Goal: Task Accomplishment & Management: Manage account settings

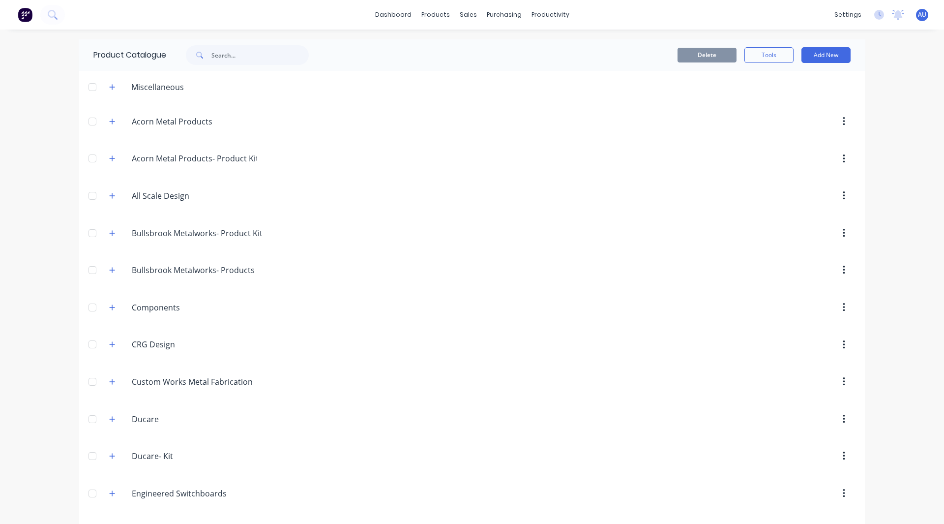
click at [933, 143] on div "dashboard products sales purchasing productivity dashboard products Product Cat…" at bounding box center [472, 262] width 944 height 524
click at [815, 62] on button "Add New" at bounding box center [825, 55] width 49 height 16
click at [795, 82] on div "Category" at bounding box center [804, 80] width 76 height 14
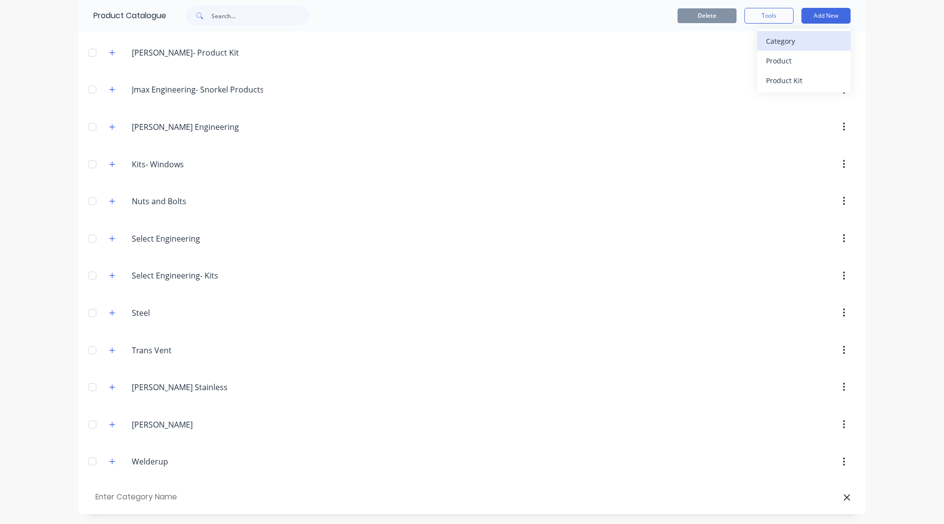
click at [776, 46] on div "Category" at bounding box center [804, 41] width 76 height 14
click at [158, 490] on input "text" at bounding box center [148, 497] width 111 height 14
type input "Kolmark"
click at [823, 23] on button "Add New" at bounding box center [825, 16] width 49 height 16
click at [806, 57] on div "Product" at bounding box center [804, 61] width 76 height 14
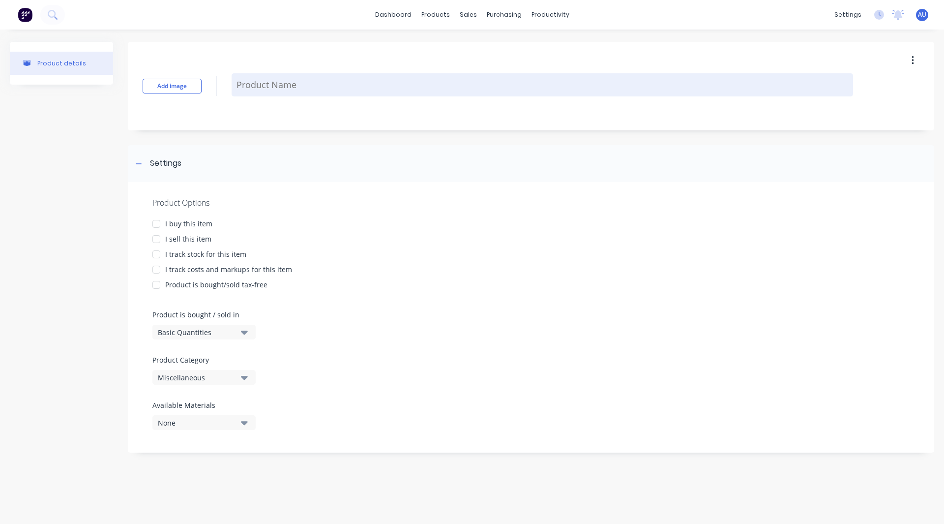
click at [280, 86] on textarea at bounding box center [542, 84] width 621 height 23
type textarea "x"
type textarea "C"
type textarea "x"
type textarea "Ch"
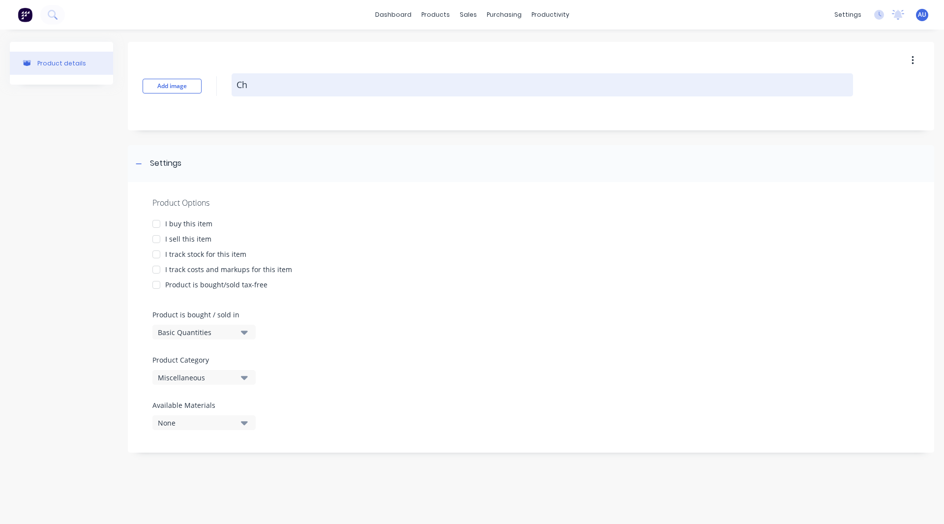
type textarea "x"
type textarea "Che"
type textarea "x"
type textarea "Ched"
type textarea "x"
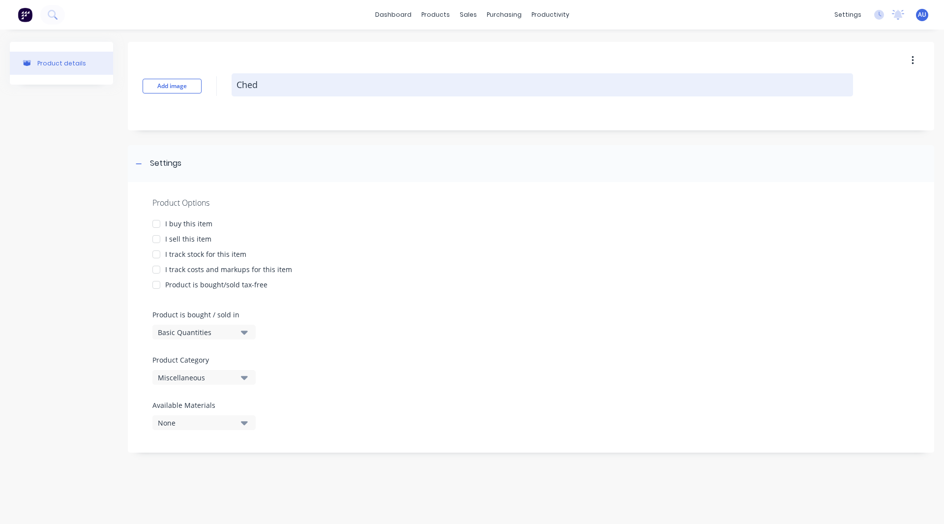
type textarea "Chedd"
type textarea "x"
type textarea "Chedda"
type textarea "x"
type textarea "Cheddar"
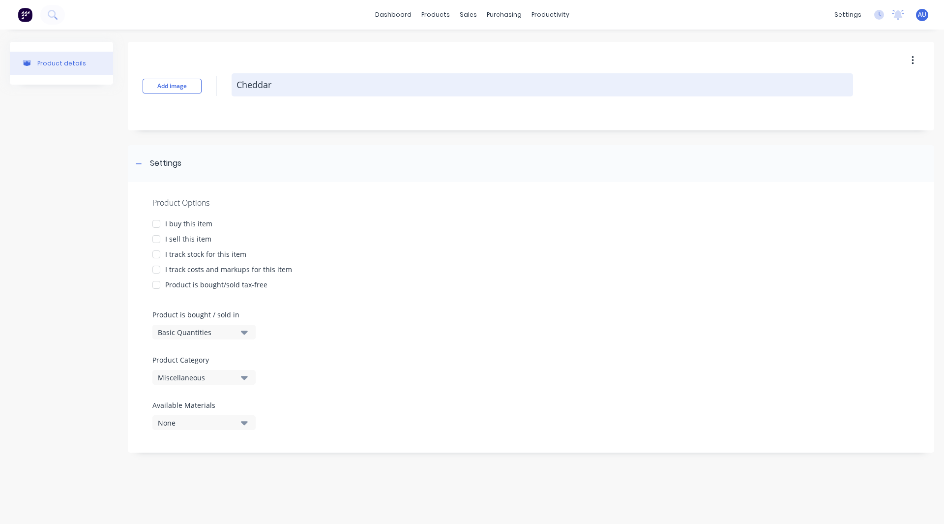
type textarea "x"
type textarea "Cheddar"
type textarea "x"
type textarea "Cheddar T"
type textarea "x"
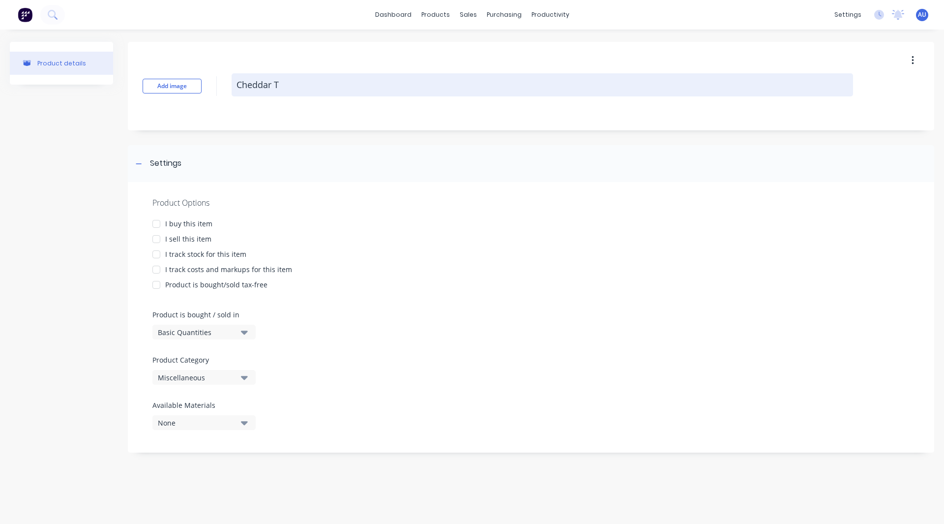
type textarea "Cheddar To"
type textarea "x"
type textarea "Cheddar Tow"
type textarea "x"
type textarea "Cheddar Towe"
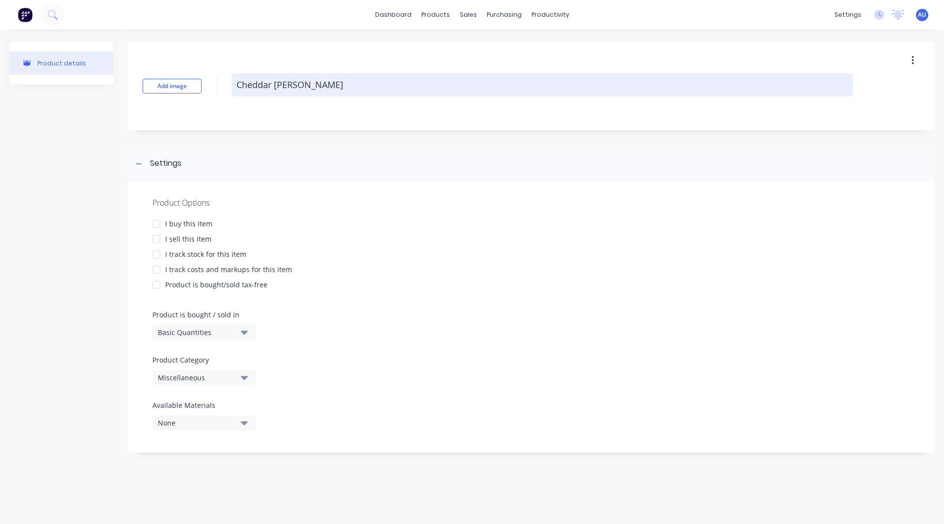
type textarea "x"
type textarea "Cheddar Tower"
type textarea "x"
type textarea "Cheddar Tower"
type textarea "x"
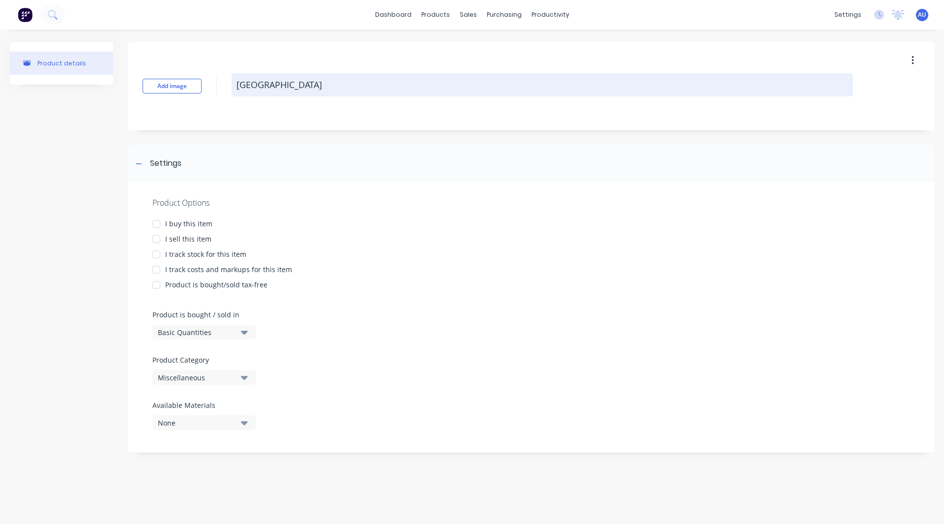
type textarea "Cheddar Tower B"
type textarea "x"
type textarea "Cheddar Tower Br"
type textarea "x"
type textarea "Cheddar Tower Bra"
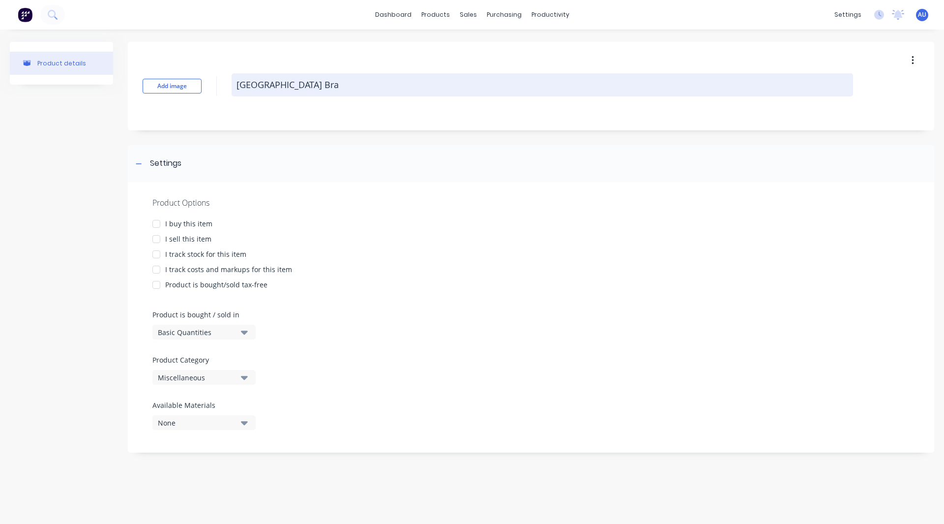
type textarea "x"
type textarea "Cheddar Tower Brac"
type textarea "x"
type textarea "Cheddar Tower Brace"
type textarea "x"
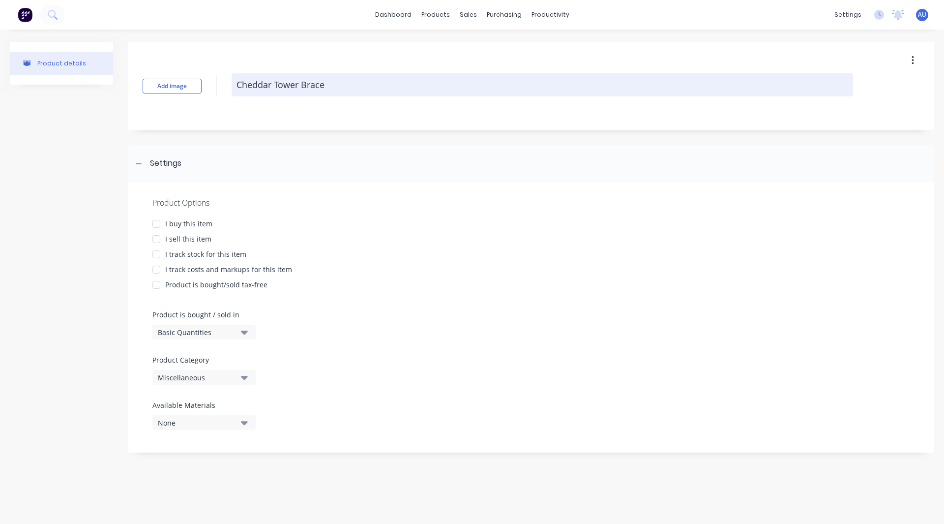
type textarea "Cheddar Tower Brace"
type textarea "x"
type textarea "Cheddar Tower Brace B"
type textarea "x"
type textarea "Cheddar Tower Brace Ba"
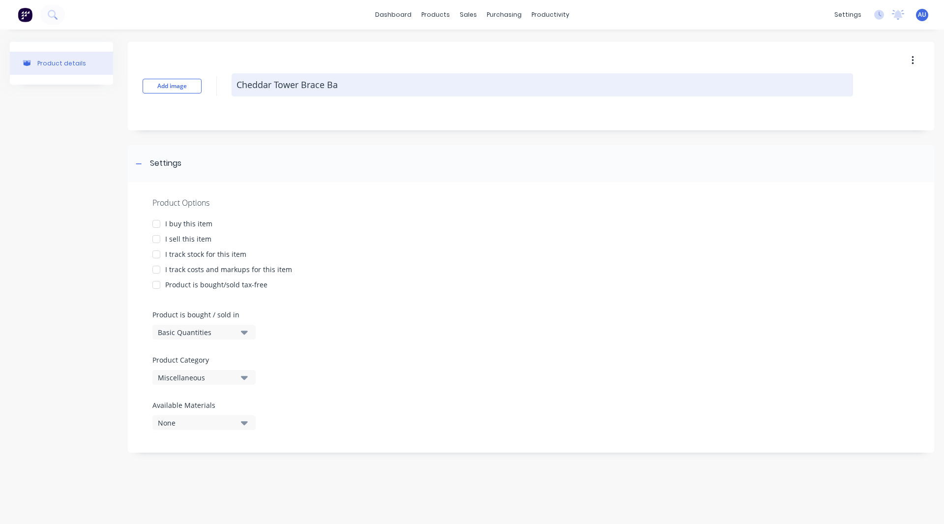
type textarea "x"
type textarea "Cheddar Tower Brace Bar"
type textarea "x"
type textarea "Cheddar Tower Brace Bar"
type textarea "x"
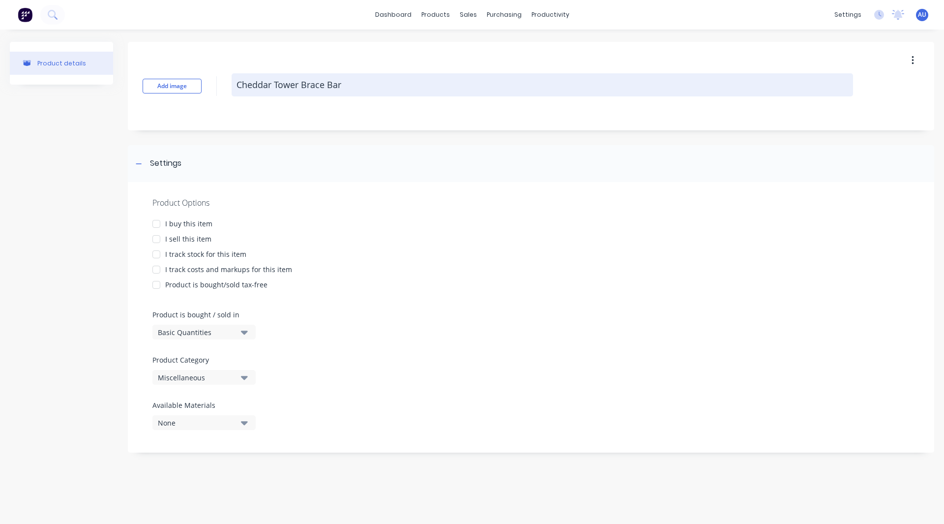
type textarea "Cheddar Tower Brace Bar &"
type textarea "x"
type textarea "Cheddar Tower Brace Bar &"
type textarea "x"
type textarea "Cheddar Tower Brace Bar & L"
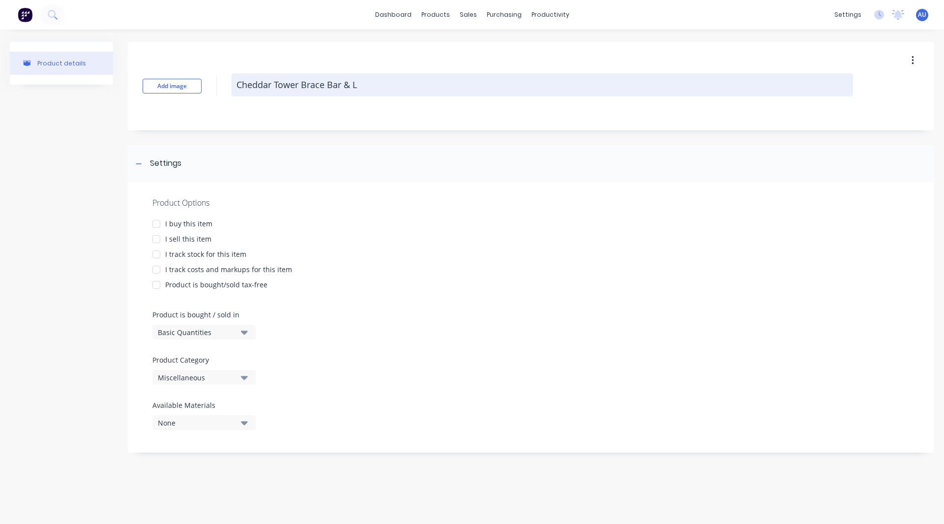
type textarea "x"
type textarea "Cheddar Tower Brace Bar & Li"
type textarea "x"
type textarea "Cheddar Tower Brace Bar & Lif"
type textarea "x"
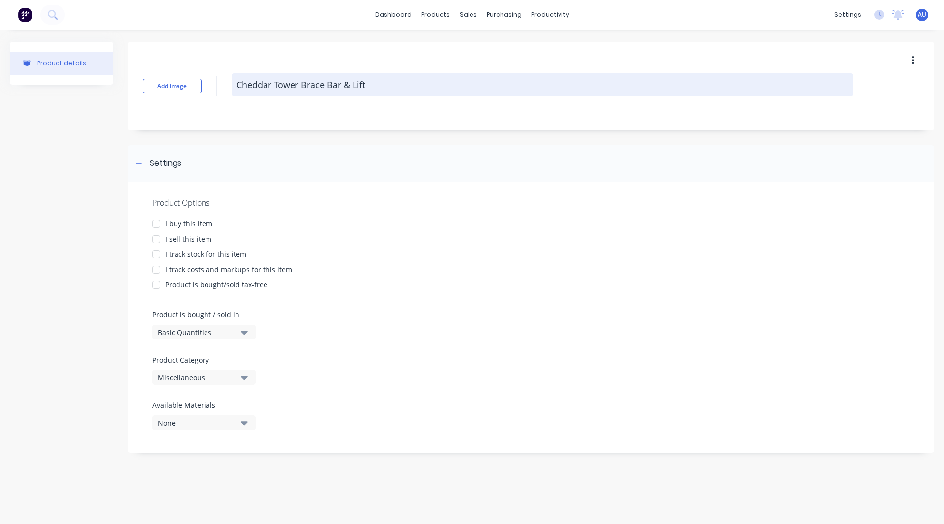
type textarea "Cheddar Tower Brace Bar & Lifti"
type textarea "x"
type textarea "Cheddar Tower Brace Bar & Liftin"
type textarea "x"
type textarea "Cheddar Tower Brace Bar & Lifting"
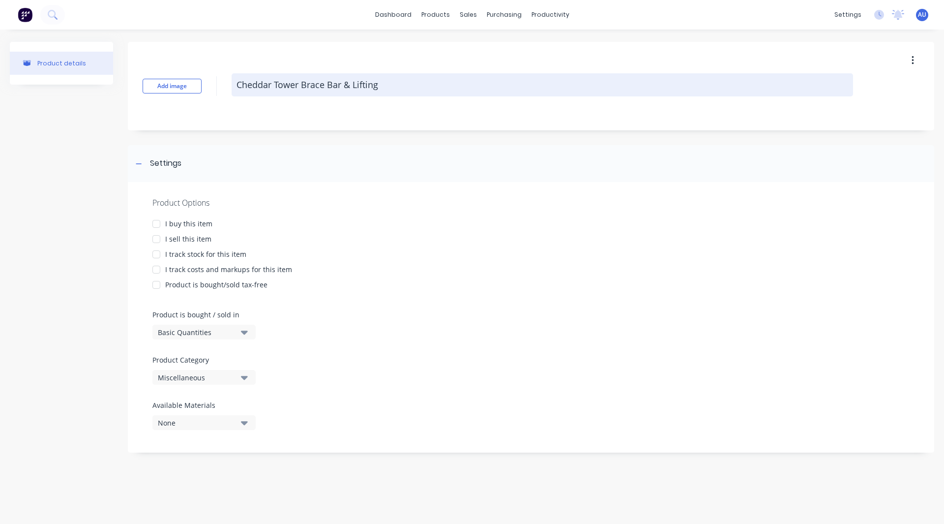
type textarea "x"
type textarea "Cheddar Tower Brace Bar & Lifting"
type textarea "x"
type textarea "Cheddar Tower Brace Bar & Lifting L"
type textarea "x"
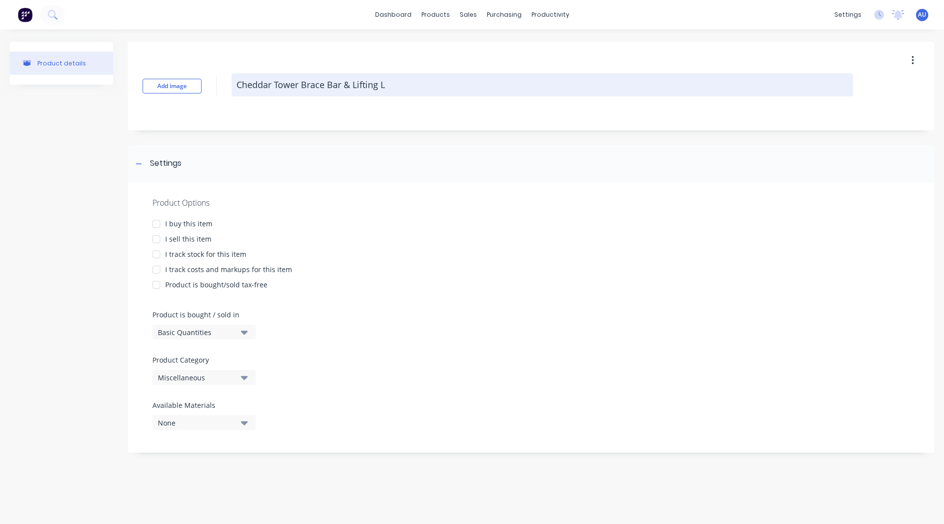
type textarea "Cheddar Tower Brace Bar & Lifting Lu"
type textarea "x"
type textarea "Cheddar Tower Brace Bar & Lifting Lug"
type textarea "x"
type textarea "Cheddar Tower Brace Bar & Lifting Lugs"
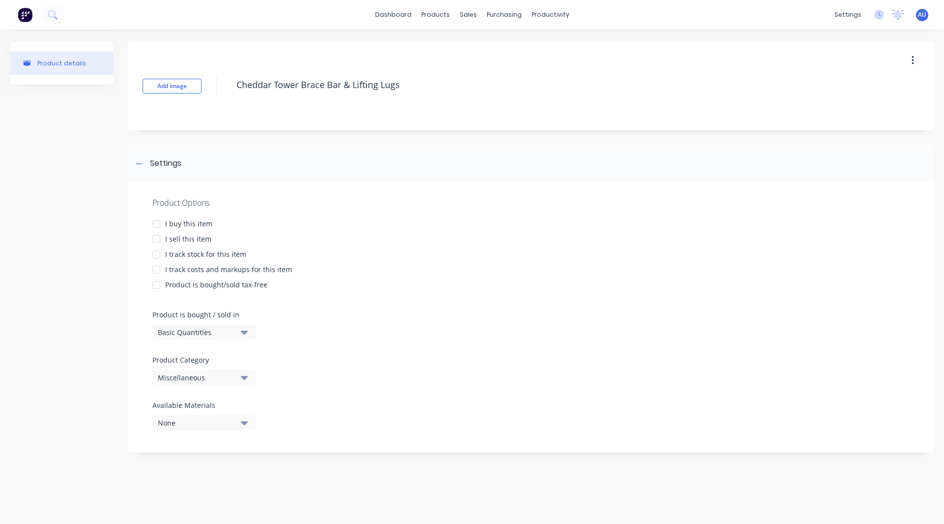
click at [159, 236] on div at bounding box center [157, 239] width 20 height 20
click at [156, 265] on div at bounding box center [157, 270] width 20 height 20
type textarea "x"
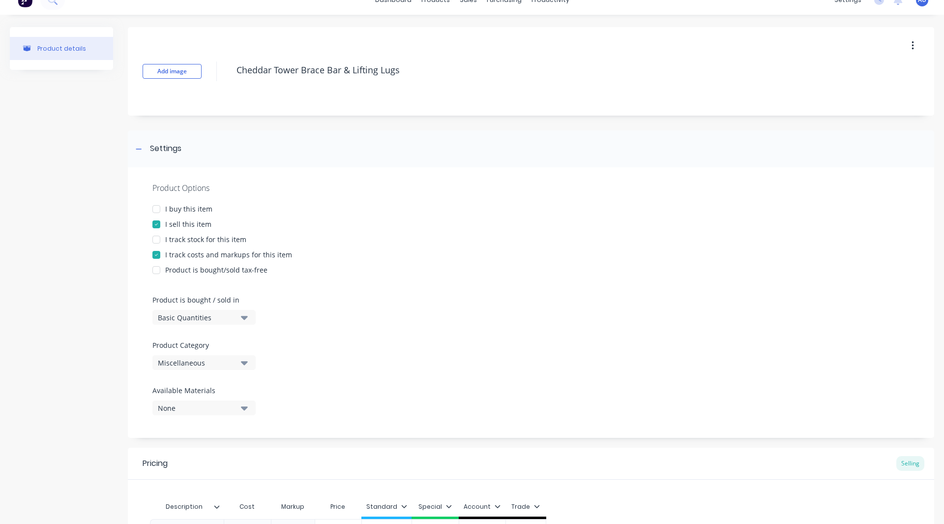
scroll to position [15, 0]
type textarea "Cheddar Tower Brace Bar & Lifting Lugs"
type textarea "x"
type textarea "Cheddar Tower Brace Bar & Lifting Lugs"
click at [219, 318] on div "Basic Quantities" at bounding box center [197, 317] width 79 height 10
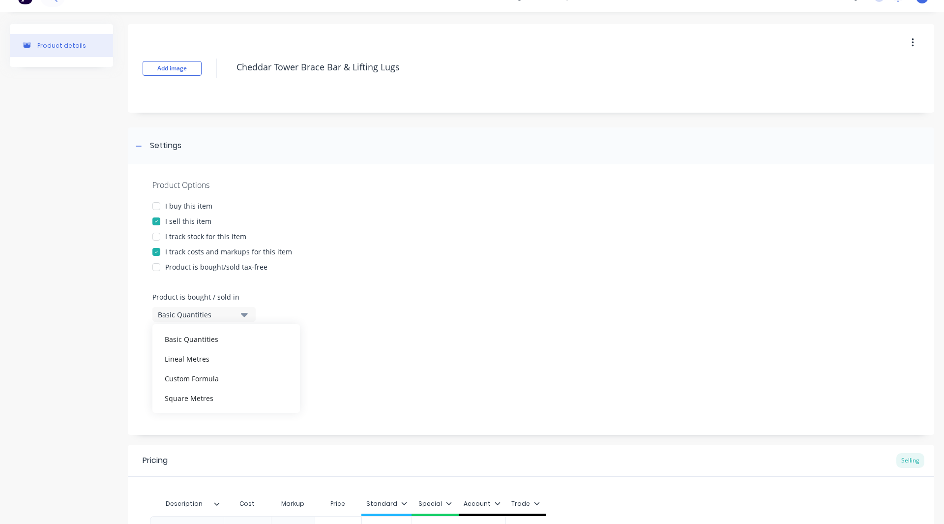
scroll to position [18, 0]
click at [55, 344] on div "Product details" at bounding box center [61, 325] width 103 height 602
click at [173, 360] on div "Miscellaneous" at bounding box center [197, 359] width 79 height 10
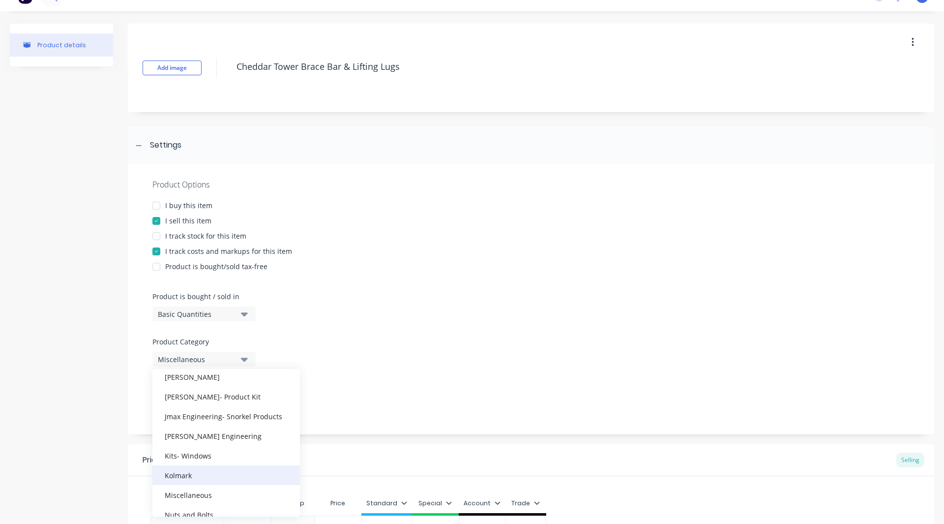
click at [188, 475] on div "Kolmark" at bounding box center [226, 475] width 148 height 20
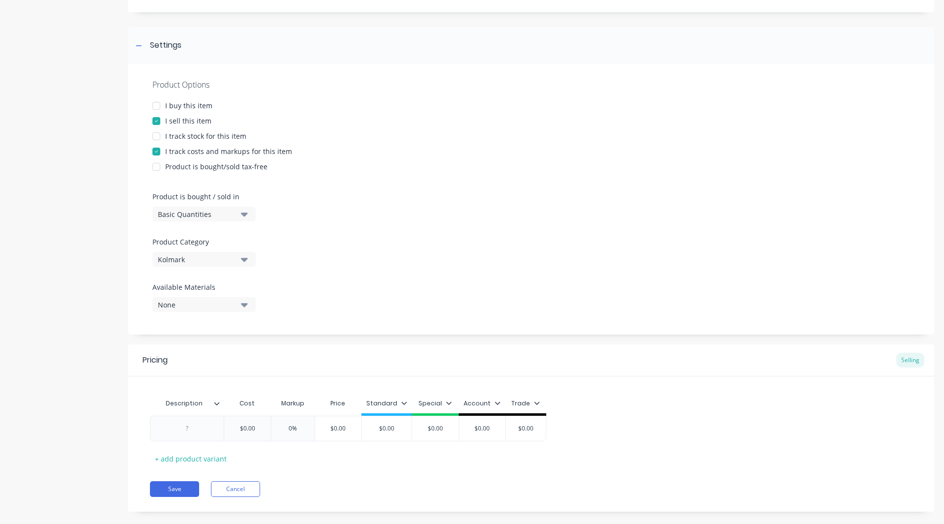
scroll to position [133, 0]
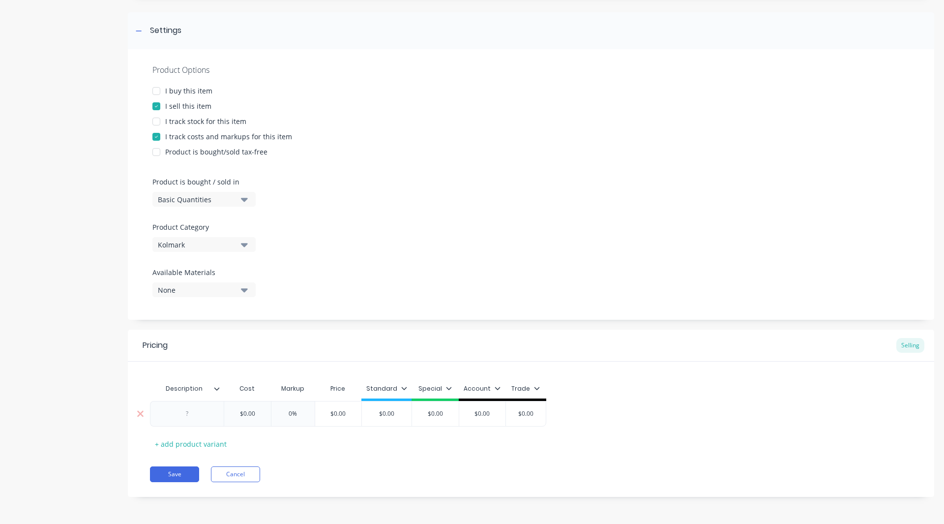
click at [190, 413] on div at bounding box center [187, 413] width 49 height 13
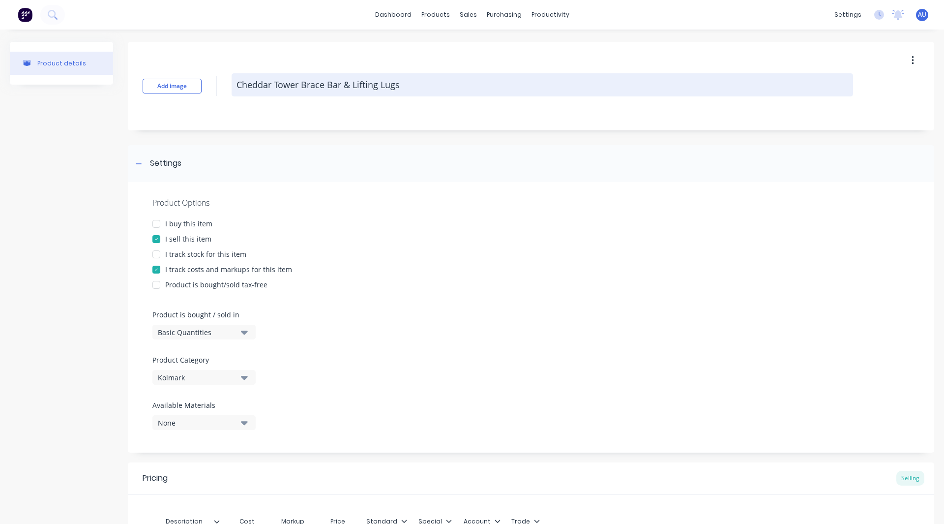
click at [284, 92] on textarea "Cheddar Tower Brace Bar & Lifting Lugs" at bounding box center [542, 84] width 621 height 23
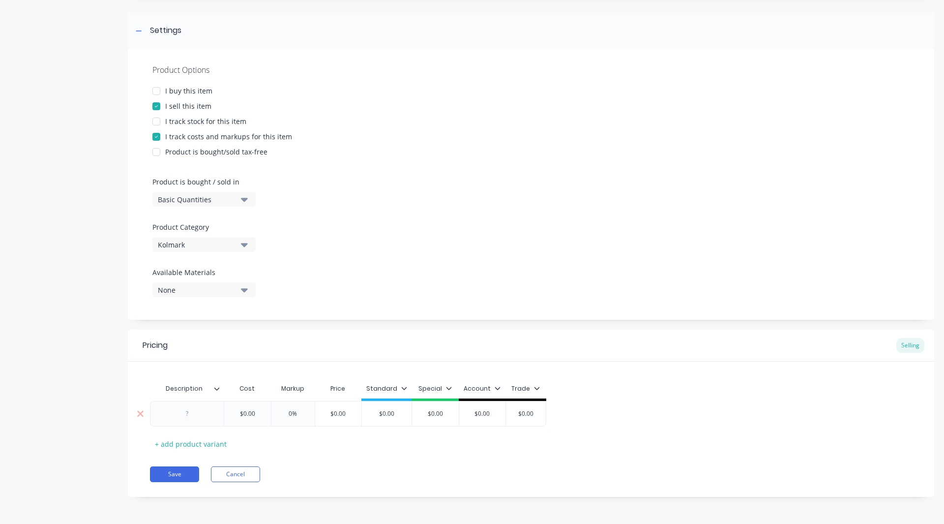
type textarea "x"
click at [190, 418] on div at bounding box center [187, 413] width 49 height 13
paste div
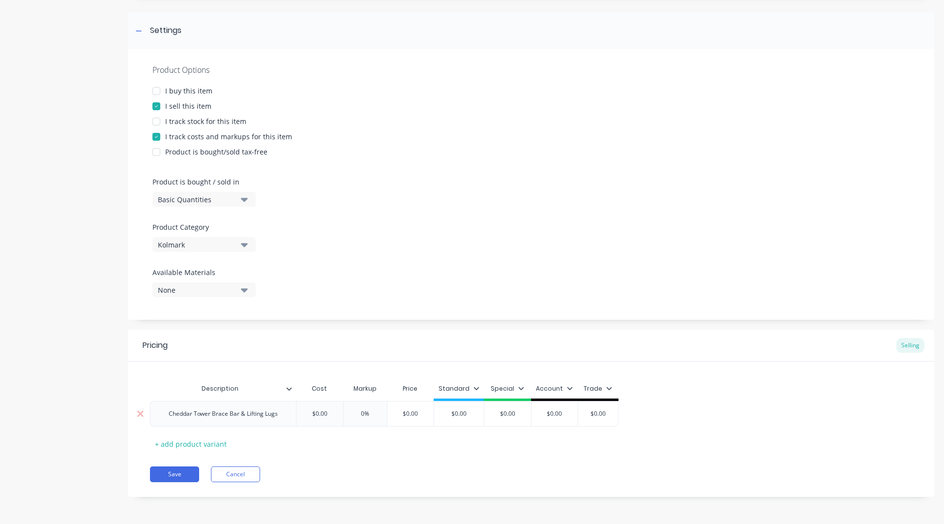
type textarea "x"
click at [333, 414] on input "$0.00" at bounding box center [319, 413] width 49 height 9
type input "$"
type textarea "x"
type input "$3"
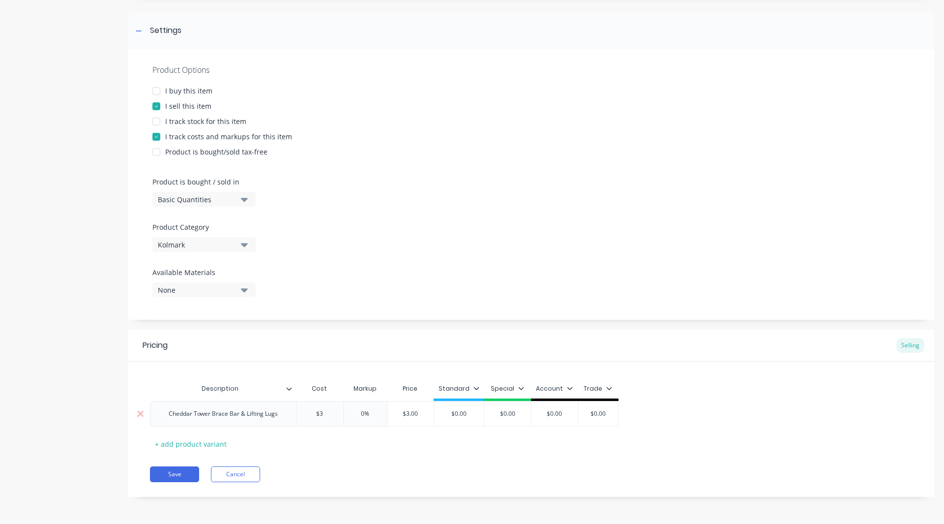
type textarea "x"
type input "$39"
type textarea "x"
type input "$394"
type textarea "x"
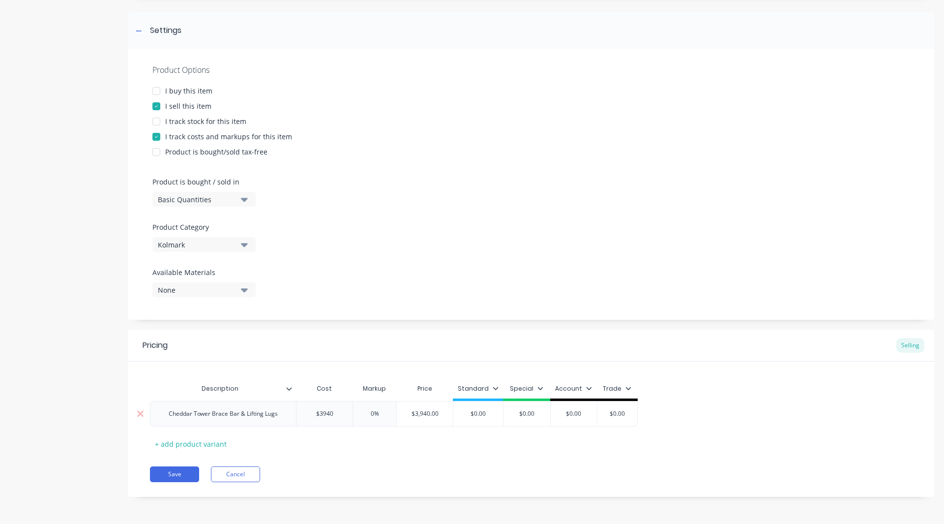
type input "$3940"
click at [376, 414] on input "0%" at bounding box center [374, 413] width 49 height 9
type input "%"
type textarea "x"
type input "3%"
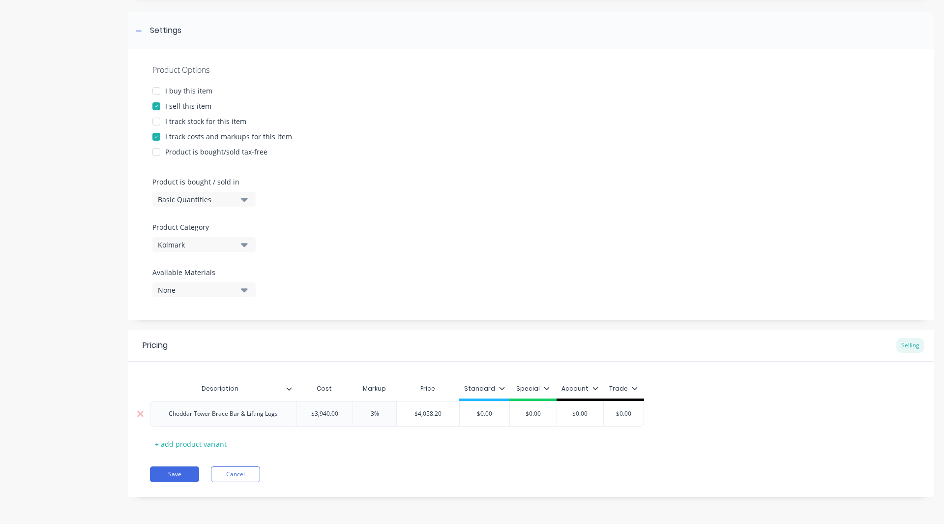
type textarea "x"
click at [495, 420] on div "$0.00" at bounding box center [478, 413] width 50 height 25
type input "30%"
type input "$0.00"
type textarea "x"
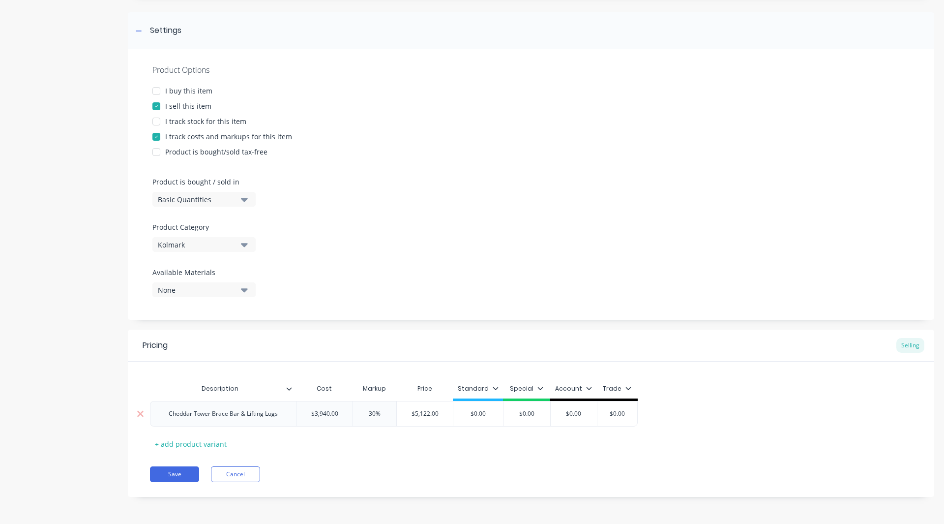
type input "$0.0"
type textarea "x"
type input "$0."
type textarea "x"
type input "$0"
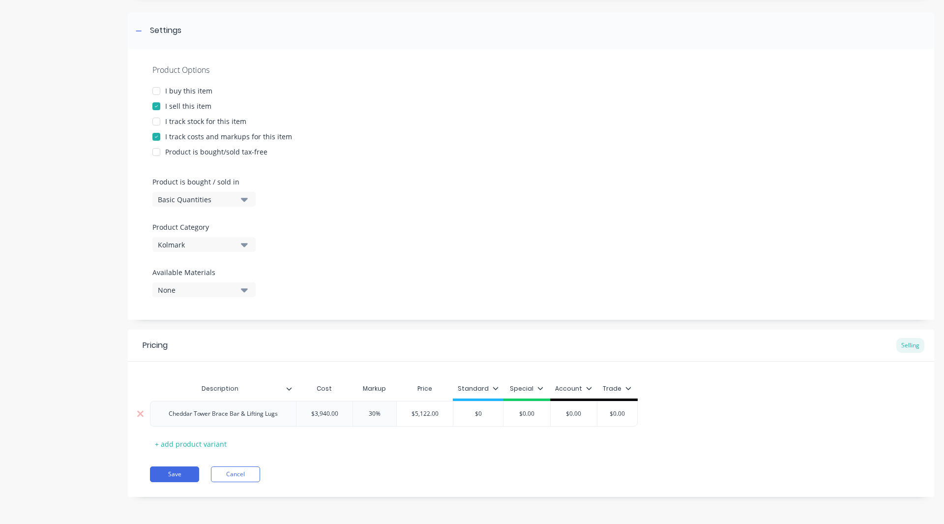
type textarea "x"
type input "$"
type textarea "x"
type input "$5"
type textarea "x"
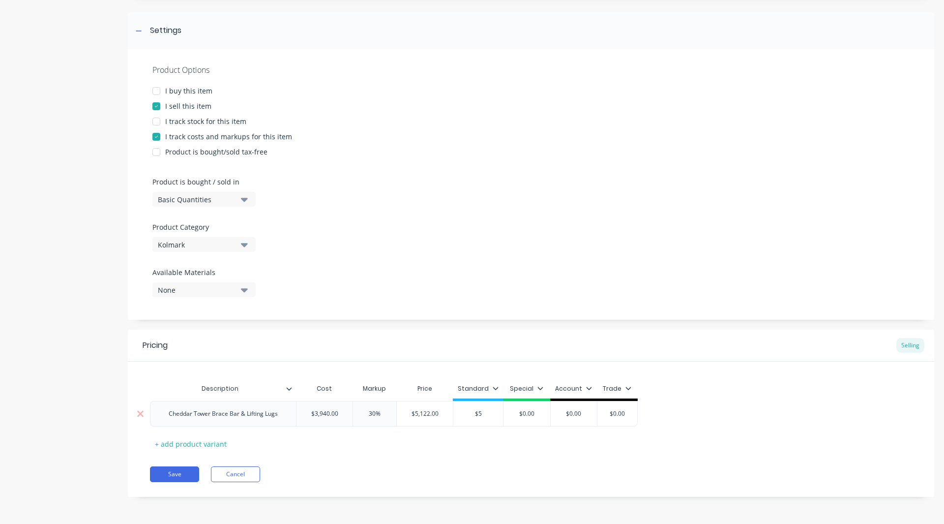
type input "$51"
type textarea "x"
type input "$512"
type textarea "x"
type input "$5122"
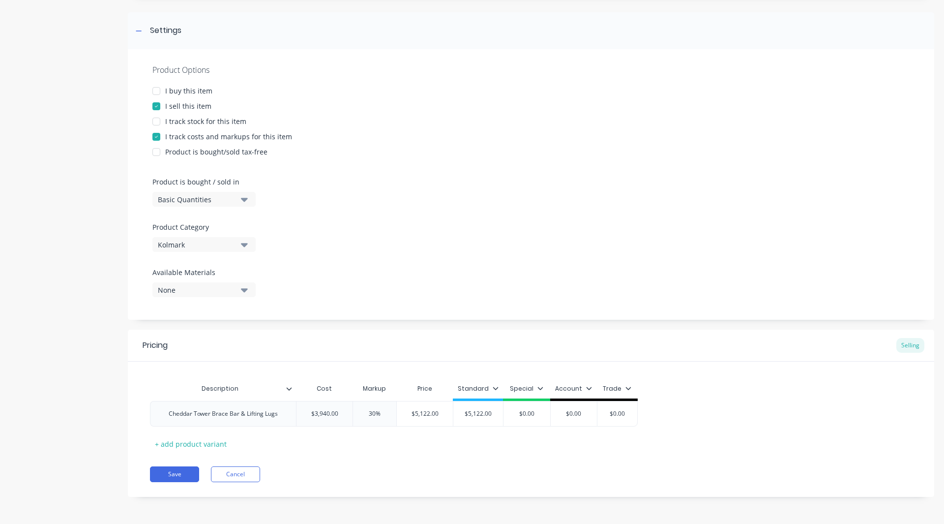
click at [540, 390] on icon at bounding box center [540, 388] width 6 height 6
click at [485, 417] on div at bounding box center [488, 417] width 20 height 20
click at [427, 459] on div "Pricing Selling Description Cost Markup Price Standard Cheddar Tower Brace Bar …" at bounding box center [531, 412] width 806 height 167
click at [177, 478] on button "Save" at bounding box center [174, 474] width 49 height 16
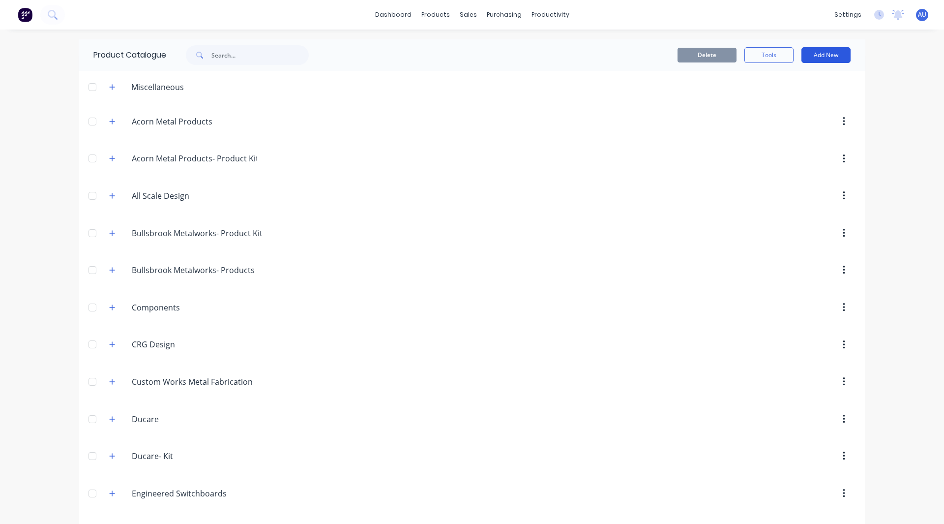
click at [808, 52] on button "Add New" at bounding box center [825, 55] width 49 height 16
click at [796, 102] on div "Product" at bounding box center [804, 100] width 76 height 14
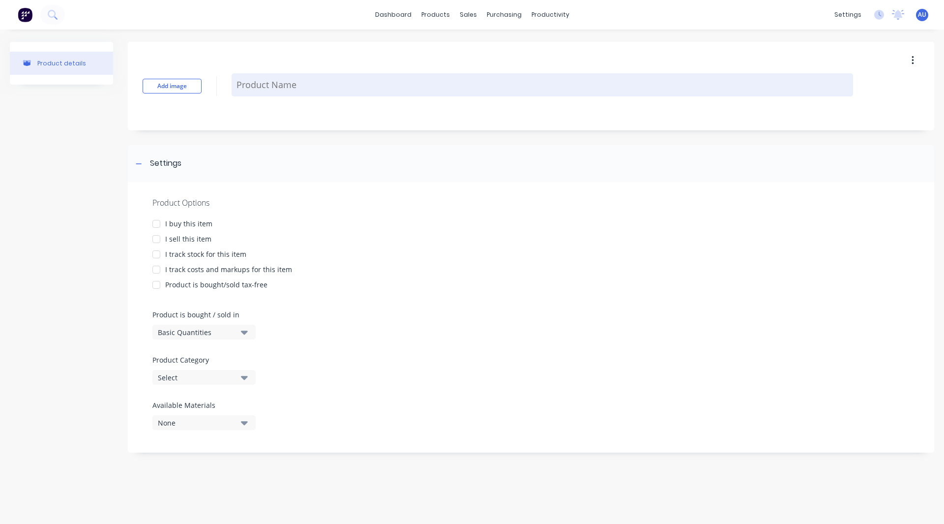
click at [308, 84] on textarea at bounding box center [542, 84] width 621 height 23
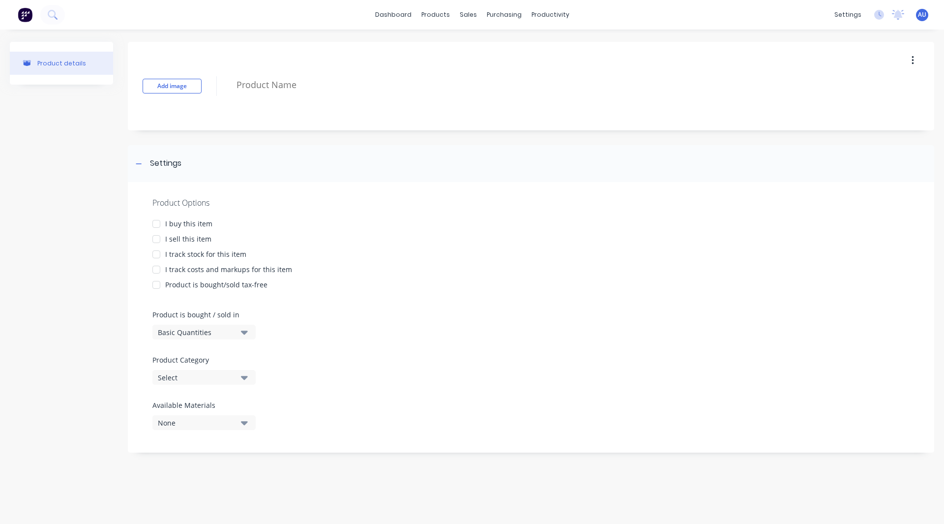
type textarea "x"
type textarea "C"
type textarea "x"
type textarea "CT"
type textarea "x"
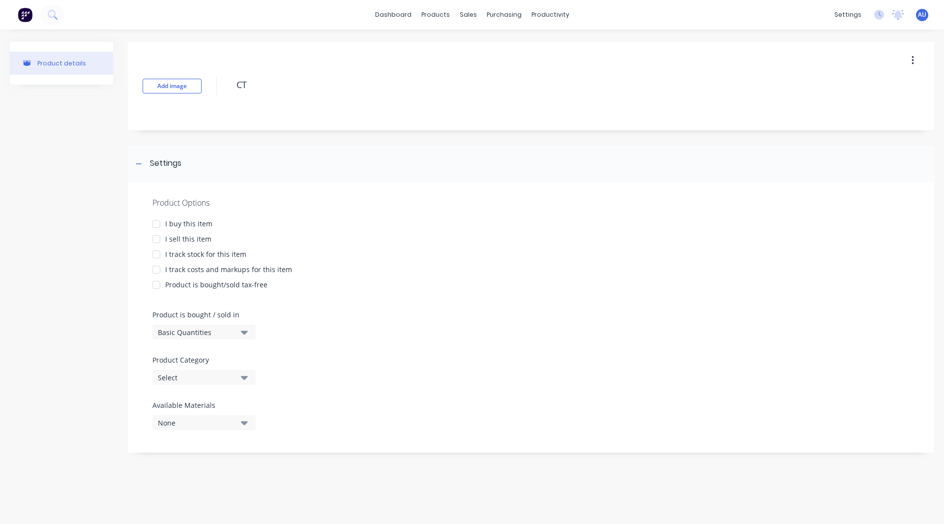
type textarea "CT"
type textarea "x"
type textarea "CT R"
type textarea "x"
type textarea "CT Re"
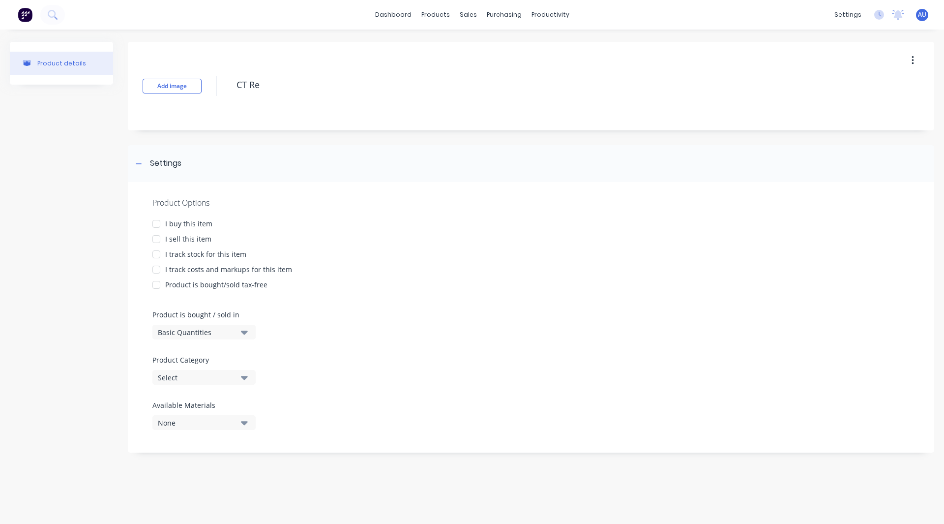
type textarea "x"
type textarea "CT Rem"
type textarea "x"
type textarea "CT Remo"
type textarea "x"
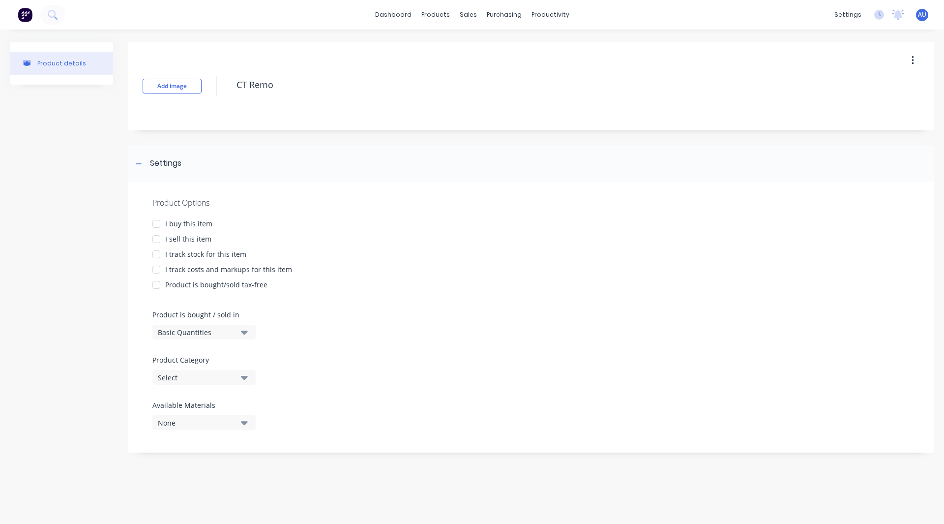
type textarea "CT Remov"
type textarea "x"
type textarea "CT Remova"
type textarea "x"
type textarea "CT Removab"
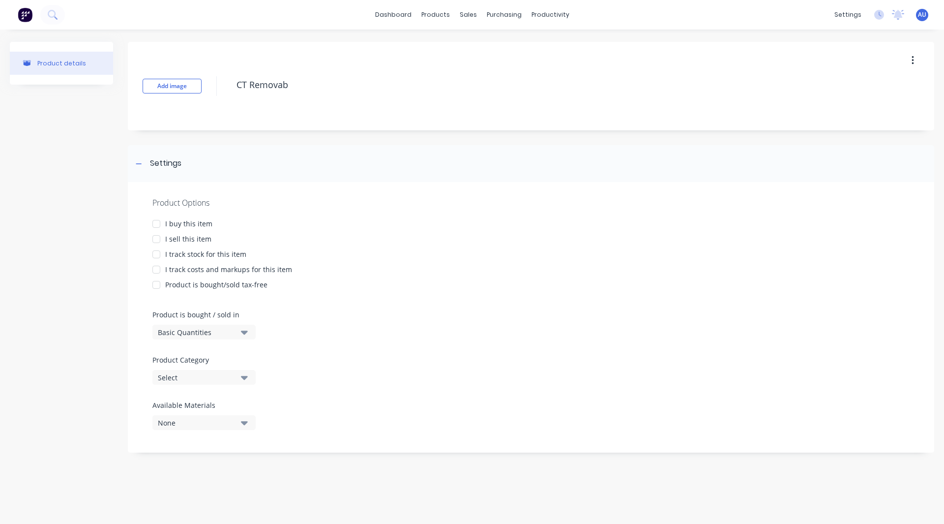
type textarea "x"
type textarea "CT Removabl"
type textarea "x"
type textarea "CT Removable"
type textarea "x"
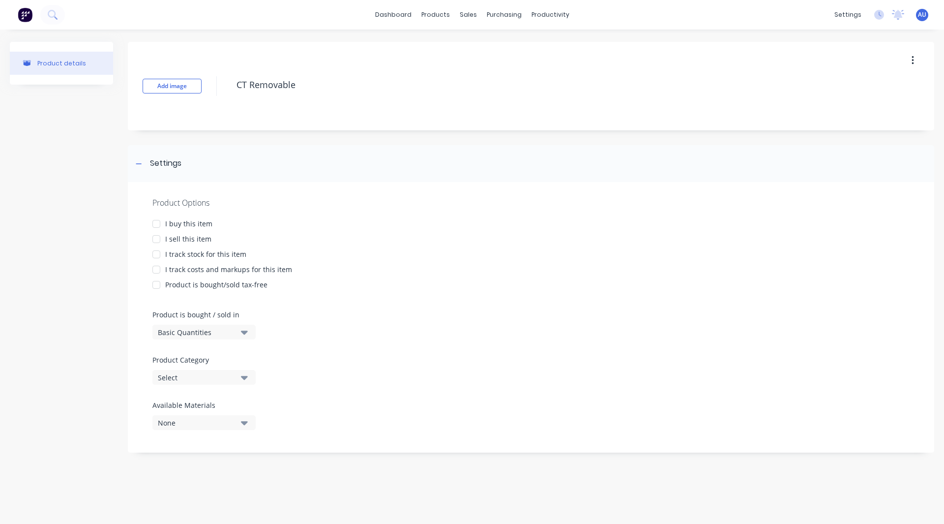
type textarea "CT Removable"
type textarea "x"
type textarea "CT Removable Sp"
type textarea "x"
type textarea "CT Removable Spr"
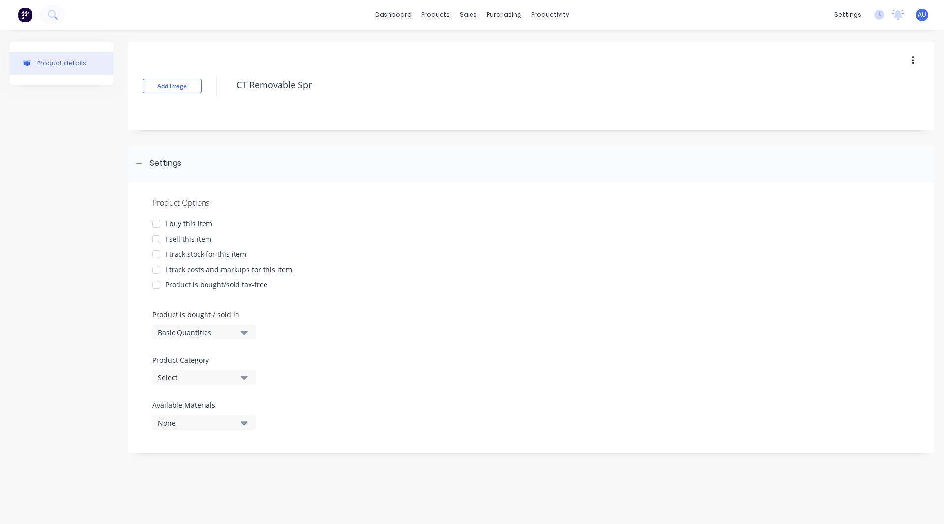
type textarea "x"
type textarea "CT Removable Spra"
type textarea "x"
type textarea "CT Removable Spray"
type textarea "x"
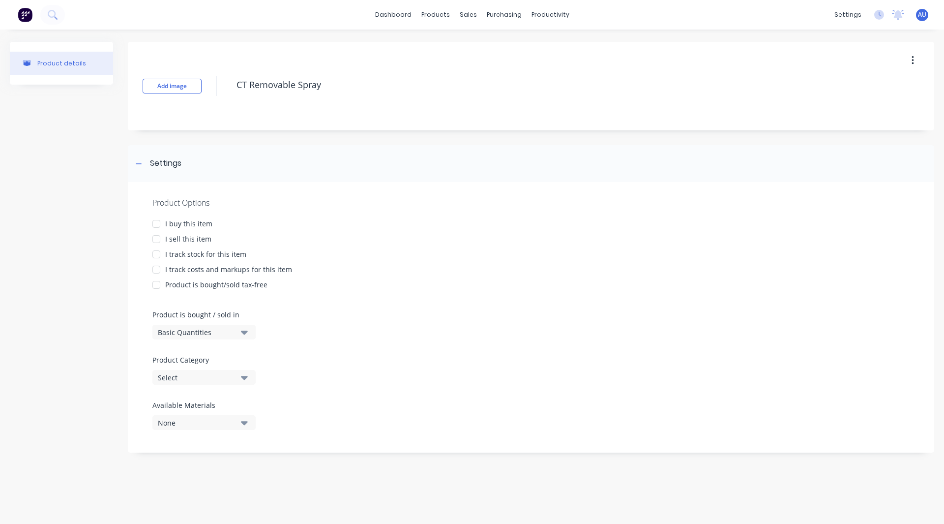
type textarea "CT Removable Spray"
type textarea "x"
type textarea "CT Removable Spray B"
type textarea "x"
type textarea "CT Removable Spray Ba"
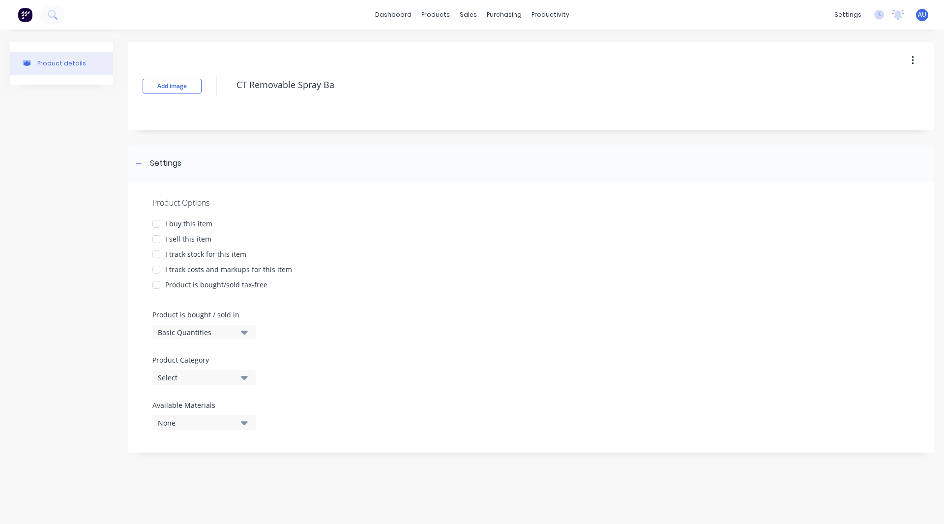
type textarea "x"
type textarea "CT Removable Spray Bal"
type textarea "x"
type textarea "CT Removable Spray Ball"
type textarea "x"
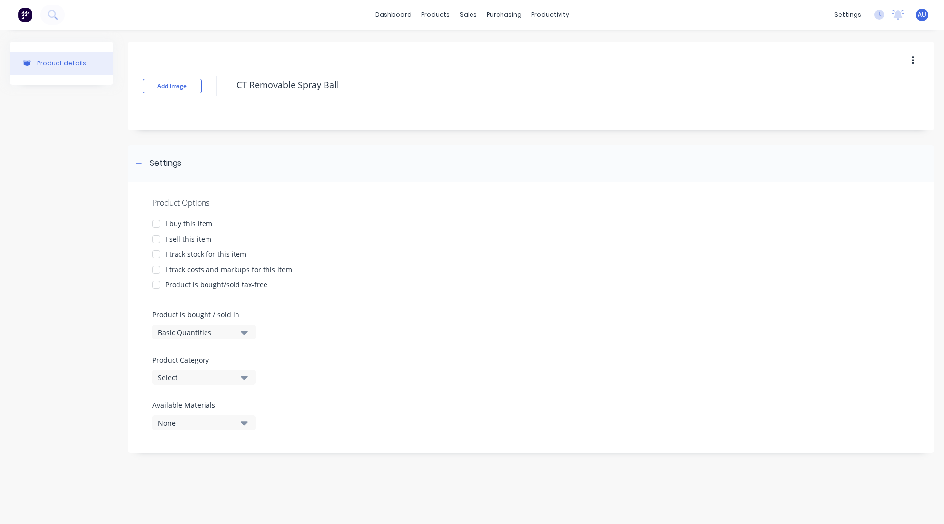
type textarea "CT Removable Spray Balls"
click at [159, 239] on div at bounding box center [157, 239] width 20 height 20
click at [156, 272] on div at bounding box center [157, 270] width 20 height 20
type textarea "x"
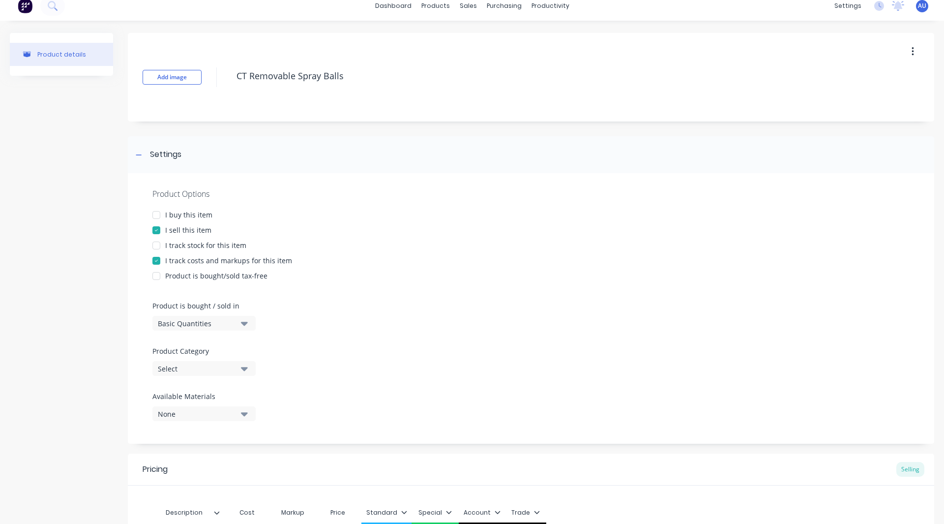
type textarea "CT Removable Spray Balls"
type textarea "x"
type textarea "CT Removable Spray Balls"
click at [174, 378] on div "Product Options I buy this item I sell this item I track stock for this item I …" at bounding box center [531, 308] width 806 height 270
click at [176, 370] on div "Select" at bounding box center [197, 368] width 79 height 10
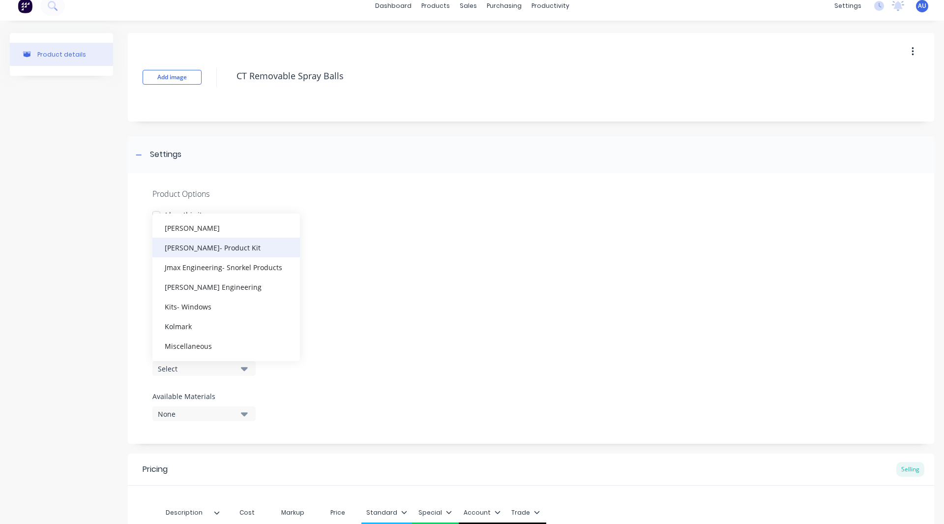
scroll to position [445, 0]
click at [186, 322] on div "Kolmark" at bounding box center [226, 324] width 148 height 20
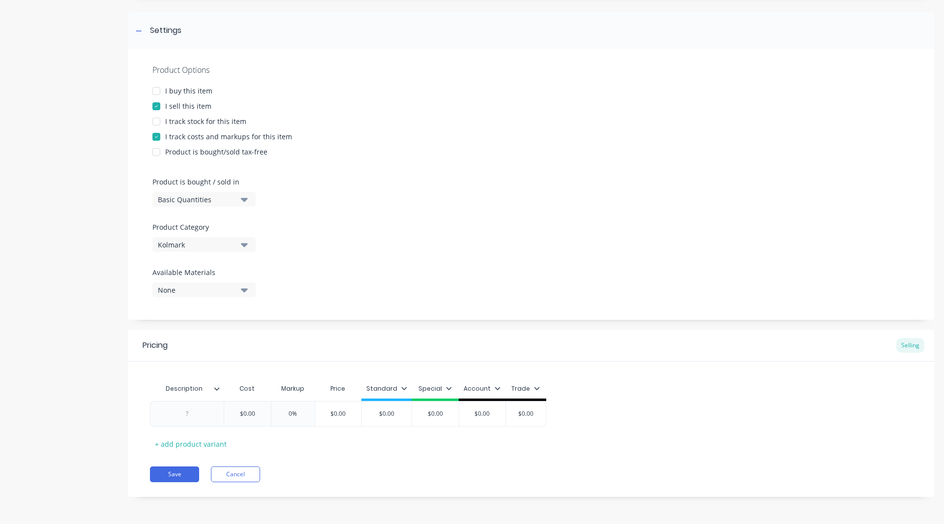
scroll to position [0, 0]
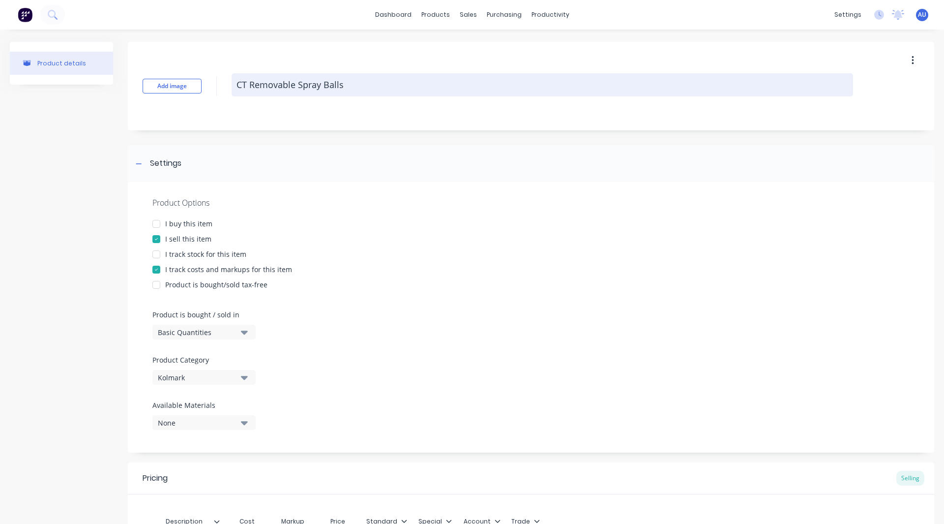
click at [330, 82] on textarea "CT Removable Spray Balls" at bounding box center [542, 84] width 621 height 23
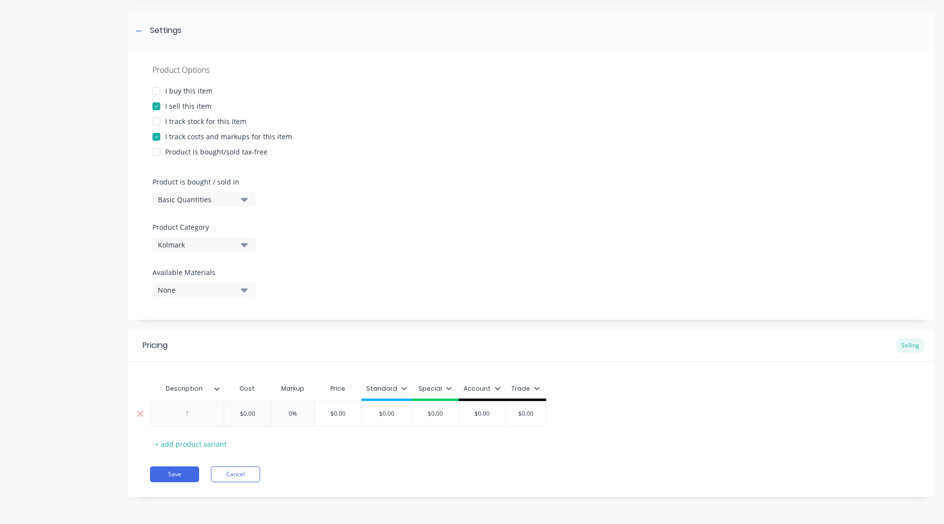
type textarea "x"
click at [198, 410] on div at bounding box center [187, 413] width 49 height 13
paste div
type textarea "x"
click at [294, 412] on input "$0.00" at bounding box center [274, 413] width 49 height 9
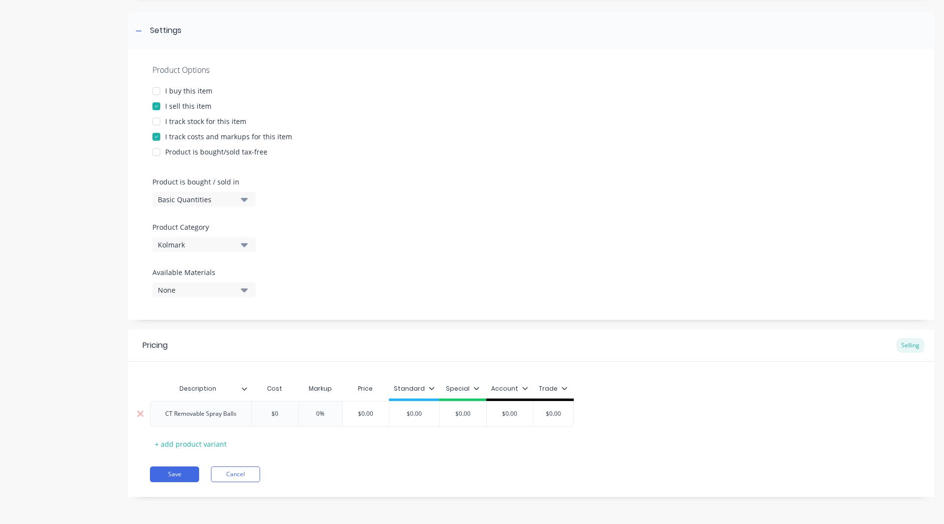
type input "$"
type textarea "x"
type input "$9"
type textarea "x"
type input "$94"
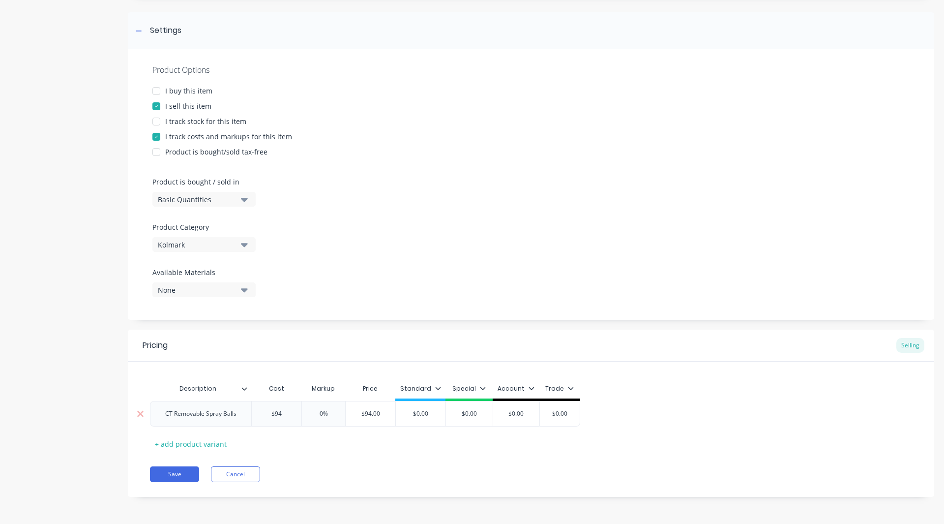
type textarea "x"
type input "$943."
type textarea "x"
type input "$943.6"
type textarea "x"
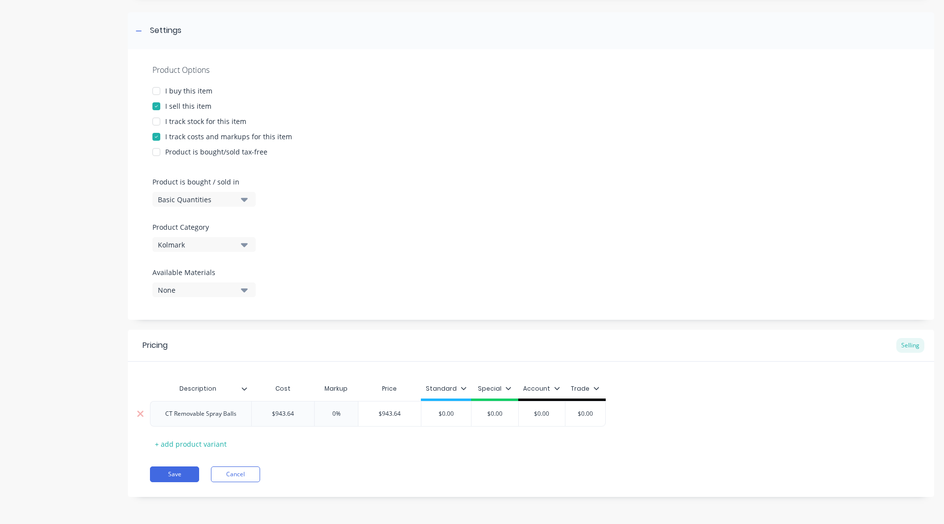
type input "$943.64"
click at [334, 415] on input "0%" at bounding box center [336, 413] width 49 height 9
type input "%"
type textarea "x"
type input "3%"
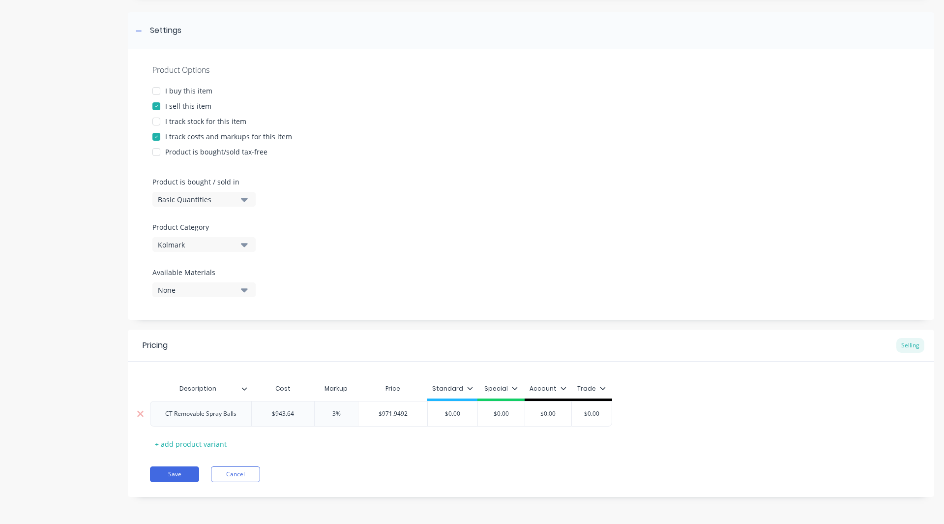
type textarea "x"
type input "30%"
type input "$0.00"
click at [466, 412] on input "$0.00" at bounding box center [453, 413] width 50 height 9
type textarea "x"
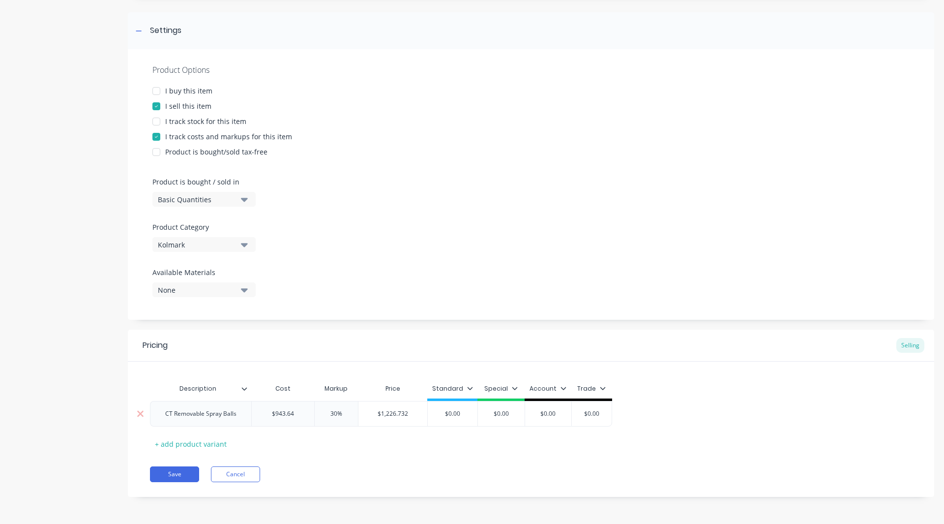
type input "$0.0"
type textarea "x"
type input "$0."
type textarea "x"
type input "$0"
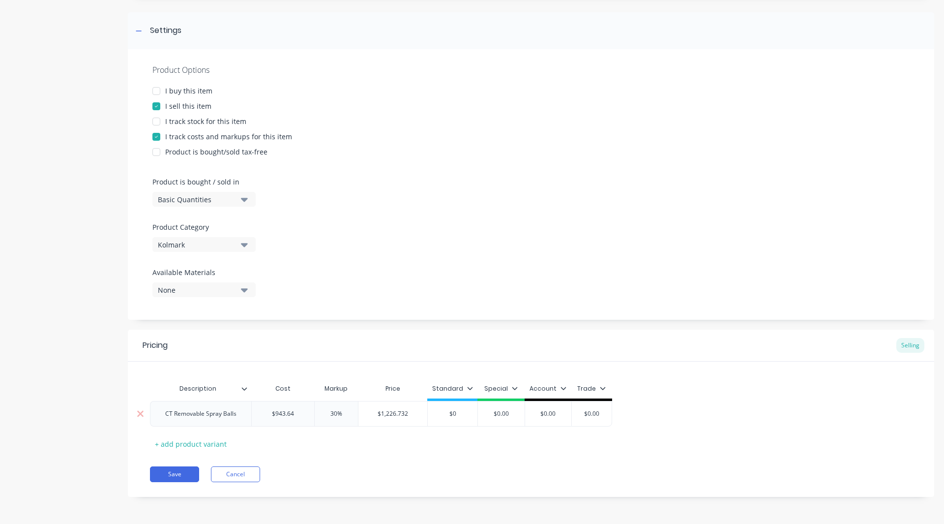
type textarea "x"
type input "$"
type textarea "x"
type input "$1"
type textarea "x"
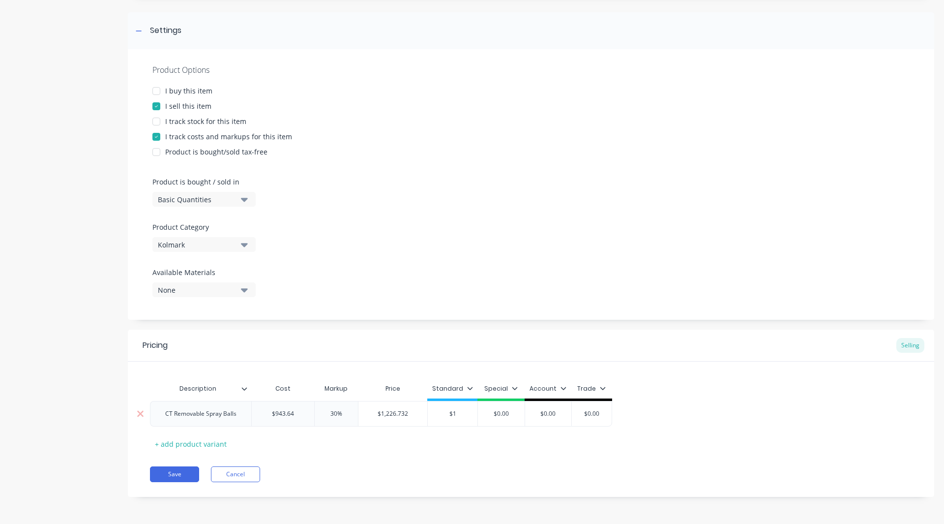
type input "$12"
type textarea "x"
type input "$122"
type textarea "x"
type input "$1226"
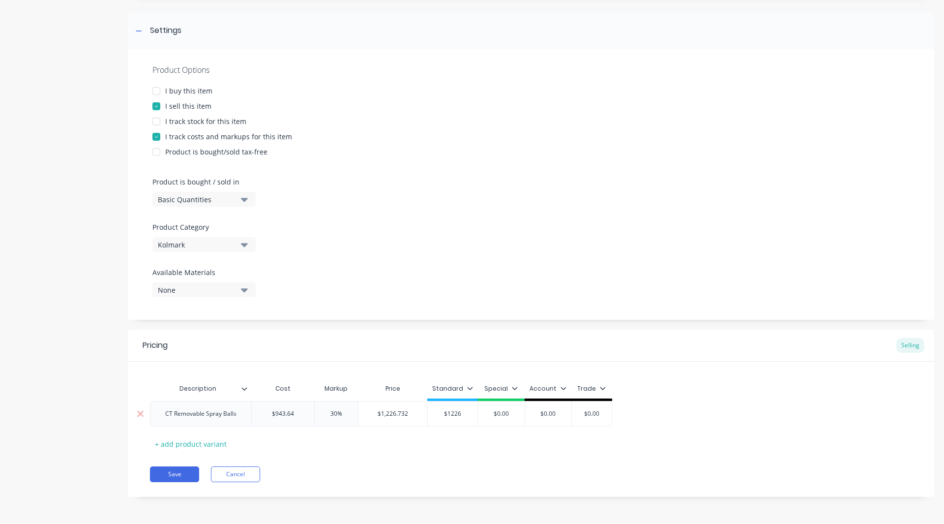
type textarea "x"
click at [476, 388] on icon at bounding box center [476, 388] width 6 height 6
click at [418, 418] on div at bounding box center [424, 417] width 20 height 20
click at [353, 473] on div "Save Cancel" at bounding box center [542, 474] width 784 height 16
click at [184, 473] on button "Save" at bounding box center [174, 474] width 49 height 16
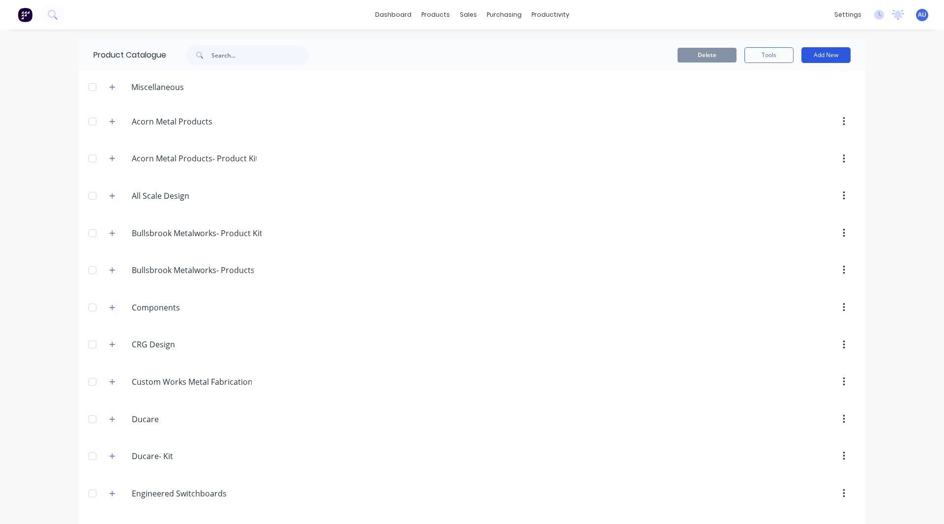
click at [816, 59] on button "Add New" at bounding box center [825, 55] width 49 height 16
click at [791, 105] on div "Product" at bounding box center [804, 100] width 76 height 14
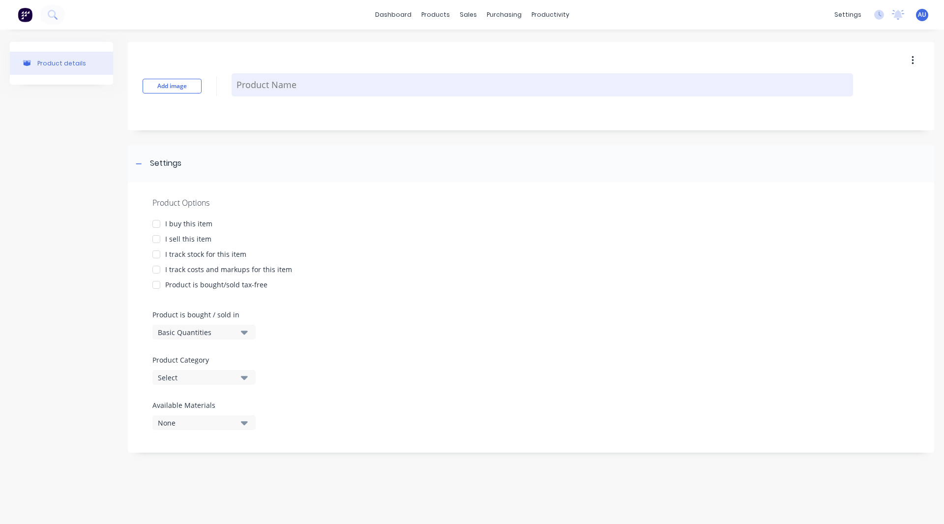
click at [256, 90] on textarea at bounding box center [542, 84] width 621 height 23
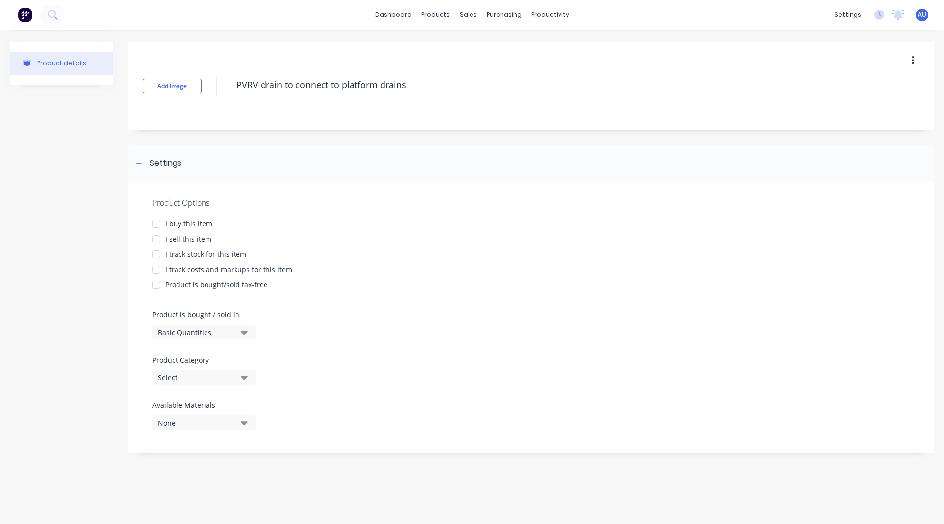
click at [158, 235] on div at bounding box center [157, 239] width 20 height 20
click at [153, 269] on div at bounding box center [157, 270] width 20 height 20
click at [167, 376] on div "Select" at bounding box center [197, 377] width 79 height 10
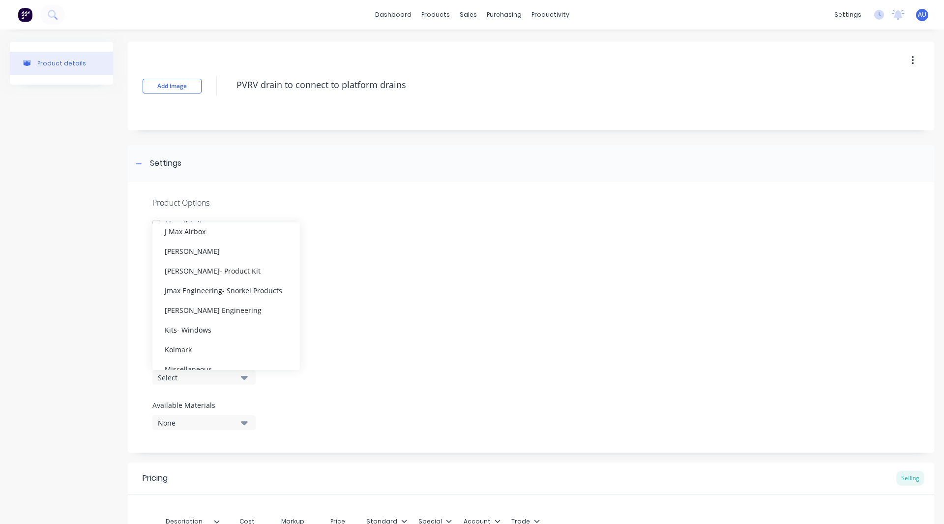
scroll to position [429, 0]
click at [191, 349] on div "Kolmark" at bounding box center [226, 349] width 148 height 20
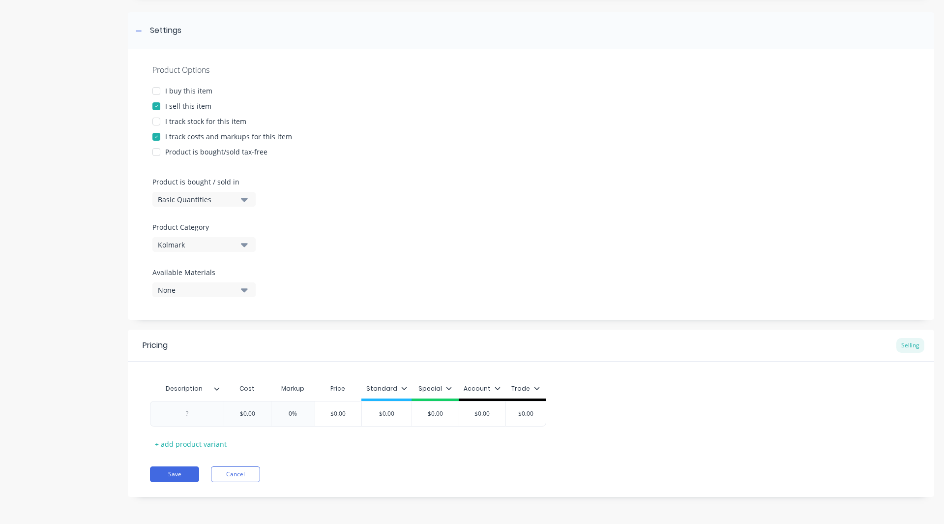
scroll to position [0, 0]
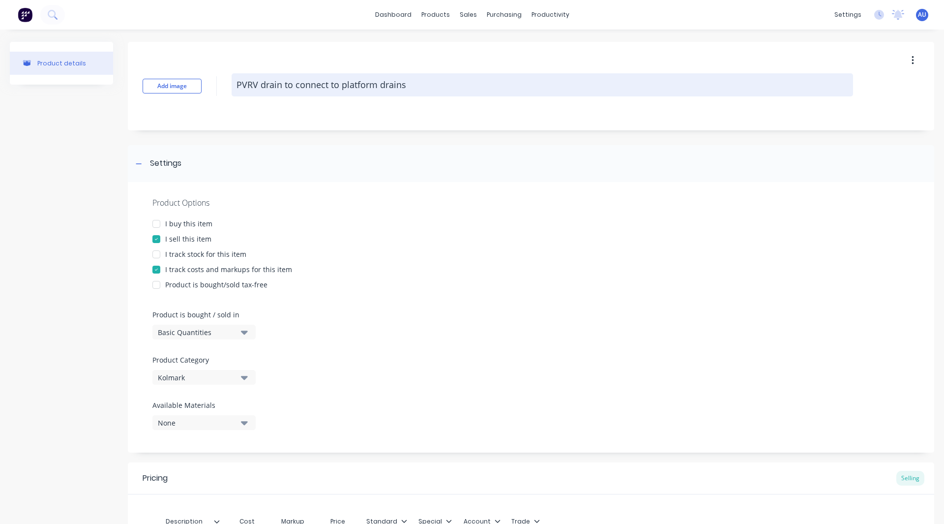
click at [337, 83] on textarea "PVRV drain to connect to platform drains" at bounding box center [542, 84] width 621 height 23
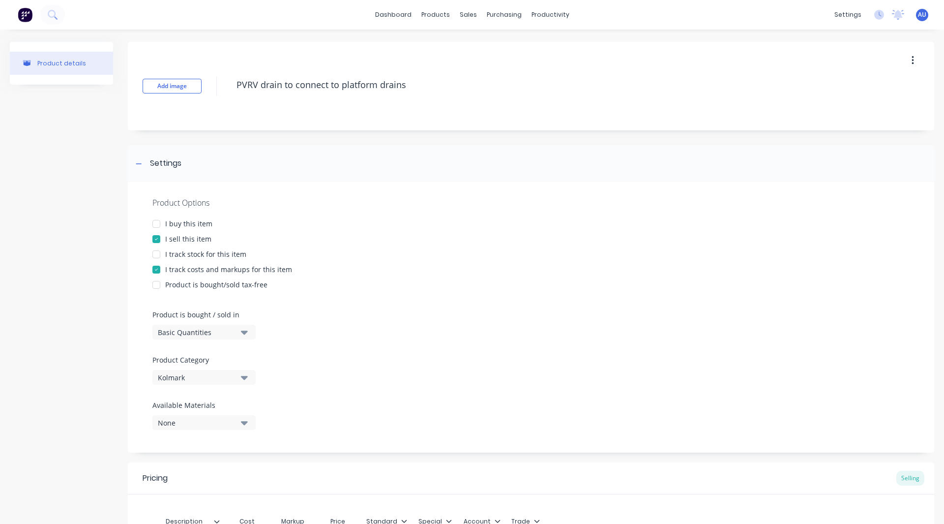
scroll to position [133, 0]
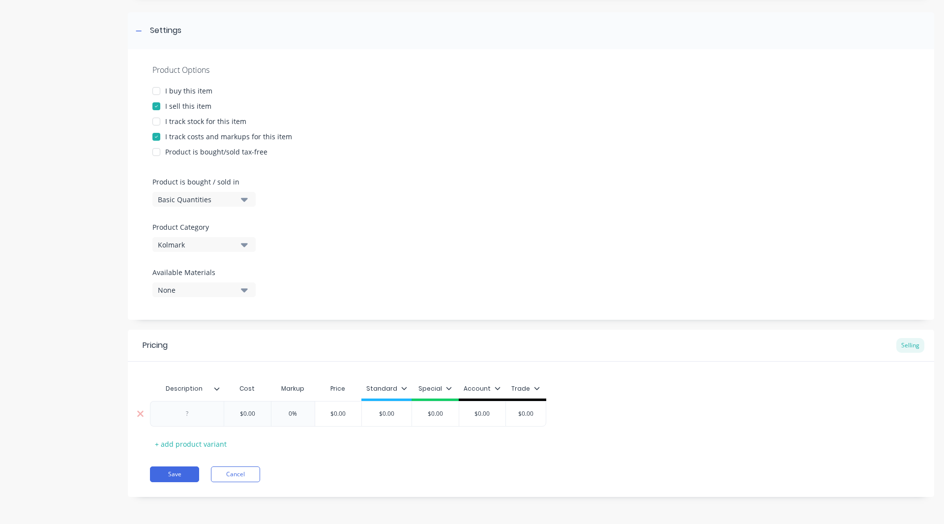
click at [176, 411] on div at bounding box center [187, 413] width 49 height 13
paste div
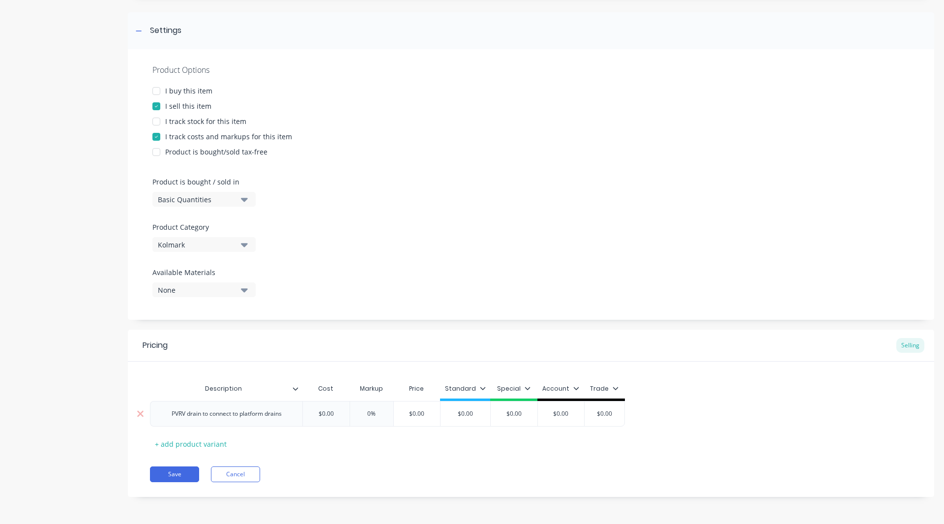
click at [258, 419] on div "PVRV drain to connect to platform drains $0.00 $0.00 0% $0.00 $0.00 $0.00 $0.00…" at bounding box center [387, 414] width 475 height 26
click at [389, 414] on input "0%" at bounding box center [390, 413] width 49 height 9
click at [517, 412] on input "$0.00" at bounding box center [507, 413] width 50 height 9
click at [530, 385] on icon at bounding box center [531, 388] width 6 height 6
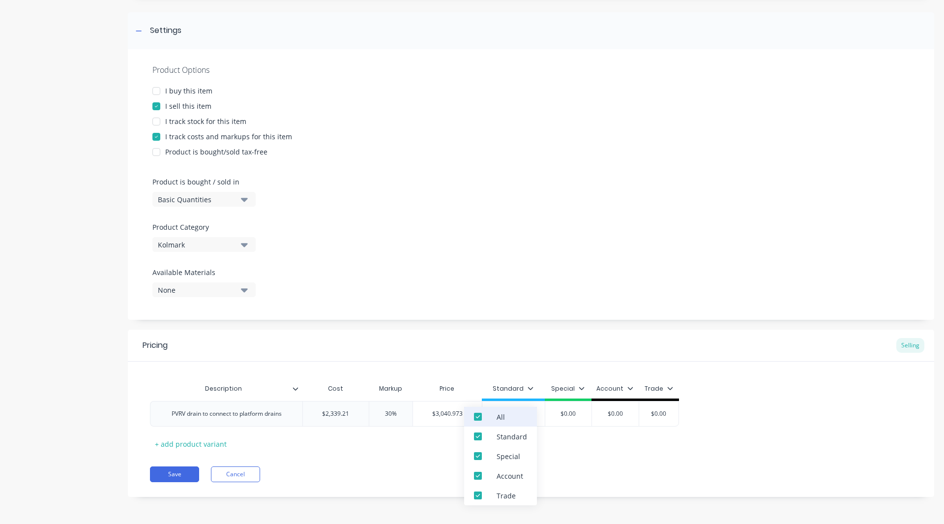
click at [479, 414] on div at bounding box center [478, 417] width 20 height 20
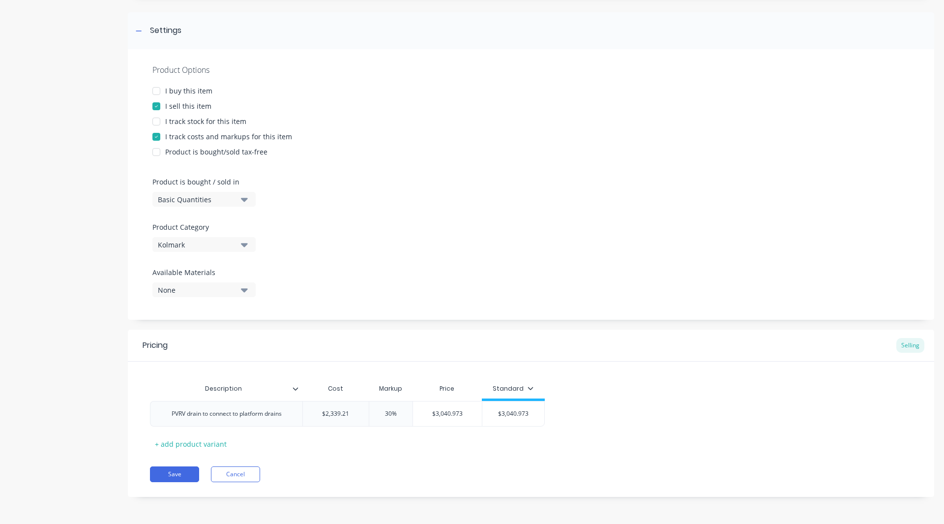
click at [343, 465] on div "Pricing Selling Description Cost Markup Price Standard PVRV drain to connect to…" at bounding box center [531, 412] width 806 height 167
click at [168, 479] on button "Save" at bounding box center [174, 474] width 49 height 16
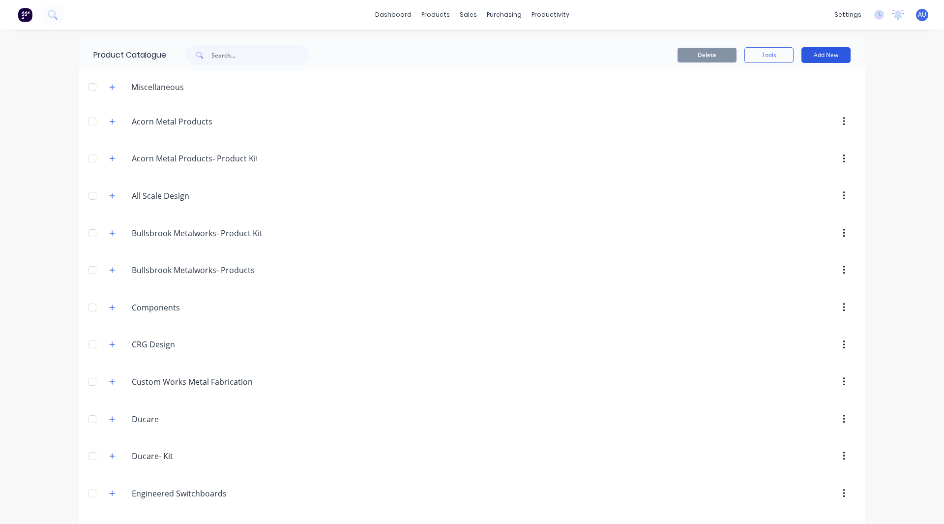
click at [828, 48] on button "Add New" at bounding box center [825, 55] width 49 height 16
click at [800, 100] on div "Product" at bounding box center [804, 100] width 76 height 14
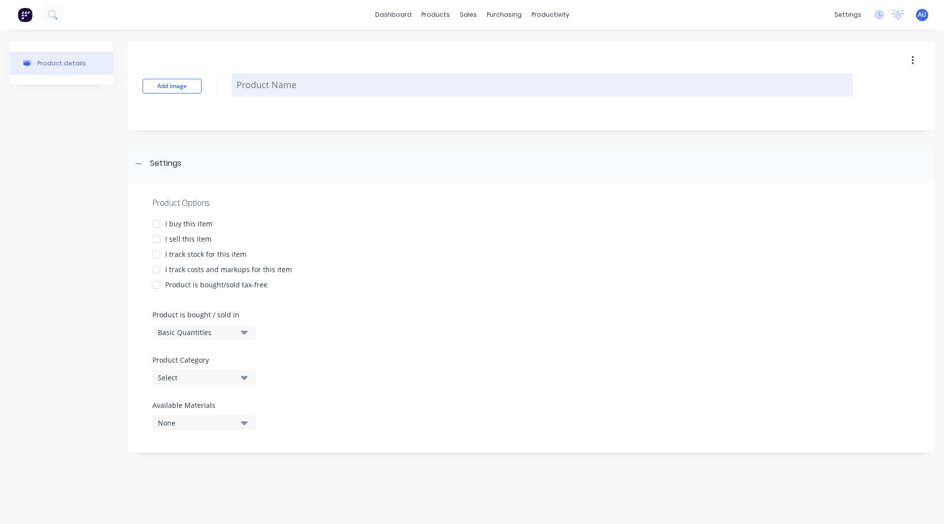
click at [311, 89] on textarea at bounding box center [542, 84] width 621 height 23
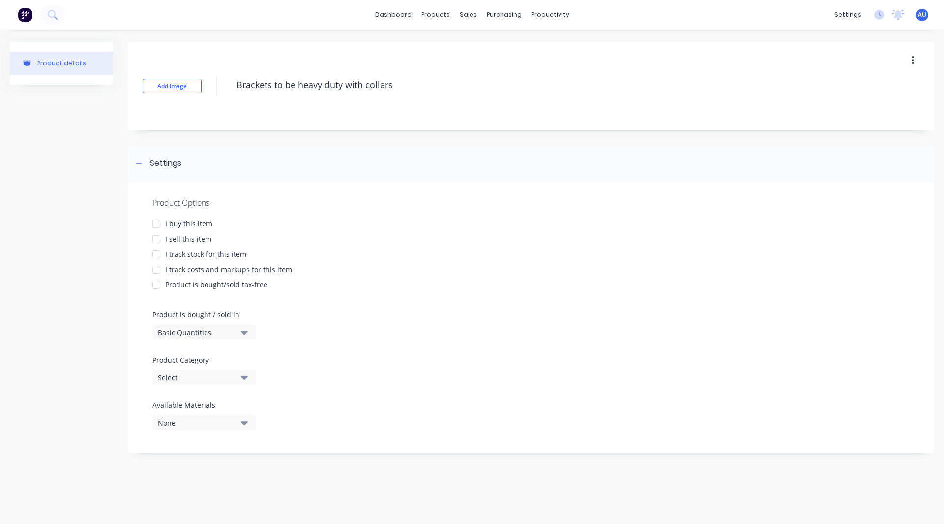
click at [155, 239] on div at bounding box center [157, 239] width 20 height 20
click at [156, 270] on div at bounding box center [157, 270] width 20 height 20
click at [170, 381] on div "Select" at bounding box center [197, 377] width 79 height 10
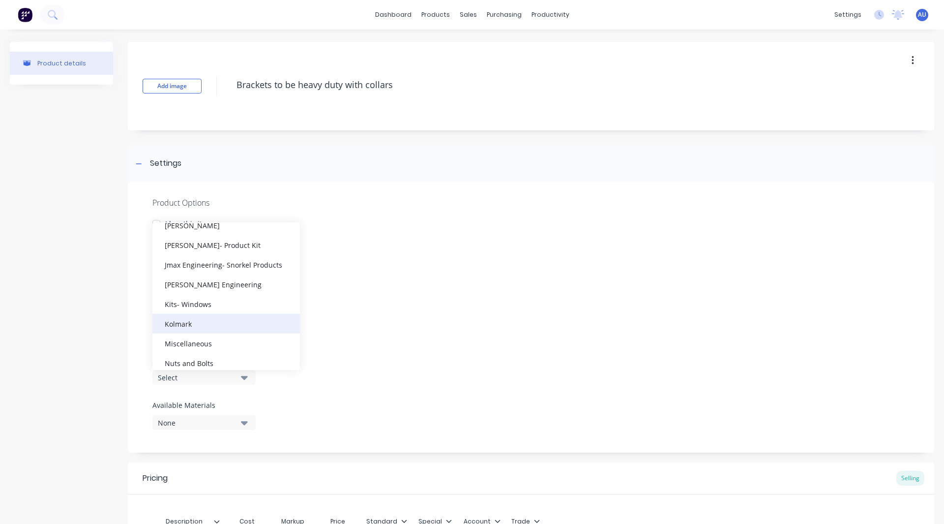
click at [204, 325] on div "Kolmark" at bounding box center [226, 324] width 148 height 20
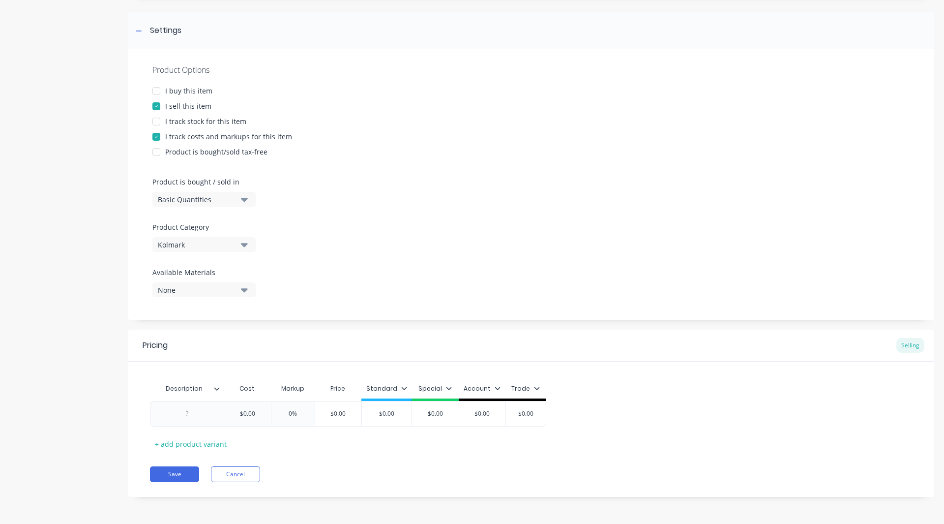
scroll to position [0, 0]
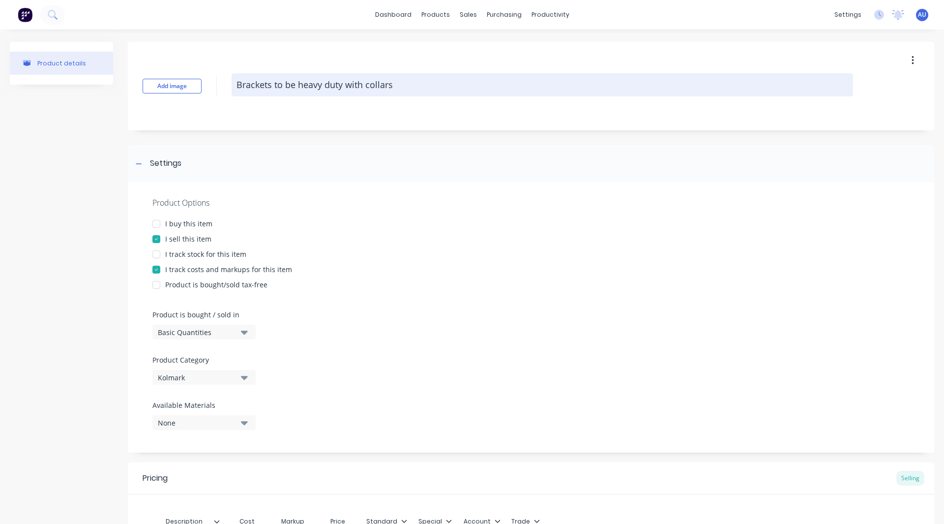
click at [347, 85] on textarea "Brackets to be heavy duty with collars" at bounding box center [542, 84] width 621 height 23
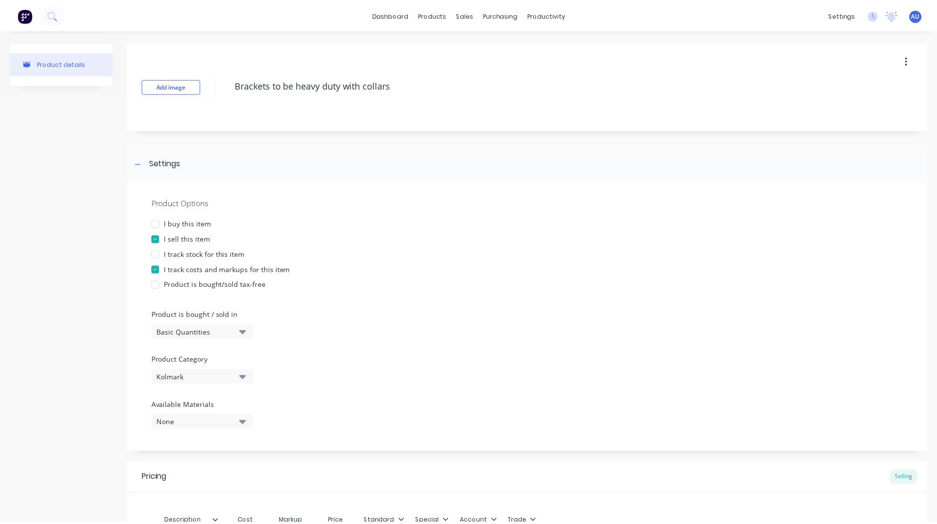
scroll to position [133, 0]
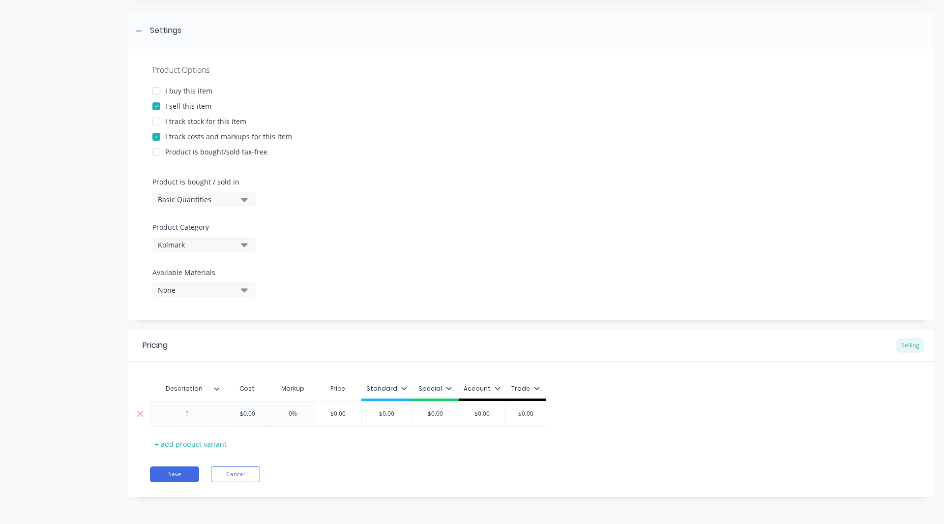
click at [189, 412] on div at bounding box center [187, 413] width 49 height 13
paste div
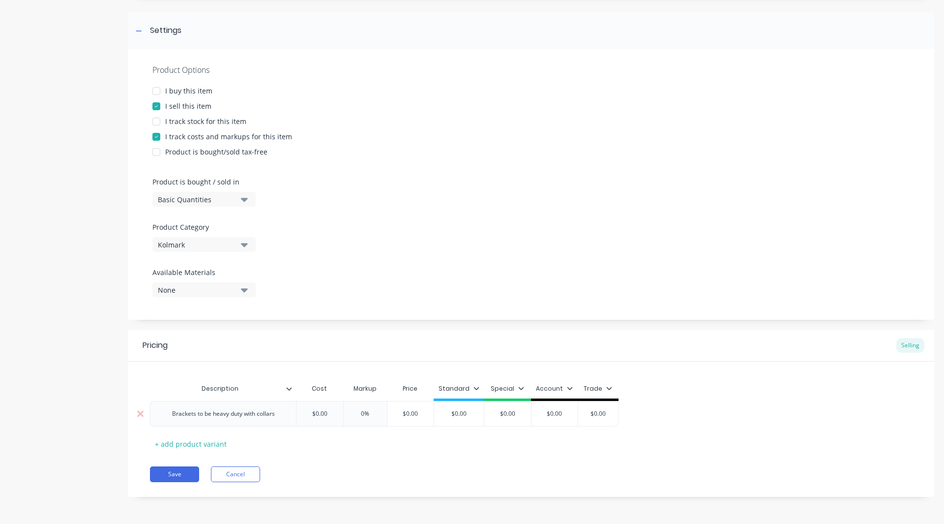
click at [255, 418] on div "Brackets to be heavy duty with collars $0.00 $0.00 0% $0.00 $0.00 $0.00 $0.00 $…" at bounding box center [384, 414] width 469 height 26
click at [368, 416] on input "0%" at bounding box center [371, 413] width 49 height 9
click at [487, 409] on input "$0.00" at bounding box center [475, 413] width 50 height 9
click at [491, 386] on icon at bounding box center [492, 388] width 6 height 6
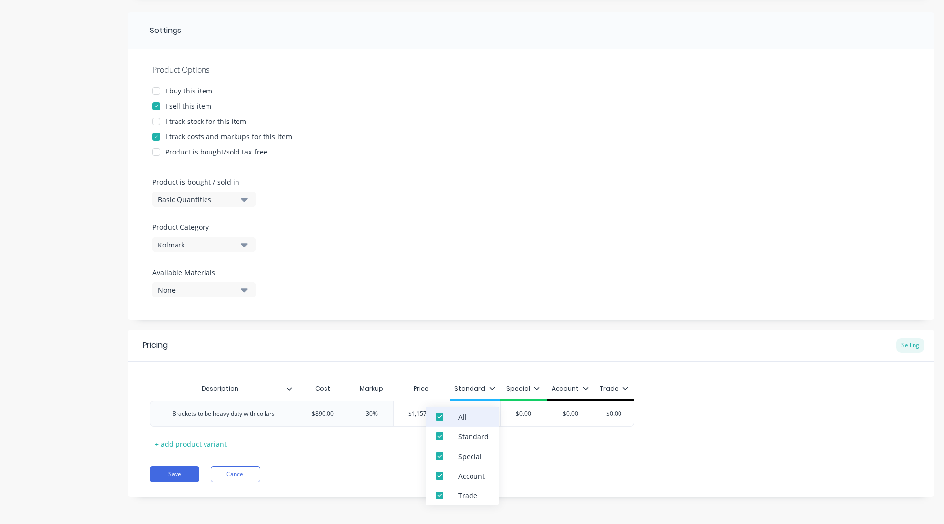
click at [442, 416] on div at bounding box center [440, 417] width 20 height 20
click at [165, 476] on button "Save" at bounding box center [174, 474] width 49 height 16
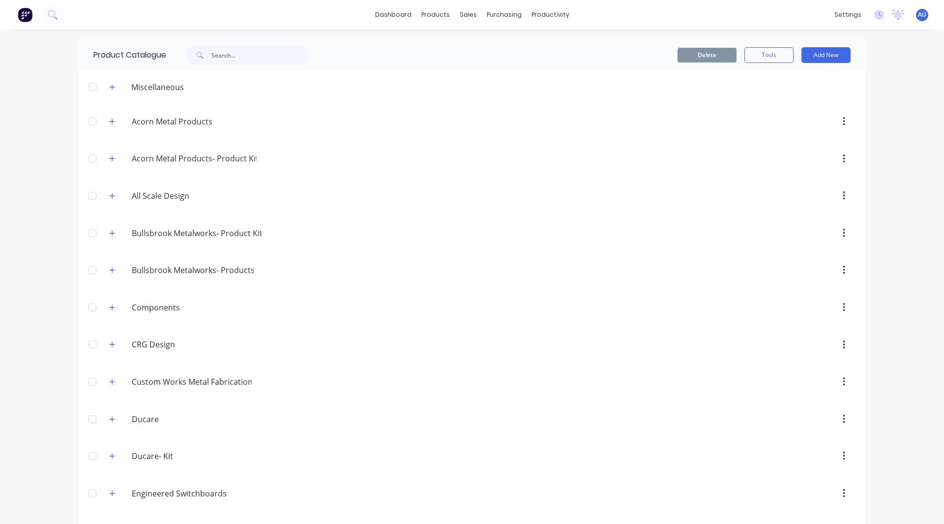
click at [27, 13] on img at bounding box center [25, 14] width 15 height 15
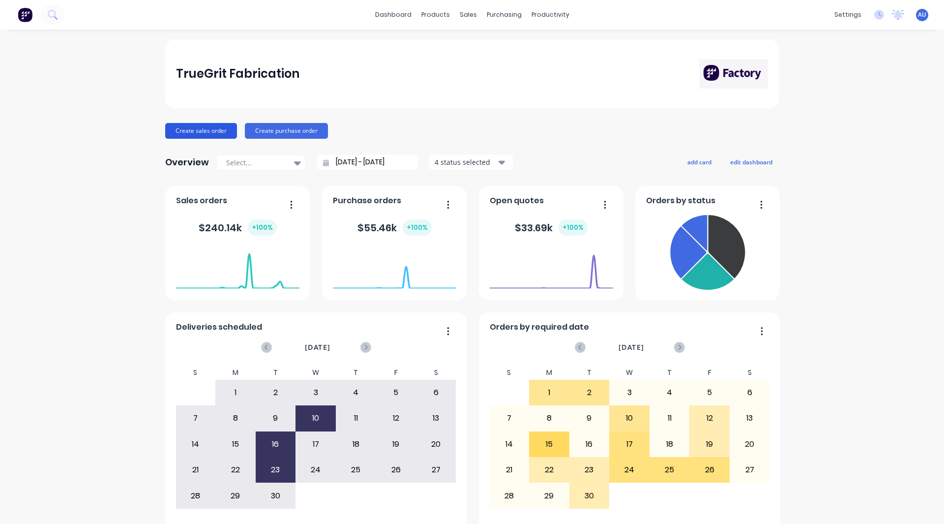
click at [193, 132] on button "Create sales order" at bounding box center [201, 131] width 72 height 16
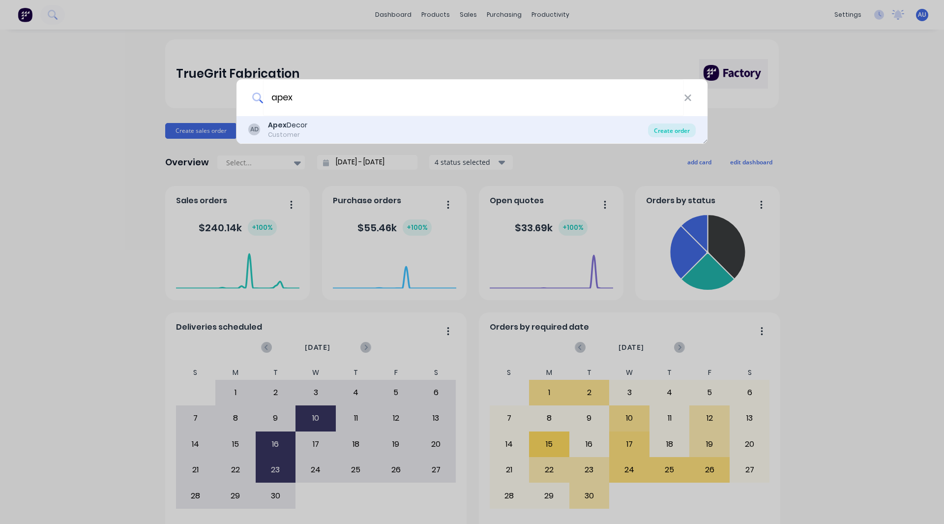
click at [677, 127] on div "Create order" at bounding box center [672, 130] width 48 height 14
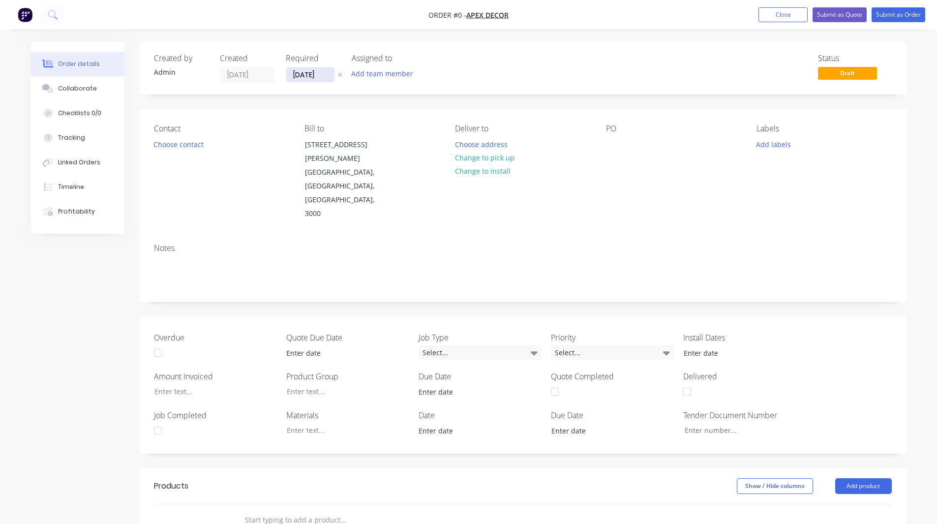
click at [310, 75] on input "[DATE]" at bounding box center [310, 74] width 48 height 15
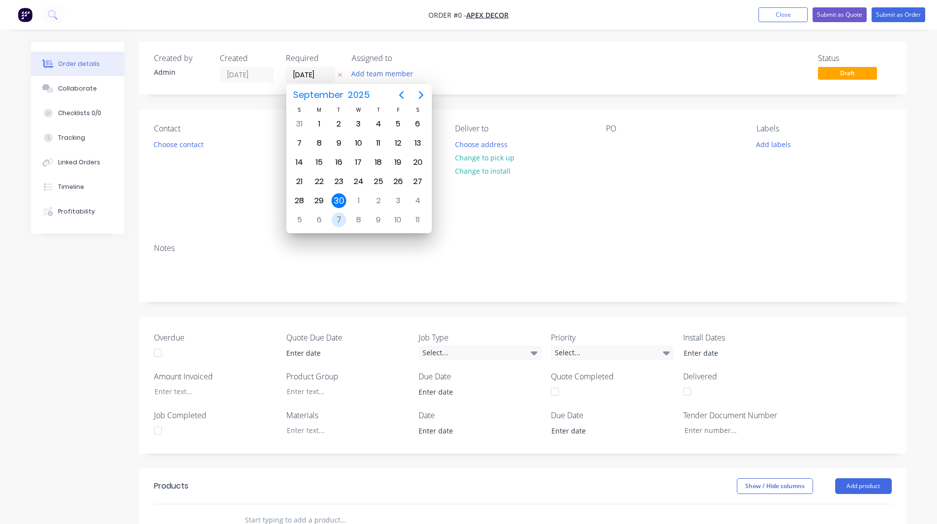
drag, startPoint x: 339, startPoint y: 217, endPoint x: 334, endPoint y: 219, distance: 5.1
click at [334, 219] on div "7" at bounding box center [338, 219] width 15 height 15
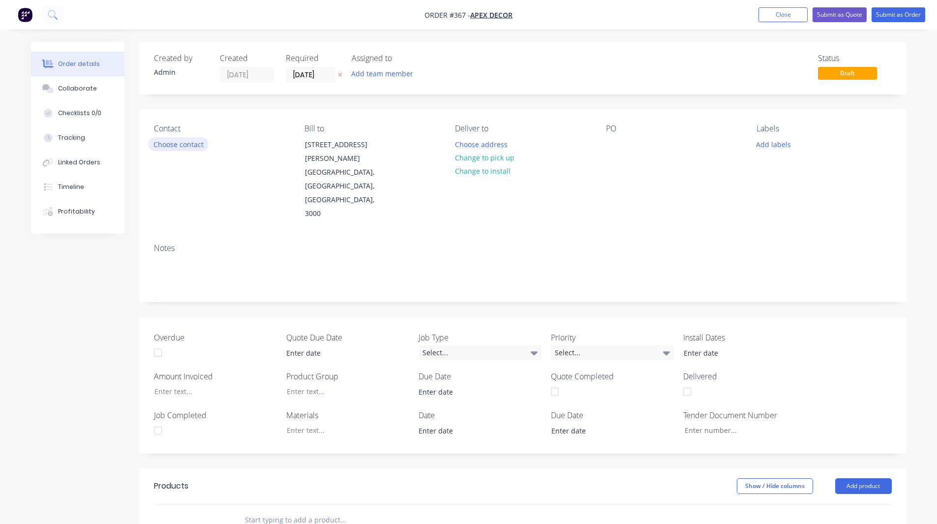
click at [171, 142] on button "Choose contact" at bounding box center [178, 143] width 60 height 13
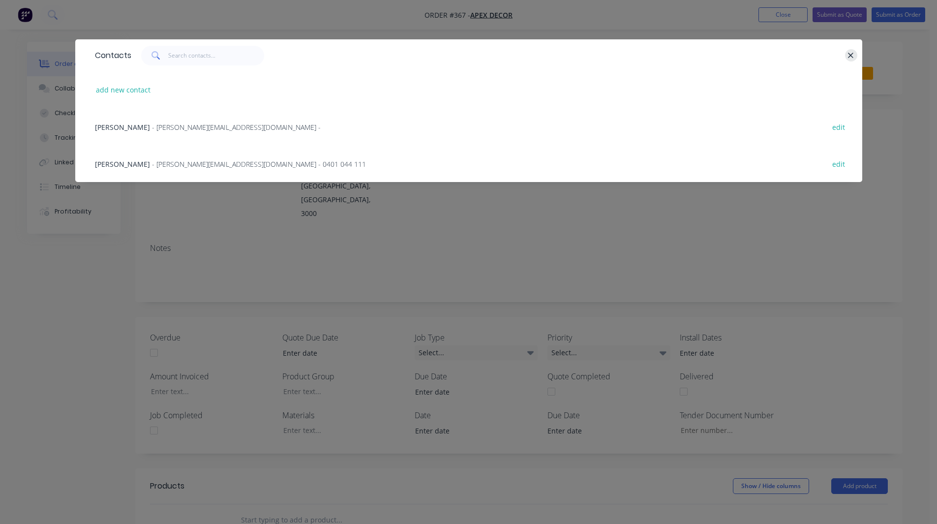
click at [850, 55] on icon "button" at bounding box center [850, 55] width 6 height 9
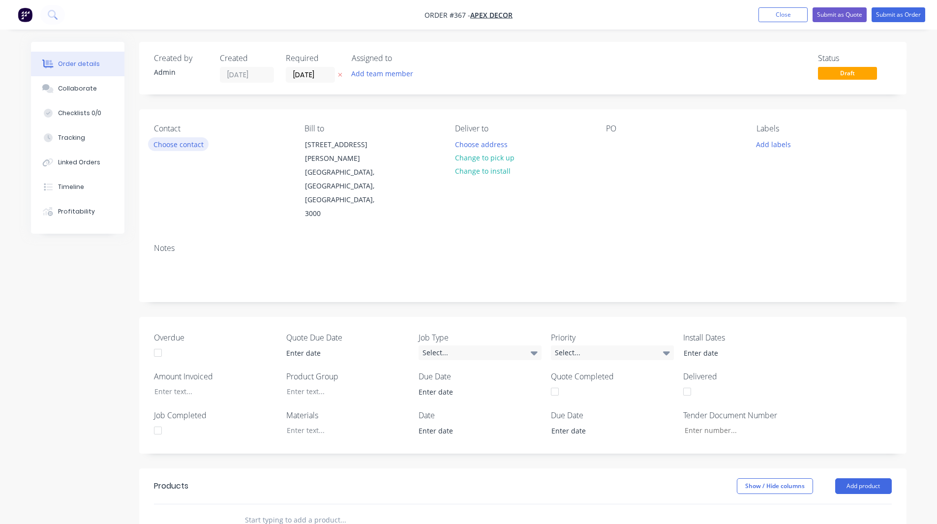
click at [178, 144] on button "Choose contact" at bounding box center [178, 143] width 60 height 13
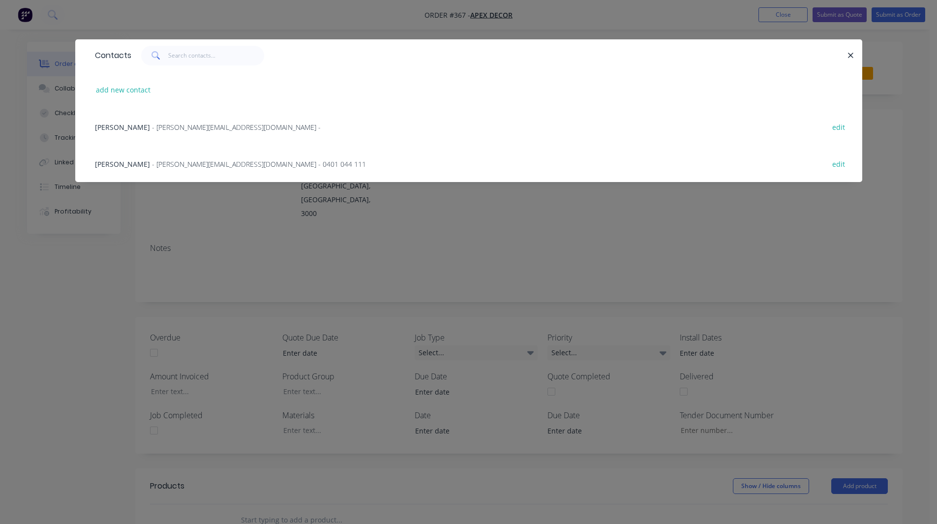
click at [152, 123] on span "- omar@factory.app -" at bounding box center [236, 126] width 169 height 9
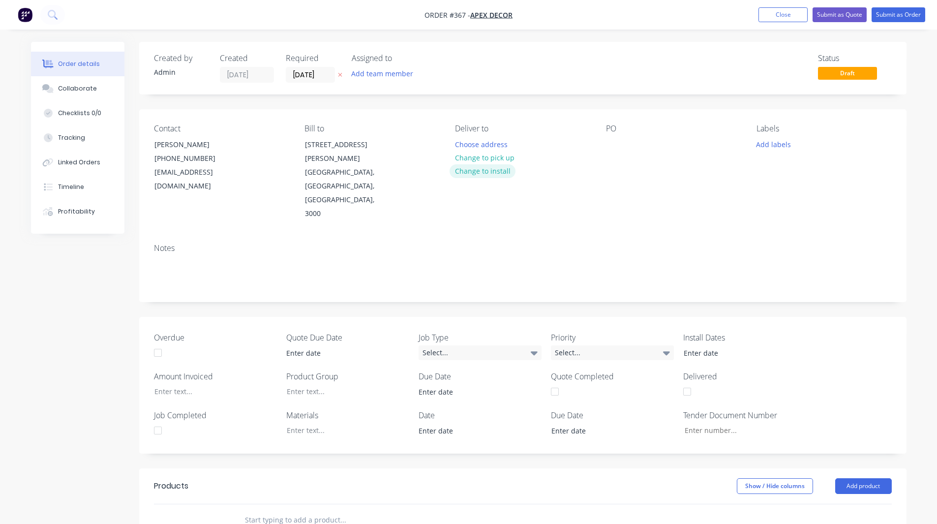
click at [488, 171] on button "Change to install" at bounding box center [482, 170] width 66 height 13
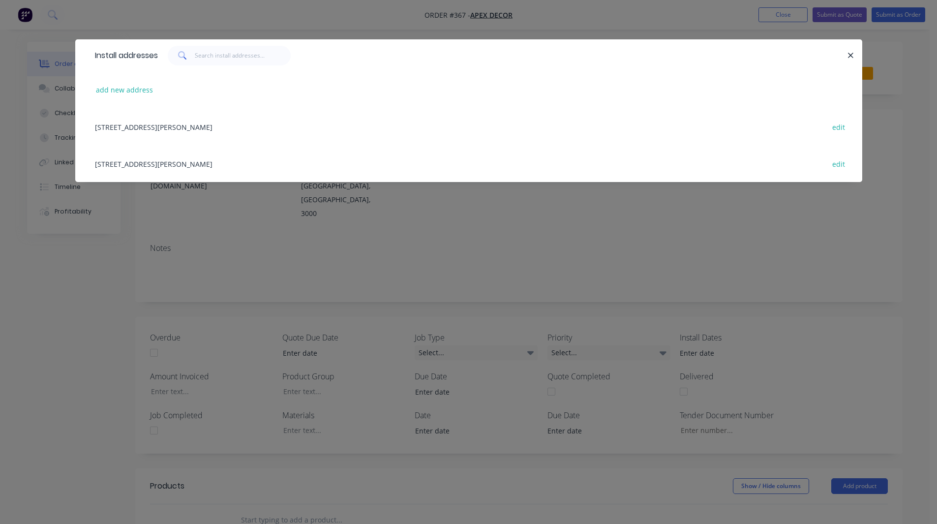
click at [187, 125] on div "789 Collins Street, Melbourne, Victoria, Australia, 3000 edit" at bounding box center [468, 126] width 757 height 37
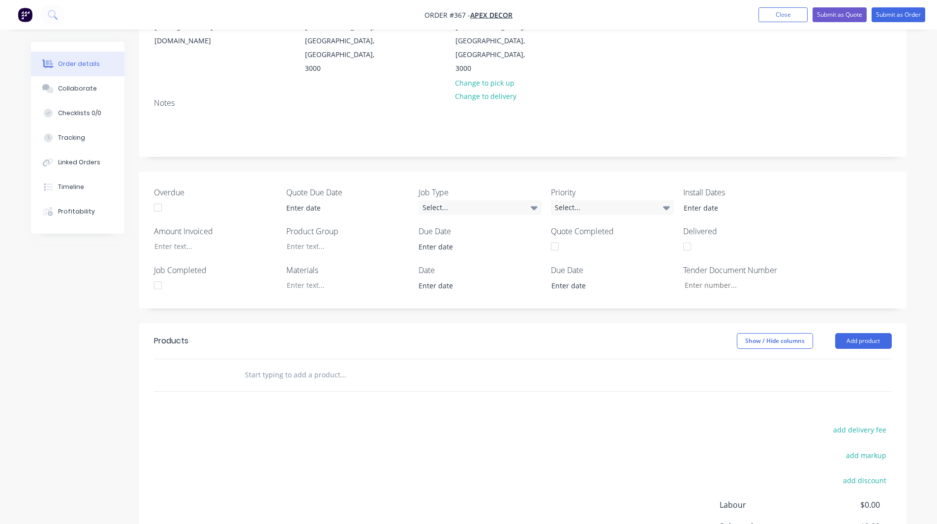
scroll to position [222, 0]
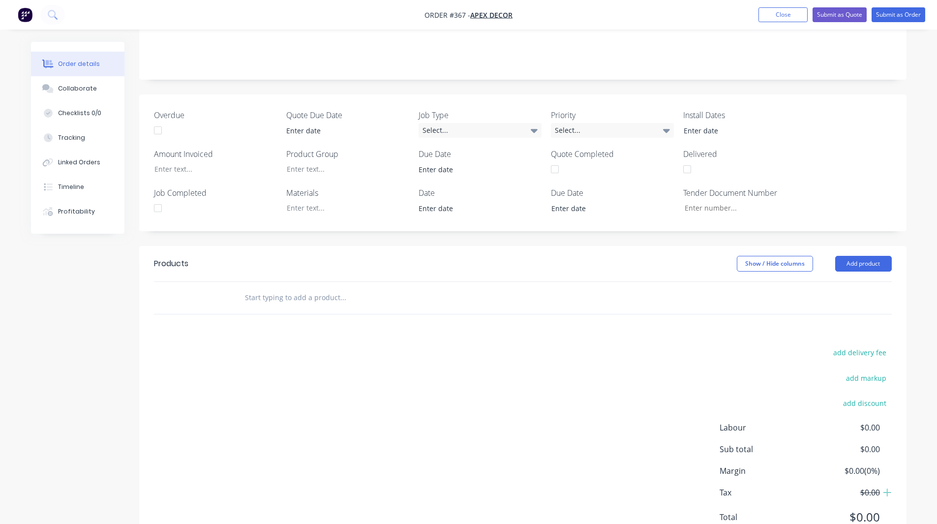
click at [277, 288] on input "text" at bounding box center [342, 298] width 197 height 20
click at [866, 256] on button "Add product" at bounding box center [863, 264] width 57 height 16
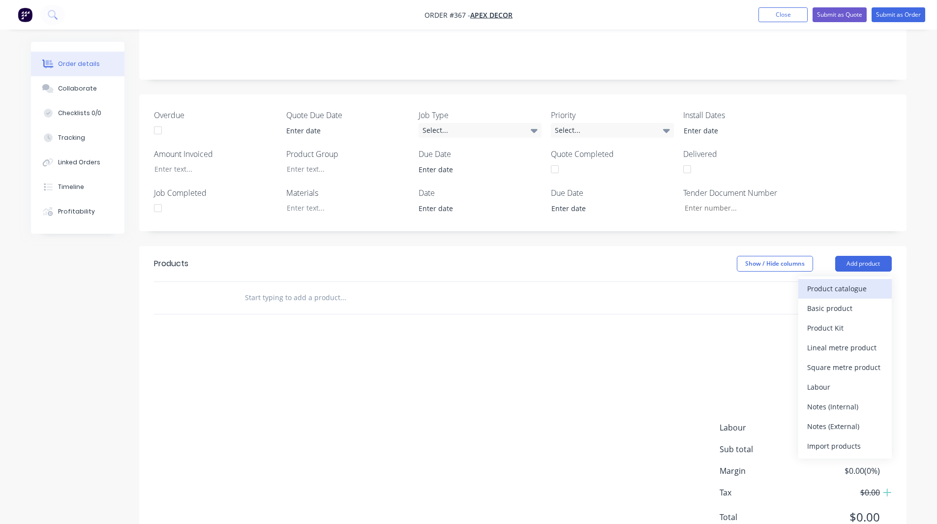
click at [842, 281] on div "Product catalogue" at bounding box center [845, 288] width 76 height 14
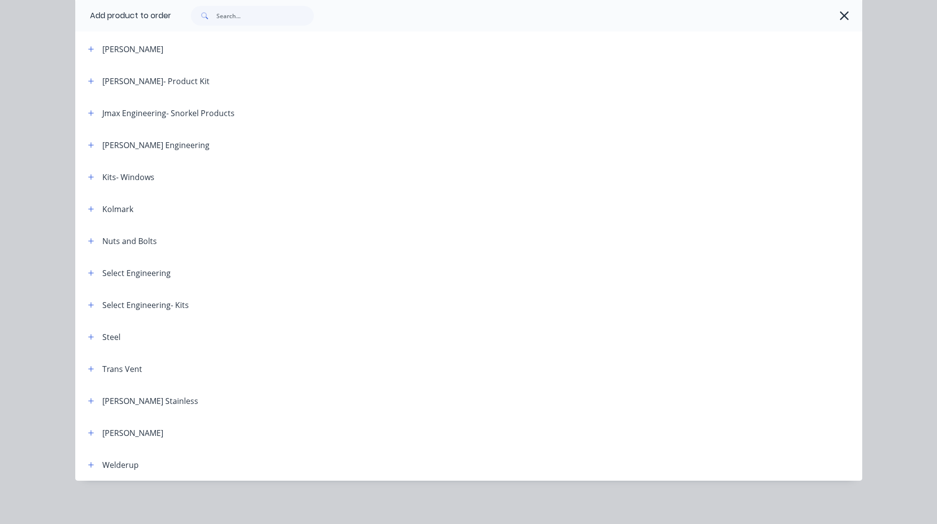
scroll to position [236, 0]
click at [89, 339] on icon "button" at bounding box center [91, 336] width 6 height 7
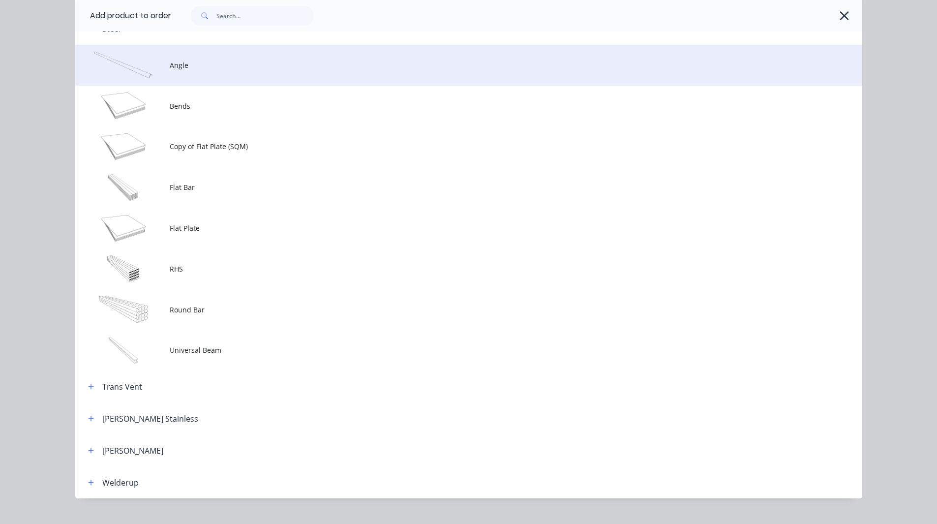
scroll to position [1054, 0]
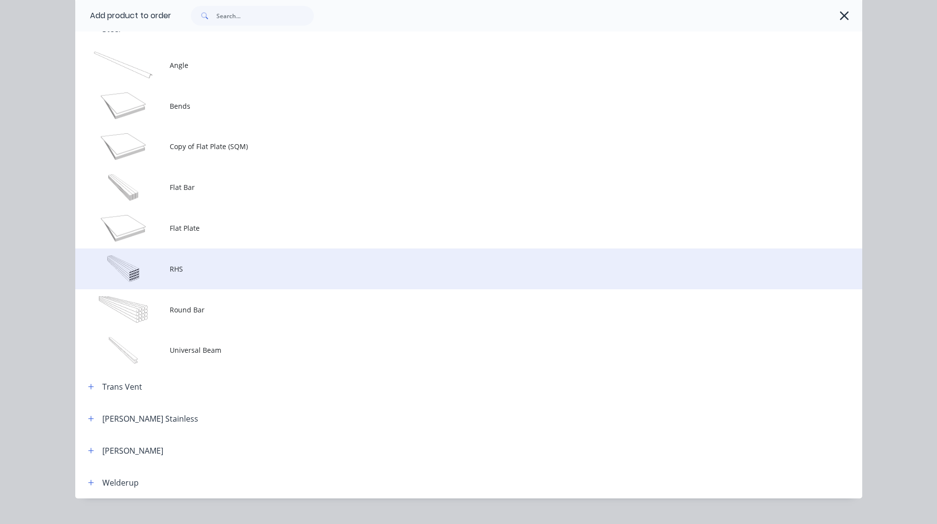
click at [170, 272] on span "RHS" at bounding box center [447, 269] width 554 height 10
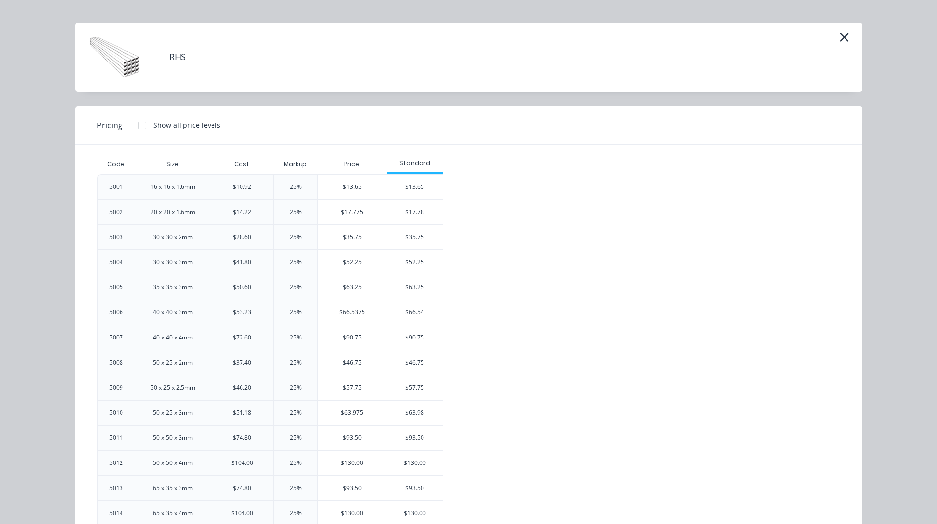
scroll to position [16, 0]
click at [366, 185] on div "$13.65" at bounding box center [352, 187] width 69 height 25
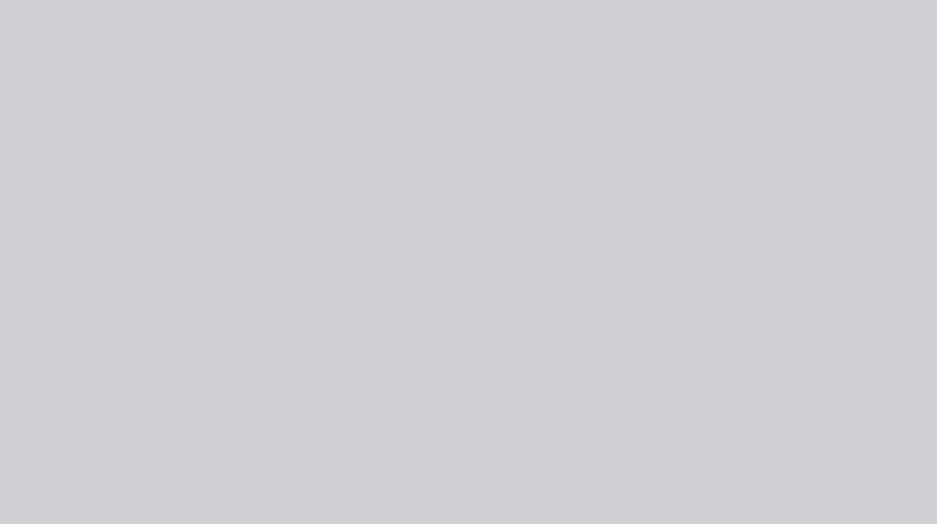
scroll to position [0, 0]
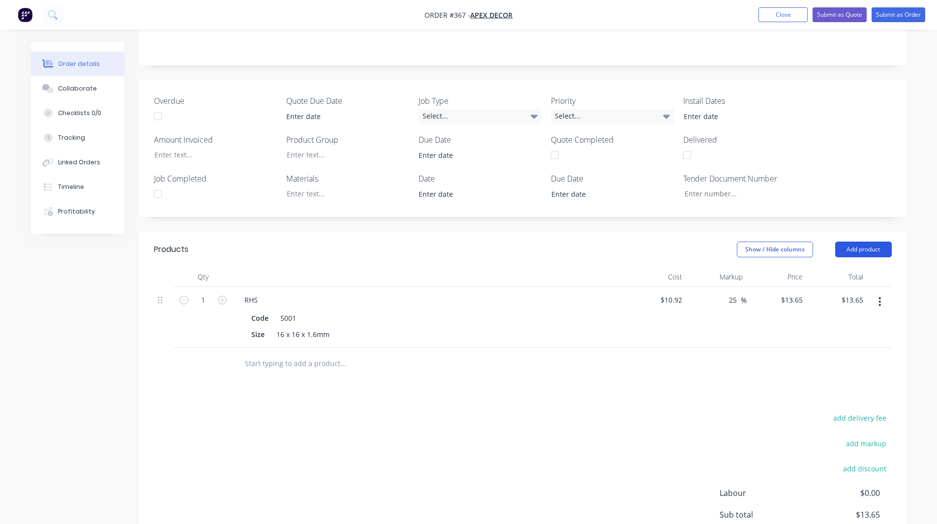
click at [847, 241] on button "Add product" at bounding box center [863, 249] width 57 height 16
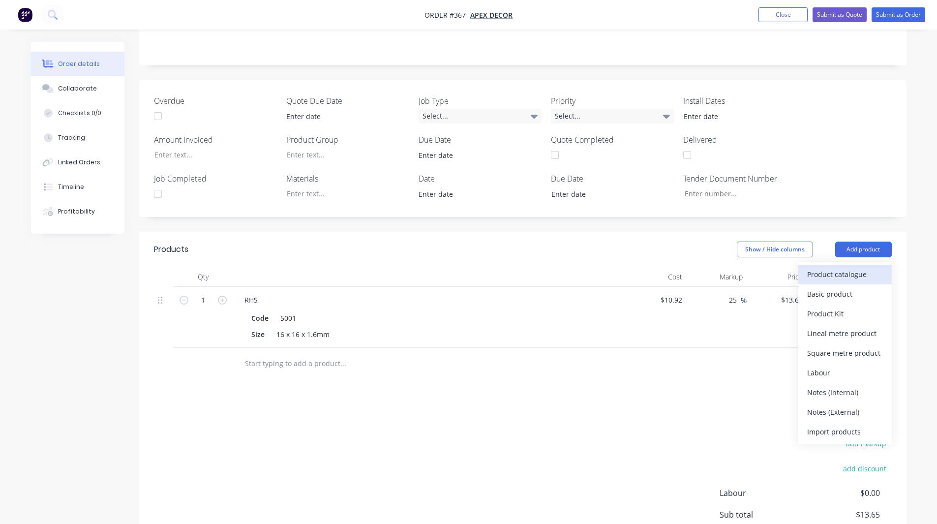
drag, startPoint x: 836, startPoint y: 229, endPoint x: 842, endPoint y: 230, distance: 6.0
click at [842, 267] on div "Product catalogue" at bounding box center [845, 274] width 76 height 14
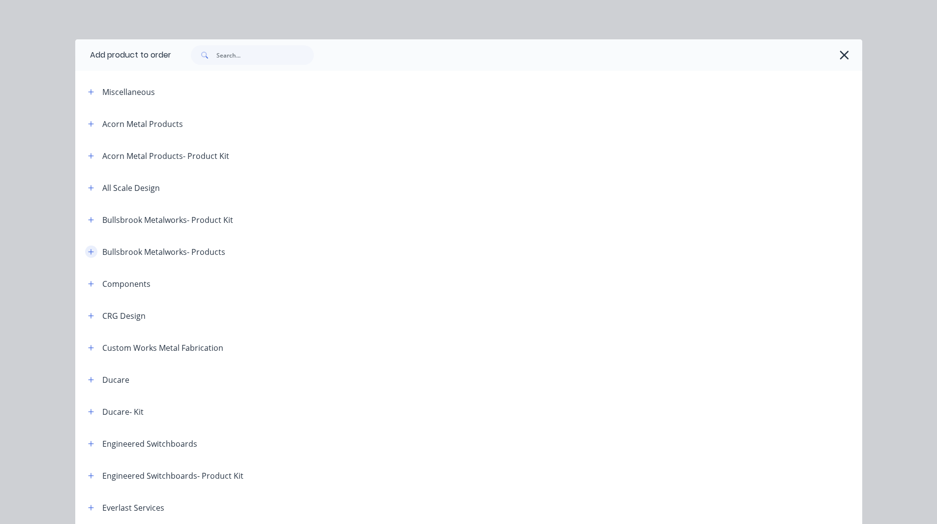
click at [88, 251] on icon "button" at bounding box center [91, 251] width 6 height 7
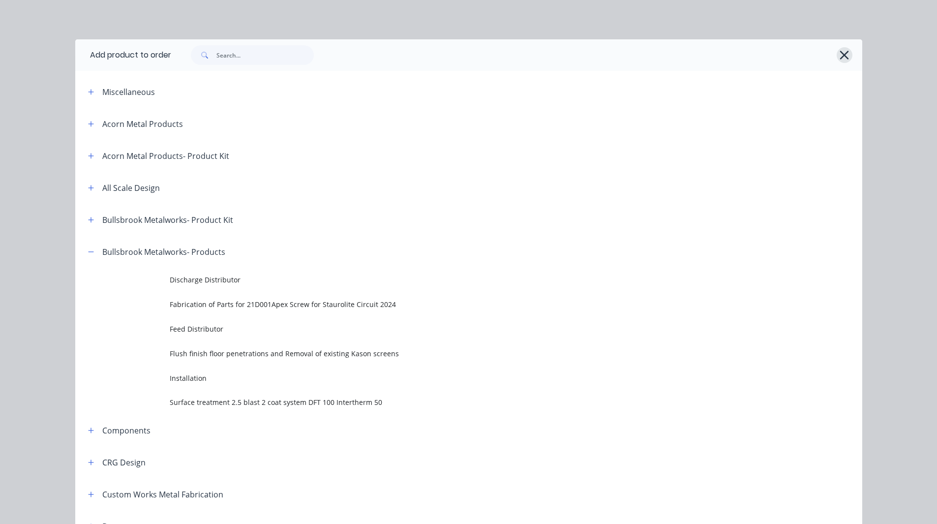
click at [842, 59] on icon "button" at bounding box center [844, 55] width 10 height 14
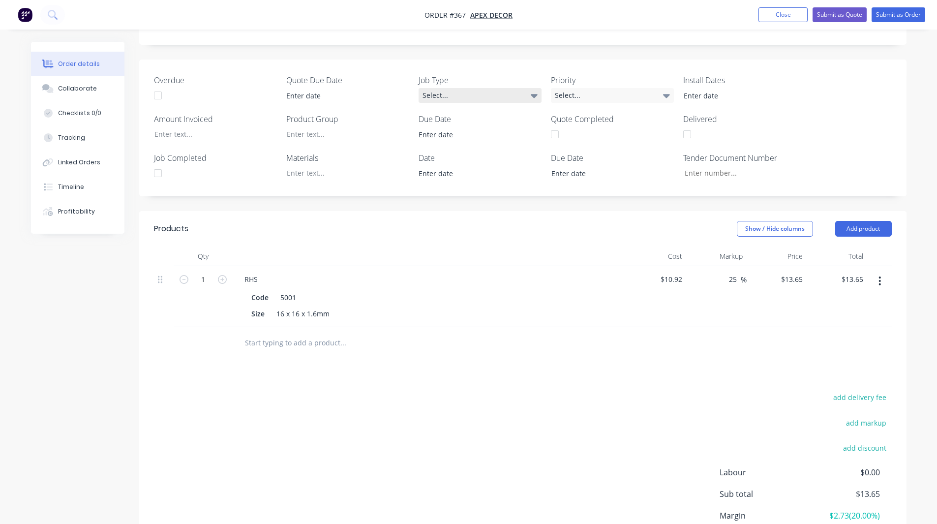
scroll to position [302, 0]
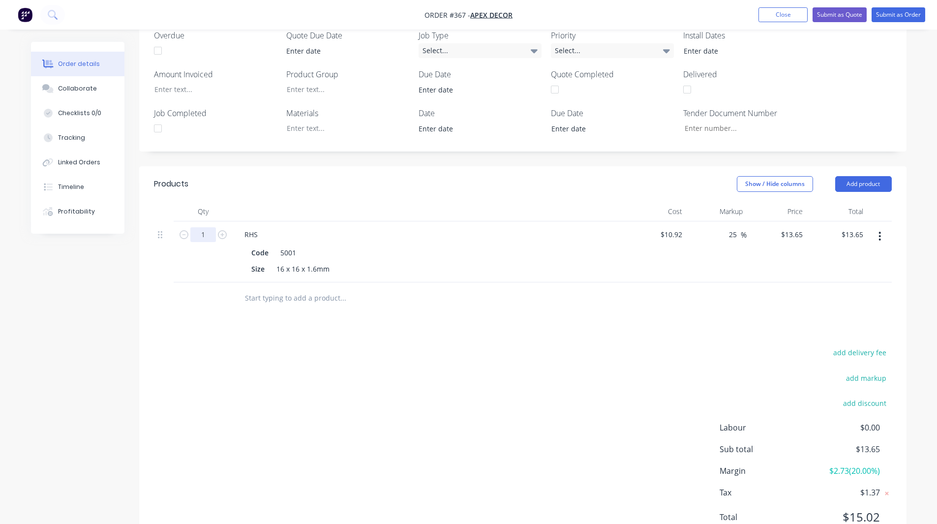
click at [212, 227] on input "1" at bounding box center [203, 234] width 26 height 15
click at [113, 266] on div "Created by Admin Created 30/09/25 Required 07/10/25 Assigned to Add team member…" at bounding box center [468, 152] width 875 height 825
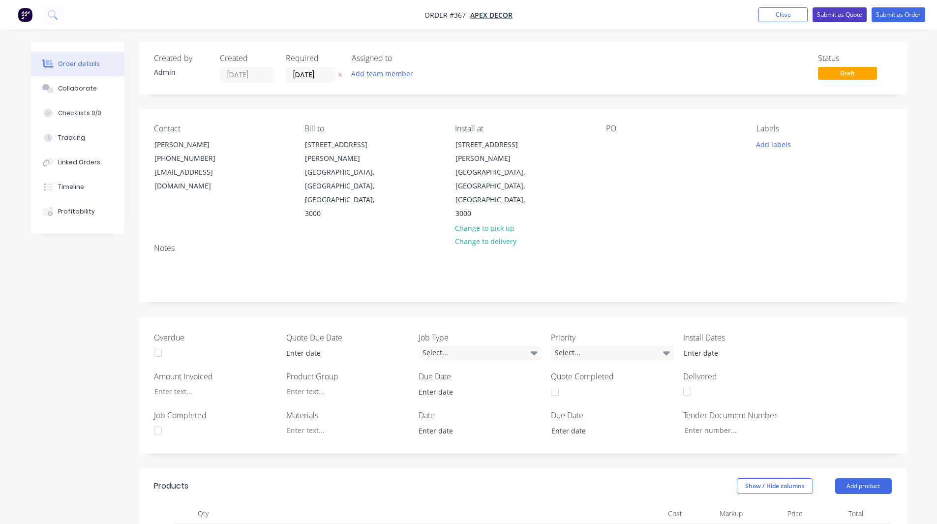
click at [835, 13] on button "Submit as Quote" at bounding box center [839, 14] width 54 height 15
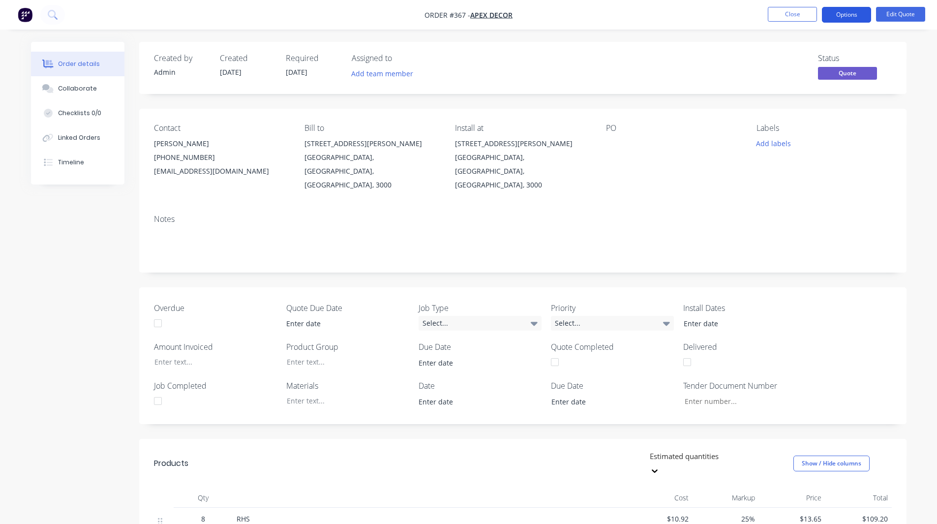
click at [838, 16] on button "Options" at bounding box center [846, 15] width 49 height 16
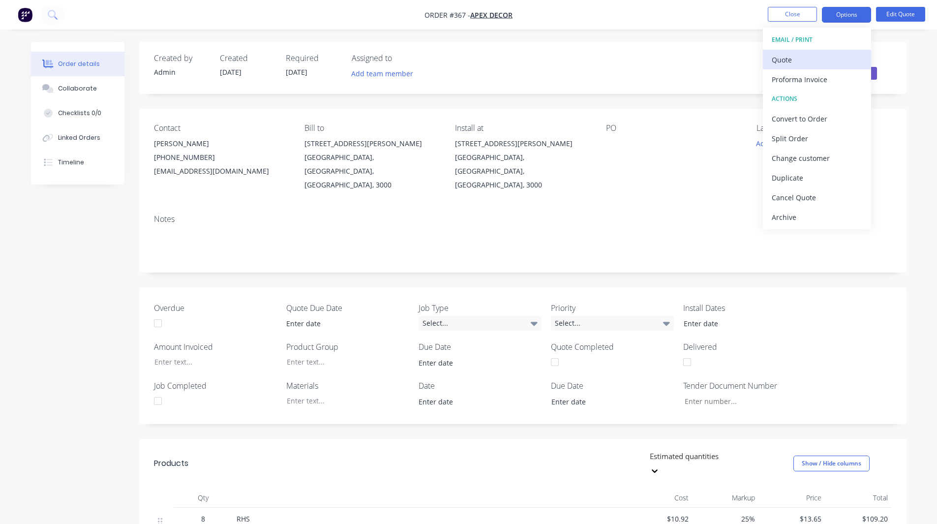
click at [803, 57] on div "Quote" at bounding box center [816, 60] width 90 height 14
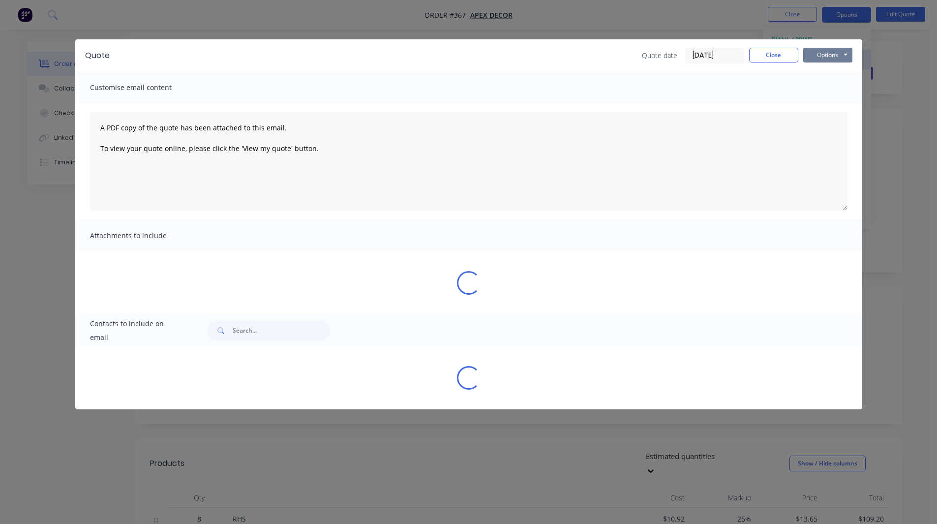
click at [803, 57] on button "Options" at bounding box center [827, 55] width 49 height 15
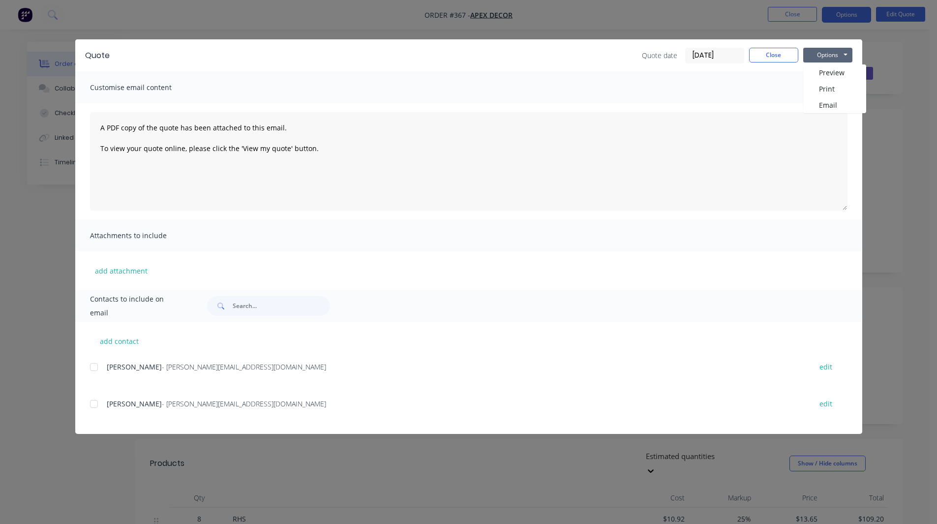
click at [92, 367] on div at bounding box center [94, 367] width 20 height 20
click at [820, 55] on button "Options" at bounding box center [827, 55] width 49 height 15
click at [384, 163] on textarea "A PDF copy of the quote has been attached to this email. To view your quote onl…" at bounding box center [468, 161] width 757 height 98
click at [771, 54] on button "Close" at bounding box center [773, 55] width 49 height 15
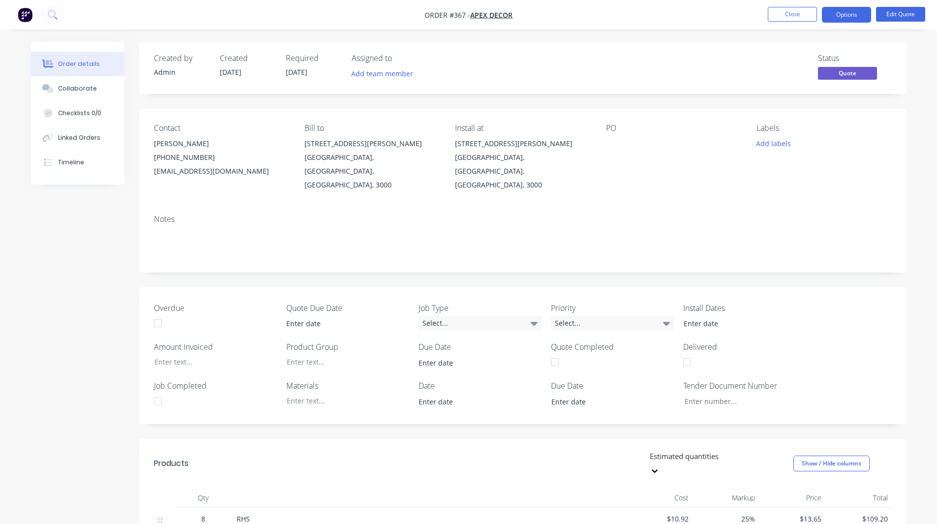
scroll to position [12, 0]
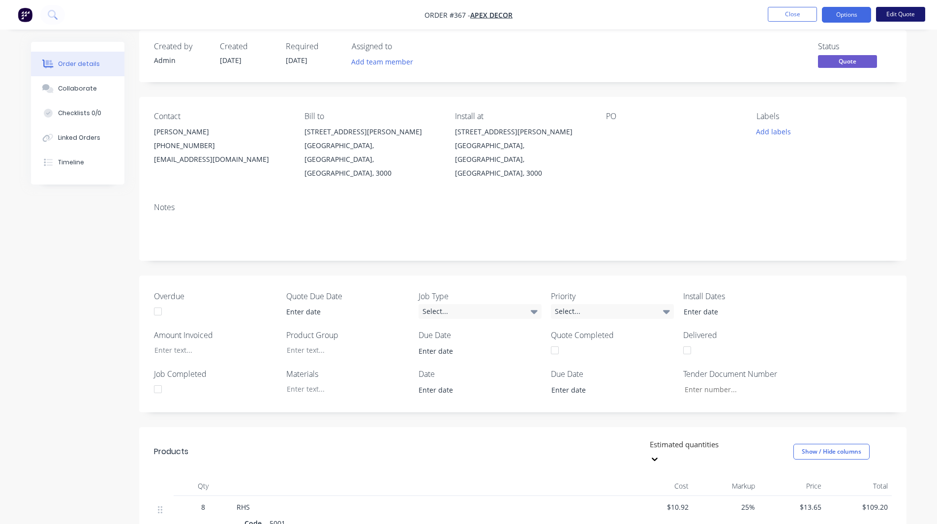
click at [898, 9] on button "Edit Quote" at bounding box center [900, 14] width 49 height 15
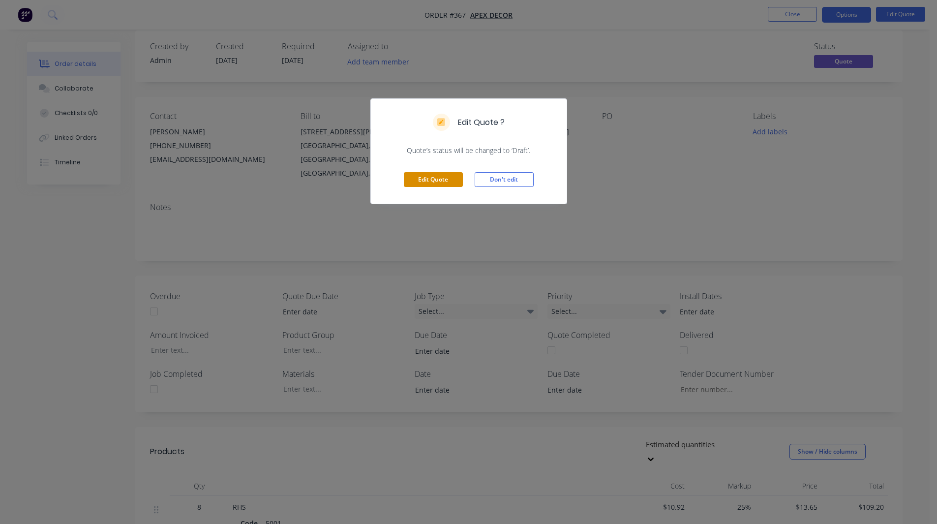
click at [435, 177] on button "Edit Quote" at bounding box center [433, 179] width 59 height 15
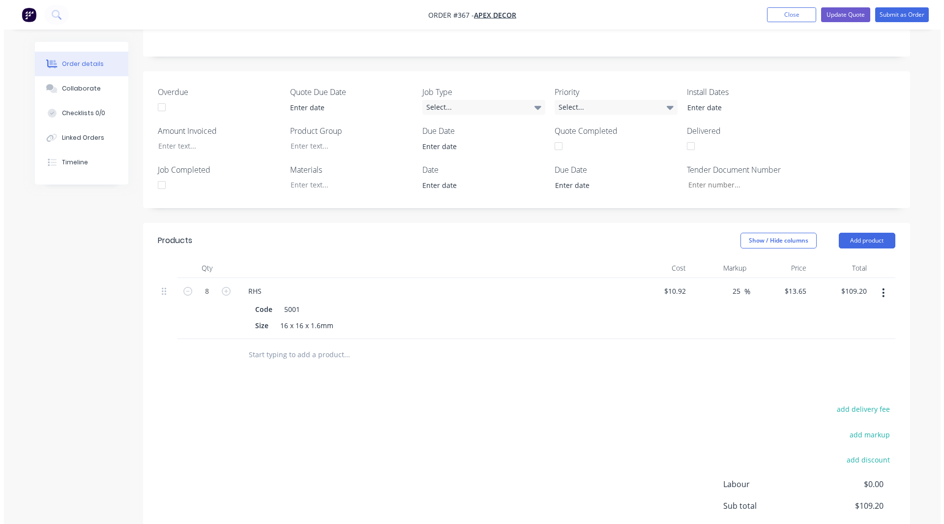
scroll to position [276, 0]
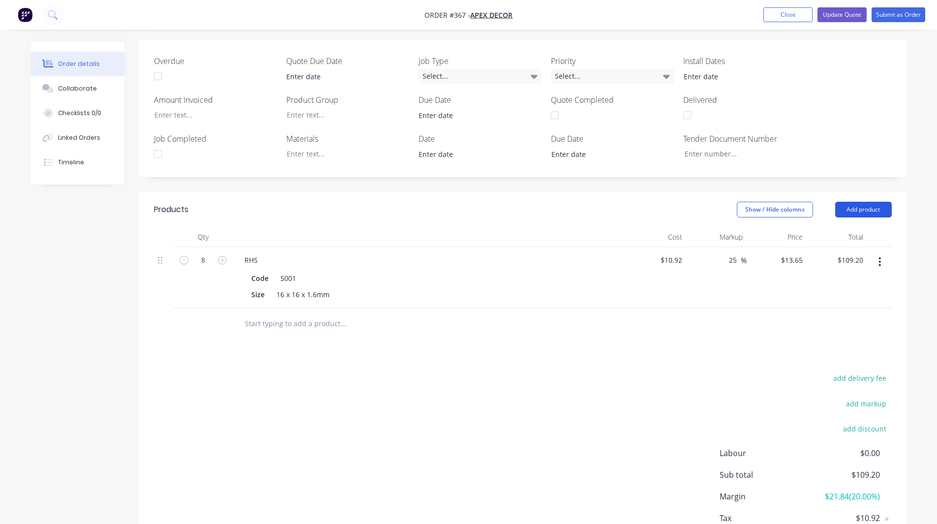
click at [861, 202] on button "Add product" at bounding box center [863, 210] width 57 height 16
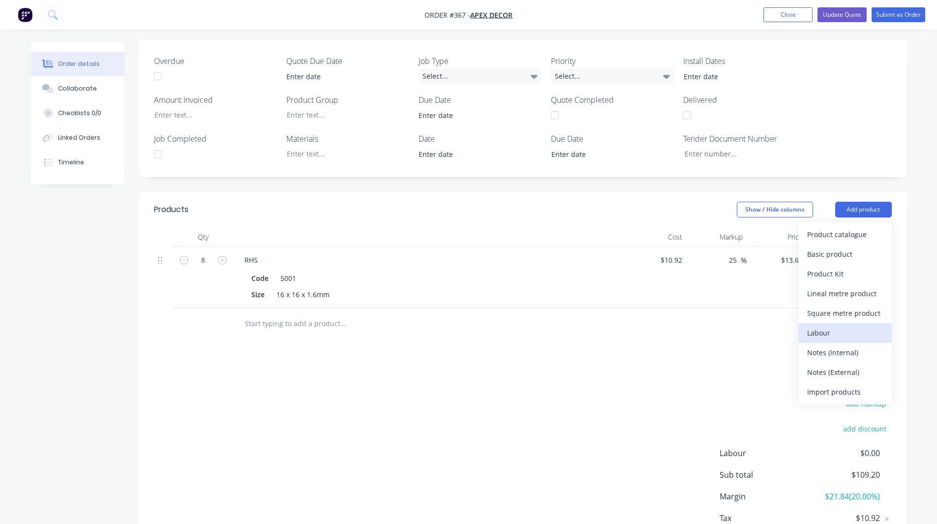
click at [821, 325] on div "Labour" at bounding box center [845, 332] width 76 height 14
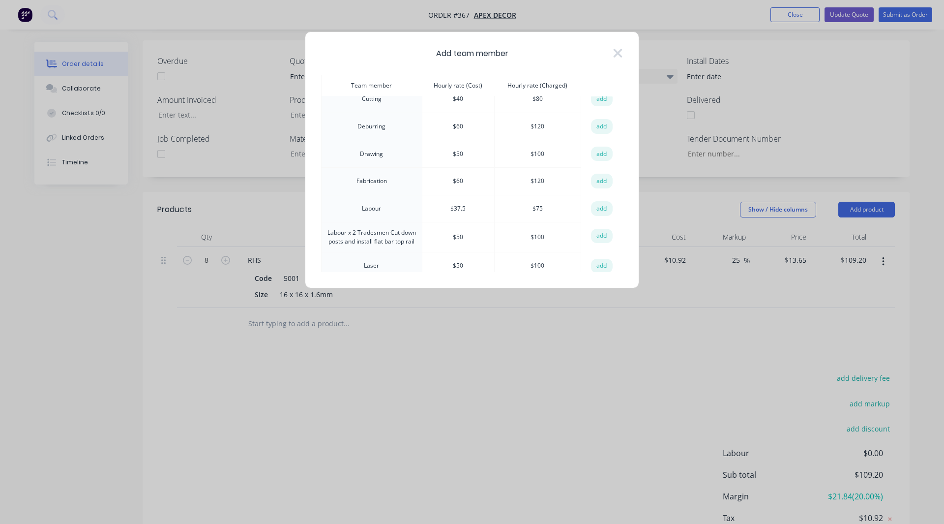
scroll to position [66, 0]
click at [598, 179] on button "add" at bounding box center [602, 180] width 22 height 15
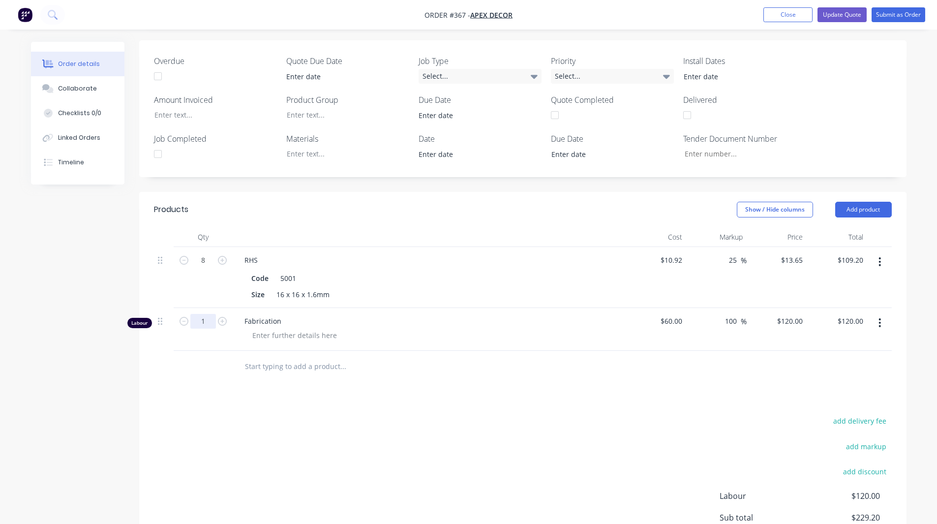
click at [214, 314] on input "1" at bounding box center [203, 321] width 26 height 15
click at [870, 202] on button "Add product" at bounding box center [863, 210] width 57 height 16
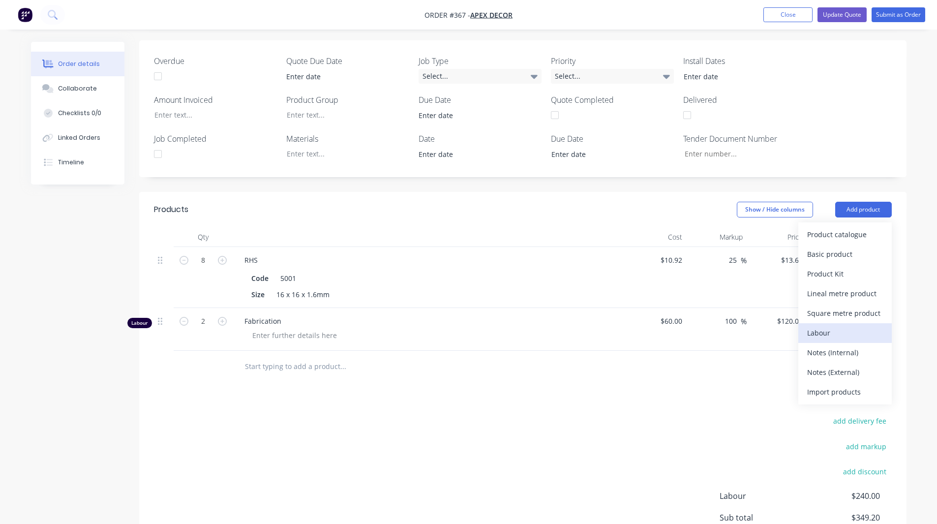
click at [824, 325] on div "Labour" at bounding box center [845, 332] width 76 height 14
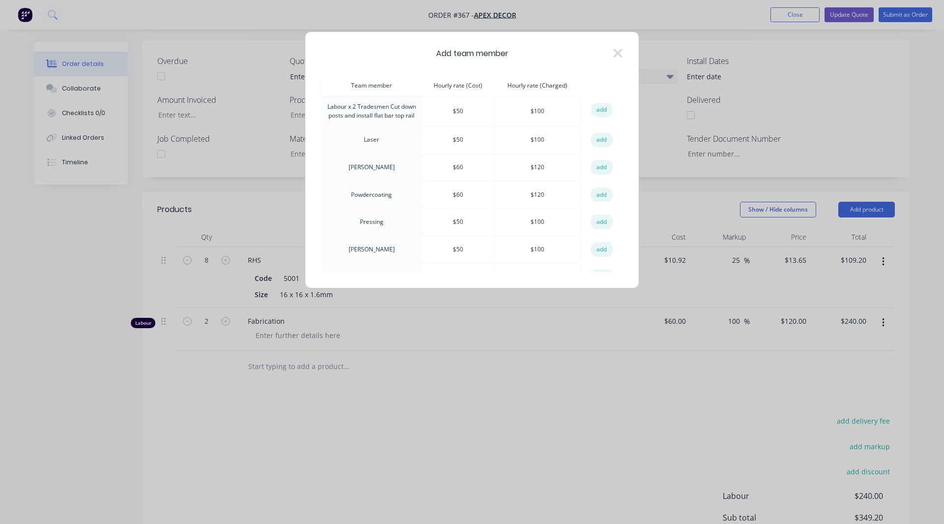
scroll to position [210, 0]
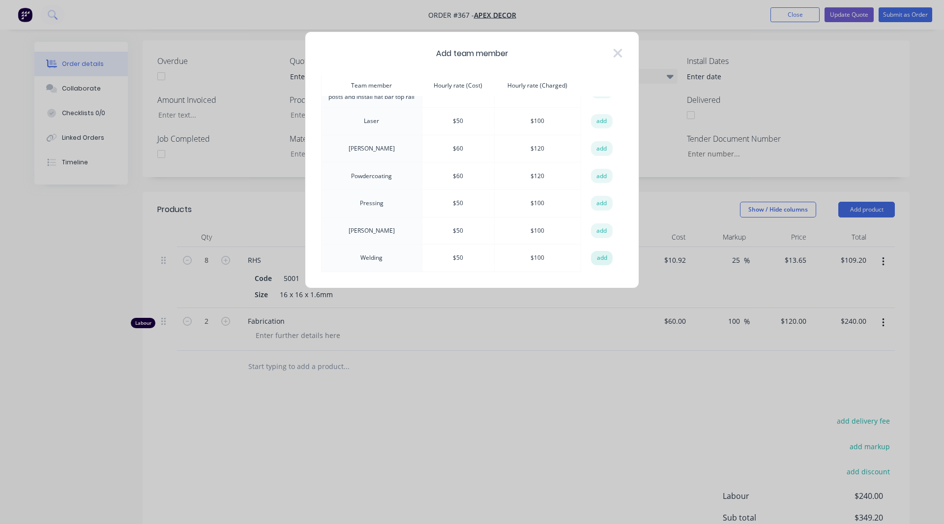
click at [595, 258] on button "add" at bounding box center [602, 258] width 22 height 15
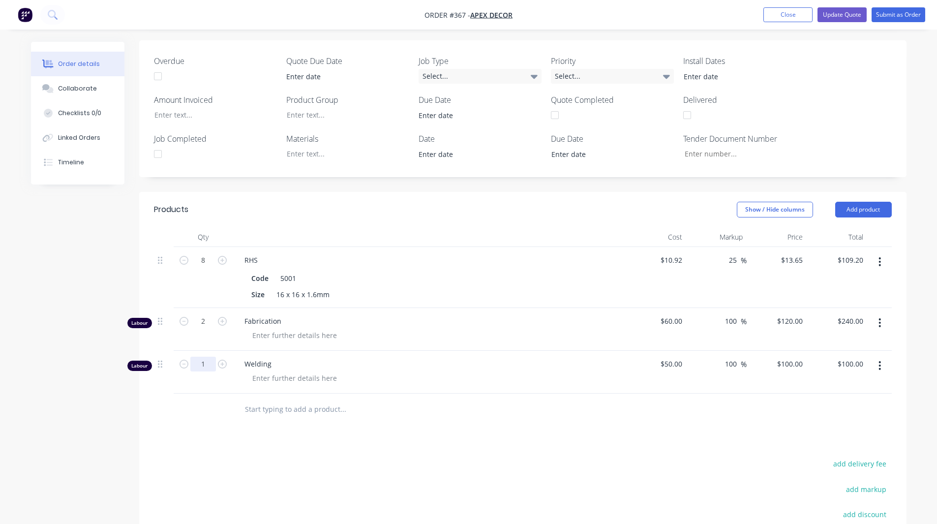
click at [206, 356] on input "1" at bounding box center [203, 363] width 26 height 15
click at [293, 394] on div "Products Show / Hide columns Add product Qty Cost Markup Price Total 8 RHS Code…" at bounding box center [522, 427] width 767 height 470
click at [280, 399] on input "text" at bounding box center [342, 409] width 197 height 20
click at [856, 202] on button "Add product" at bounding box center [863, 210] width 57 height 16
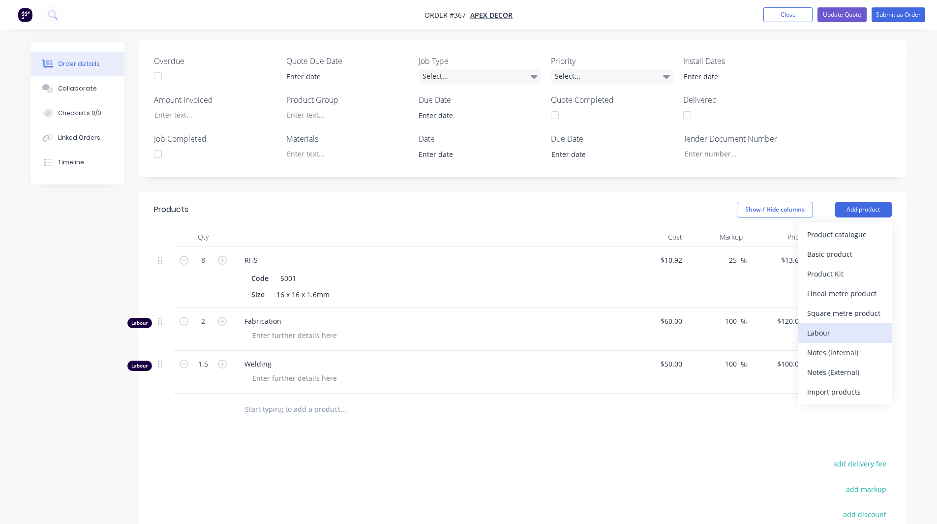
click at [817, 325] on div "Labour" at bounding box center [845, 332] width 76 height 14
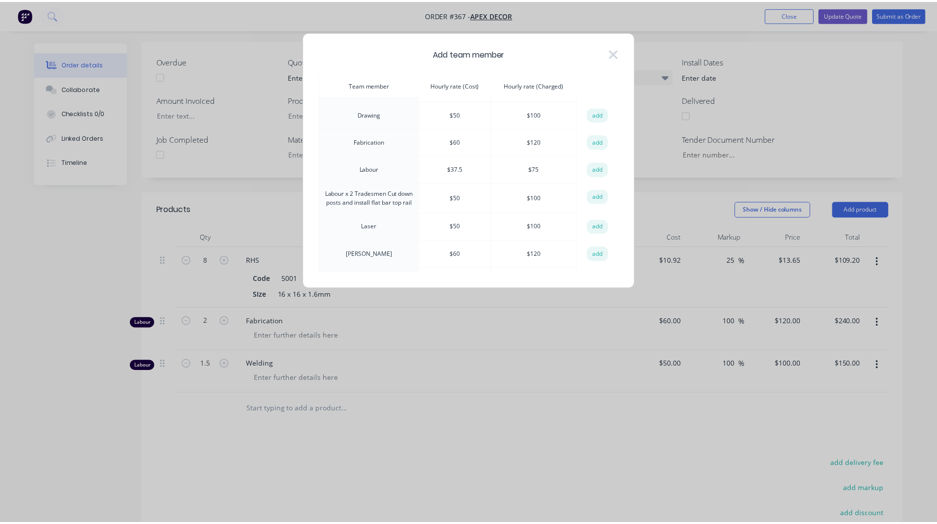
scroll to position [106, 0]
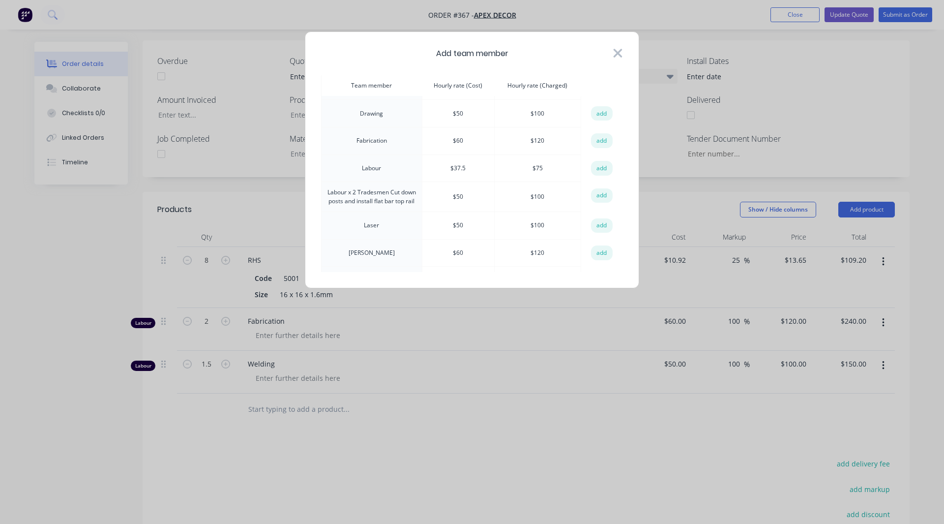
click at [616, 50] on icon at bounding box center [618, 53] width 9 height 9
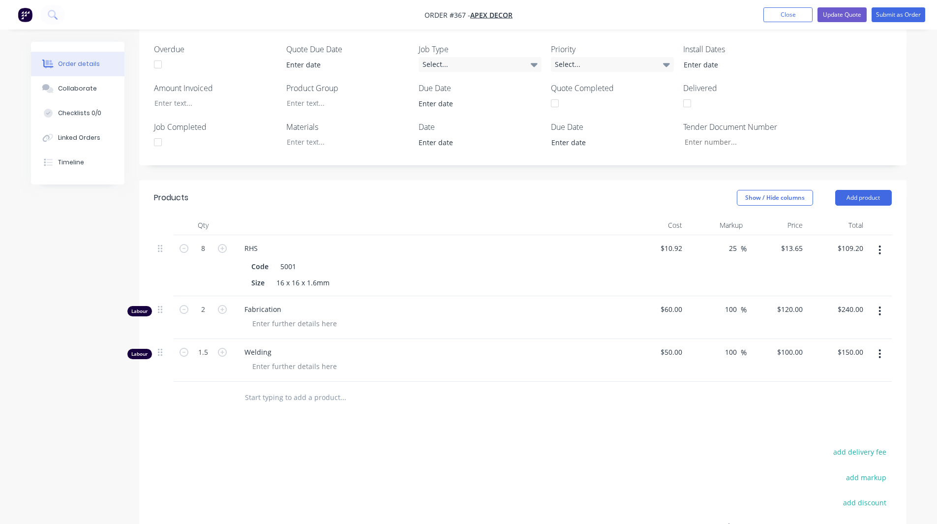
scroll to position [387, 0]
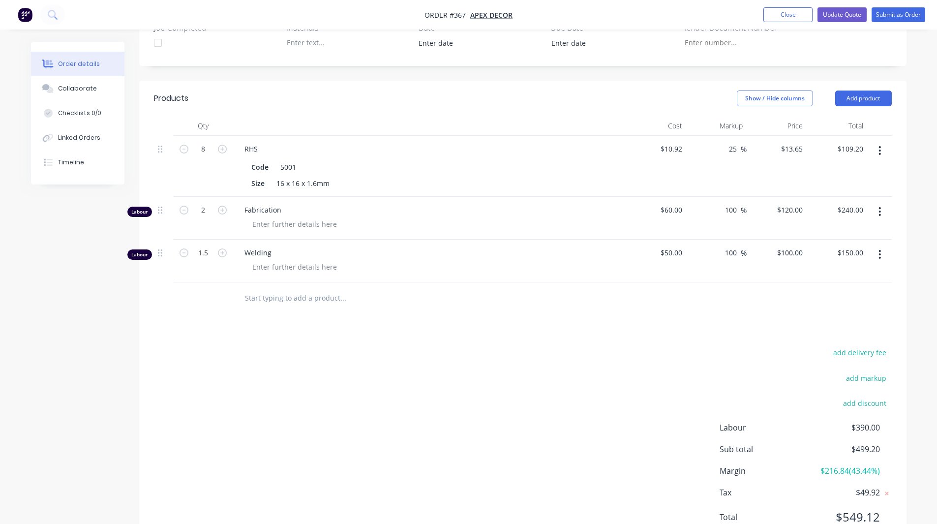
click at [829, 465] on span "$216.84 ( 43.44 %)" at bounding box center [842, 471] width 73 height 12
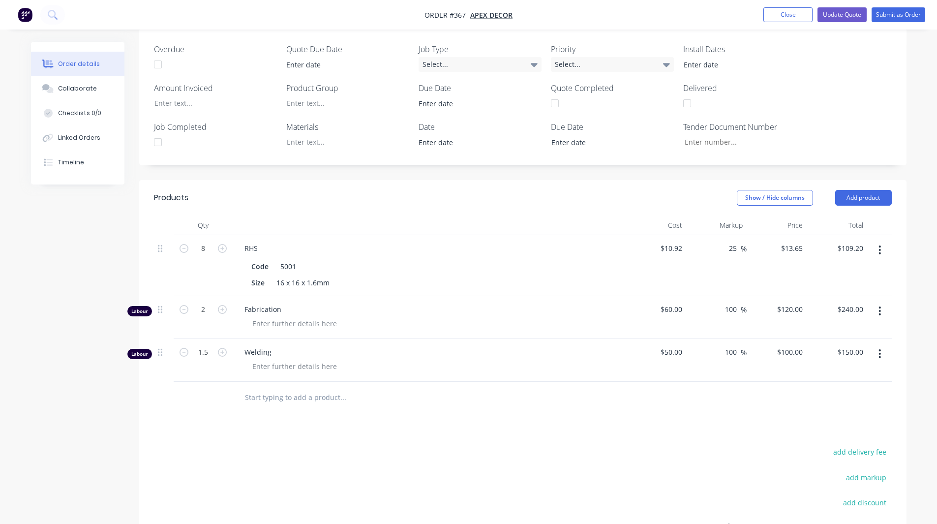
scroll to position [0, 0]
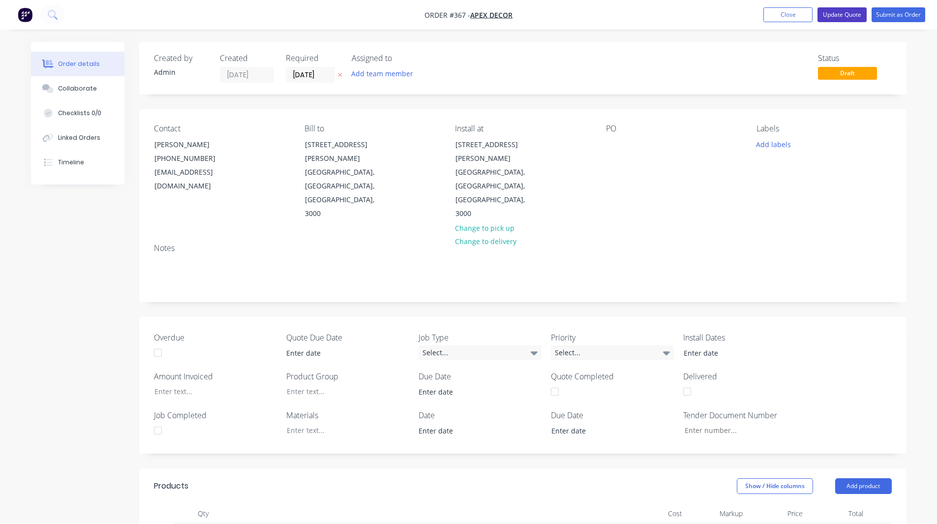
click at [859, 17] on button "Update Quote" at bounding box center [841, 14] width 49 height 15
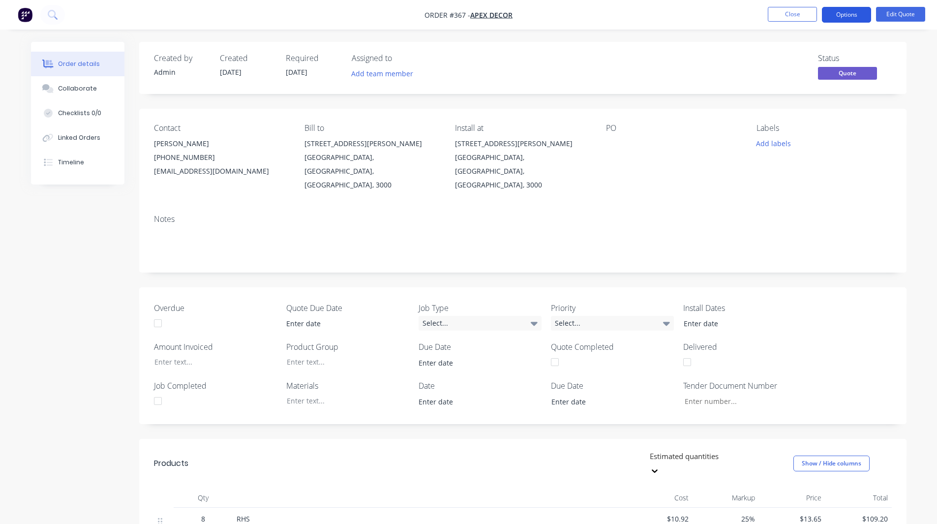
click at [848, 10] on button "Options" at bounding box center [846, 15] width 49 height 16
click at [887, 52] on div "Created by Admin Created 30/09/25 Required 07/10/25 Assigned to Add team member…" at bounding box center [522, 68] width 767 height 52
click at [843, 10] on button "Options" at bounding box center [846, 15] width 49 height 16
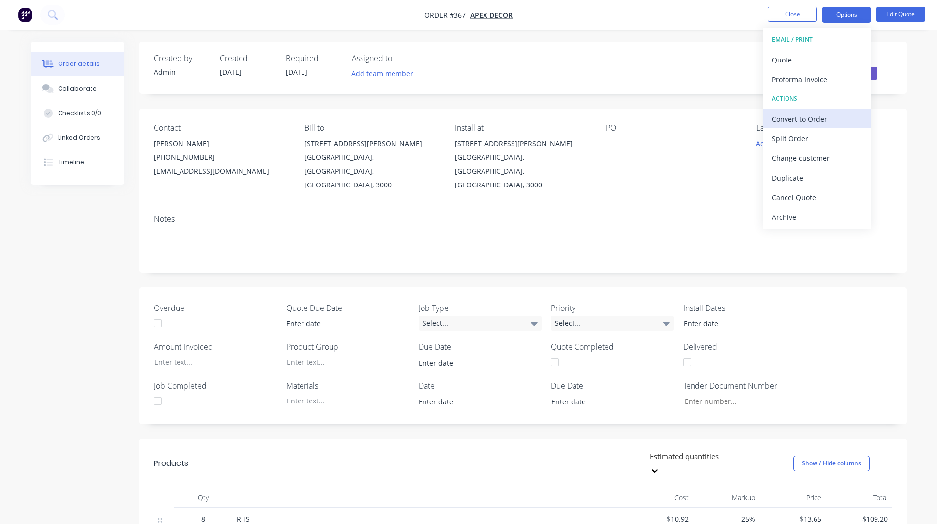
click at [788, 116] on div "Convert to Order" at bounding box center [816, 119] width 90 height 14
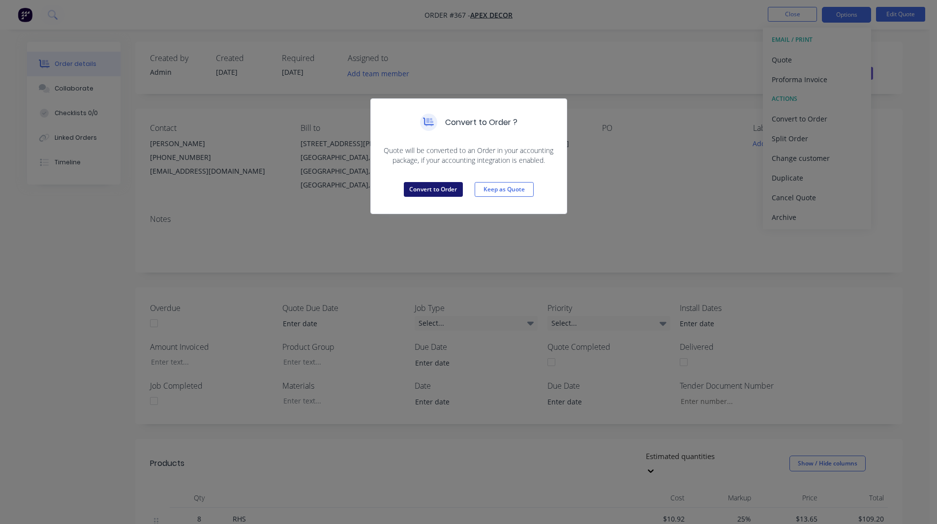
click at [422, 189] on button "Convert to Order" at bounding box center [433, 189] width 59 height 15
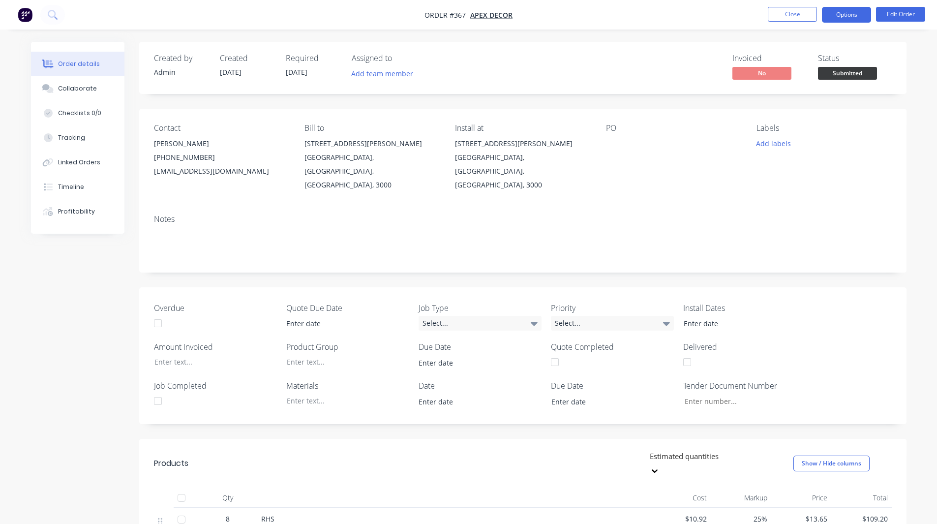
click at [836, 17] on button "Options" at bounding box center [846, 15] width 49 height 16
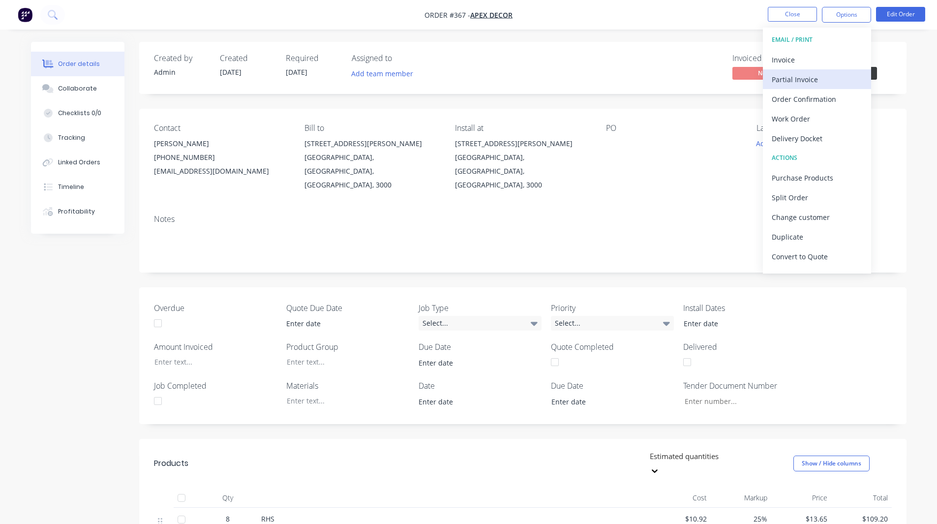
click at [804, 74] on div "Partial Invoice" at bounding box center [816, 79] width 90 height 14
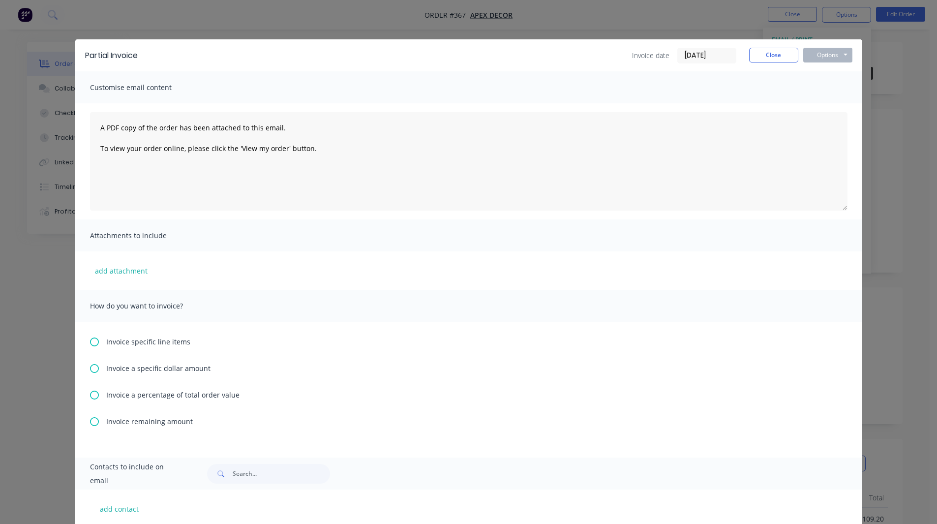
scroll to position [91, 0]
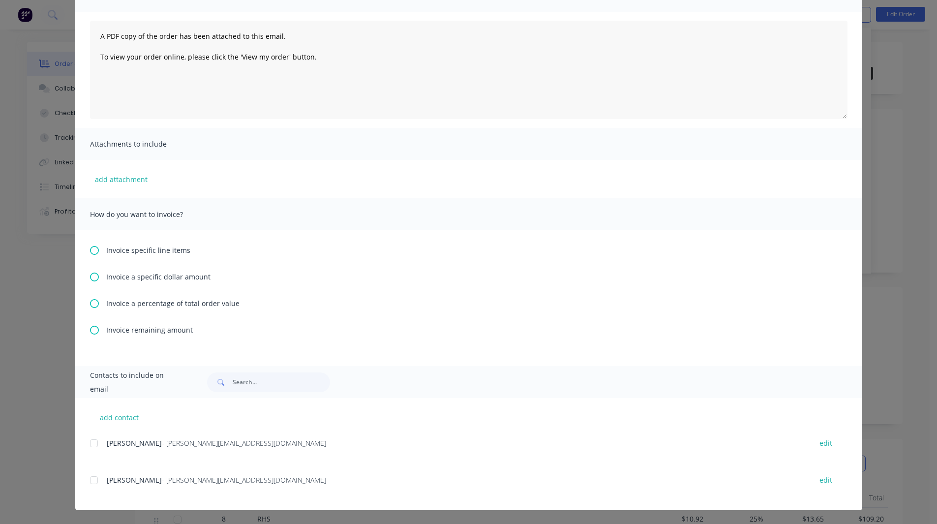
click at [92, 303] on icon at bounding box center [94, 303] width 9 height 9
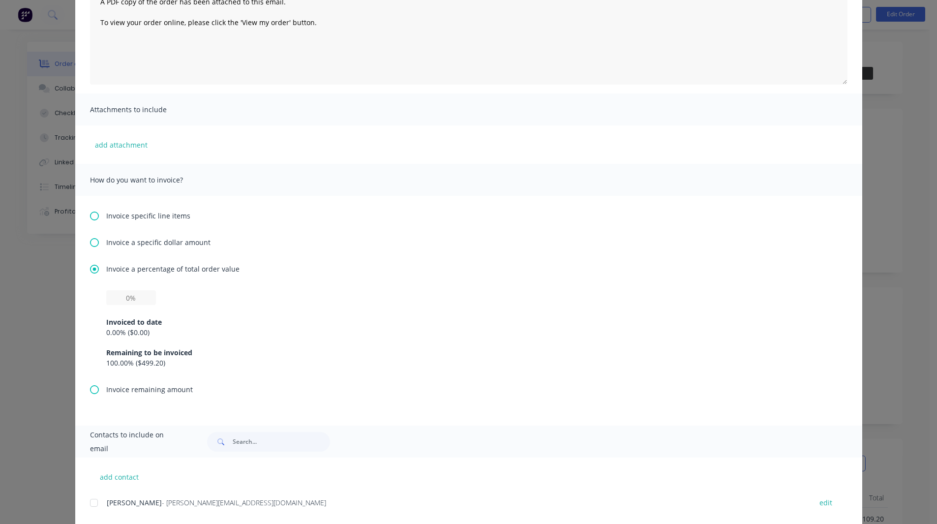
scroll to position [134, 0]
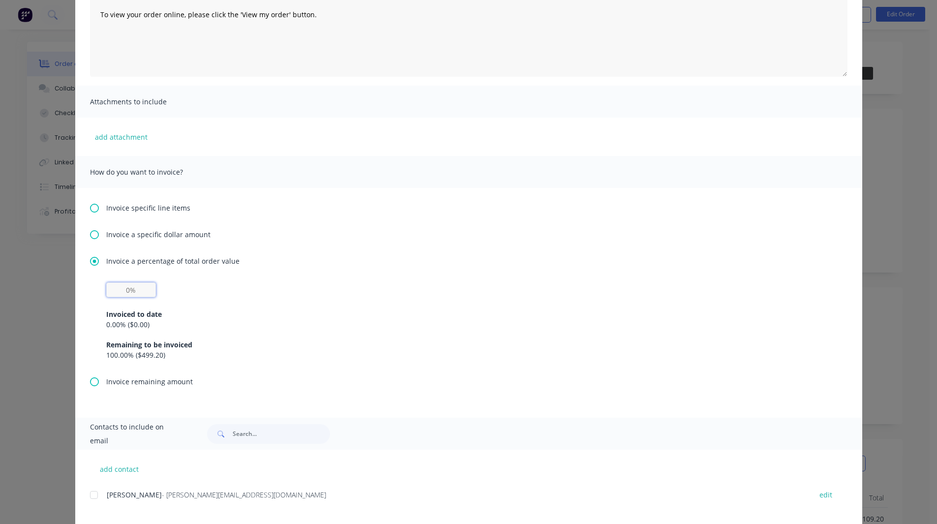
click at [123, 287] on input "text" at bounding box center [131, 289] width 50 height 15
click at [207, 286] on div "50% Invoiced to date 0.00 % ( $0.00 ) Remaining to be invoiced 100.00 % ( $499.…" at bounding box center [468, 321] width 725 height 78
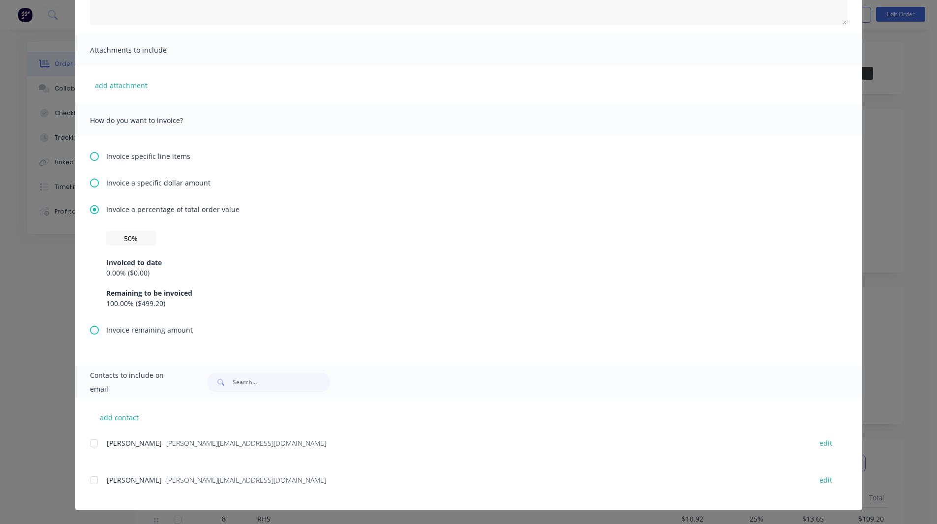
click at [90, 444] on div at bounding box center [94, 443] width 20 height 20
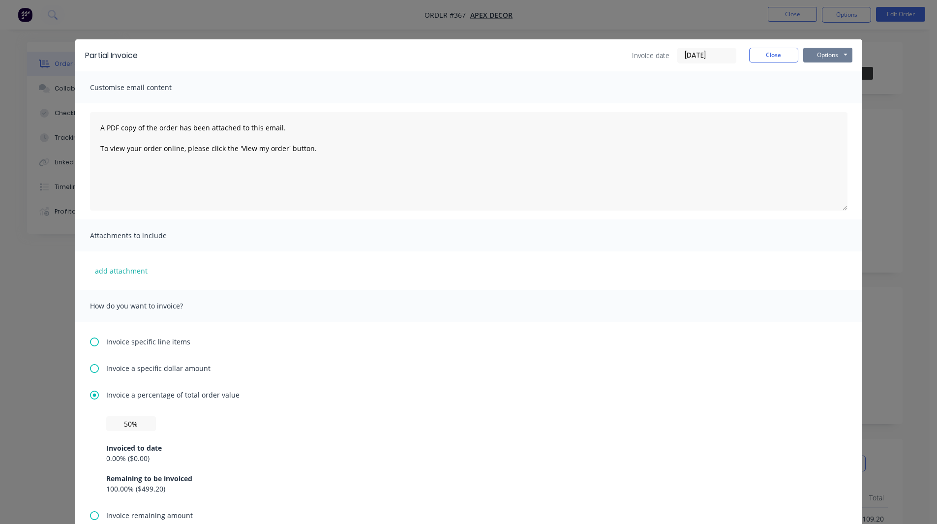
drag, startPoint x: 826, startPoint y: 51, endPoint x: 833, endPoint y: 56, distance: 8.5
click at [834, 59] on button "Options" at bounding box center [827, 55] width 49 height 15
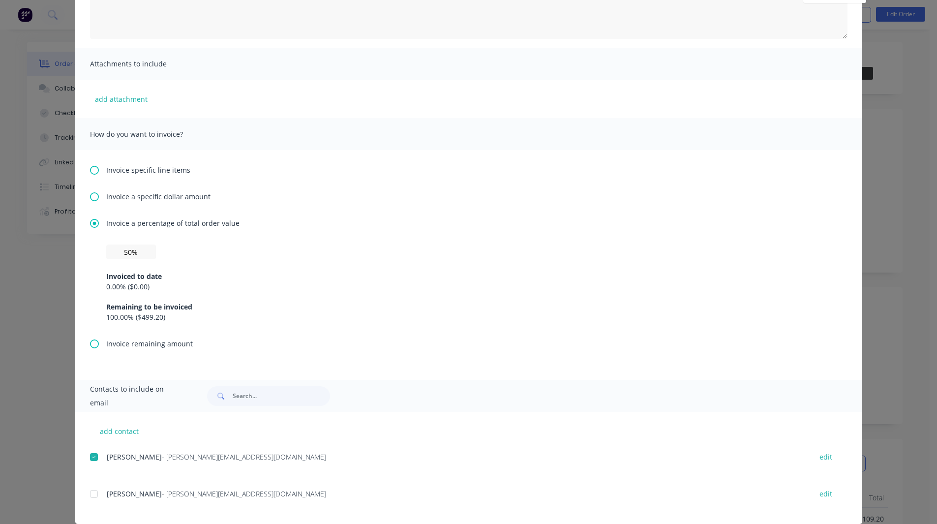
scroll to position [185, 0]
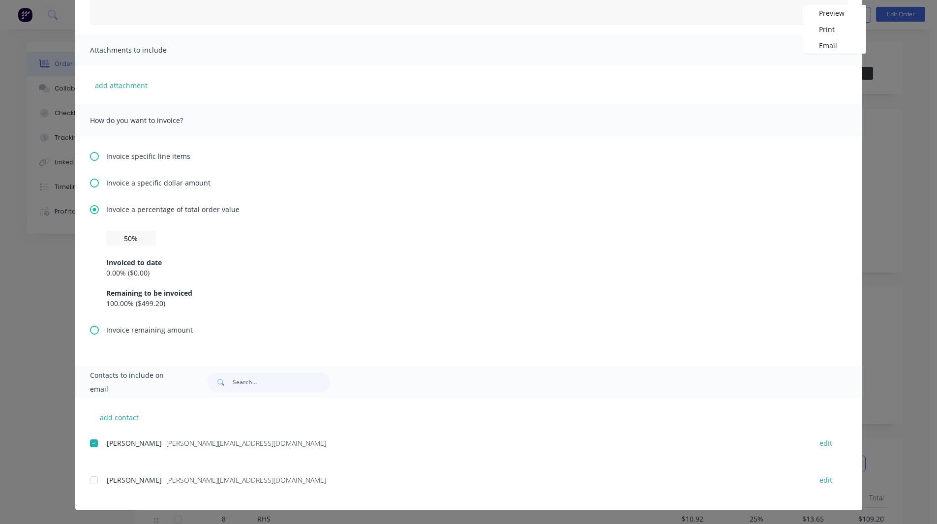
click at [91, 331] on icon at bounding box center [94, 329] width 9 height 9
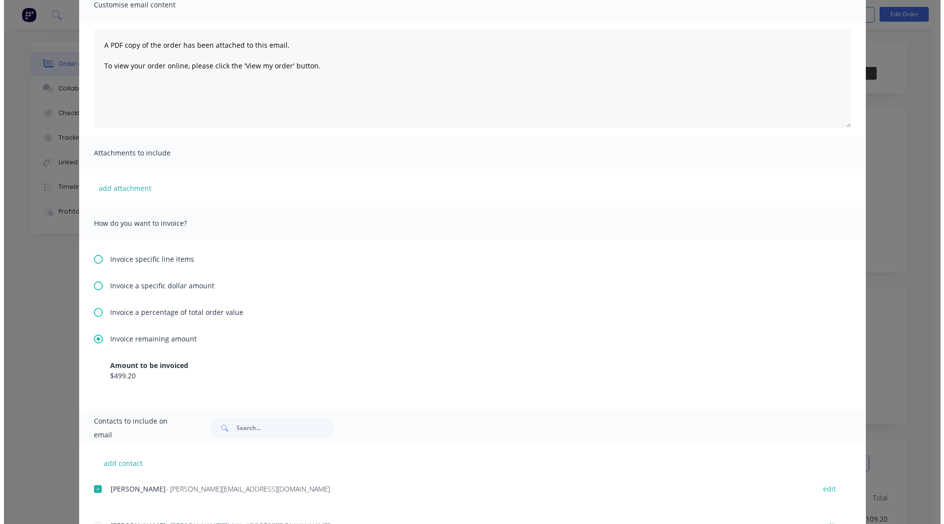
scroll to position [0, 0]
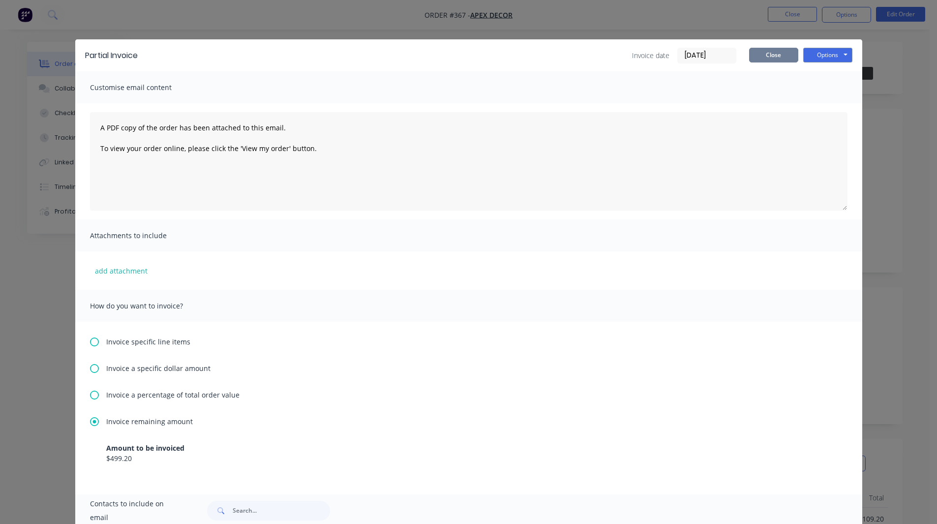
click at [768, 59] on button "Close" at bounding box center [773, 55] width 49 height 15
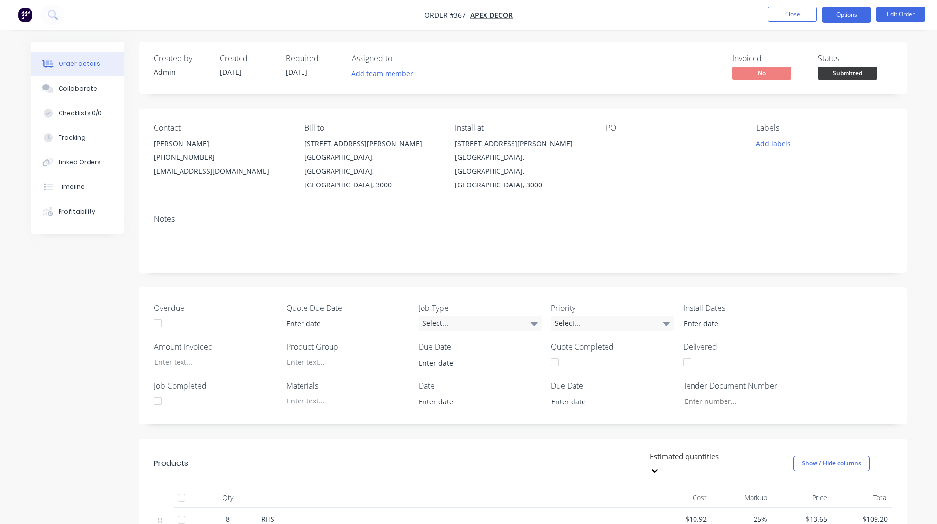
click at [844, 17] on button "Options" at bounding box center [846, 15] width 49 height 16
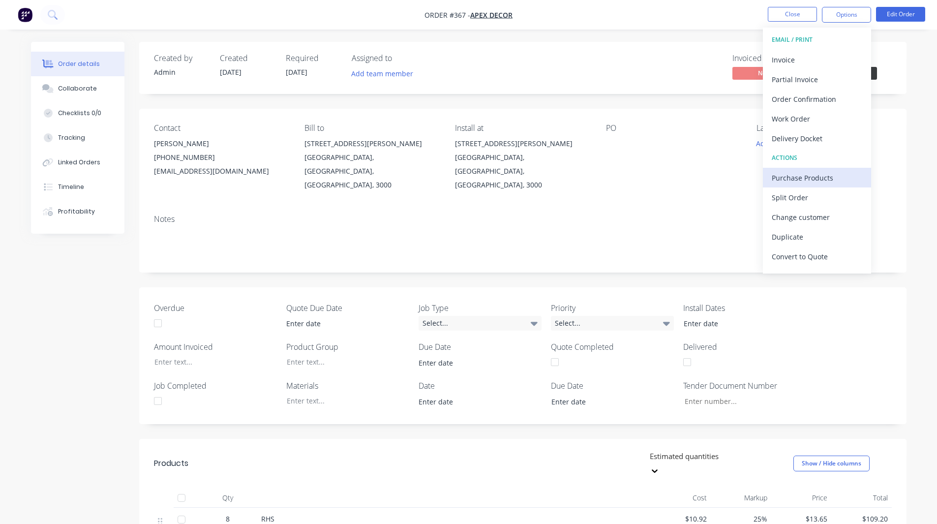
click at [803, 177] on div "Purchase Products" at bounding box center [816, 178] width 90 height 14
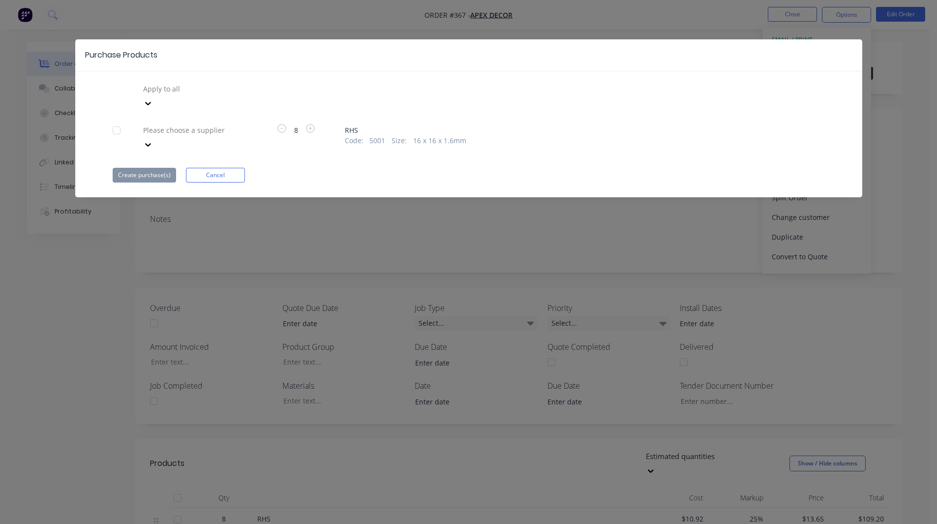
click at [226, 93] on div at bounding box center [213, 89] width 142 height 12
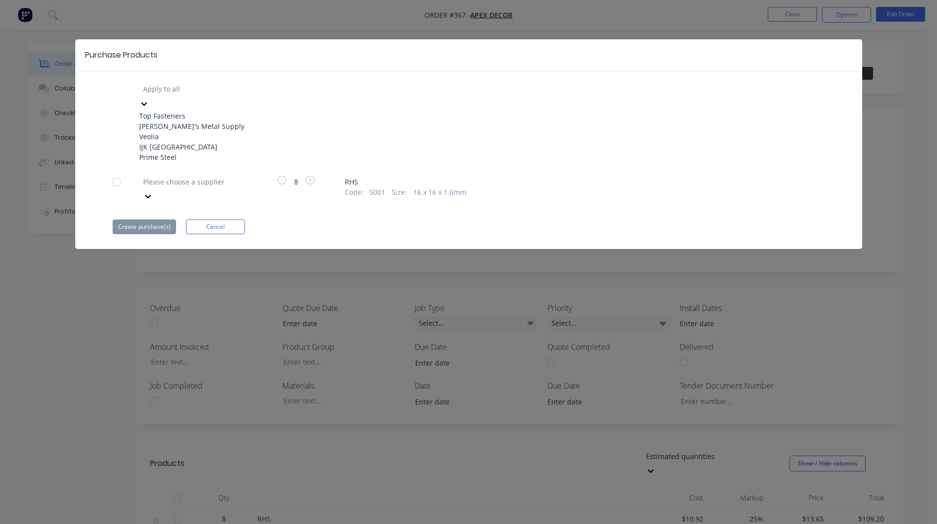
click at [203, 142] on div "Veolia" at bounding box center [193, 136] width 108 height 10
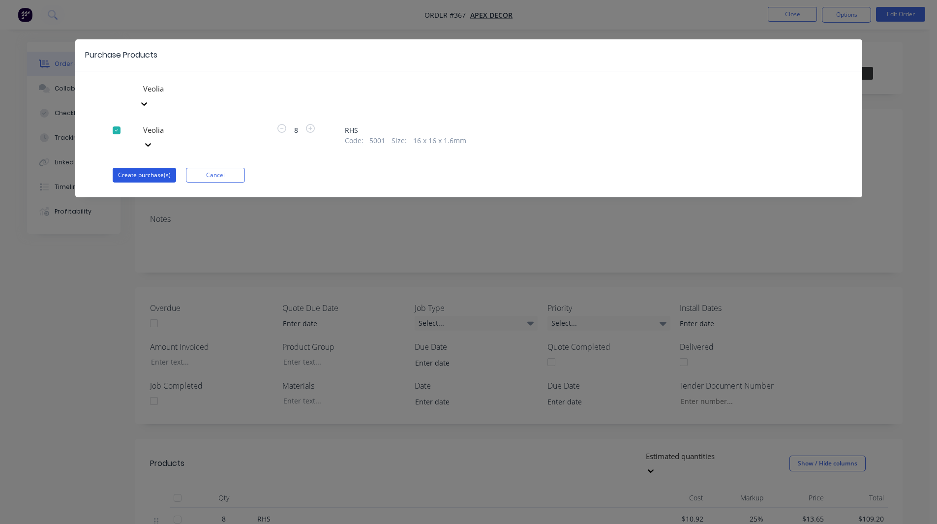
click at [156, 168] on button "Create purchase(s)" at bounding box center [144, 175] width 63 height 15
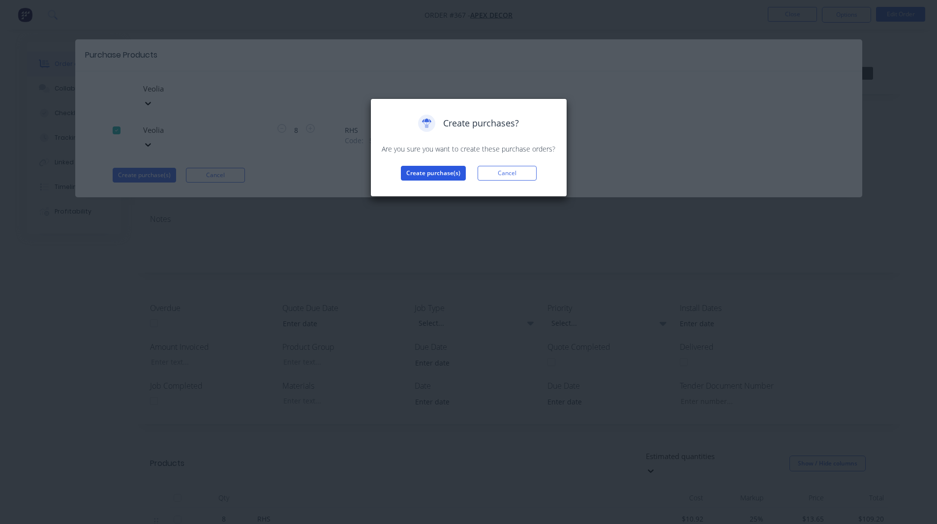
click at [413, 171] on button "Create purchase(s)" at bounding box center [433, 173] width 65 height 15
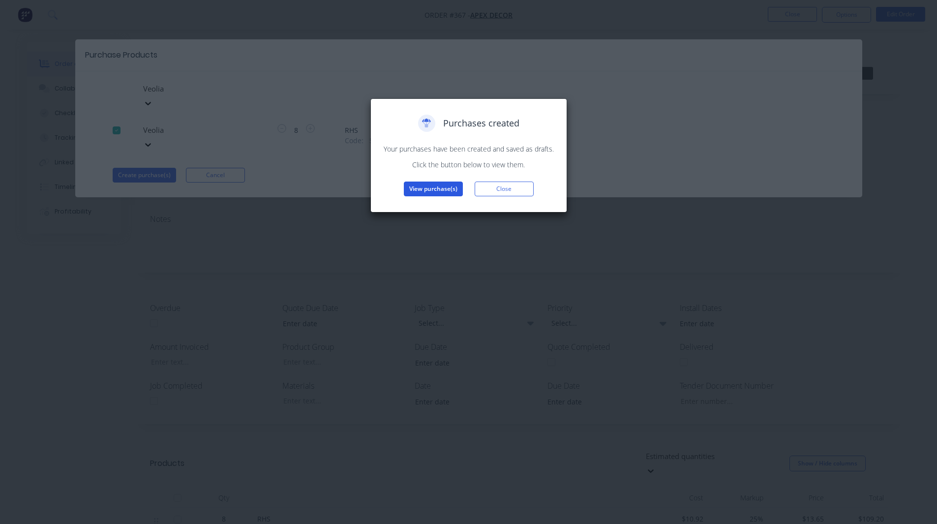
click at [418, 188] on button "View purchase(s)" at bounding box center [433, 188] width 59 height 15
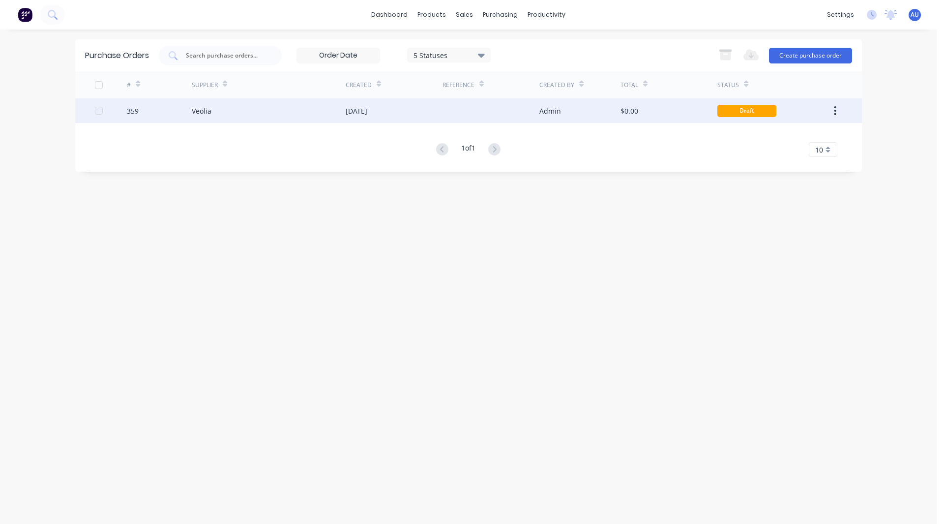
click at [450, 114] on div at bounding box center [491, 110] width 97 height 25
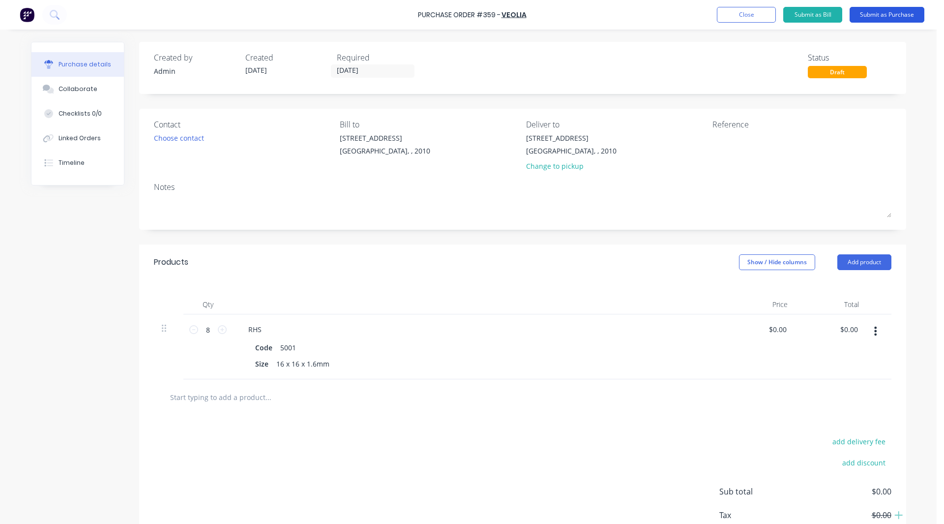
click at [872, 14] on button "Submit as Purchase" at bounding box center [887, 15] width 75 height 16
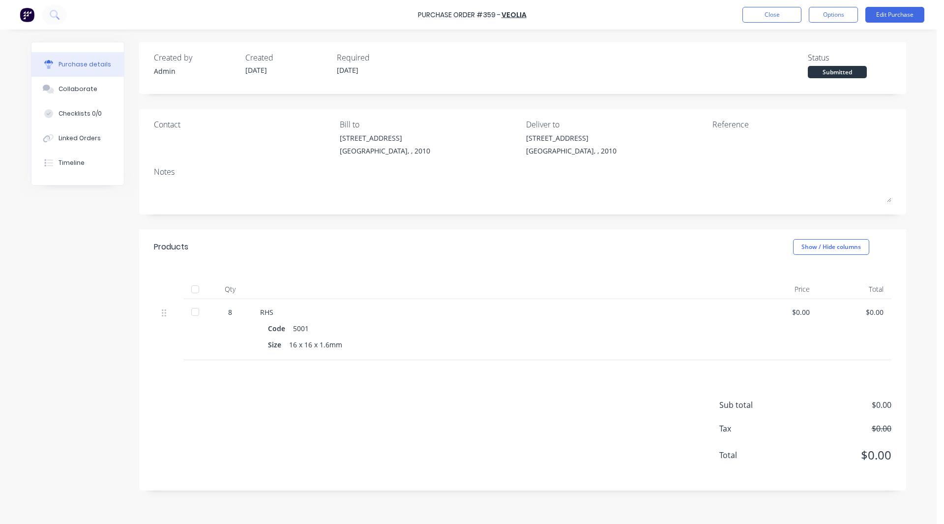
click at [194, 311] on div at bounding box center [195, 312] width 20 height 20
click at [27, 17] on img at bounding box center [27, 14] width 15 height 15
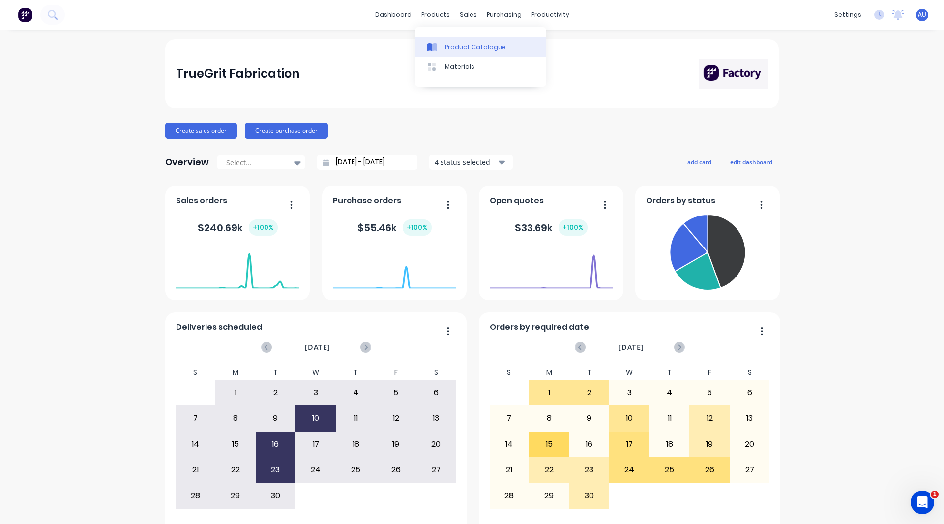
click at [442, 41] on link "Product Catalogue" at bounding box center [480, 47] width 130 height 20
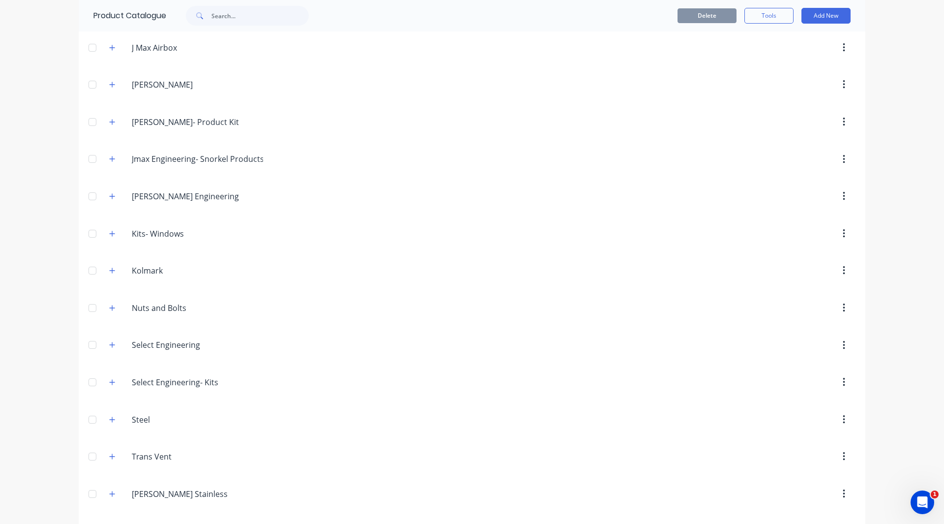
scroll to position [818, 0]
click at [111, 235] on icon "button" at bounding box center [112, 233] width 6 height 7
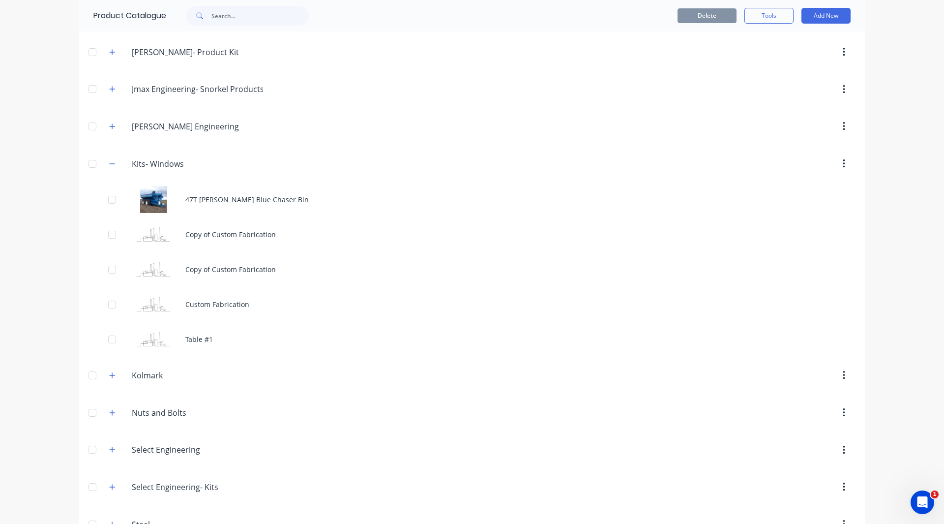
scroll to position [887, 0]
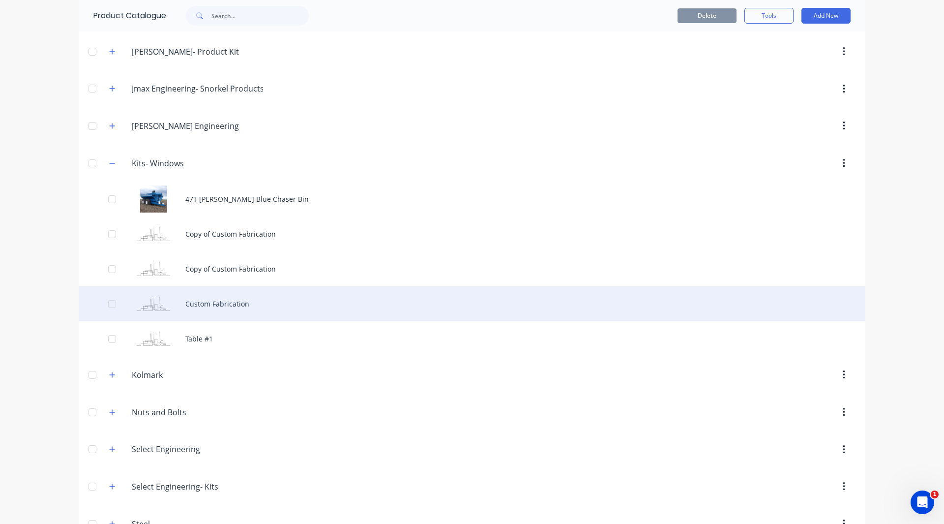
click at [179, 298] on div "Custom Fabrication" at bounding box center [472, 303] width 787 height 35
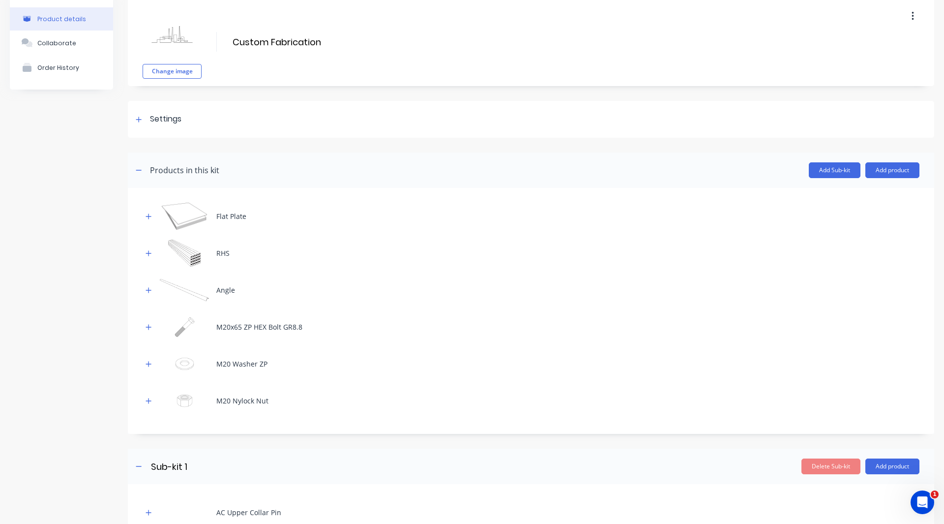
scroll to position [42, 0]
click at [152, 214] on button "button" at bounding box center [149, 215] width 12 height 12
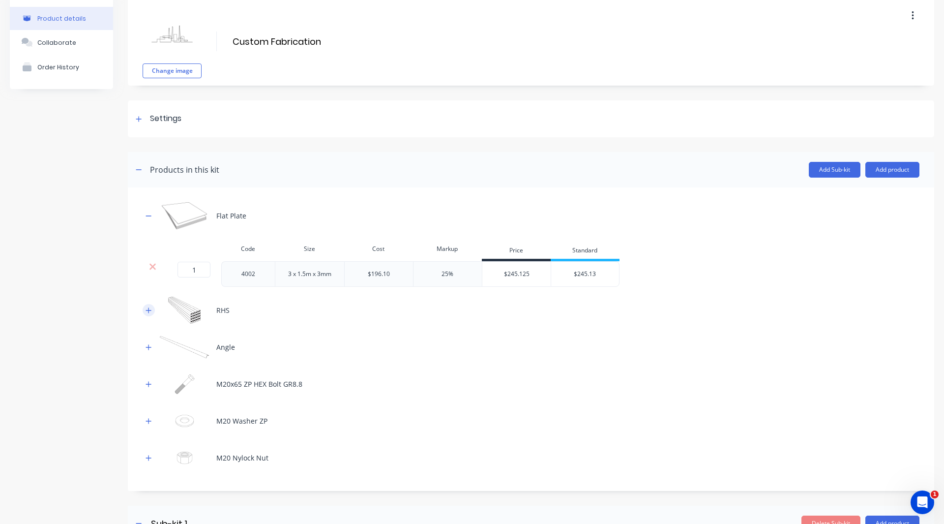
click at [149, 312] on icon "button" at bounding box center [148, 309] width 5 height 5
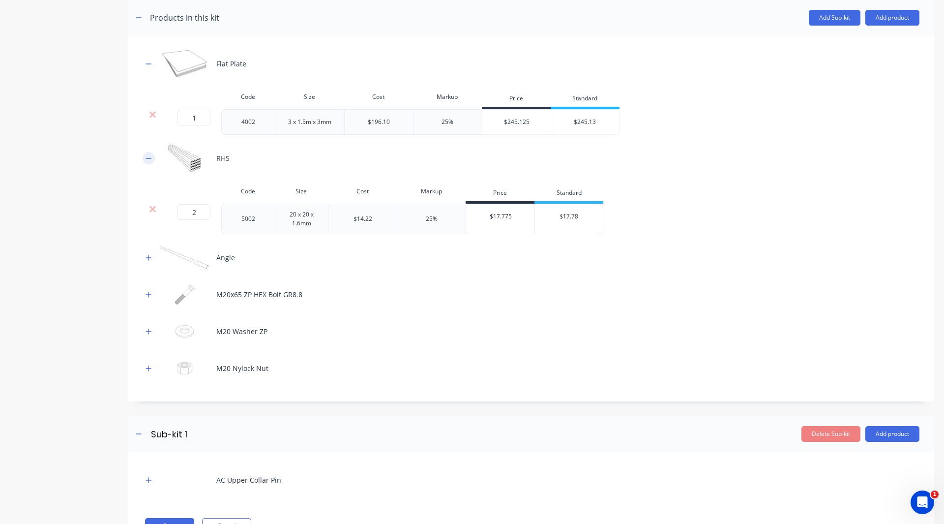
scroll to position [212, 0]
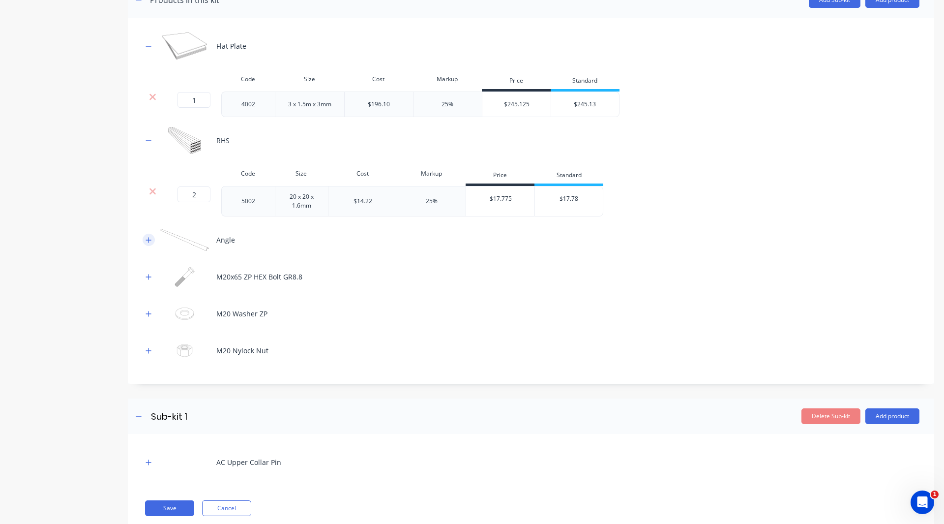
click at [146, 240] on icon "button" at bounding box center [149, 239] width 6 height 7
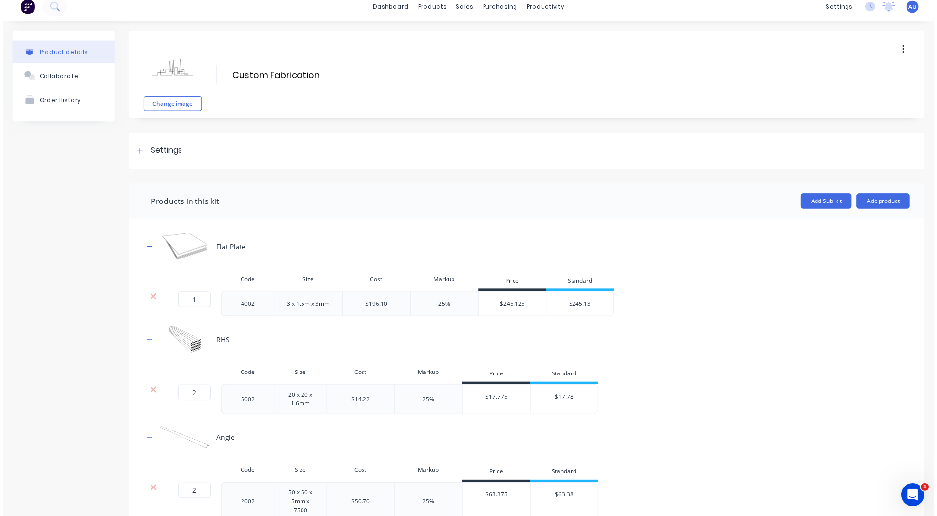
scroll to position [0, 0]
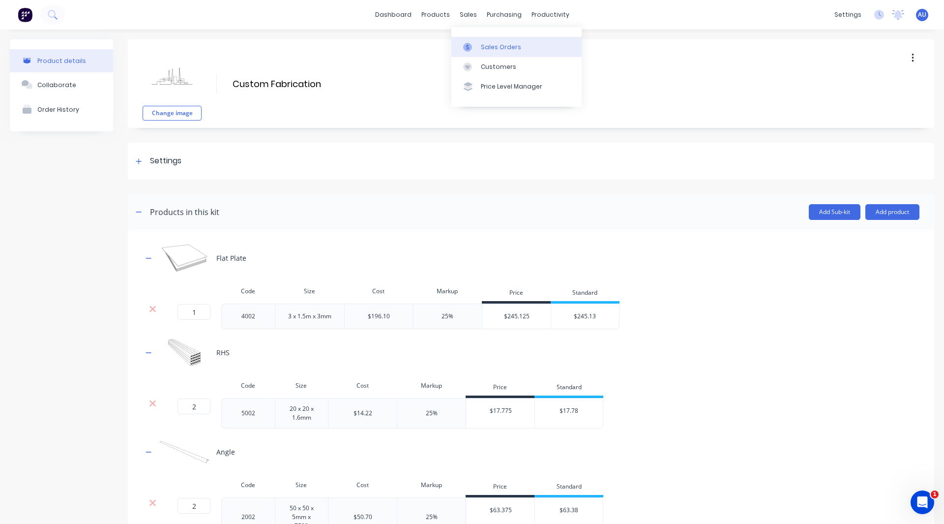
click at [482, 38] on link "Sales Orders" at bounding box center [516, 47] width 130 height 20
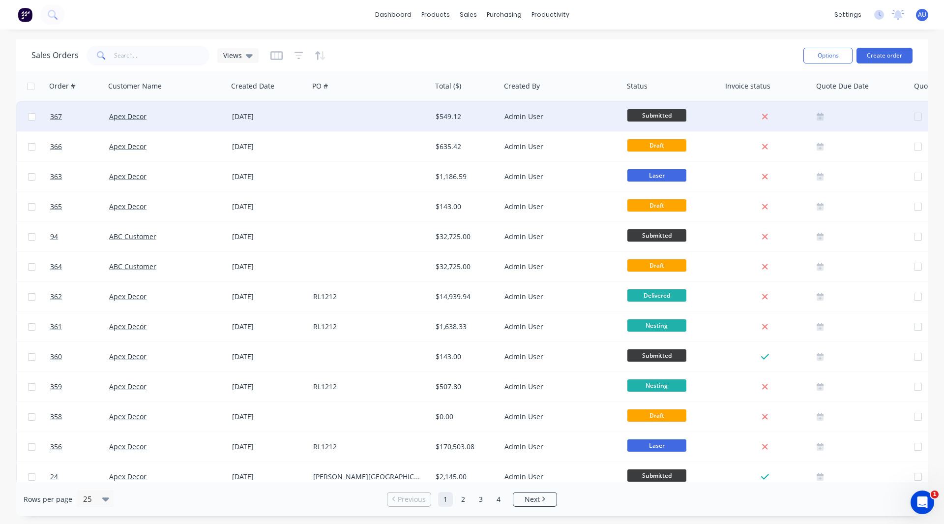
click at [191, 119] on div "Apex Decor" at bounding box center [163, 117] width 109 height 10
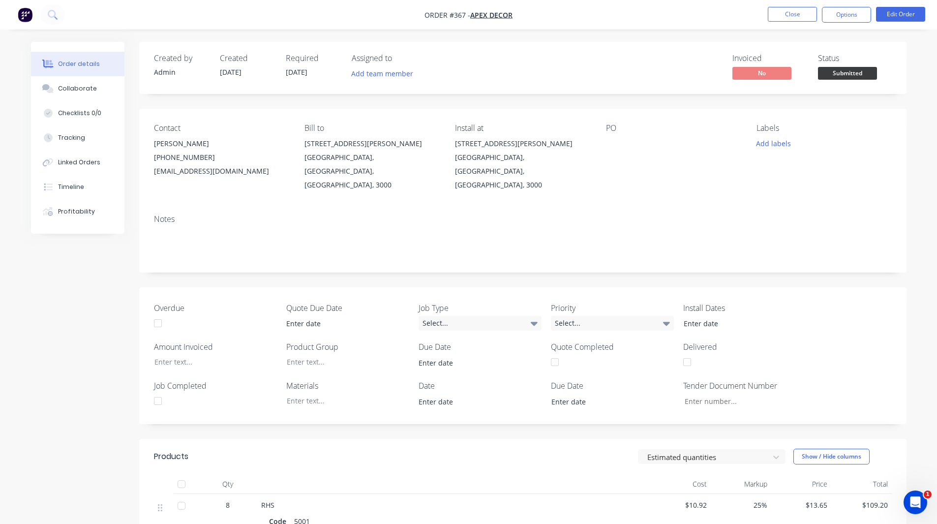
click at [21, 20] on img "button" at bounding box center [25, 14] width 15 height 15
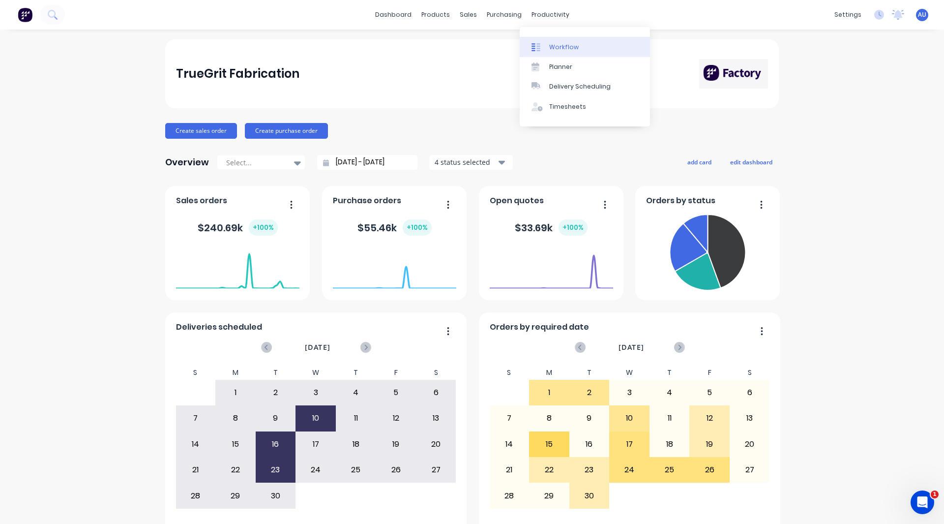
click at [573, 47] on div "Workflow" at bounding box center [564, 47] width 30 height 9
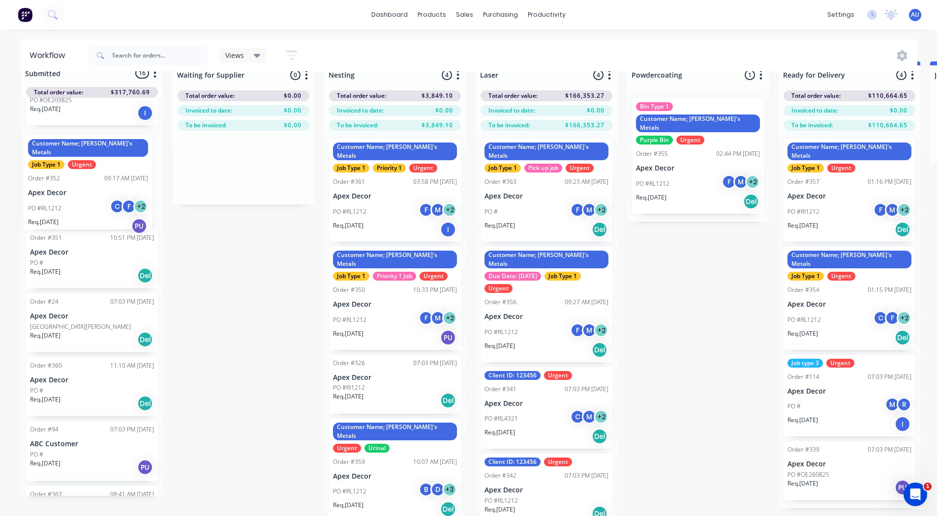
scroll to position [627, 0]
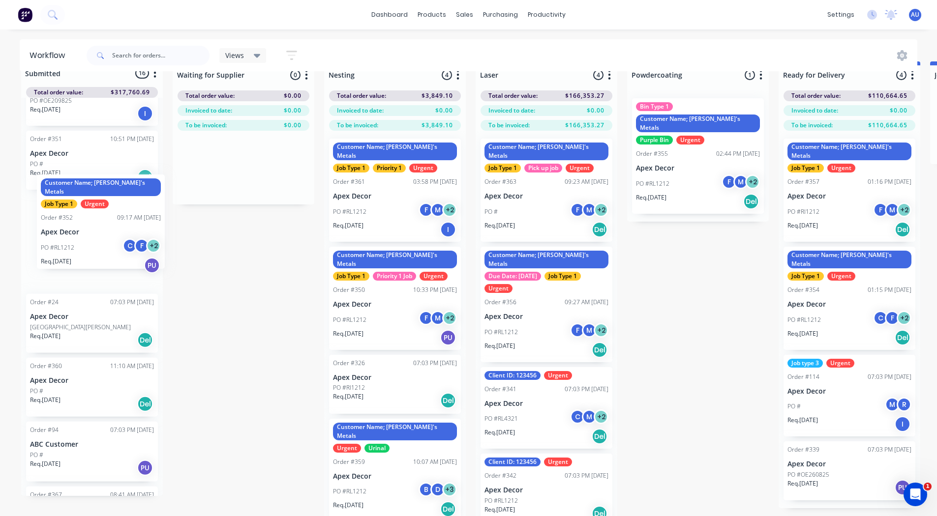
drag, startPoint x: 70, startPoint y: 205, endPoint x: 82, endPoint y: 246, distance: 43.4
click at [82, 246] on div "Order #336 07:03 PM 26/08/25 Apex Decor PO # Req. 01/09/25 Del Order #327 07:03…" at bounding box center [92, 297] width 142 height 398
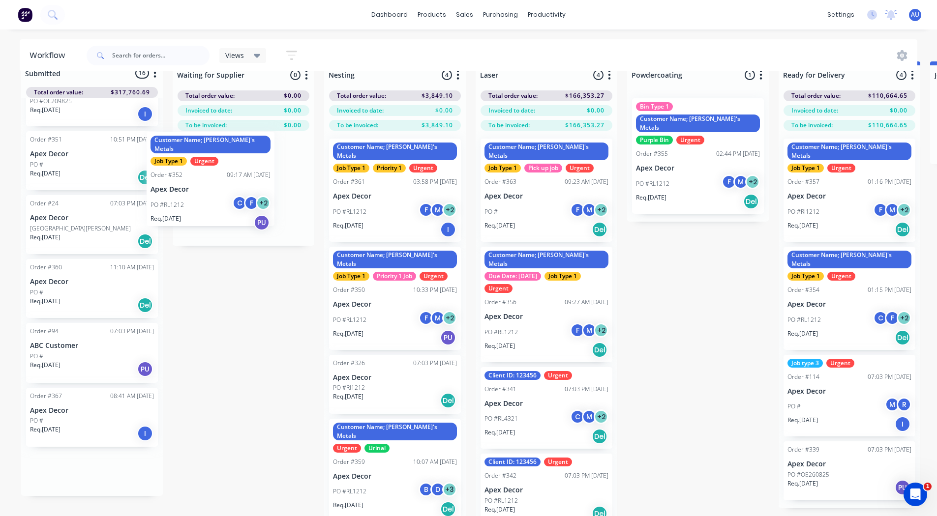
drag, startPoint x: 70, startPoint y: 243, endPoint x: 208, endPoint y: 182, distance: 151.0
click at [208, 182] on div "Submitted 16 Status colour #3A3C3E hex #3A3C3E Save Cancel Summaries Total orde…" at bounding box center [670, 295] width 1355 height 468
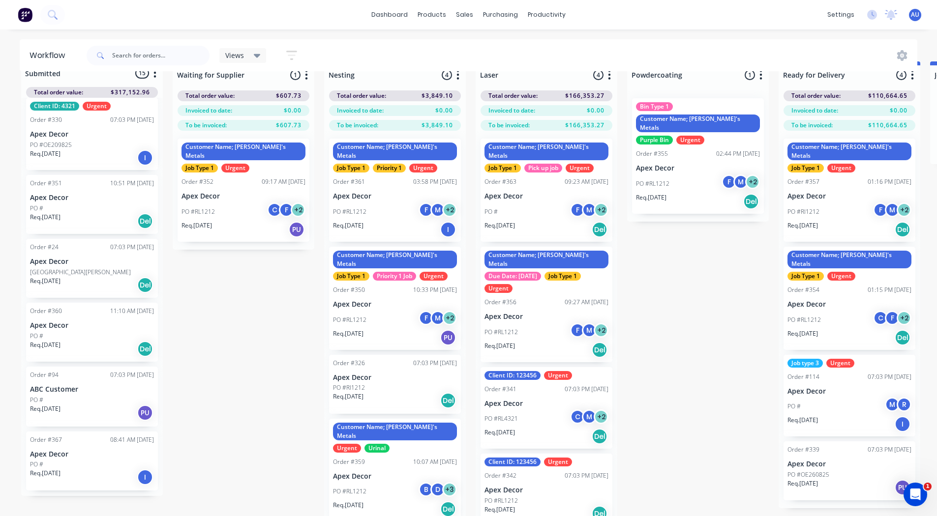
scroll to position [578, 0]
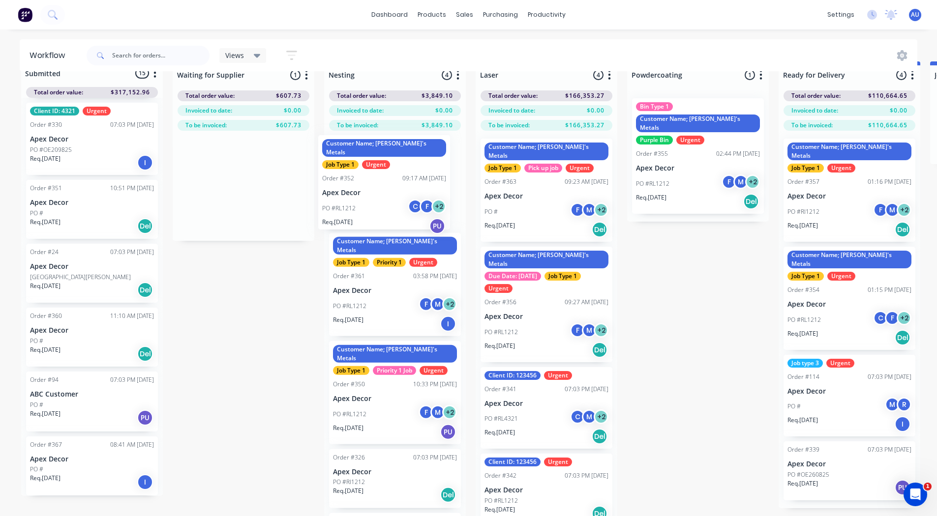
drag, startPoint x: 222, startPoint y: 195, endPoint x: 369, endPoint y: 190, distance: 147.1
click at [369, 190] on div "Submitted 15 Status colour #3A3C3E hex #3A3C3E Save Cancel Summaries Total orde…" at bounding box center [670, 295] width 1355 height 468
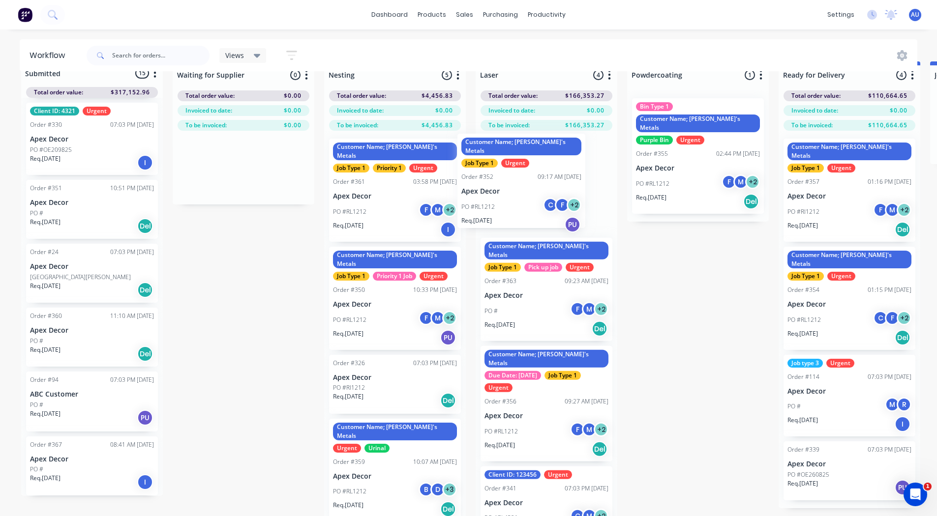
drag, startPoint x: 369, startPoint y: 190, endPoint x: 501, endPoint y: 184, distance: 131.9
click at [501, 184] on div "Submitted 15 Status colour #3A3C3E hex #3A3C3E Save Cancel Summaries Total orde…" at bounding box center [670, 295] width 1355 height 468
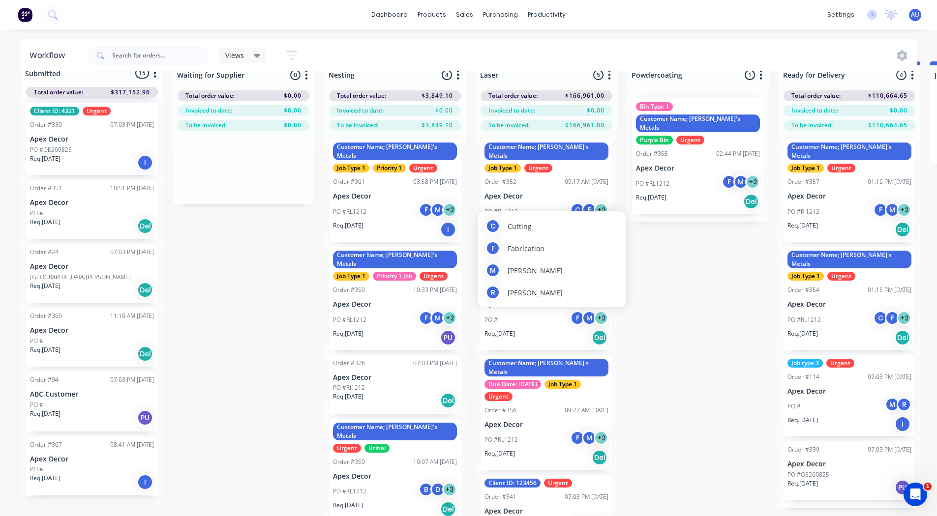
scroll to position [0, 0]
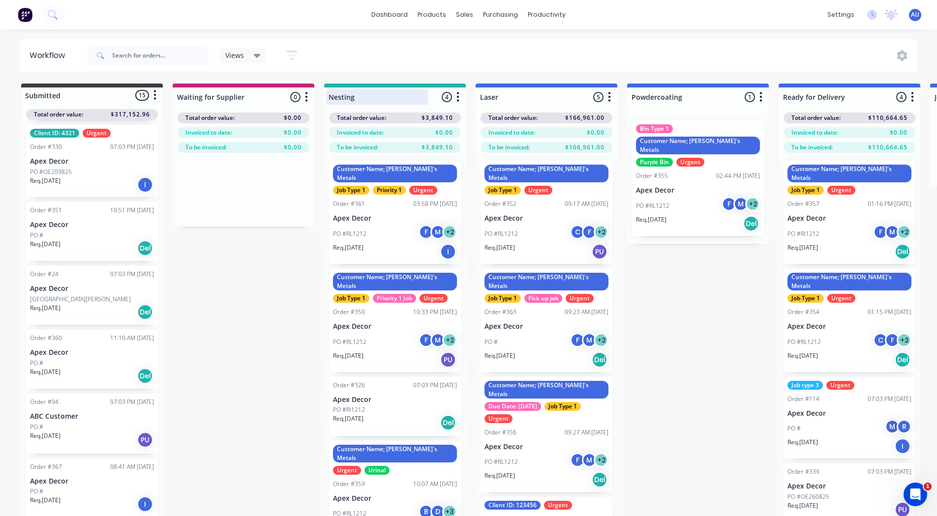
click at [356, 89] on div at bounding box center [395, 97] width 142 height 19
click at [356, 89] on div "Nesting" at bounding box center [379, 96] width 107 height 15
drag, startPoint x: 356, startPoint y: 102, endPoint x: 321, endPoint y: 97, distance: 35.7
click at [321, 97] on div "Submitted 15 Status colour #3A3C3E hex #3A3C3E Save Cancel Summaries Total orde…" at bounding box center [670, 318] width 1355 height 468
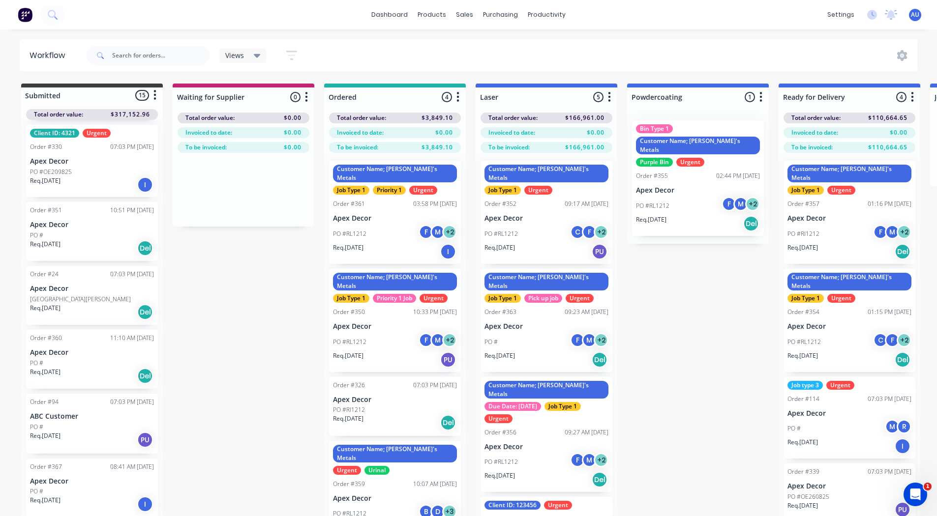
type input "Ordered"
click at [486, 95] on div at bounding box center [546, 97] width 142 height 19
click at [486, 95] on input "Laser" at bounding box center [528, 97] width 97 height 10
type input "Cart"
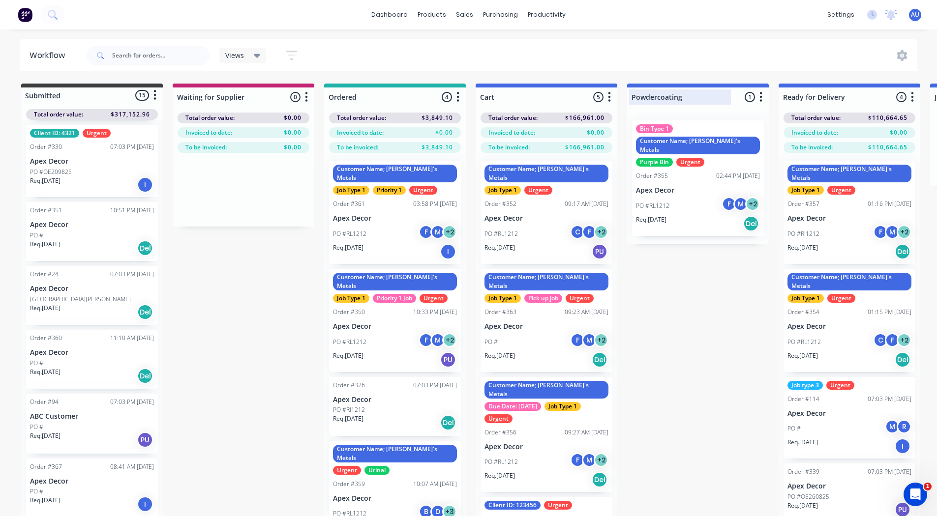
click at [638, 99] on div at bounding box center [698, 97] width 142 height 19
click at [638, 99] on input "Powdercoating" at bounding box center [679, 97] width 97 height 10
type input "Backorder"
click at [704, 280] on div "Submitted 15 Status colour #3A3C3E hex #3A3C3E Save Cancel Summaries Total orde…" at bounding box center [670, 318] width 1355 height 468
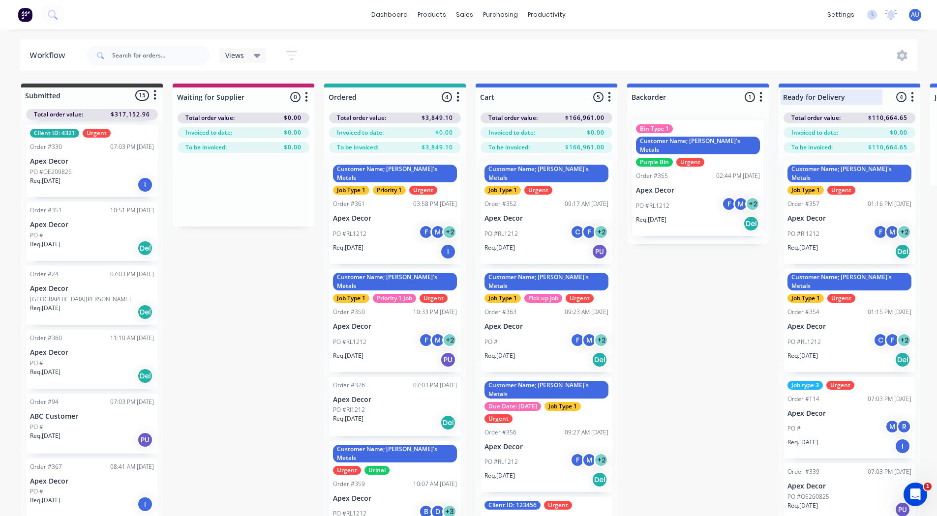
click at [829, 98] on div at bounding box center [849, 97] width 142 height 19
click at [829, 98] on input "Ready for Delivery" at bounding box center [831, 97] width 97 height 10
type input "Ready for Install"
drag, startPoint x: 730, startPoint y: 286, endPoint x: 723, endPoint y: 289, distance: 7.5
click at [723, 289] on div "Submitted 15 Status colour #3A3C3E hex #3A3C3E Save Cancel Summaries Total orde…" at bounding box center [670, 318] width 1355 height 468
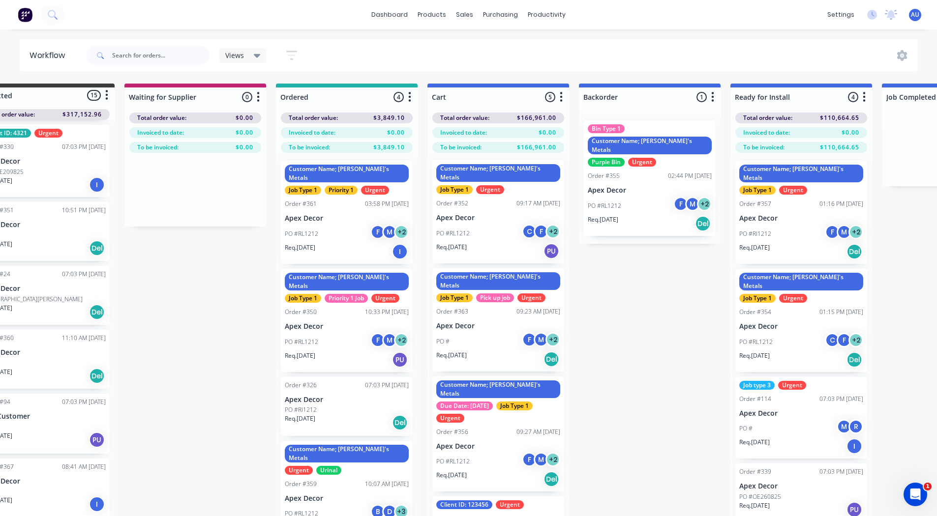
scroll to position [0, 49]
click at [711, 99] on icon "button" at bounding box center [711, 97] width 3 height 12
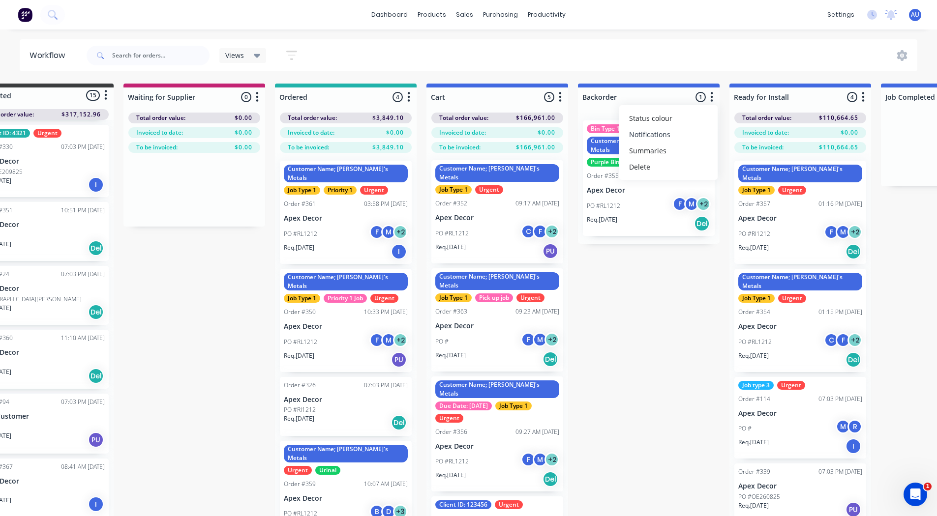
click at [646, 134] on button "Notifications" at bounding box center [668, 134] width 98 height 16
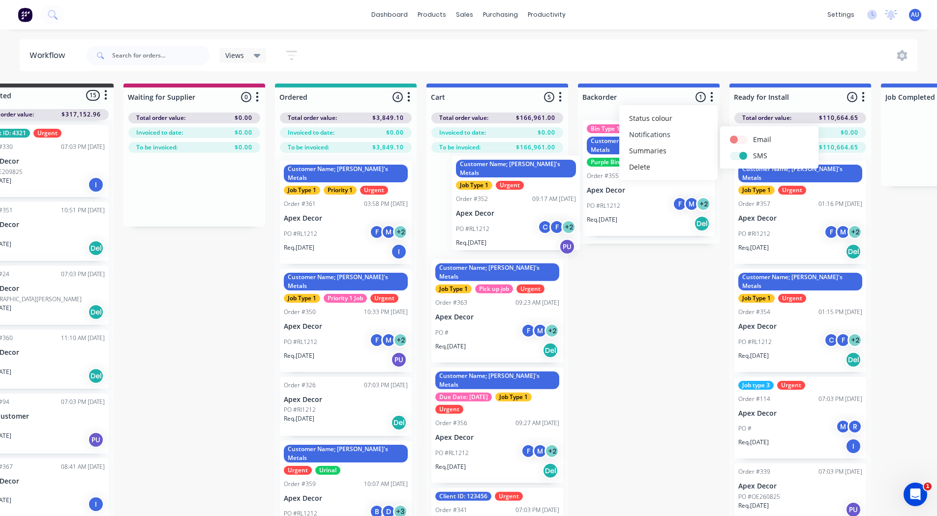
scroll to position [0, 0]
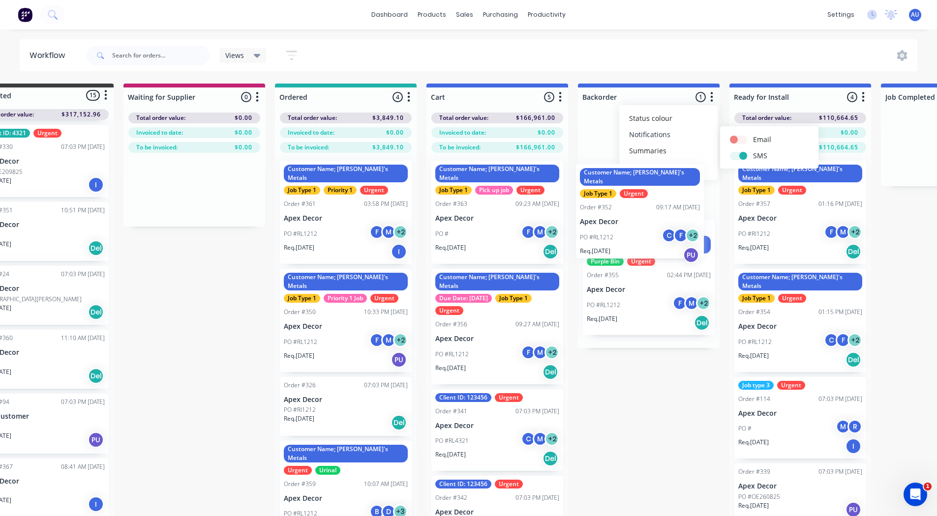
drag, startPoint x: 461, startPoint y: 220, endPoint x: 611, endPoint y: 222, distance: 149.5
click at [611, 222] on div "Submitted 15 Status colour #3A3C3E hex #3A3C3E Save Cancel Summaries Total orde…" at bounding box center [620, 318] width 1355 height 468
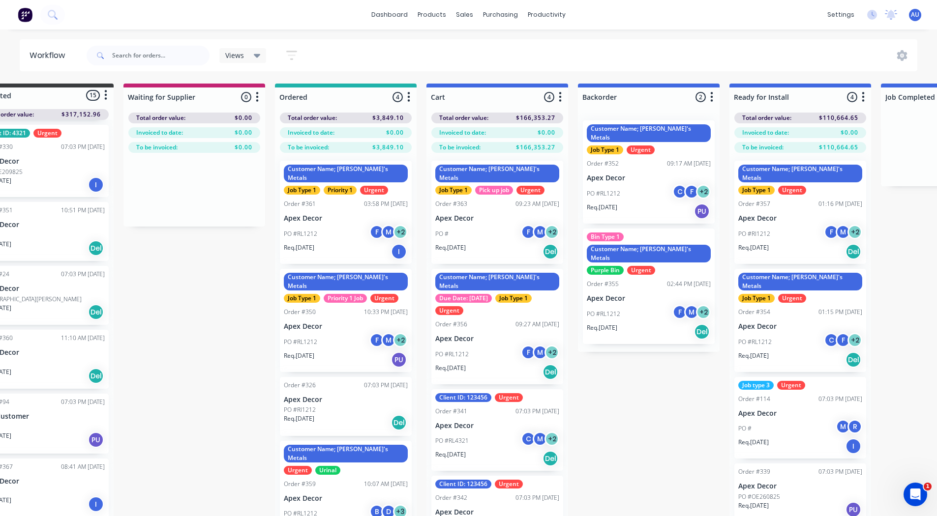
click at [712, 94] on icon "button" at bounding box center [711, 97] width 3 height 12
click at [654, 133] on button "Notifications" at bounding box center [668, 134] width 98 height 16
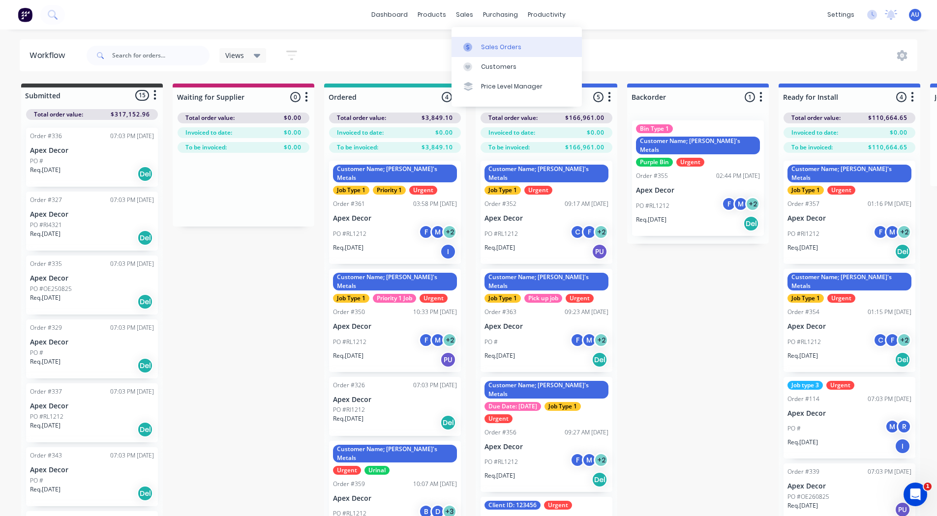
click at [486, 41] on link "Sales Orders" at bounding box center [516, 47] width 130 height 20
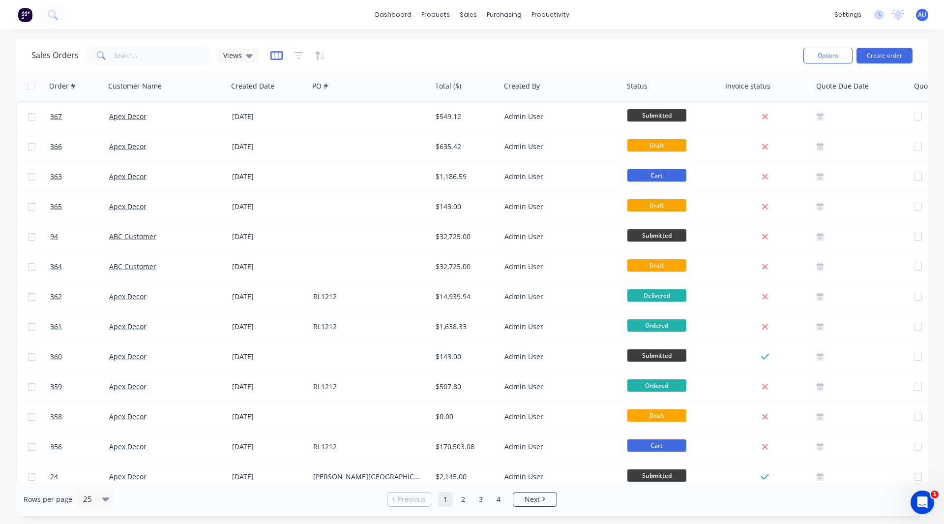
click at [278, 55] on icon "button" at bounding box center [276, 56] width 12 height 10
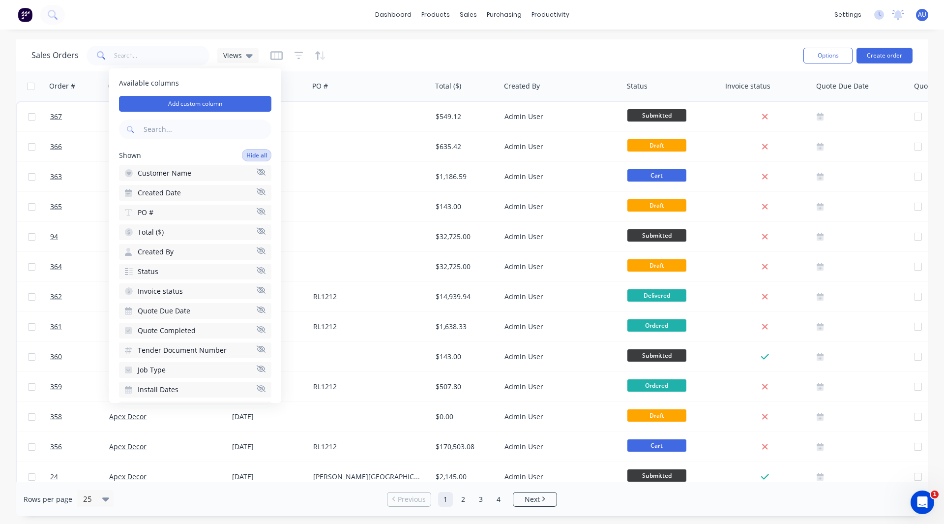
click at [244, 154] on button "Hide all" at bounding box center [257, 155] width 30 height 12
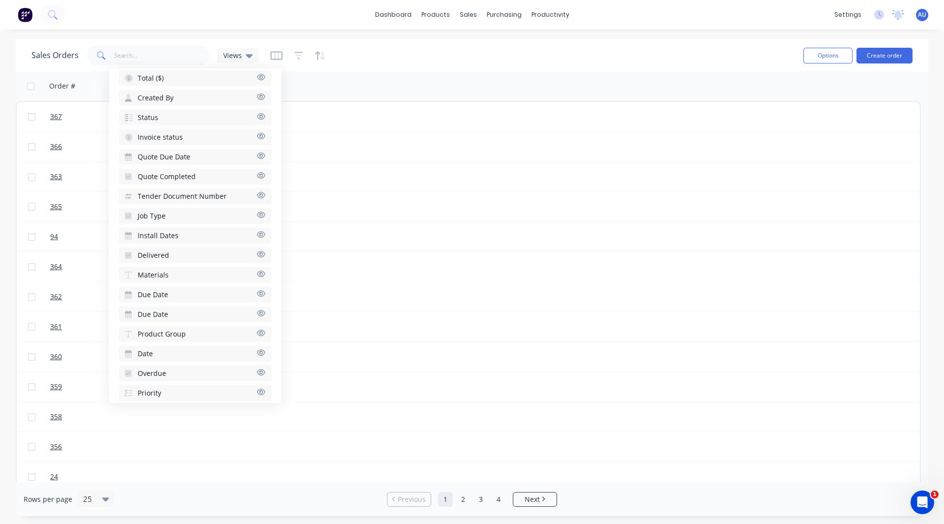
scroll to position [181, 0]
click at [162, 229] on span "Install Dates" at bounding box center [158, 233] width 41 height 10
click at [149, 214] on span "Due Date" at bounding box center [153, 216] width 30 height 10
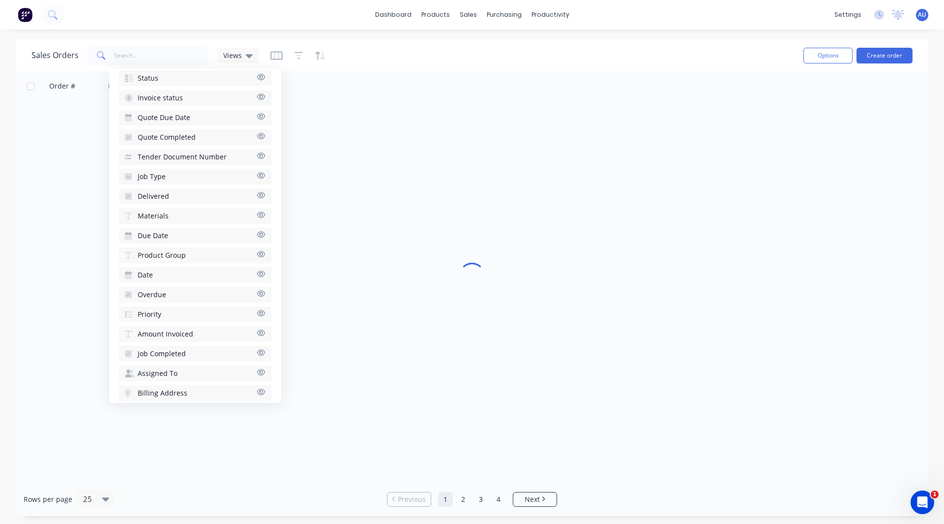
scroll to position [276, 0]
click at [382, 53] on div "Sales Orders Views" at bounding box center [413, 55] width 764 height 24
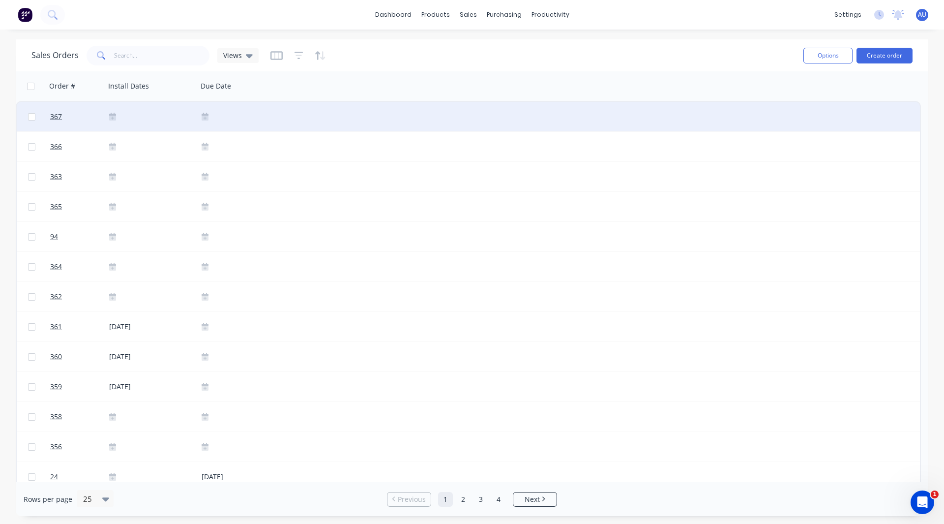
click at [113, 115] on icon at bounding box center [112, 116] width 7 height 7
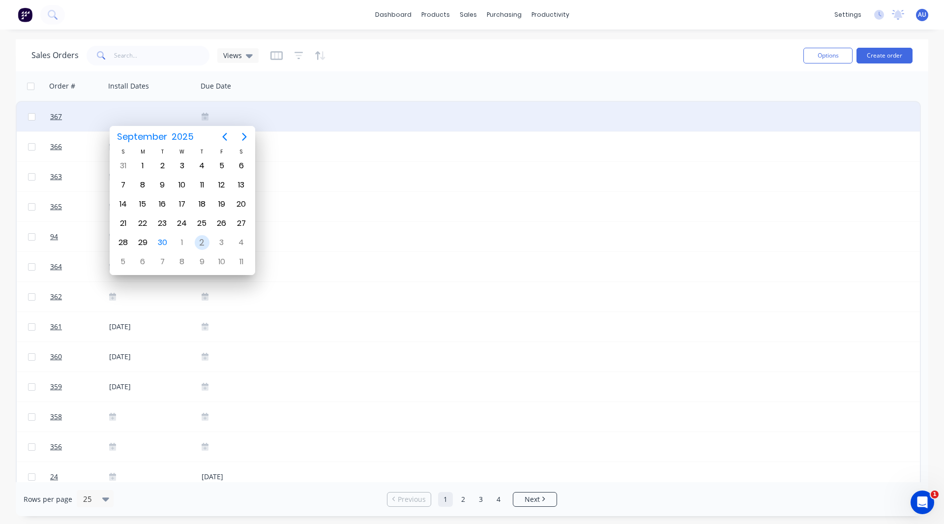
click at [199, 244] on div "2" at bounding box center [202, 242] width 15 height 15
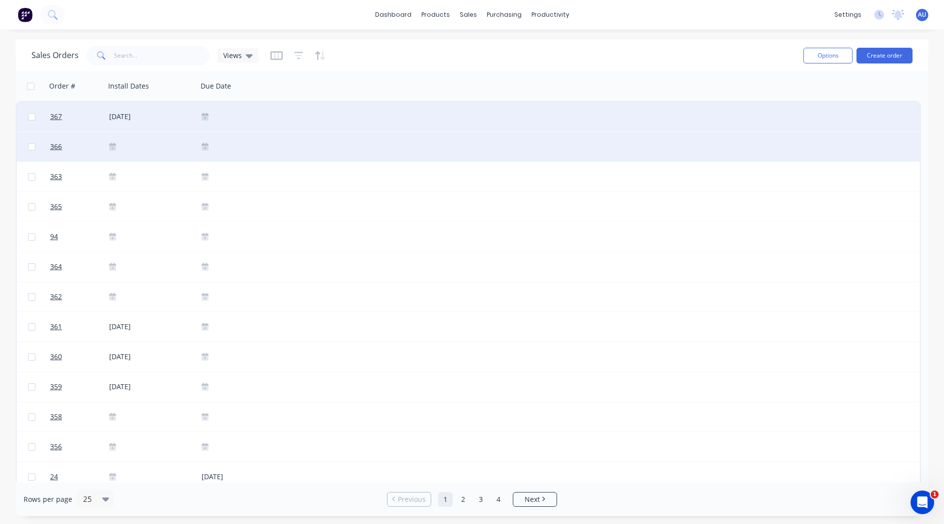
click at [109, 144] on icon at bounding box center [112, 147] width 7 height 8
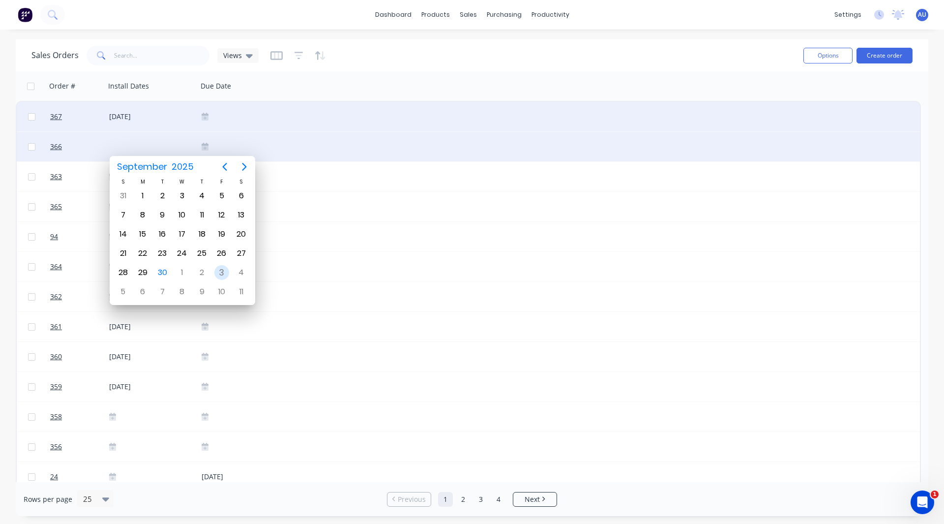
click at [222, 272] on div "3" at bounding box center [221, 272] width 15 height 15
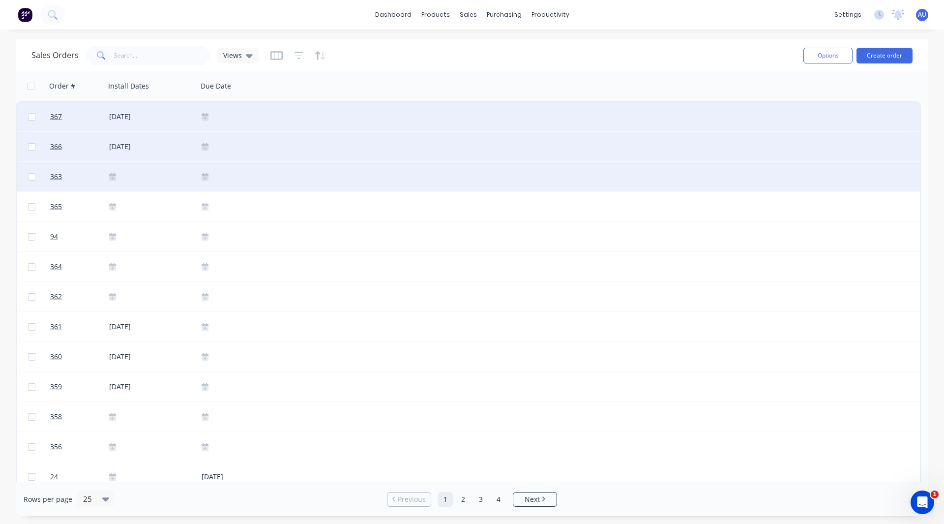
click at [111, 174] on icon at bounding box center [112, 176] width 7 height 7
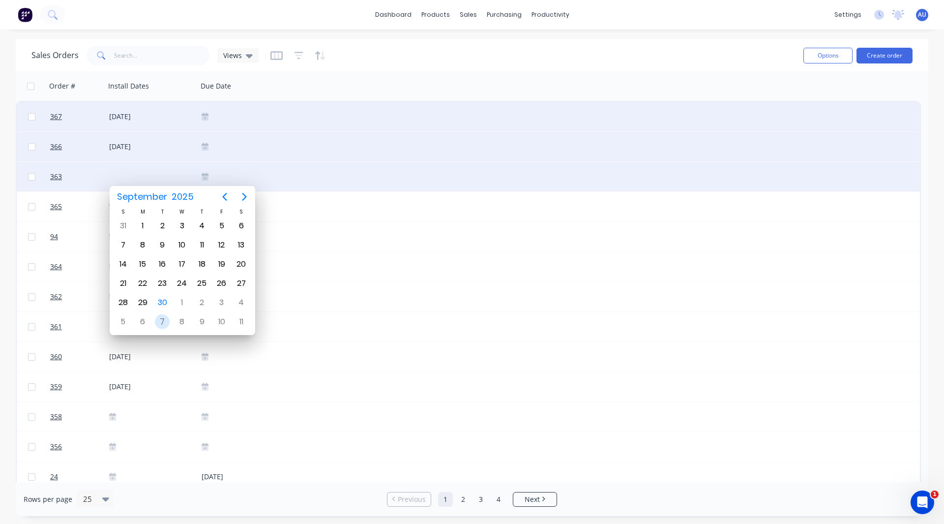
click at [160, 321] on div "7" at bounding box center [162, 321] width 15 height 15
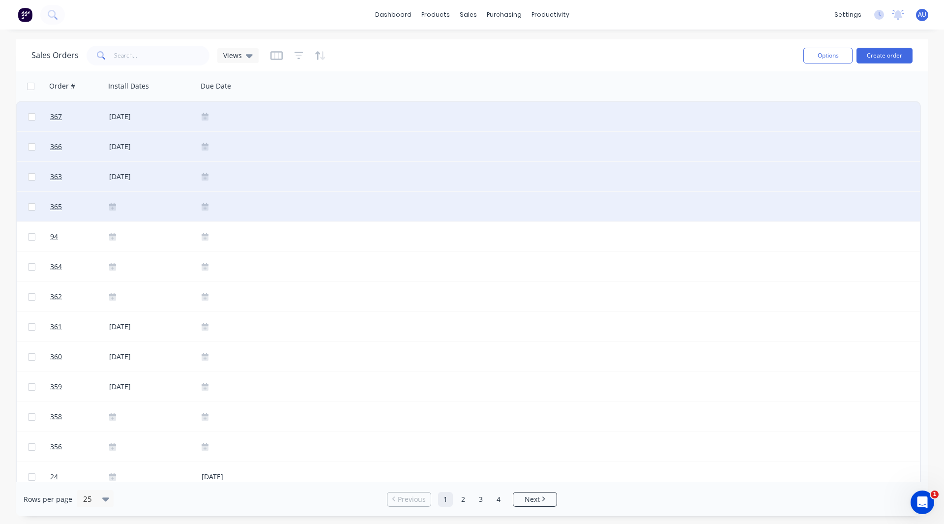
click at [112, 207] on icon at bounding box center [112, 208] width 7 height 5
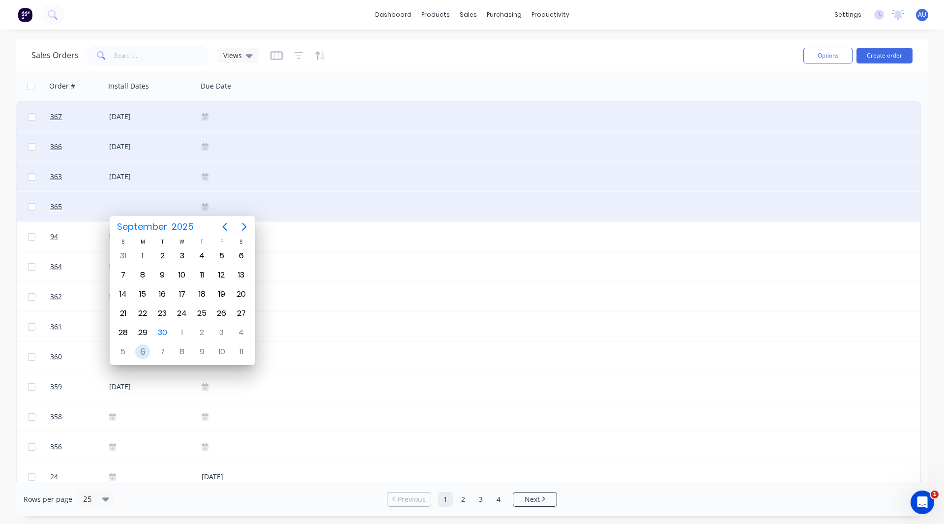
click at [145, 349] on div "6" at bounding box center [142, 351] width 15 height 15
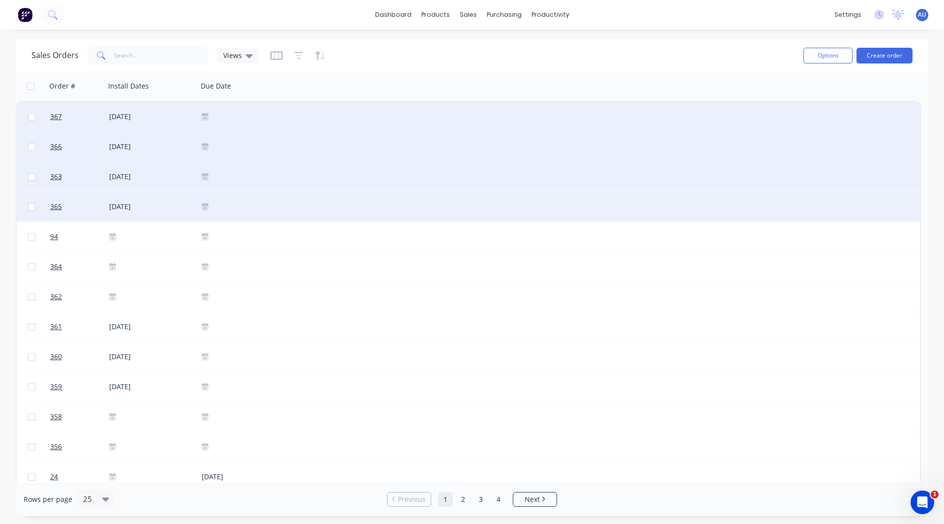
click at [417, 44] on div "Sales Orders Views" at bounding box center [413, 55] width 764 height 24
click at [272, 54] on icon "button" at bounding box center [276, 56] width 12 height 10
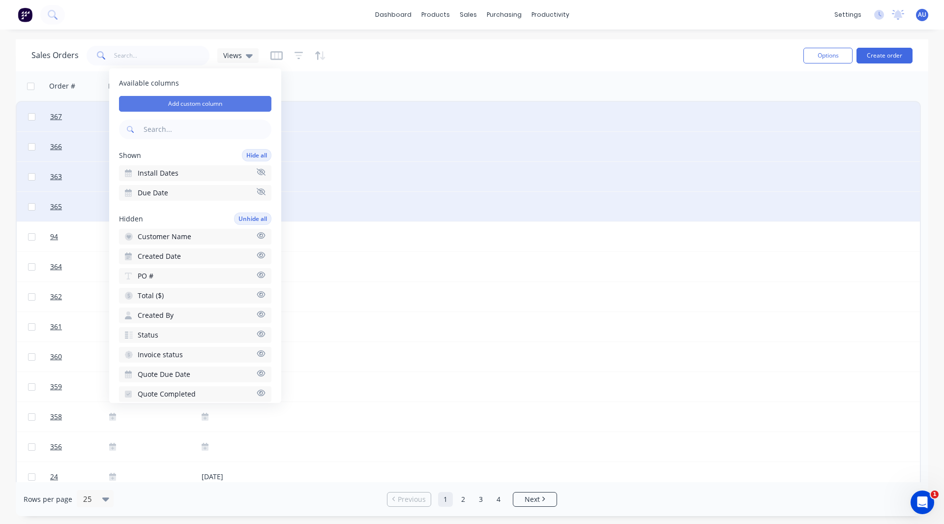
click at [188, 102] on button "Add custom column" at bounding box center [195, 104] width 152 height 16
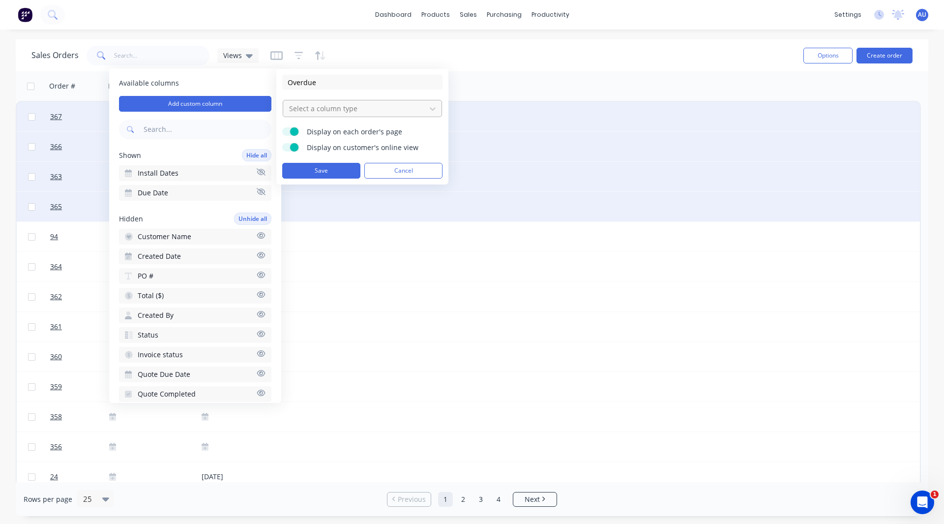
type input "Overdue"
click at [300, 103] on div at bounding box center [354, 108] width 133 height 12
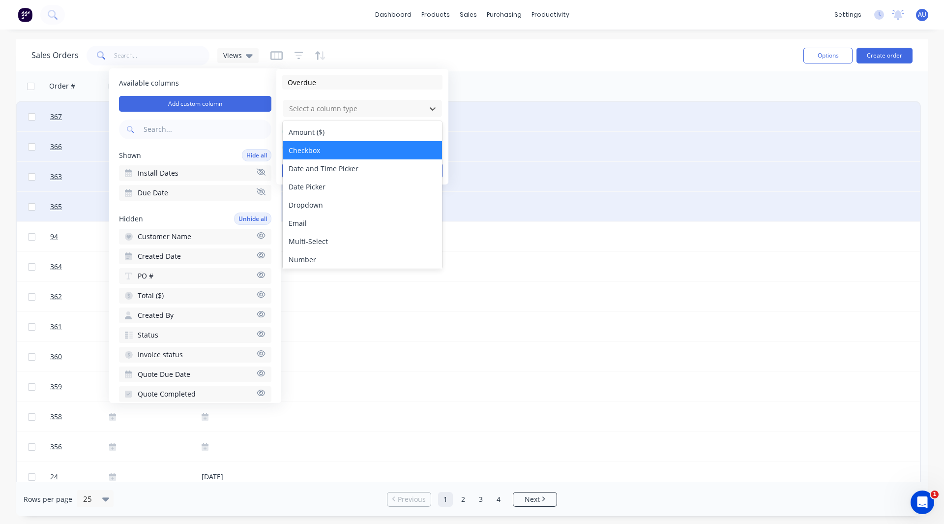
click at [308, 150] on div "Checkbox" at bounding box center [362, 150] width 159 height 18
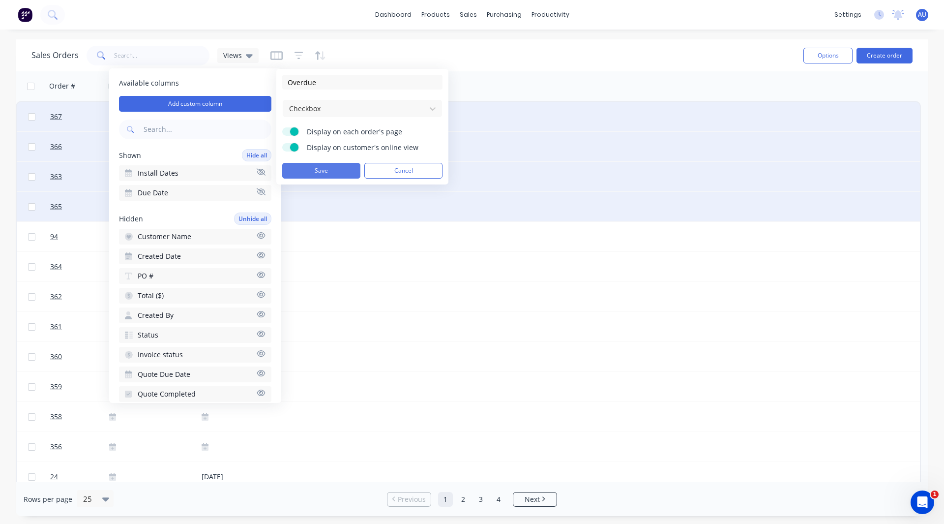
click at [314, 174] on button "Save" at bounding box center [321, 171] width 78 height 16
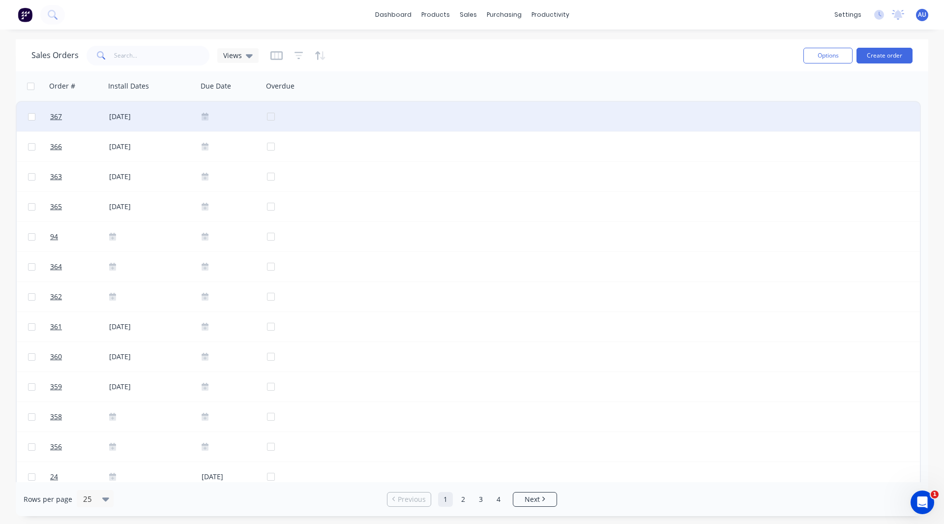
click at [269, 118] on div at bounding box center [297, 117] width 60 height 30
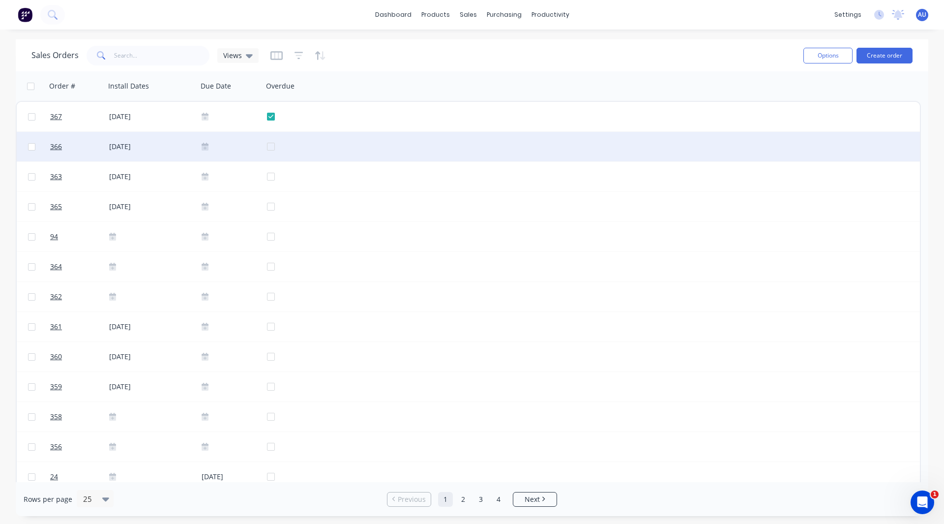
click at [270, 147] on div at bounding box center [297, 147] width 60 height 30
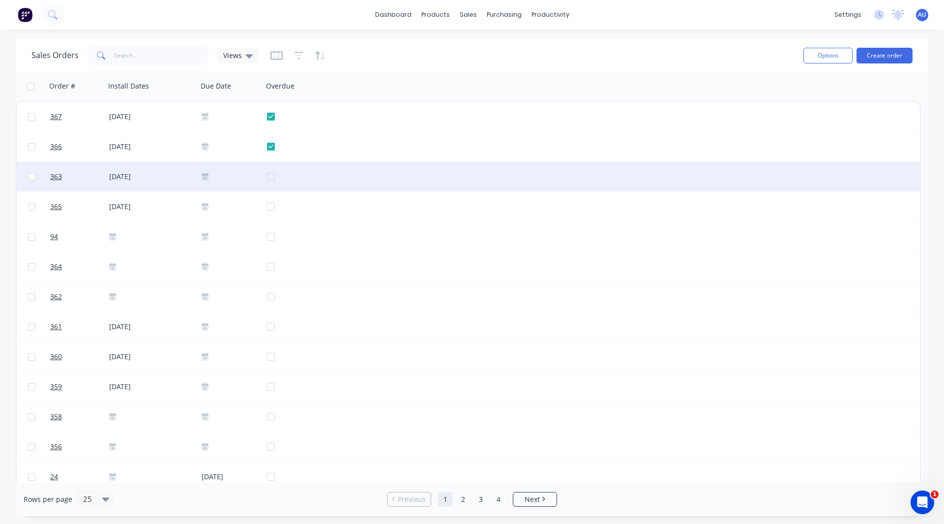
click at [271, 176] on div at bounding box center [297, 177] width 60 height 30
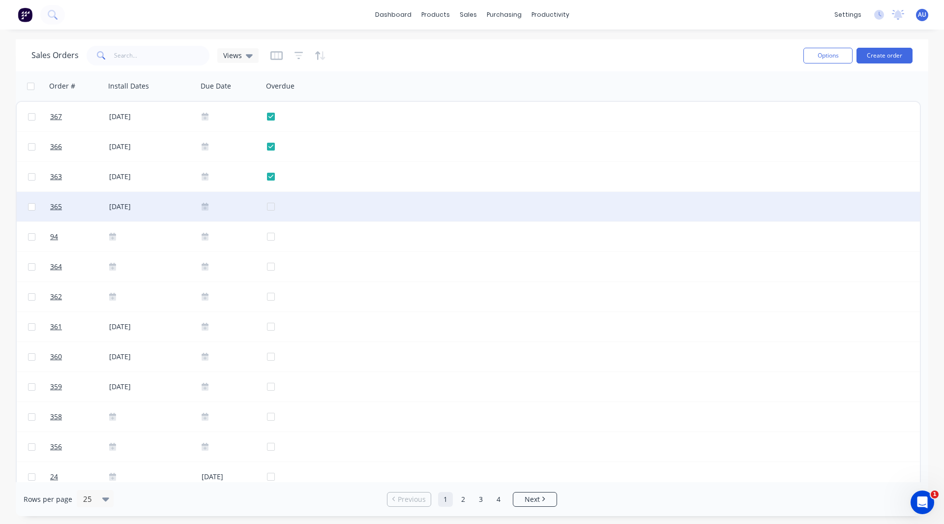
click at [272, 203] on div at bounding box center [297, 207] width 60 height 30
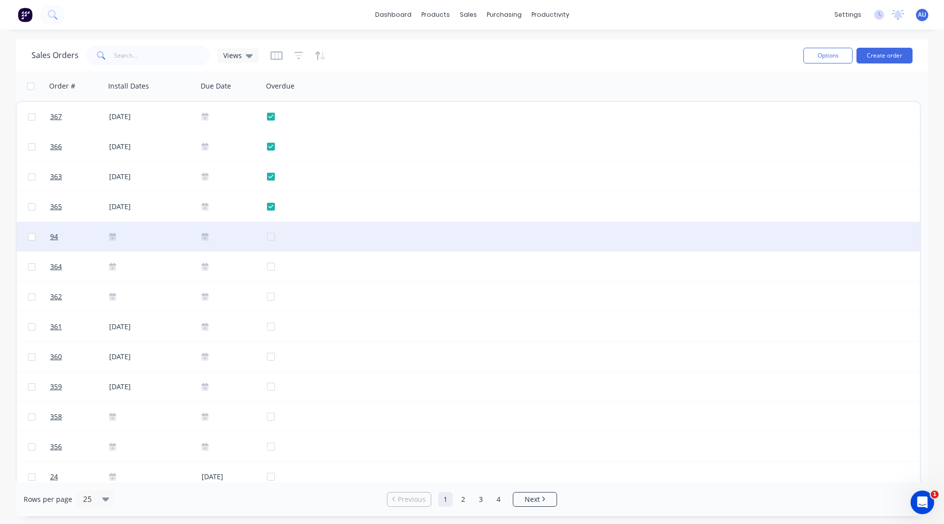
click at [271, 235] on div at bounding box center [297, 237] width 60 height 30
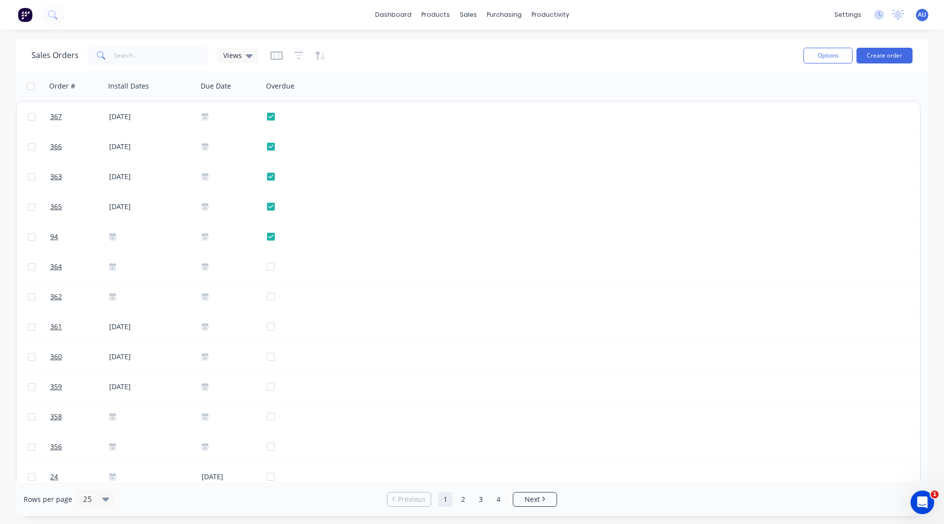
click at [26, 10] on img at bounding box center [25, 14] width 15 height 15
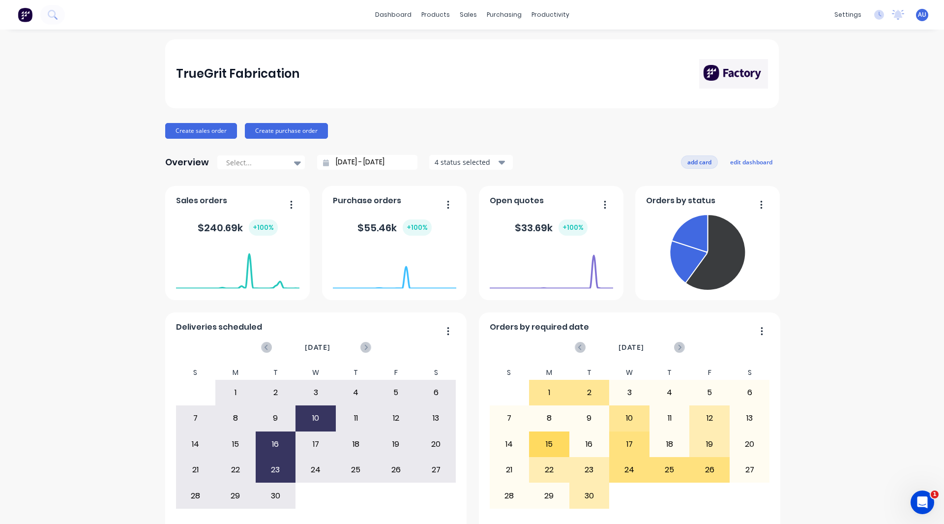
click at [681, 158] on button "add card" at bounding box center [699, 161] width 37 height 13
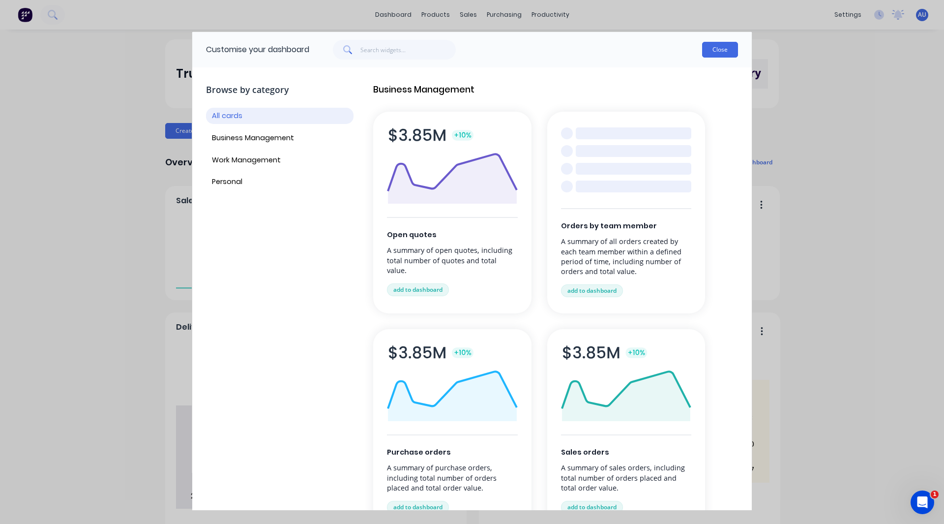
click at [711, 51] on button "Close" at bounding box center [720, 50] width 36 height 16
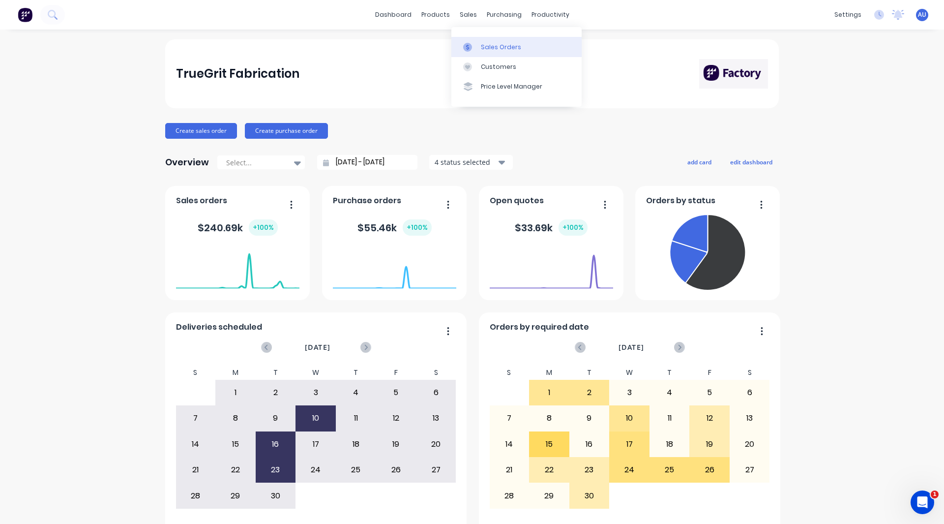
click at [481, 43] on div "Sales Orders" at bounding box center [501, 47] width 40 height 9
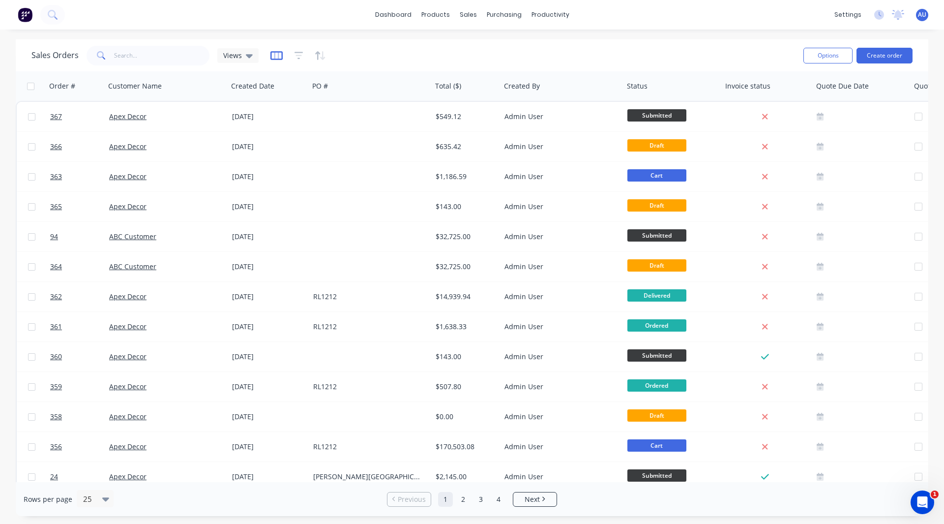
click at [274, 58] on icon "button" at bounding box center [276, 55] width 5 height 6
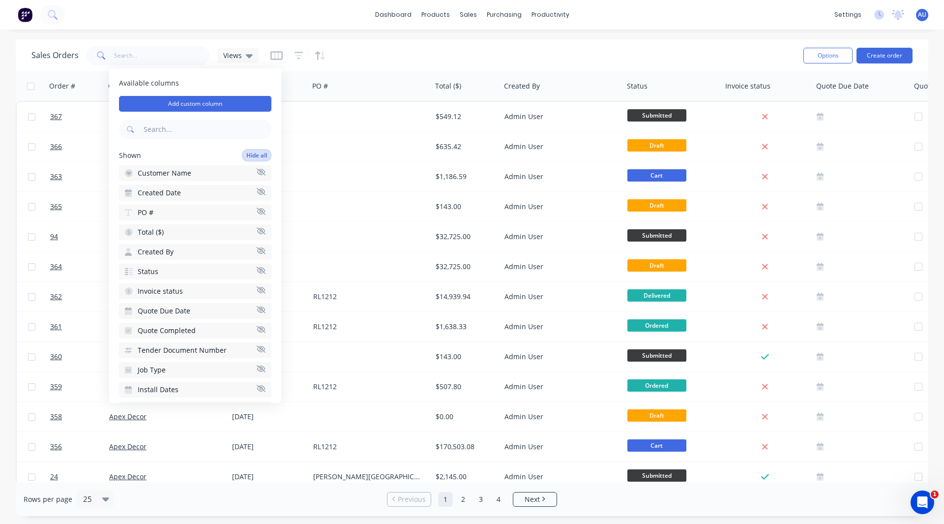
click at [242, 154] on button "Hide all" at bounding box center [257, 155] width 30 height 12
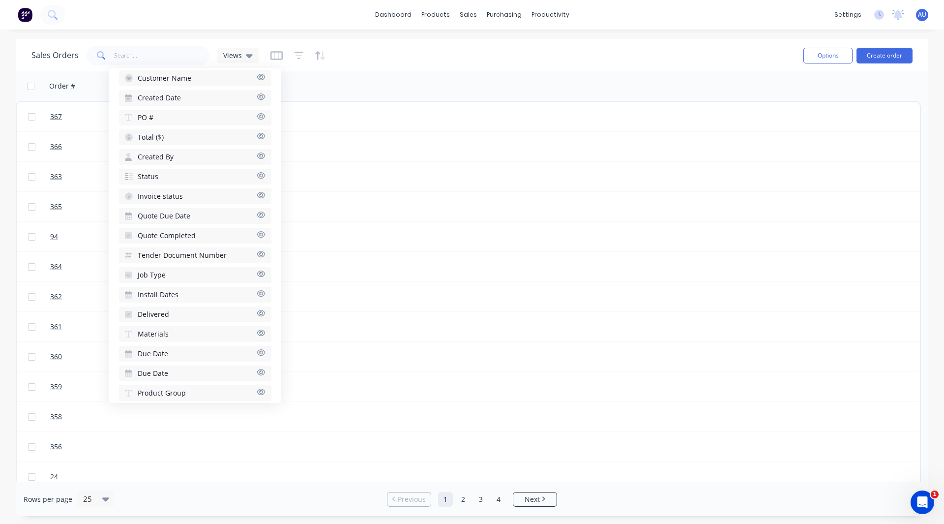
scroll to position [119, 0]
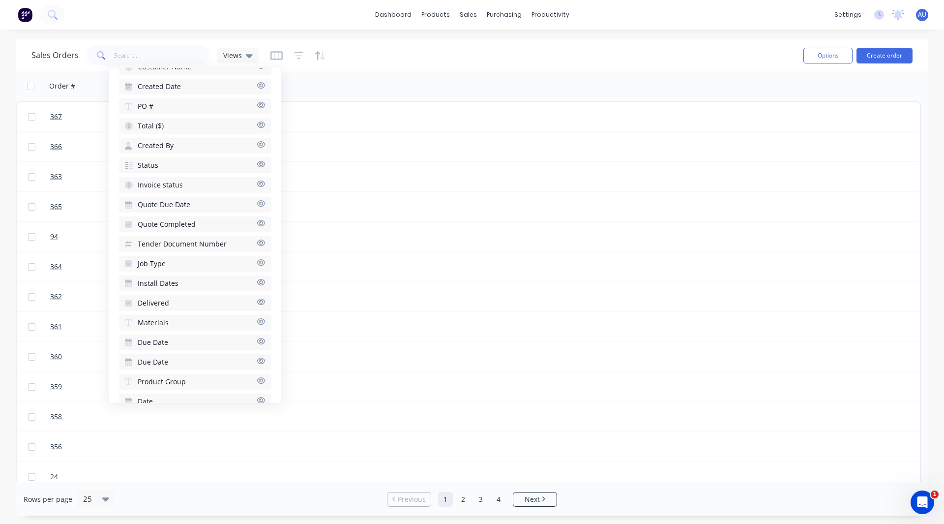
click at [145, 338] on span "Due Date" at bounding box center [153, 342] width 30 height 10
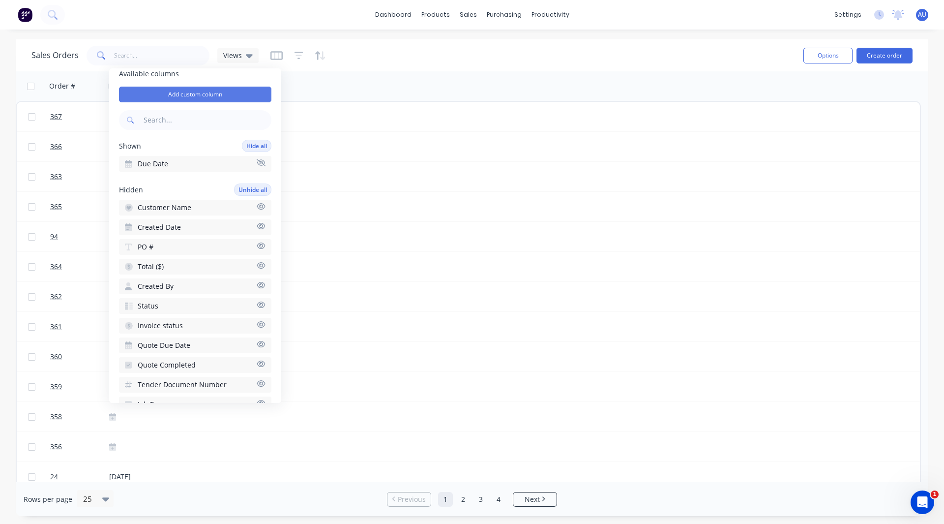
click at [179, 97] on button "Add custom column" at bounding box center [195, 95] width 152 height 16
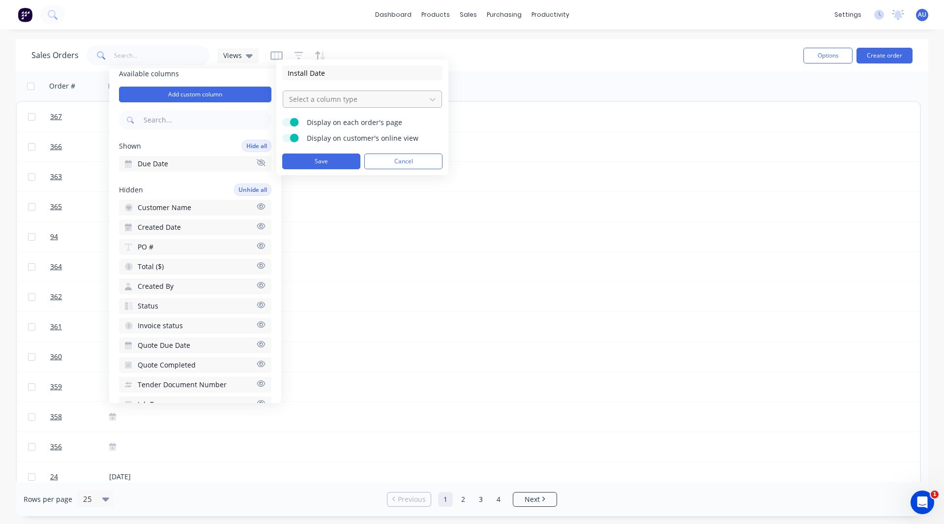
type input "Install Date"
click at [304, 97] on div at bounding box center [354, 99] width 133 height 12
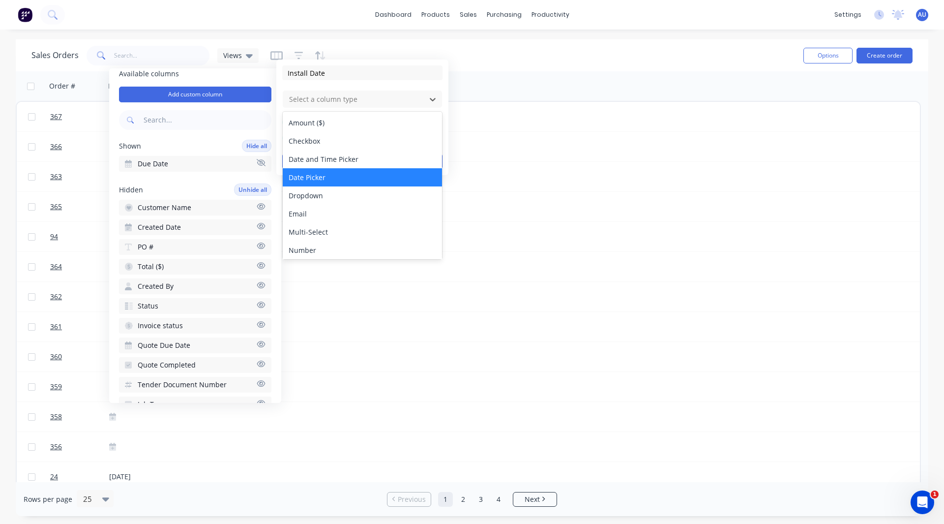
click at [317, 175] on div "Date Picker" at bounding box center [362, 177] width 159 height 18
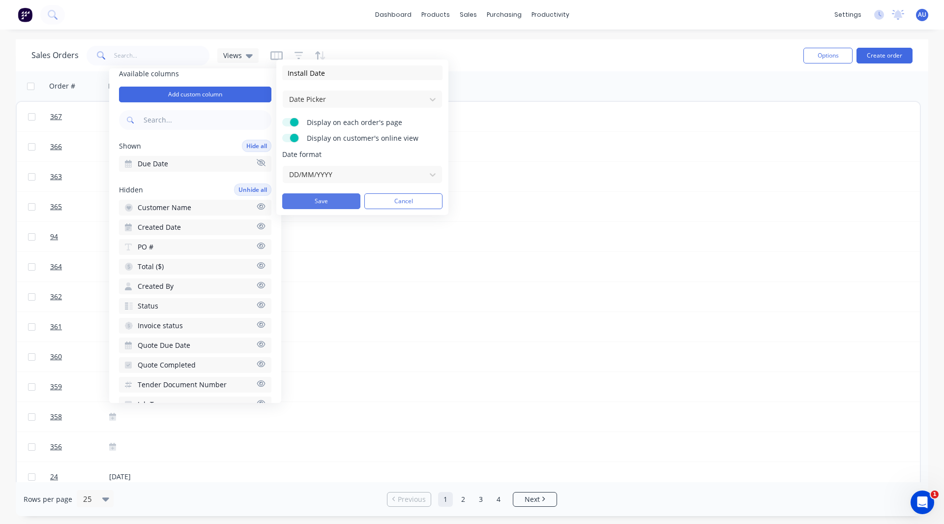
click at [319, 200] on button "Save" at bounding box center [321, 201] width 78 height 16
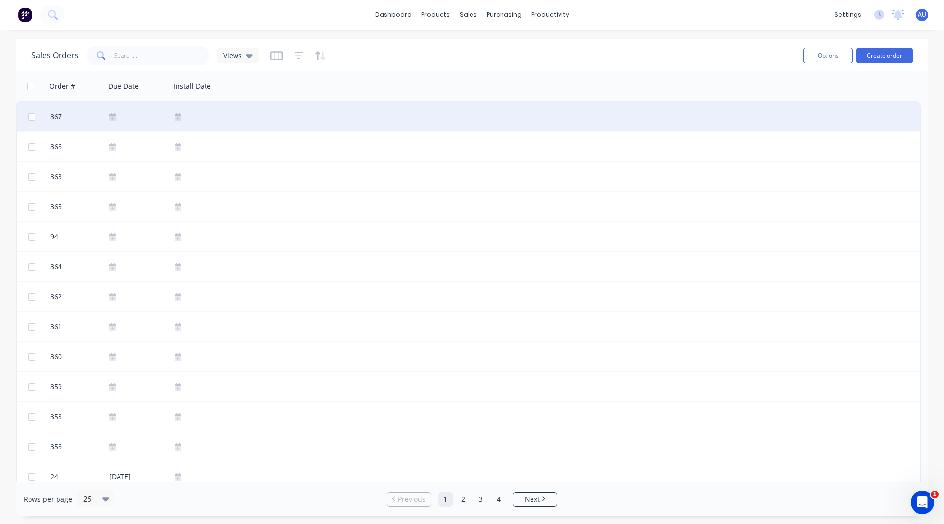
click at [117, 112] on div at bounding box center [137, 117] width 65 height 30
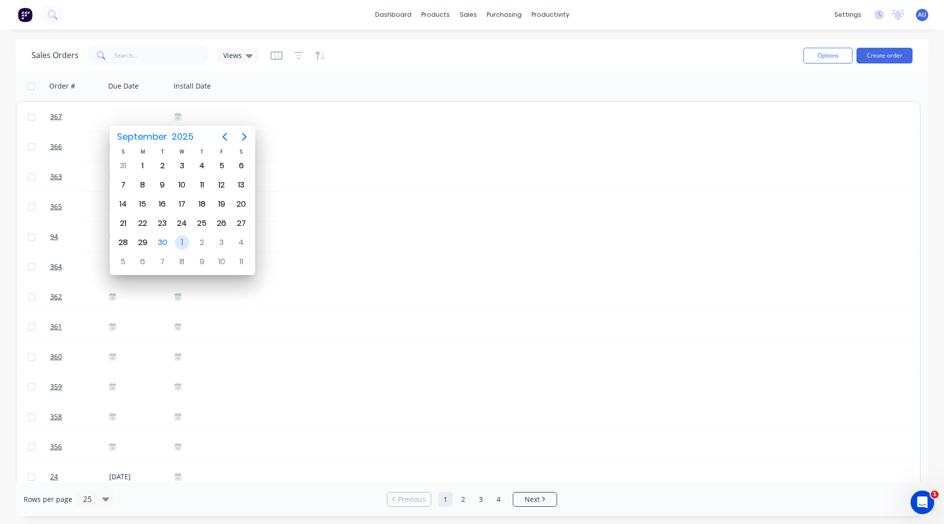
click at [180, 242] on div "1" at bounding box center [182, 242] width 15 height 15
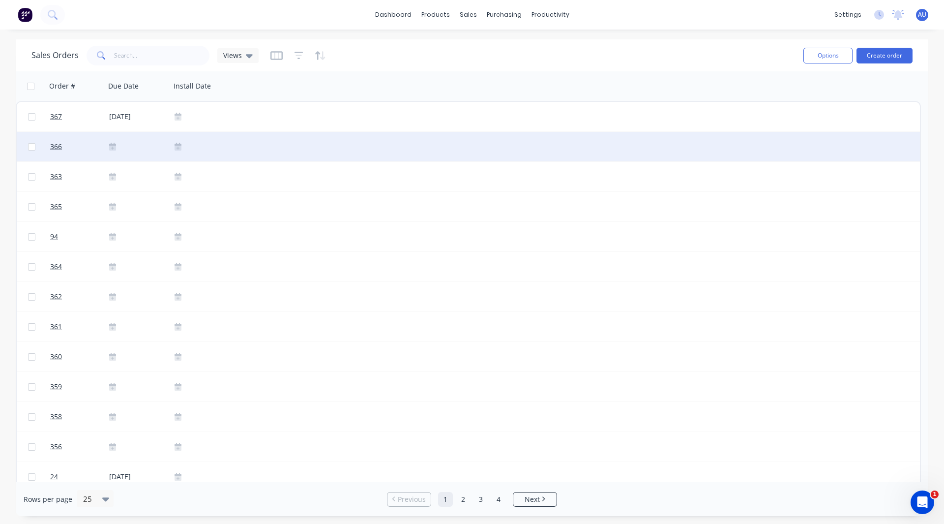
click at [112, 145] on icon at bounding box center [112, 146] width 7 height 7
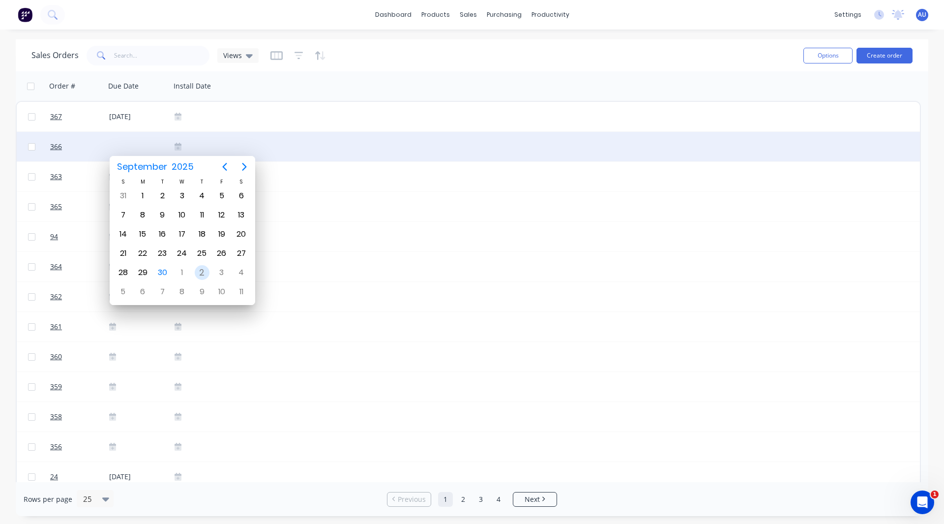
click at [203, 272] on div "2" at bounding box center [202, 272] width 15 height 15
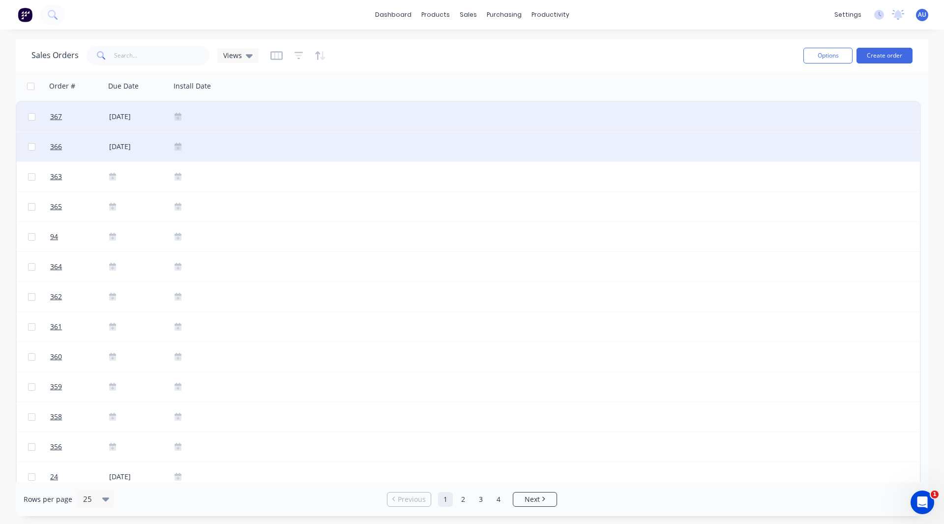
click at [181, 116] on icon at bounding box center [178, 116] width 7 height 7
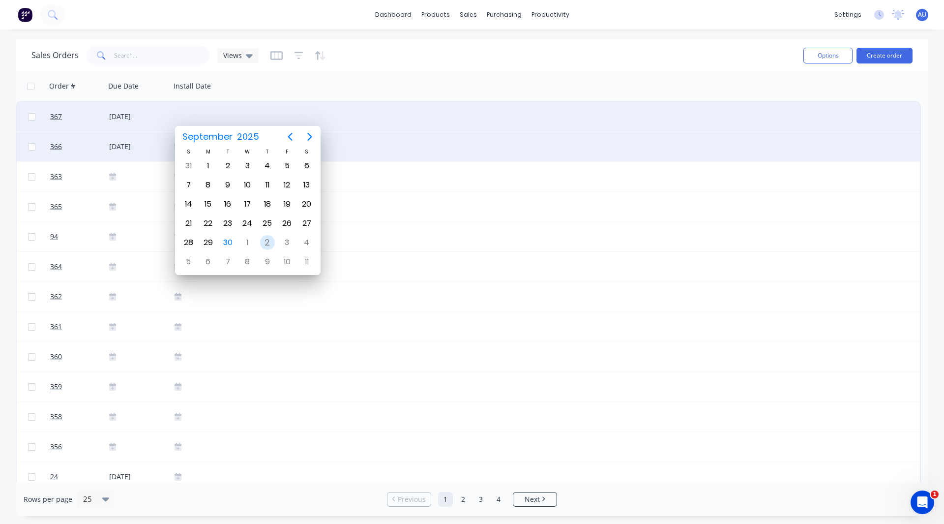
click at [265, 242] on div "2" at bounding box center [267, 242] width 15 height 15
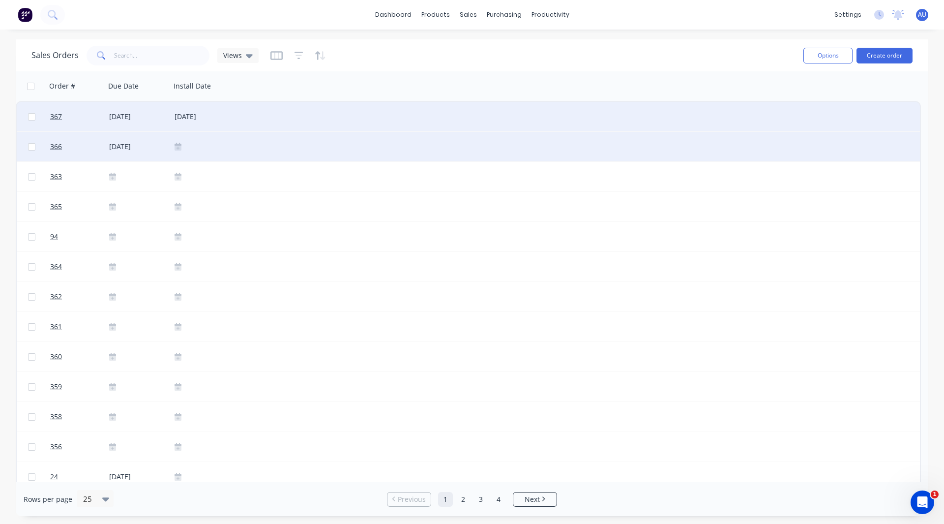
click at [179, 143] on icon at bounding box center [178, 147] width 7 height 8
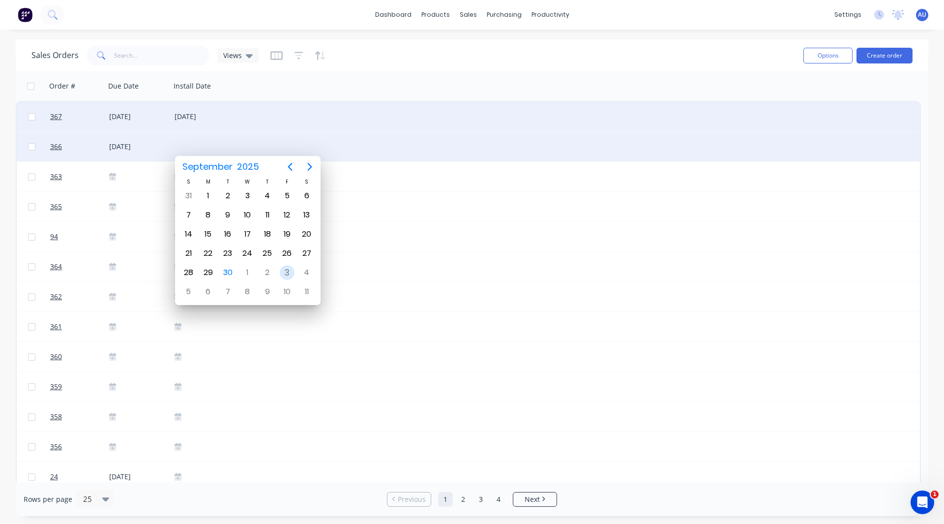
click at [283, 270] on div "3" at bounding box center [287, 272] width 15 height 15
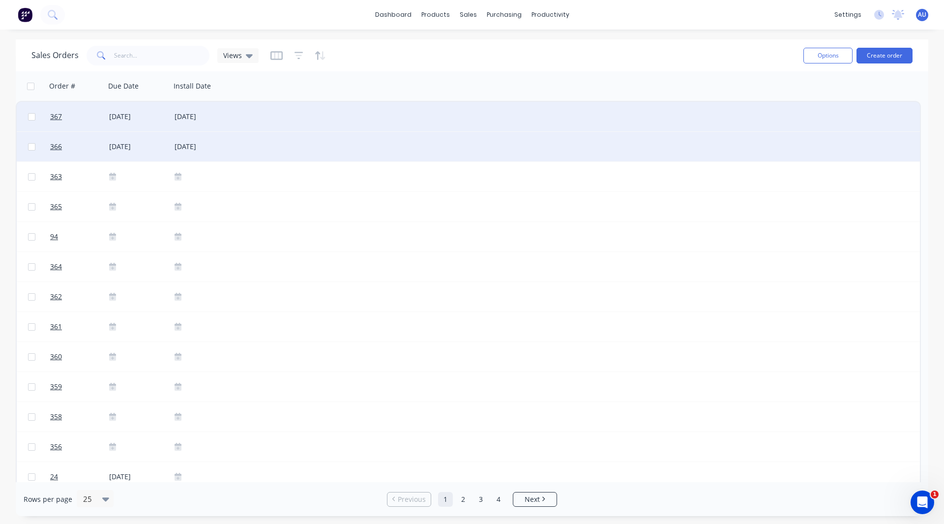
click at [350, 49] on div "Sales Orders Views" at bounding box center [413, 55] width 764 height 24
click at [299, 56] on icon "button" at bounding box center [299, 56] width 9 height 10
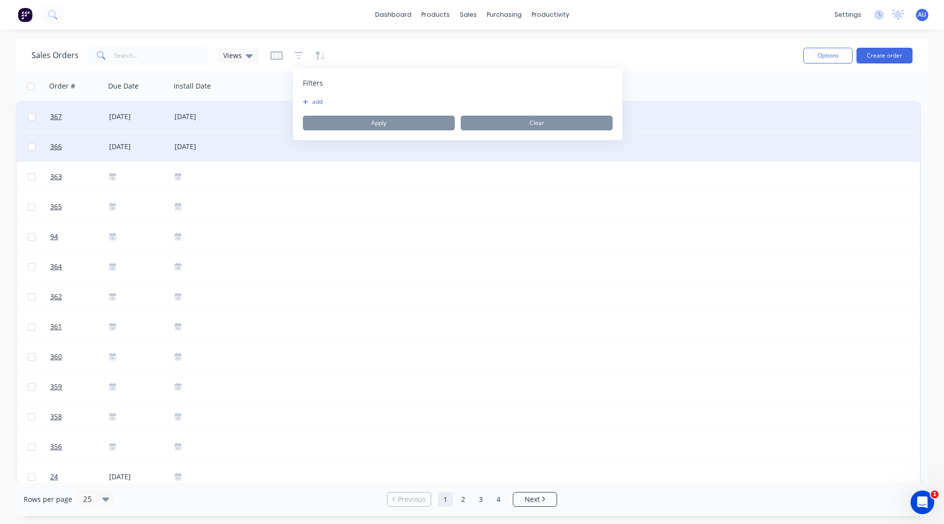
click at [354, 46] on div "Sales Orders Views" at bounding box center [413, 55] width 764 height 24
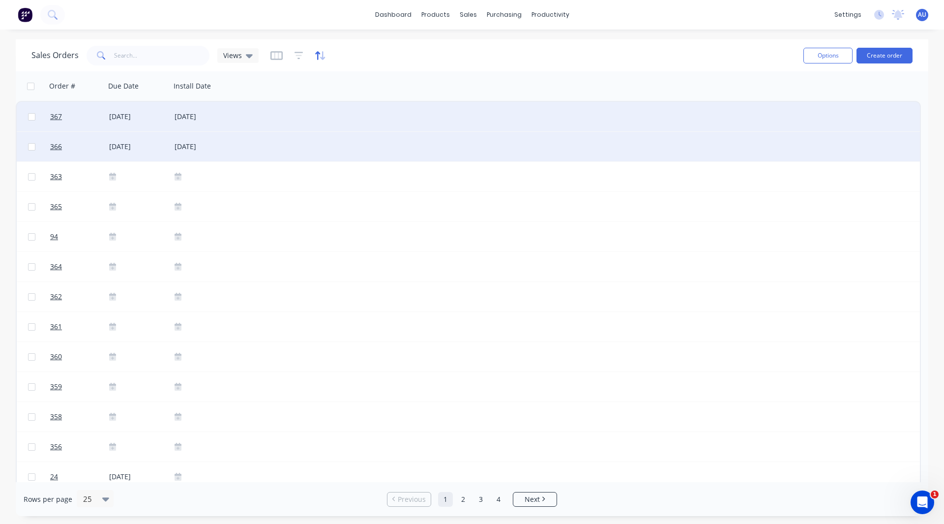
click at [317, 56] on icon "button" at bounding box center [317, 55] width 5 height 8
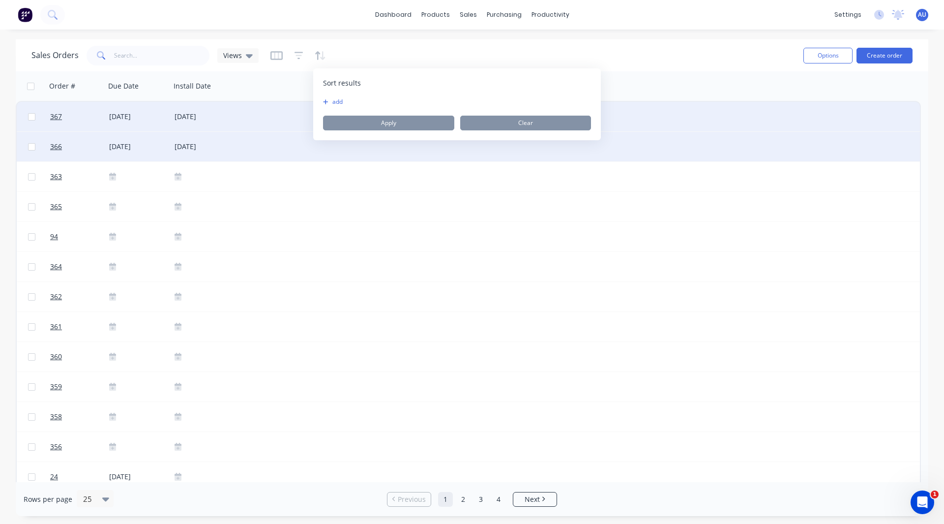
click at [329, 99] on button "add" at bounding box center [329, 102] width 12 height 8
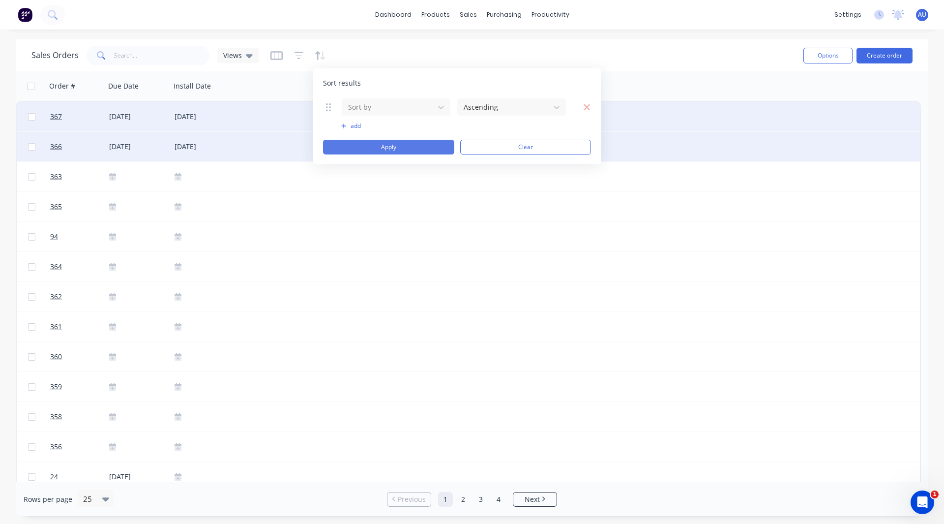
click at [405, 146] on button "Apply" at bounding box center [388, 147] width 131 height 15
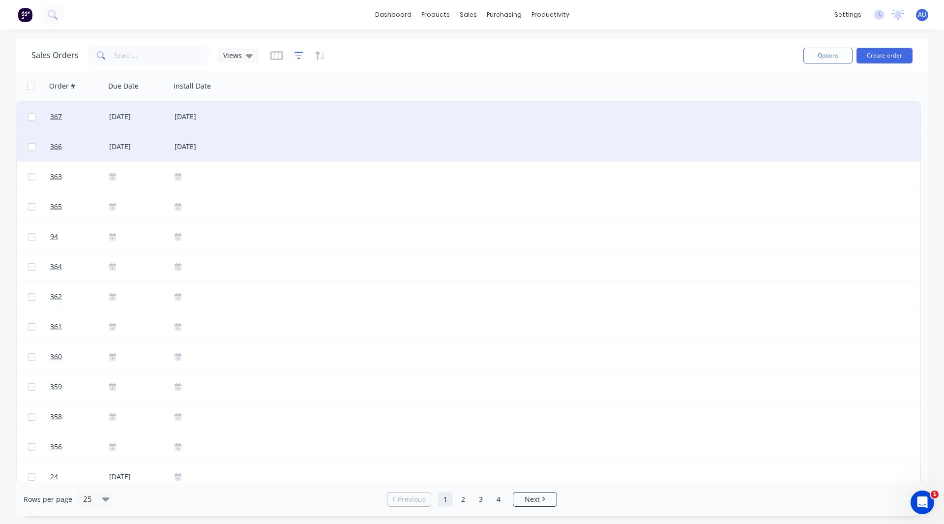
click at [296, 57] on icon "button" at bounding box center [299, 56] width 9 height 10
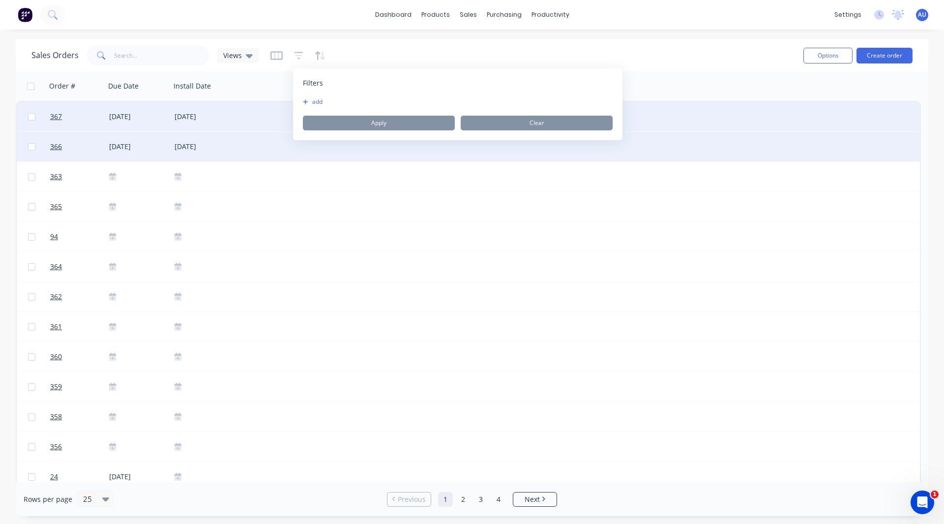
click at [308, 102] on icon "button" at bounding box center [305, 102] width 5 height 6
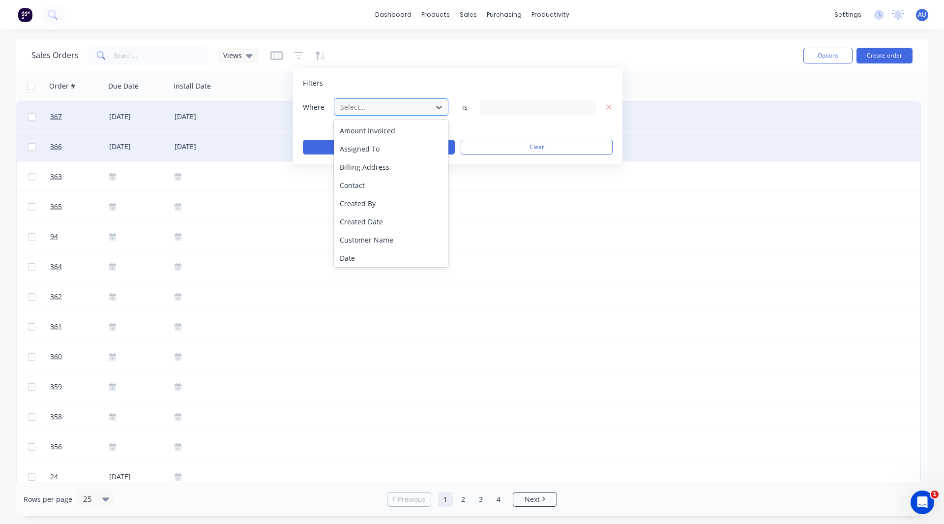
click at [365, 107] on div at bounding box center [383, 107] width 88 height 12
click at [362, 188] on div "Due Date" at bounding box center [391, 189] width 115 height 18
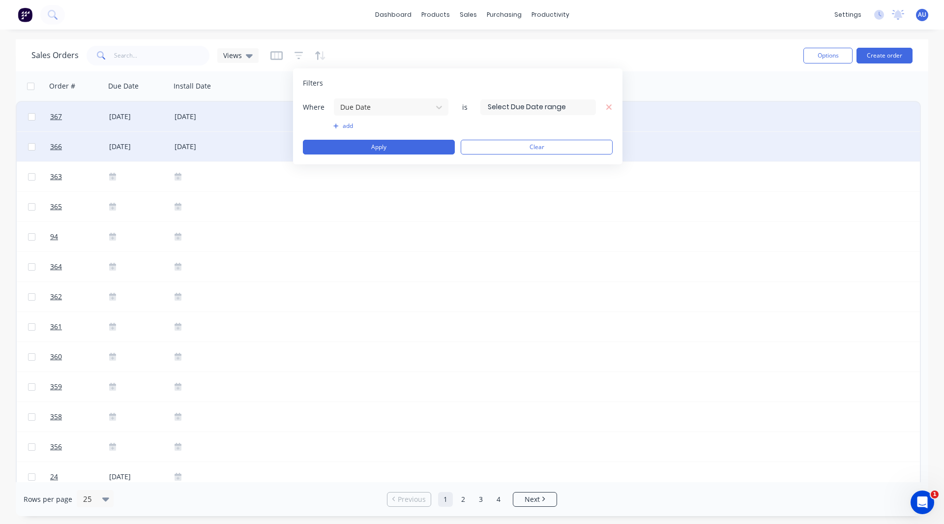
click at [527, 103] on input at bounding box center [538, 107] width 115 height 15
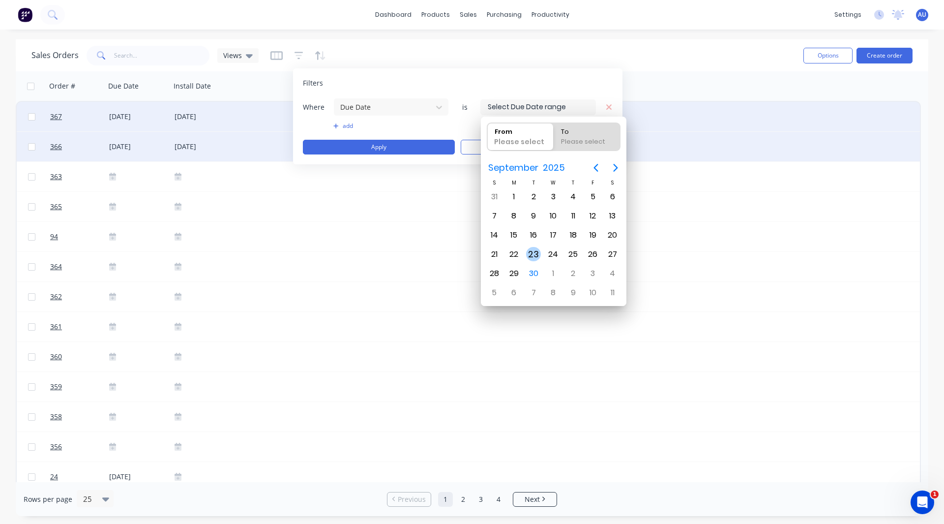
click at [534, 254] on div "23" at bounding box center [533, 254] width 15 height 15
type input "[DATE]"
radio input "false"
radio input "true"
click at [534, 274] on div "30" at bounding box center [533, 273] width 15 height 15
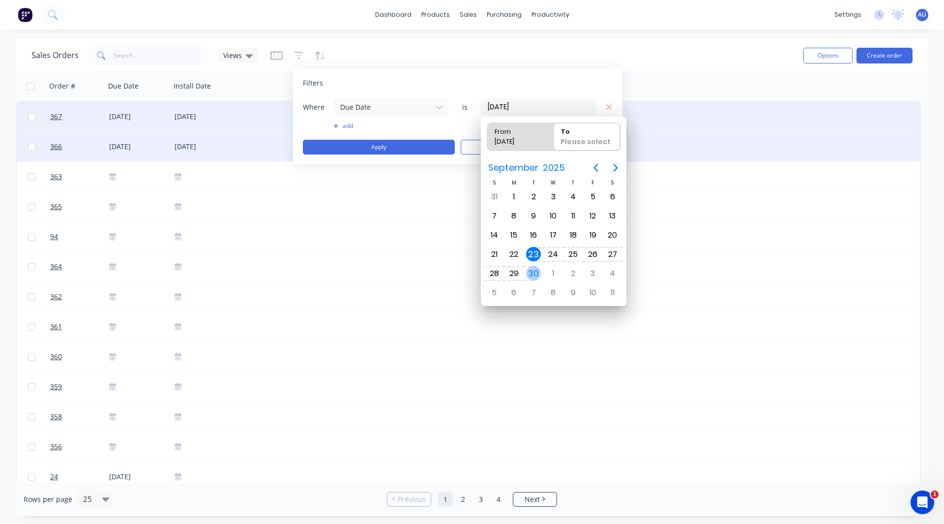
type input "23/09/25 - 30/09/25"
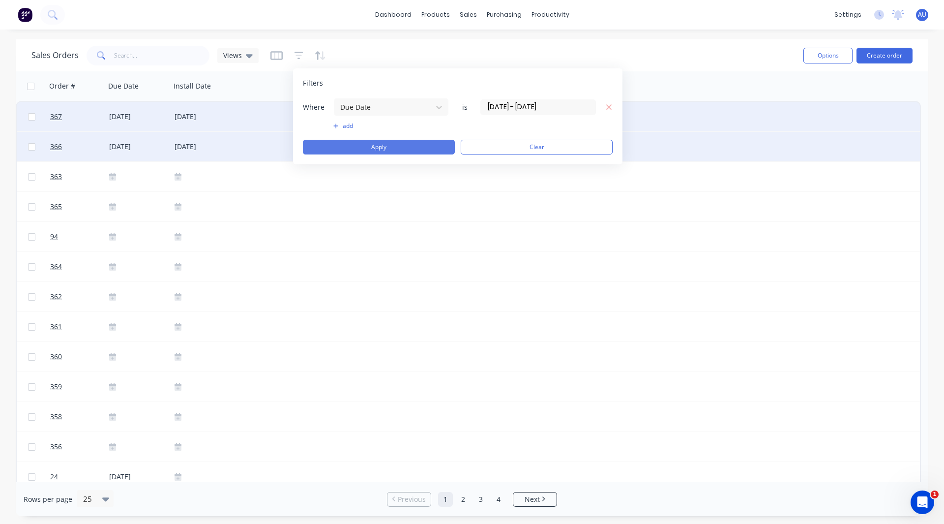
click at [405, 149] on button "Apply" at bounding box center [379, 147] width 152 height 15
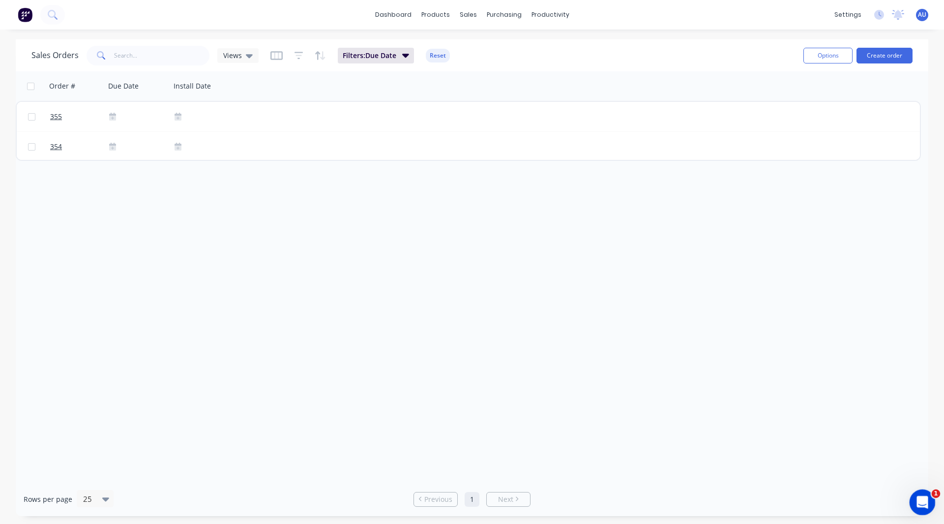
click at [921, 499] on icon "Open Intercom Messenger" at bounding box center [920, 501] width 7 height 8
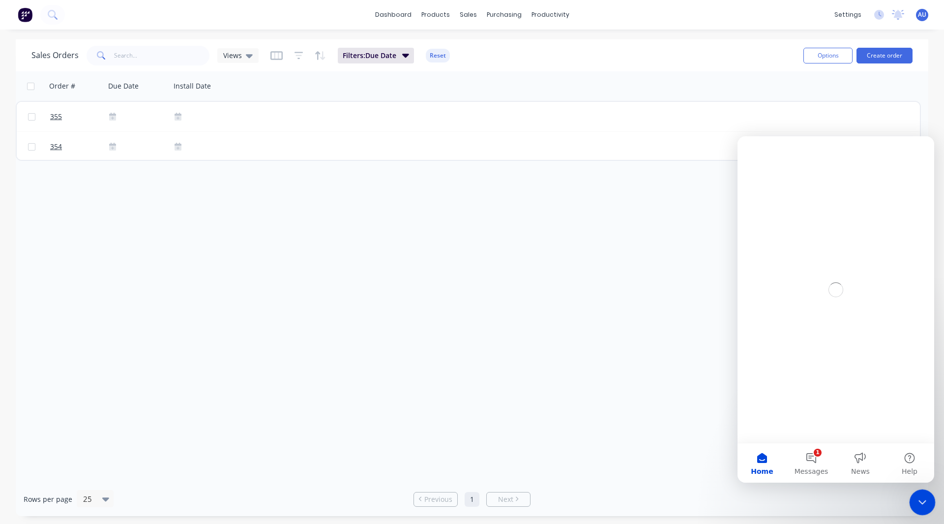
scroll to position [0, 0]
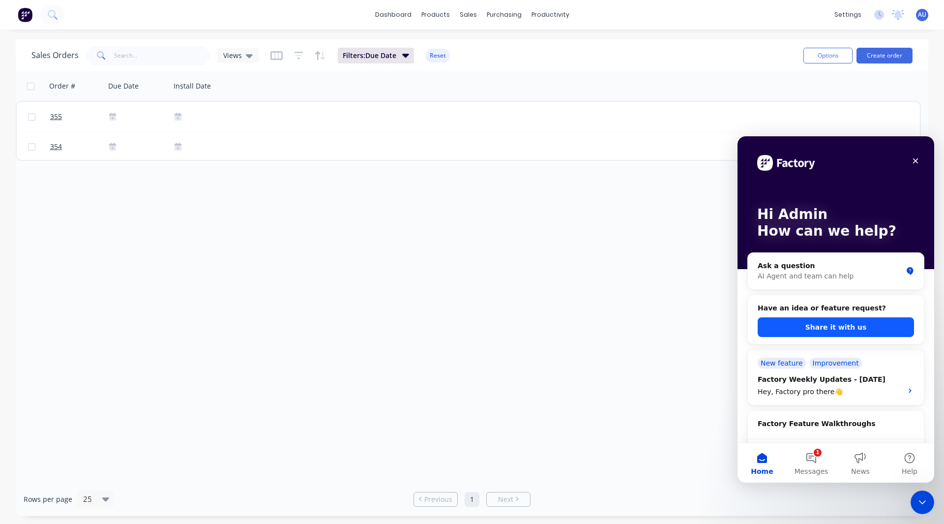
click at [821, 328] on button "Share it with us" at bounding box center [836, 327] width 156 height 20
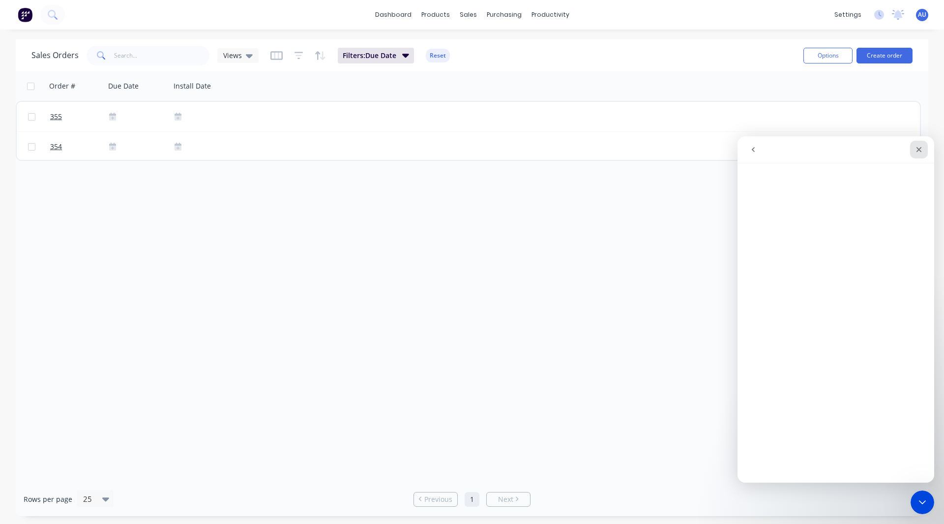
click at [914, 151] on div "Close" at bounding box center [919, 150] width 18 height 18
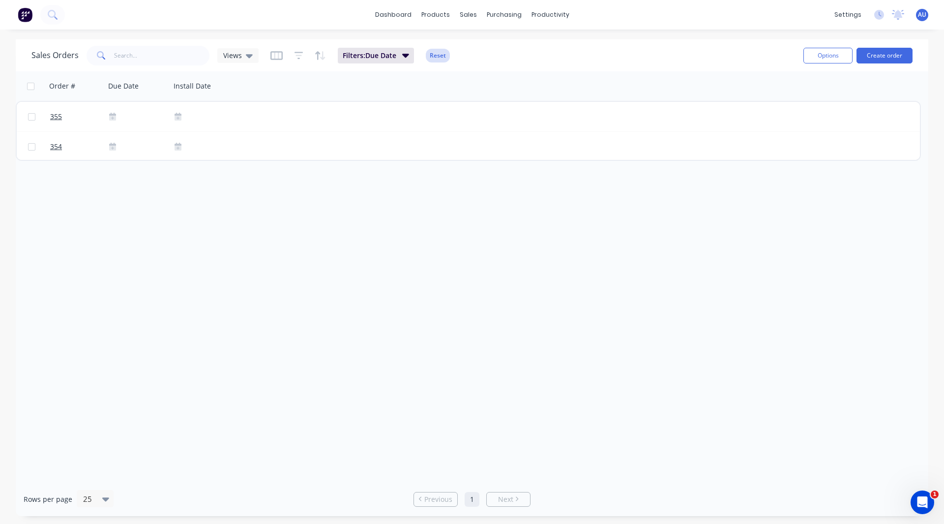
click at [440, 54] on button "Reset" at bounding box center [438, 56] width 24 height 14
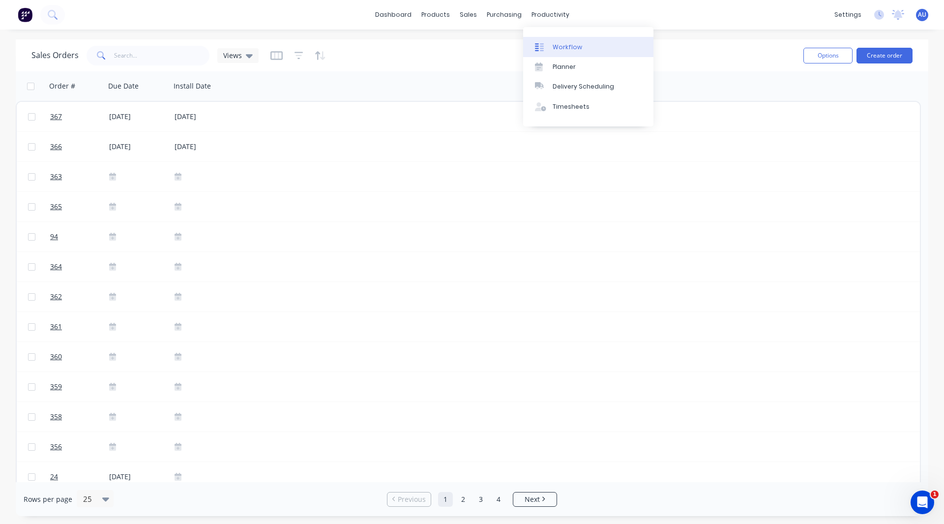
click at [546, 48] on div at bounding box center [542, 47] width 15 height 9
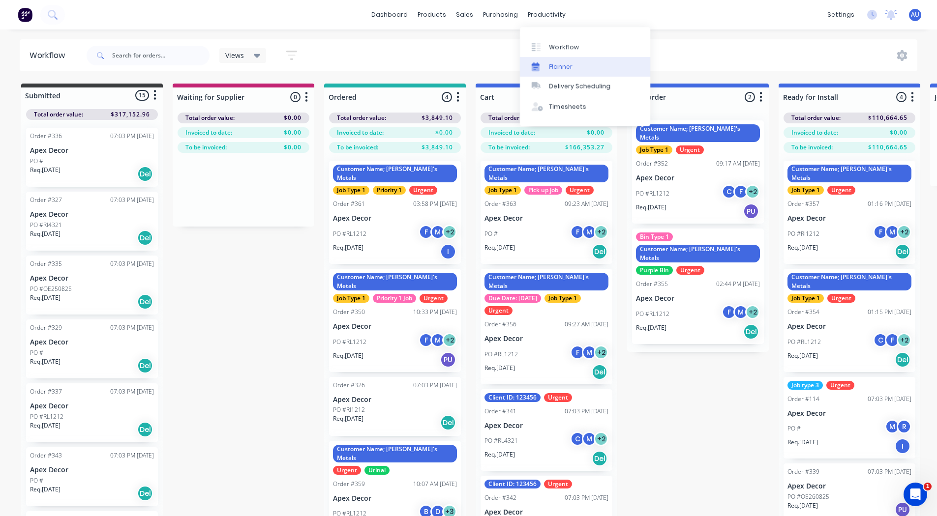
click at [564, 65] on div "Planner" at bounding box center [560, 66] width 23 height 9
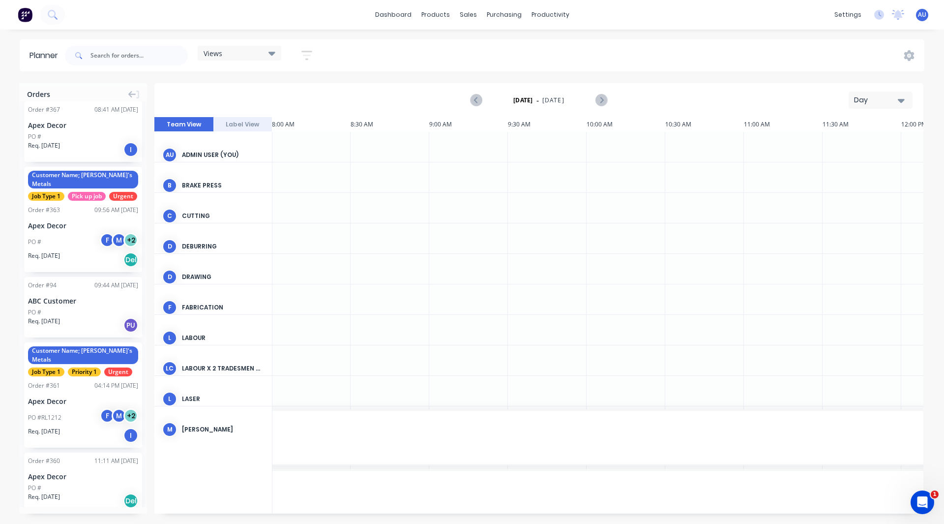
scroll to position [30, 1259]
click at [871, 104] on div "Day" at bounding box center [876, 100] width 45 height 10
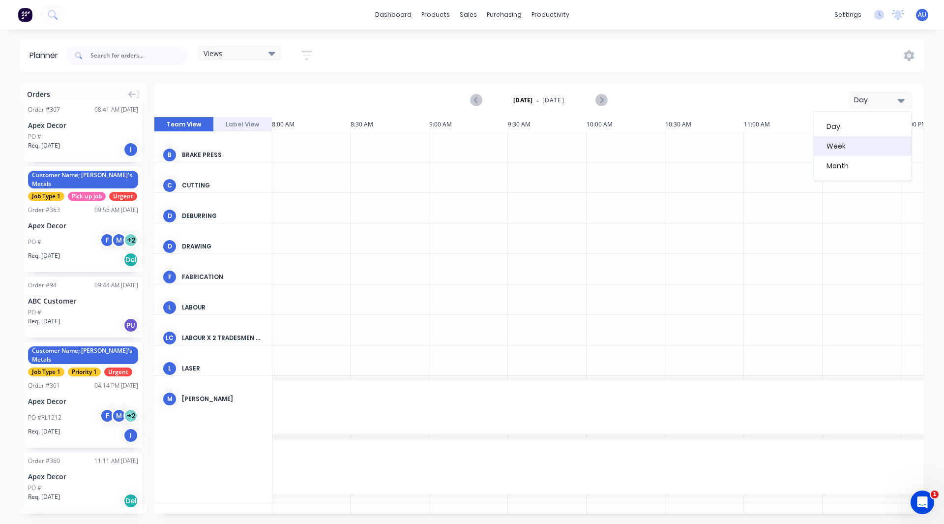
click at [848, 145] on div "Week" at bounding box center [862, 146] width 97 height 20
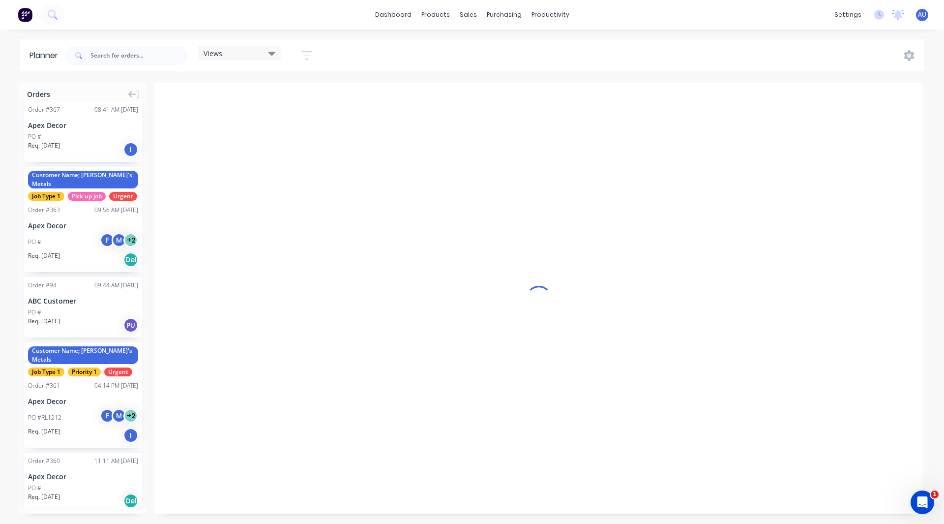
scroll to position [0, 0]
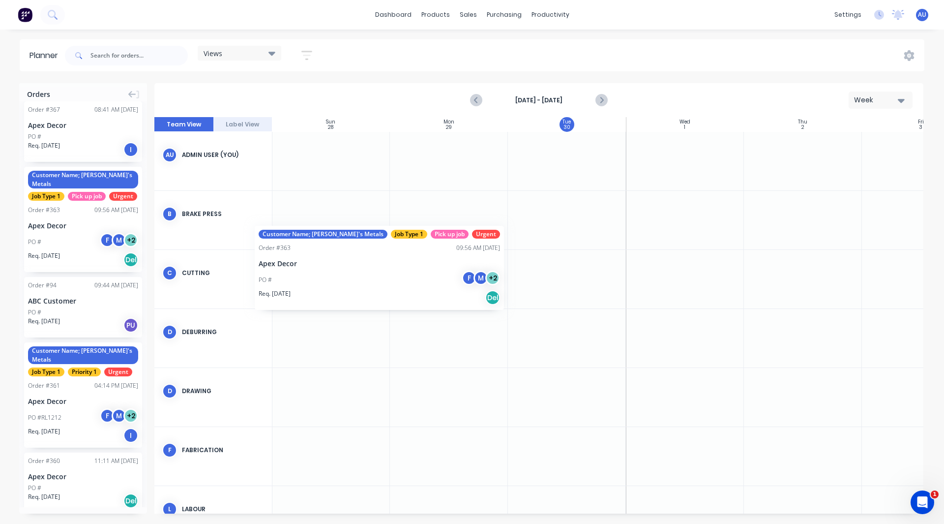
drag, startPoint x: 65, startPoint y: 201, endPoint x: 255, endPoint y: 218, distance: 190.6
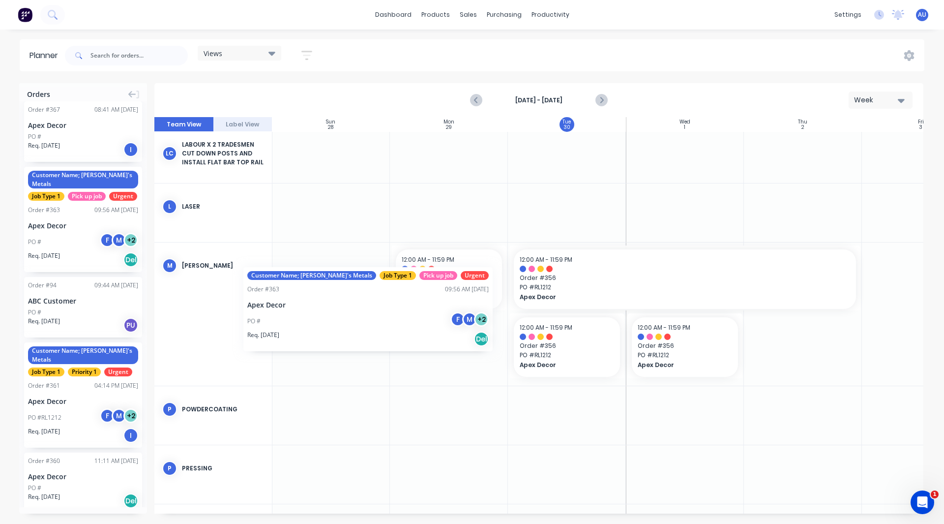
scroll to position [420, 0]
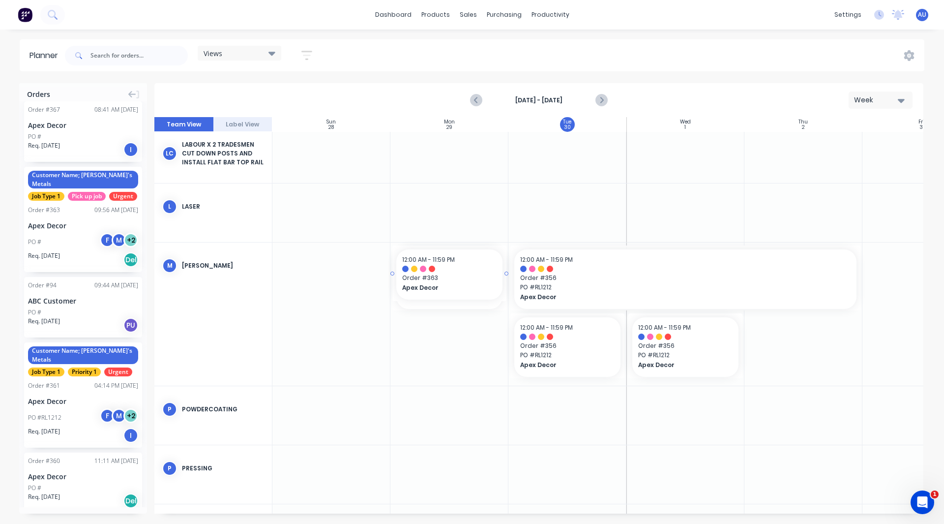
drag, startPoint x: 54, startPoint y: 207, endPoint x: 420, endPoint y: 334, distance: 387.8
drag, startPoint x: 63, startPoint y: 212, endPoint x: 469, endPoint y: 298, distance: 414.1
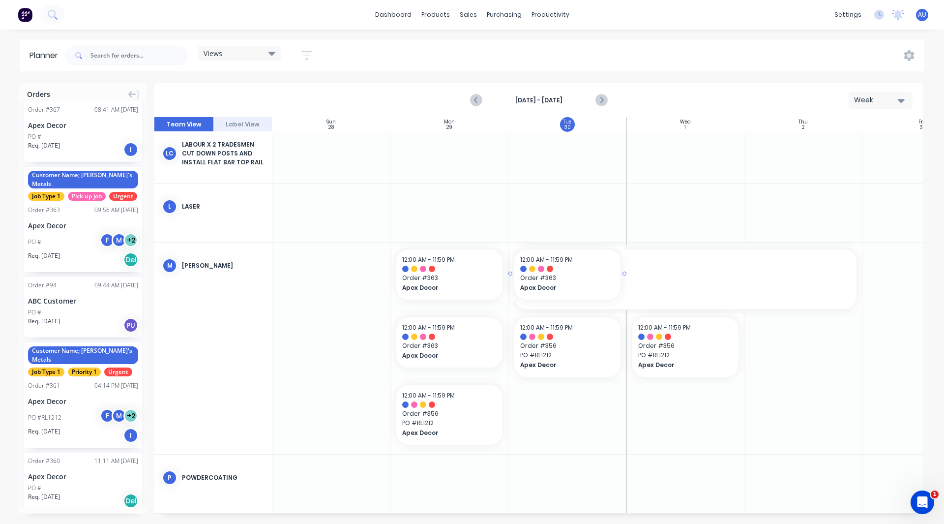
drag, startPoint x: 96, startPoint y: 238, endPoint x: 551, endPoint y: 446, distance: 500.3
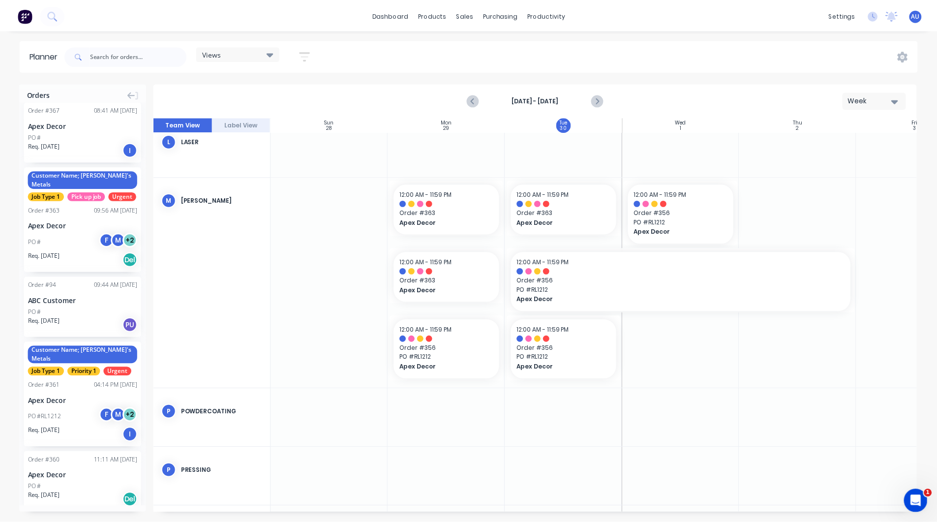
scroll to position [486, 0]
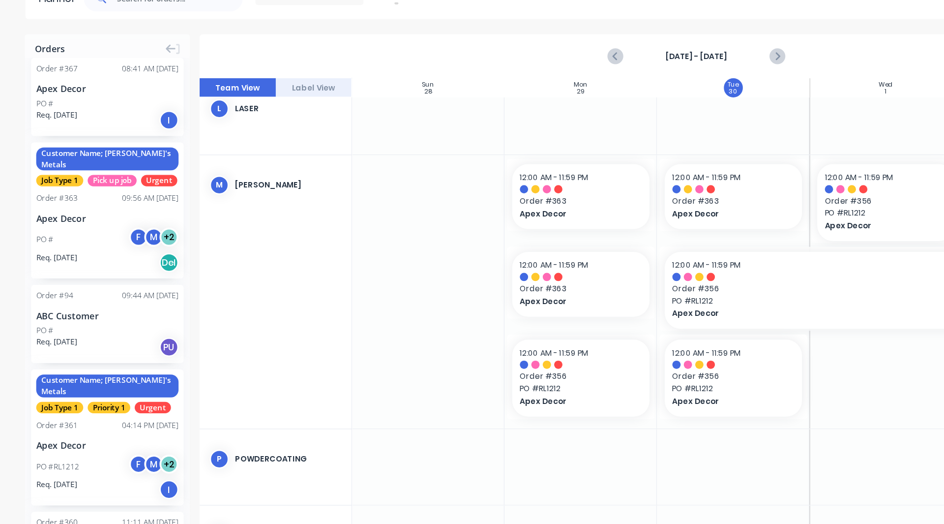
click at [98, 209] on div "09:56 AM 26/09/25" at bounding box center [116, 210] width 44 height 9
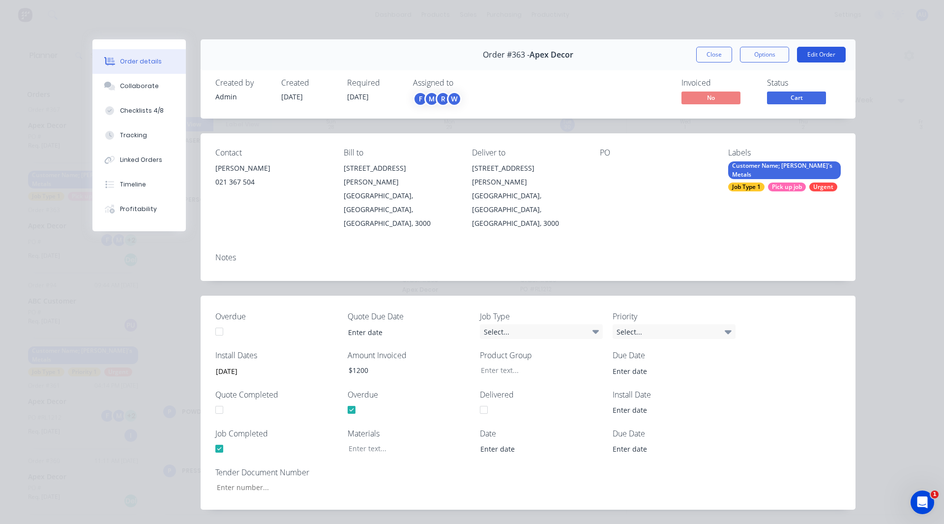
click at [822, 56] on button "Edit Order" at bounding box center [821, 55] width 49 height 16
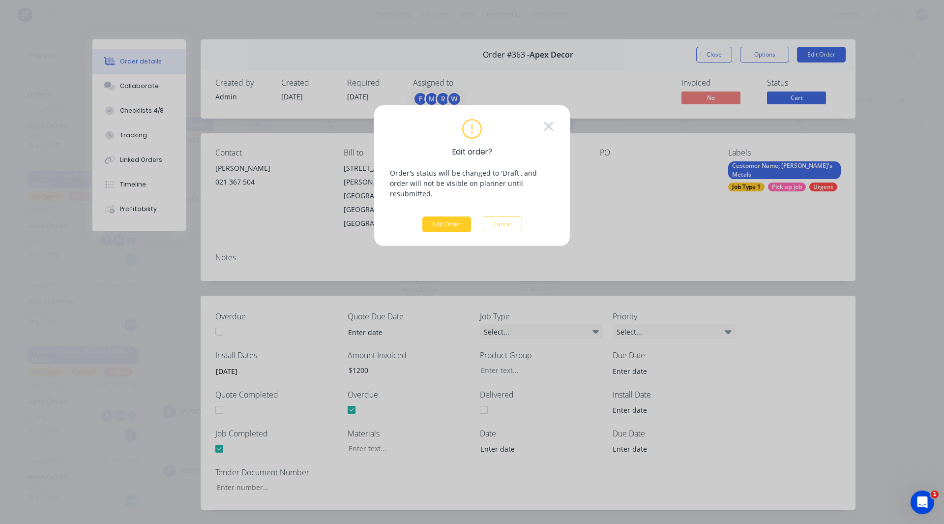
click at [449, 216] on button "Edit Order" at bounding box center [446, 224] width 49 height 16
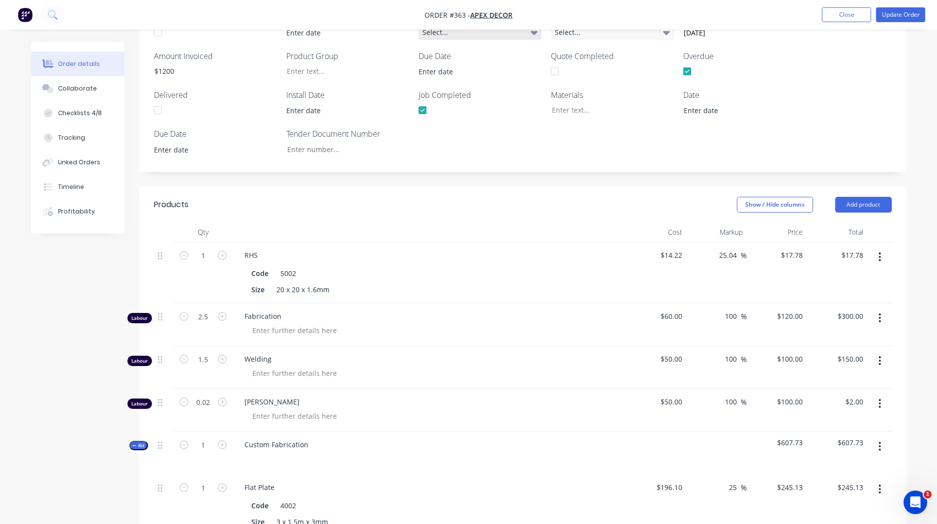
scroll to position [324, 0]
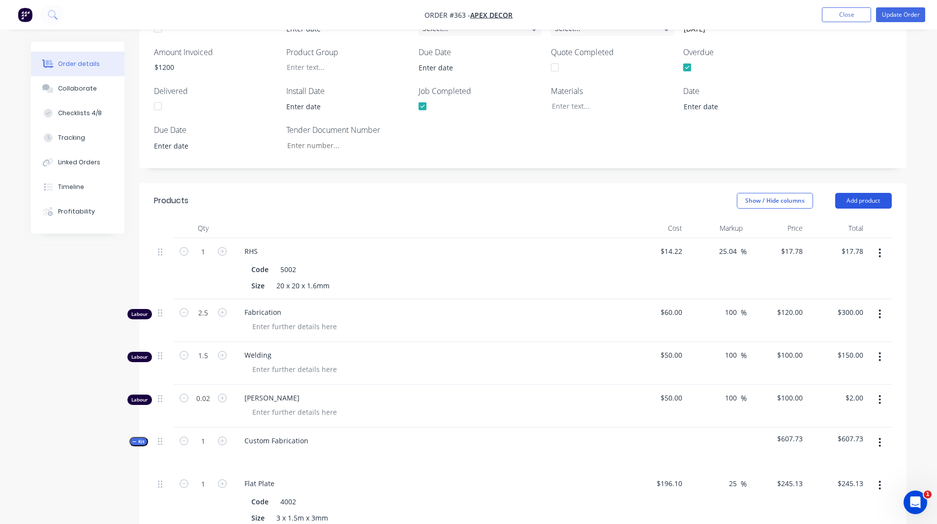
click at [856, 193] on button "Add product" at bounding box center [863, 201] width 57 height 16
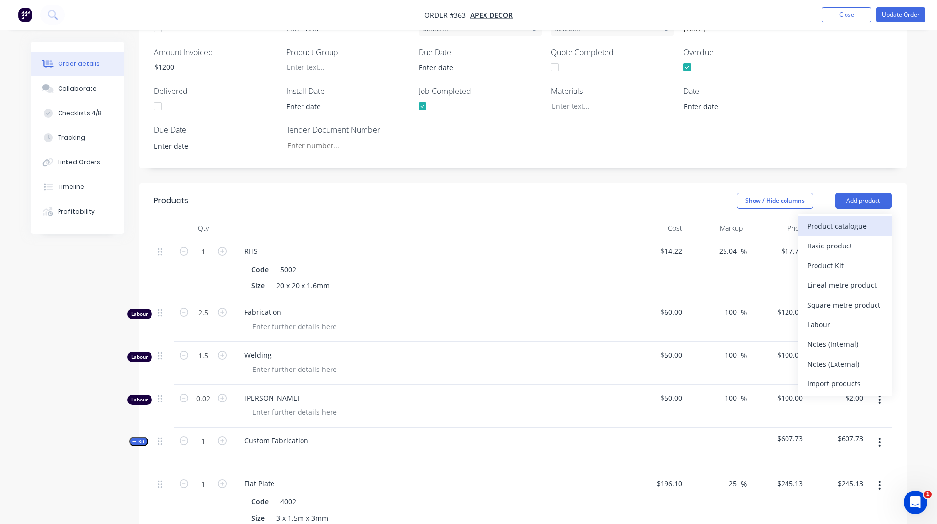
click at [849, 219] on div "Product catalogue" at bounding box center [845, 226] width 76 height 14
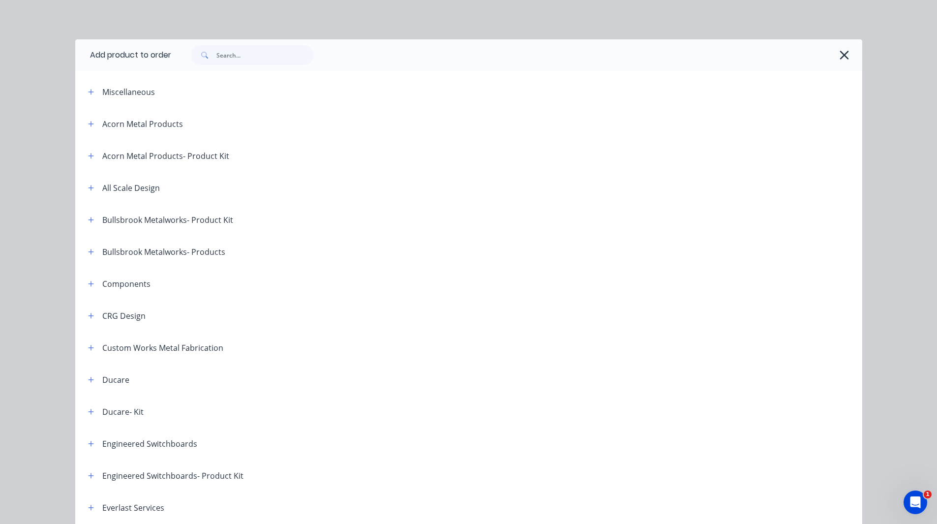
drag, startPoint x: 843, startPoint y: 54, endPoint x: 906, endPoint y: 175, distance: 136.6
click at [906, 175] on div "Add product to order Miscellaneous Acorn Metal Products Acorn Metal Products- P…" at bounding box center [468, 262] width 937 height 524
click at [840, 54] on icon "button" at bounding box center [844, 55] width 10 height 14
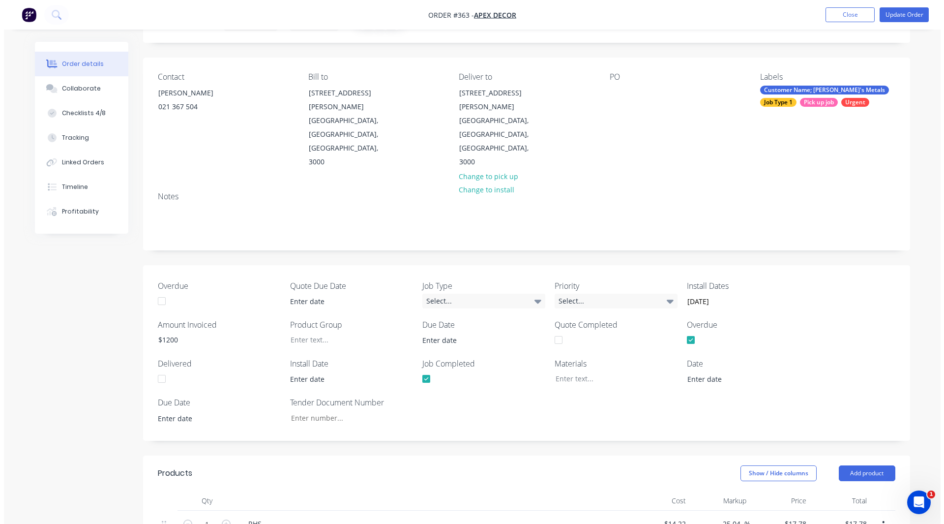
scroll to position [0, 0]
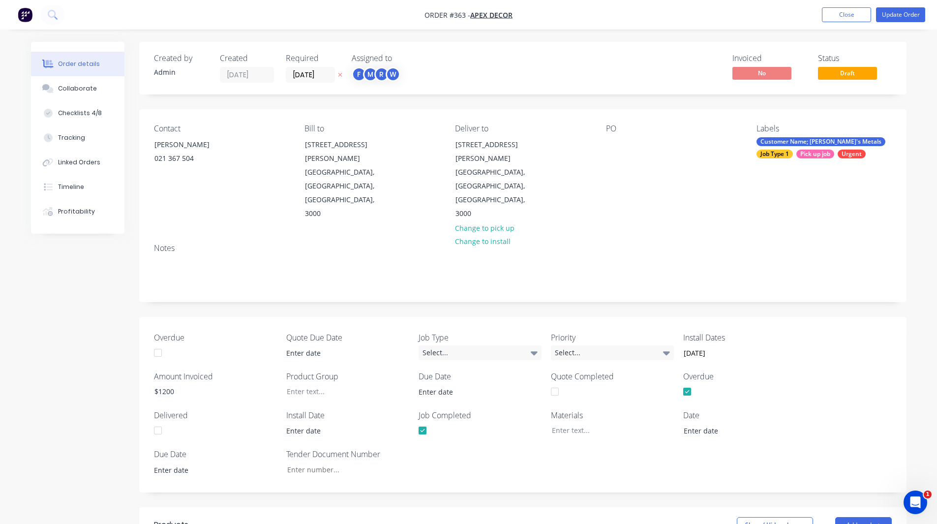
click at [799, 140] on div "Customer Name; [PERSON_NAME]'s Metals" at bounding box center [820, 141] width 129 height 9
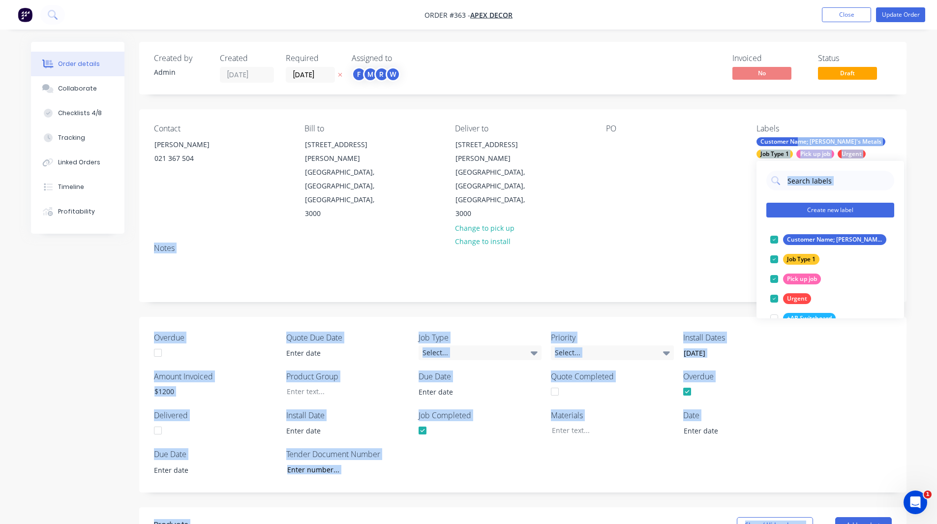
drag, startPoint x: 799, startPoint y: 140, endPoint x: 813, endPoint y: 206, distance: 67.4
click at [691, 178] on div "PO" at bounding box center [673, 172] width 135 height 97
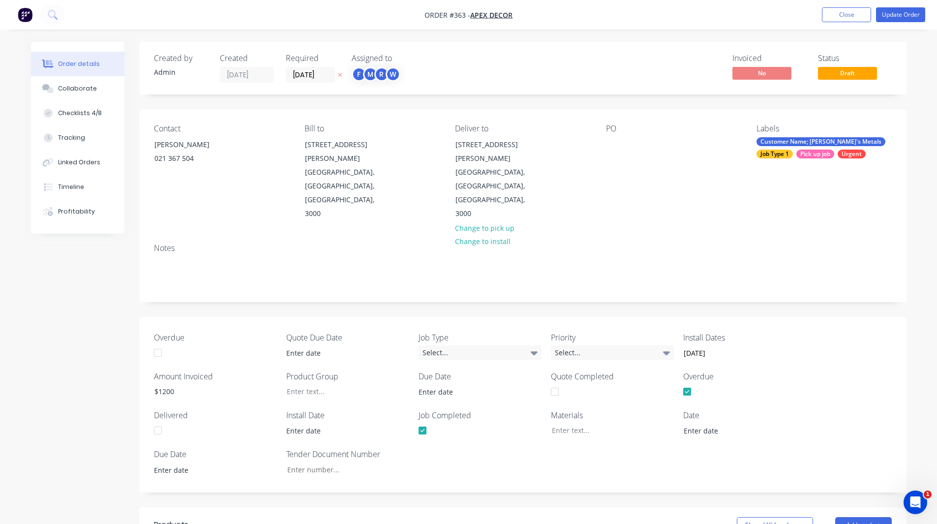
click at [799, 142] on div "Customer Name; [PERSON_NAME]'s Metals" at bounding box center [820, 141] width 129 height 9
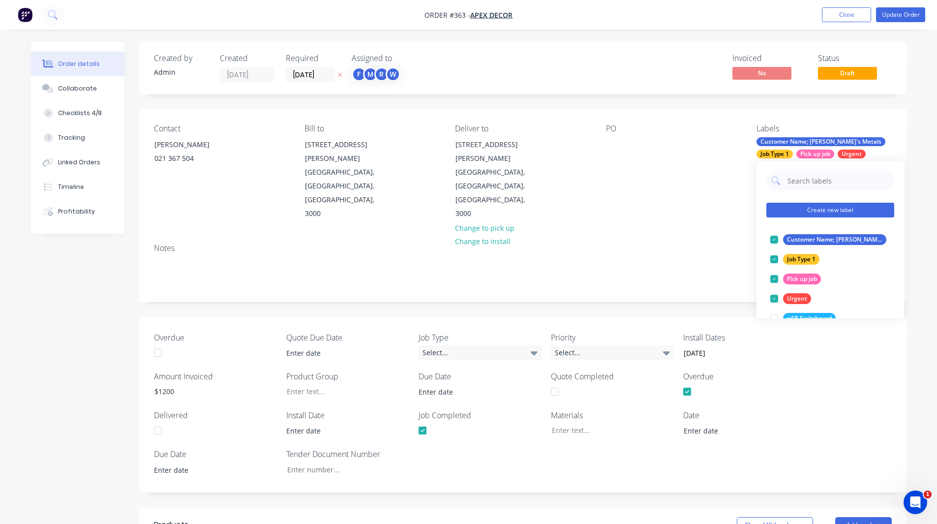
click at [799, 207] on button "Create new label" at bounding box center [830, 210] width 128 height 15
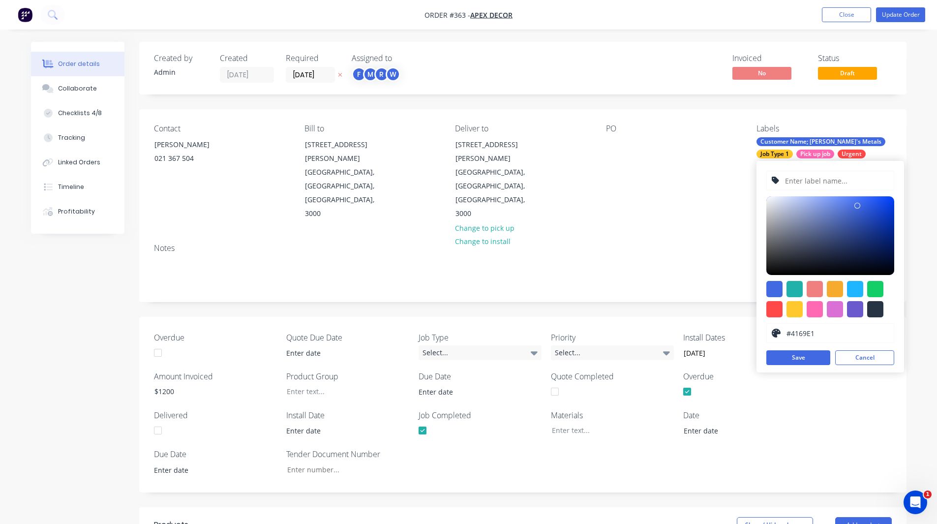
click at [795, 183] on input "text" at bounding box center [836, 180] width 105 height 19
type input "To be quoted"
click at [853, 312] on div at bounding box center [855, 309] width 16 height 16
type input "#6A5ACD"
click at [828, 183] on input "To be quoted" at bounding box center [836, 180] width 105 height 19
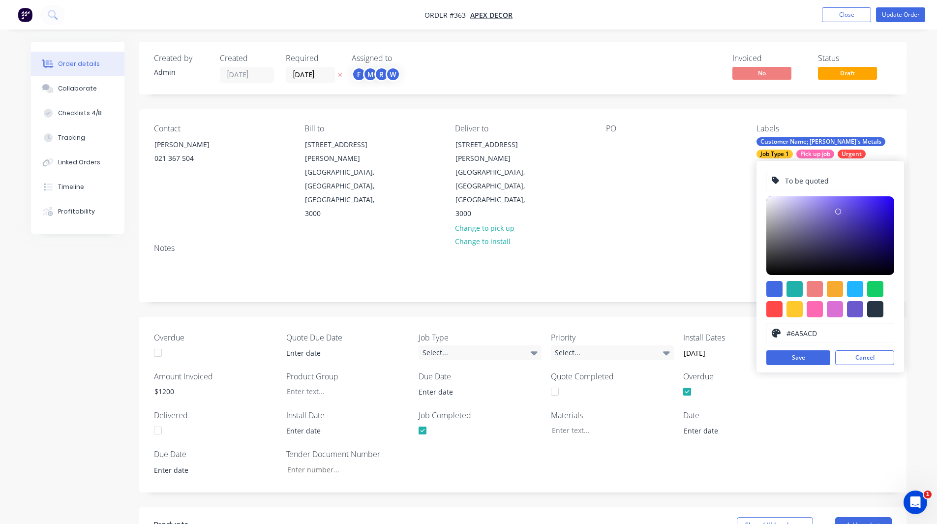
click at [828, 183] on input "To be quoted" at bounding box center [836, 180] width 105 height 19
type input "Quote- Service Job"
click at [787, 357] on button "Save" at bounding box center [798, 357] width 64 height 15
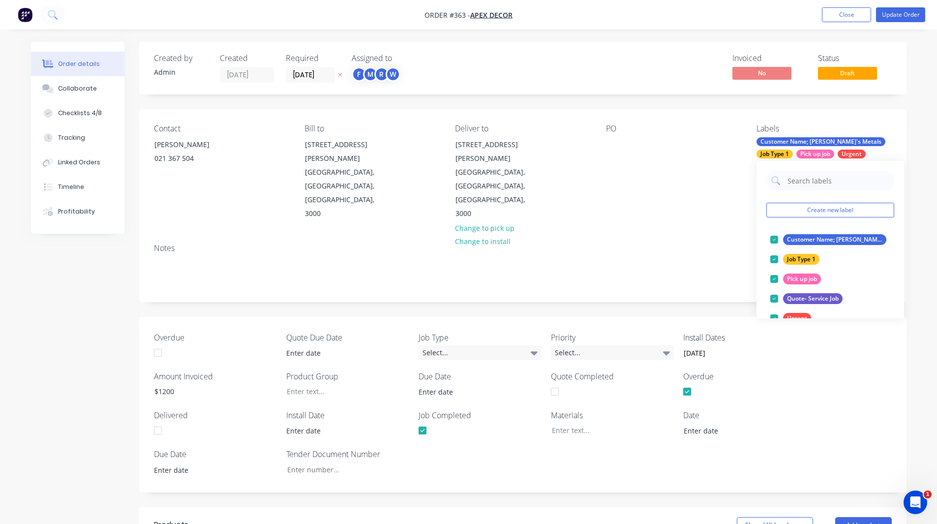
click at [734, 243] on div "Notes" at bounding box center [523, 247] width 738 height 9
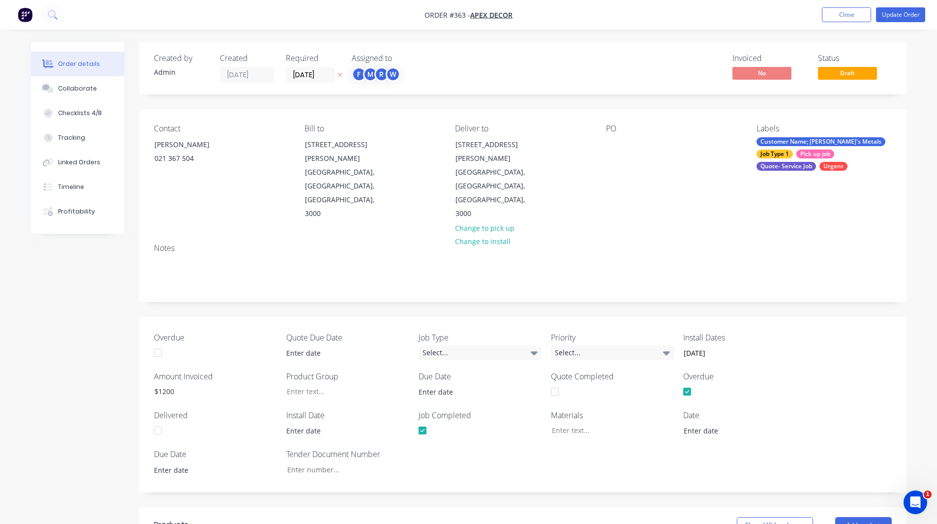
click at [809, 141] on div "Customer Name; [PERSON_NAME]'s Metals" at bounding box center [820, 141] width 129 height 9
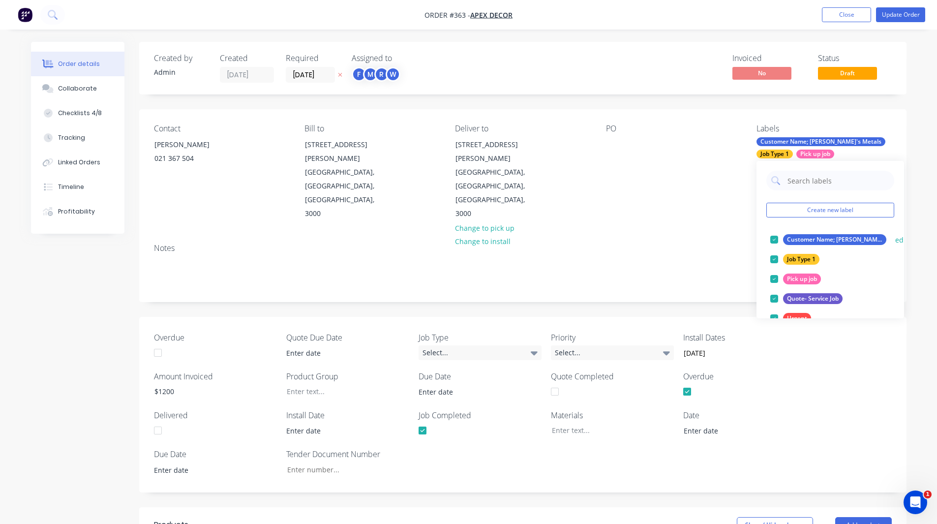
click at [777, 234] on div at bounding box center [774, 240] width 20 height 20
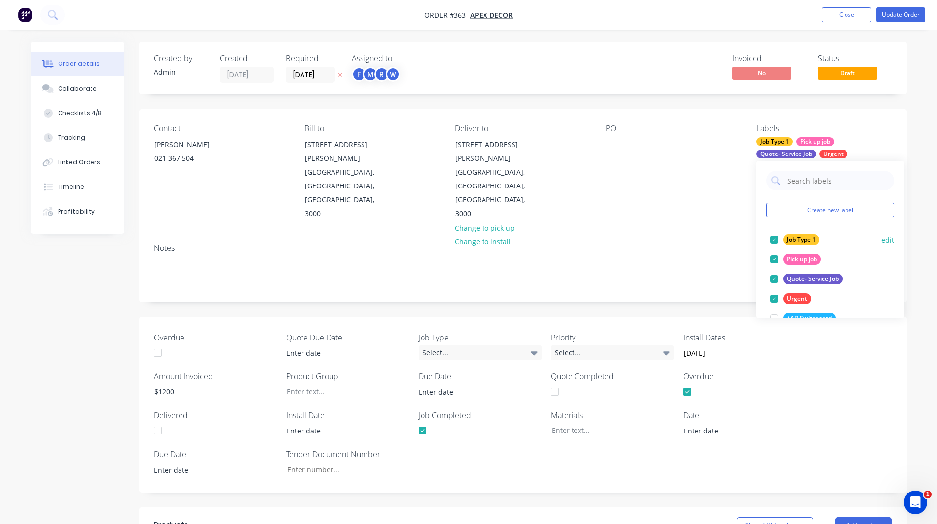
click at [775, 240] on div at bounding box center [774, 240] width 20 height 20
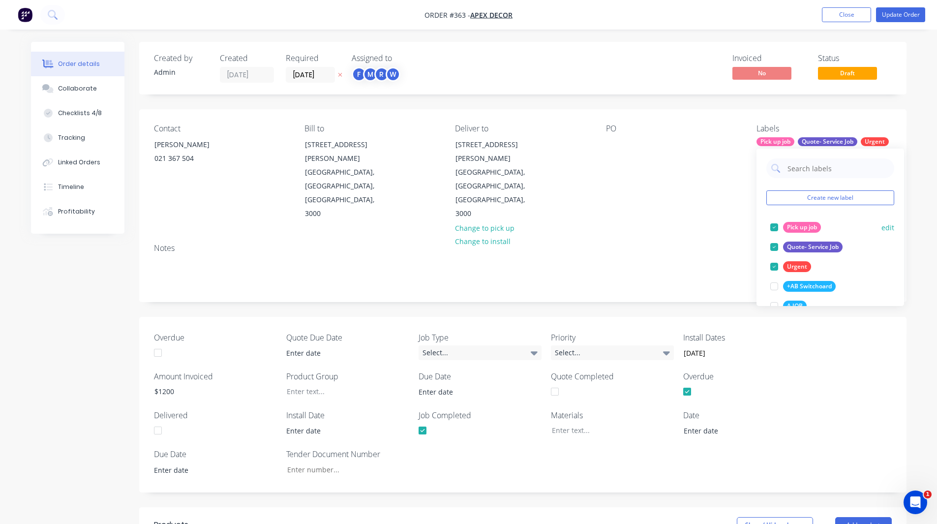
click at [775, 228] on div at bounding box center [774, 227] width 20 height 20
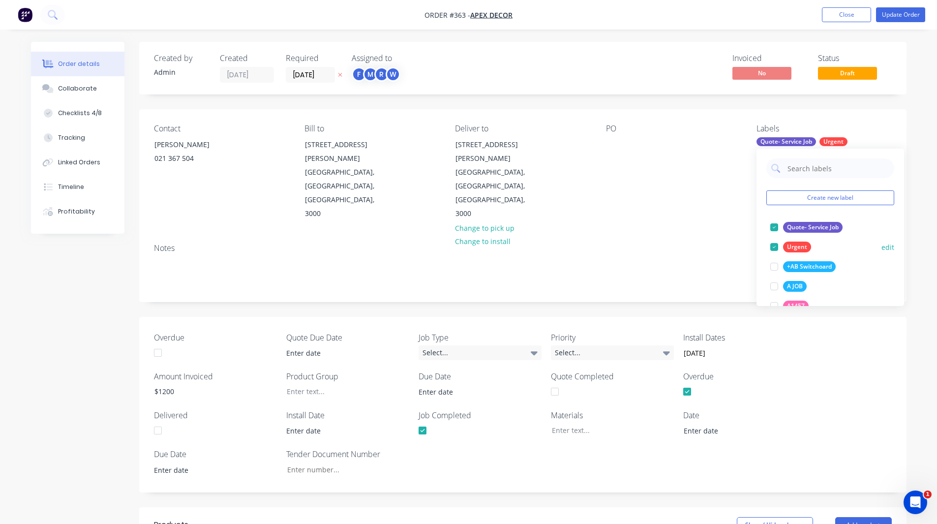
click at [776, 245] on div at bounding box center [774, 247] width 20 height 20
click at [736, 247] on div "Notes" at bounding box center [522, 269] width 767 height 66
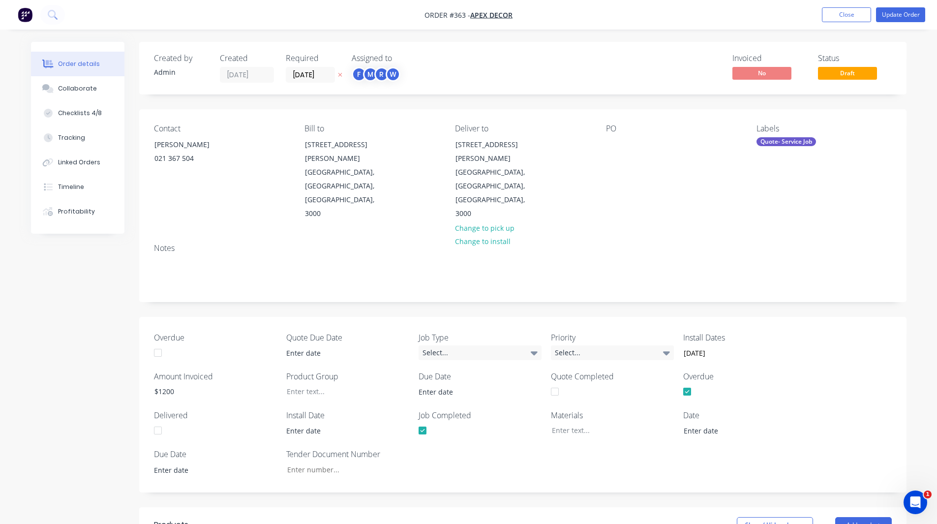
click at [775, 140] on div "Quote- Service Job" at bounding box center [785, 141] width 59 height 9
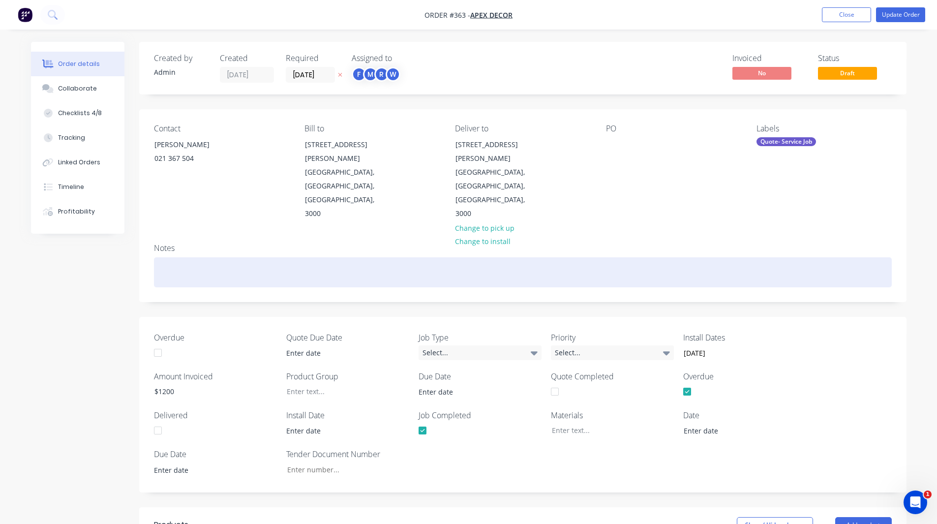
click at [721, 257] on div at bounding box center [523, 272] width 738 height 30
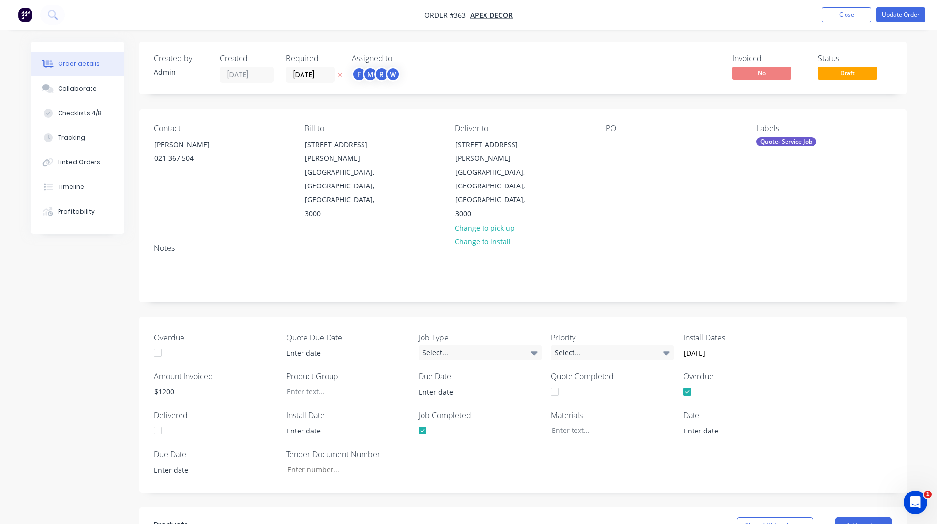
click at [24, 4] on nav "Order #363 - Apex Decor Add product Close Update Order" at bounding box center [468, 15] width 937 height 30
click at [27, 27] on nav "Order #363 - Apex Decor Add product Close Update Order" at bounding box center [468, 15] width 937 height 30
click at [28, 15] on img "button" at bounding box center [25, 14] width 15 height 15
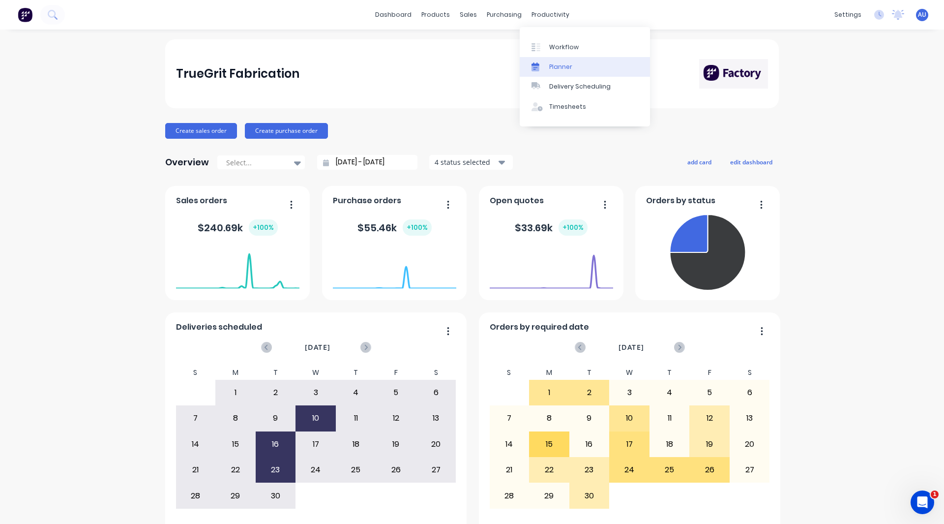
click at [561, 61] on link "Planner" at bounding box center [585, 67] width 130 height 20
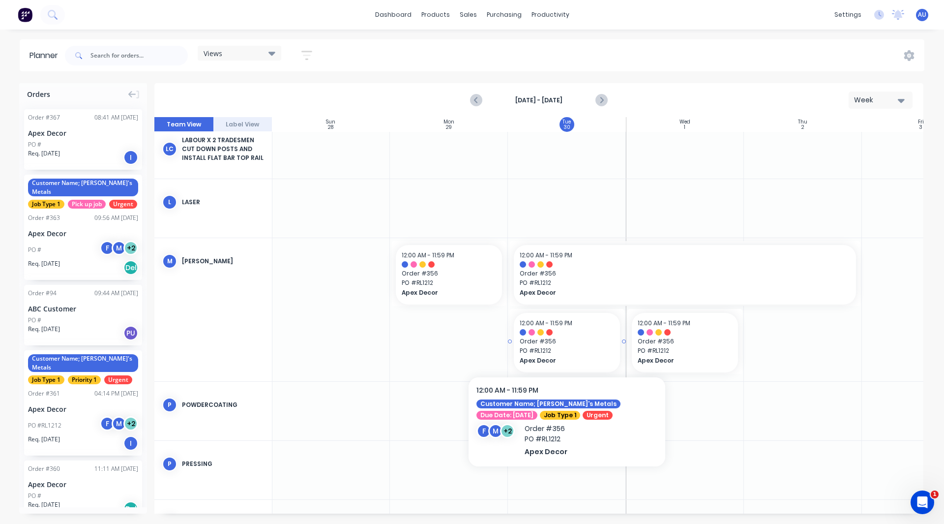
scroll to position [425, 0]
click at [248, 54] on div "Views" at bounding box center [240, 53] width 72 height 9
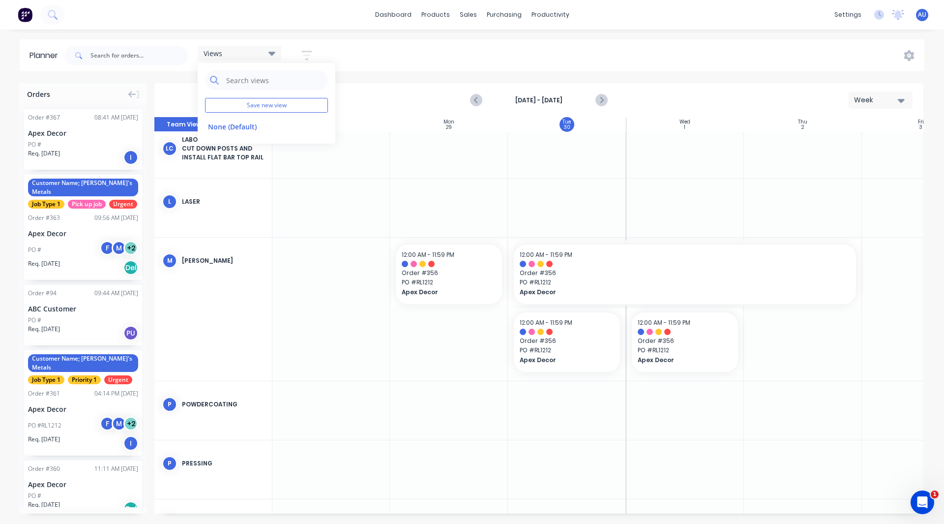
click at [323, 48] on button "button" at bounding box center [306, 55] width 31 height 19
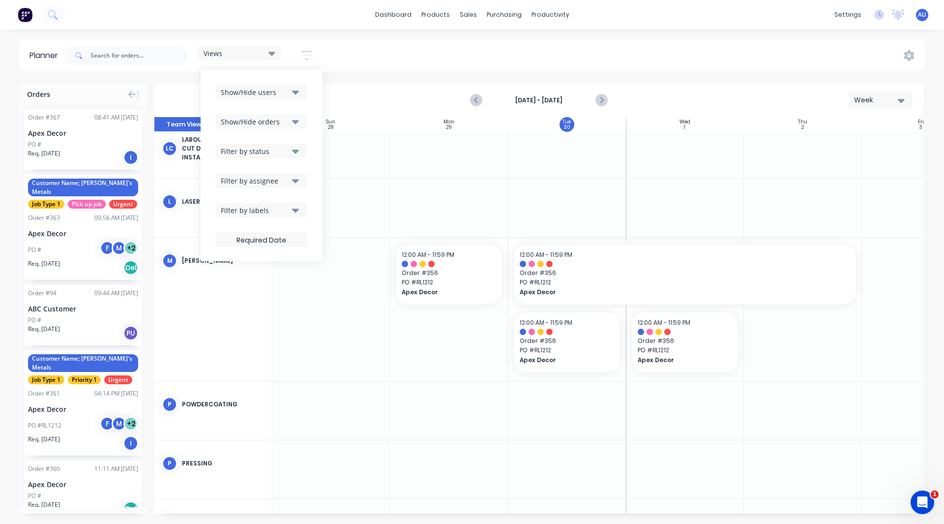
click at [238, 179] on div "Filter by assignee" at bounding box center [255, 181] width 68 height 10
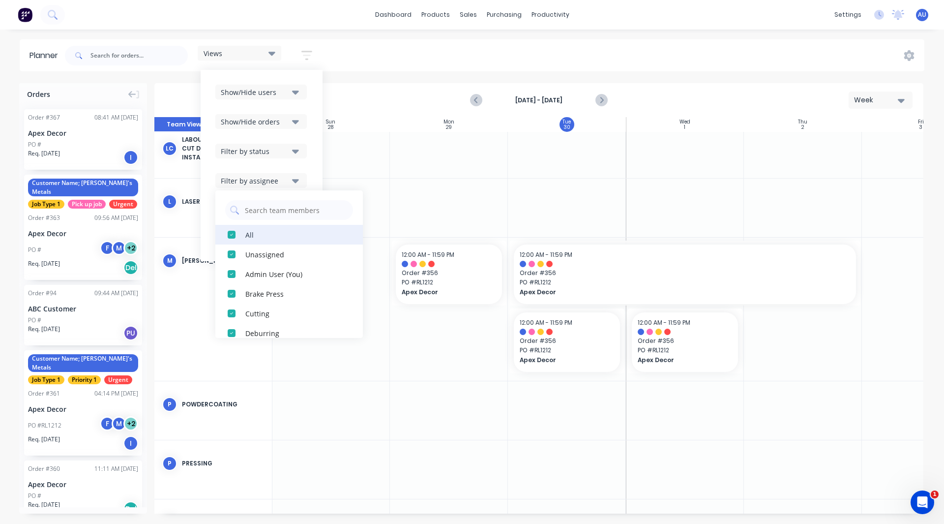
click at [233, 234] on div "button" at bounding box center [232, 235] width 20 height 20
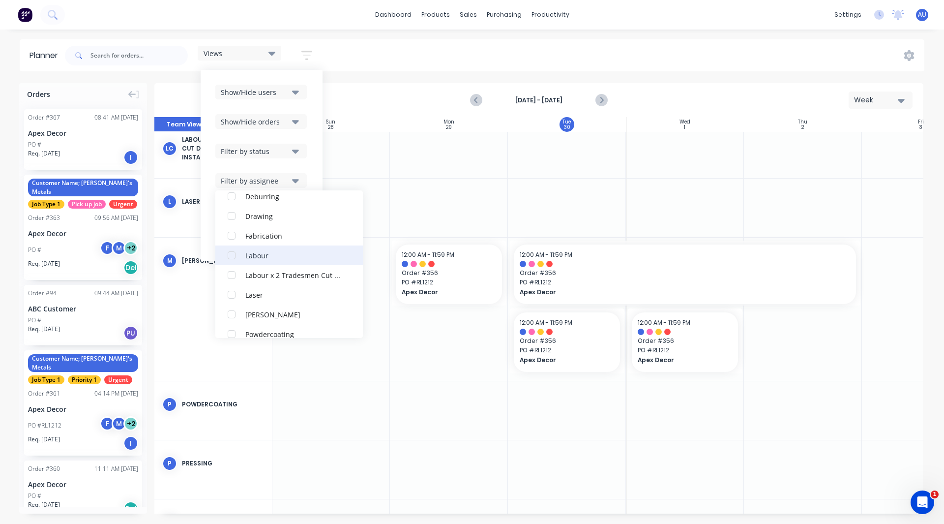
scroll to position [207, 0]
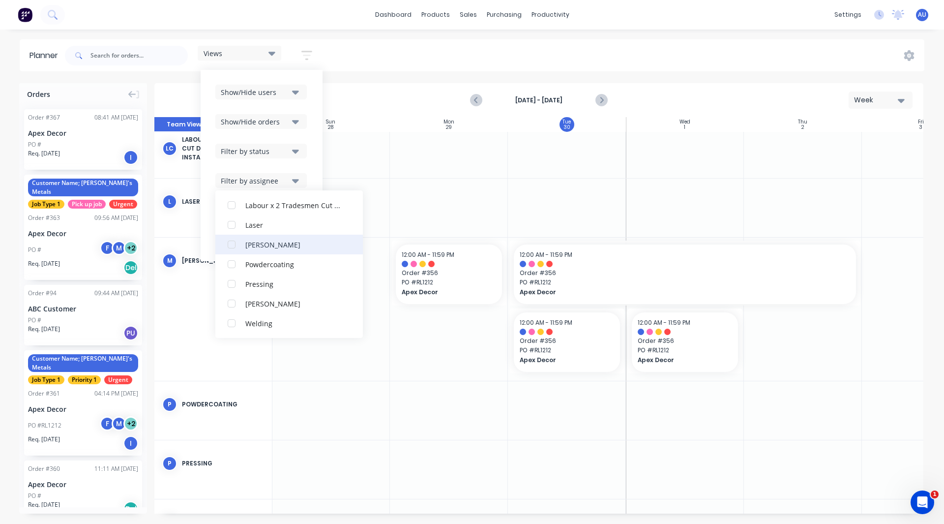
click at [230, 244] on div "button" at bounding box center [232, 245] width 20 height 20
click at [361, 58] on div "Views Save new view None (Default) edit Show/Hide users Show/Hide orders Filter…" at bounding box center [493, 56] width 861 height 30
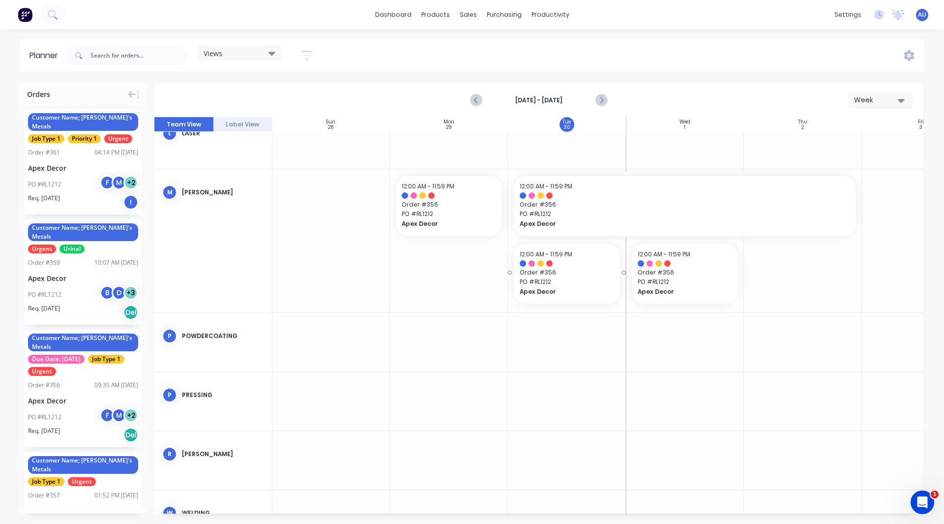
scroll to position [494, 0]
click at [256, 55] on div "Views" at bounding box center [240, 53] width 72 height 9
click at [252, 106] on button "Save new view" at bounding box center [266, 105] width 123 height 15
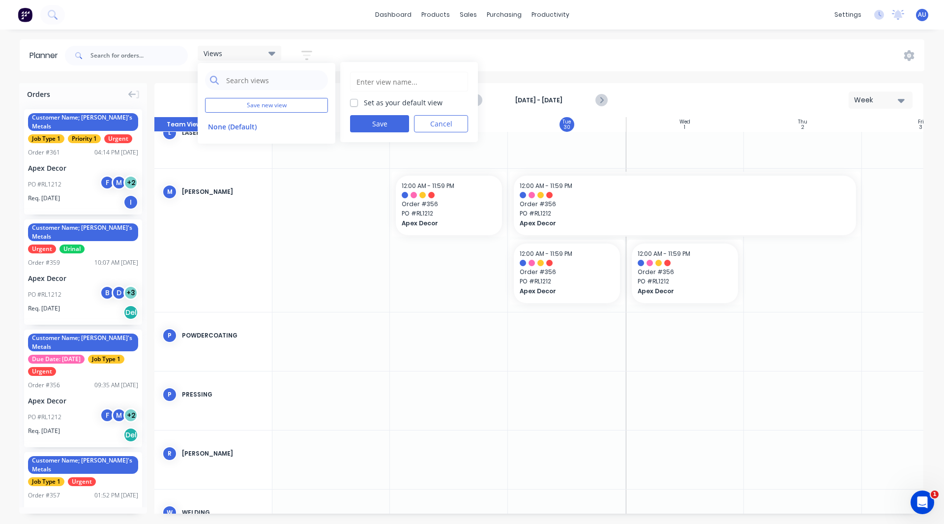
click at [360, 76] on input "text" at bounding box center [408, 81] width 107 height 19
type input "Travis"
click at [364, 100] on label "Set as your default view" at bounding box center [403, 102] width 79 height 10
click at [353, 100] on input "Set as your default view" at bounding box center [354, 101] width 8 height 9
checkbox input "true"
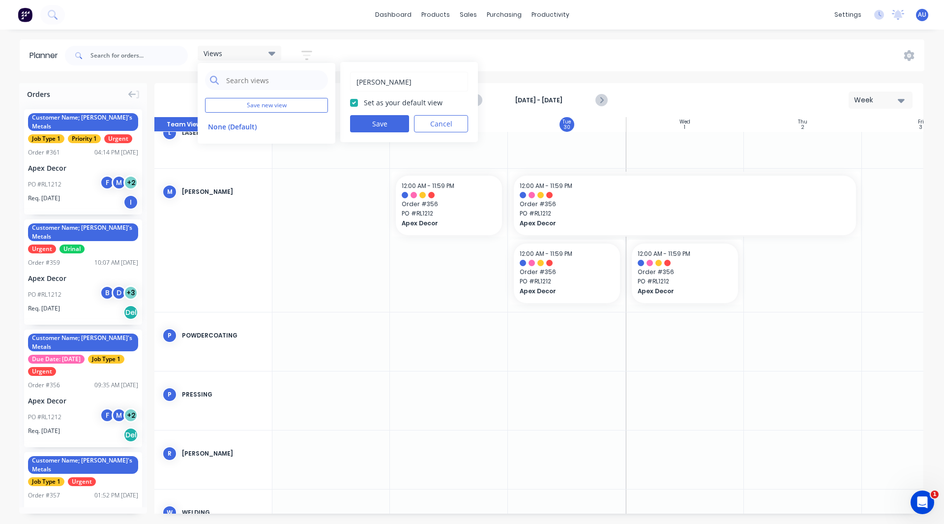
click at [380, 82] on input "Travis" at bounding box center [408, 81] width 107 height 19
click at [400, 81] on input "Travis' Instal;l Jobs" at bounding box center [408, 81] width 107 height 19
click at [413, 79] on input "Travis' Install Jobs" at bounding box center [408, 81] width 107 height 19
type input "Travis' Install Jobs"
click at [436, 121] on button "Cancel" at bounding box center [441, 123] width 54 height 17
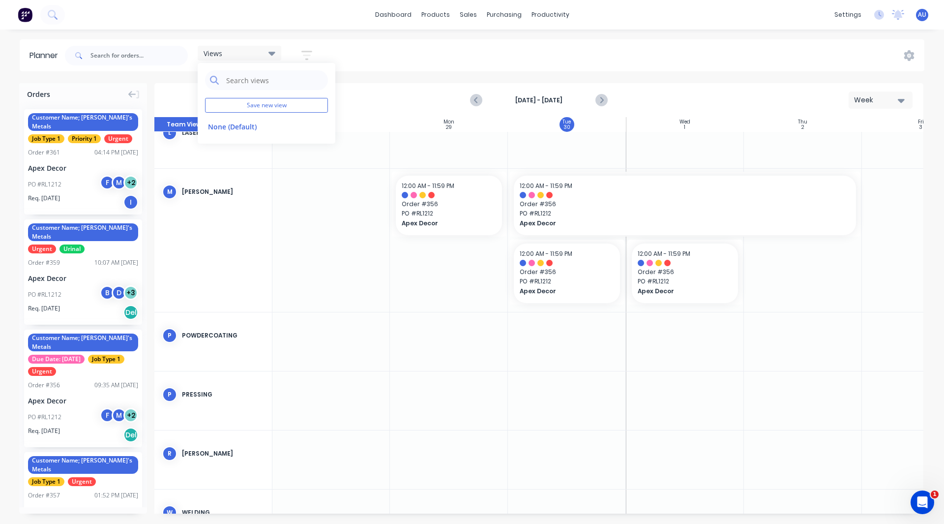
click at [391, 63] on div "Views Save new view None (Default) edit Show/Hide users Show/Hide orders Filter…" at bounding box center [493, 56] width 861 height 30
click at [99, 237] on div "Customer Name; Rob's Metals Urgent Urinal Order # 359 10:07 AM 19/09/25 Apex De…" at bounding box center [83, 271] width 118 height 105
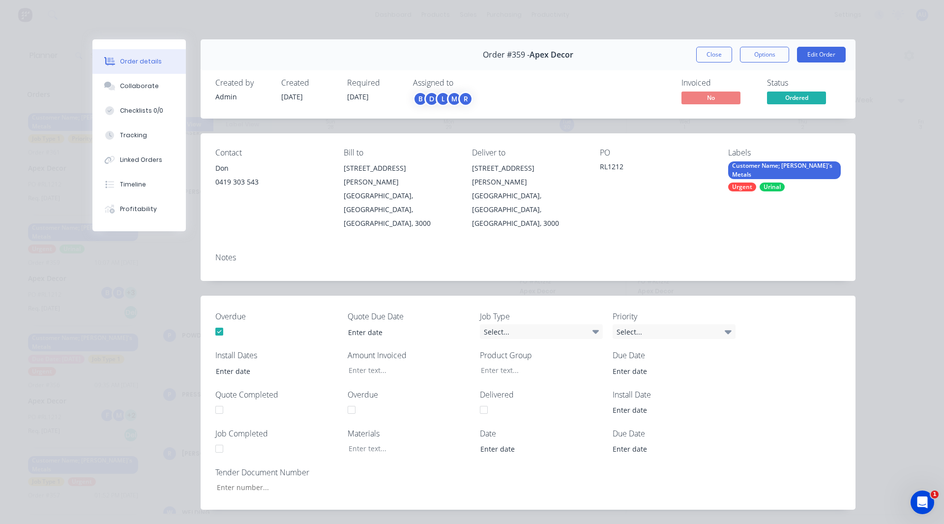
type input "[DATE]"
click at [134, 80] on button "Collaborate" at bounding box center [138, 86] width 93 height 25
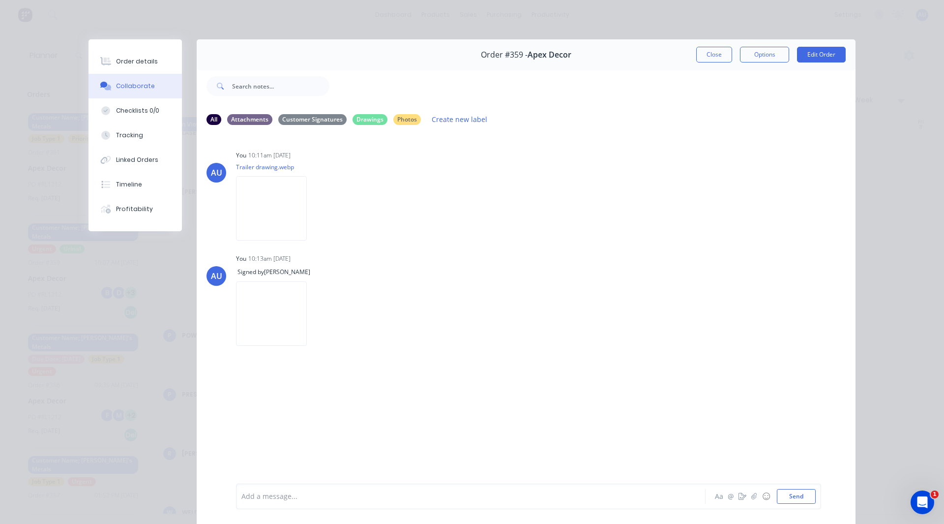
click at [267, 484] on div "Add a message... Aa @ ☺ Send" at bounding box center [528, 496] width 585 height 26
click at [261, 496] on div at bounding box center [457, 496] width 430 height 10
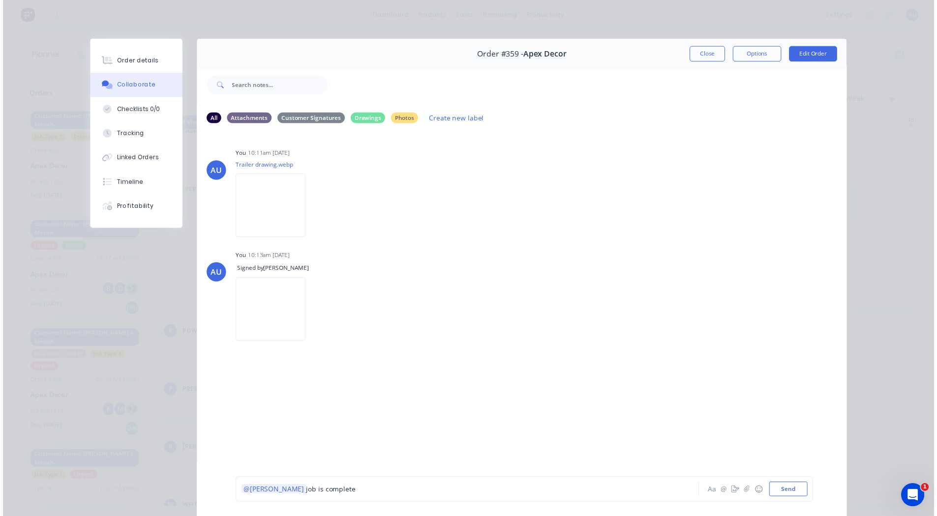
scroll to position [45, 0]
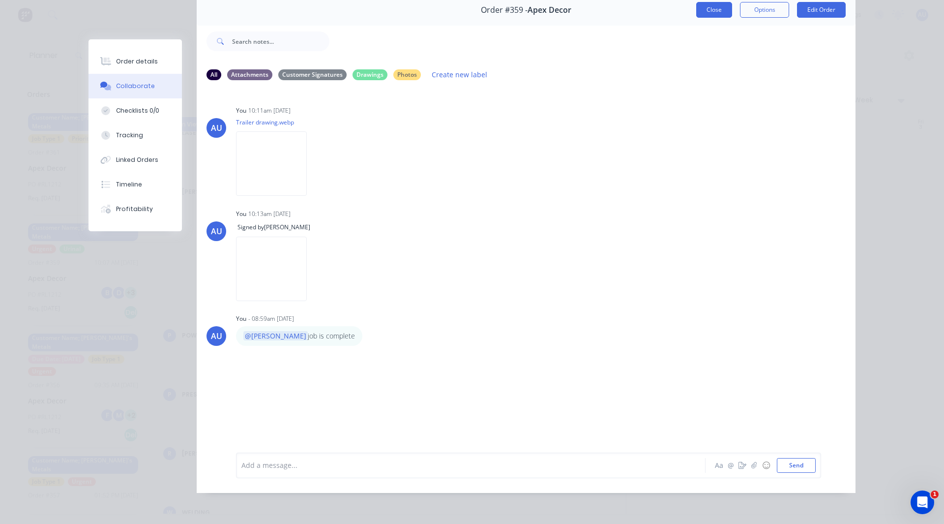
click at [710, 5] on button "Close" at bounding box center [714, 10] width 36 height 16
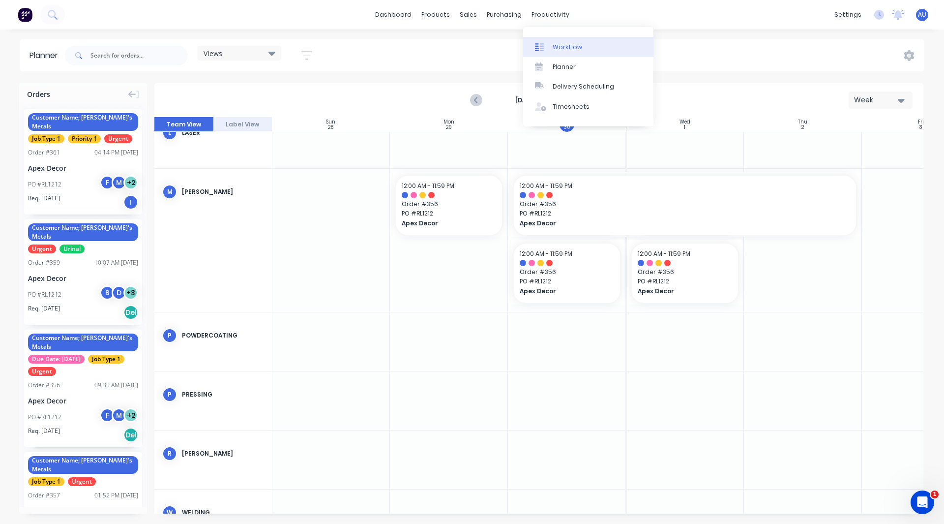
click at [562, 46] on div "Workflow" at bounding box center [568, 47] width 30 height 9
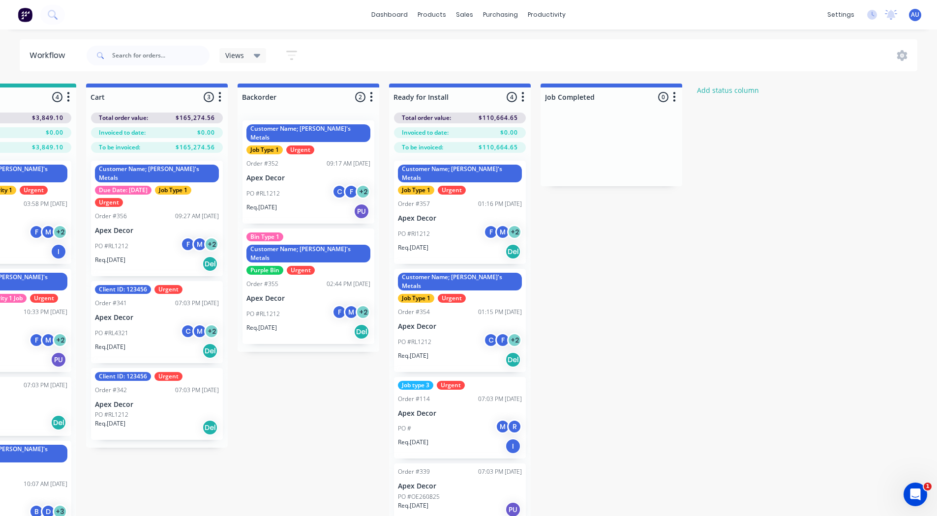
scroll to position [0, 398]
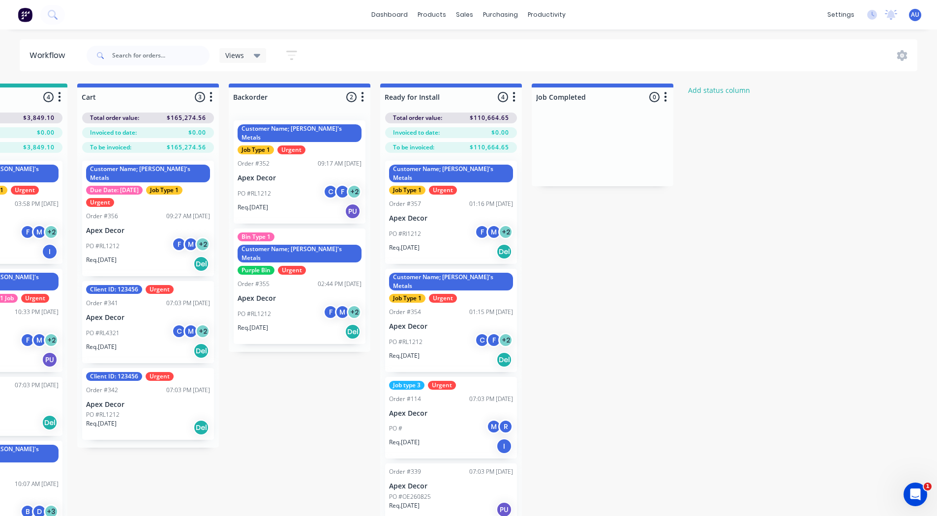
click at [634, 236] on div "Submitted 15 Status colour #3A3C3E hex #3A3C3E Save Cancel Summaries Total orde…" at bounding box center [271, 318] width 1355 height 468
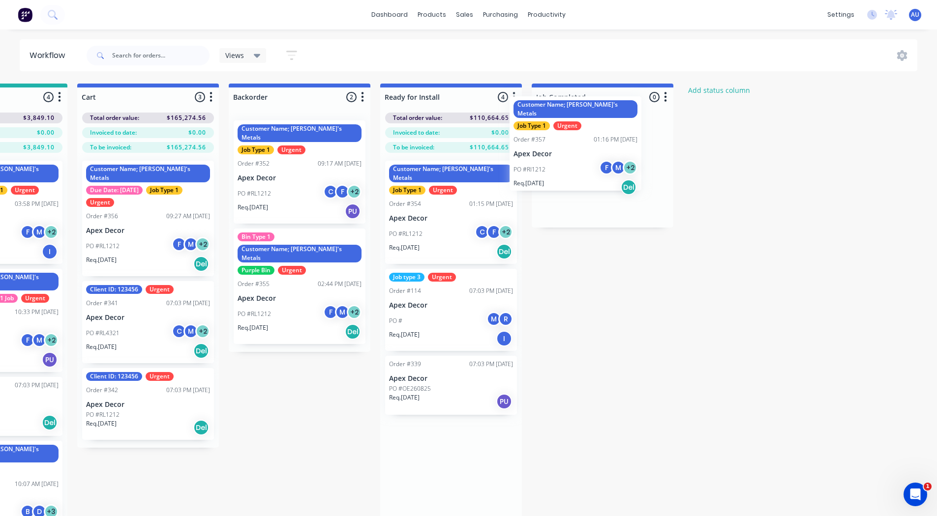
drag, startPoint x: 432, startPoint y: 191, endPoint x: 575, endPoint y: 124, distance: 157.5
click at [575, 124] on div "Submitted 15 Status colour #3A3C3E hex #3A3C3E Save Cancel Summaries Total orde…" at bounding box center [271, 318] width 1355 height 468
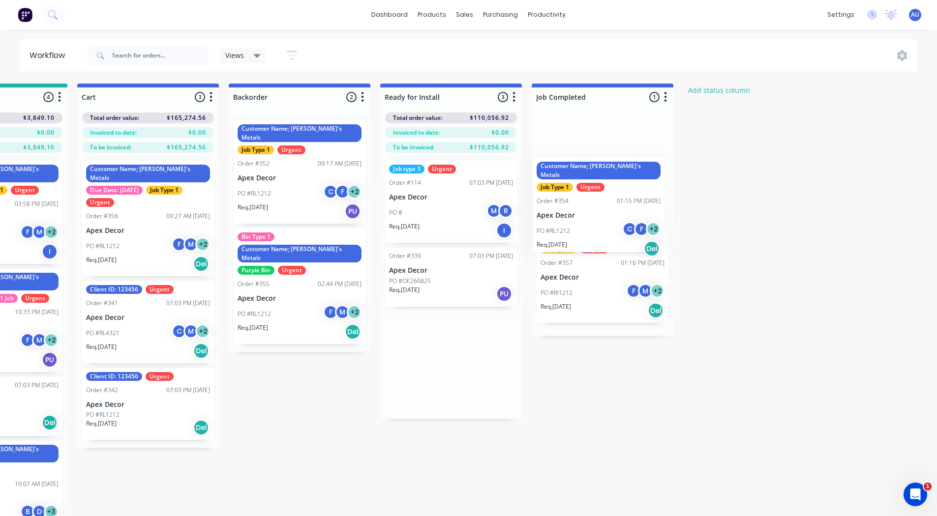
drag, startPoint x: 473, startPoint y: 186, endPoint x: 623, endPoint y: 182, distance: 150.0
click at [623, 182] on div "Submitted 15 Status colour #3A3C3E hex #3A3C3E Save Cancel Summaries Total orde…" at bounding box center [271, 318] width 1355 height 468
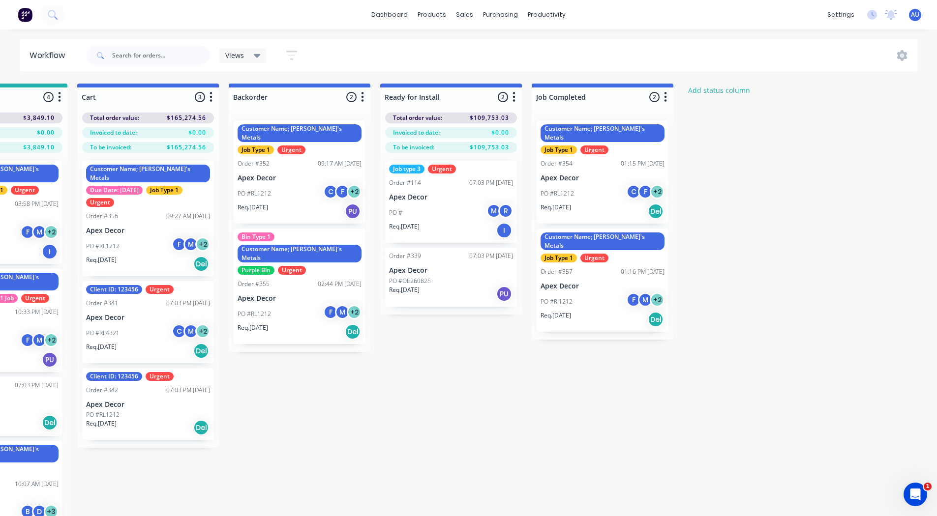
click at [629, 160] on div "Customer Name; Rob's Metals Job Type 1 Urgent Order #354 01:15 PM 17/09/25 Apex…" at bounding box center [602, 171] width 132 height 103
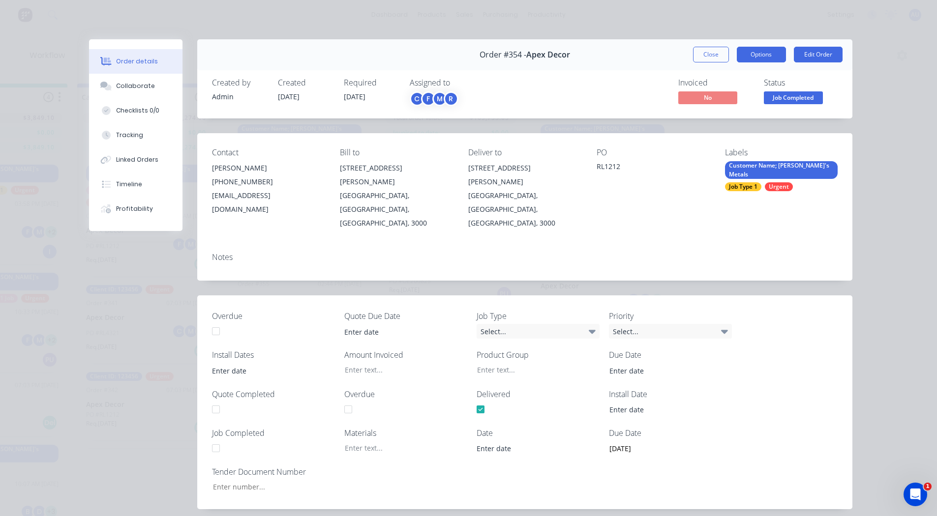
click at [766, 53] on button "Options" at bounding box center [761, 55] width 49 height 16
click at [827, 78] on div "Created by Admin Created 17/09/25 Required 24/09/25 Assigned to C F M R Invoice…" at bounding box center [524, 92] width 655 height 52
click at [710, 53] on button "Close" at bounding box center [711, 55] width 36 height 16
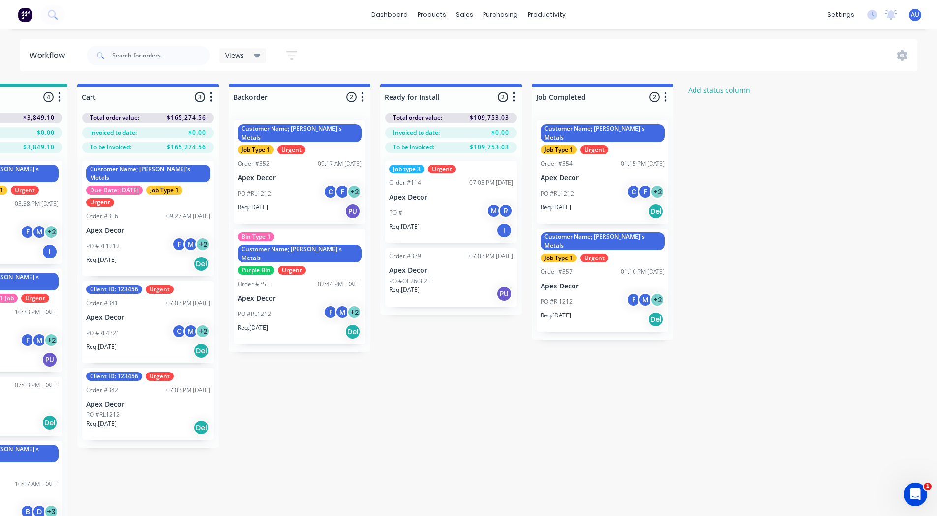
click at [598, 162] on div "Customer Name; Rob's Metals Job Type 1 Urgent Order #354 01:15 PM 17/09/25 Apex…" at bounding box center [602, 171] width 132 height 103
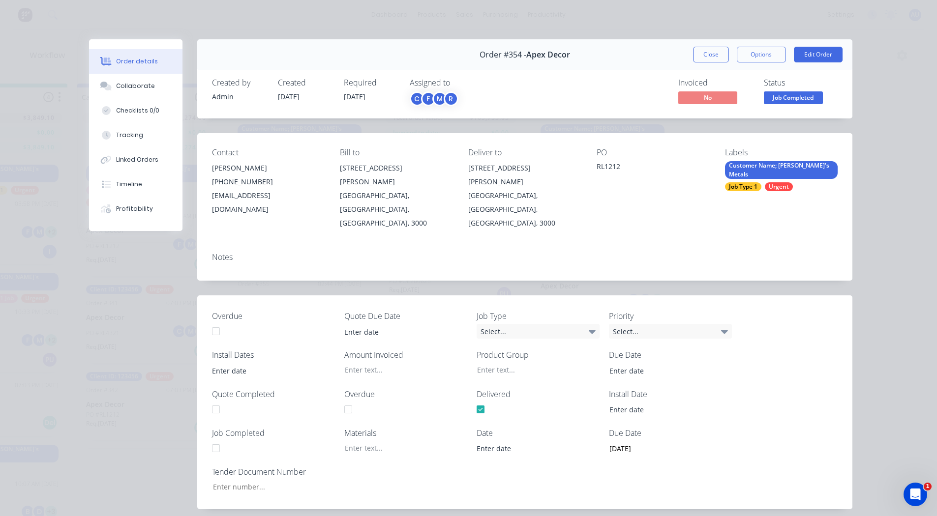
click at [736, 182] on div "Job Type 1" at bounding box center [743, 186] width 36 height 9
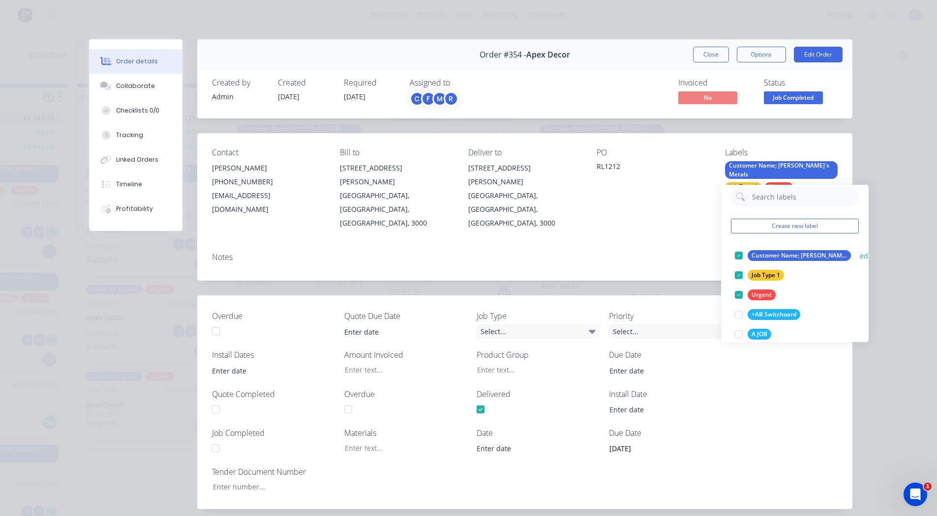
scroll to position [9, 0]
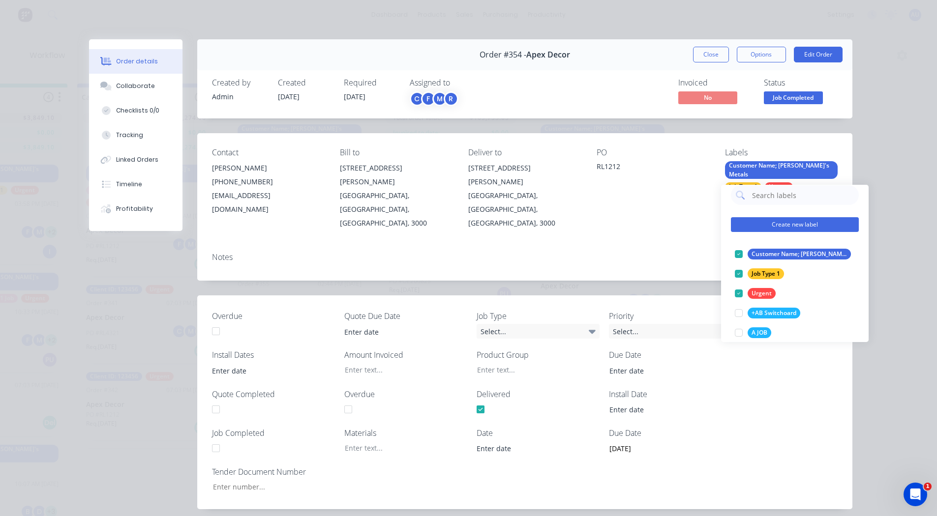
click at [782, 225] on button "Create new label" at bounding box center [795, 224] width 128 height 15
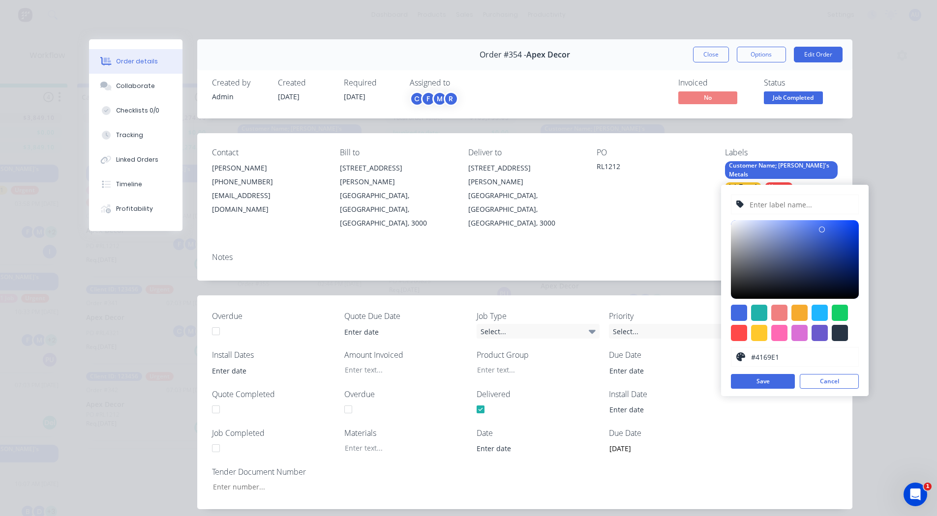
click at [772, 205] on input "text" at bounding box center [800, 204] width 105 height 19
click at [799, 331] on div at bounding box center [799, 333] width 16 height 16
type input "#DA70D6"
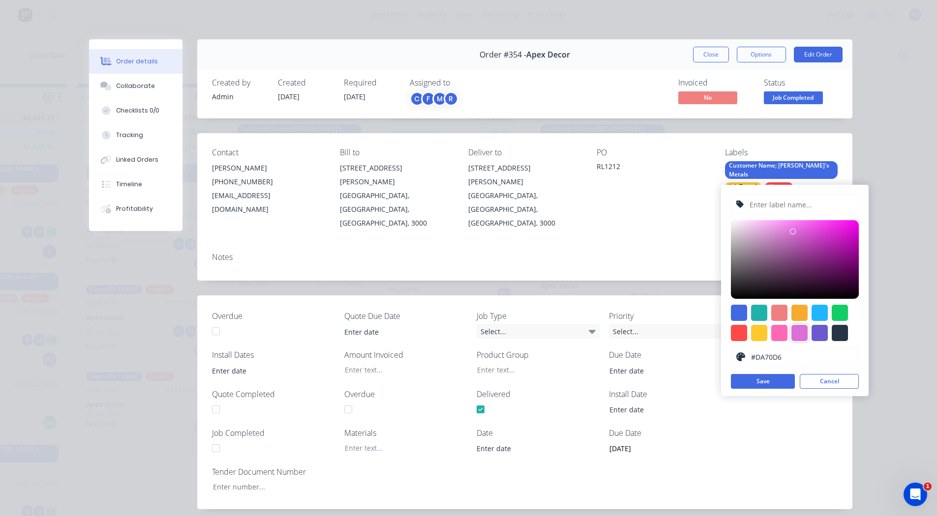
click at [775, 205] on input "text" at bounding box center [800, 204] width 105 height 19
type input "C"
type input "Job Complete"
click at [770, 381] on button "Save" at bounding box center [763, 381] width 64 height 15
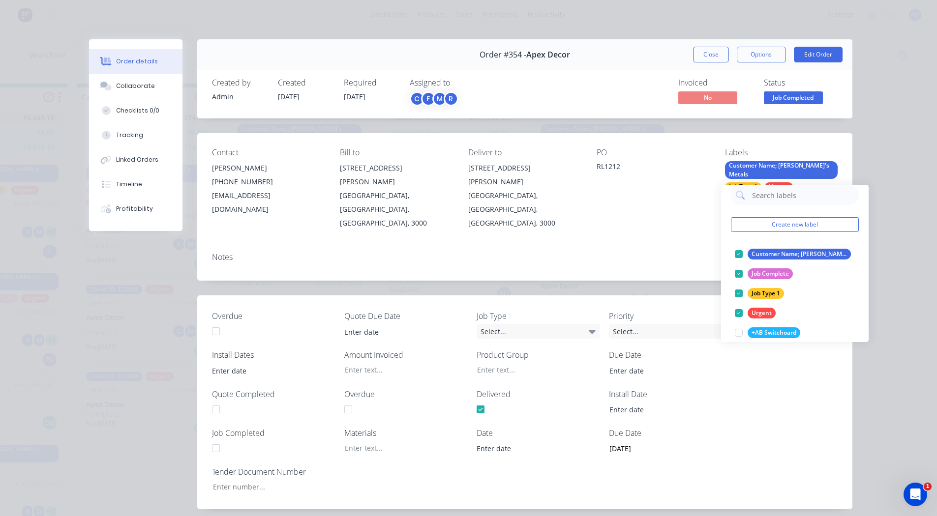
click at [727, 402] on div at bounding box center [667, 410] width 130 height 16
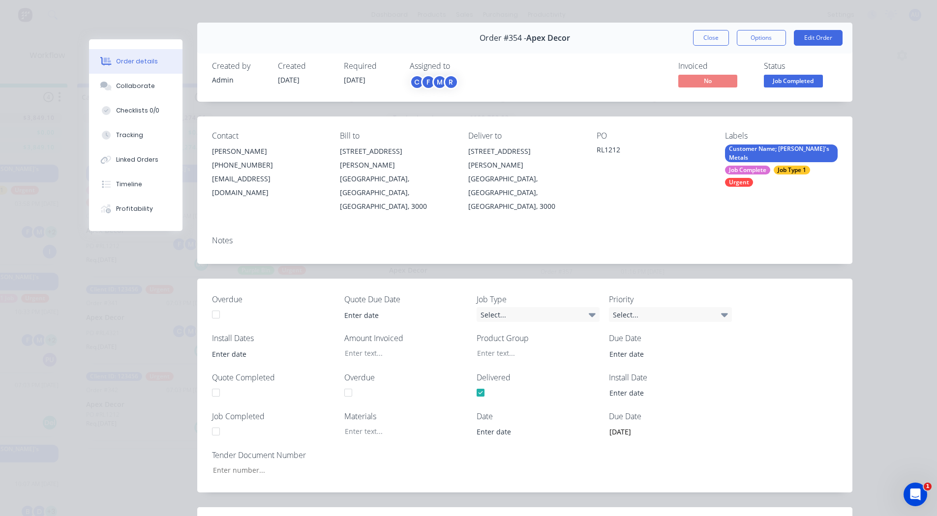
scroll to position [17, 0]
click at [144, 87] on div "Collaborate" at bounding box center [135, 86] width 39 height 9
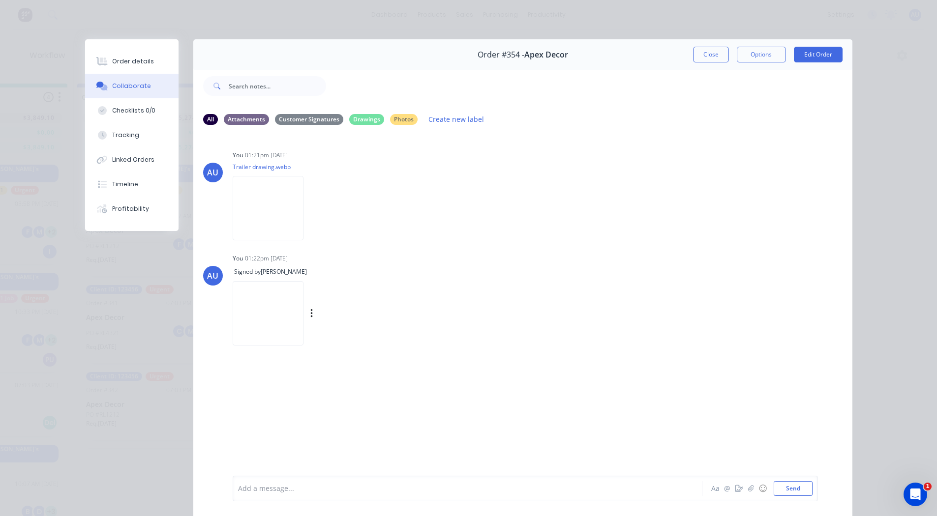
scroll to position [52, 0]
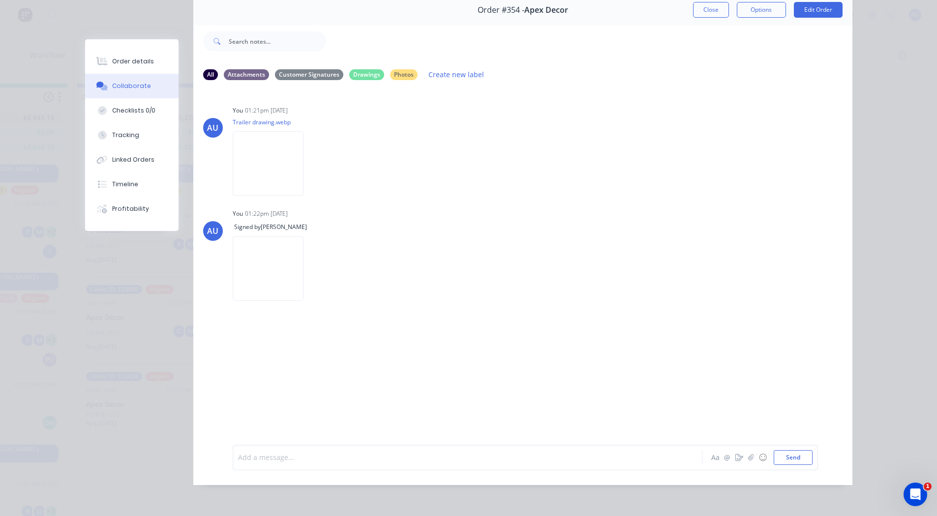
click at [262, 455] on div at bounding box center [453, 457] width 430 height 10
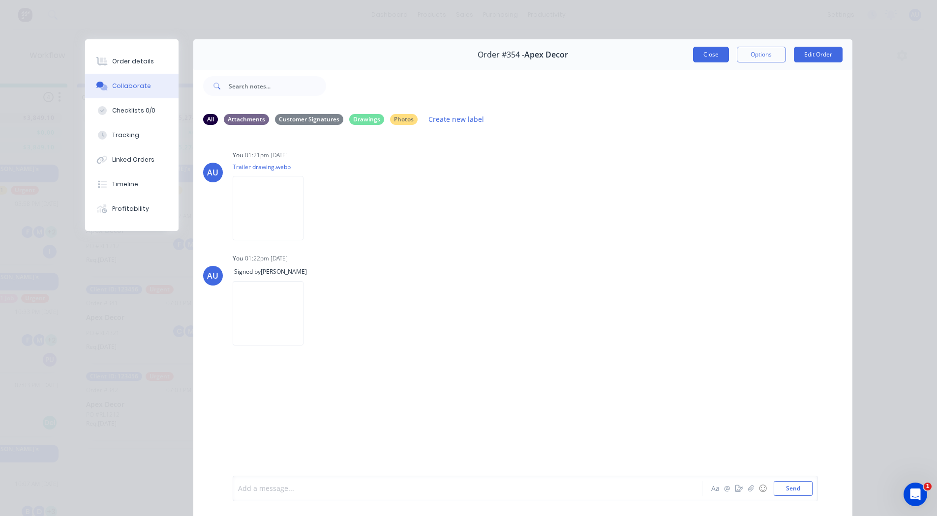
click at [698, 53] on button "Close" at bounding box center [711, 55] width 36 height 16
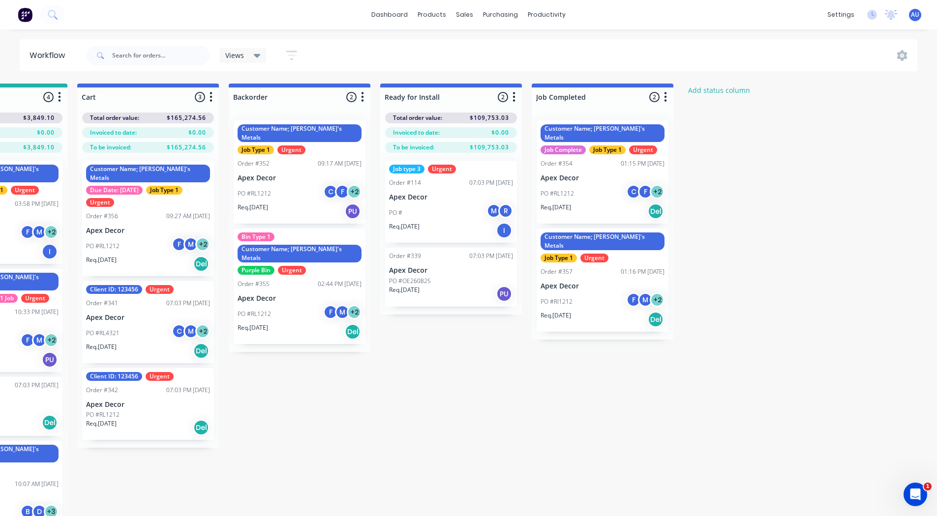
click at [717, 208] on div "Submitted 15 Status colour #3A3C3E hex #3A3C3E Save Cancel Summaries Total orde…" at bounding box center [271, 318] width 1355 height 468
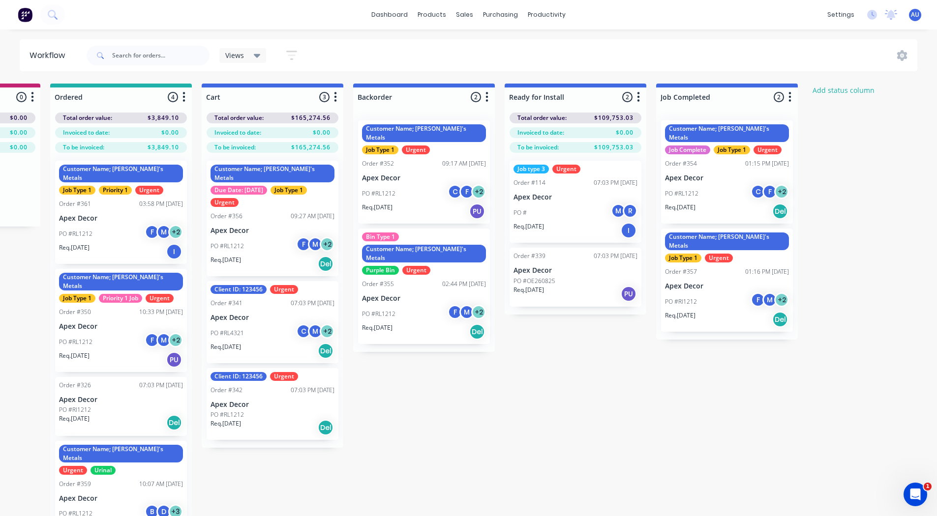
scroll to position [0, 273]
click at [451, 40] on link "Product Catalogue" at bounding box center [480, 47] width 130 height 20
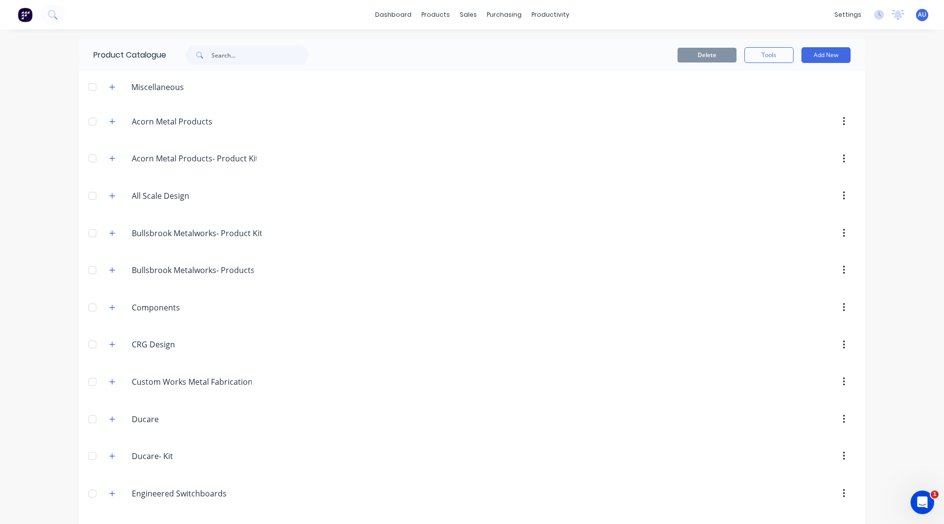
click at [2, 162] on div "dashboard products sales purchasing productivity dashboard products Product Cat…" at bounding box center [472, 262] width 944 height 524
click at [28, 13] on img at bounding box center [25, 14] width 15 height 15
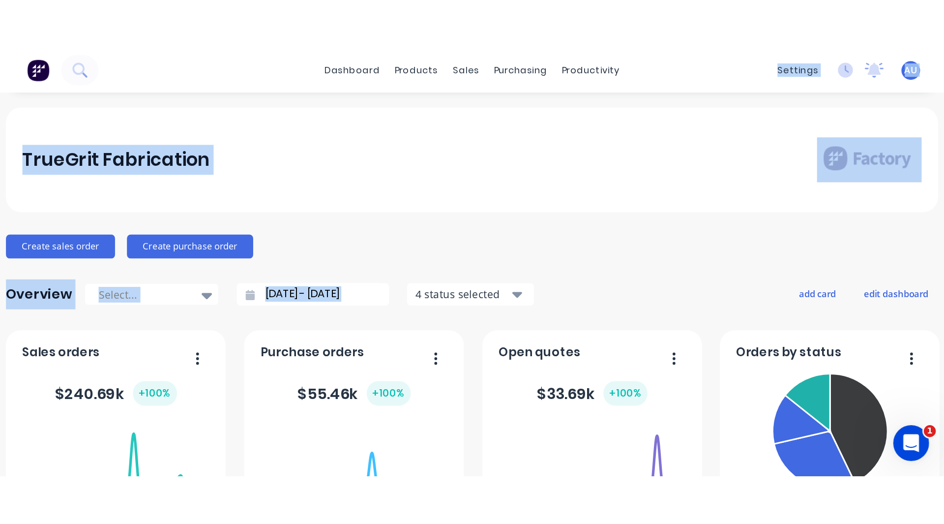
scroll to position [288, 0]
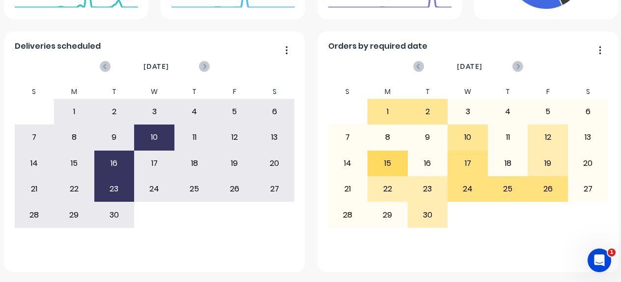
drag, startPoint x: 388, startPoint y: 25, endPoint x: 225, endPoint y: 500, distance: 502.5
click at [225, 282] on html "dashboard products sales purchasing productivity dashboard products Product Cat…" at bounding box center [310, 141] width 621 height 282
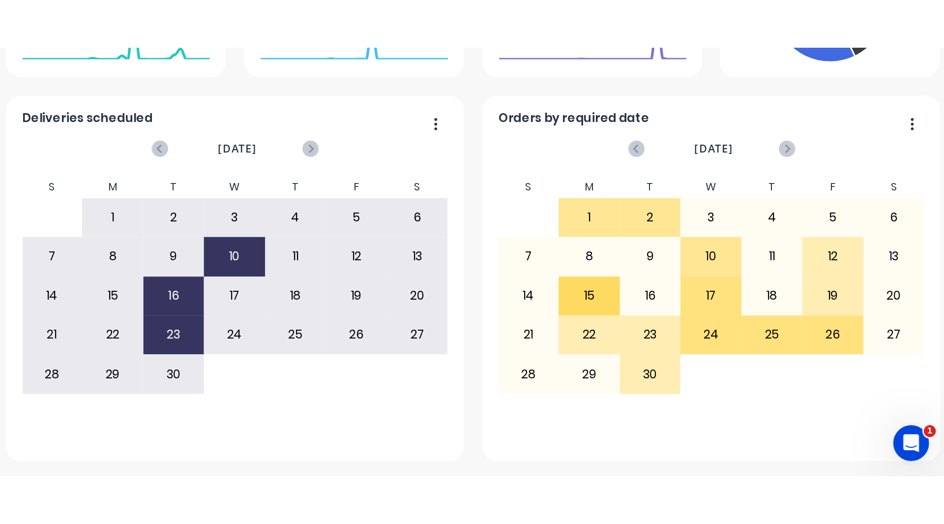
scroll to position [39, 0]
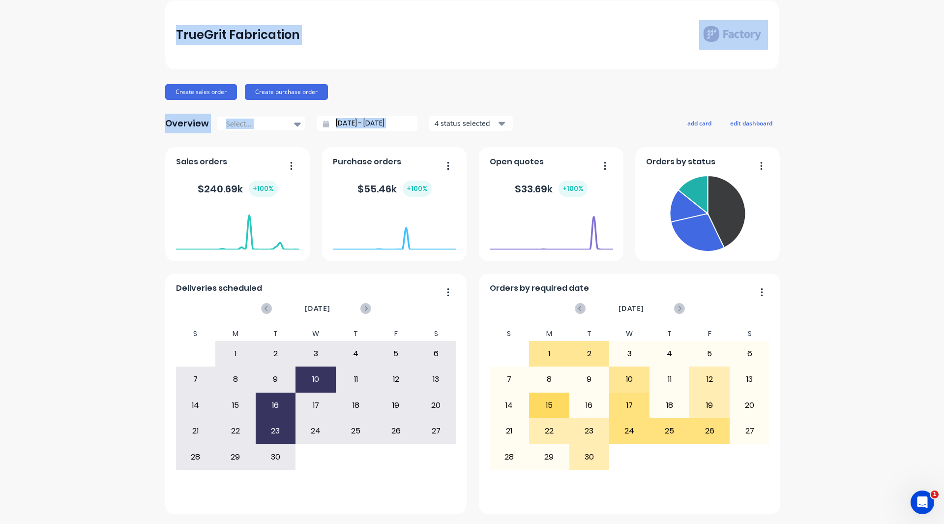
click at [89, 252] on div "TrueGrit Fabrication Create sales order Create purchase order Overview Select..…" at bounding box center [472, 256] width 944 height 513
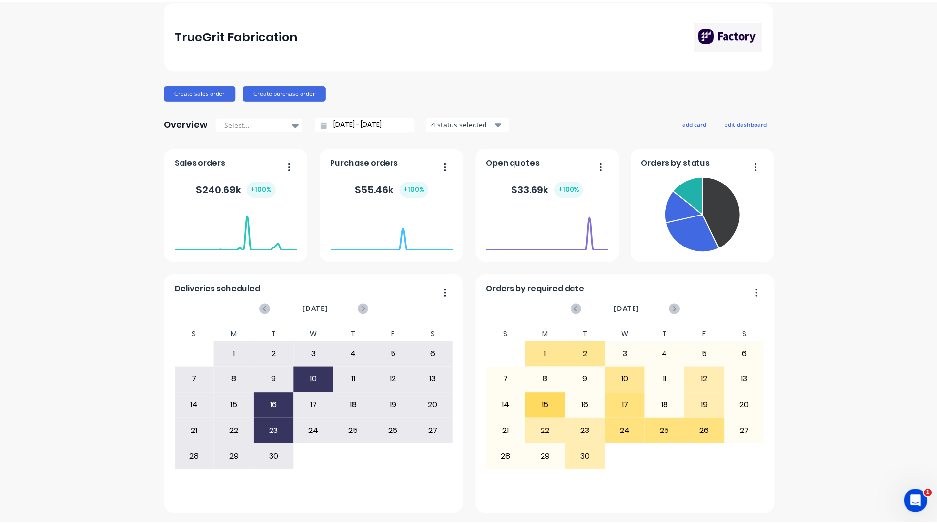
scroll to position [0, 0]
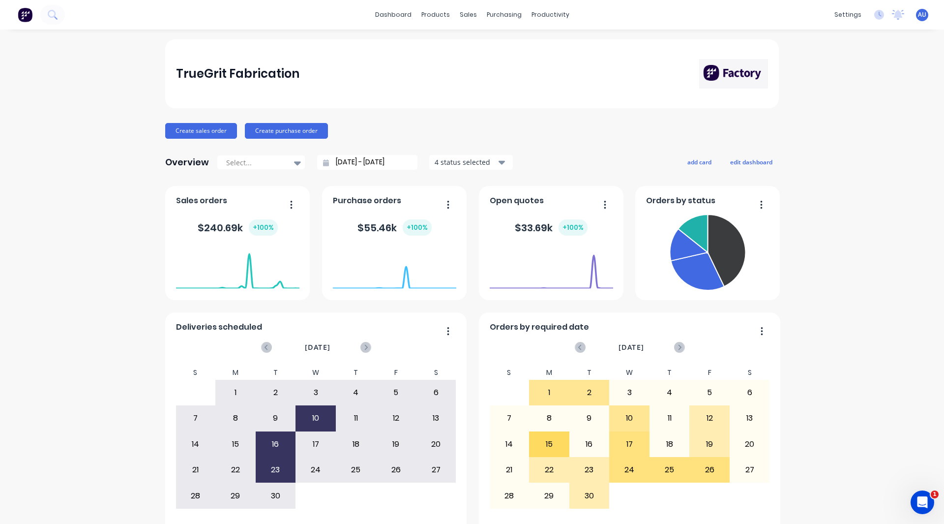
click at [143, 414] on div "TrueGrit Fabrication Create sales order Create purchase order Overview Select..…" at bounding box center [472, 295] width 944 height 513
click at [122, 250] on div "TrueGrit Fabrication Create sales order Create purchase order Overview Select..…" at bounding box center [472, 295] width 944 height 513
click at [194, 128] on button "Create sales order" at bounding box center [201, 131] width 72 height 16
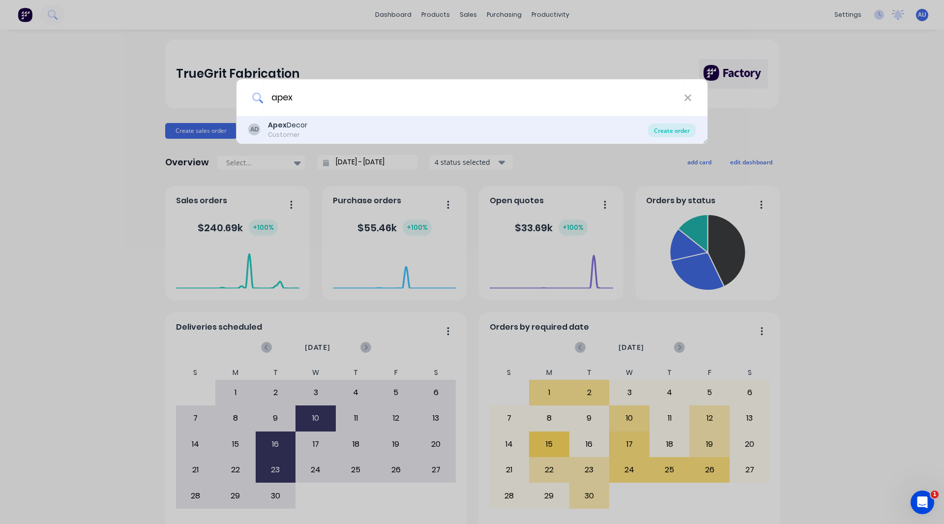
type input "apex"
click at [659, 129] on div "Create order" at bounding box center [672, 130] width 48 height 14
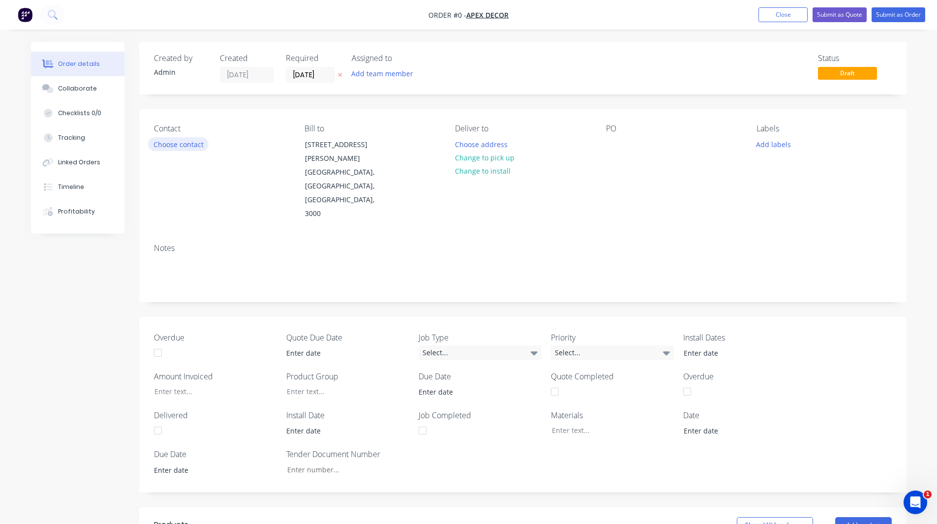
click at [176, 142] on button "Choose contact" at bounding box center [178, 143] width 60 height 13
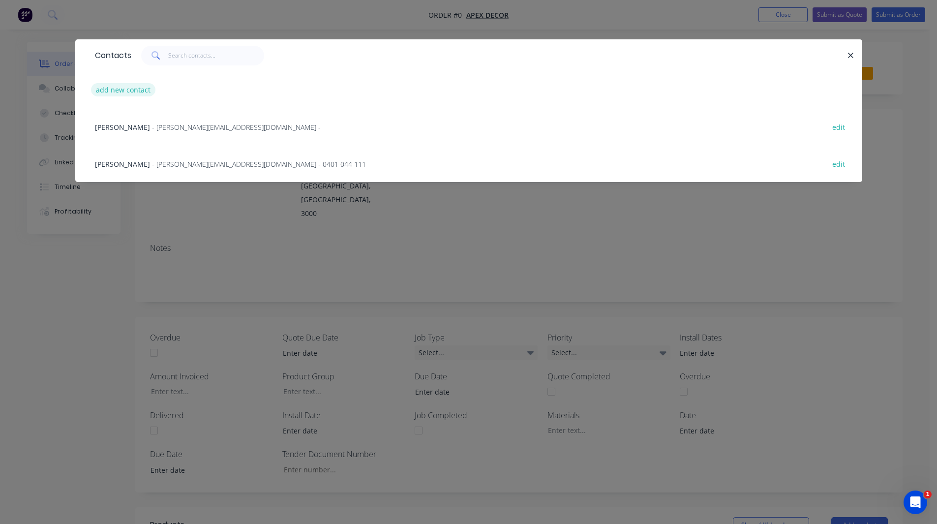
click at [129, 89] on button "add new contact" at bounding box center [123, 89] width 65 height 13
select select "AU"
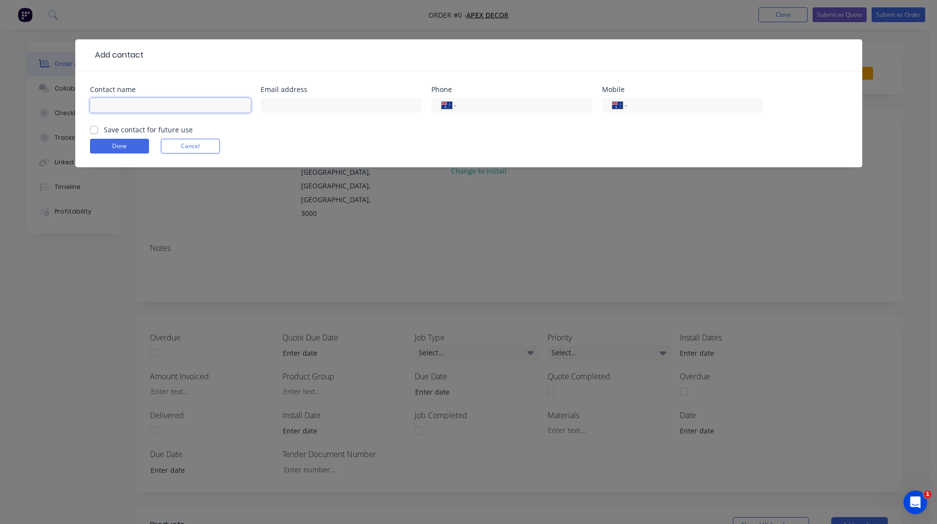
click at [136, 107] on input "text" at bounding box center [170, 105] width 161 height 15
type input "[PERSON_NAME]"
click at [486, 102] on input "tel" at bounding box center [522, 105] width 118 height 11
type input "418133498"
click at [127, 145] on button "Done" at bounding box center [119, 146] width 59 height 15
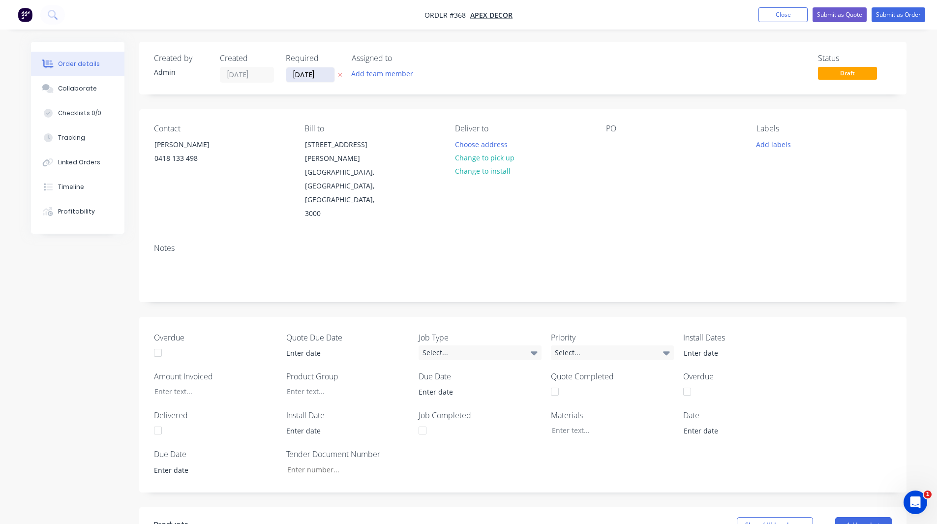
click at [305, 74] on input "[DATE]" at bounding box center [310, 74] width 48 height 15
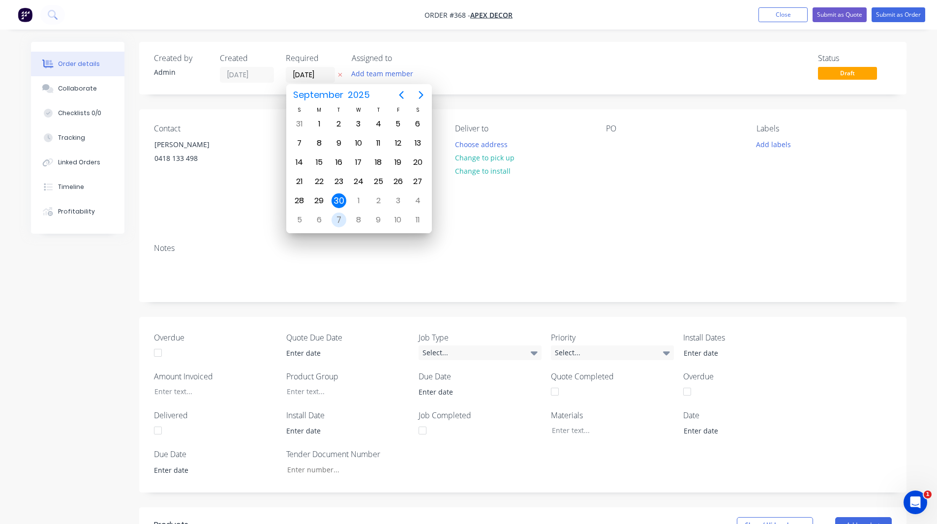
click at [337, 220] on div "7" at bounding box center [338, 219] width 15 height 15
type input "[DATE]"
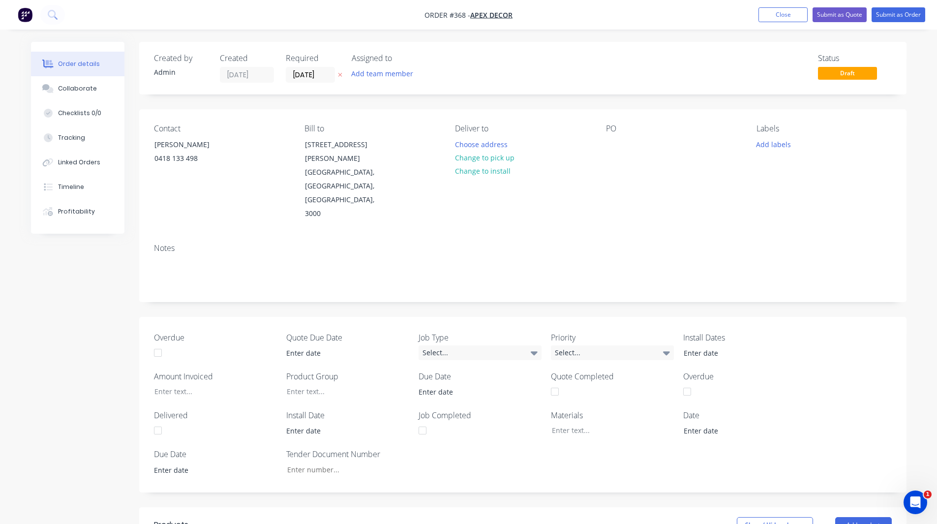
click at [312, 105] on div "Created by Admin Created 30/09/25 Required 07/10/25 Assigned to Add team member…" at bounding box center [522, 426] width 767 height 769
click at [497, 142] on button "Choose address" at bounding box center [480, 143] width 63 height 13
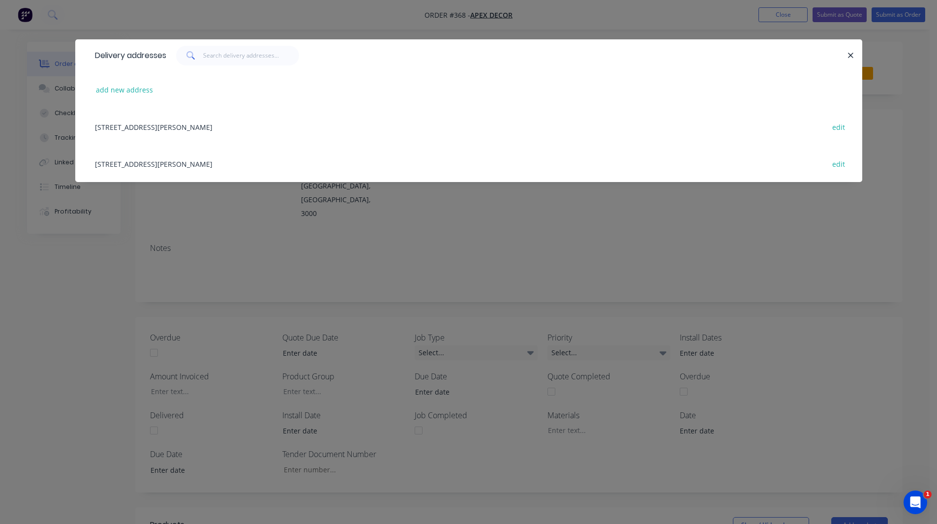
click at [188, 124] on div "789 Collins Street, Melbourne, Victoria, Australia, 3000 edit" at bounding box center [468, 126] width 757 height 37
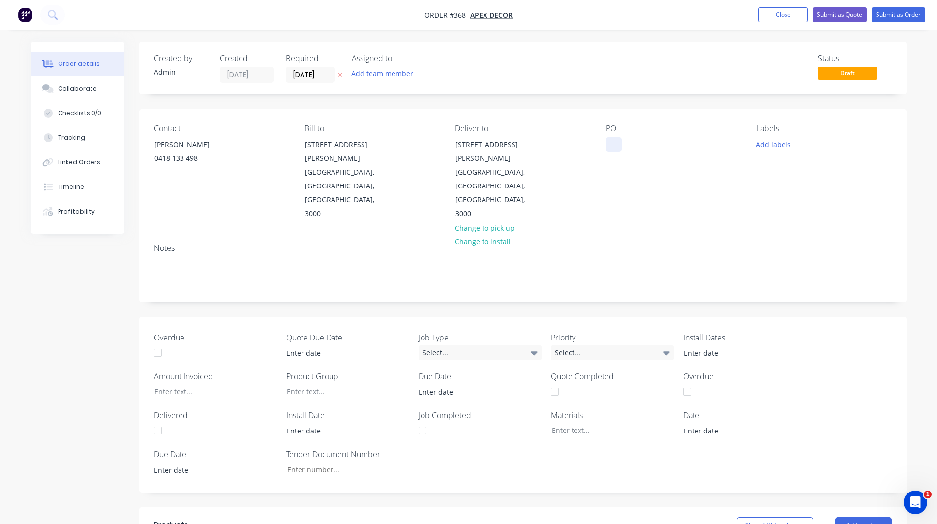
click at [607, 145] on div at bounding box center [614, 144] width 16 height 14
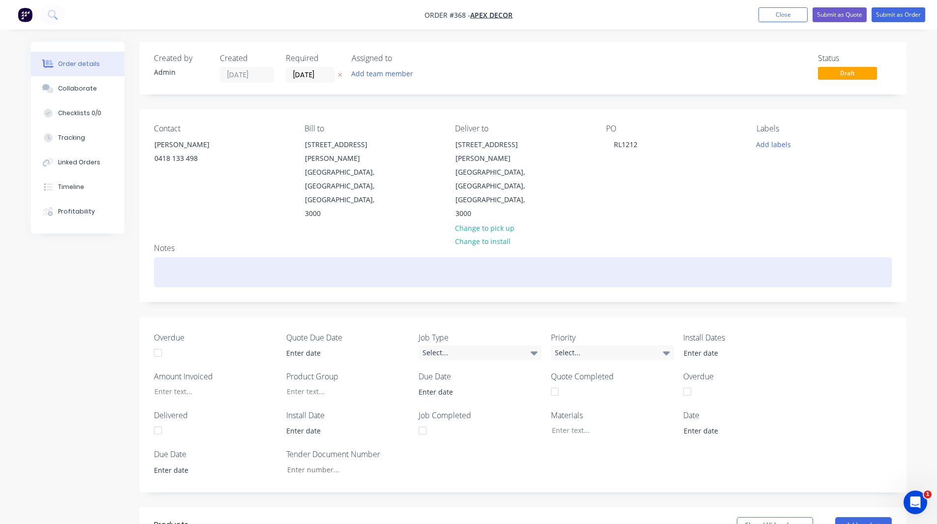
click at [603, 257] on div at bounding box center [523, 272] width 738 height 30
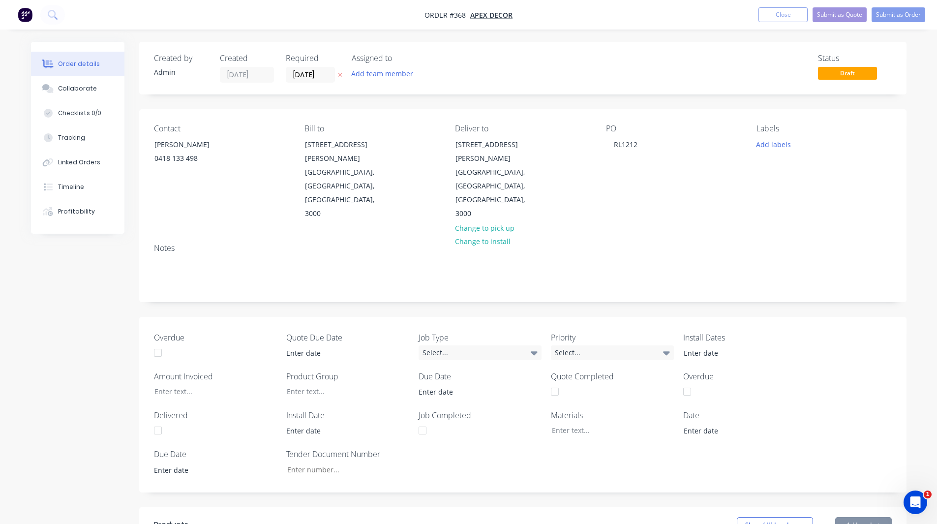
click at [447, 91] on div "Created by Admin Created 30/09/25 Required 07/10/25 Assigned to Add team member…" at bounding box center [522, 68] width 767 height 53
click at [369, 68] on button "Add team member" at bounding box center [382, 73] width 72 height 13
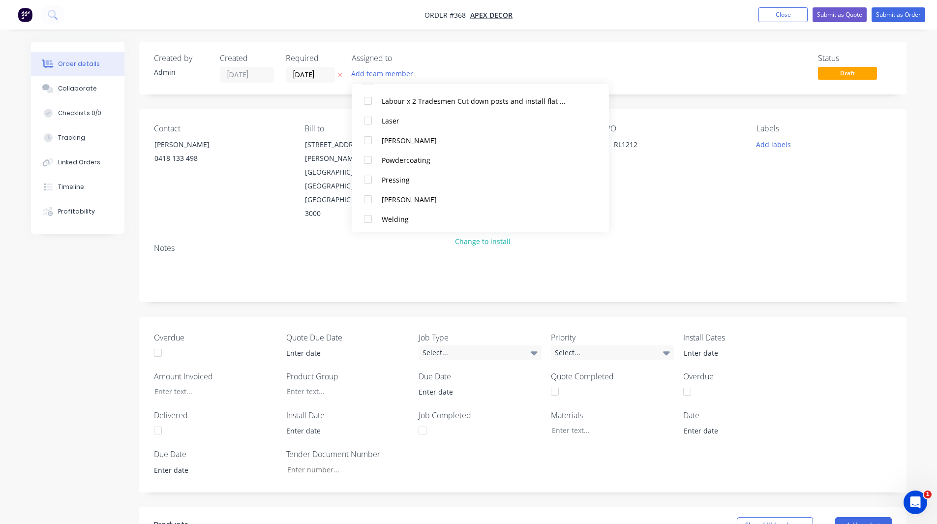
scroll to position [166, 0]
click at [369, 139] on div at bounding box center [368, 140] width 20 height 20
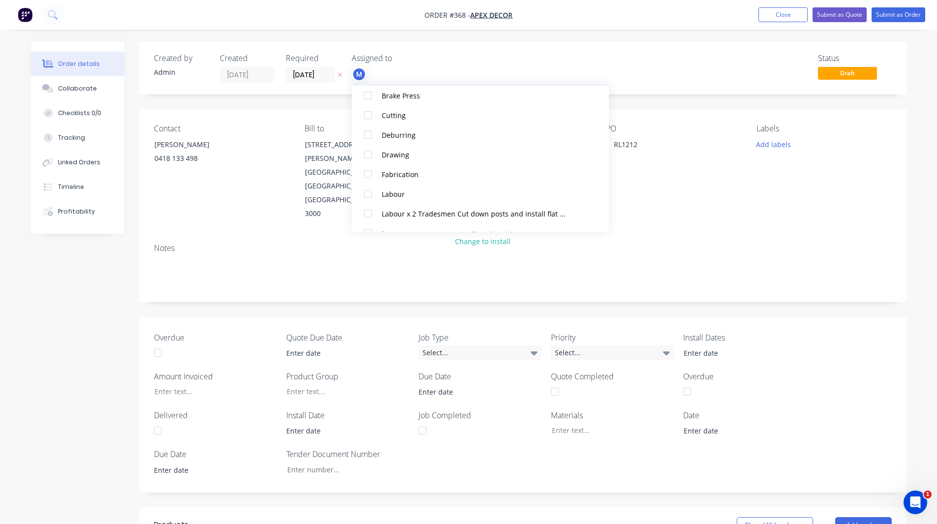
scroll to position [167, 0]
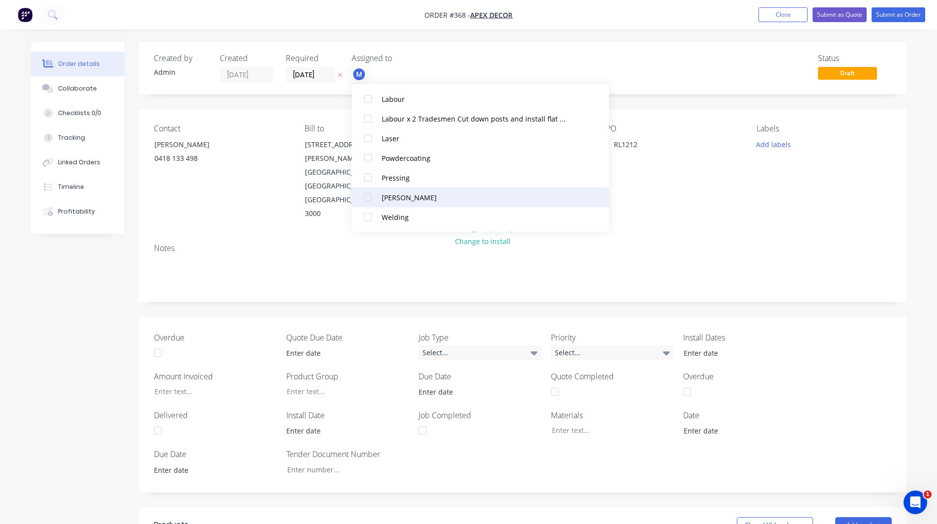
click at [368, 196] on div at bounding box center [368, 197] width 20 height 20
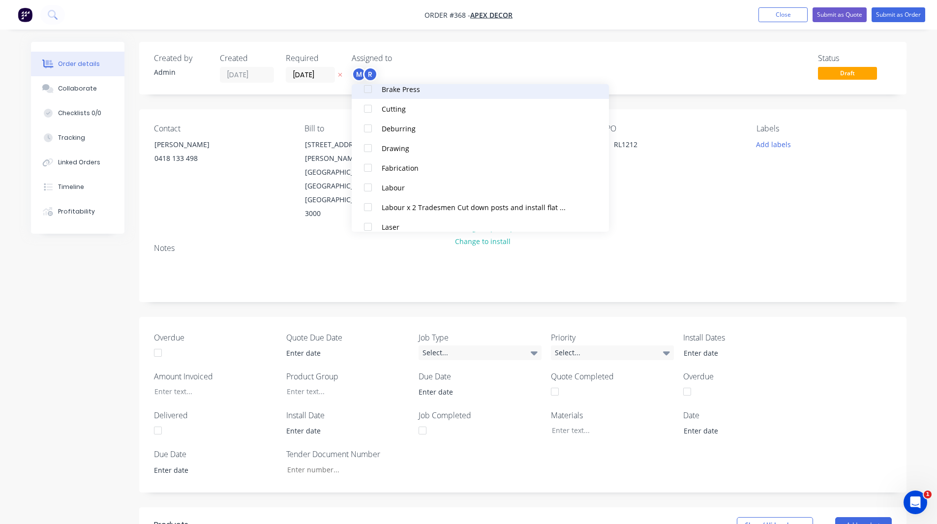
scroll to position [116, 0]
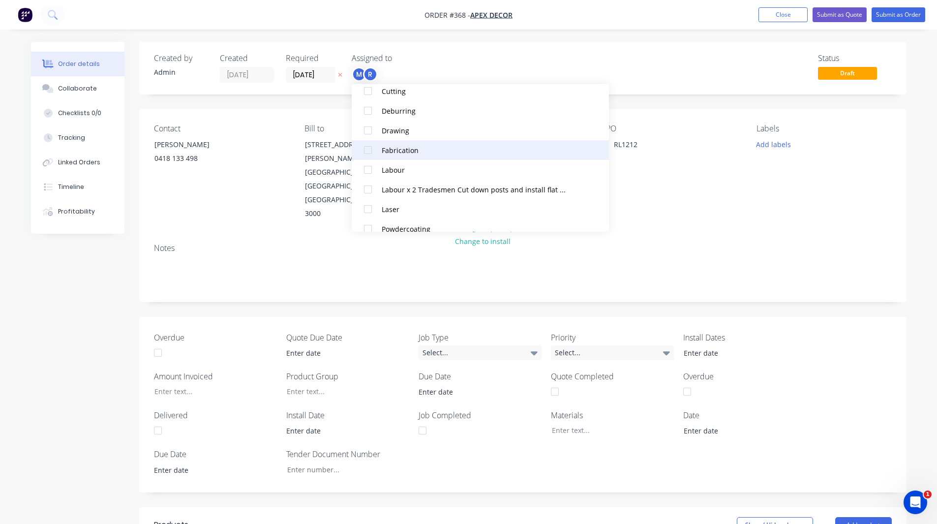
click at [369, 150] on div at bounding box center [368, 150] width 20 height 20
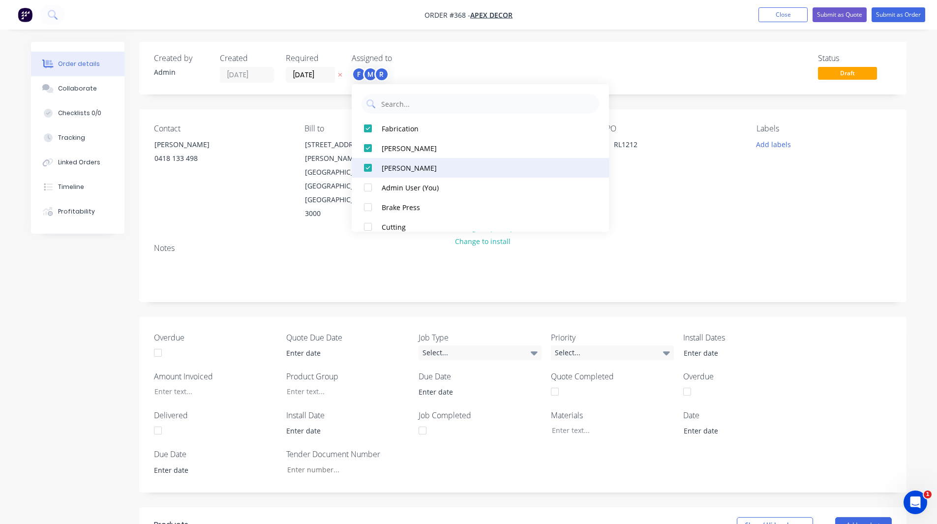
scroll to position [167, 0]
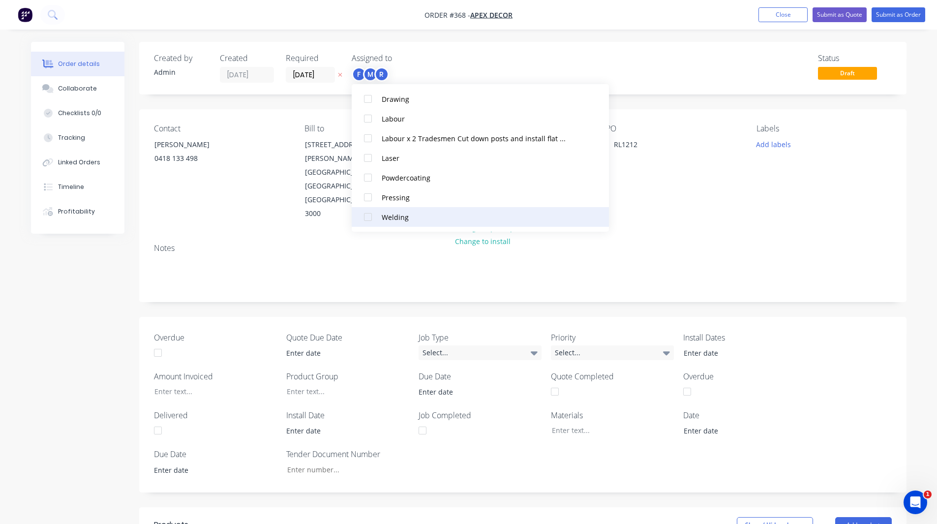
click at [367, 217] on div at bounding box center [368, 217] width 20 height 20
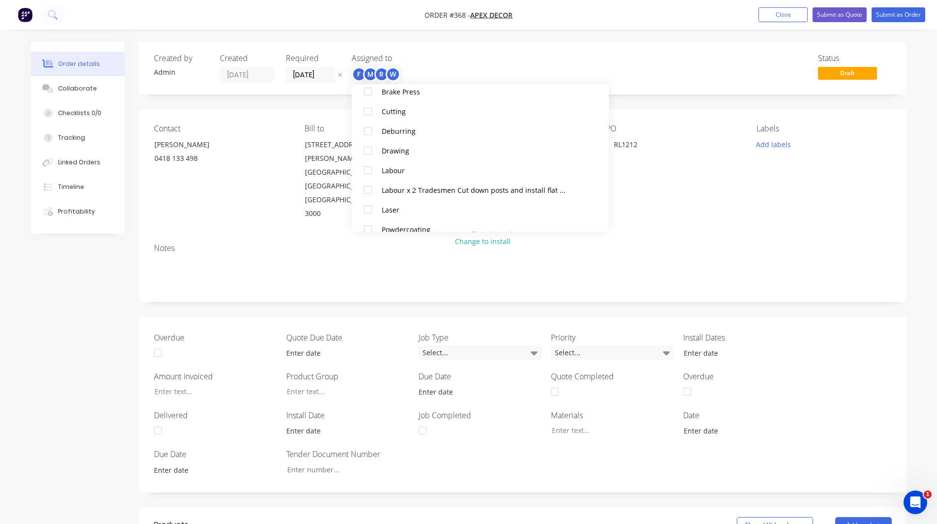
scroll to position [132, 0]
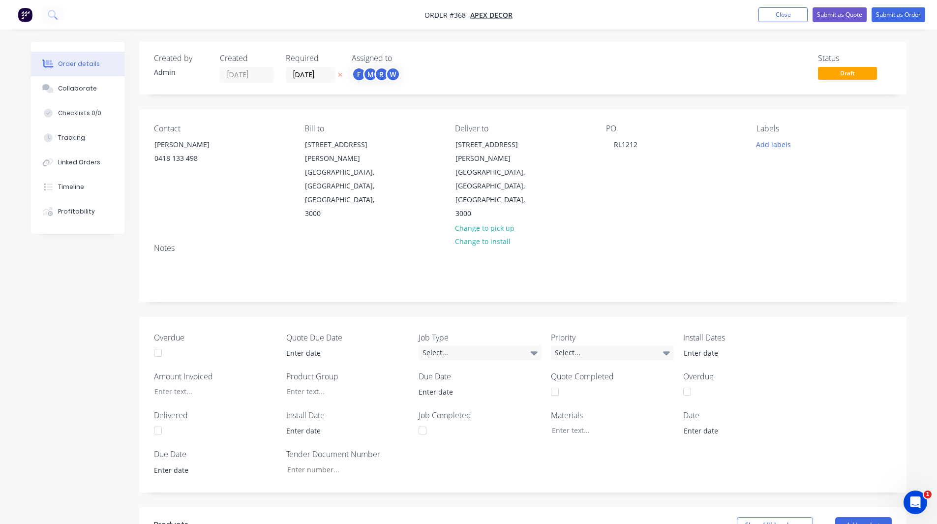
click at [522, 38] on div "Order details Collaborate Checklists 0/0 Tracking Linked Orders Timeline Profit…" at bounding box center [468, 413] width 937 height 826
click at [774, 143] on button "Add labels" at bounding box center [773, 143] width 45 height 13
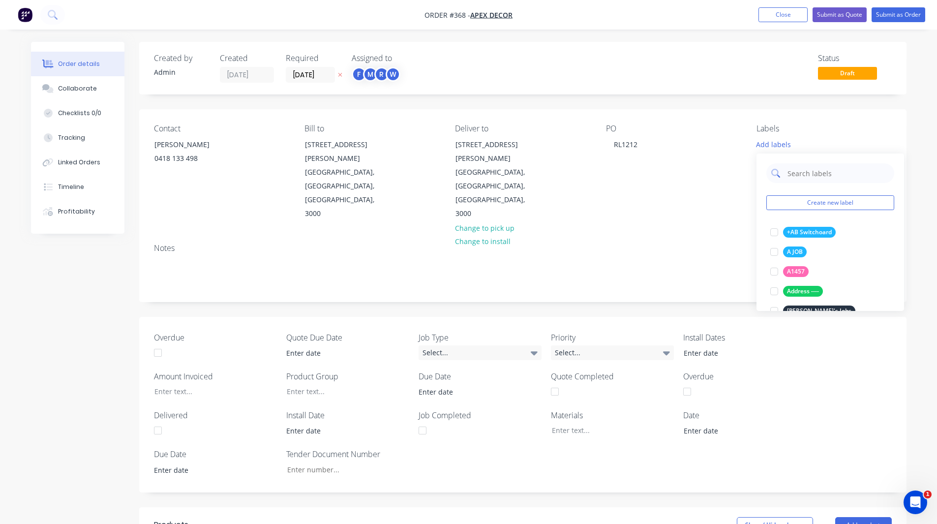
click at [805, 172] on input "text" at bounding box center [837, 173] width 103 height 20
click at [773, 234] on div at bounding box center [774, 232] width 20 height 20
click at [815, 168] on input "urgent" at bounding box center [837, 168] width 103 height 20
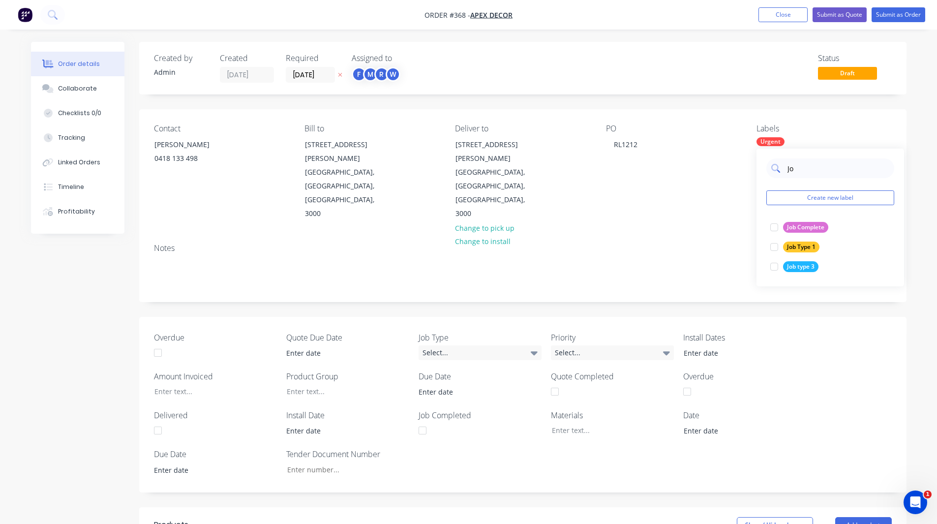
type input "J"
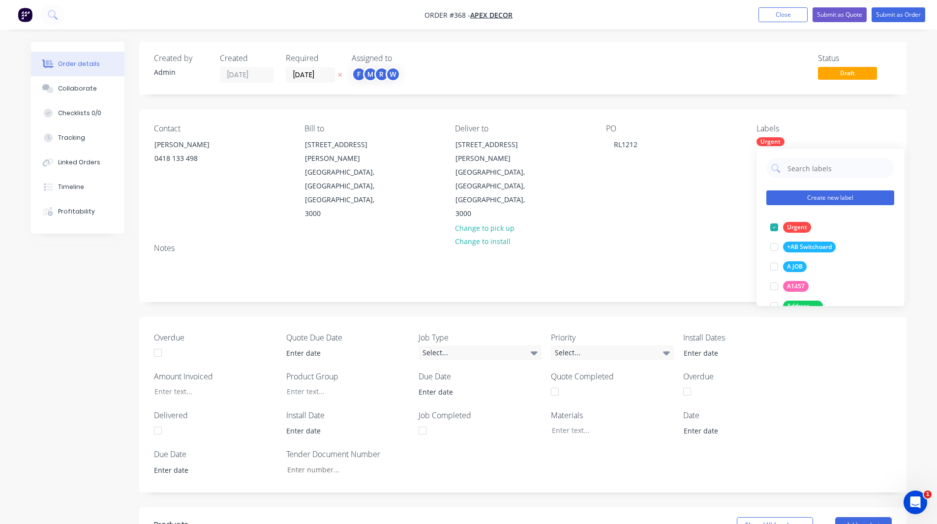
drag, startPoint x: 806, startPoint y: 199, endPoint x: 827, endPoint y: 197, distance: 21.3
click at [827, 197] on button "Create new label" at bounding box center [830, 197] width 128 height 15
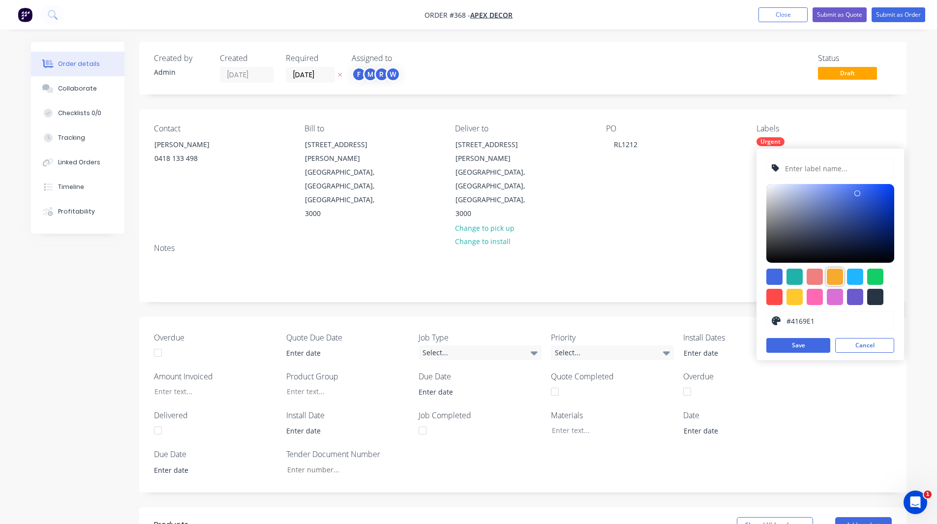
click at [839, 273] on div at bounding box center [835, 276] width 16 height 16
type input "#F6AB2F"
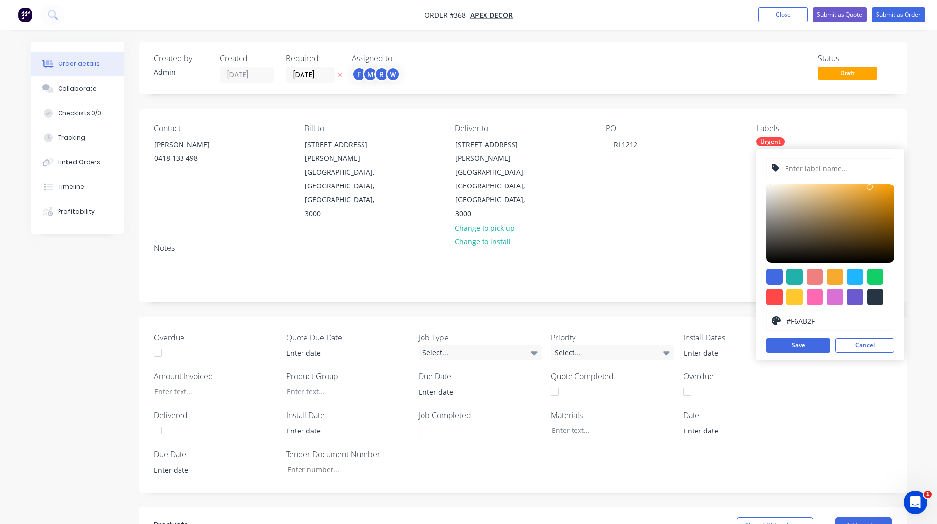
click at [821, 171] on input "text" at bounding box center [836, 168] width 105 height 19
type input "Wine Tank"
click at [793, 344] on button "Save" at bounding box center [798, 345] width 64 height 15
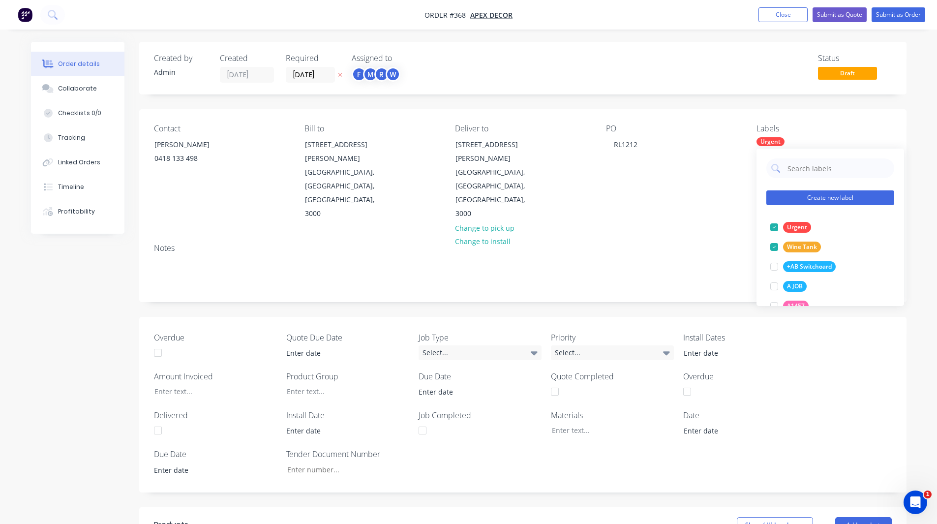
click at [830, 196] on button "Create new label" at bounding box center [830, 197] width 128 height 15
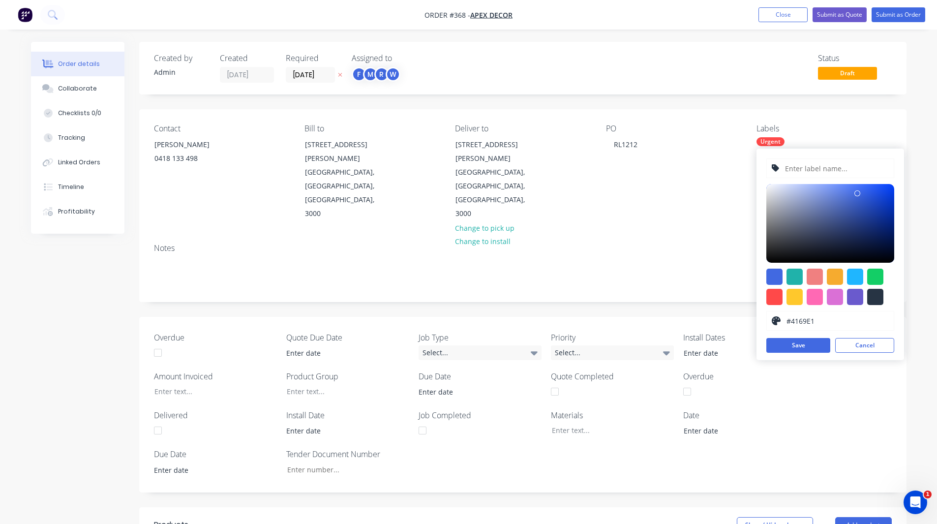
drag, startPoint x: 868, startPoint y: 342, endPoint x: 880, endPoint y: 169, distance: 172.9
click at [880, 169] on input "text" at bounding box center [836, 168] width 105 height 19
type input "job type"
drag, startPoint x: 841, startPoint y: 341, endPoint x: 825, endPoint y: 156, distance: 185.1
click at [825, 156] on div "job type #4169E1 hex #4169E1 Save Cancel" at bounding box center [830, 253] width 148 height 211
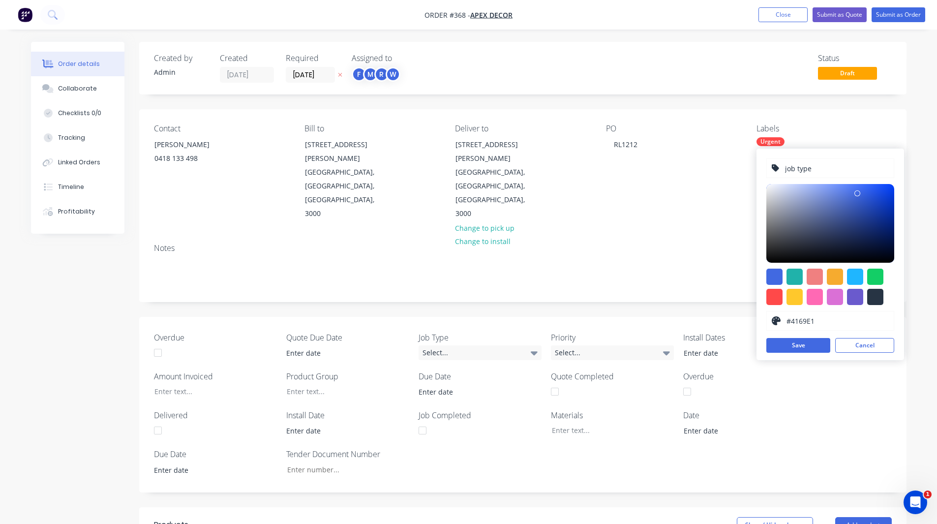
click at [817, 165] on input "job type" at bounding box center [836, 168] width 105 height 19
click at [882, 114] on div "Contact Tim 0418 133 498 Bill to 789 Collins Street Melbourne, Victoria, Austra…" at bounding box center [522, 172] width 767 height 126
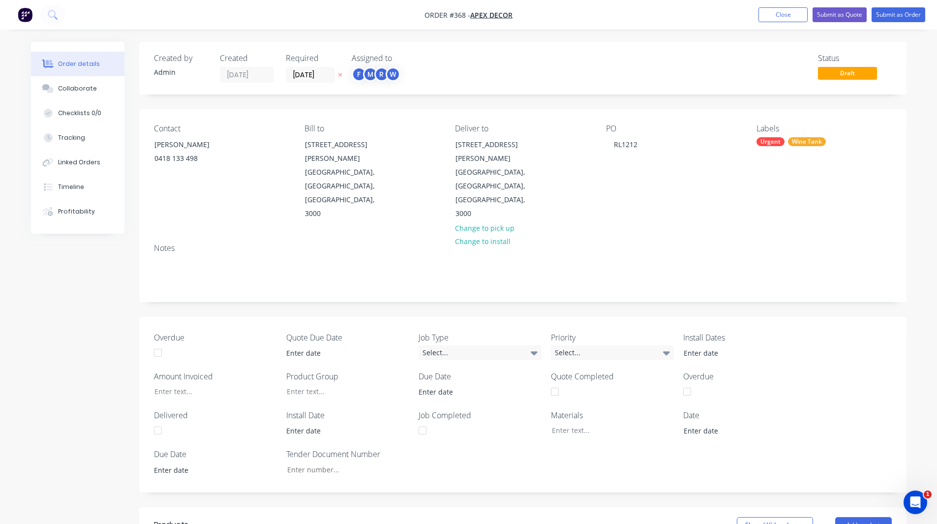
click at [807, 141] on div "Wine Tank" at bounding box center [807, 141] width 38 height 9
type input "j"
type input "customer"
click at [777, 225] on div at bounding box center [774, 227] width 20 height 20
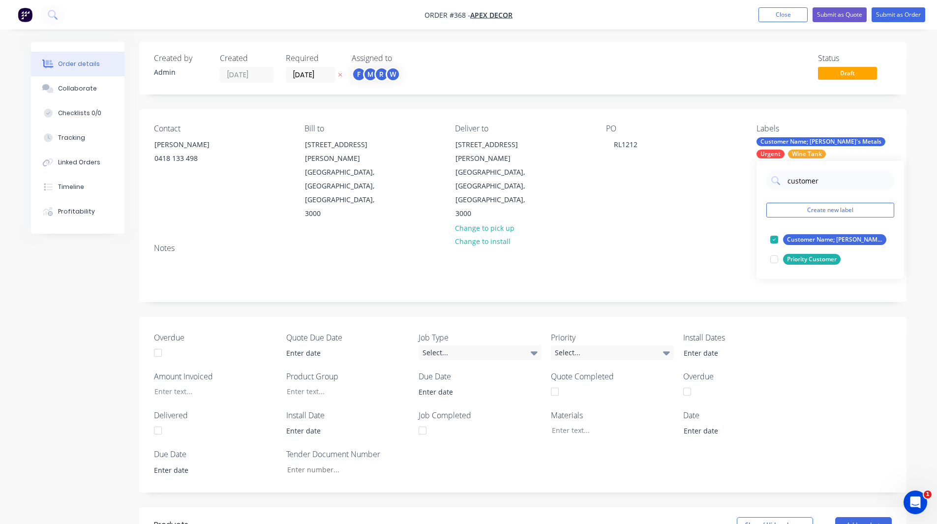
click at [923, 141] on div "Order details Collaborate Checklists 0/0 Tracking Linked Orders Timeline Profit…" at bounding box center [468, 413] width 937 height 826
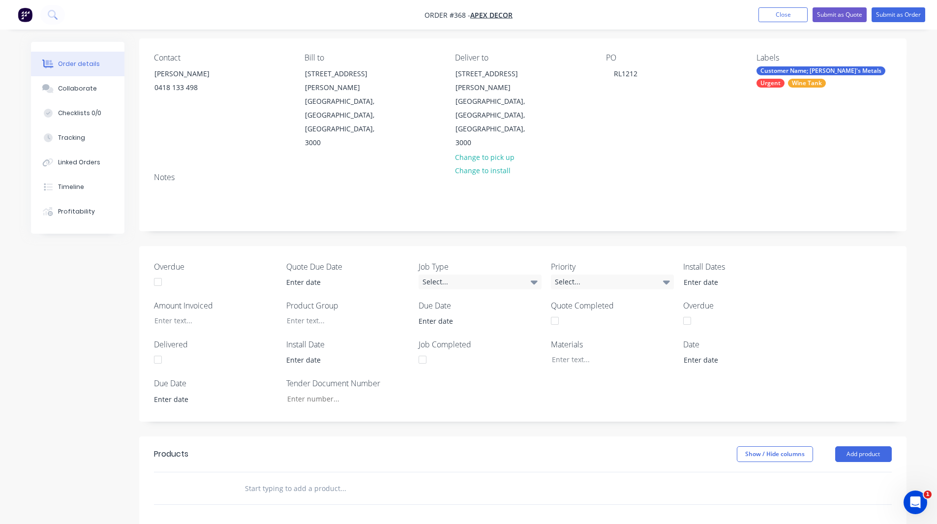
scroll to position [261, 0]
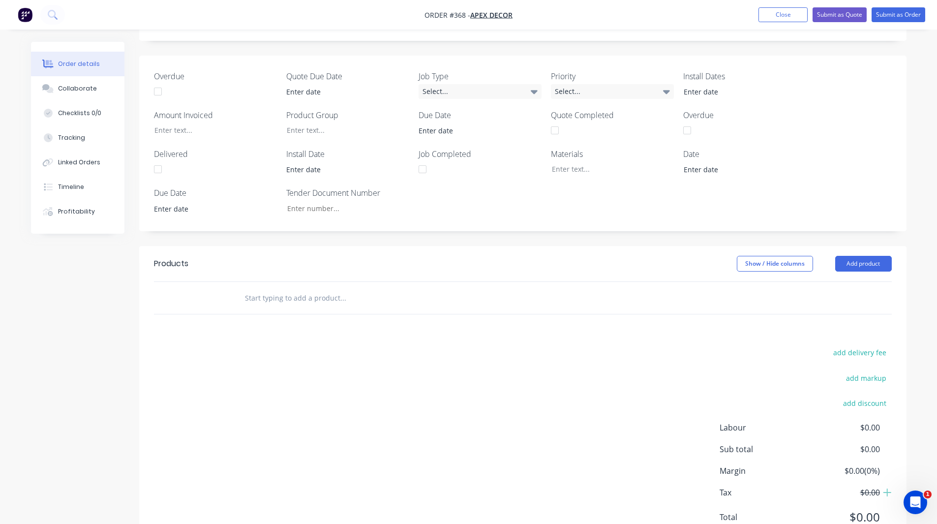
click at [267, 288] on input "text" at bounding box center [342, 298] width 197 height 20
drag, startPoint x: 856, startPoint y: 225, endPoint x: 873, endPoint y: 217, distance: 17.8
click at [873, 256] on button "Add product" at bounding box center [863, 264] width 57 height 16
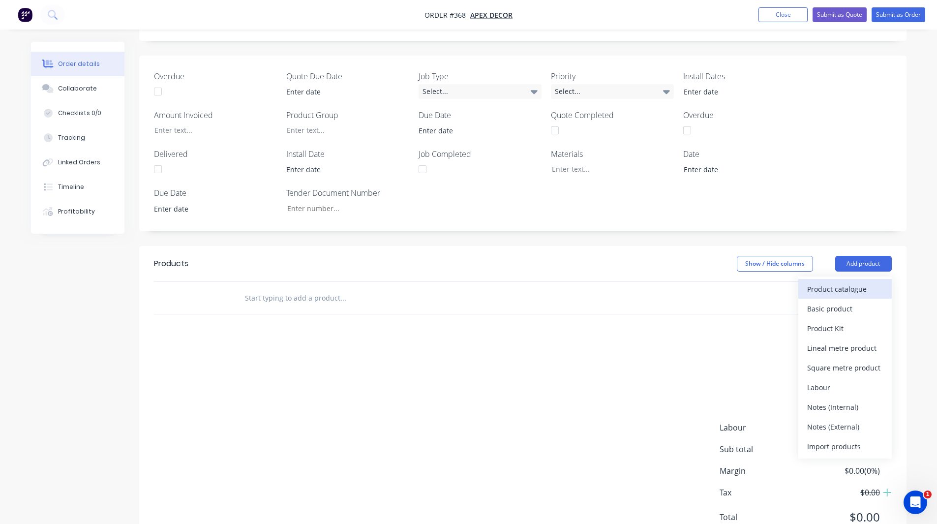
click at [856, 282] on div "Product catalogue" at bounding box center [845, 289] width 76 height 14
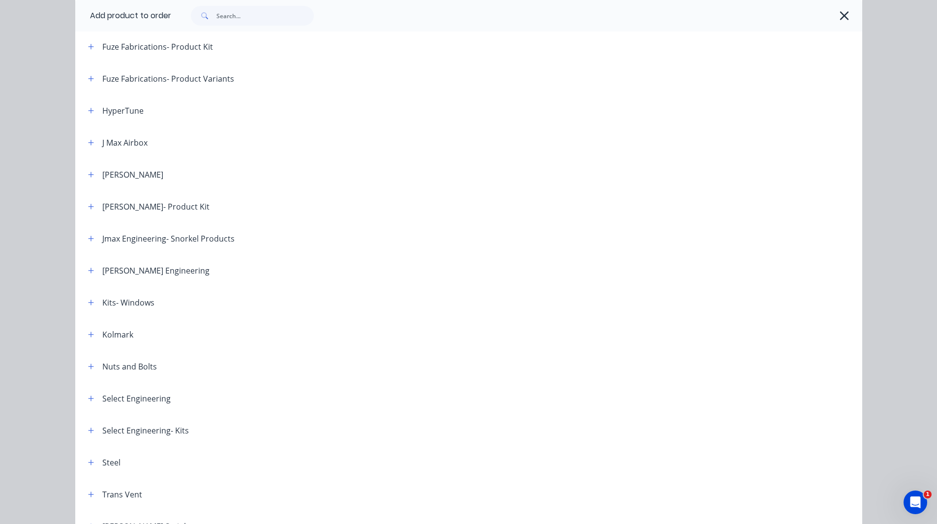
scroll to position [746, 0]
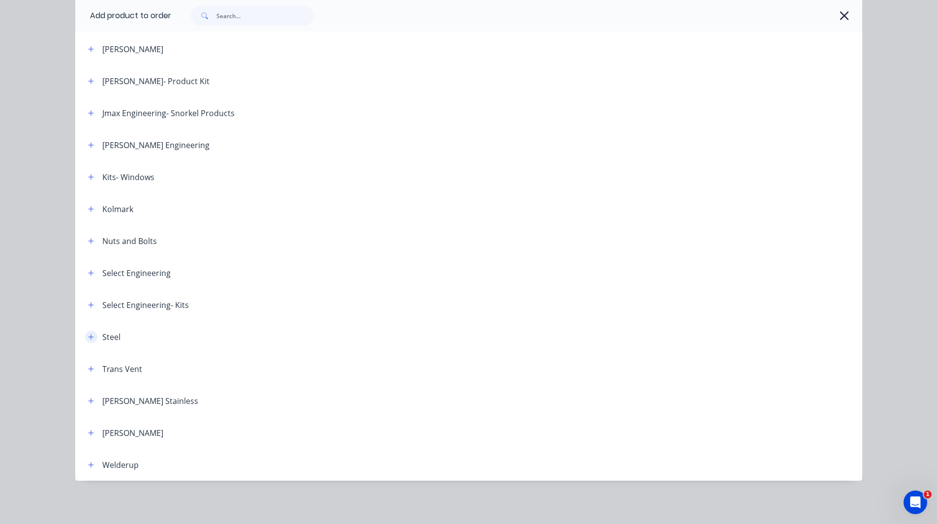
click at [88, 337] on icon "button" at bounding box center [91, 336] width 6 height 7
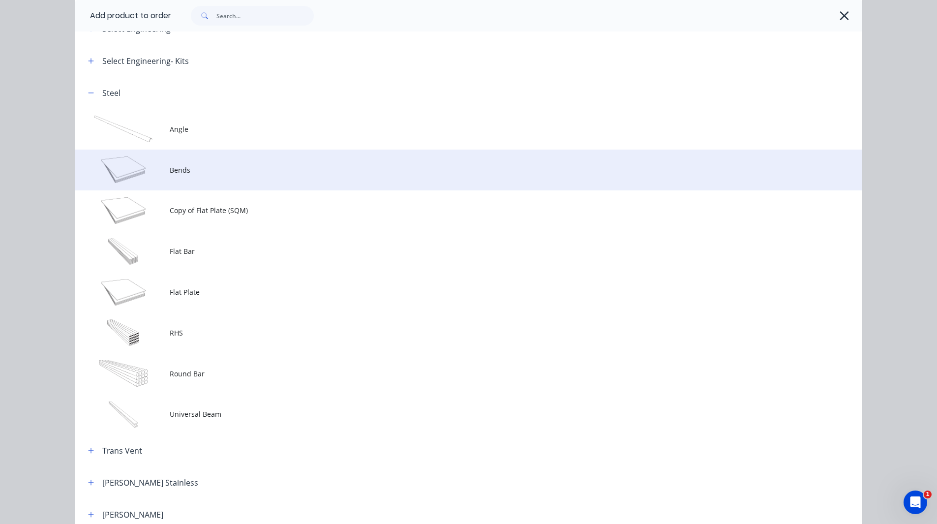
scroll to position [990, 0]
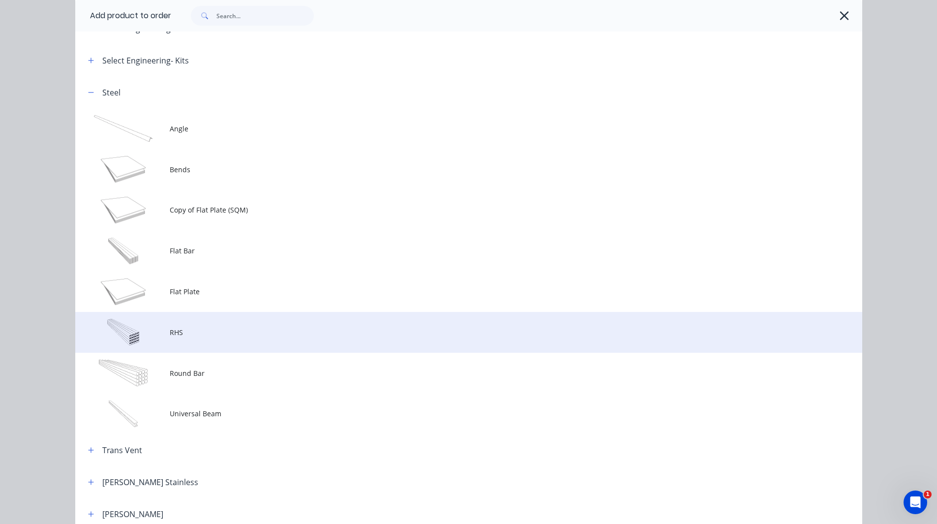
click at [190, 328] on span "RHS" at bounding box center [447, 332] width 554 height 10
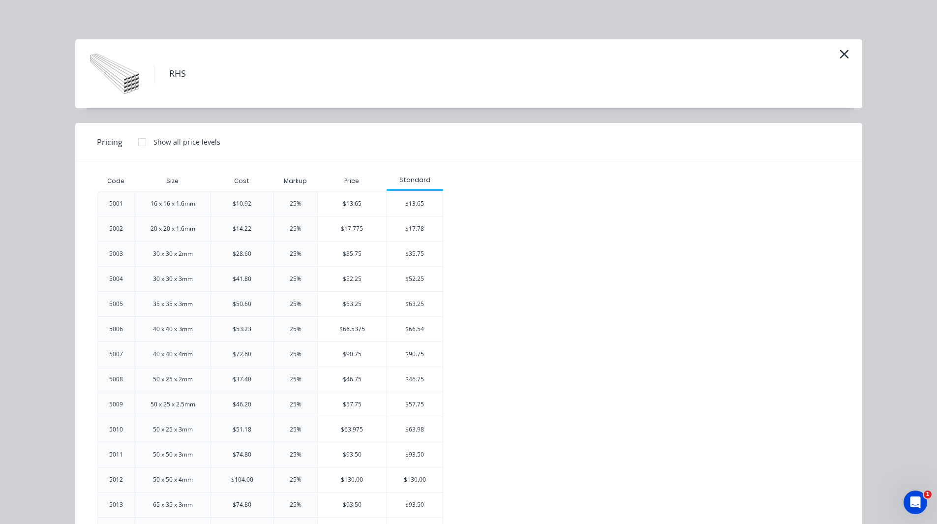
scroll to position [59, 0]
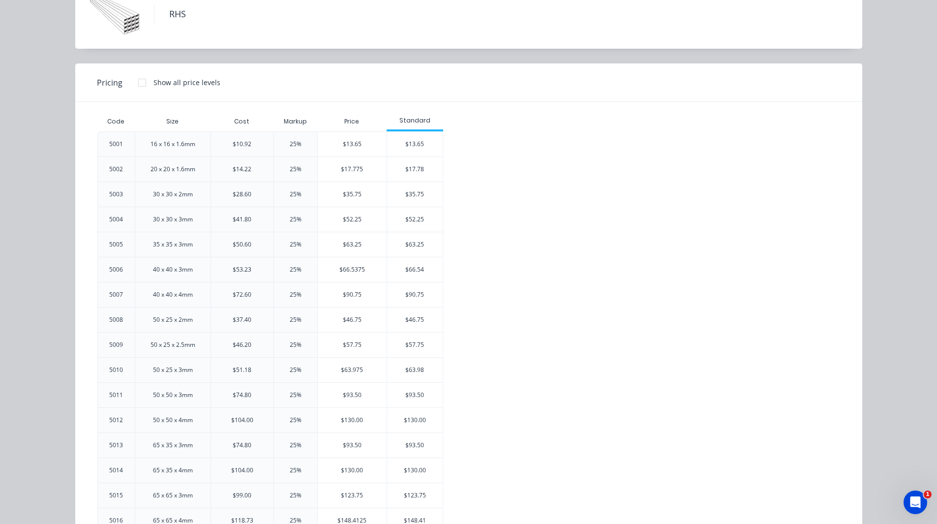
click at [160, 145] on div "16 x 16 x 1.6mm" at bounding box center [172, 144] width 45 height 9
click at [167, 169] on div "20 x 20 x 1.6mm" at bounding box center [172, 169] width 45 height 9
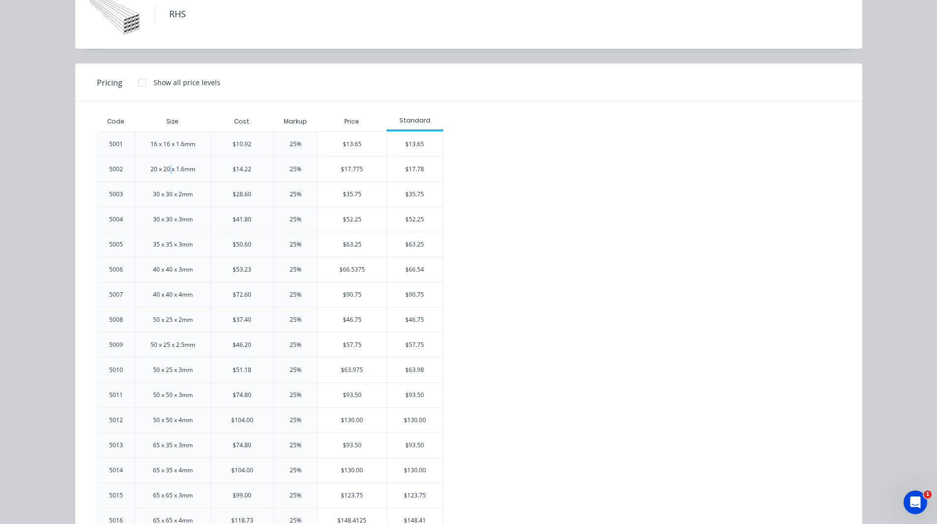
click at [167, 169] on div "20 x 20 x 1.6mm" at bounding box center [172, 169] width 45 height 9
click at [166, 193] on div "30 x 30 x 2mm" at bounding box center [173, 194] width 40 height 9
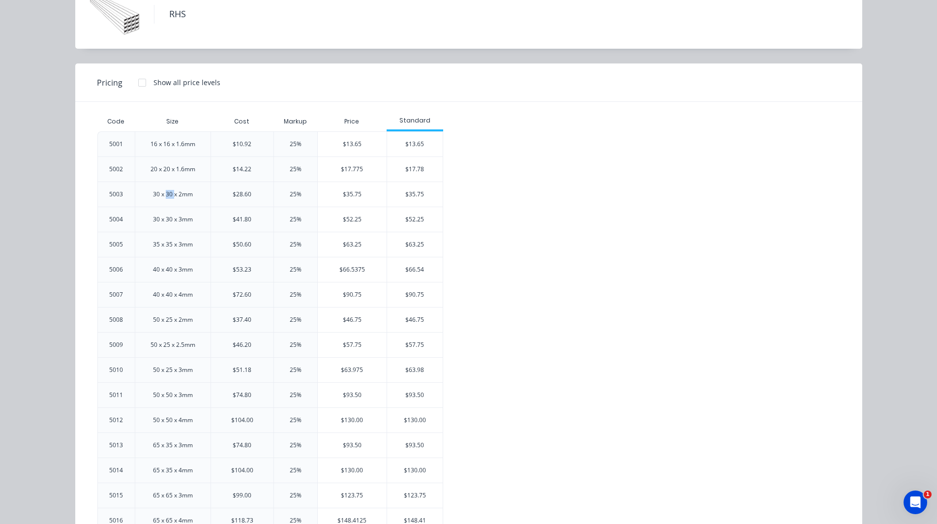
click at [166, 193] on div "30 x 30 x 2mm" at bounding box center [173, 194] width 40 height 9
click at [241, 195] on div "$28.60" at bounding box center [242, 194] width 19 height 9
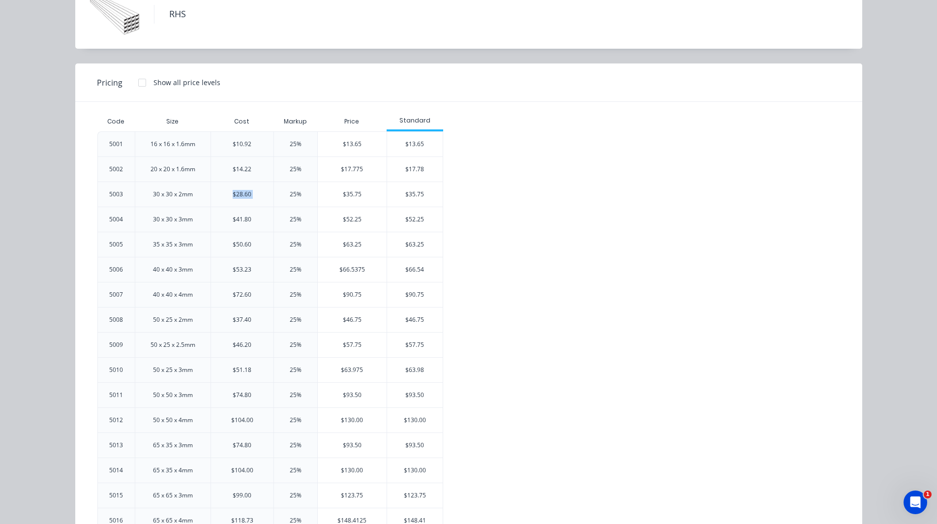
click at [241, 194] on div "$28.60" at bounding box center [242, 194] width 19 height 9
click at [290, 193] on div "25%" at bounding box center [296, 194] width 12 height 9
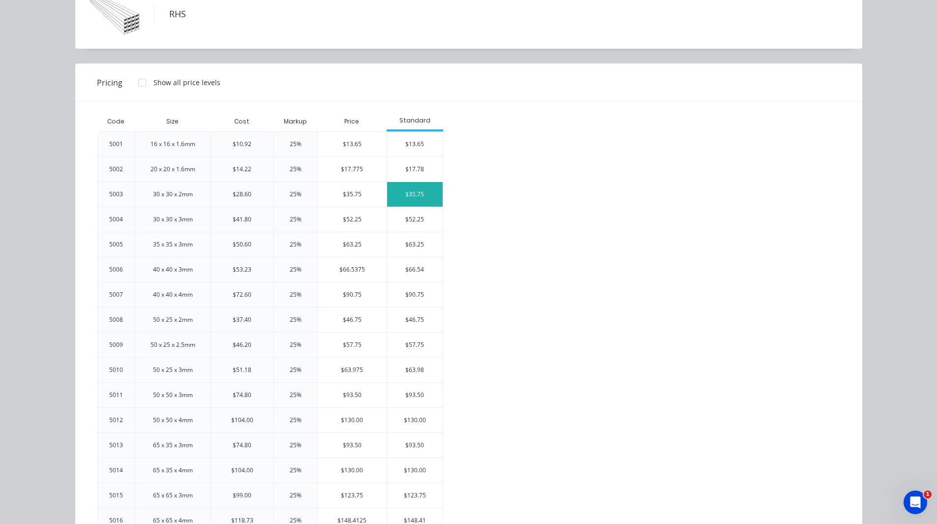
click at [426, 194] on div "$35.75" at bounding box center [415, 194] width 56 height 25
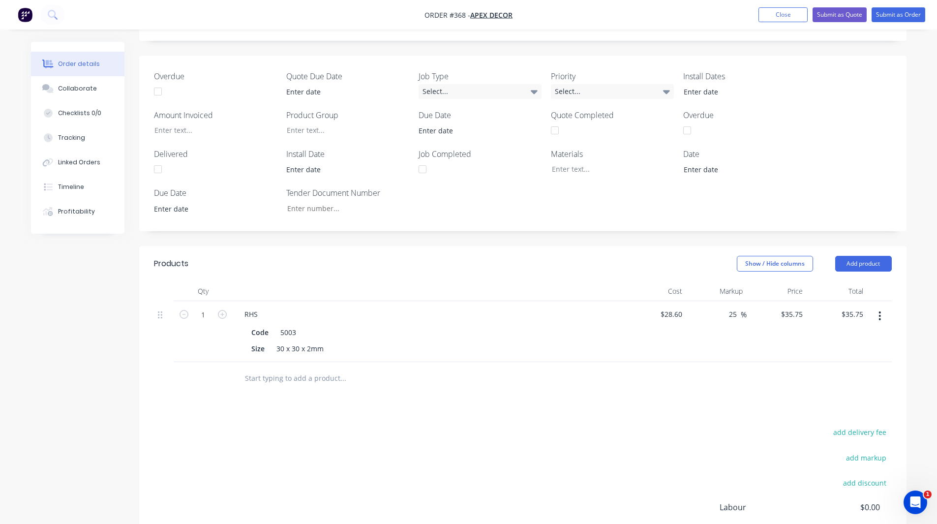
scroll to position [341, 0]
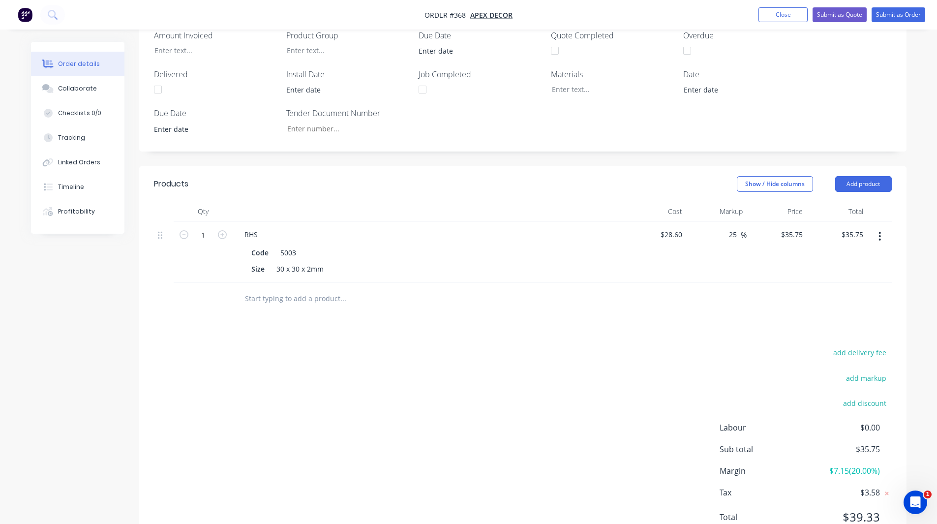
click at [857, 465] on span "$7.15 ( 20.00 %)" at bounding box center [842, 471] width 73 height 12
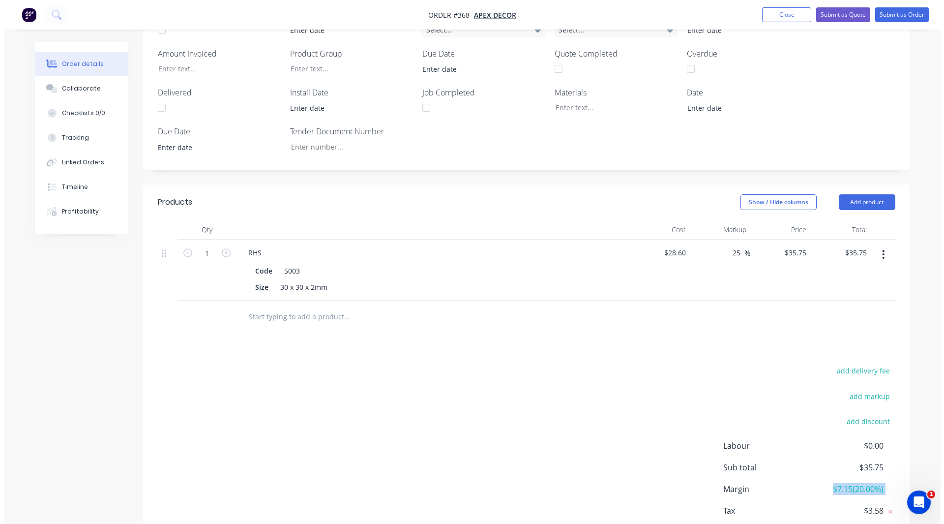
scroll to position [322, 0]
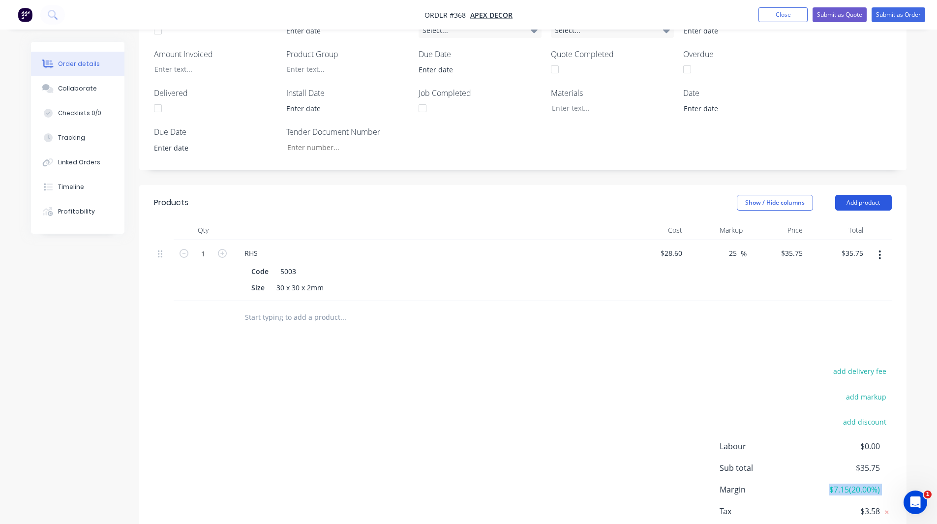
click at [871, 195] on button "Add product" at bounding box center [863, 203] width 57 height 16
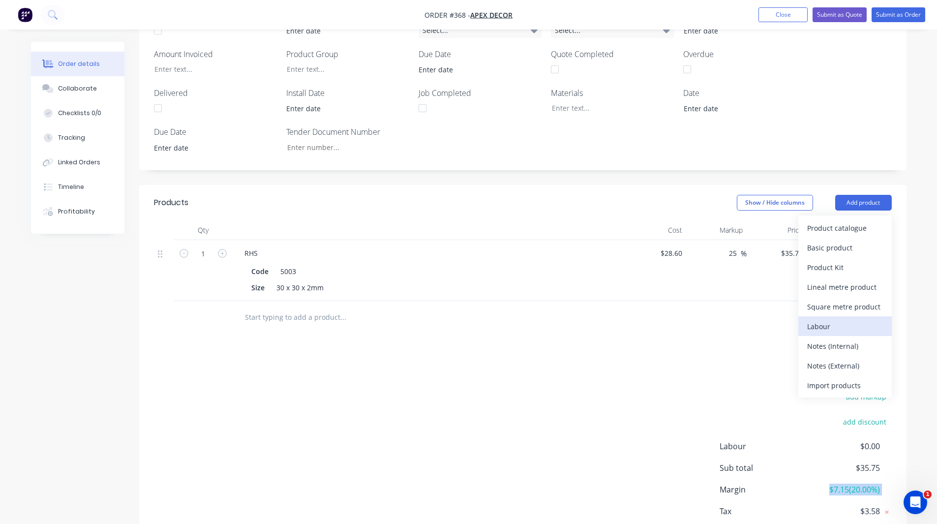
click at [828, 319] on div "Labour" at bounding box center [845, 326] width 76 height 14
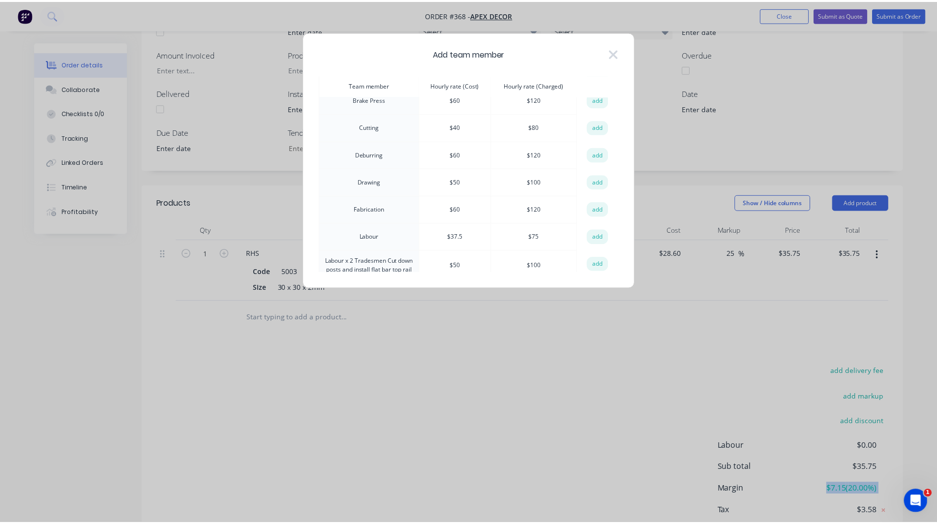
scroll to position [39, 0]
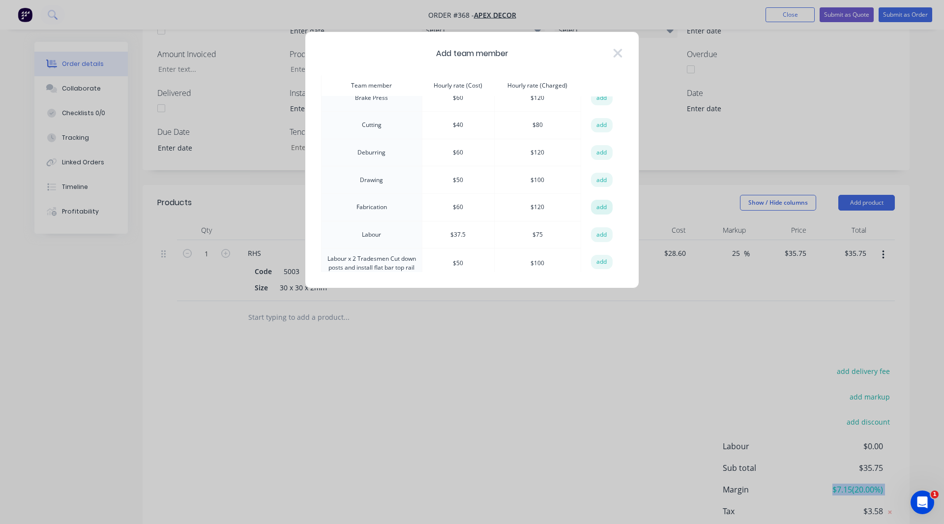
click at [595, 207] on button "add" at bounding box center [602, 207] width 22 height 15
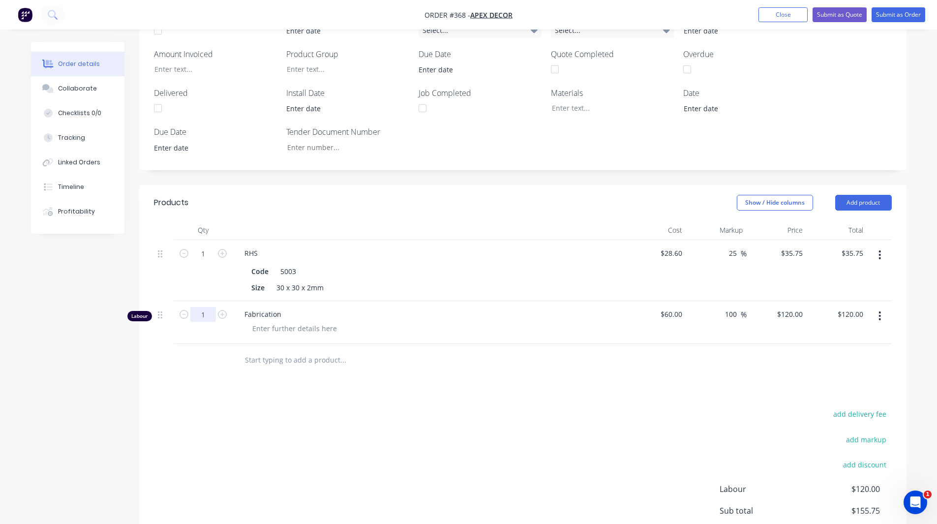
click at [206, 307] on input "1" at bounding box center [203, 314] width 26 height 15
type input "4.5"
type input "$540.00"
click at [115, 331] on div "Created by Admin Created 30/09/25 Required 07/10/25 Assigned to F M R W Status …" at bounding box center [468, 173] width 875 height 907
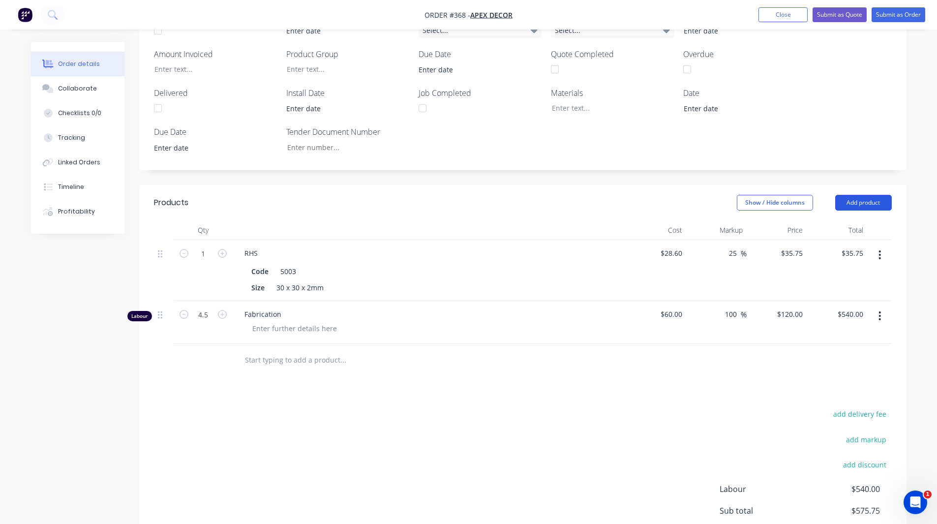
click at [850, 195] on button "Add product" at bounding box center [863, 203] width 57 height 16
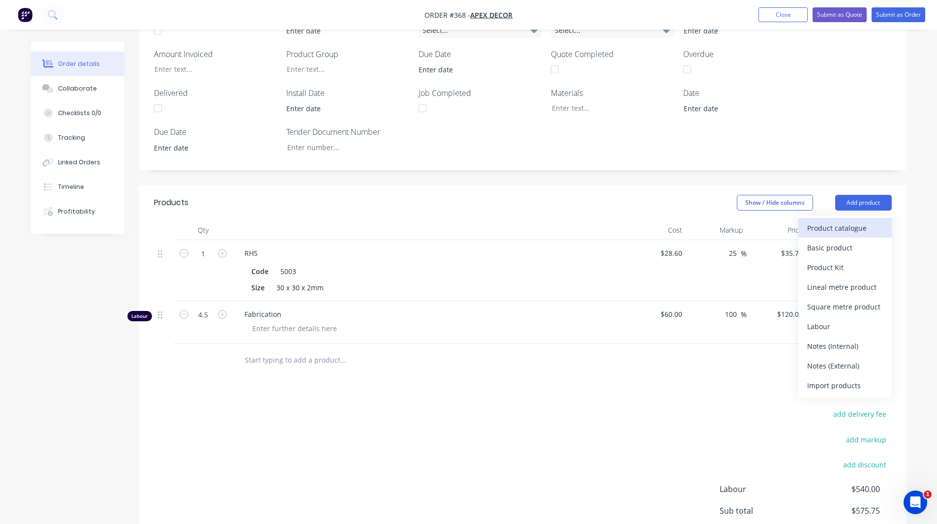
click at [842, 221] on div "Product catalogue" at bounding box center [845, 228] width 76 height 14
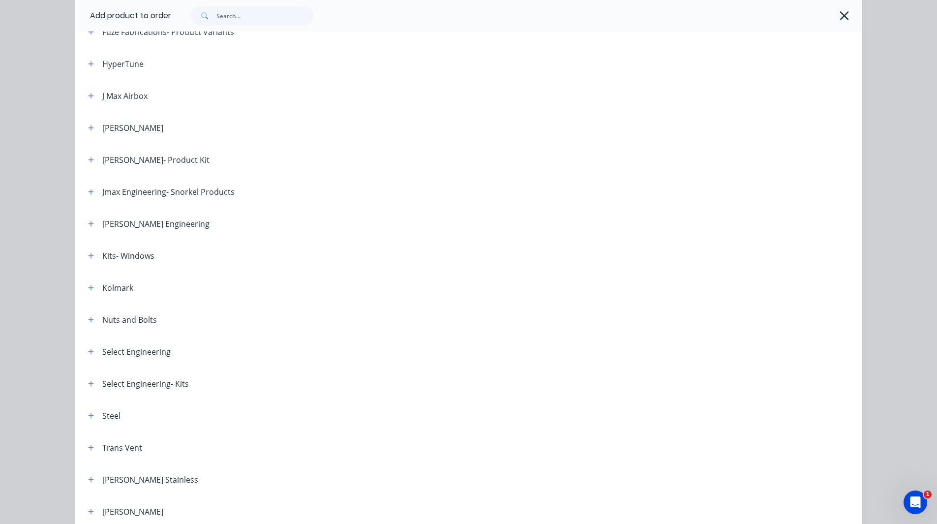
scroll to position [668, 0]
click at [89, 256] on icon "button" at bounding box center [91, 255] width 6 height 7
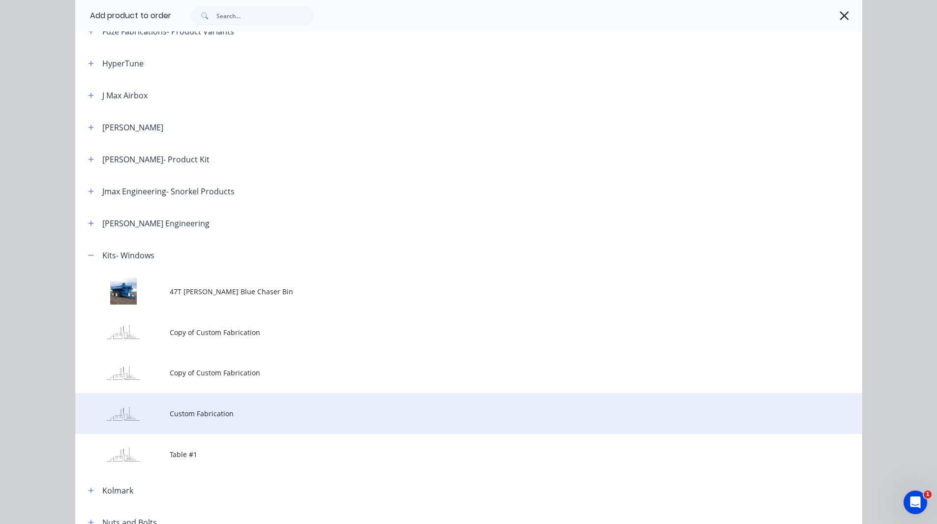
click at [192, 412] on span "Custom Fabrication" at bounding box center [447, 413] width 554 height 10
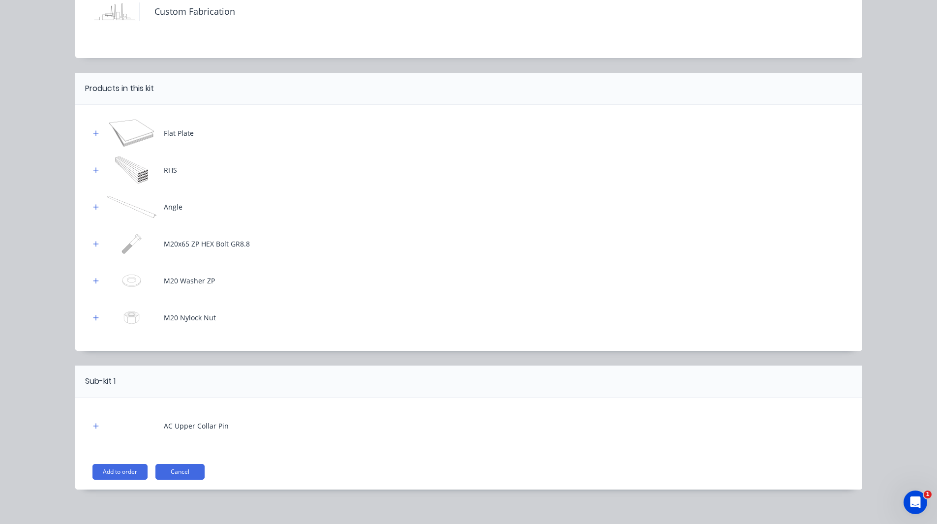
scroll to position [82, 0]
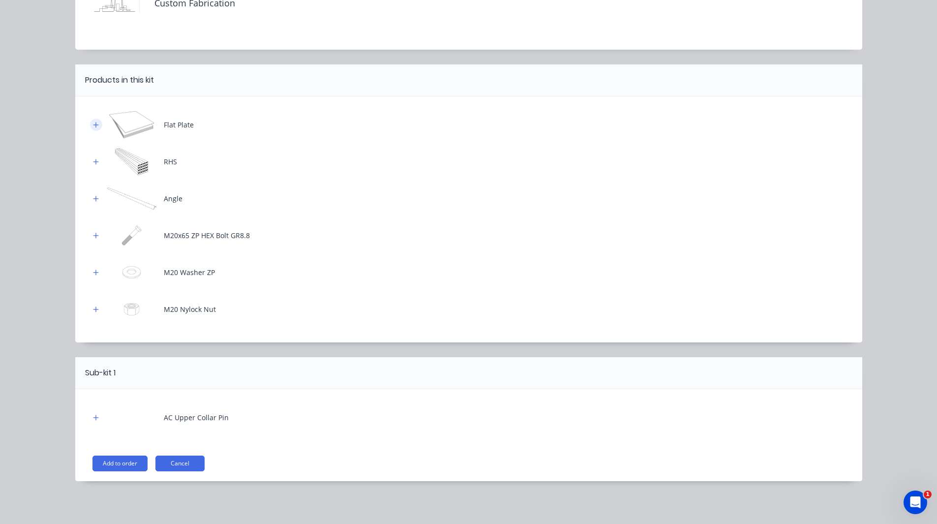
click at [93, 127] on icon "button" at bounding box center [96, 124] width 6 height 7
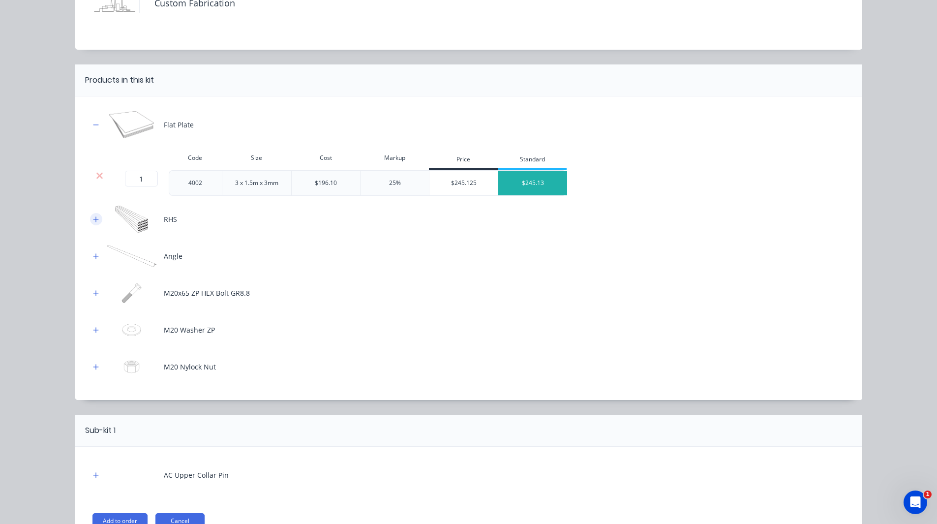
click at [90, 223] on button "button" at bounding box center [96, 219] width 12 height 12
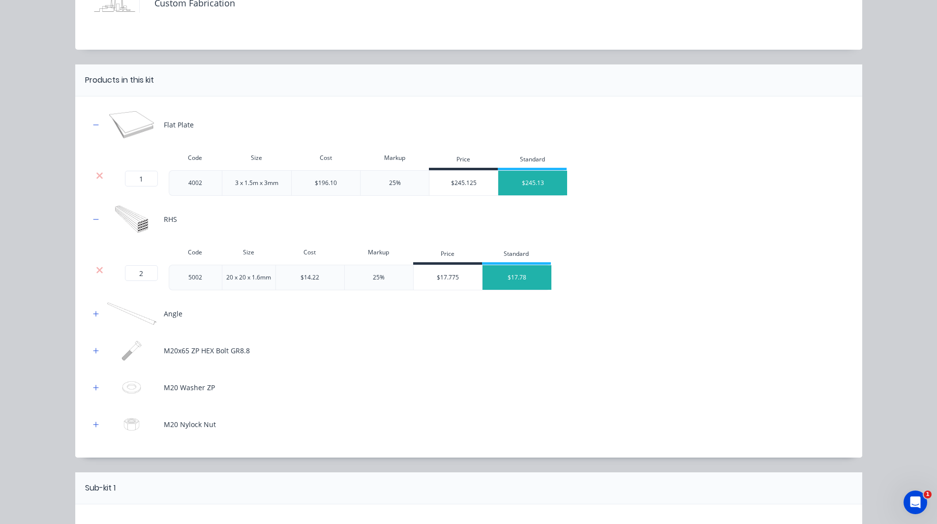
scroll to position [198, 0]
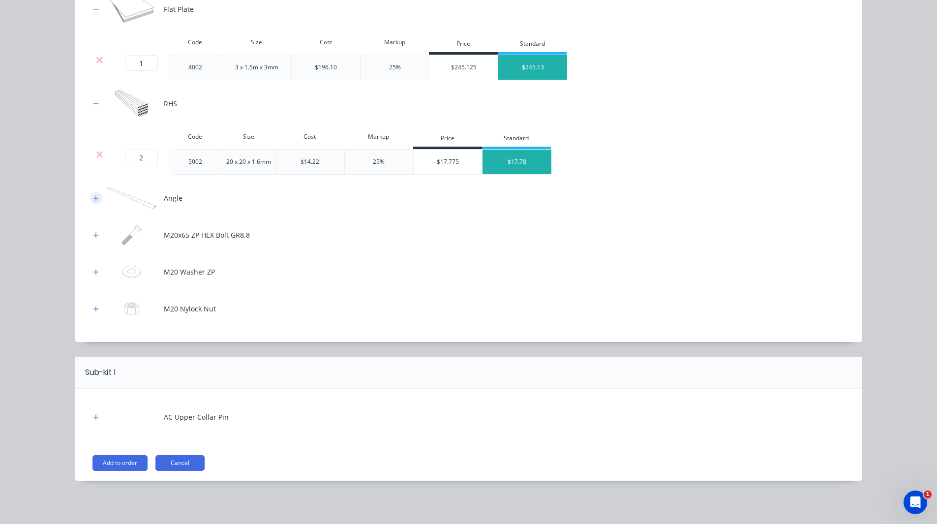
click at [93, 201] on icon "button" at bounding box center [96, 198] width 6 height 7
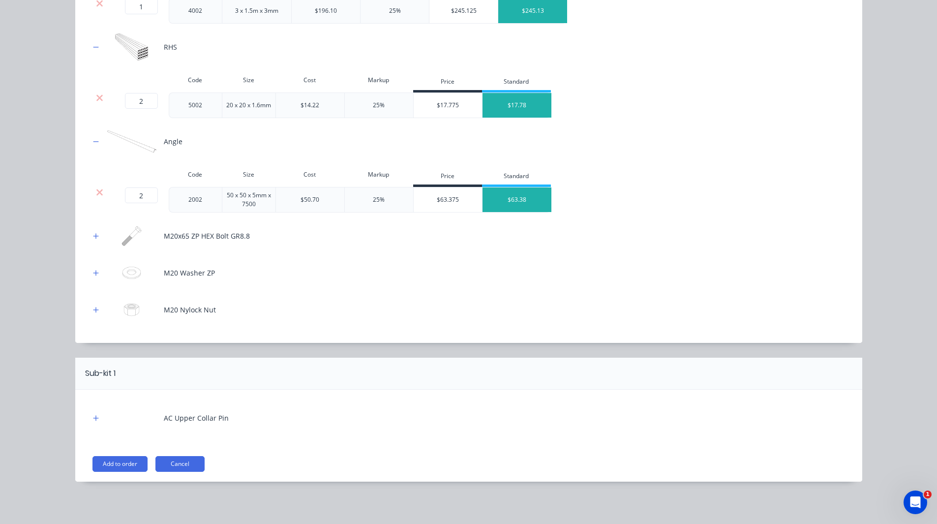
scroll to position [0, 0]
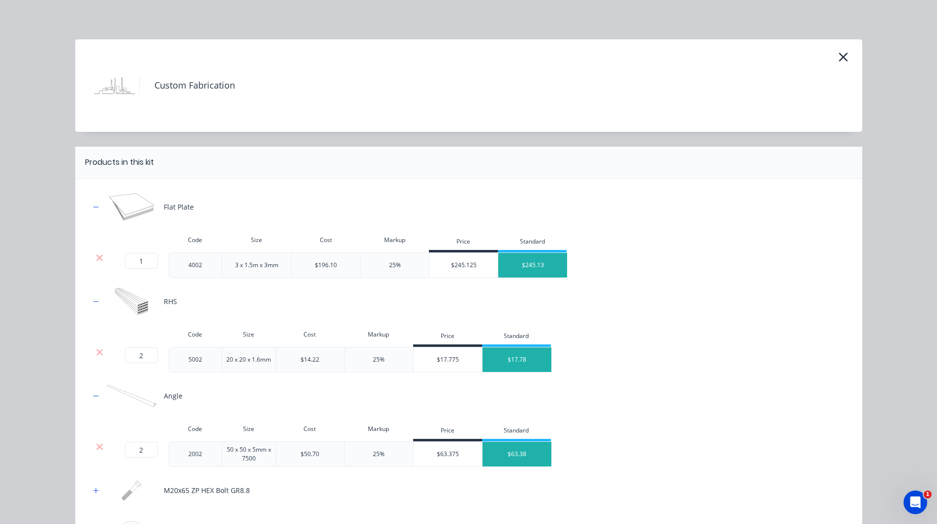
click at [198, 84] on h4 "Custom Fabrication" at bounding box center [187, 85] width 96 height 19
click at [238, 87] on div "Custom Fabrication" at bounding box center [493, 85] width 708 height 73
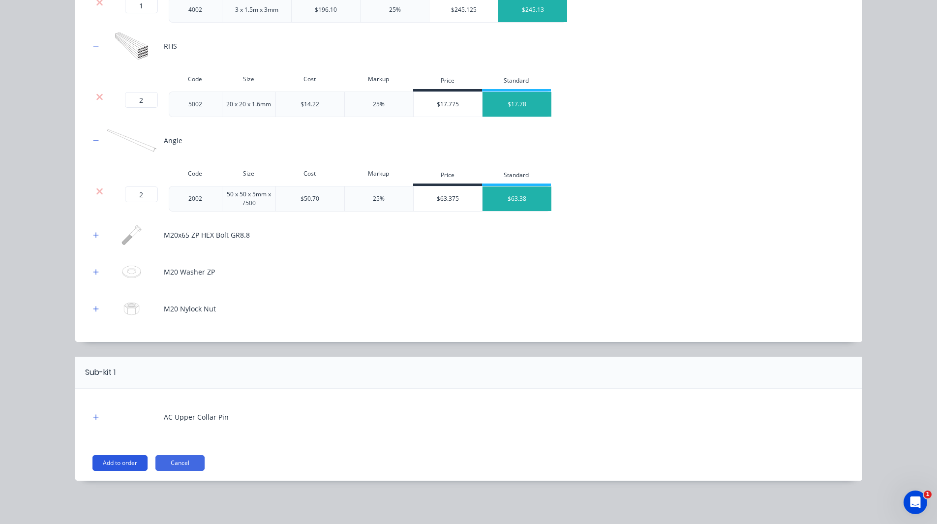
click at [128, 465] on button "Add to order" at bounding box center [119, 463] width 55 height 16
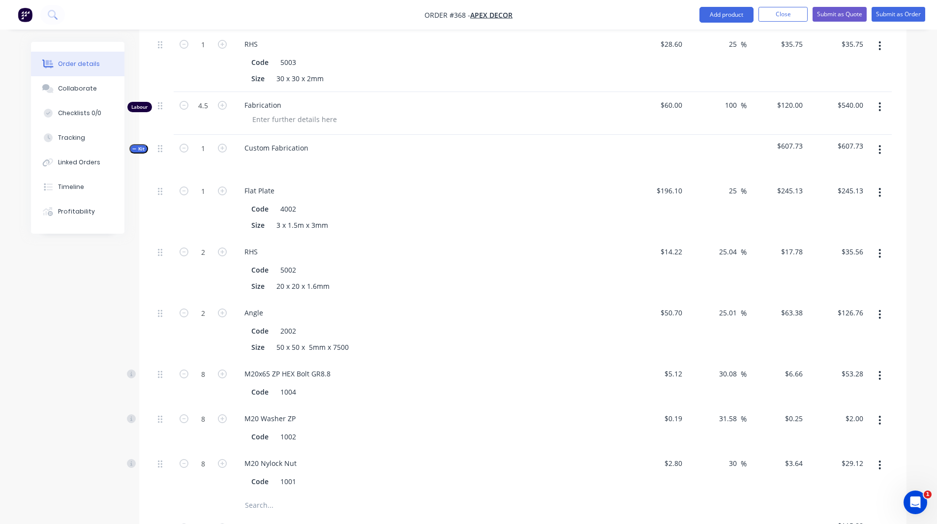
scroll to position [538, 0]
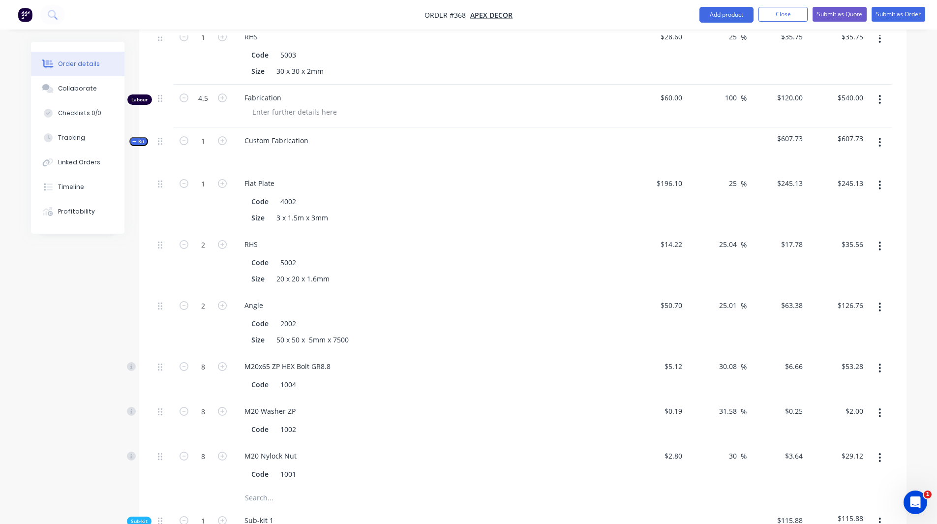
click at [880, 180] on icon "button" at bounding box center [880, 184] width 2 height 9
click at [841, 243] on div "Delete" at bounding box center [845, 250] width 76 height 14
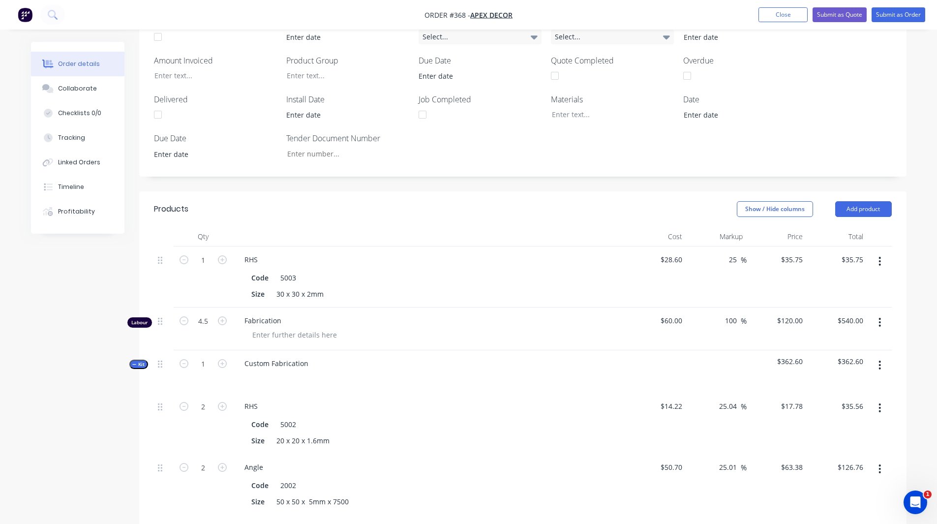
scroll to position [315, 0]
click at [872, 202] on button "Add product" at bounding box center [863, 210] width 57 height 16
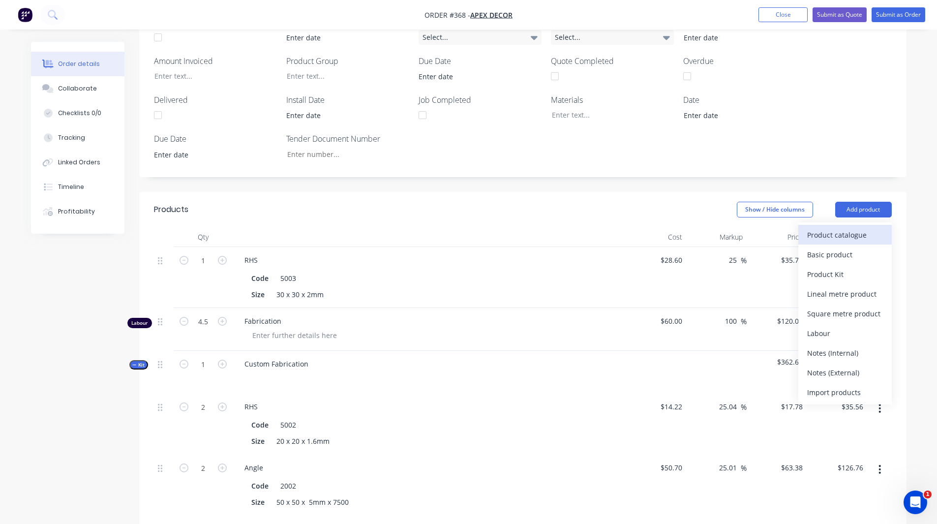
click at [855, 228] on div "Product catalogue" at bounding box center [845, 235] width 76 height 14
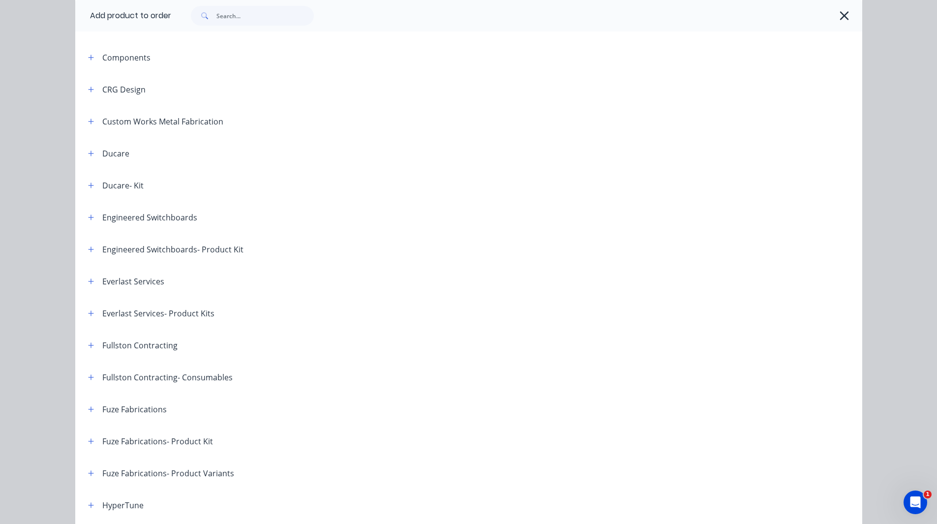
scroll to position [0, 0]
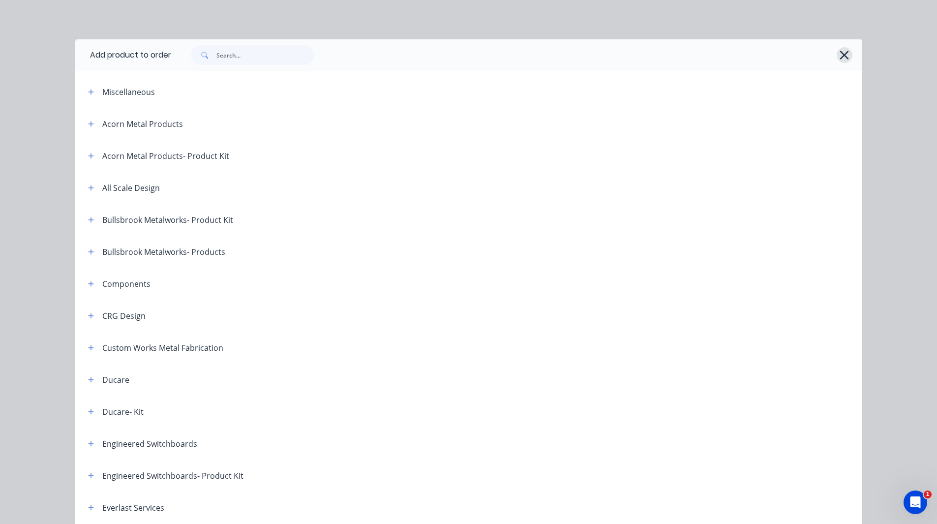
click at [839, 55] on icon "button" at bounding box center [844, 55] width 10 height 14
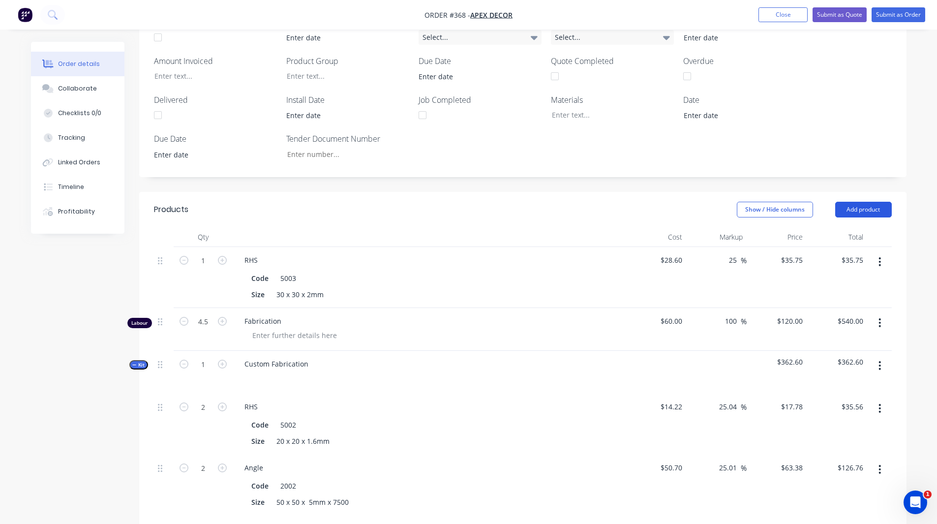
click at [868, 202] on button "Add product" at bounding box center [863, 210] width 57 height 16
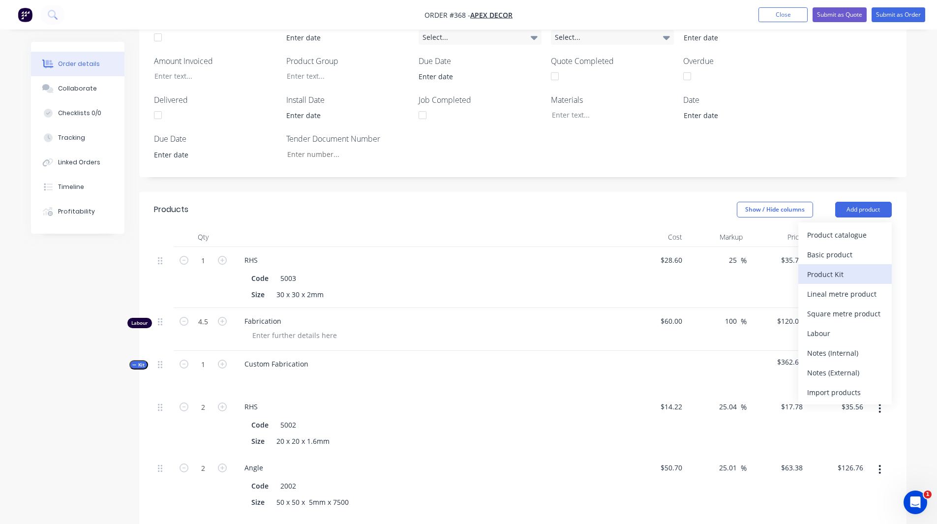
click at [835, 267] on div "Product Kit" at bounding box center [845, 274] width 76 height 14
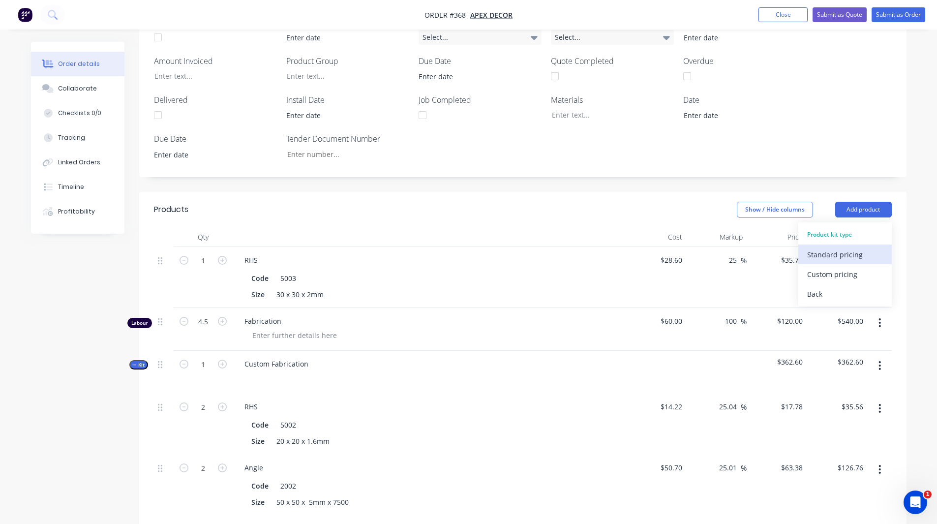
click at [841, 247] on div "Standard pricing" at bounding box center [845, 254] width 76 height 14
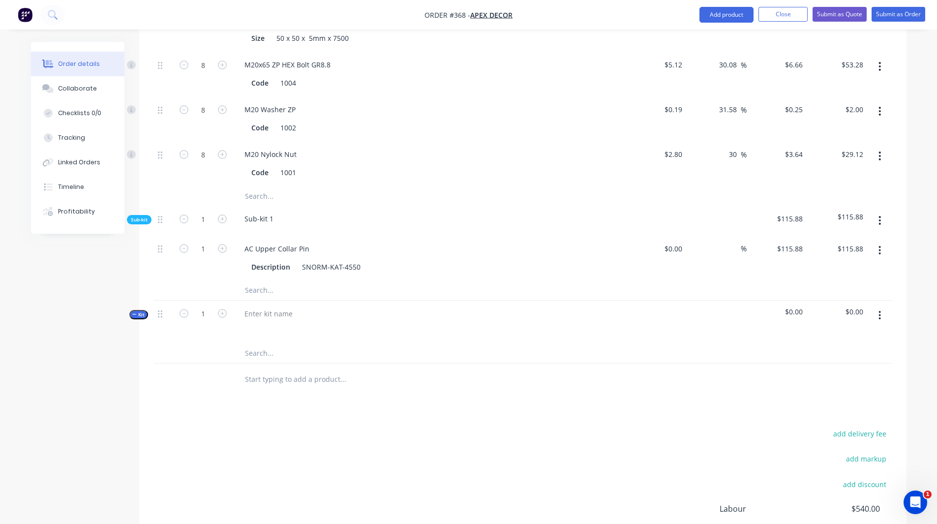
scroll to position [779, 0]
click at [279, 306] on div at bounding box center [268, 313] width 64 height 14
click at [877, 306] on button "button" at bounding box center [879, 315] width 23 height 18
click at [836, 353] on div "Add product to kit" at bounding box center [845, 360] width 76 height 14
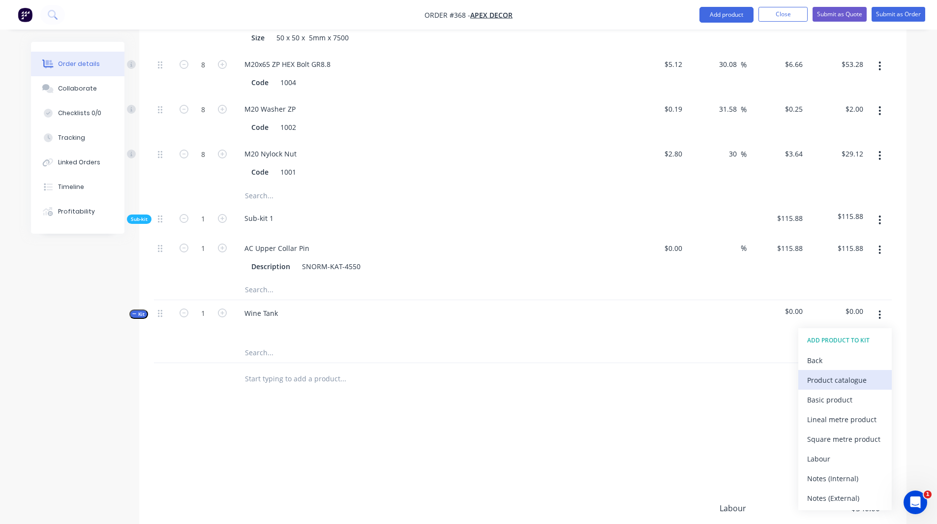
click at [832, 373] on div "Product catalogue" at bounding box center [845, 380] width 76 height 14
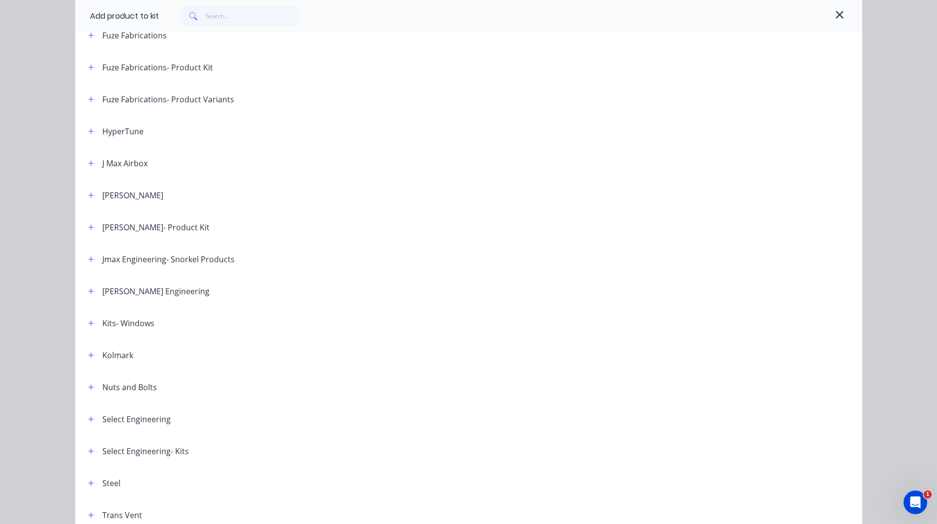
scroll to position [686, 0]
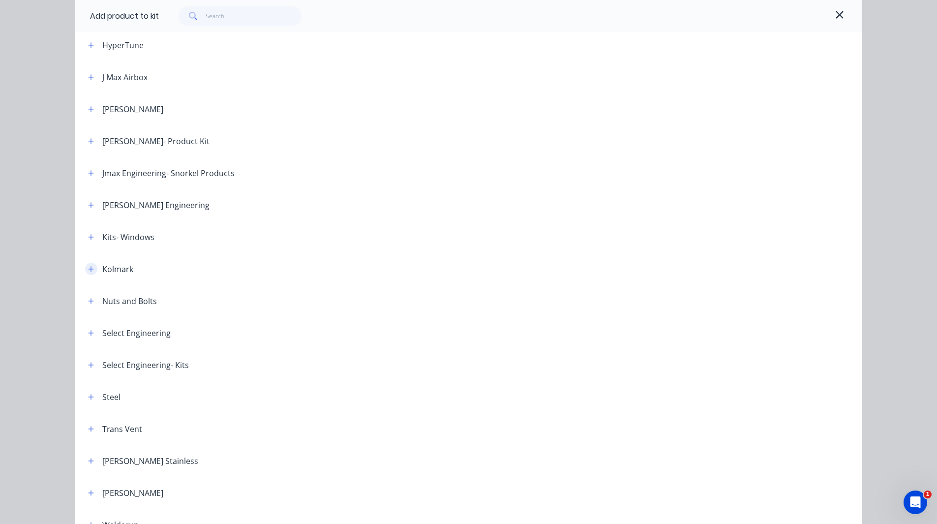
click at [88, 268] on icon "button" at bounding box center [90, 268] width 5 height 5
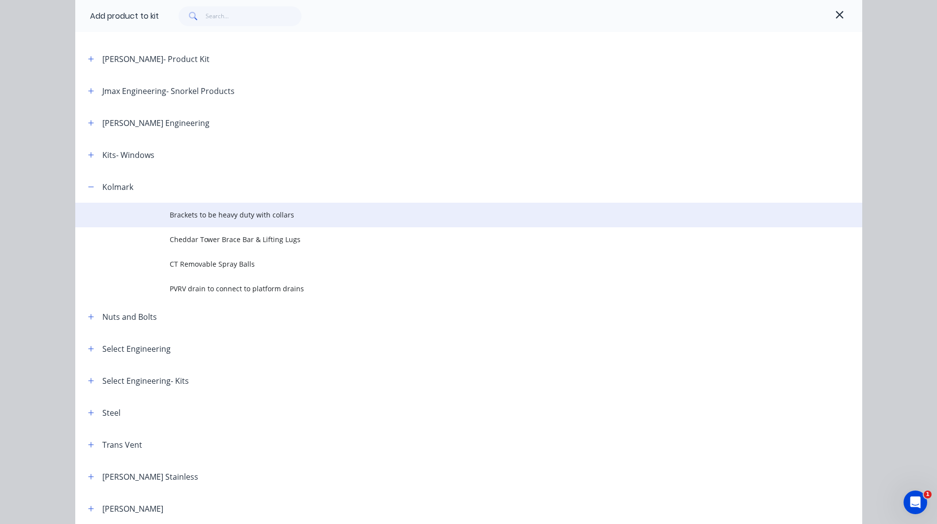
scroll to position [769, 0]
click at [234, 214] on span "Brackets to be heavy duty with collars" at bounding box center [447, 214] width 554 height 10
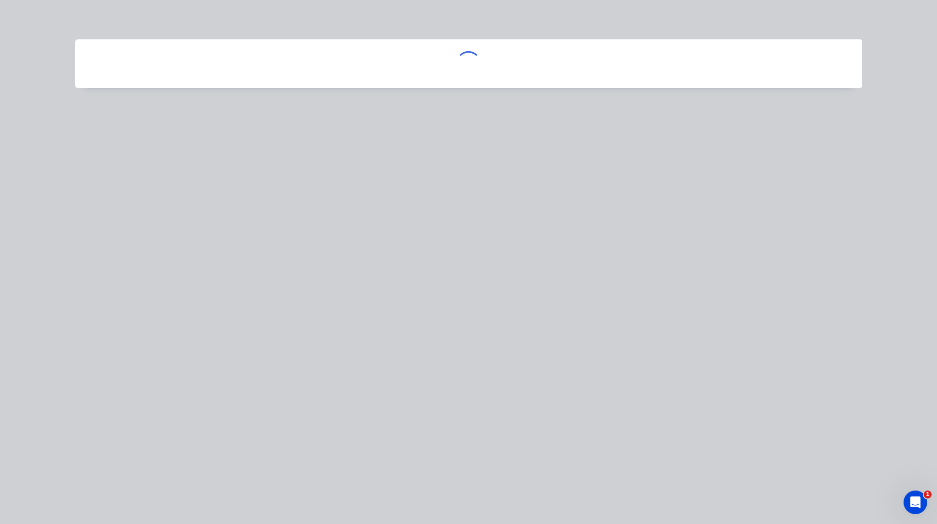
scroll to position [0, 0]
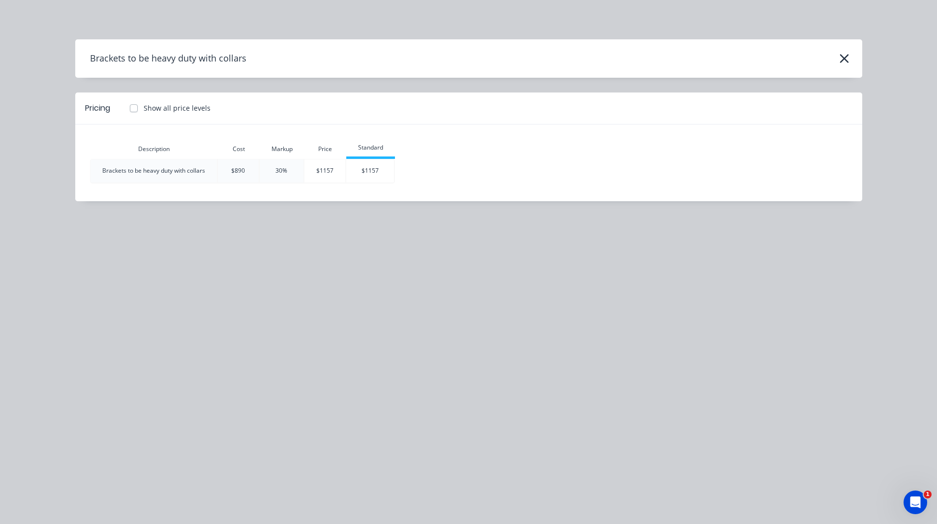
click at [141, 174] on div "Brackets to be heavy duty with collars" at bounding box center [153, 170] width 126 height 9
click at [243, 169] on div "$890" at bounding box center [238, 170] width 41 height 9
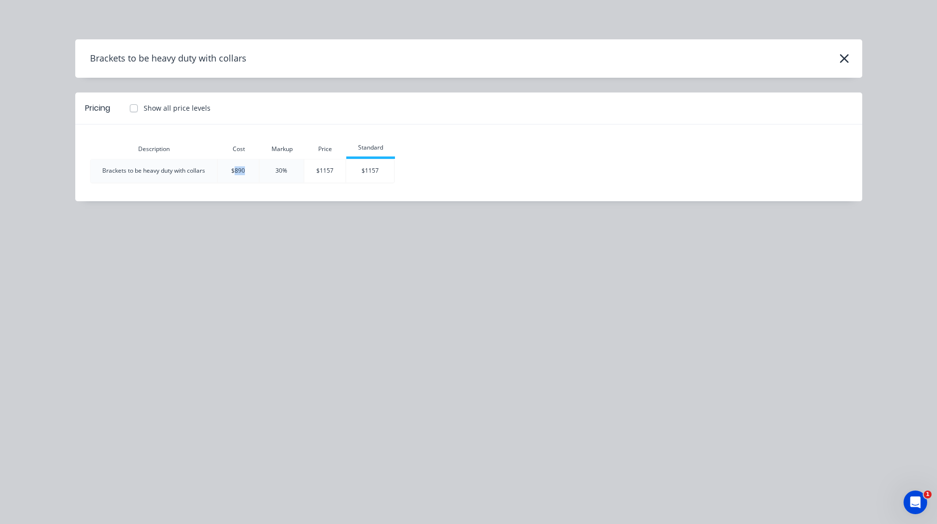
click at [243, 169] on div "$890" at bounding box center [238, 170] width 41 height 9
click at [289, 172] on div "30%" at bounding box center [282, 170] width 44 height 9
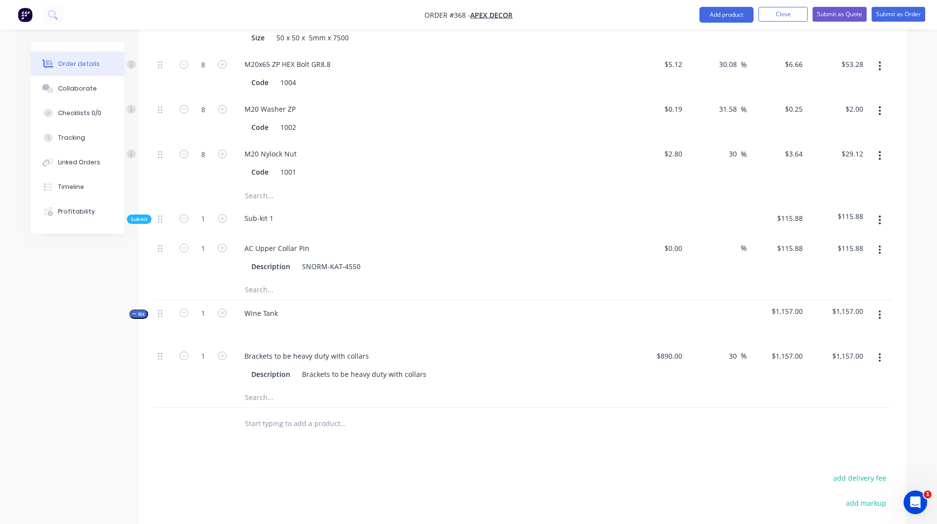
scroll to position [771, 0]
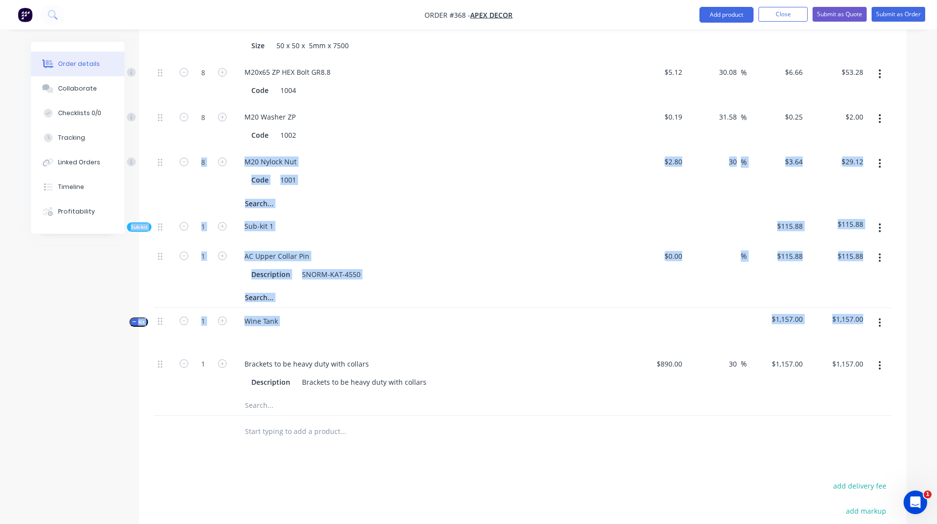
drag, startPoint x: 920, startPoint y: 101, endPoint x: 881, endPoint y: 275, distance: 178.3
click at [881, 314] on button "button" at bounding box center [879, 323] width 23 height 18
click at [904, 288] on div "Qty Cost Markup Price Total 1 RHS Code 5003 Size 30 x 30 x 2mm $28.60 $28.60 25…" at bounding box center [522, 109] width 767 height 677
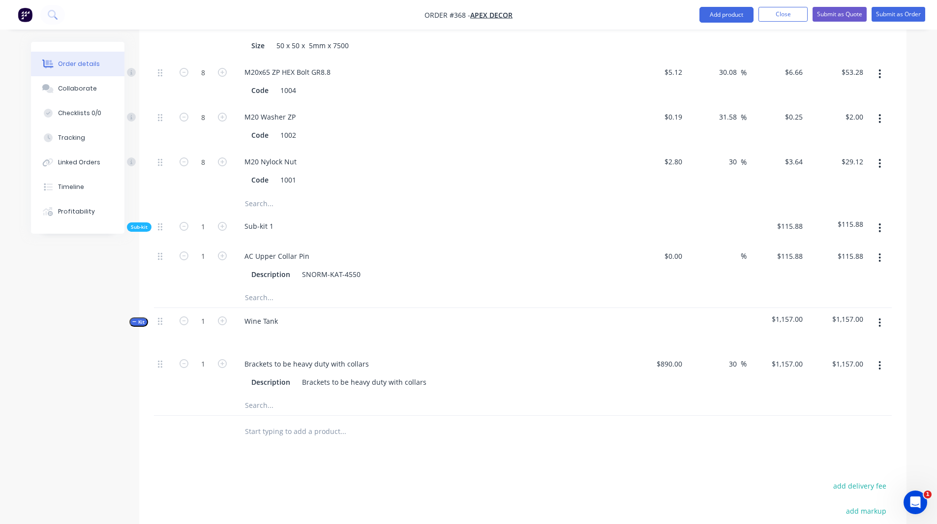
click at [876, 314] on button "button" at bounding box center [879, 323] width 23 height 18
click at [840, 361] on div "Add product to kit" at bounding box center [845, 368] width 76 height 14
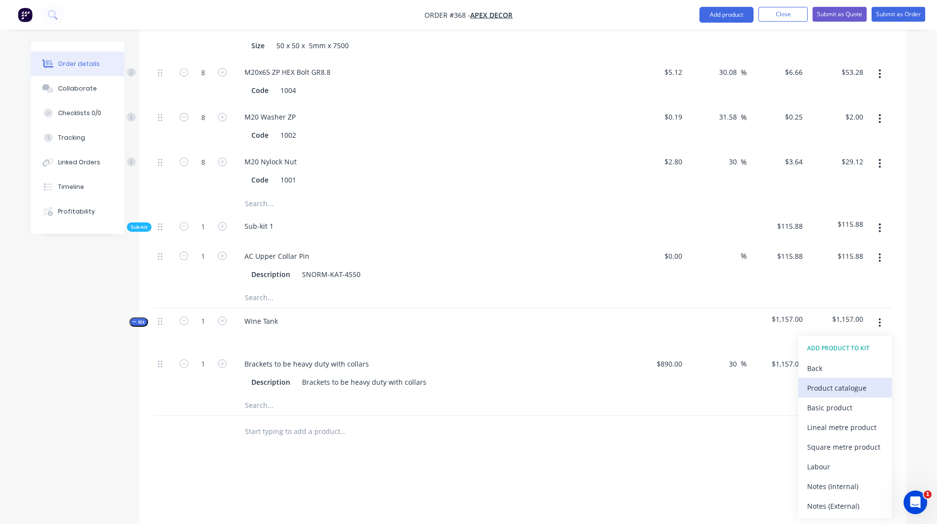
click at [822, 381] on div "Product catalogue" at bounding box center [845, 388] width 76 height 14
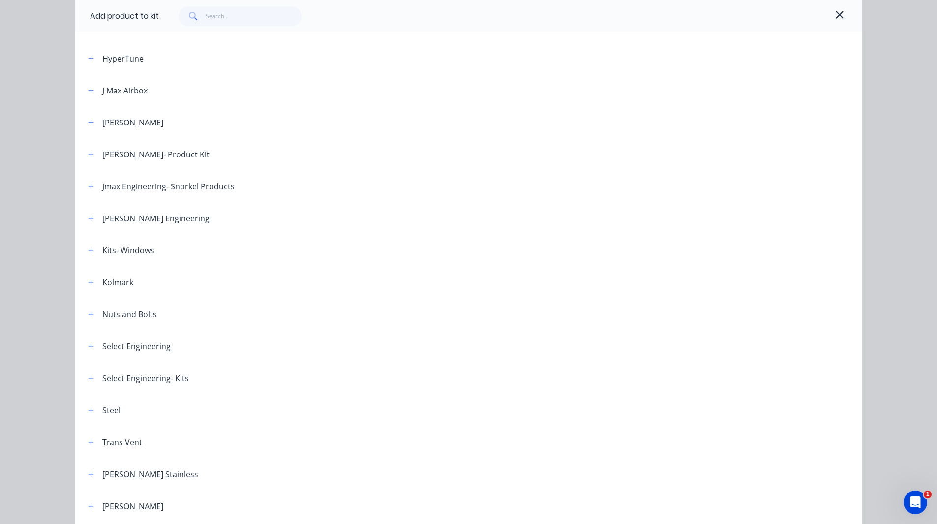
scroll to position [675, 0]
click at [88, 283] on icon "button" at bounding box center [91, 280] width 6 height 7
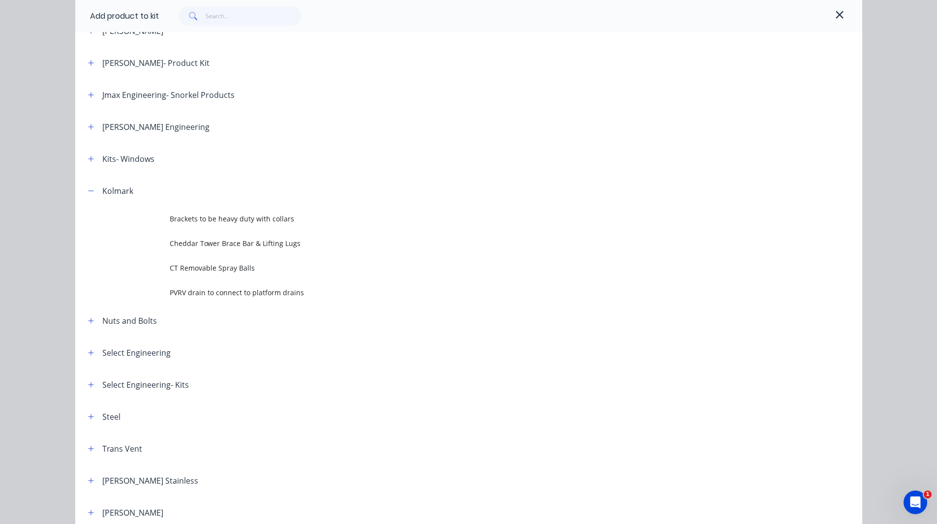
scroll to position [765, 0]
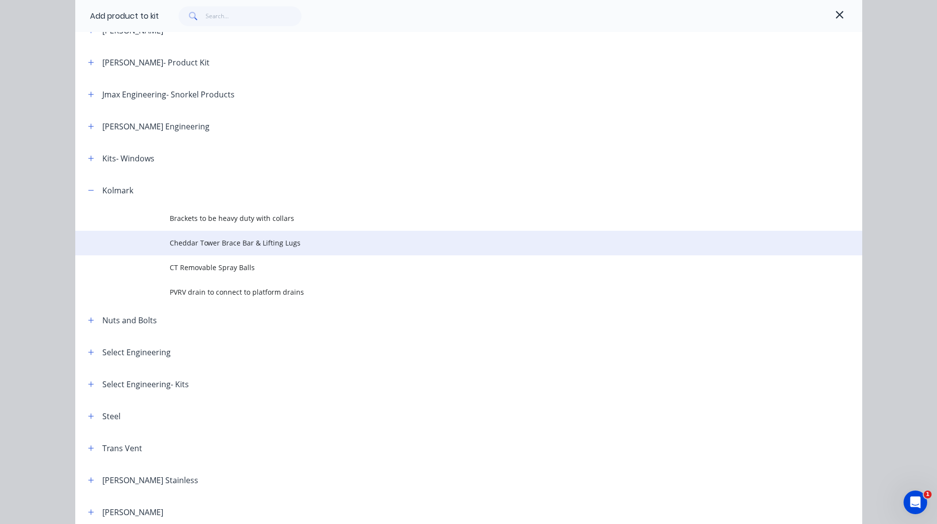
click at [191, 240] on span "Cheddar Tower Brace Bar & Lifting Lugs" at bounding box center [447, 242] width 554 height 10
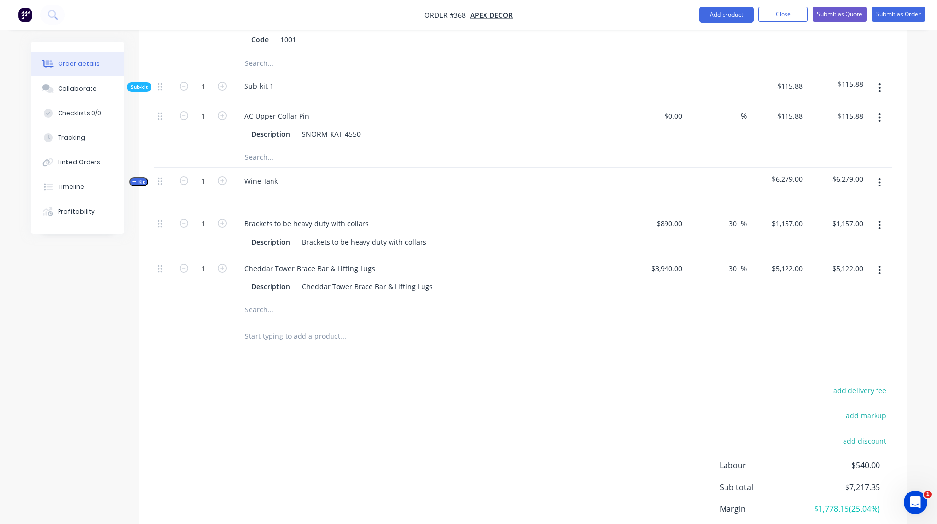
scroll to position [910, 0]
click at [877, 175] on button "button" at bounding box center [879, 184] width 23 height 18
click at [849, 222] on div "Add product to kit" at bounding box center [845, 229] width 76 height 14
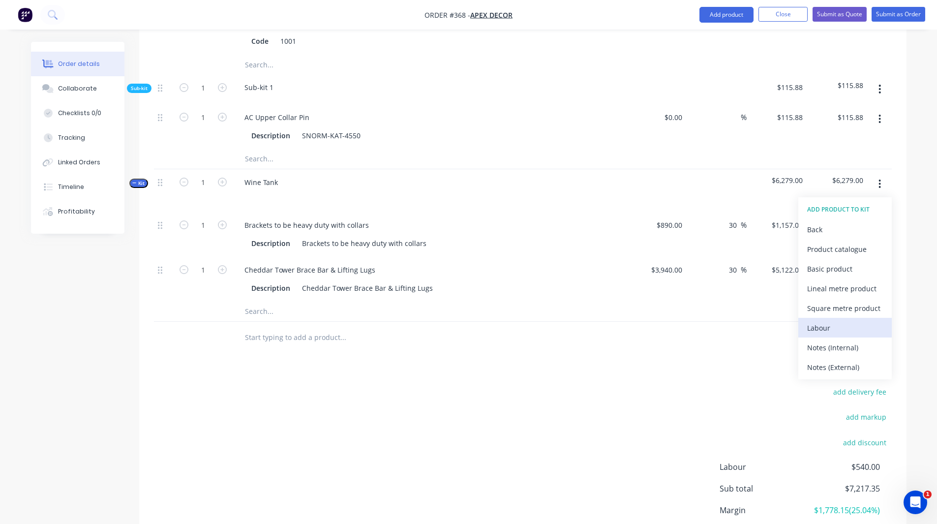
click at [843, 321] on div "Labour" at bounding box center [845, 328] width 76 height 14
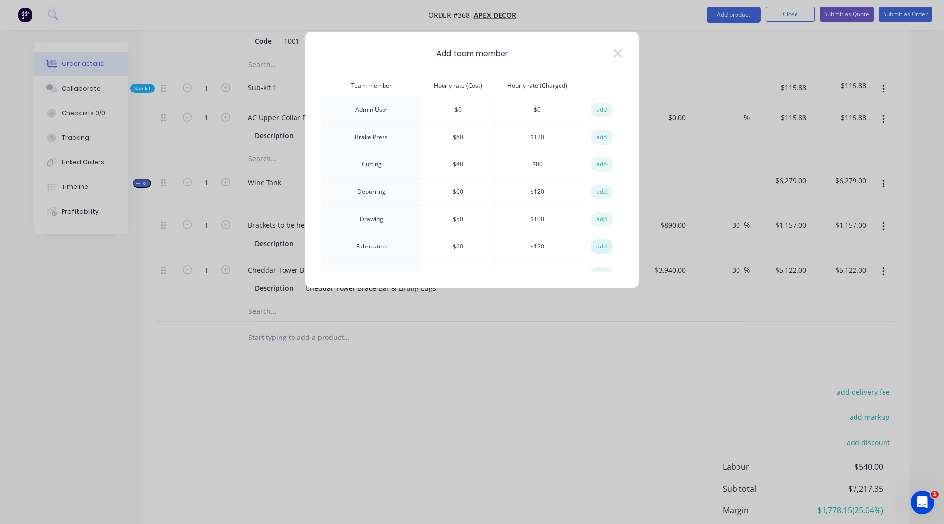
click at [599, 246] on button "add" at bounding box center [602, 246] width 22 height 15
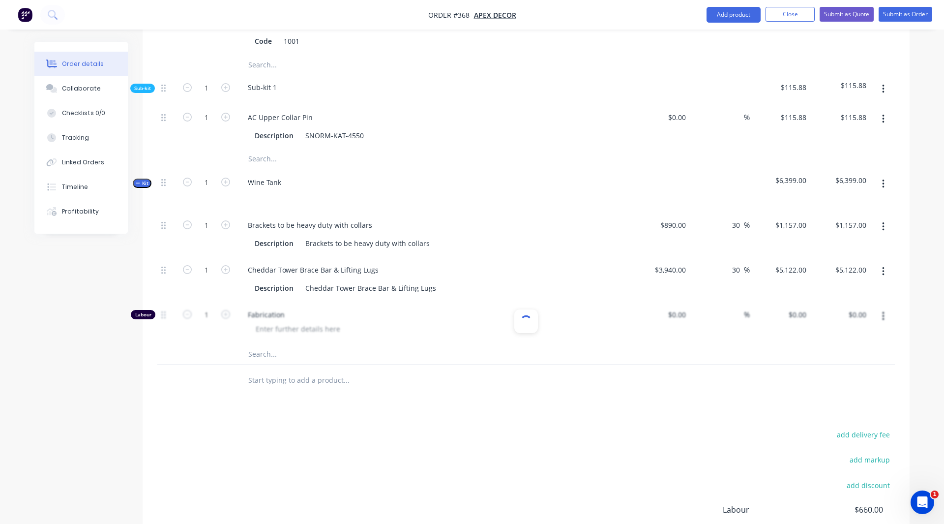
type input "$60.00"
type input "100"
type input "$120.00"
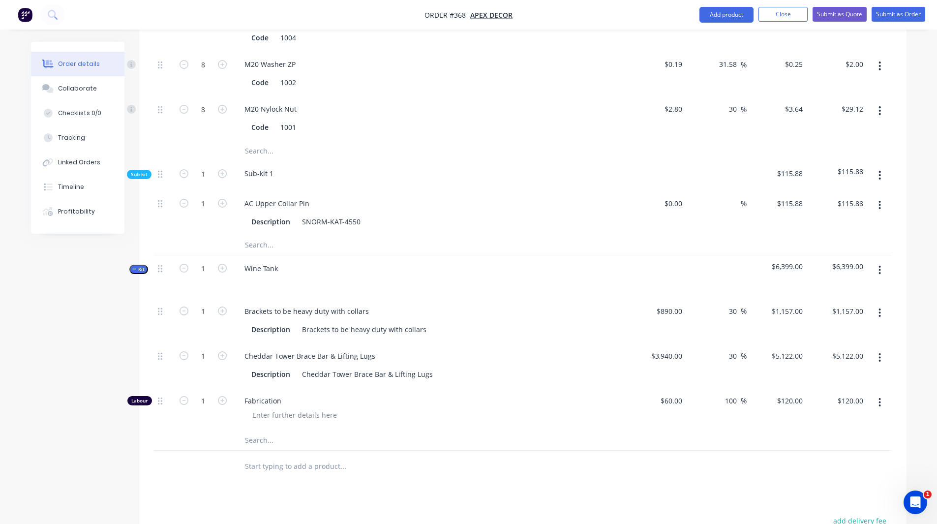
scroll to position [823, 0]
click at [731, 305] on input "30" at bounding box center [734, 312] width 13 height 14
type input "35"
click at [609, 445] on div "Products Show / Hide columns Add product Qty Cost Markup Price Total 1 RHS Code…" at bounding box center [522, 201] width 767 height 1035
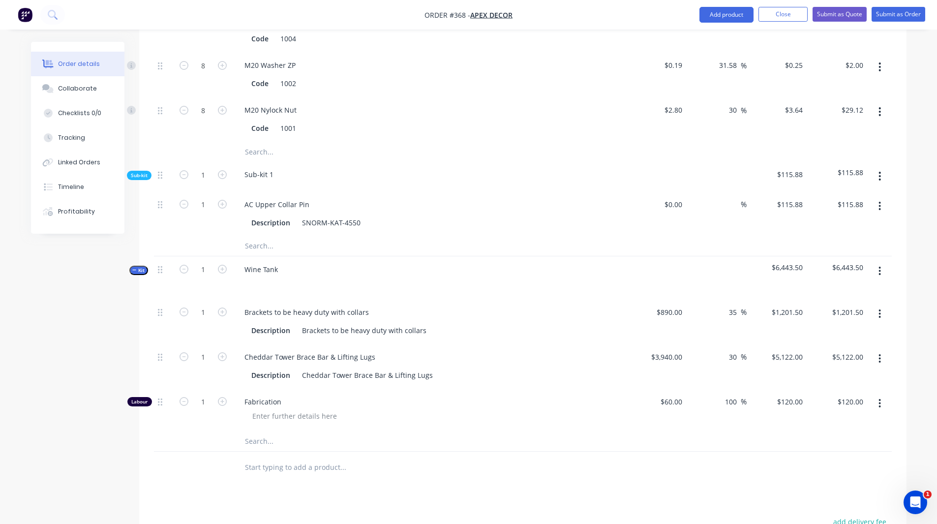
type input "$1,201.50"
click at [143, 266] on span "Kit" at bounding box center [138, 269] width 13 height 7
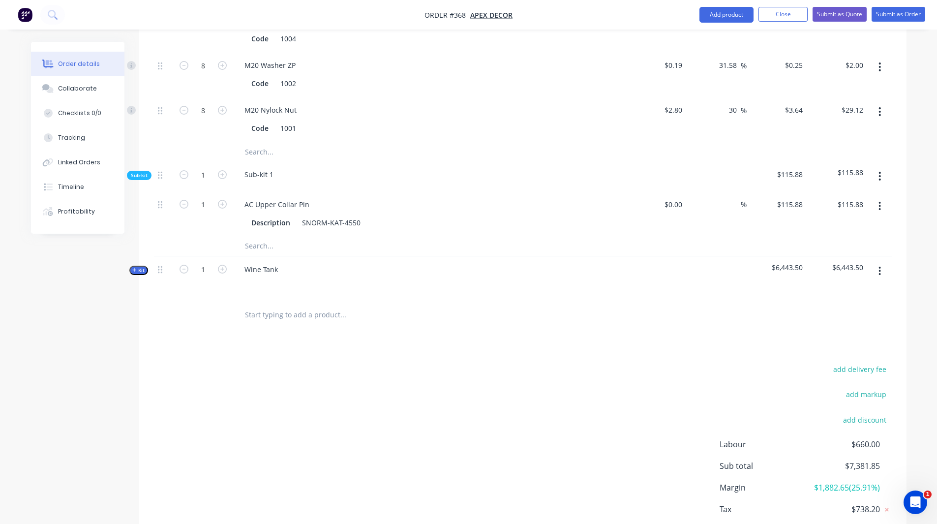
click at [136, 266] on button "Kit" at bounding box center [138, 270] width 19 height 9
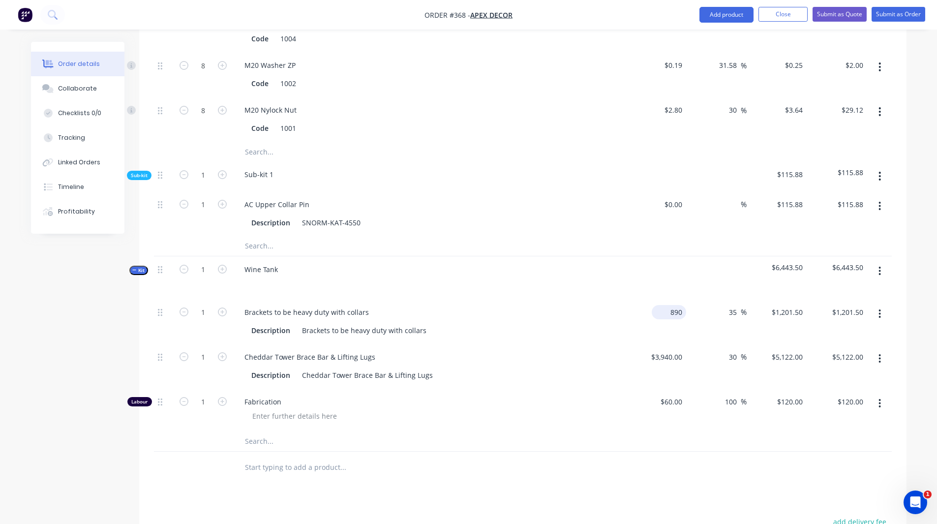
click at [672, 305] on input "890" at bounding box center [670, 312] width 30 height 14
click at [672, 305] on input "890" at bounding box center [677, 312] width 17 height 14
click at [878, 305] on button "button" at bounding box center [879, 314] width 23 height 18
type input "$1,000.00"
type input "$1,350.00"
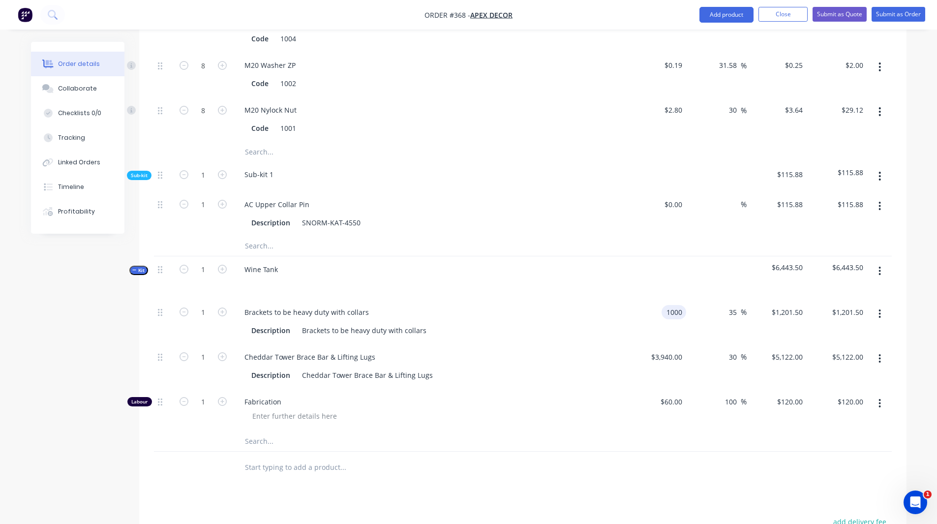
type input "$1,350.00"
click at [702, 451] on div at bounding box center [523, 467] width 738 height 32
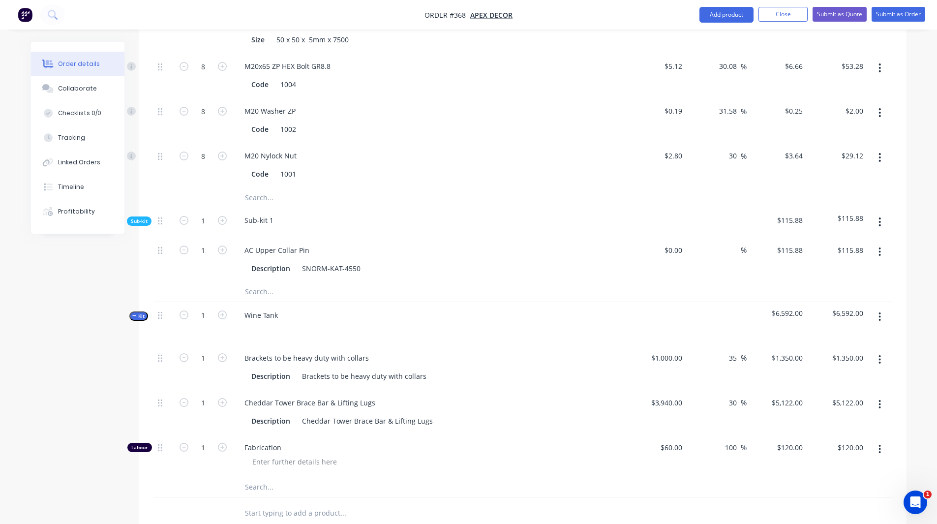
scroll to position [992, 0]
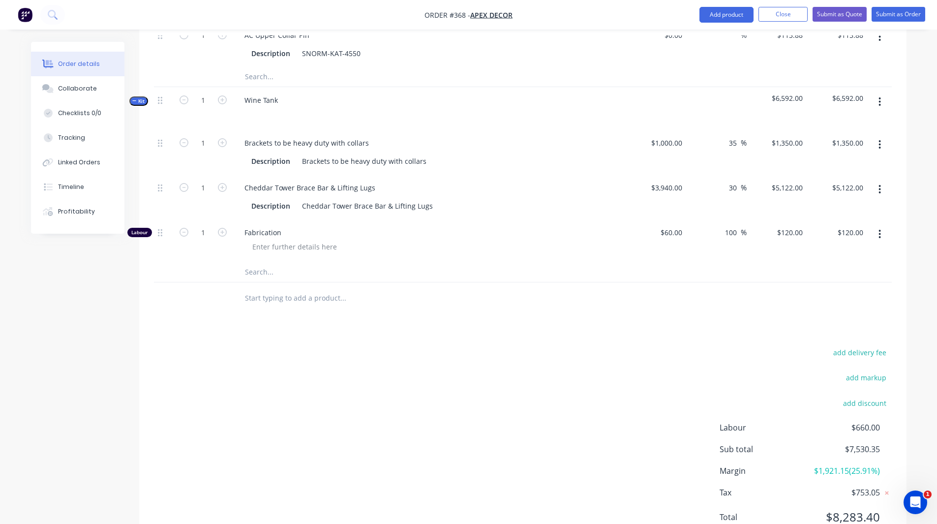
click at [862, 465] on span "$1,921.15 ( 25.91 %)" at bounding box center [842, 471] width 73 height 12
click at [883, 465] on div "Margin $1,921.15 ( 25.91 %)" at bounding box center [805, 471] width 172 height 12
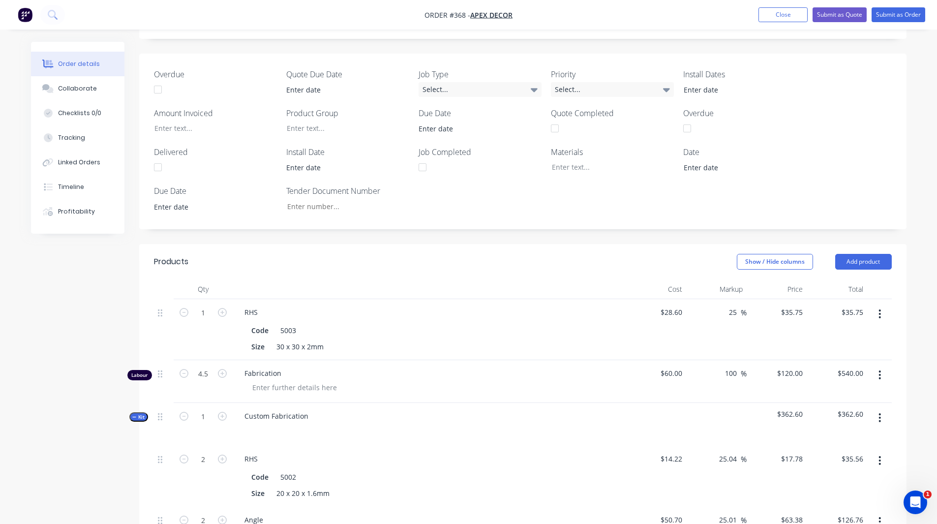
scroll to position [230, 0]
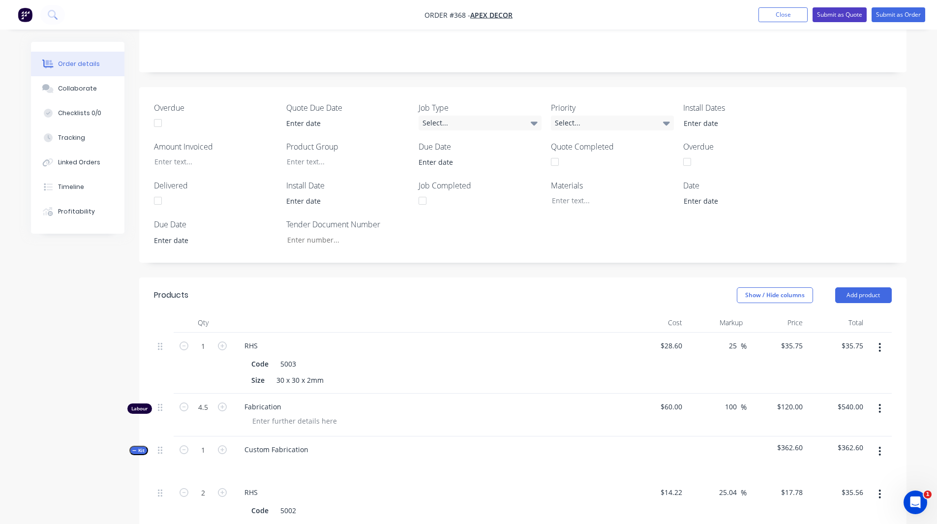
click at [846, 16] on button "Submit as Quote" at bounding box center [839, 14] width 54 height 15
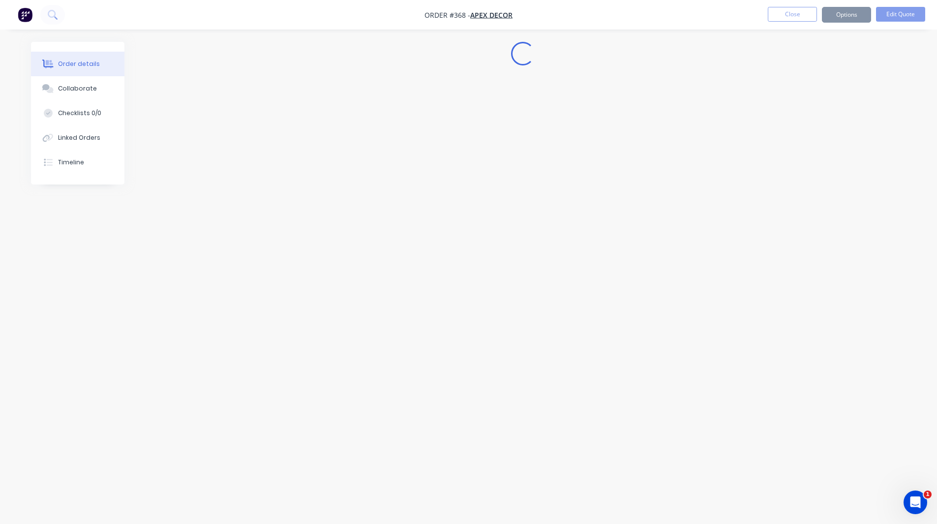
scroll to position [0, 0]
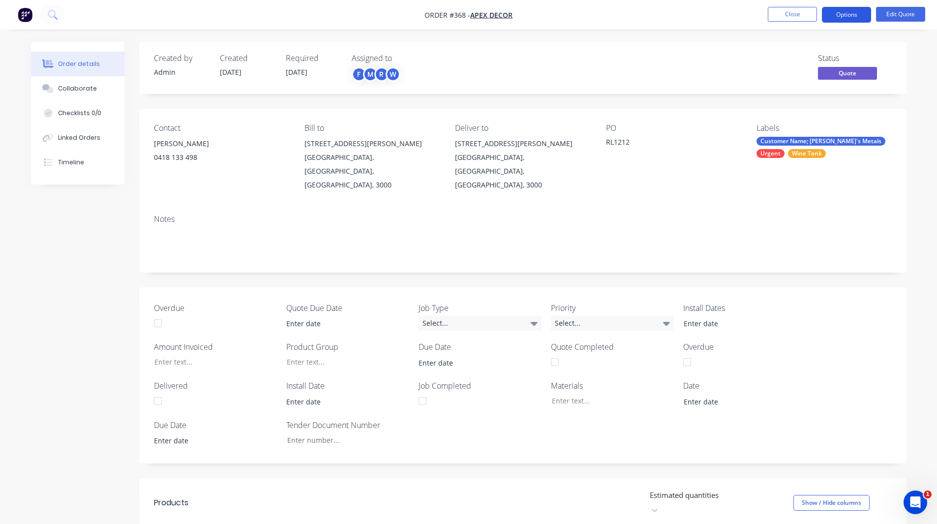
click at [833, 17] on button "Options" at bounding box center [846, 15] width 49 height 16
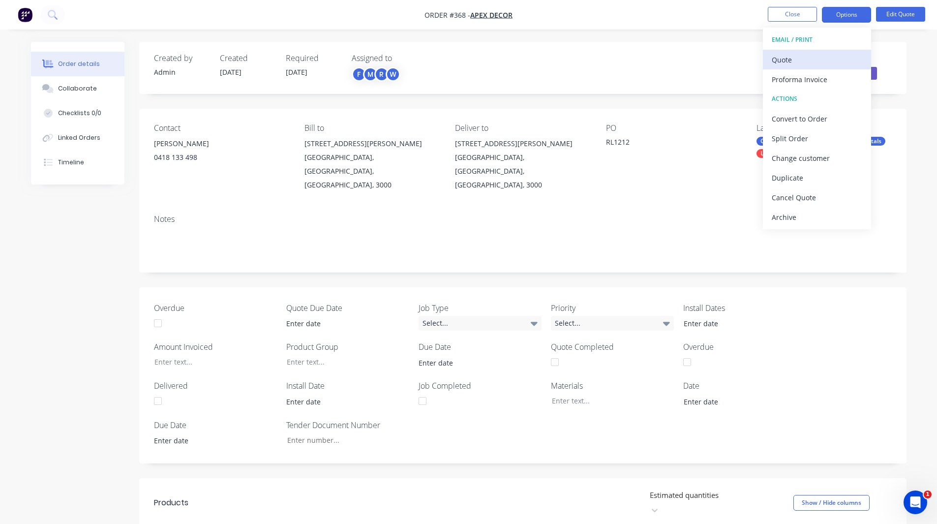
click at [775, 61] on div "Quote" at bounding box center [816, 60] width 90 height 14
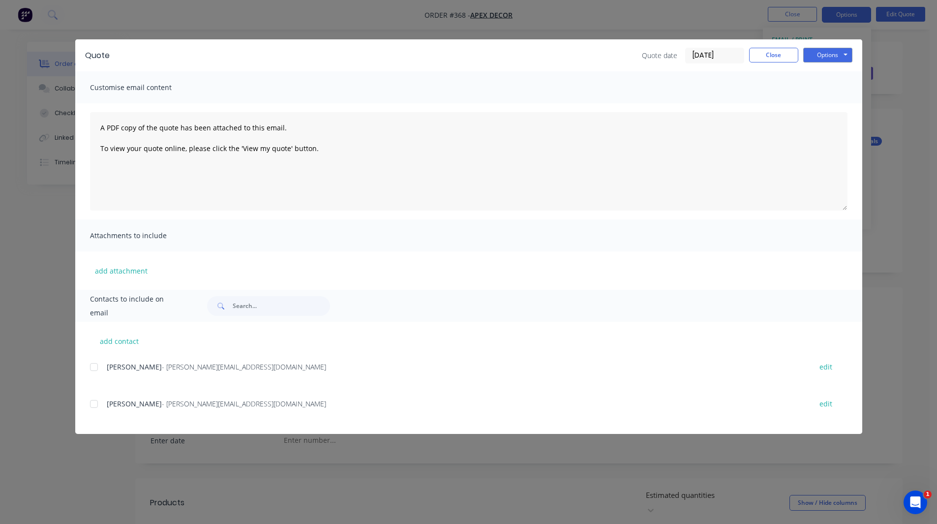
click at [95, 367] on div at bounding box center [94, 367] width 20 height 20
click at [831, 58] on button "Options" at bounding box center [827, 55] width 49 height 15
click at [771, 56] on button "Close" at bounding box center [773, 55] width 49 height 15
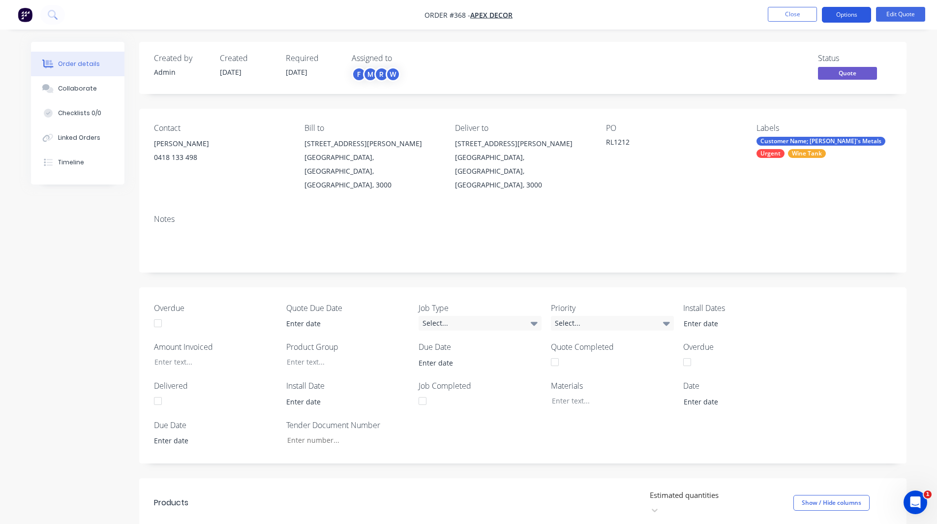
click at [838, 19] on button "Options" at bounding box center [846, 15] width 49 height 16
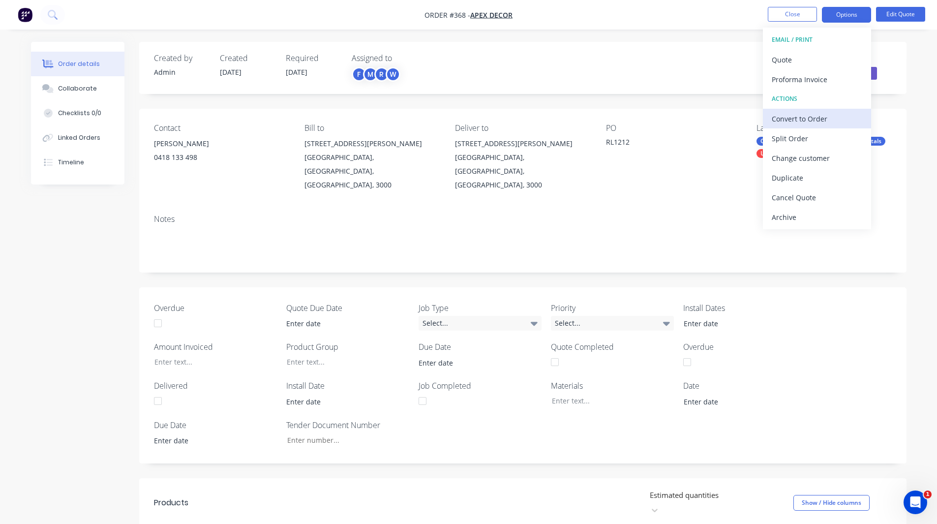
click at [800, 112] on div "Convert to Order" at bounding box center [816, 119] width 90 height 14
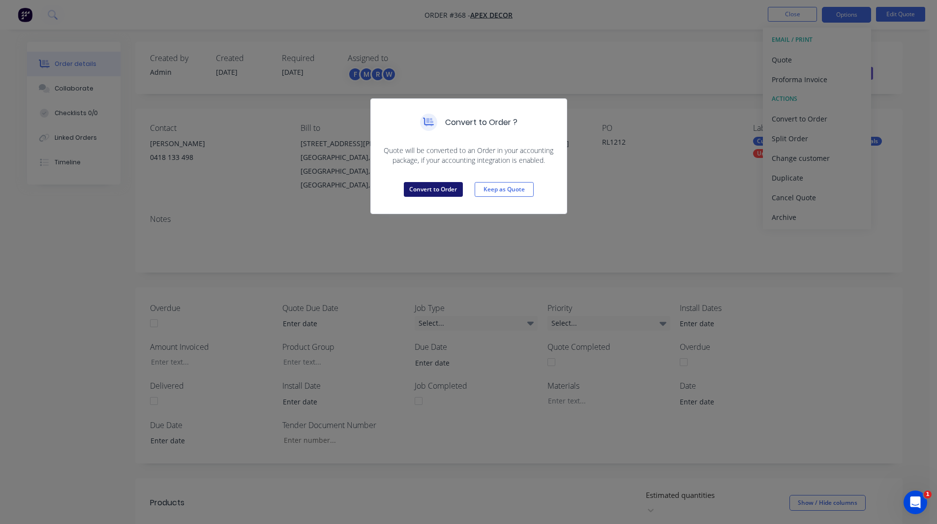
click at [434, 189] on button "Convert to Order" at bounding box center [433, 189] width 59 height 15
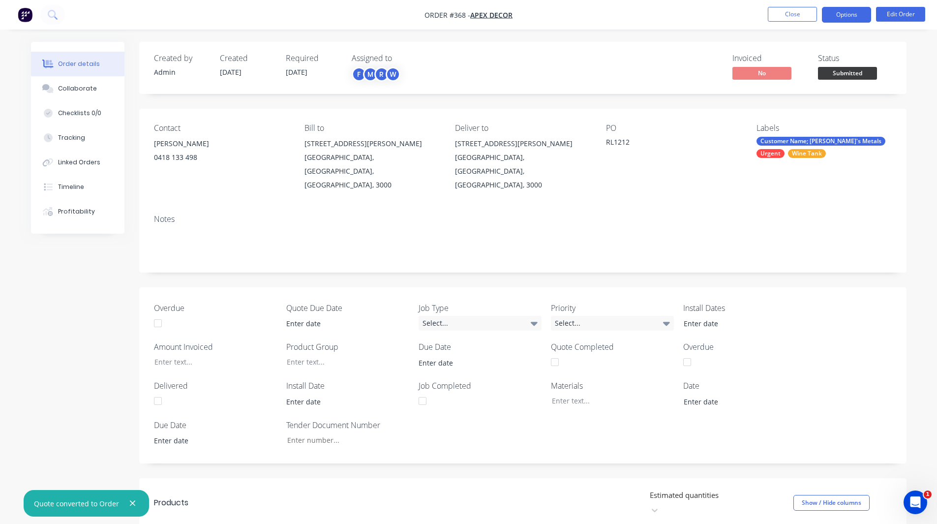
click at [851, 12] on button "Options" at bounding box center [846, 15] width 49 height 16
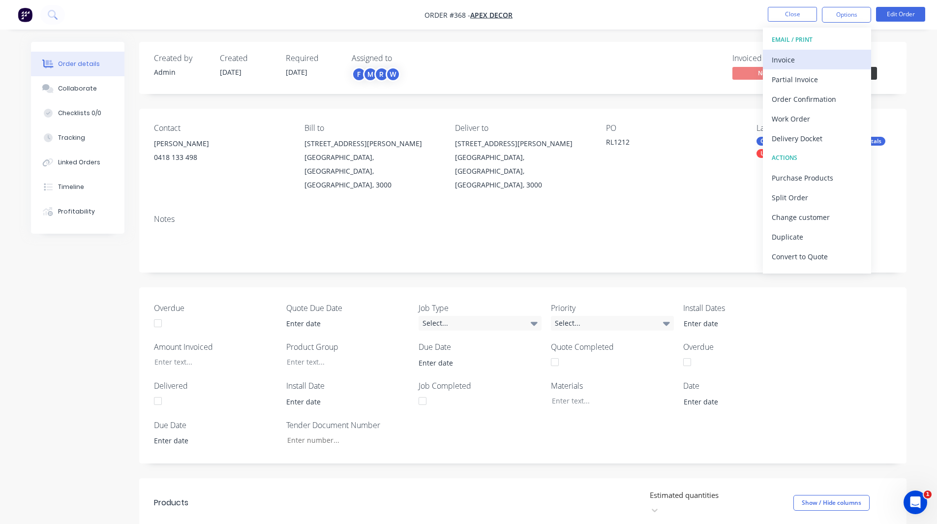
click at [800, 58] on div "Invoice" at bounding box center [816, 60] width 90 height 14
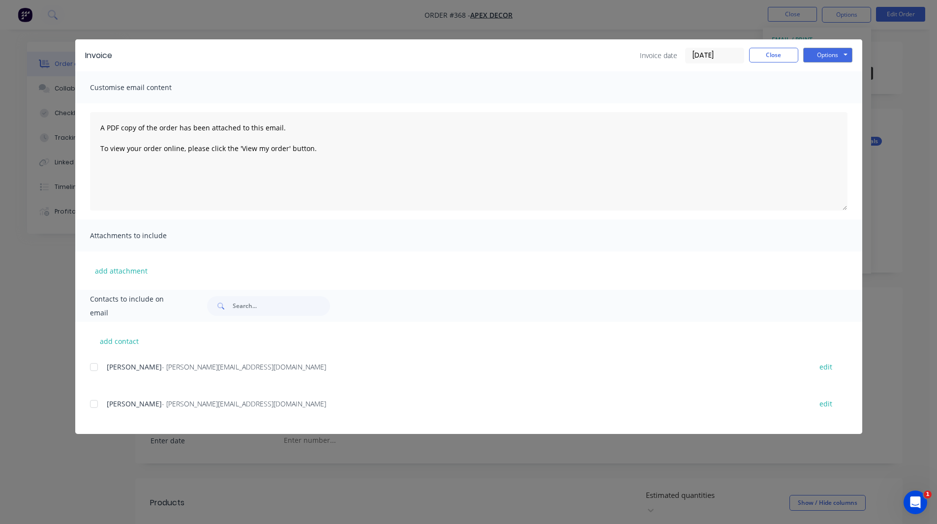
click at [93, 362] on div at bounding box center [94, 367] width 20 height 20
click at [829, 54] on button "Options" at bounding box center [827, 55] width 49 height 15
click at [787, 58] on button "Close" at bounding box center [773, 55] width 49 height 15
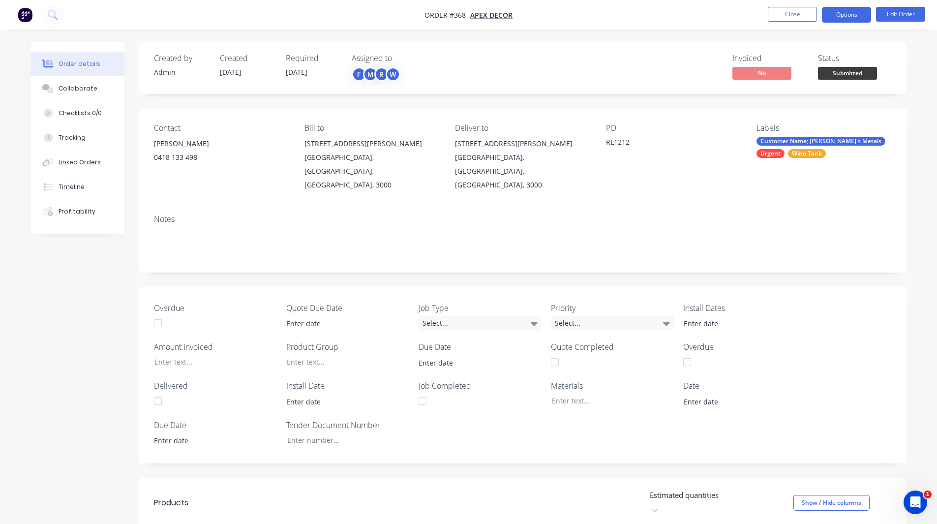
click at [852, 17] on button "Options" at bounding box center [846, 15] width 49 height 16
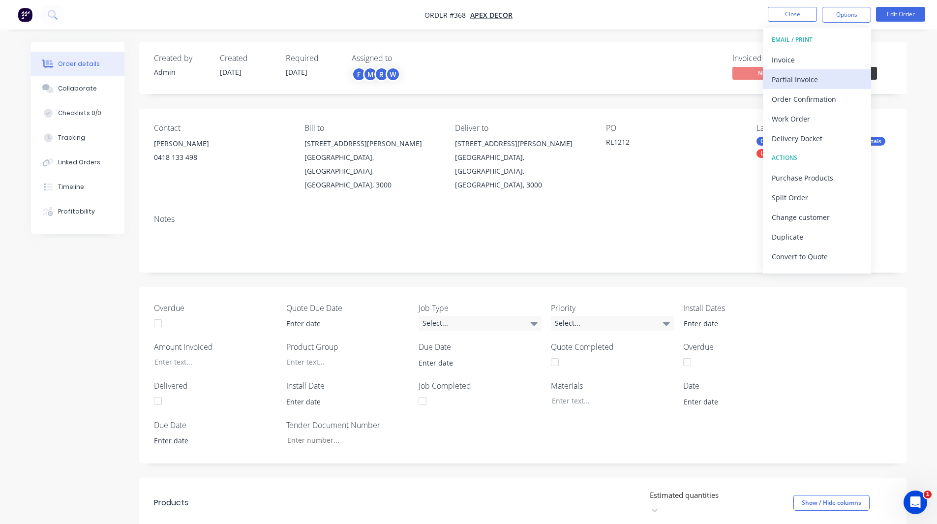
click at [807, 79] on div "Partial Invoice" at bounding box center [816, 79] width 90 height 14
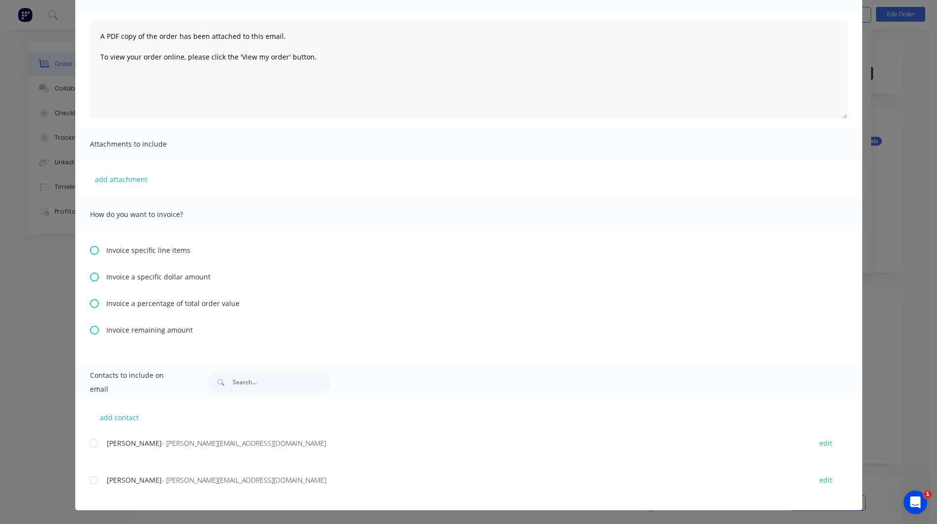
scroll to position [91, 0]
click at [91, 303] on icon at bounding box center [94, 303] width 9 height 9
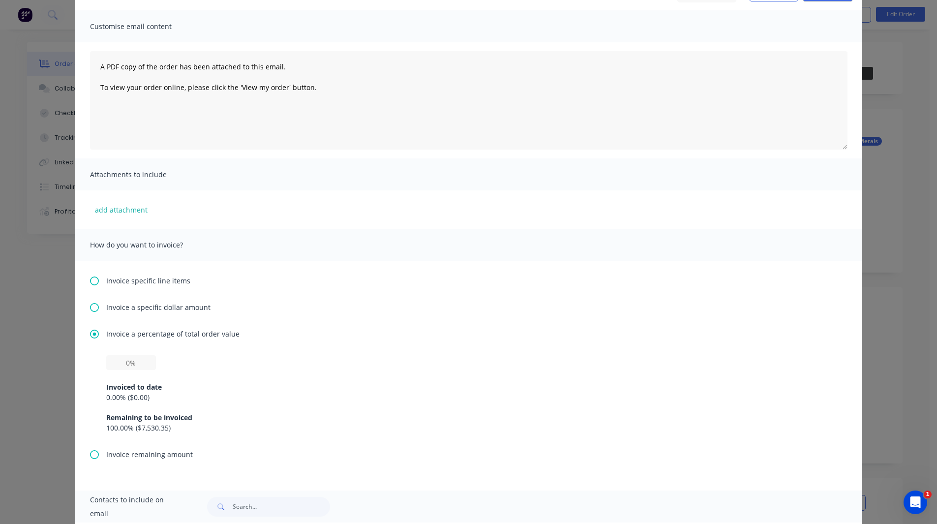
scroll to position [63, 0]
click at [124, 361] on input "text" at bounding box center [131, 360] width 50 height 15
type input "50%"
click at [218, 351] on div "Invoice a percentage of total order value 50% Invoiced to date 0.00 % ( $0.00 )…" at bounding box center [468, 386] width 757 height 120
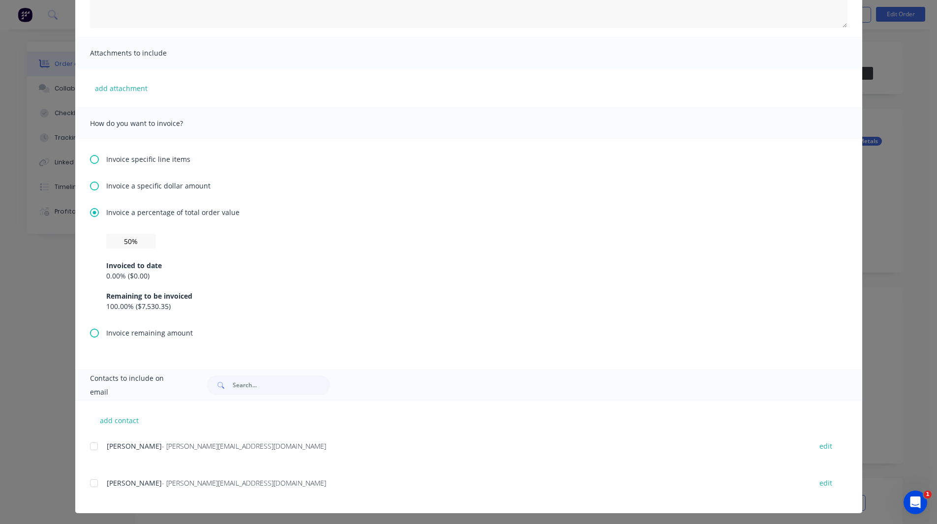
scroll to position [185, 0]
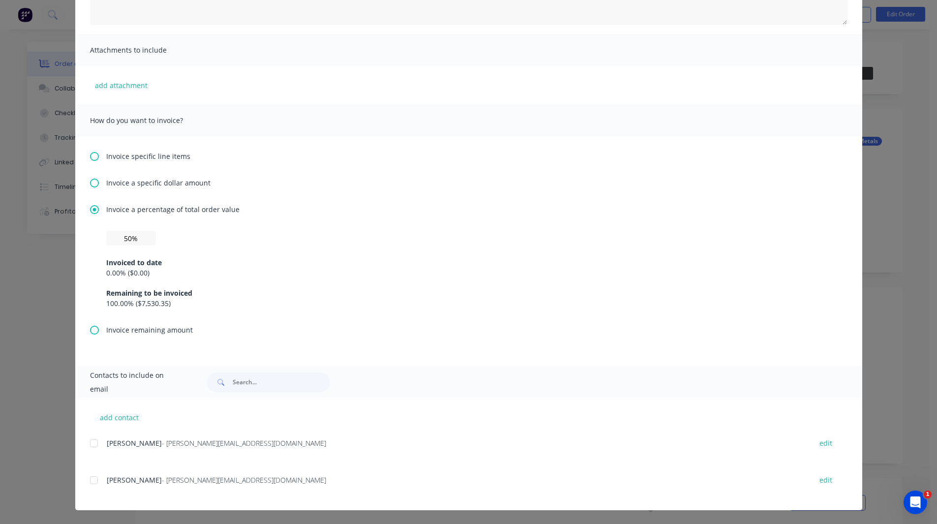
click at [91, 158] on icon at bounding box center [94, 156] width 9 height 9
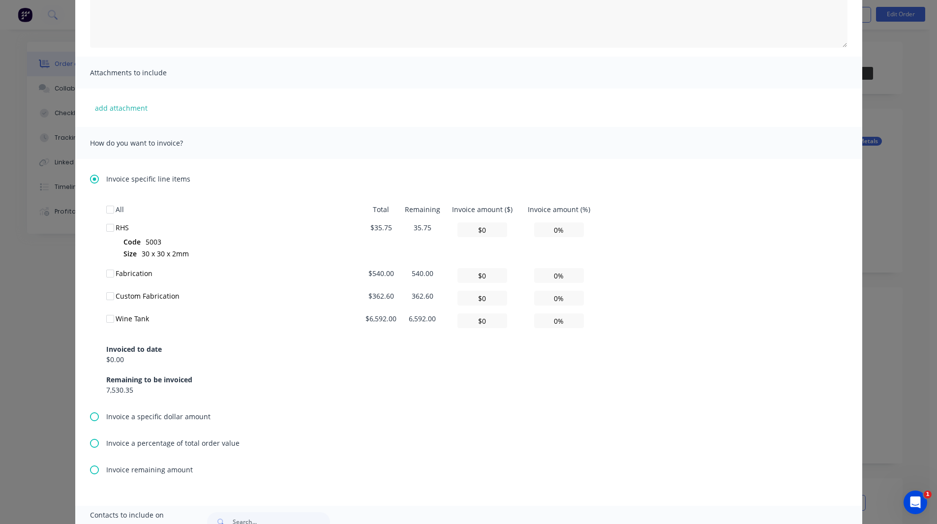
scroll to position [165, 0]
click at [108, 271] on div at bounding box center [110, 272] width 20 height 20
click at [108, 290] on div at bounding box center [110, 294] width 20 height 20
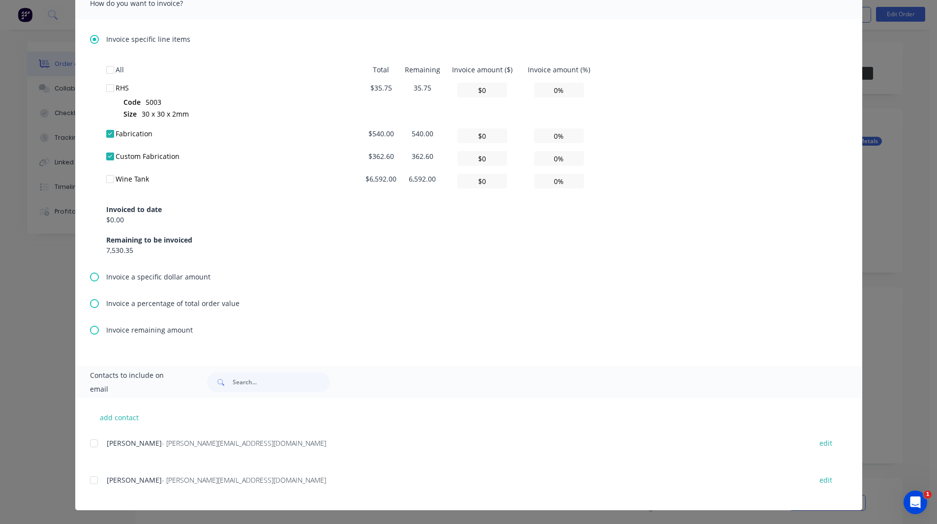
click at [90, 328] on icon at bounding box center [94, 329] width 9 height 9
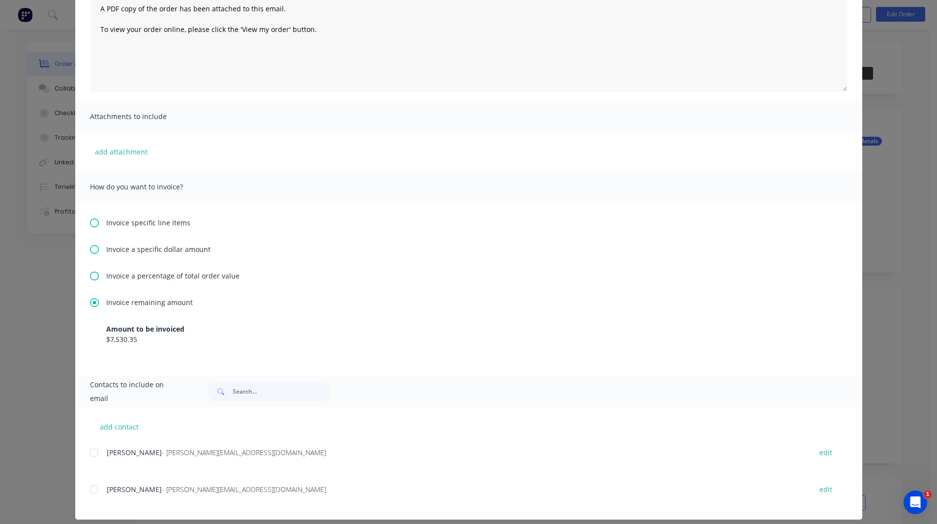
scroll to position [128, 0]
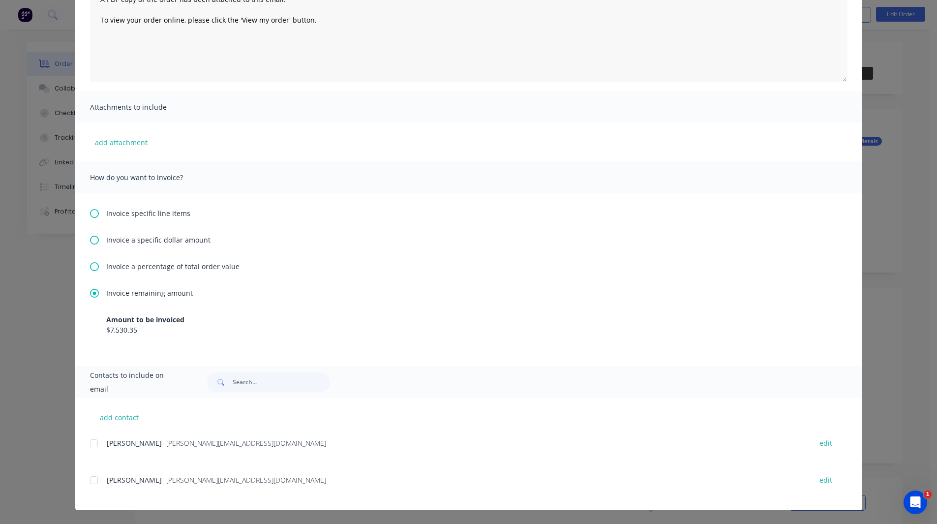
click at [89, 439] on div at bounding box center [94, 443] width 20 height 20
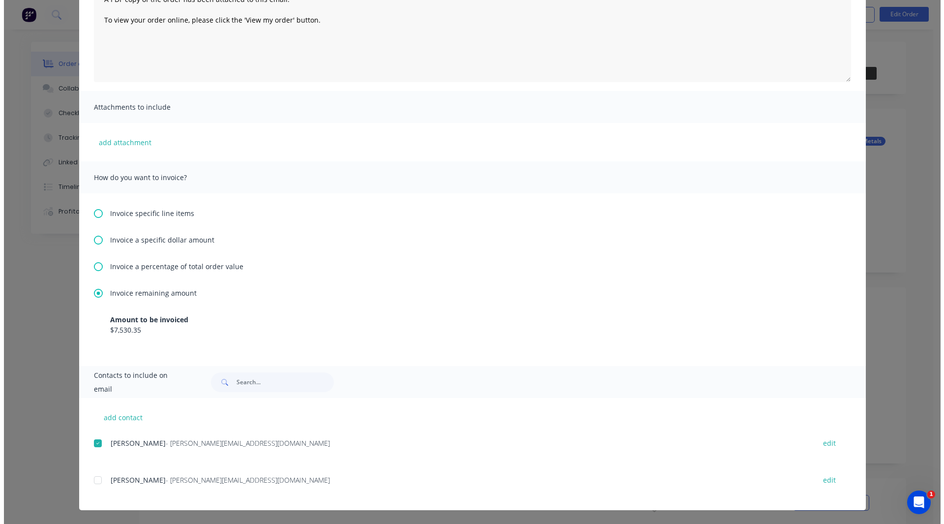
scroll to position [0, 0]
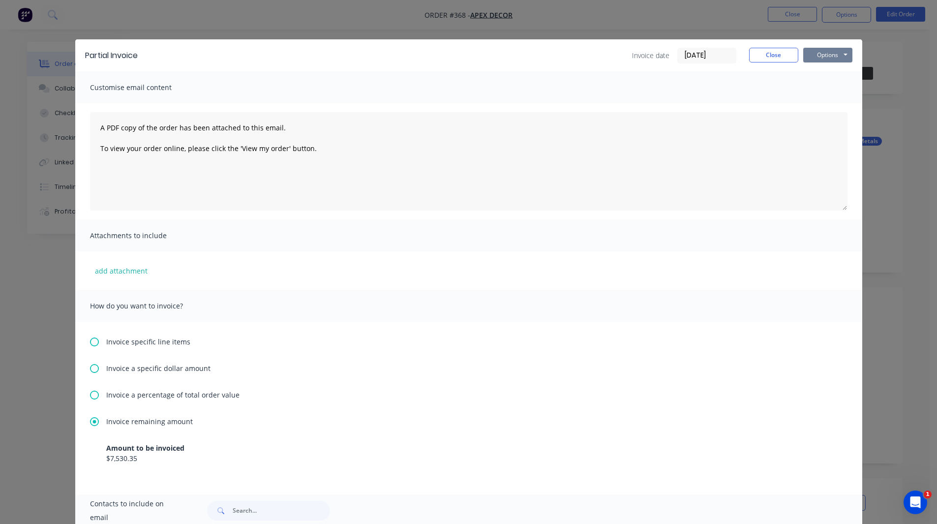
click at [814, 59] on button "Options" at bounding box center [827, 55] width 49 height 15
click at [764, 52] on button "Close" at bounding box center [773, 55] width 49 height 15
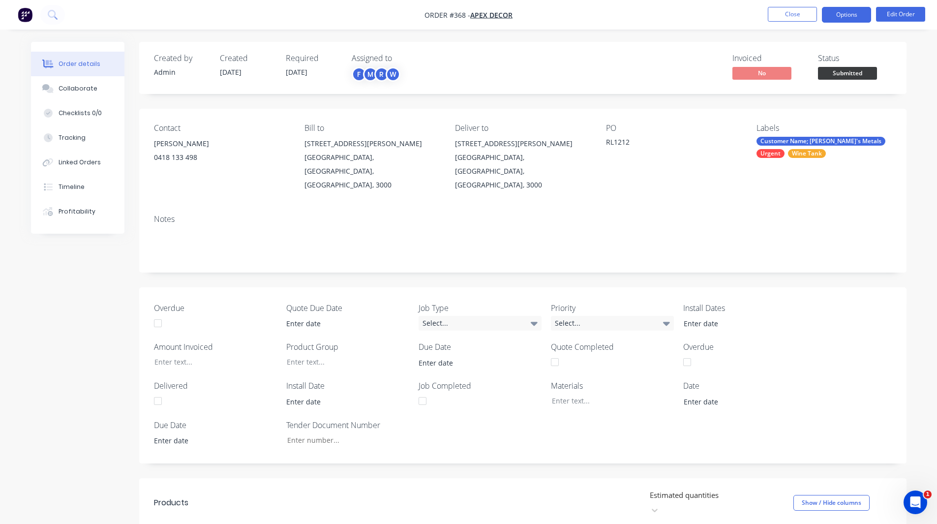
click at [838, 12] on button "Options" at bounding box center [846, 15] width 49 height 16
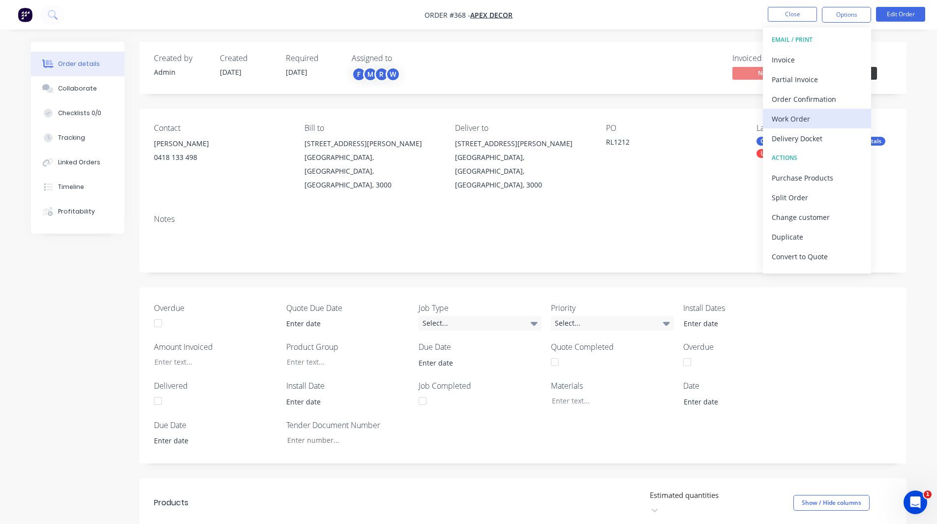
click at [802, 115] on div "Work Order" at bounding box center [816, 119] width 90 height 14
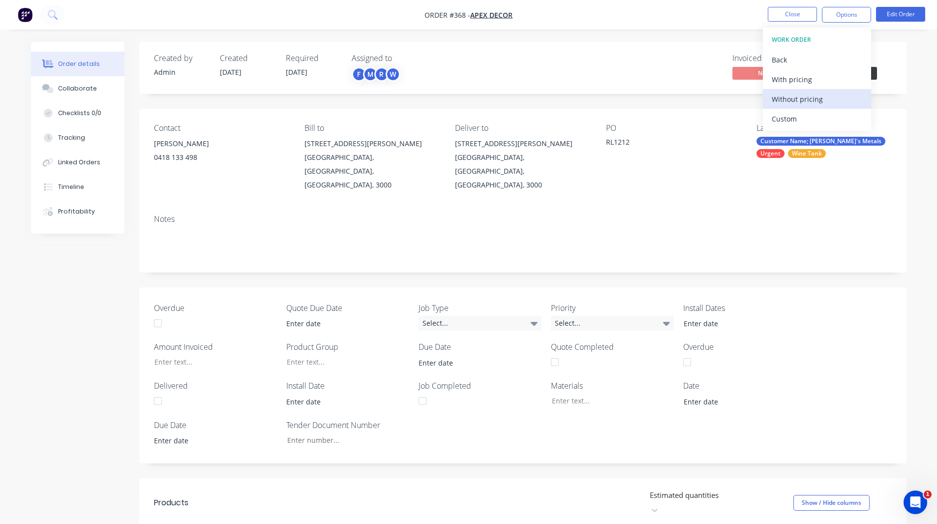
click at [813, 97] on div "Without pricing" at bounding box center [816, 99] width 90 height 14
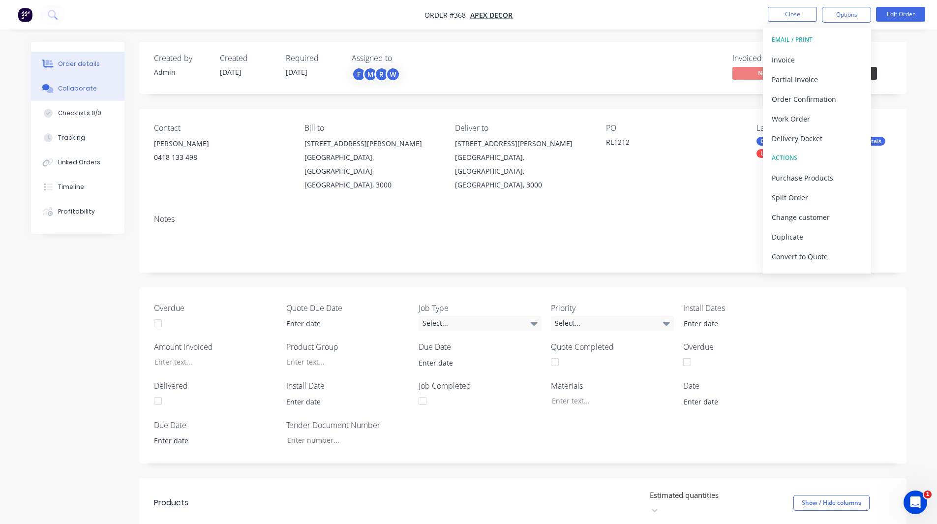
click at [74, 87] on div "Collaborate" at bounding box center [77, 88] width 39 height 9
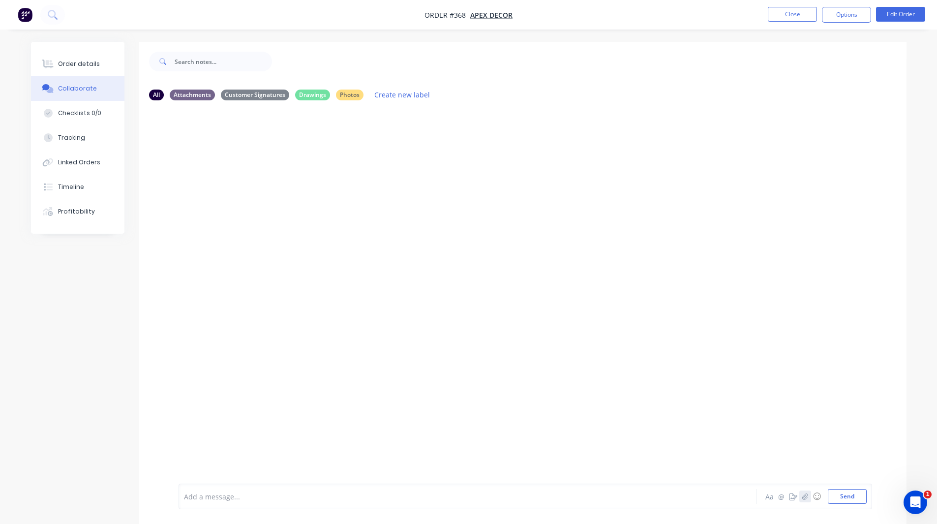
click at [804, 497] on icon "button" at bounding box center [804, 496] width 6 height 7
click at [207, 497] on div at bounding box center [439, 496] width 511 height 10
click at [794, 493] on icon "button" at bounding box center [793, 496] width 8 height 7
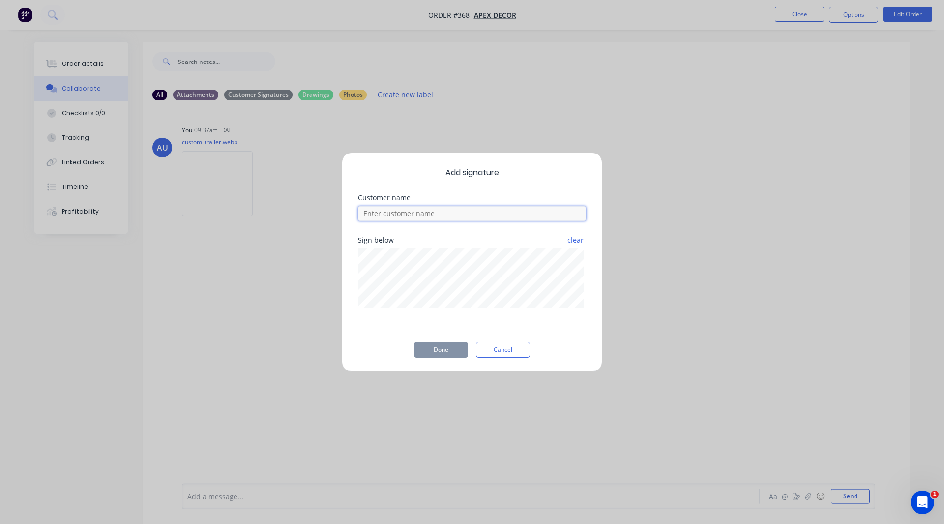
click at [420, 209] on input at bounding box center [472, 213] width 228 height 15
type input "[PERSON_NAME]"
click at [428, 355] on button "Done" at bounding box center [441, 350] width 54 height 16
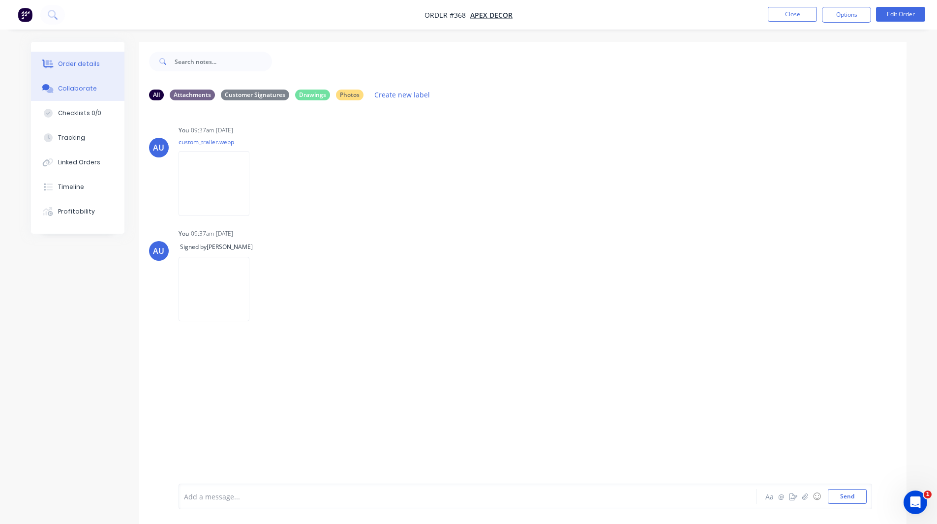
click at [90, 60] on div "Order details" at bounding box center [79, 63] width 42 height 9
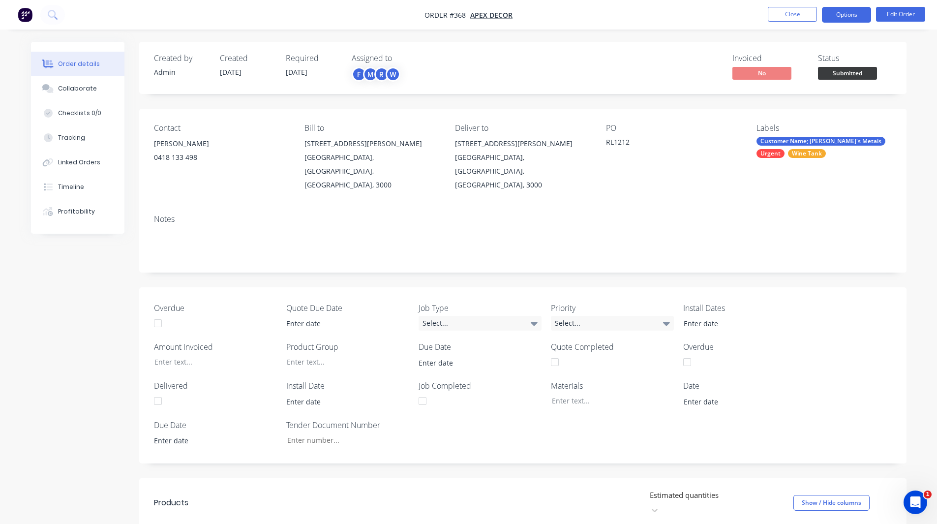
click at [847, 13] on button "Options" at bounding box center [846, 15] width 49 height 16
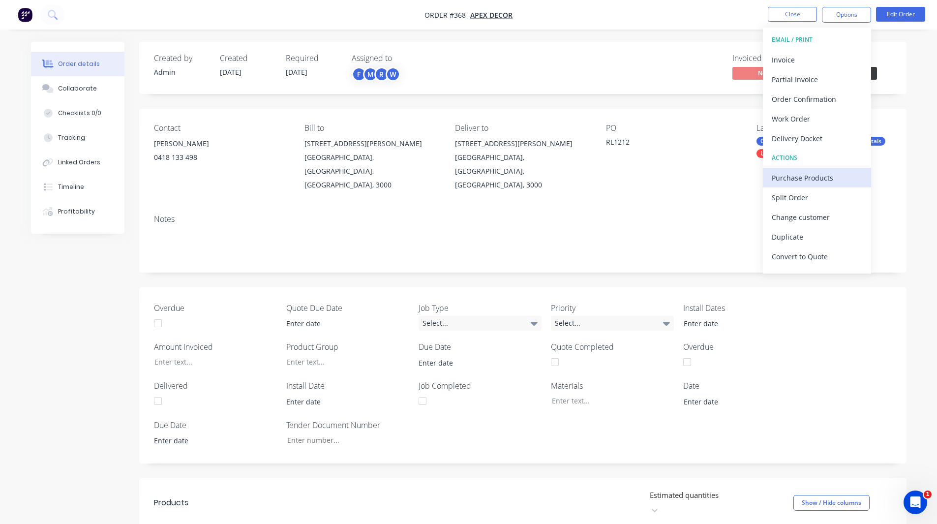
click at [811, 176] on div "Purchase Products" at bounding box center [816, 178] width 90 height 14
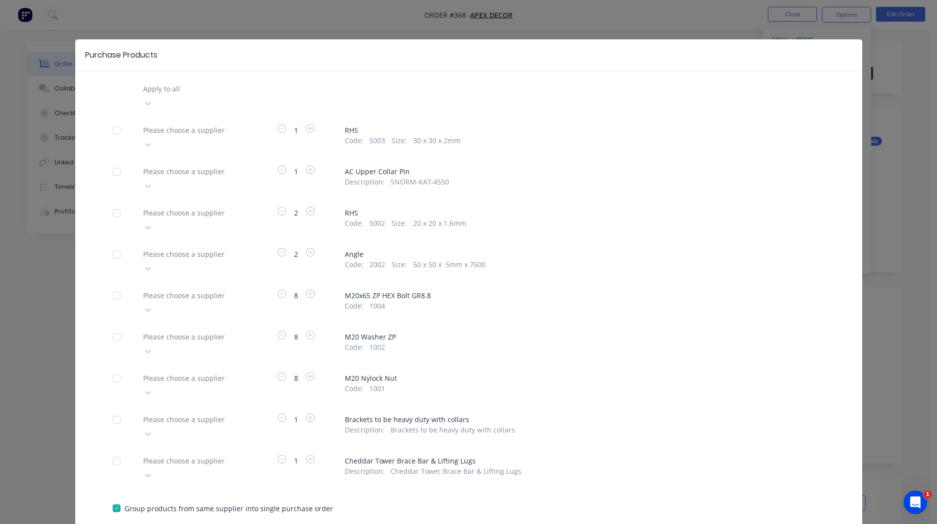
click at [193, 90] on div at bounding box center [213, 89] width 142 height 12
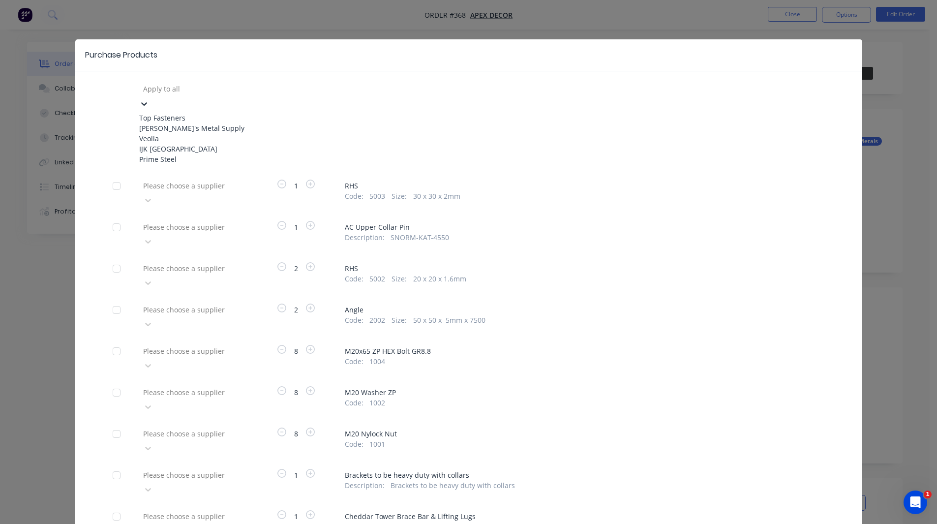
click at [158, 144] on div "Veolia" at bounding box center [193, 138] width 108 height 10
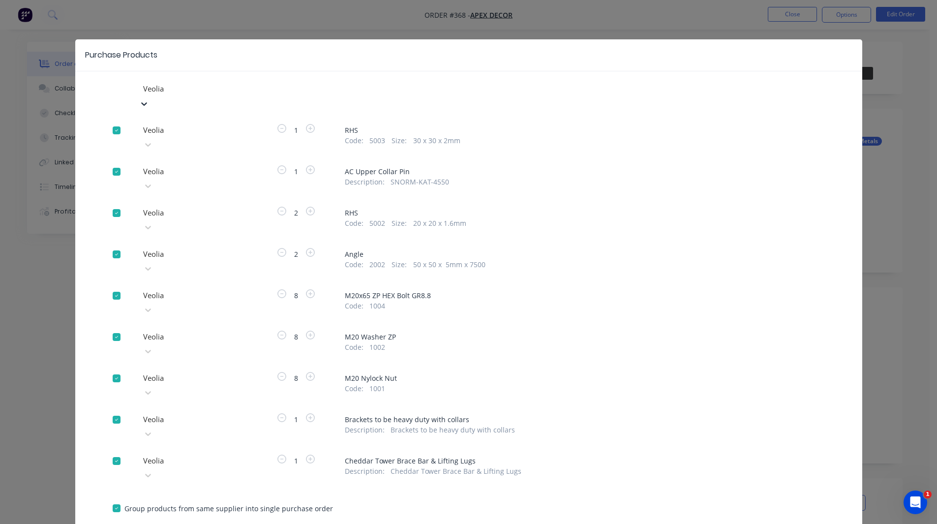
click at [174, 165] on div at bounding box center [213, 171] width 142 height 12
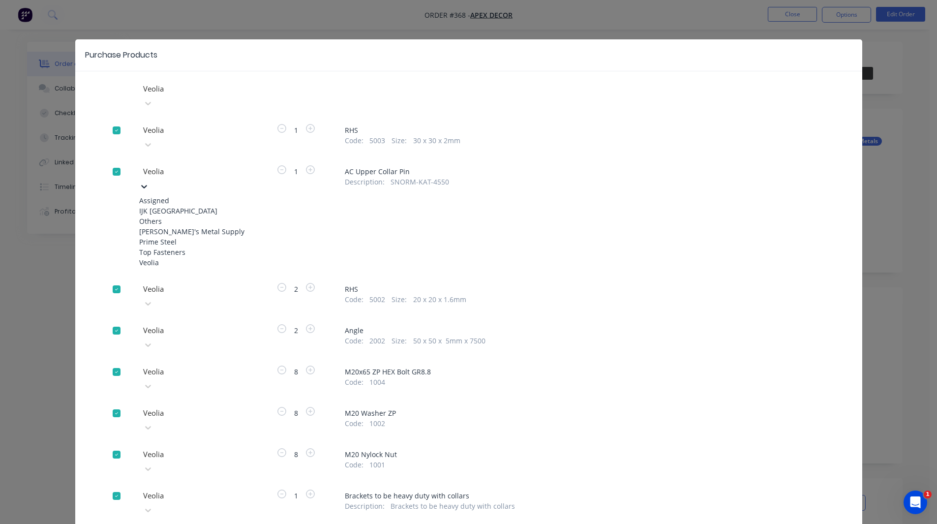
click at [185, 257] on div "Top Fasteners" at bounding box center [193, 252] width 108 height 10
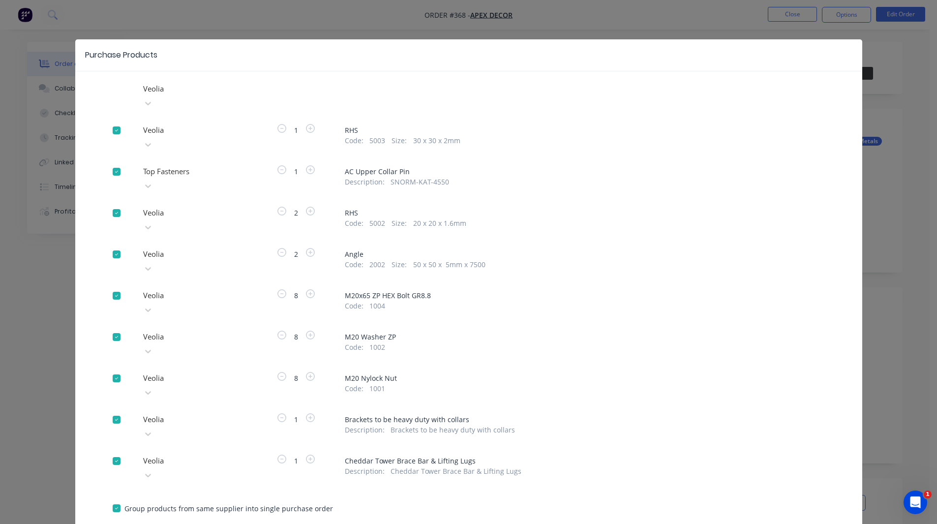
click at [177, 289] on div at bounding box center [213, 295] width 142 height 12
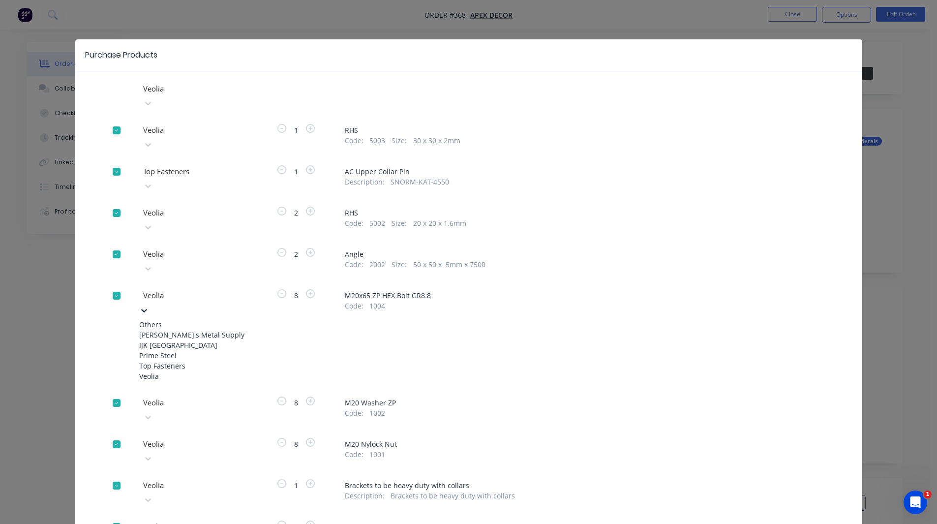
click at [179, 360] on div "Top Fasteners" at bounding box center [193, 365] width 108 height 10
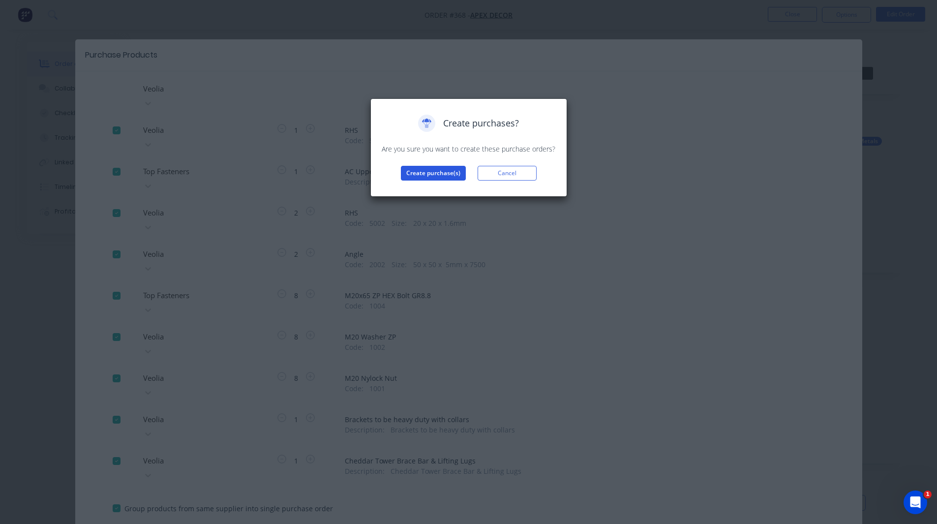
click at [436, 166] on button "Create purchase(s)" at bounding box center [433, 173] width 65 height 15
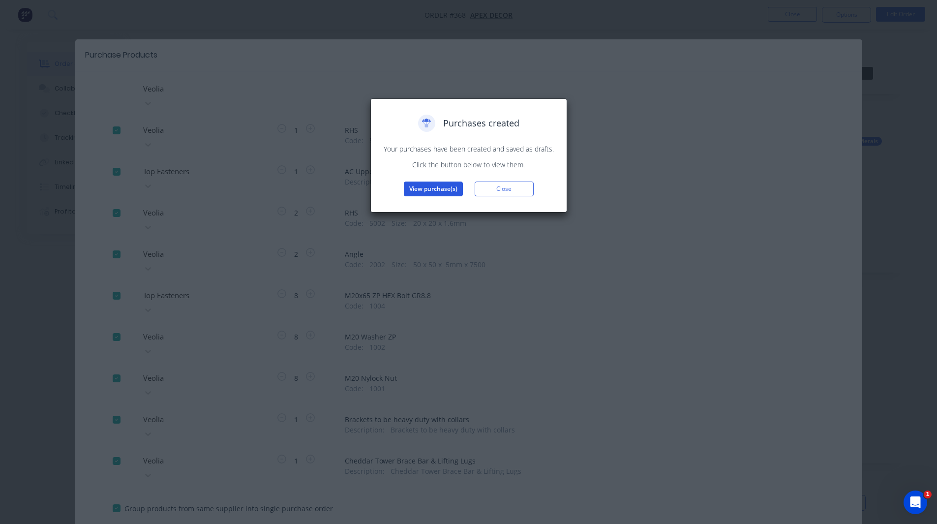
click at [434, 187] on button "View purchase(s)" at bounding box center [433, 188] width 59 height 15
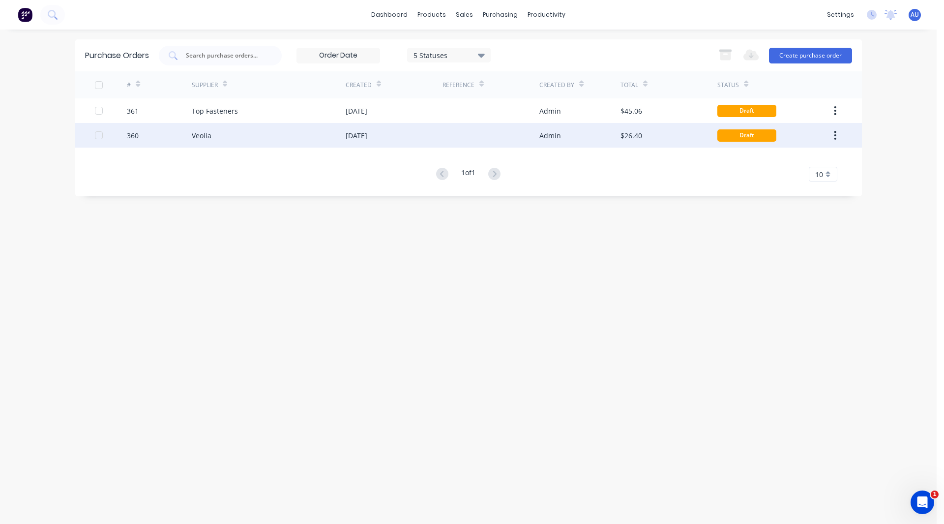
click at [264, 133] on div "Veolia" at bounding box center [269, 135] width 154 height 25
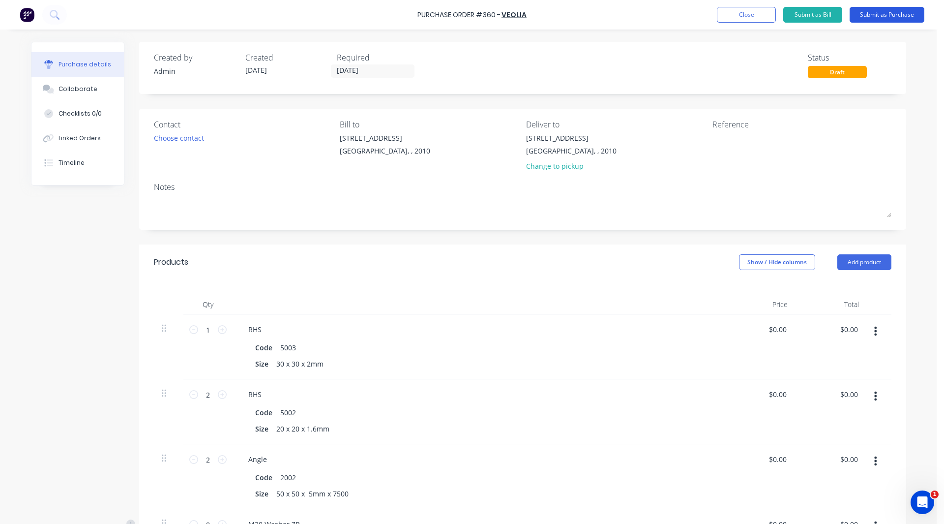
click at [886, 17] on button "Submit as Purchase" at bounding box center [887, 15] width 75 height 16
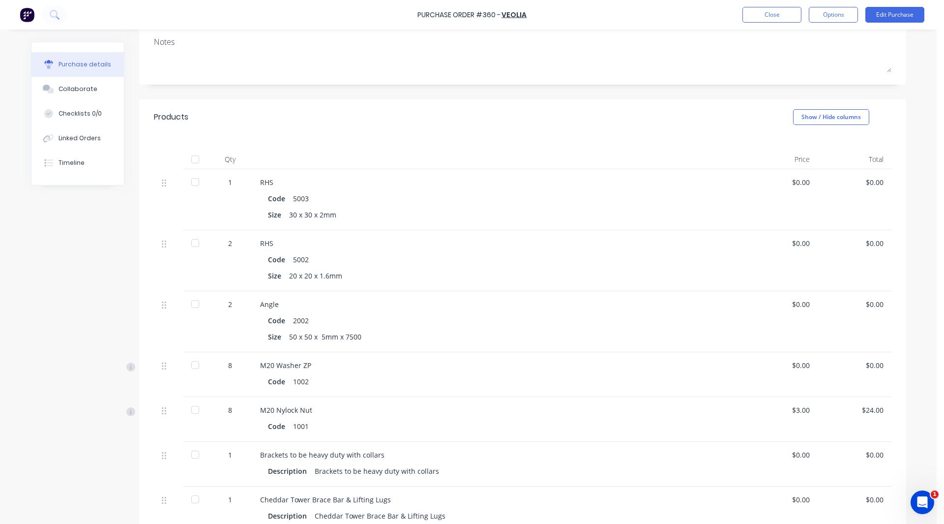
scroll to position [131, 0]
click at [190, 182] on div at bounding box center [195, 181] width 20 height 20
click at [192, 240] on div at bounding box center [195, 242] width 20 height 20
click at [191, 300] on div at bounding box center [195, 303] width 20 height 20
click at [189, 364] on div at bounding box center [195, 364] width 20 height 20
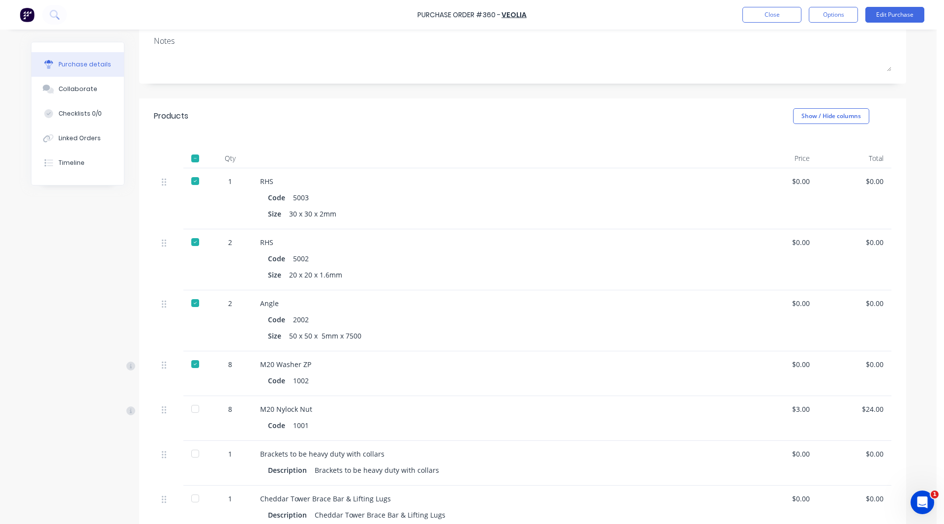
click at [190, 405] on div at bounding box center [195, 409] width 20 height 20
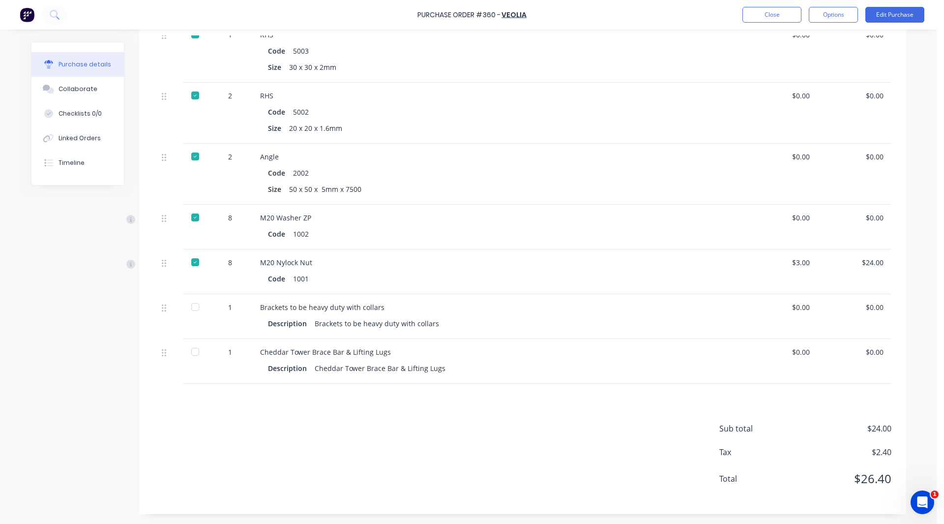
click at [192, 311] on div at bounding box center [195, 307] width 20 height 20
click at [191, 351] on div at bounding box center [195, 352] width 20 height 20
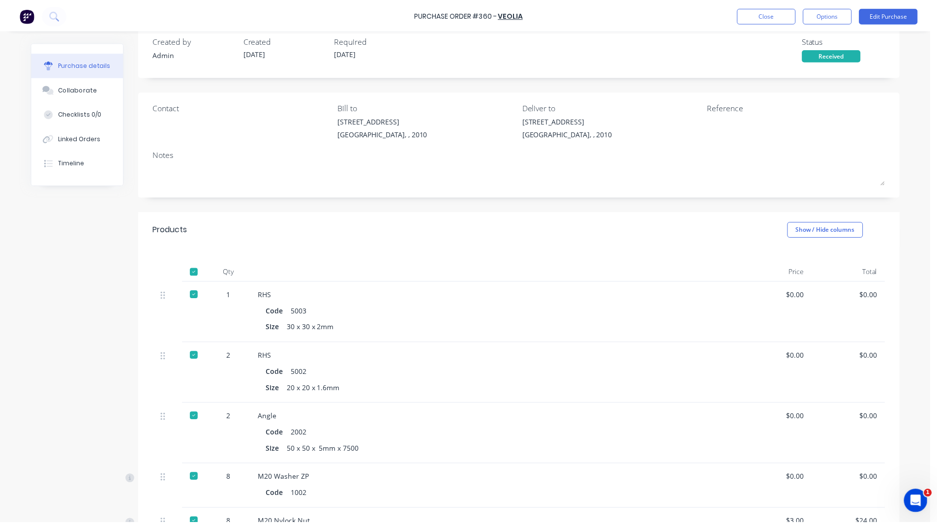
scroll to position [0, 0]
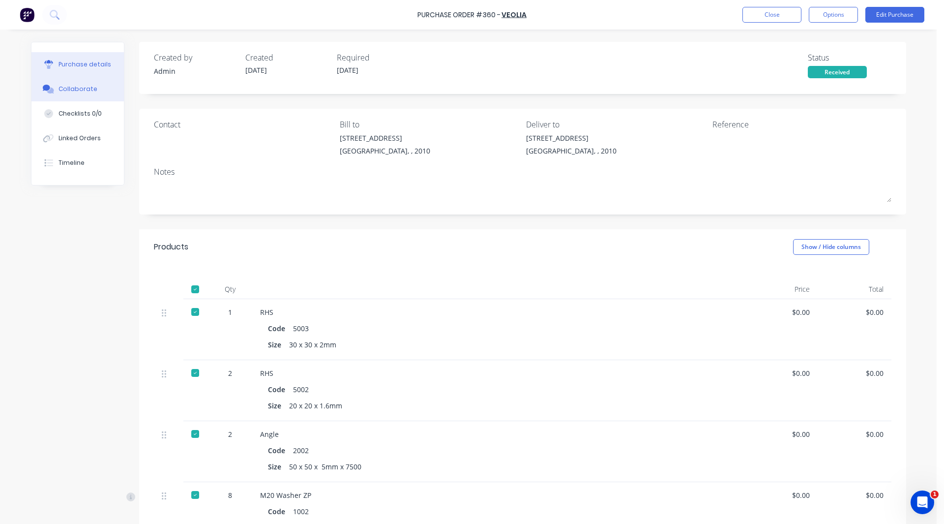
click at [70, 85] on div "Collaborate" at bounding box center [78, 89] width 39 height 9
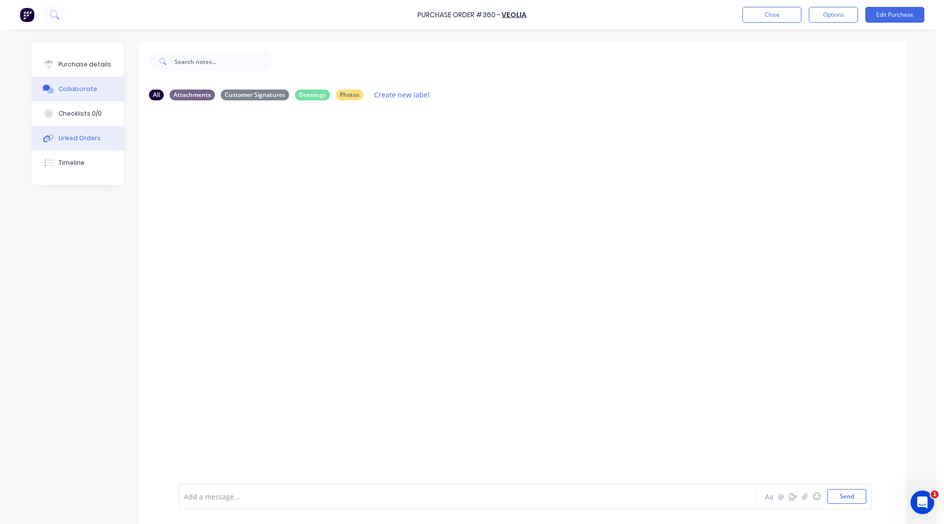
click at [78, 145] on button "Linked Orders" at bounding box center [77, 138] width 92 height 25
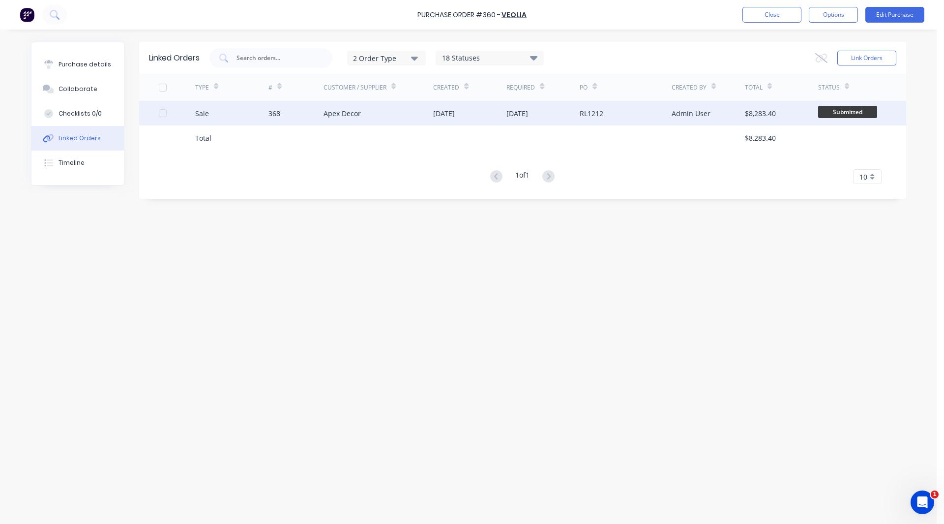
click at [251, 109] on div "Sale" at bounding box center [231, 113] width 73 height 25
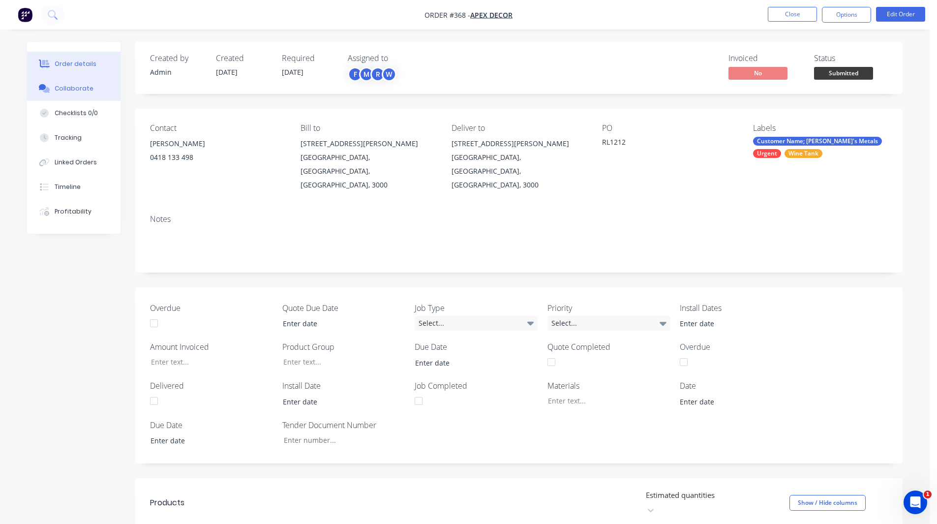
click at [79, 83] on button "Collaborate" at bounding box center [73, 88] width 93 height 25
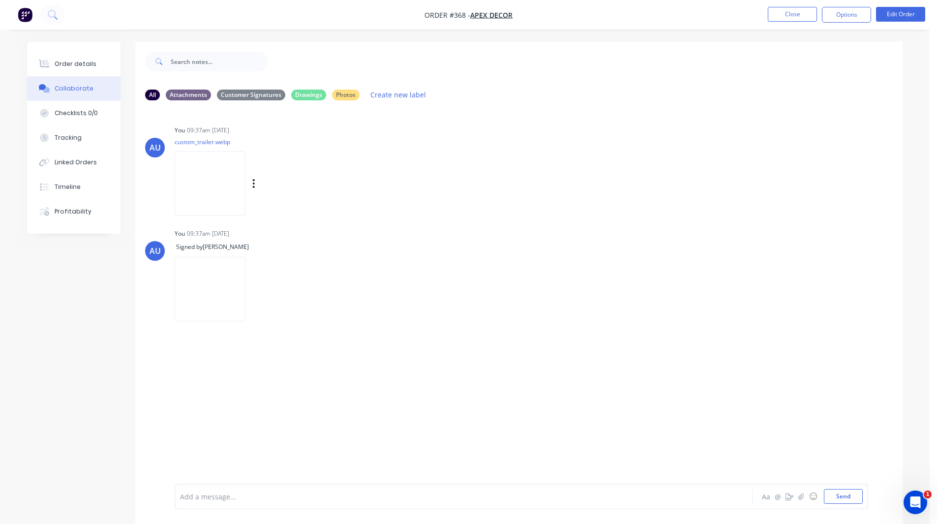
click at [208, 185] on img at bounding box center [210, 183] width 71 height 64
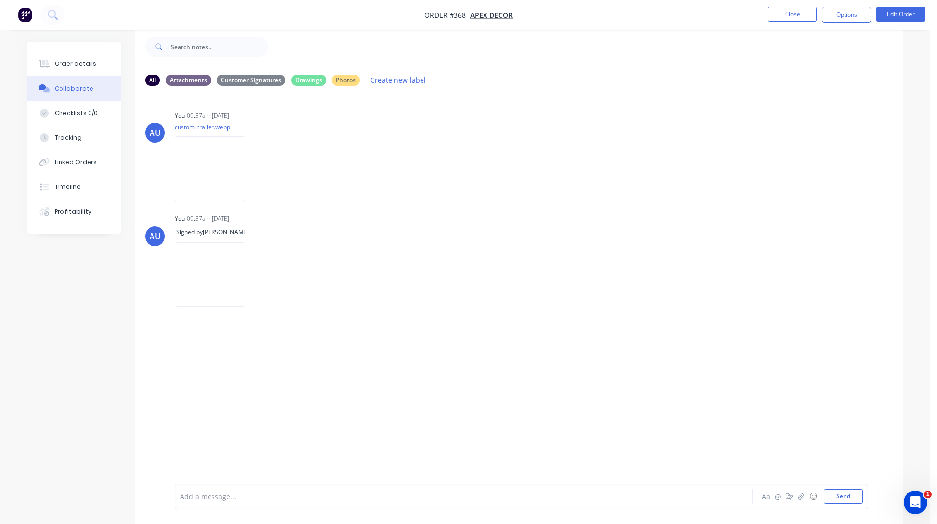
click at [28, 22] on img "button" at bounding box center [25, 14] width 15 height 15
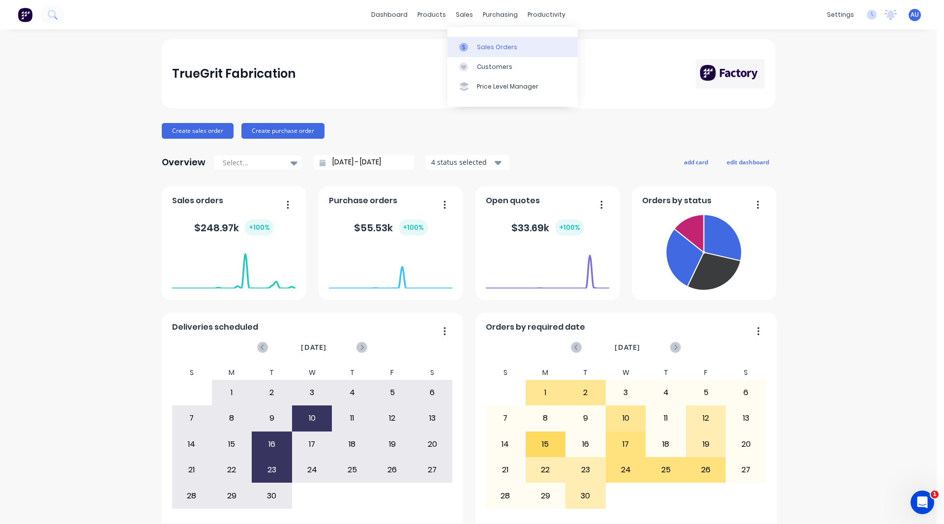
click at [478, 43] on div "Sales Orders" at bounding box center [497, 47] width 40 height 9
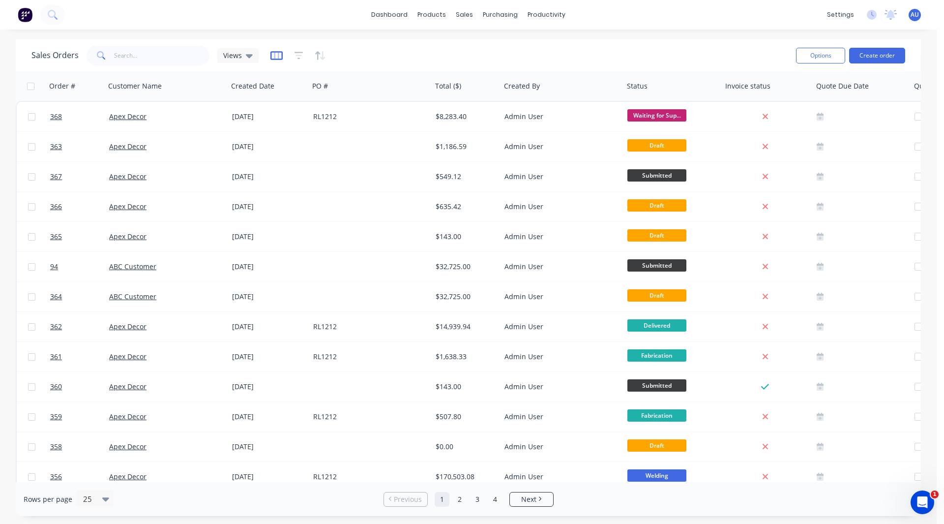
click at [274, 56] on icon "button" at bounding box center [276, 55] width 5 height 6
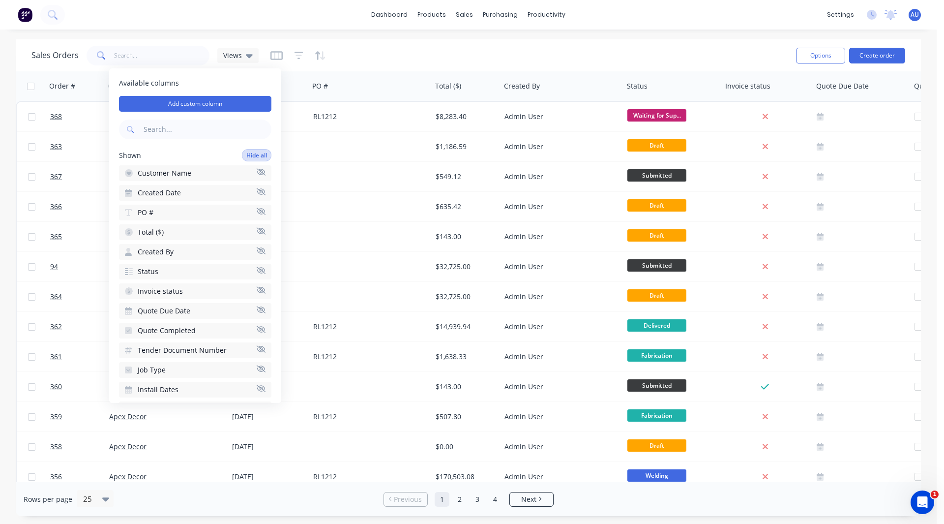
click at [244, 153] on button "Hide all" at bounding box center [257, 155] width 30 height 12
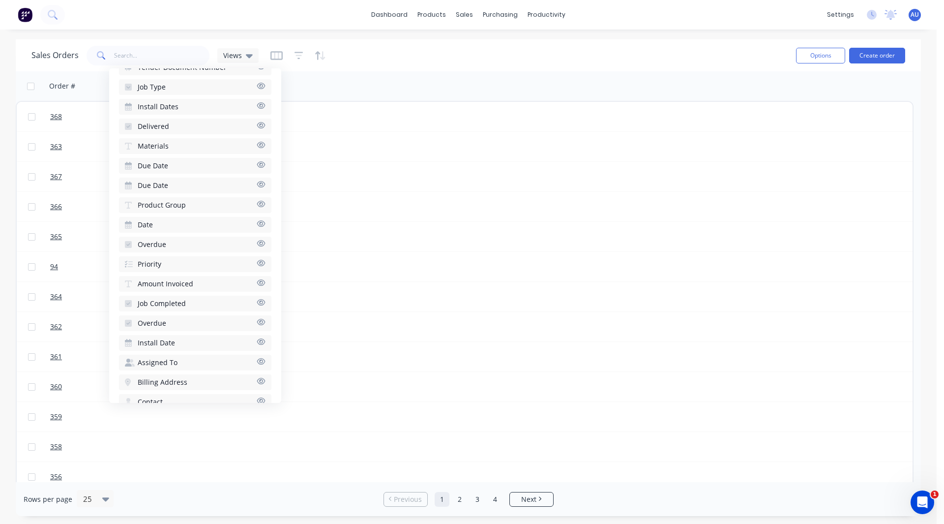
click at [161, 185] on span "Due Date" at bounding box center [153, 185] width 30 height 10
click at [148, 181] on span "Overdue" at bounding box center [152, 182] width 29 height 10
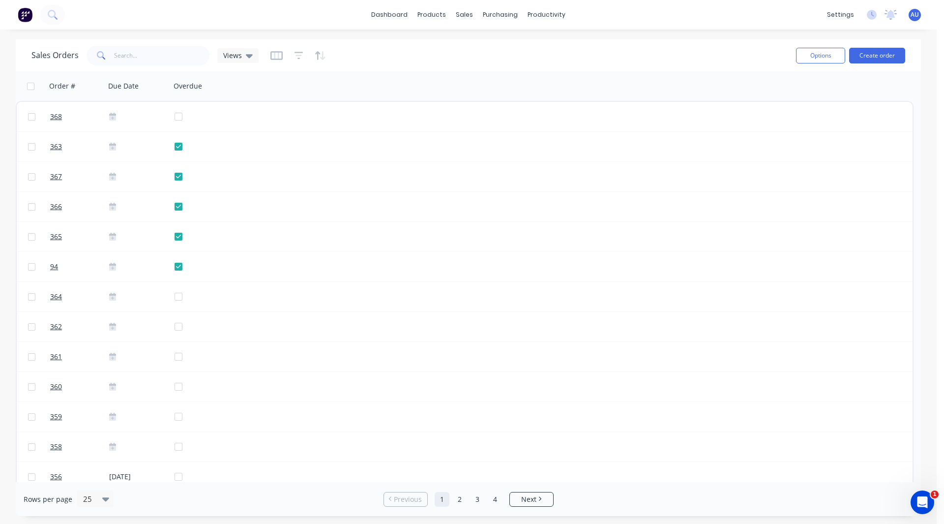
click at [349, 46] on div "Sales Orders Views" at bounding box center [409, 55] width 757 height 24
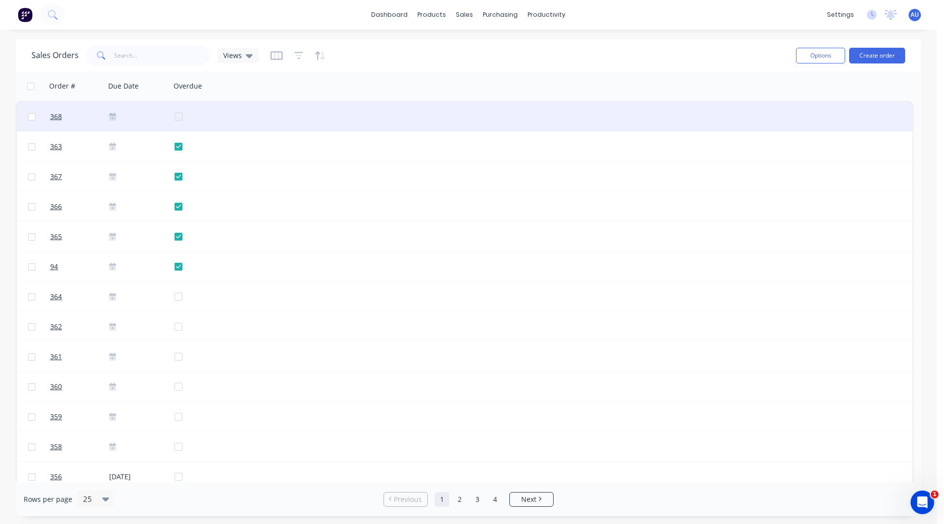
click at [113, 117] on icon at bounding box center [112, 118] width 7 height 5
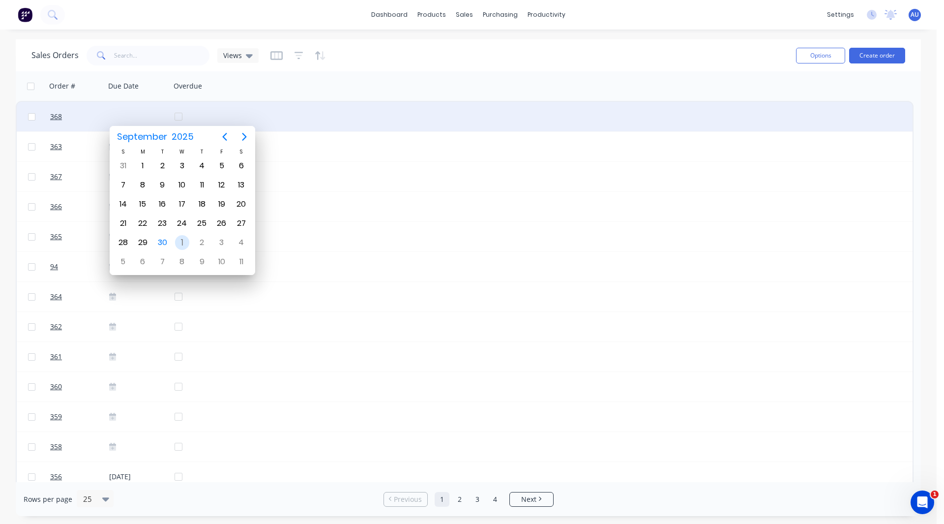
click at [180, 240] on div "1" at bounding box center [182, 242] width 15 height 15
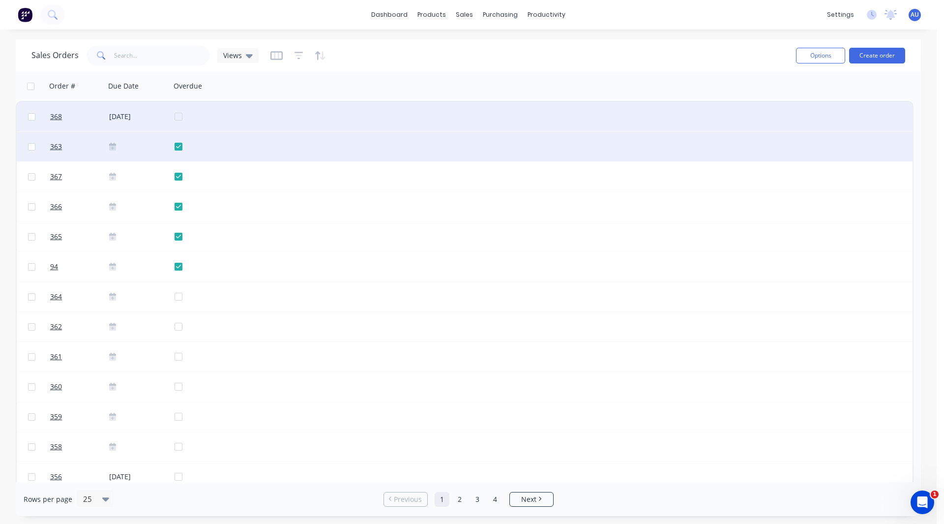
click at [115, 150] on div at bounding box center [137, 147] width 65 height 30
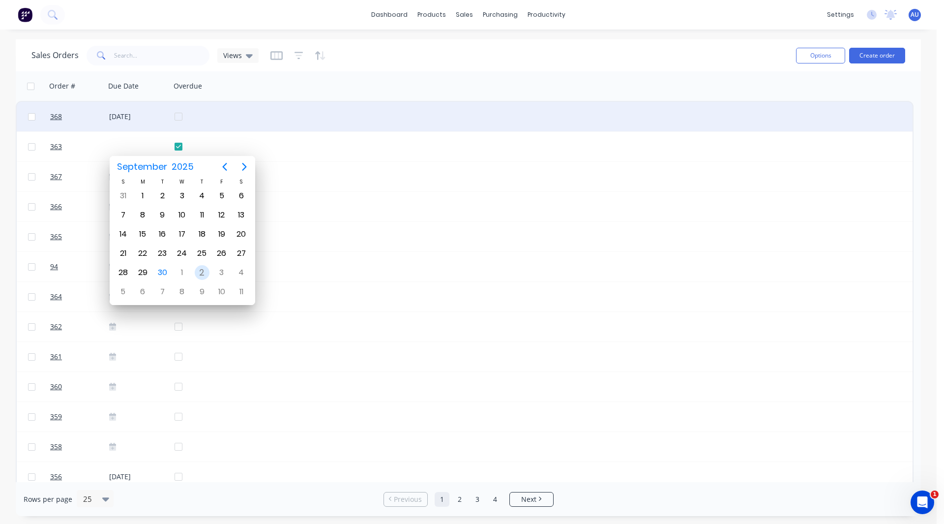
click at [199, 272] on div "2" at bounding box center [202, 272] width 15 height 15
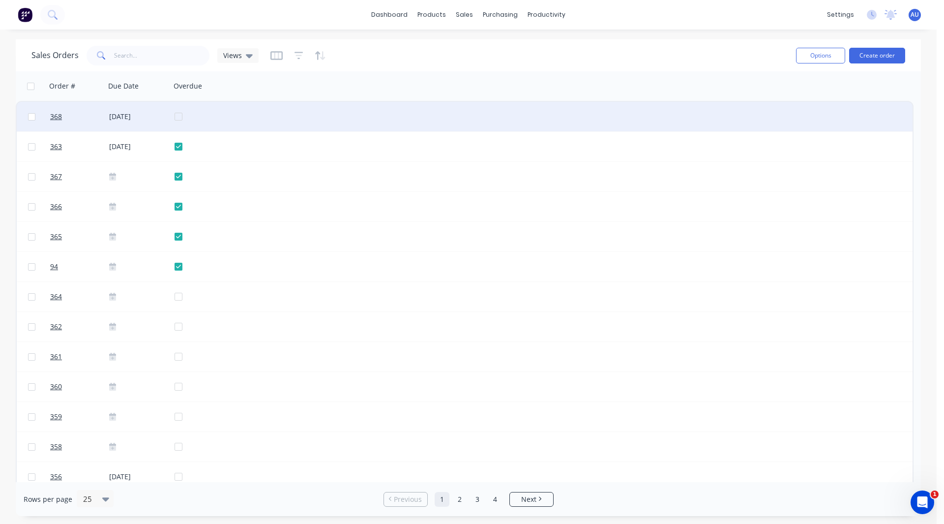
click at [179, 114] on div at bounding box center [205, 117] width 60 height 30
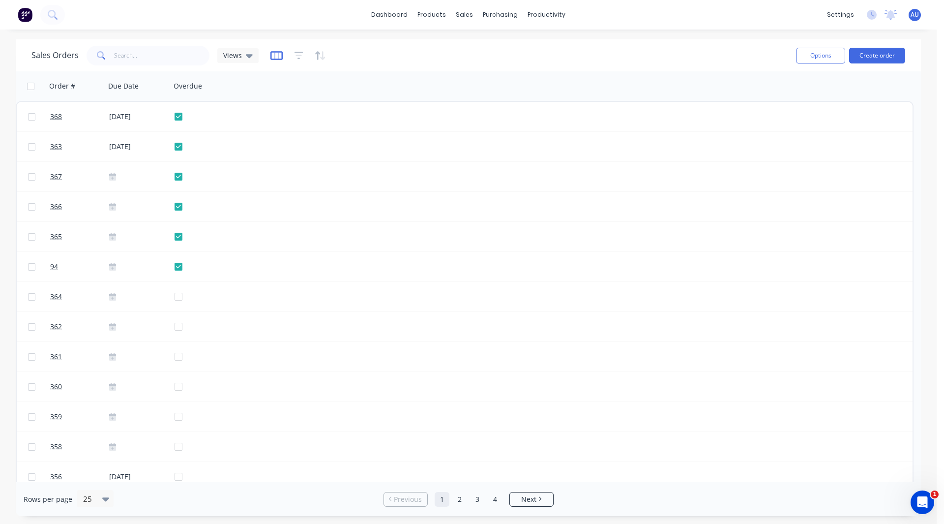
click at [275, 57] on icon "button" at bounding box center [276, 56] width 12 height 10
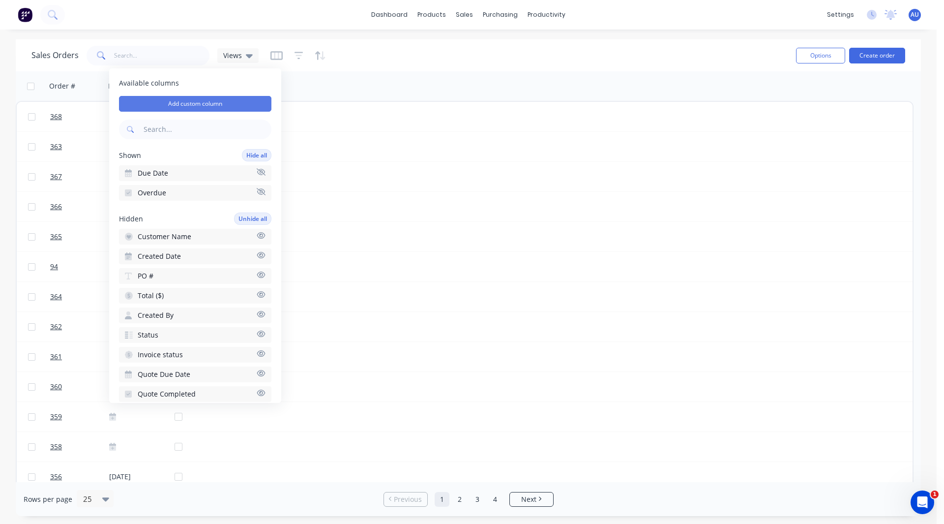
click at [207, 103] on button "Add custom column" at bounding box center [195, 104] width 152 height 16
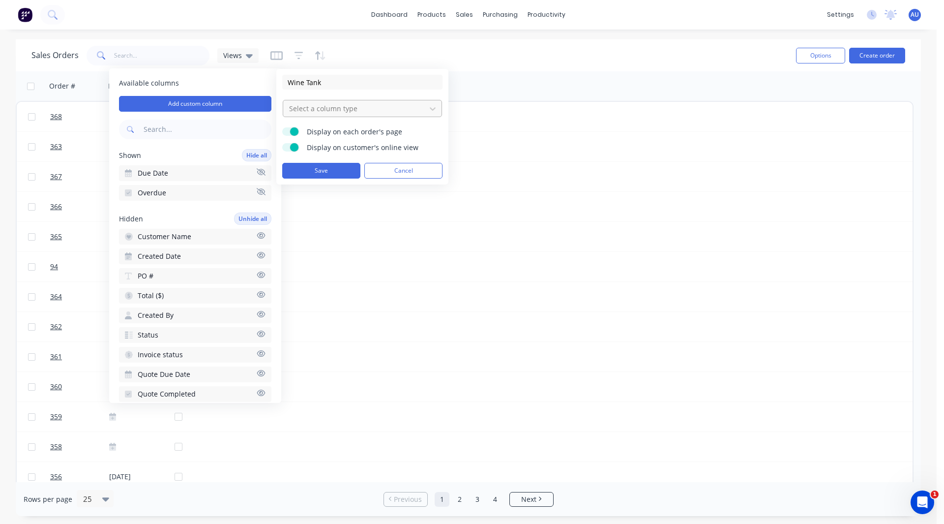
type input "Wine Tank"
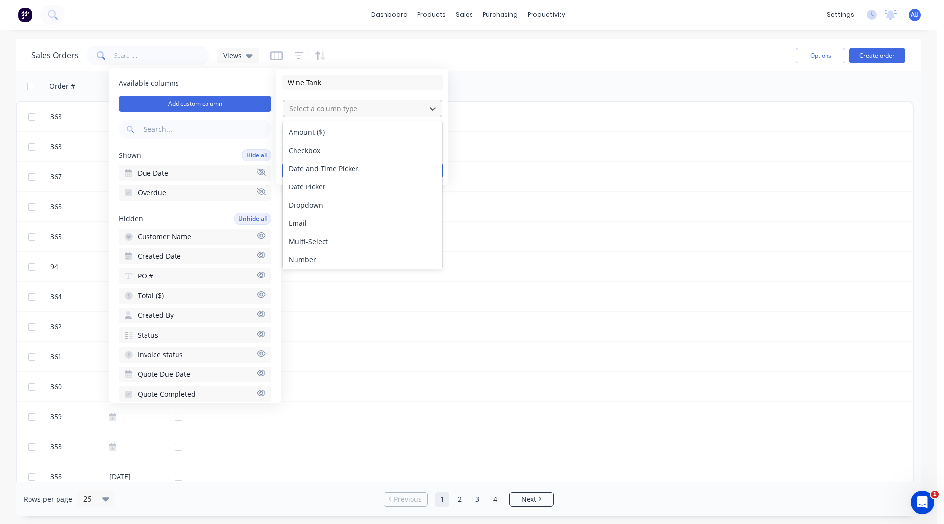
click at [313, 107] on div at bounding box center [354, 108] width 133 height 12
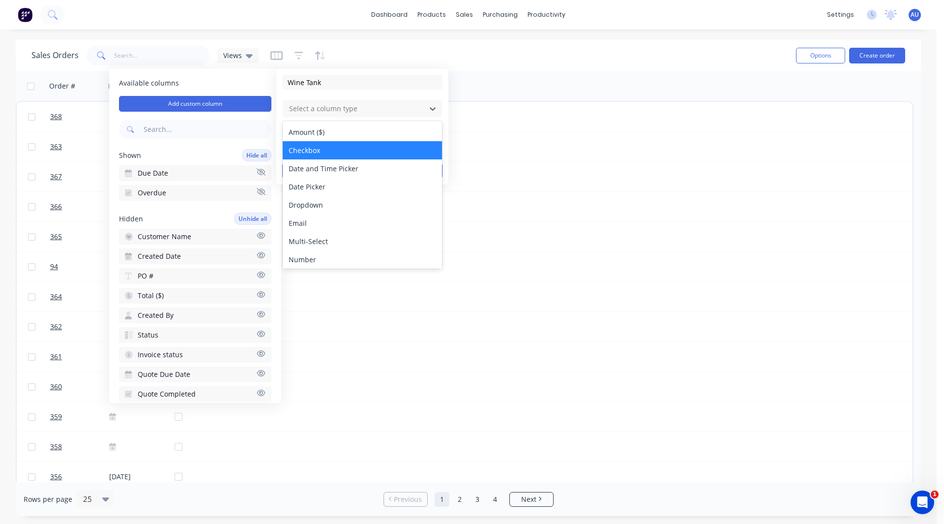
click at [333, 154] on div "Checkbox" at bounding box center [362, 150] width 159 height 18
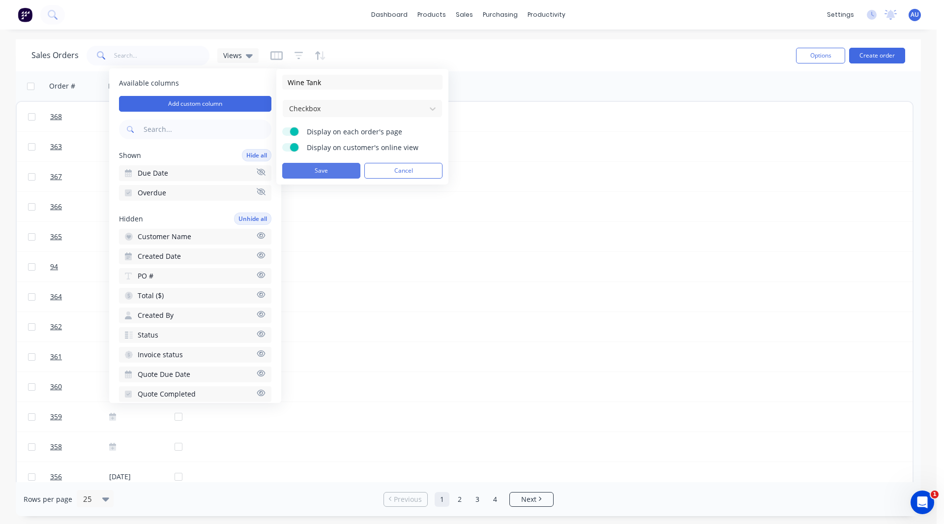
click at [327, 172] on button "Save" at bounding box center [321, 171] width 78 height 16
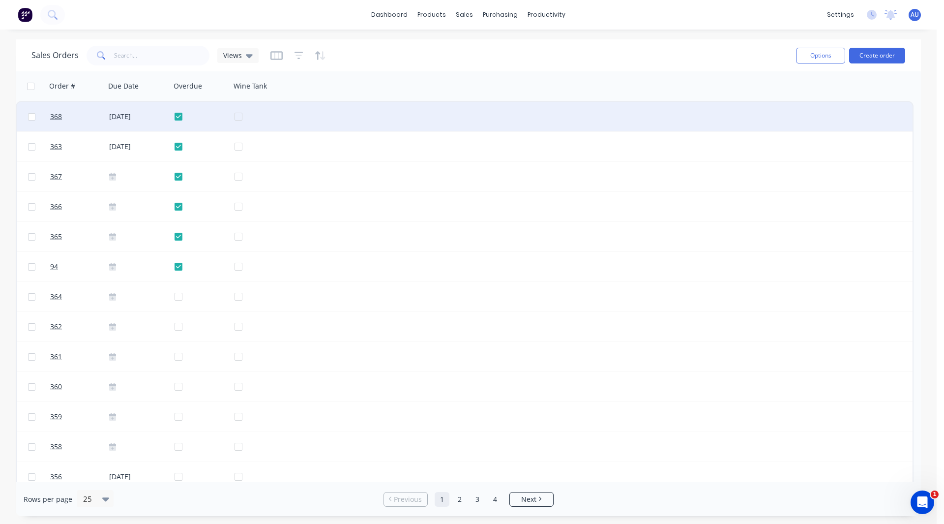
click at [238, 118] on div at bounding box center [270, 117] width 71 height 30
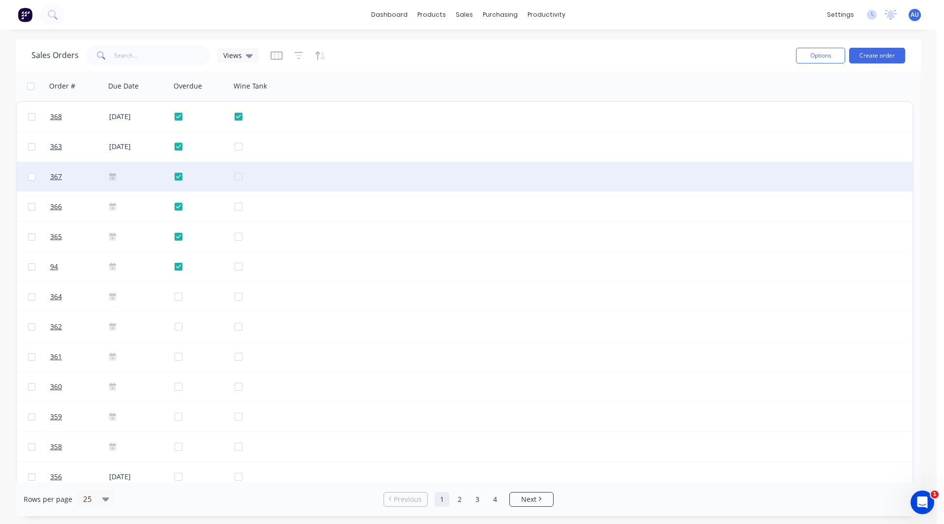
click at [239, 177] on div at bounding box center [270, 177] width 71 height 30
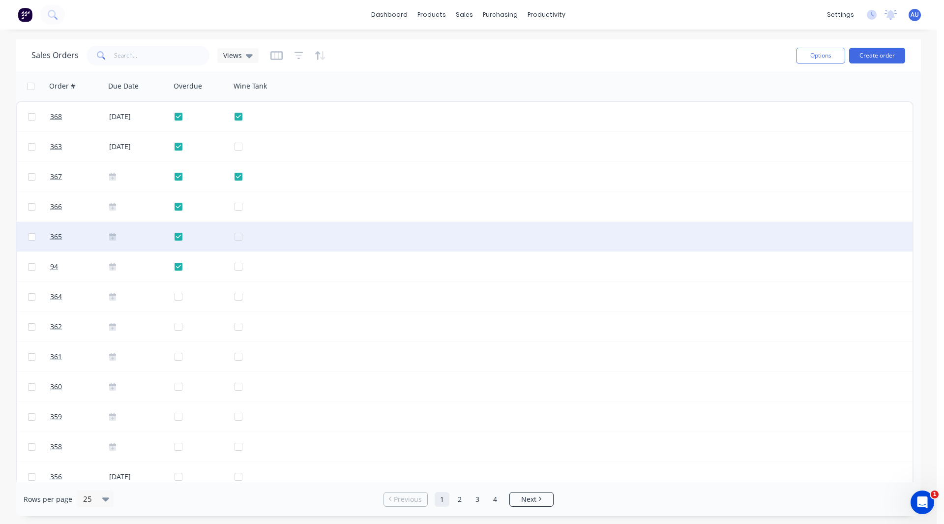
click at [239, 236] on div at bounding box center [270, 237] width 71 height 30
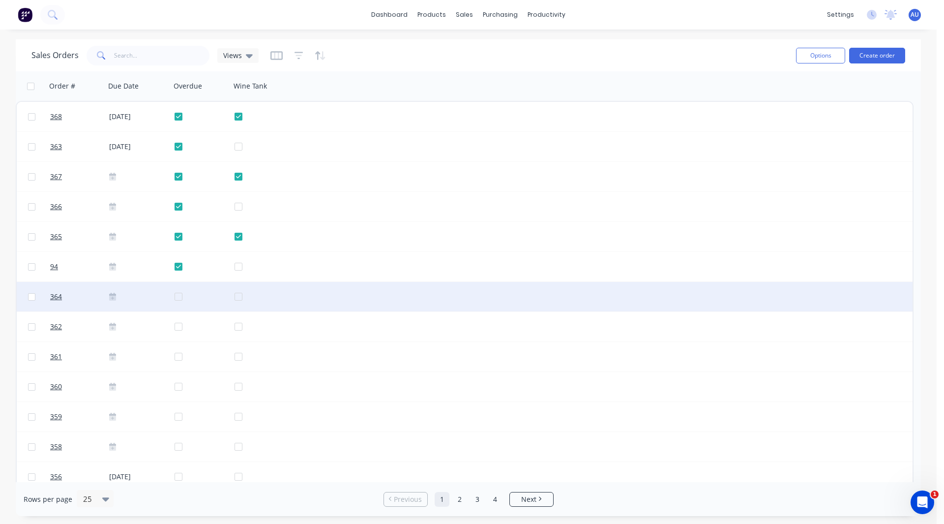
click at [240, 295] on div at bounding box center [270, 297] width 71 height 30
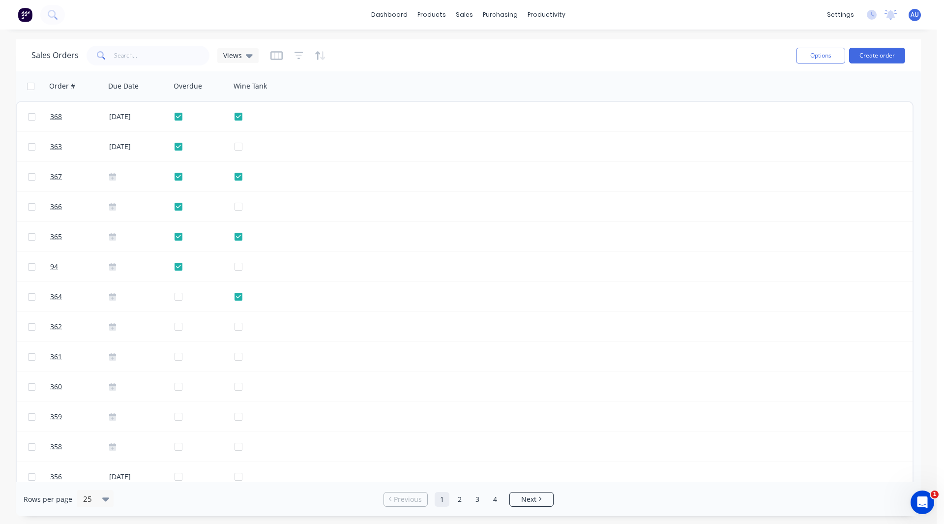
click at [443, 47] on div "Sales Orders Views" at bounding box center [409, 55] width 757 height 24
click at [583, 104] on link "Timesheets" at bounding box center [585, 107] width 130 height 20
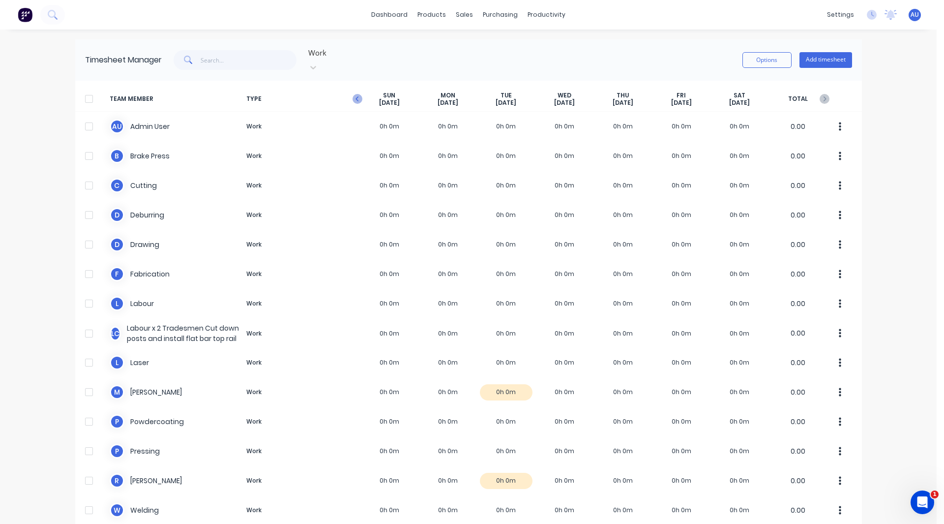
click at [353, 94] on icon "button" at bounding box center [358, 99] width 10 height 10
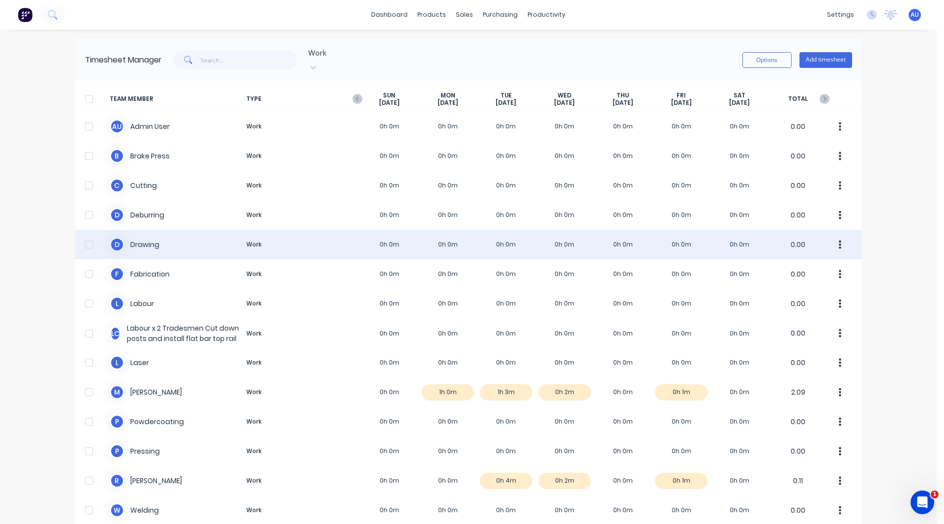
scroll to position [36, 0]
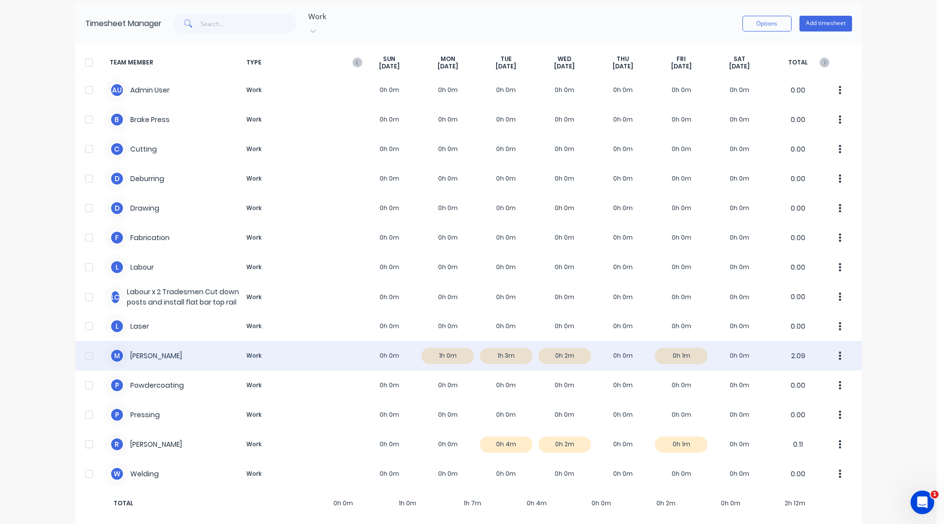
click at [516, 343] on div "M Matthew Work 0h 0m 1h 0m 1h 3m 0h 2m 0h 0m 0h 1m 0h 0m 2.09" at bounding box center [468, 356] width 787 height 30
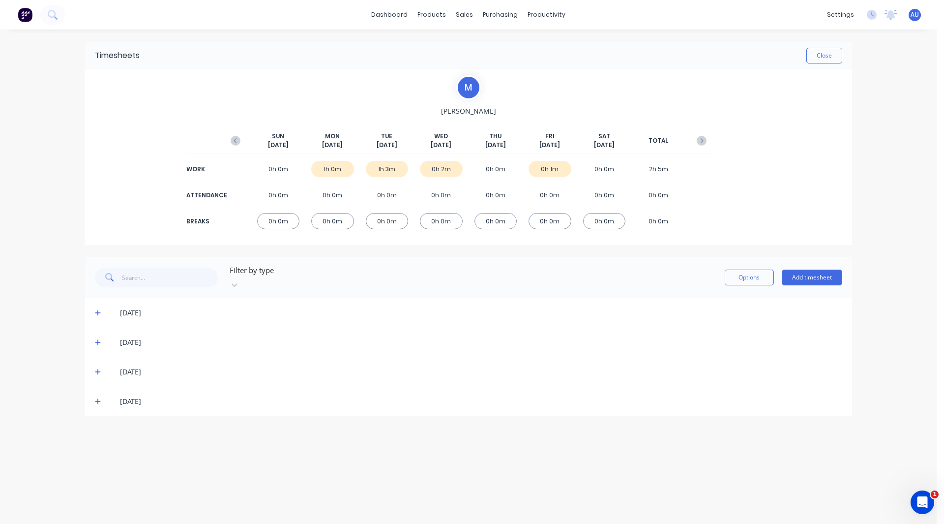
click at [97, 309] on icon at bounding box center [98, 312] width 6 height 7
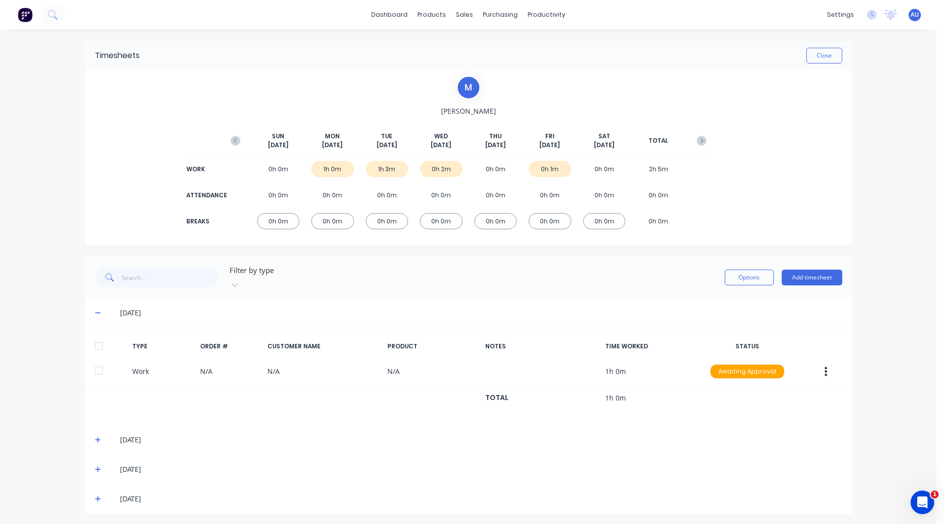
click at [96, 437] on icon at bounding box center [98, 440] width 6 height 6
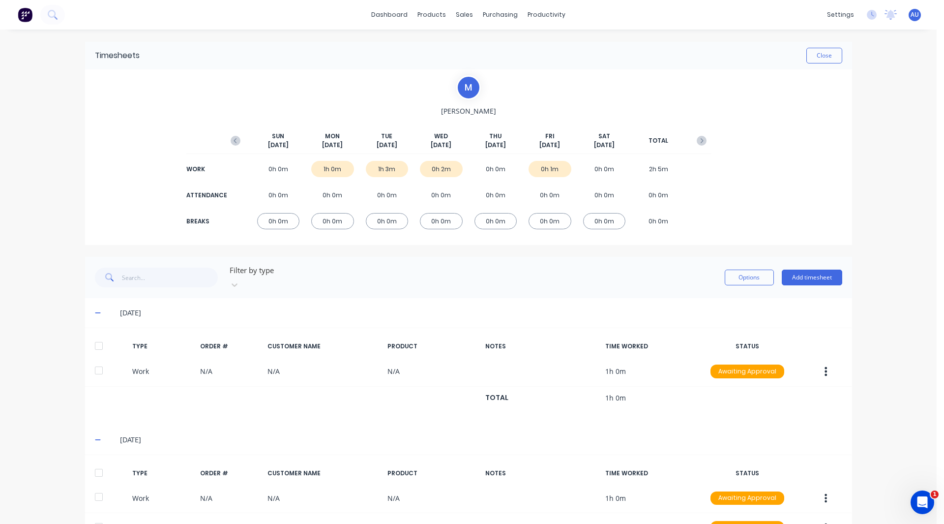
scroll to position [119, 0]
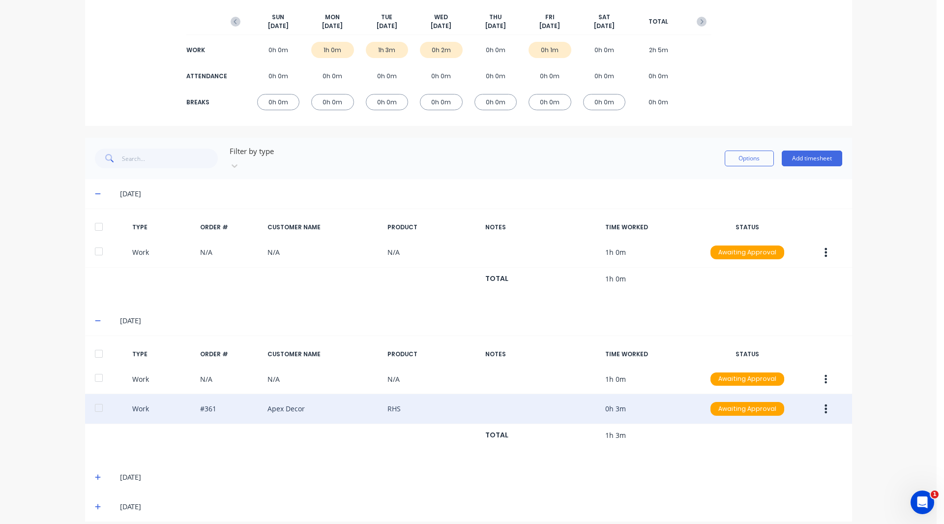
click at [825, 403] on icon "button" at bounding box center [826, 408] width 2 height 11
click at [764, 364] on div "Edit" at bounding box center [791, 371] width 76 height 14
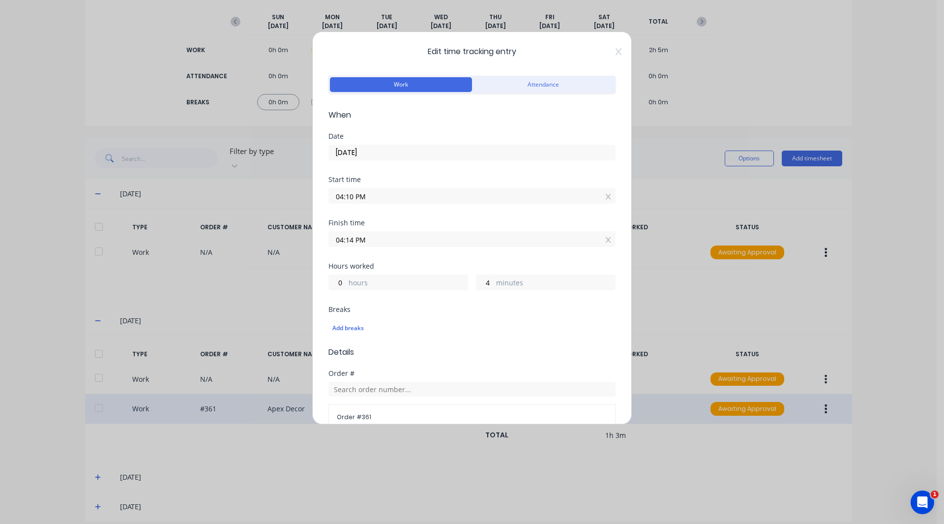
drag, startPoint x: 363, startPoint y: 287, endPoint x: 383, endPoint y: 306, distance: 27.5
click at [383, 306] on div "Breaks" at bounding box center [471, 309] width 287 height 7
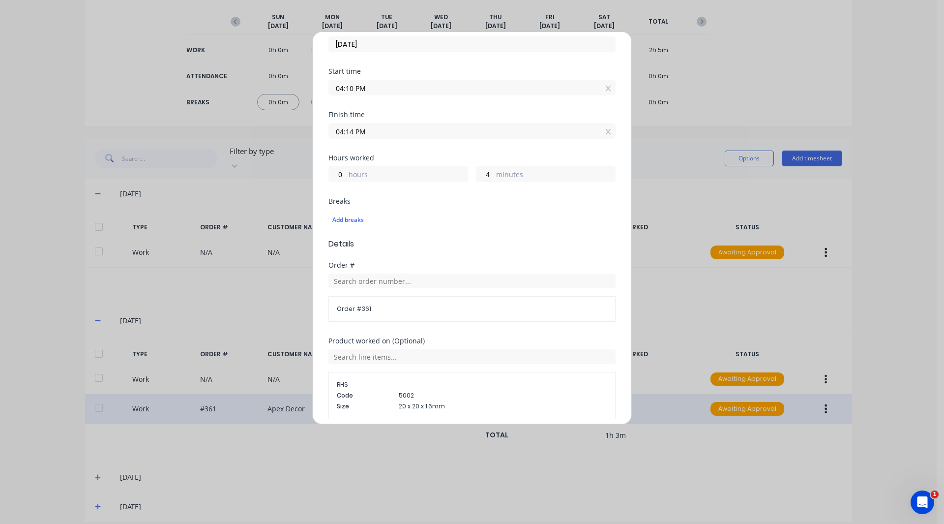
scroll to position [228, 0]
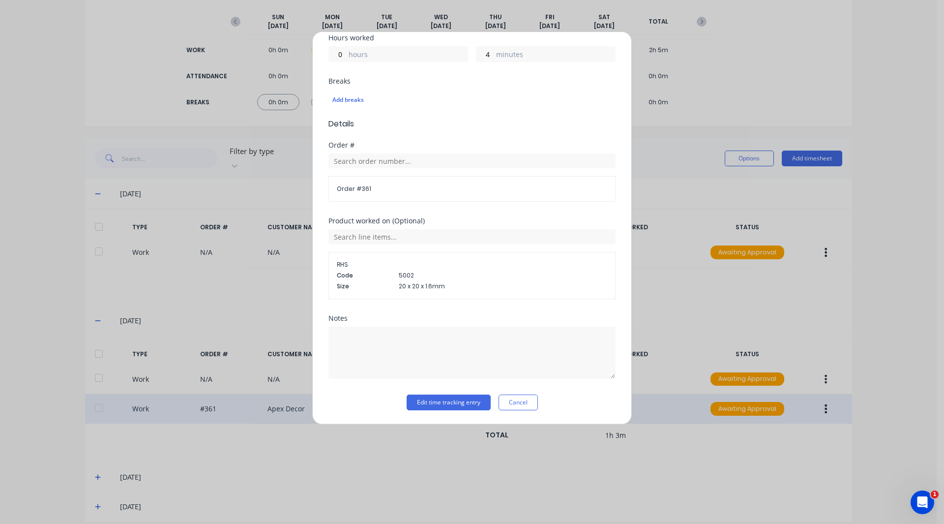
drag, startPoint x: 514, startPoint y: 399, endPoint x: 505, endPoint y: 407, distance: 12.5
click at [505, 407] on button "Cancel" at bounding box center [518, 402] width 39 height 16
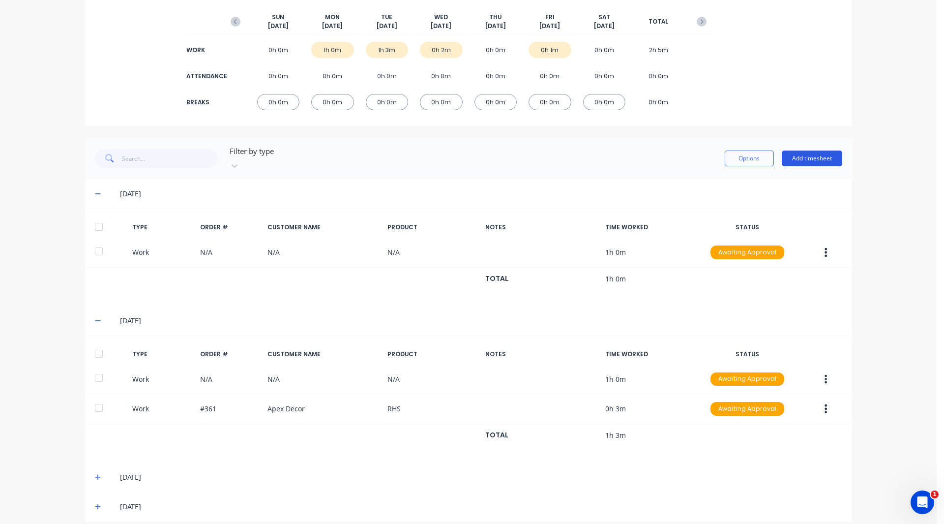
click at [798, 151] on button "Add timesheet" at bounding box center [812, 158] width 60 height 16
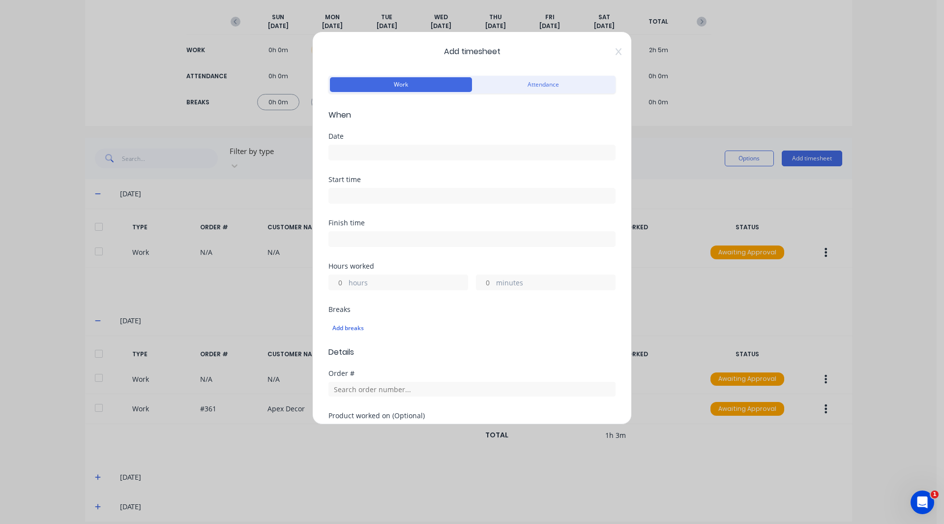
click at [363, 155] on input at bounding box center [472, 152] width 286 height 15
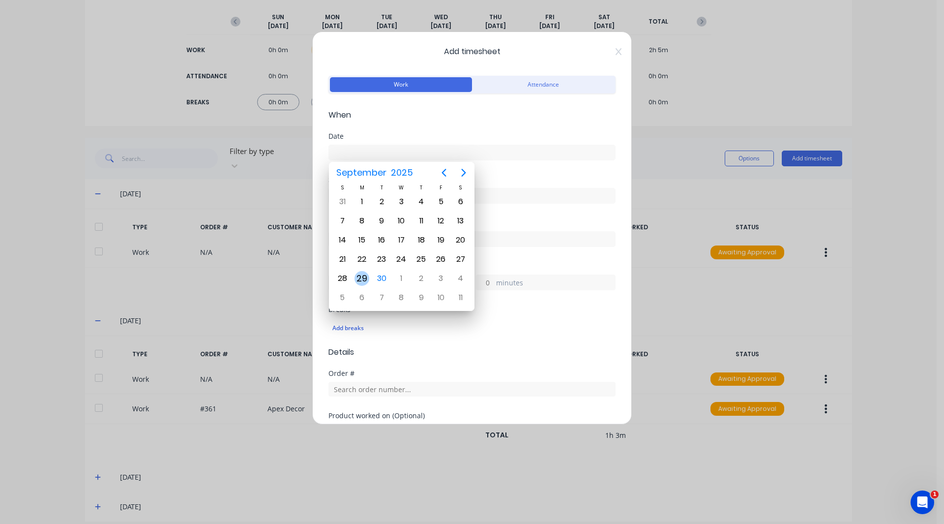
click at [365, 277] on div "29" at bounding box center [361, 278] width 15 height 15
type input "29/09/2025"
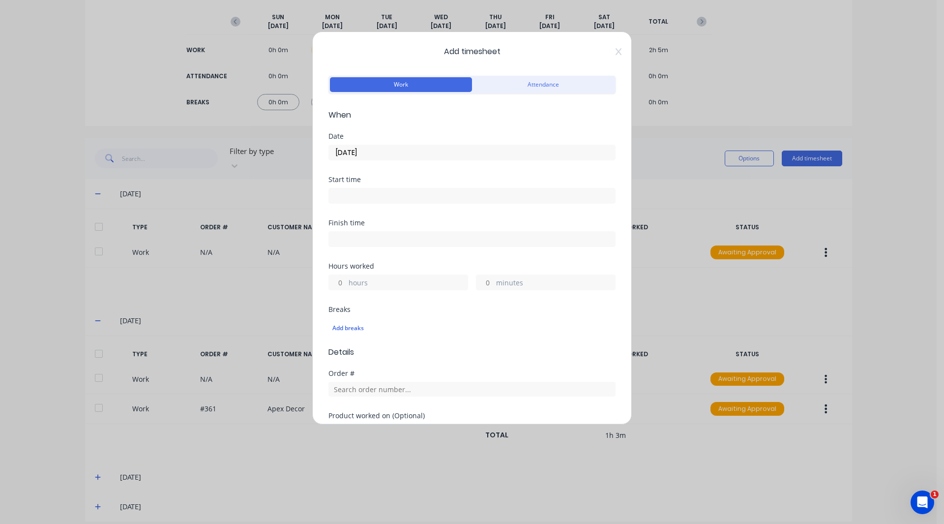
click at [345, 188] on label at bounding box center [471, 196] width 287 height 16
click at [345, 188] on input at bounding box center [472, 195] width 286 height 15
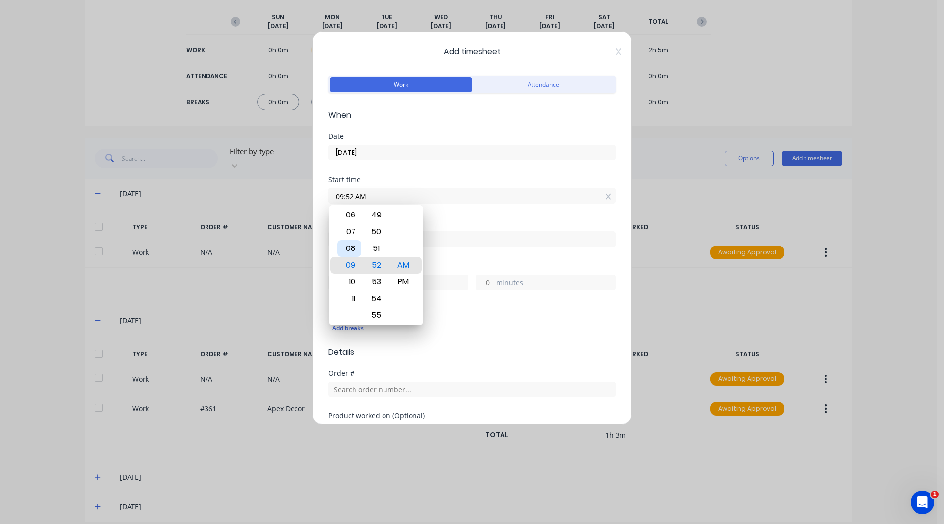
click at [354, 254] on div "08" at bounding box center [349, 248] width 24 height 17
type input "08:52 AM"
click at [450, 224] on div "Finish time" at bounding box center [471, 222] width 287 height 7
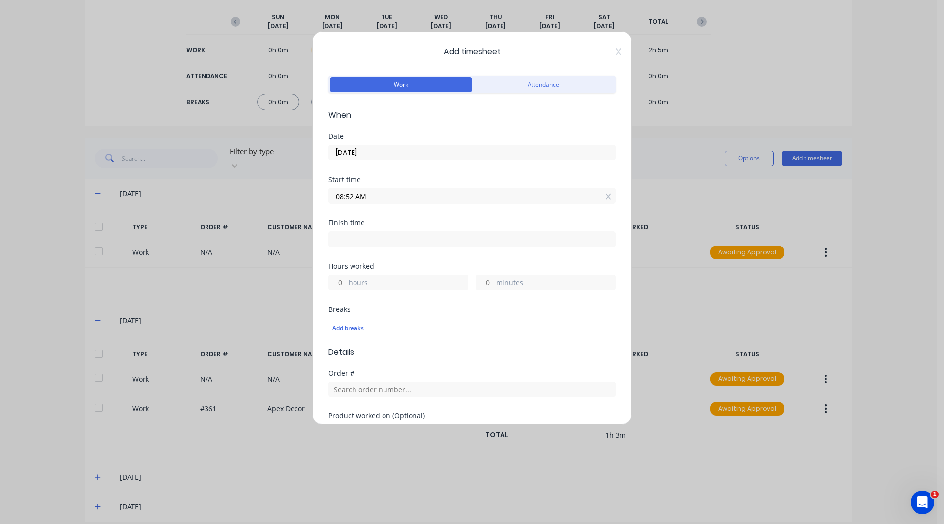
click at [347, 238] on input at bounding box center [472, 239] width 286 height 15
type input "09:52 AM"
type input "1"
type input "0"
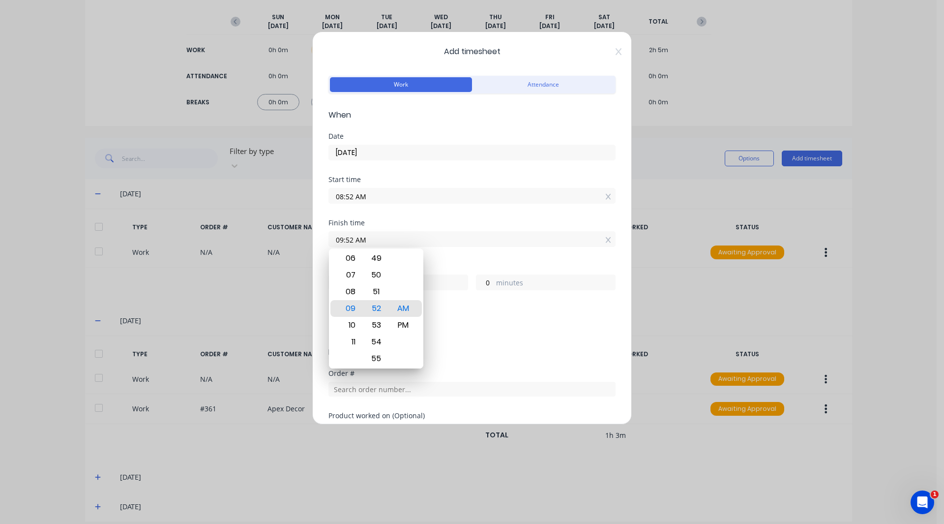
click at [449, 266] on div "Hours worked" at bounding box center [471, 266] width 287 height 7
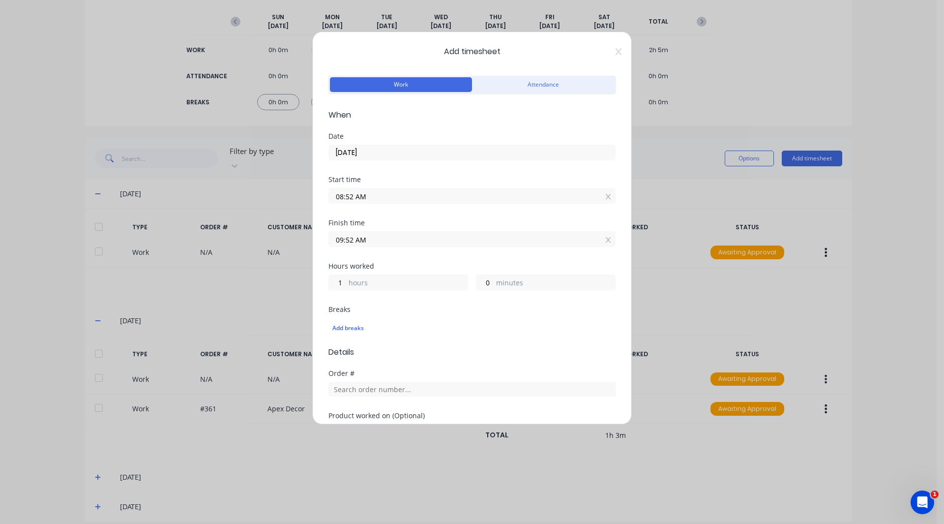
scroll to position [140, 0]
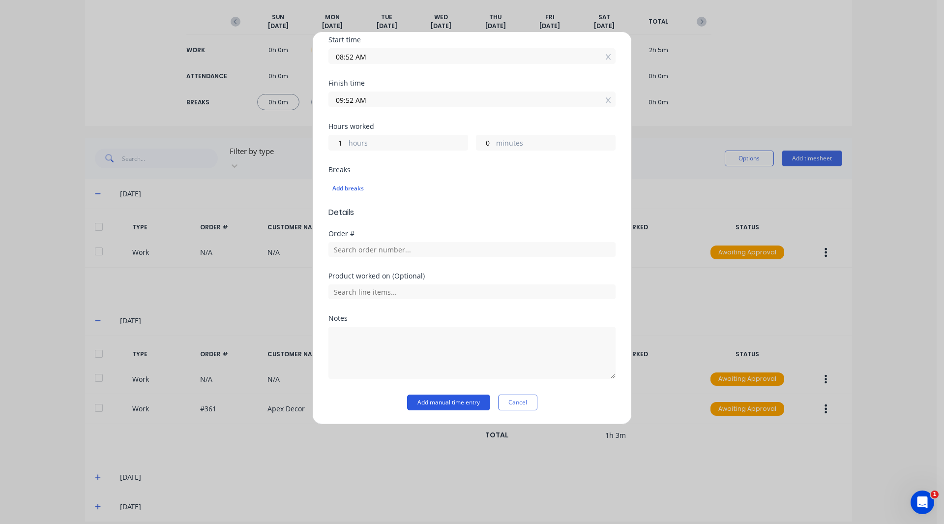
click at [446, 402] on button "Add manual time entry" at bounding box center [448, 402] width 83 height 16
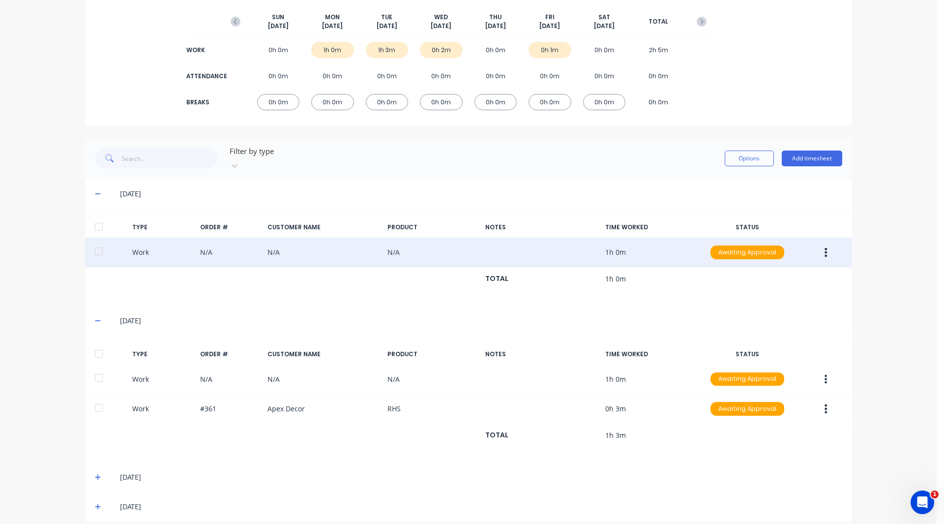
scroll to position [0, 0]
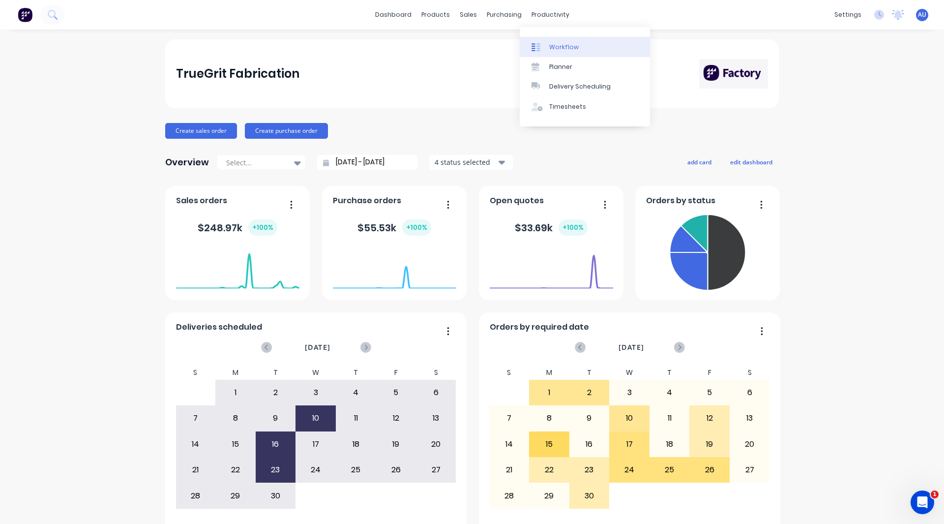
click at [555, 44] on div "Workflow" at bounding box center [564, 47] width 30 height 9
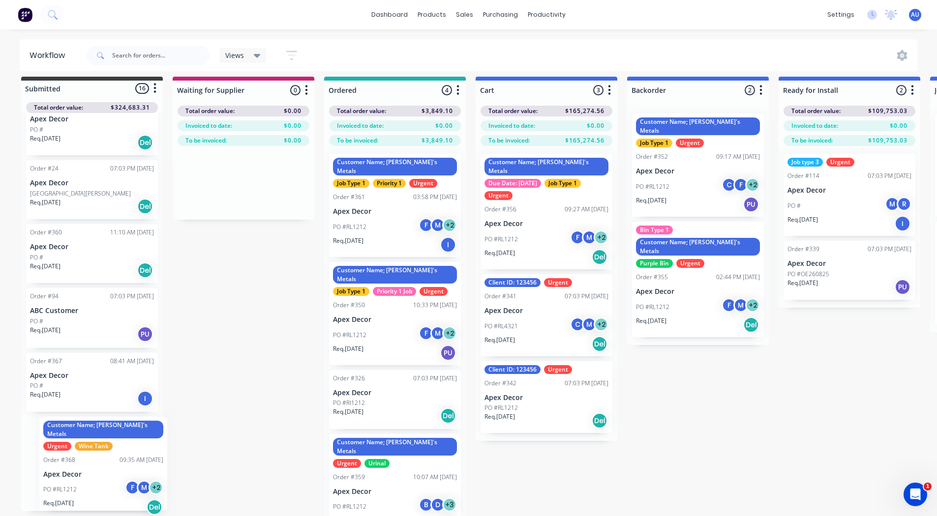
scroll to position [9, 0]
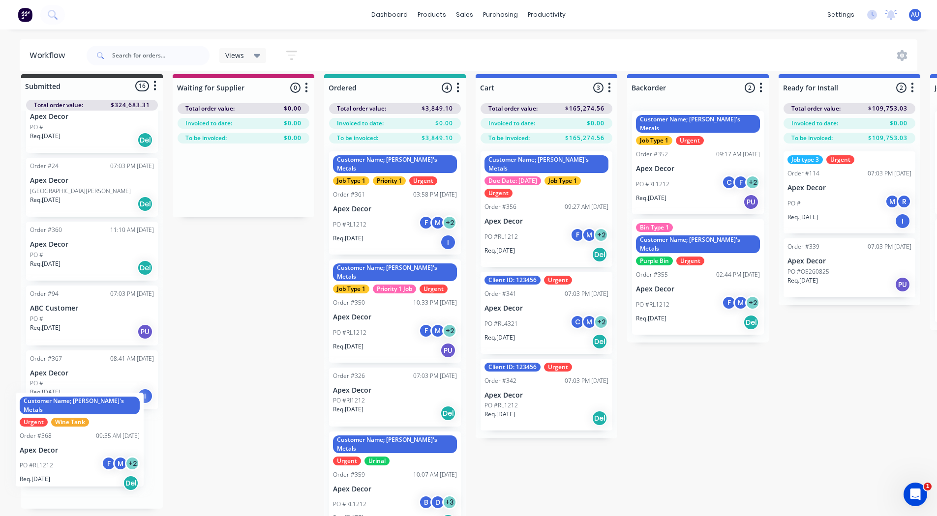
drag, startPoint x: 66, startPoint y: 469, endPoint x: 59, endPoint y: 441, distance: 29.3
click at [59, 441] on div "Order #336 07:03 PM 26/08/25 Apex Decor PO # Req. 01/09/25 Del Order #327 07:03…" at bounding box center [92, 310] width 142 height 398
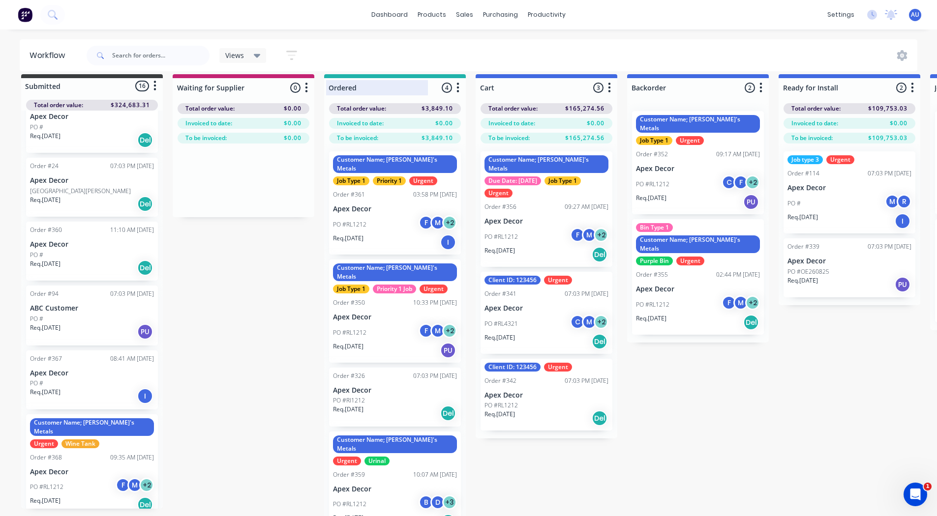
click at [347, 90] on div at bounding box center [395, 87] width 142 height 19
click at [347, 90] on input "Ordered" at bounding box center [376, 88] width 97 height 10
type input "Fabrication"
click at [511, 84] on div at bounding box center [546, 87] width 142 height 19
click at [511, 84] on input "Cart" at bounding box center [528, 88] width 97 height 10
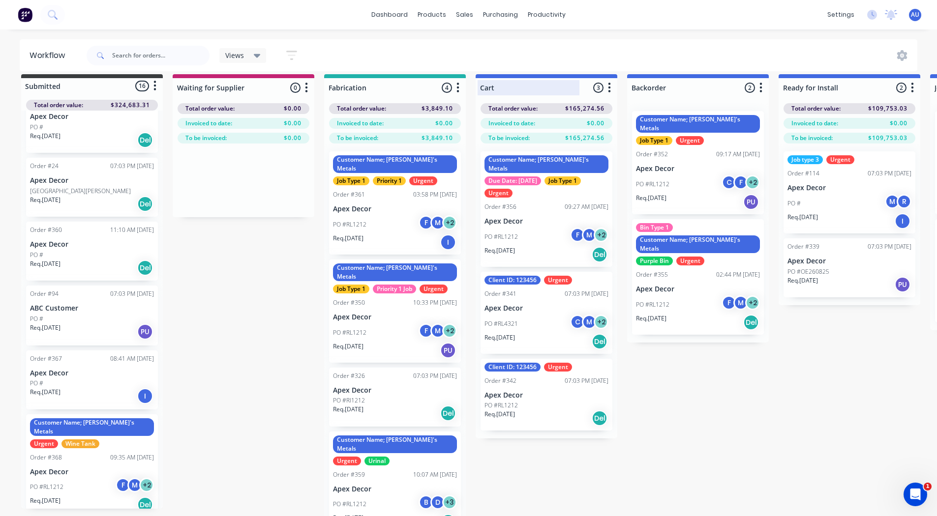
click at [511, 84] on input "Cart" at bounding box center [528, 88] width 97 height 10
type input "Welding"
click at [654, 83] on div at bounding box center [698, 87] width 142 height 19
click at [654, 83] on input "Backorder" at bounding box center [679, 88] width 97 height 10
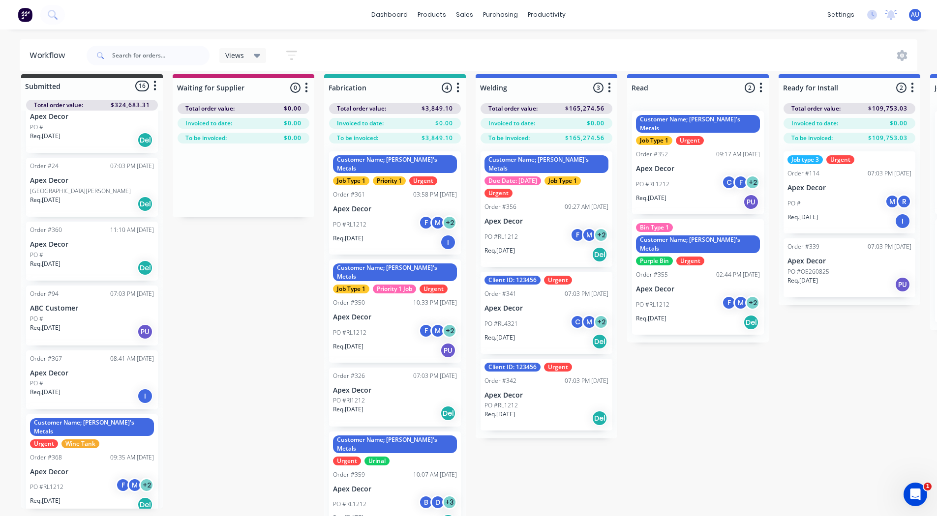
type input "Read"
click at [679, 438] on div "Submitted 16 Status colour #3A3C3E hex #3A3C3E Save Cancel Summaries Total orde…" at bounding box center [670, 308] width 1355 height 468
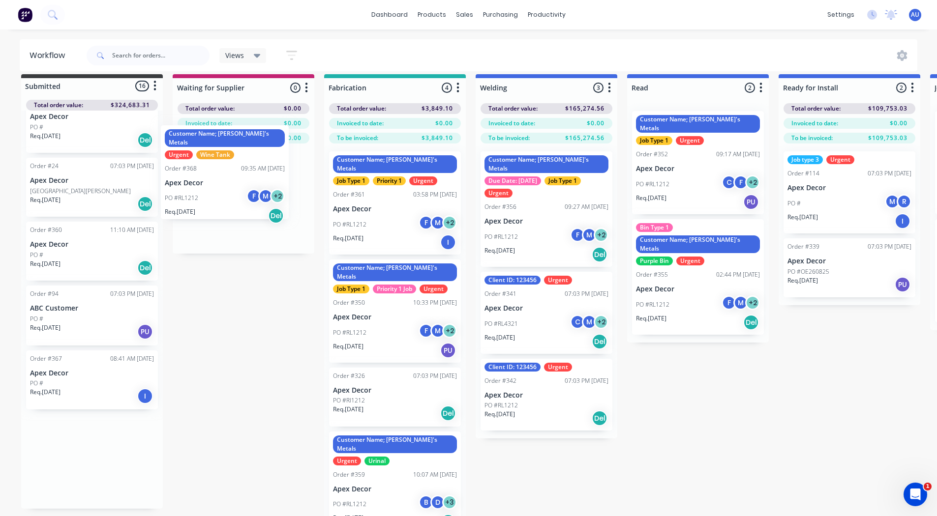
drag, startPoint x: 88, startPoint y: 461, endPoint x: 223, endPoint y: 169, distance: 321.6
click at [223, 169] on div "Submitted 16 Status colour #3A3C3E hex #3A3C3E Save Cancel Summaries Total orde…" at bounding box center [670, 308] width 1355 height 468
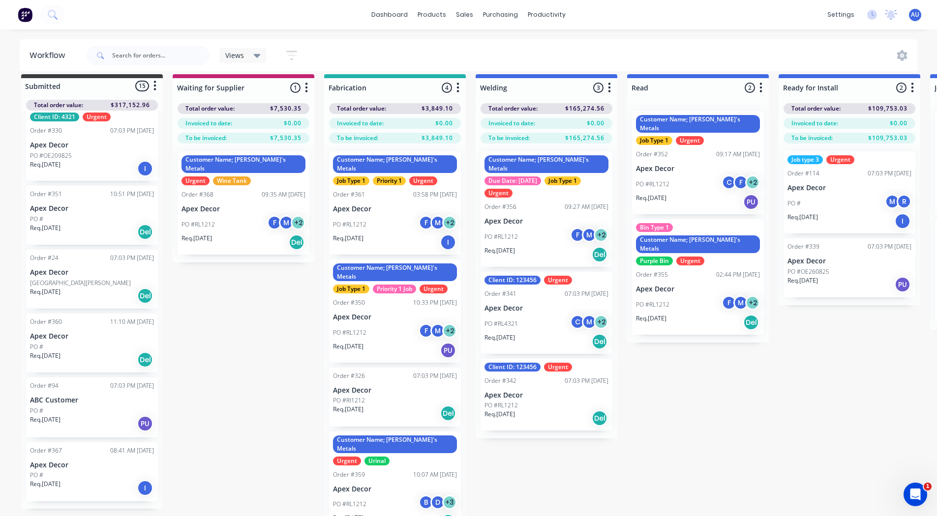
scroll to position [578, 0]
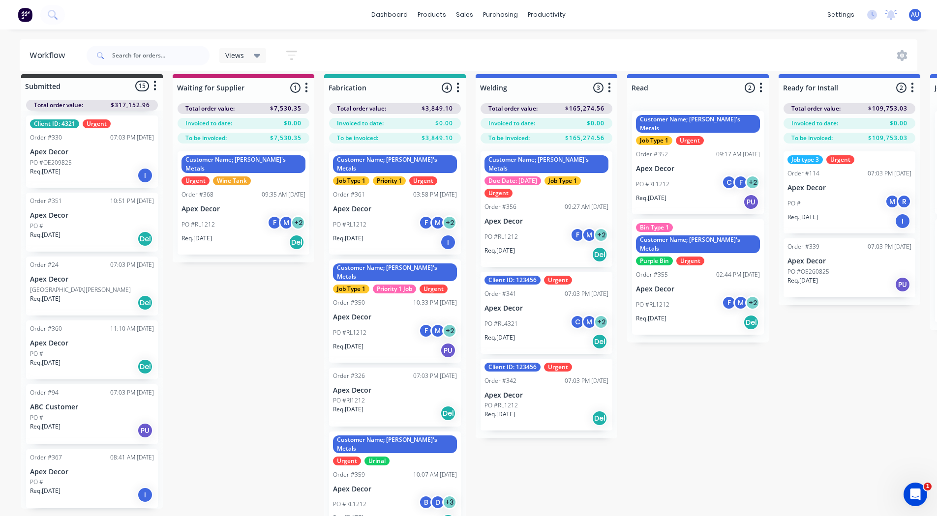
click at [288, 53] on icon "button" at bounding box center [291, 55] width 11 height 12
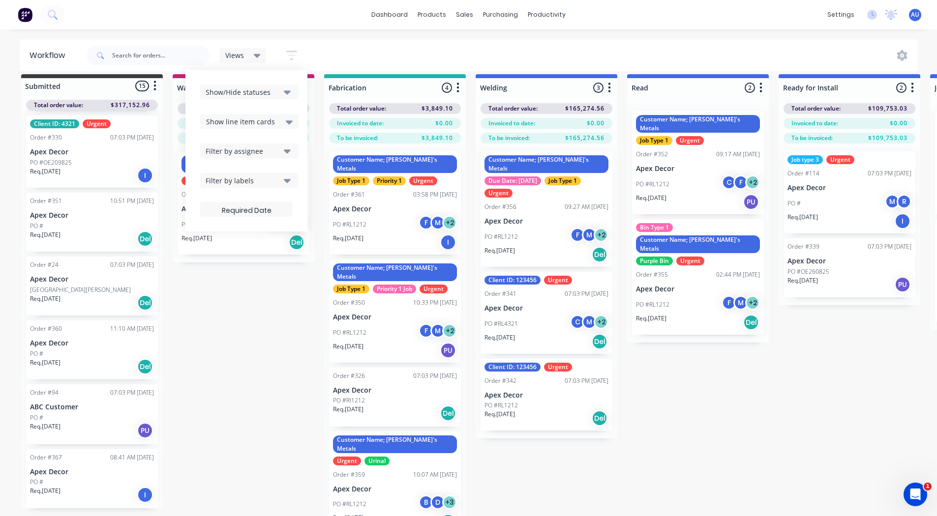
click at [231, 124] on span "Show line item cards" at bounding box center [240, 122] width 69 height 10
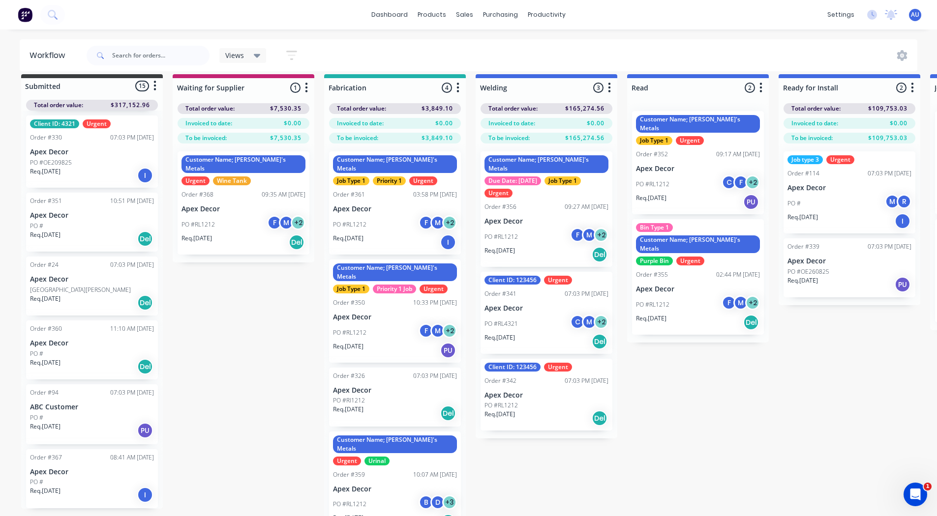
click at [229, 323] on div "Submitted 15 Status colour #3A3C3E hex #3A3C3E Save Cancel Summaries Total orde…" at bounding box center [670, 308] width 1355 height 468
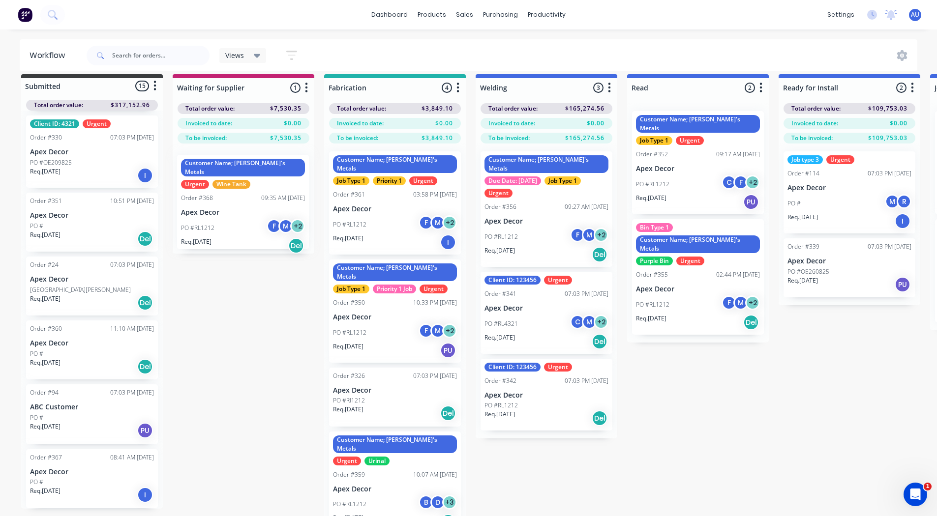
drag, startPoint x: 236, startPoint y: 189, endPoint x: 239, endPoint y: 195, distance: 7.1
click at [239, 195] on div "Customer Name; Rob's Metals Urgent Wine Tank Order #368 09:35 AM 30/09/25 Apex …" at bounding box center [244, 199] width 142 height 110
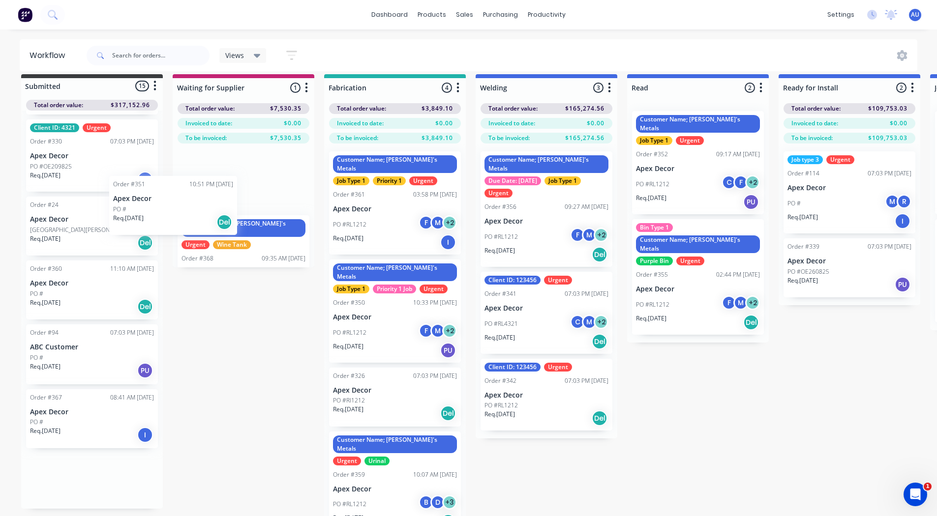
scroll to position [574, 0]
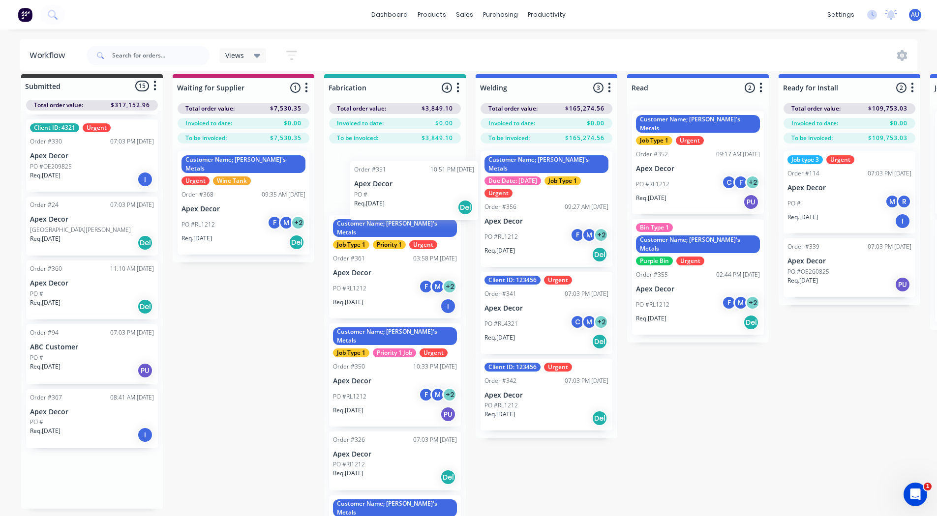
drag, startPoint x: 60, startPoint y: 217, endPoint x: 389, endPoint y: 184, distance: 330.1
click at [389, 184] on div "Submitted 15 Status colour #3A3C3E hex #3A3C3E Save Cancel Summaries Total orde…" at bounding box center [670, 308] width 1355 height 468
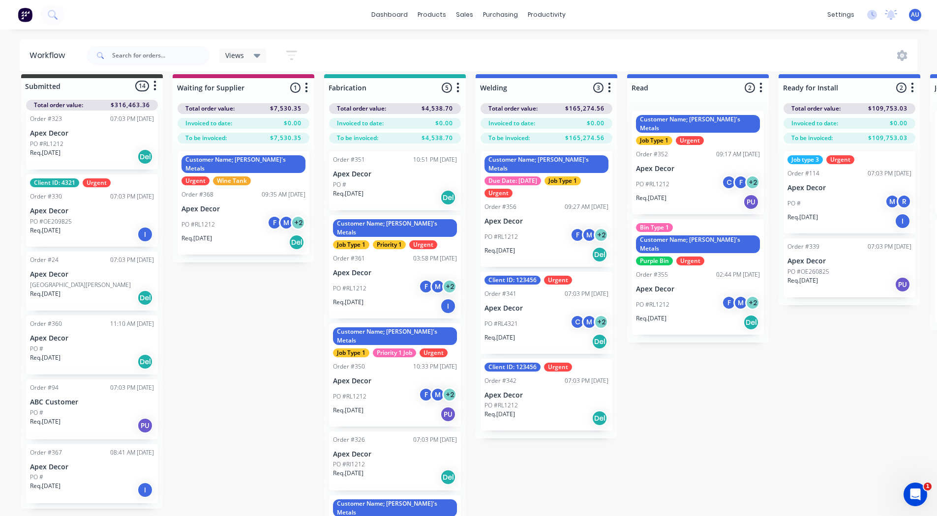
scroll to position [514, 0]
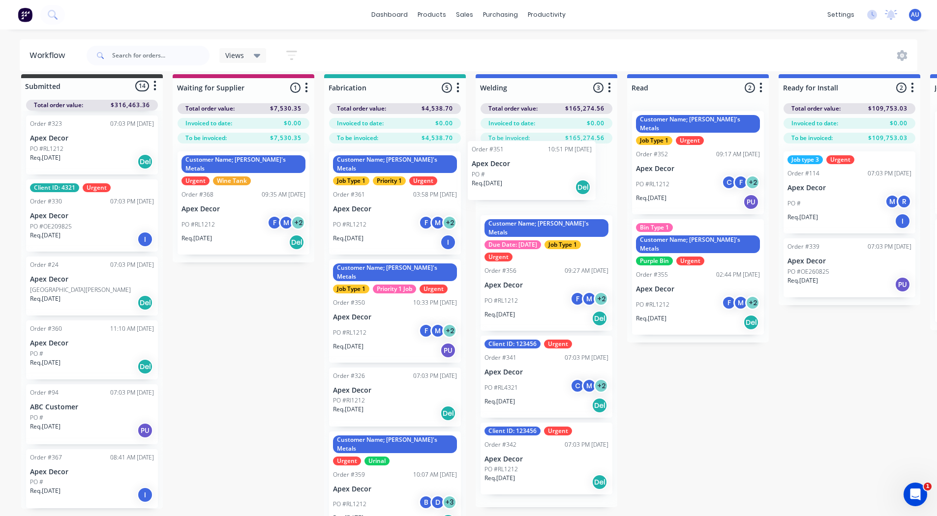
drag, startPoint x: 384, startPoint y: 178, endPoint x: 529, endPoint y: 168, distance: 145.4
click at [529, 168] on div "Submitted 14 Status colour #3A3C3E hex #3A3C3E Save Cancel Summaries Total orde…" at bounding box center [670, 308] width 1355 height 468
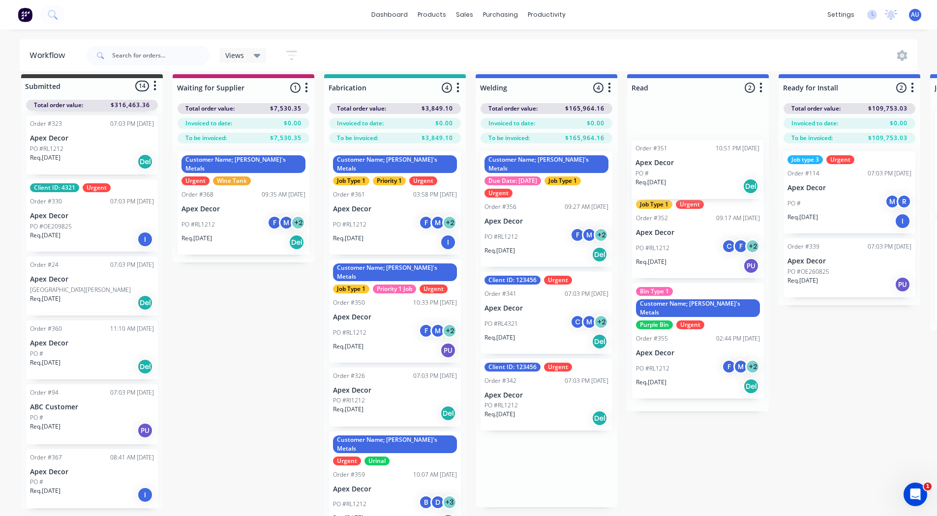
drag, startPoint x: 544, startPoint y: 175, endPoint x: 698, endPoint y: 161, distance: 154.5
click at [698, 161] on div "Submitted 14 Status colour #3A3C3E hex #3A3C3E Save Cancel Summaries Total orde…" at bounding box center [670, 308] width 1355 height 468
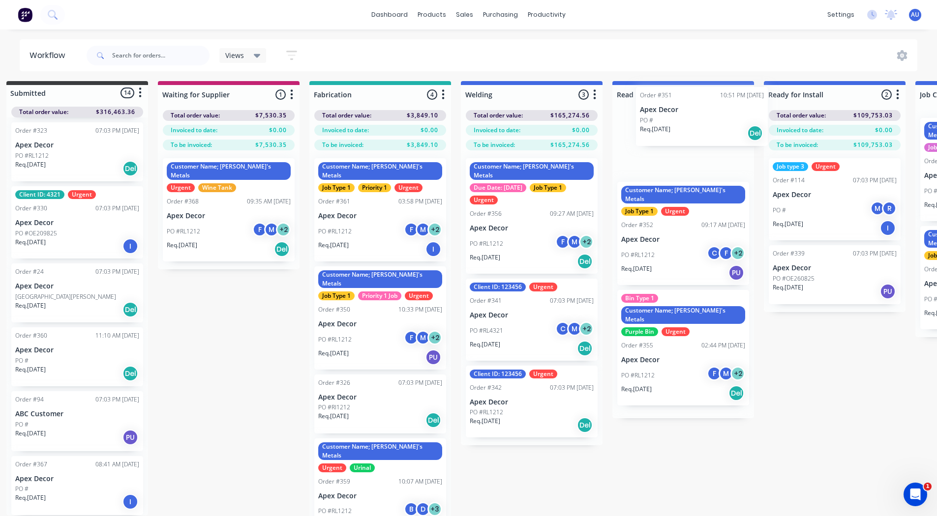
scroll to position [0, 17]
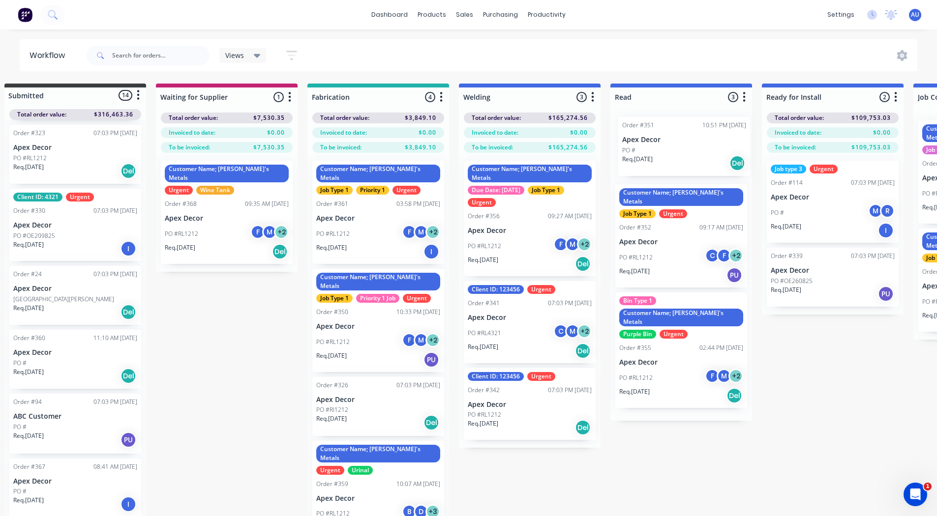
drag, startPoint x: 680, startPoint y: 155, endPoint x: 666, endPoint y: 164, distance: 17.2
click at [666, 164] on div "Order #351 10:51 PM 15/09/25 Apex Decor PO # Req. 15/09/25 Del Customer Name; R…" at bounding box center [681, 267] width 142 height 308
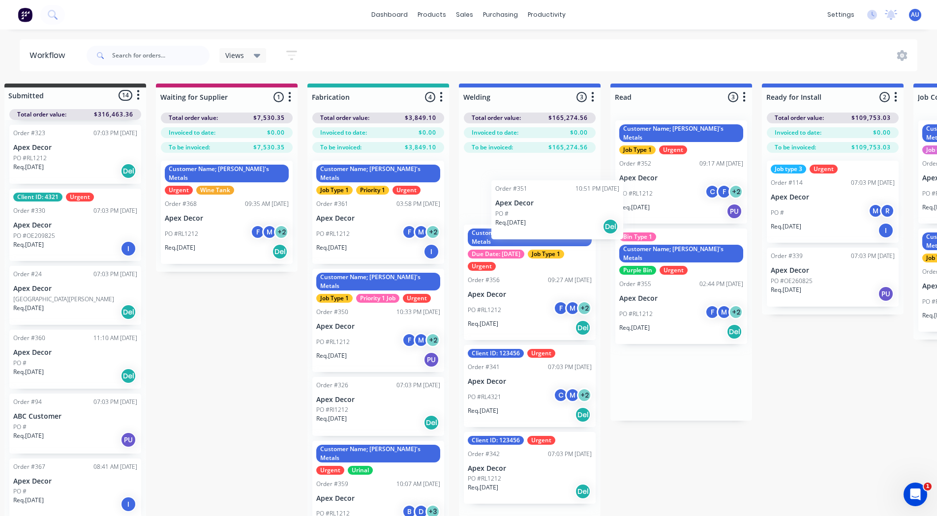
drag, startPoint x: 659, startPoint y: 150, endPoint x: 516, endPoint y: 213, distance: 155.9
click at [516, 213] on div "Submitted 14 Status colour #3A3C3E hex #3A3C3E Save Cancel Summaries Total orde…" at bounding box center [653, 318] width 1355 height 468
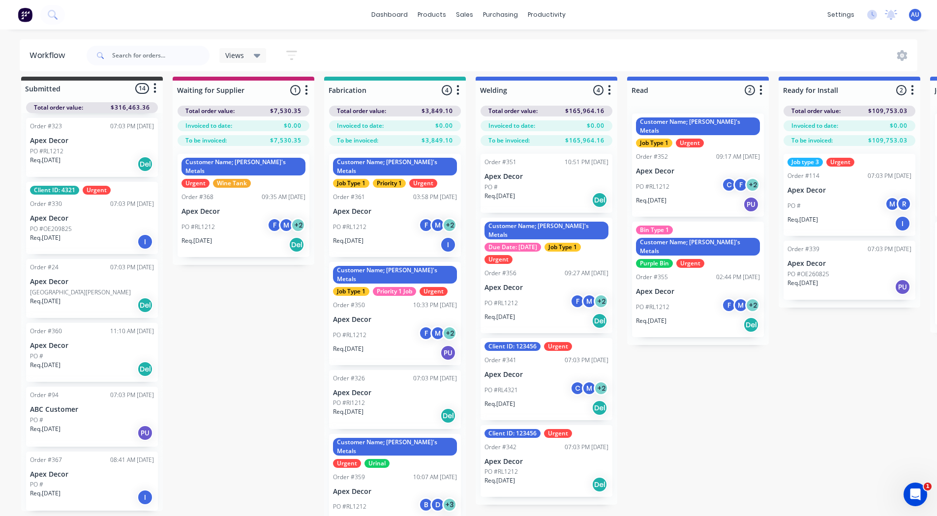
scroll to position [4, 0]
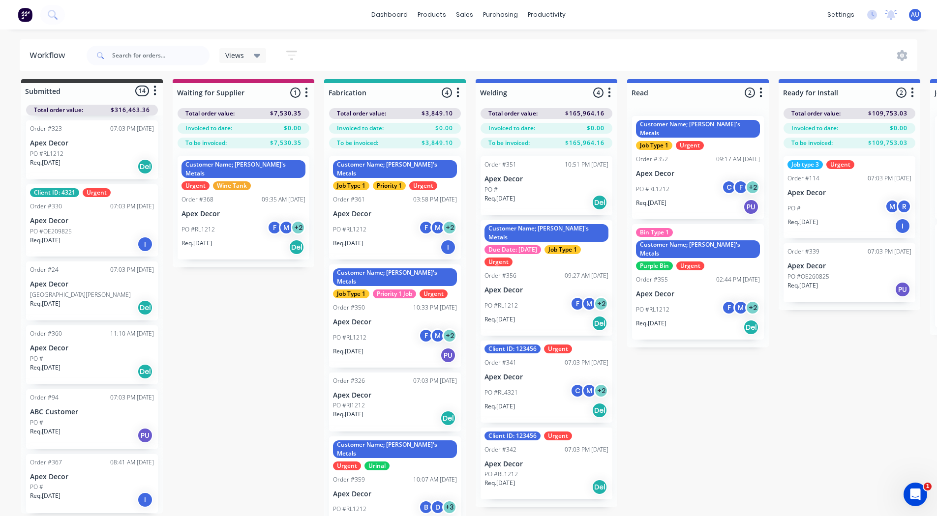
click at [252, 55] on div "Views" at bounding box center [242, 55] width 35 height 9
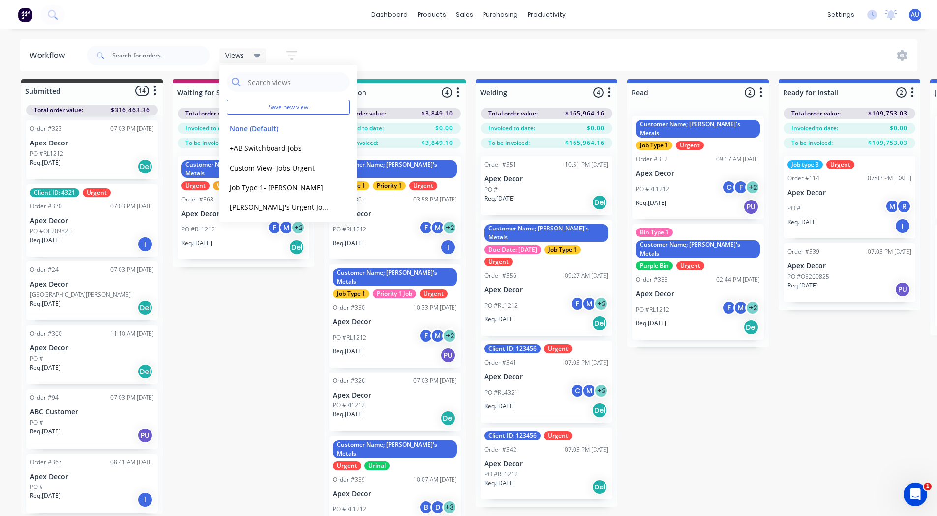
click at [230, 303] on div "Submitted 14 Status colour #3A3C3E hex #3A3C3E Save Cancel Summaries Total orde…" at bounding box center [670, 313] width 1355 height 468
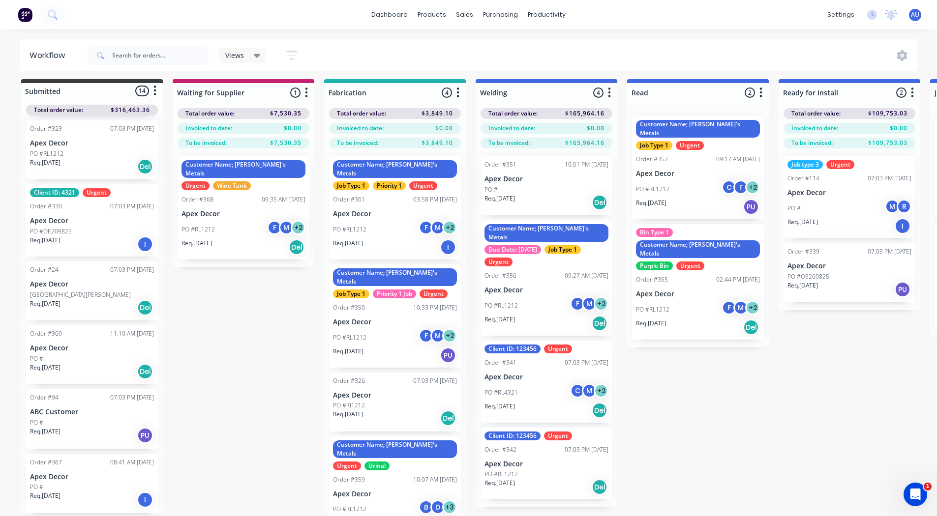
click at [292, 53] on icon "button" at bounding box center [291, 55] width 11 height 12
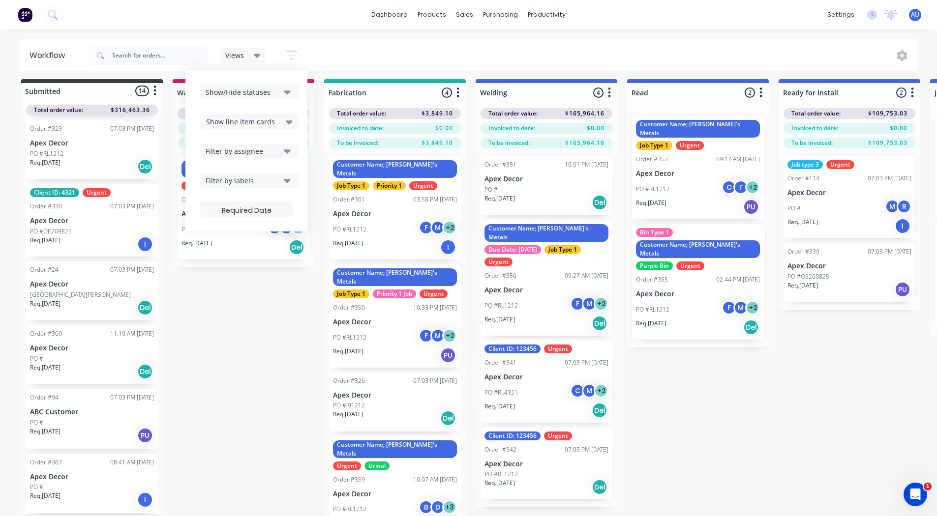
click at [250, 181] on div "Filter by labels" at bounding box center [243, 181] width 74 height 10
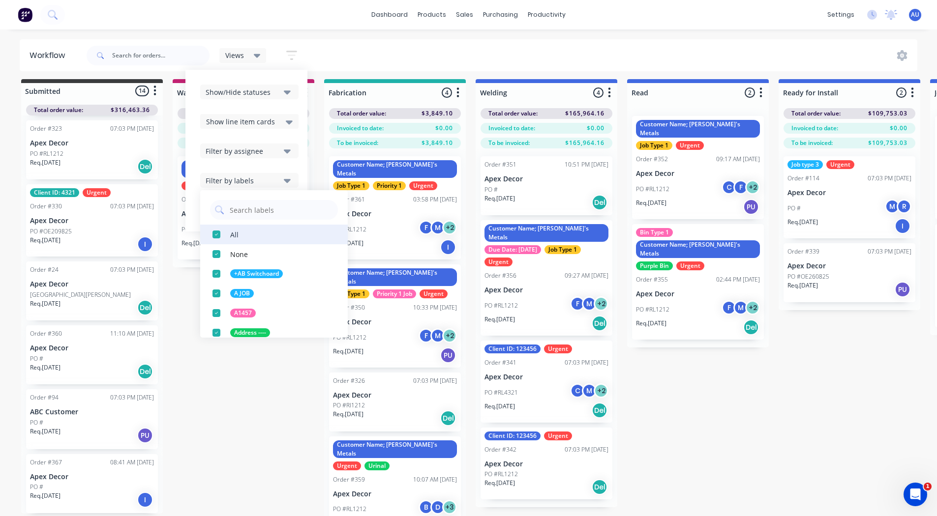
click at [216, 233] on div "button" at bounding box center [217, 235] width 20 height 20
drag, startPoint x: 237, startPoint y: 215, endPoint x: 223, endPoint y: 211, distance: 14.9
click at [223, 211] on icon at bounding box center [219, 210] width 9 height 9
click at [241, 212] on input "text" at bounding box center [281, 210] width 104 height 20
type input "wine tank"
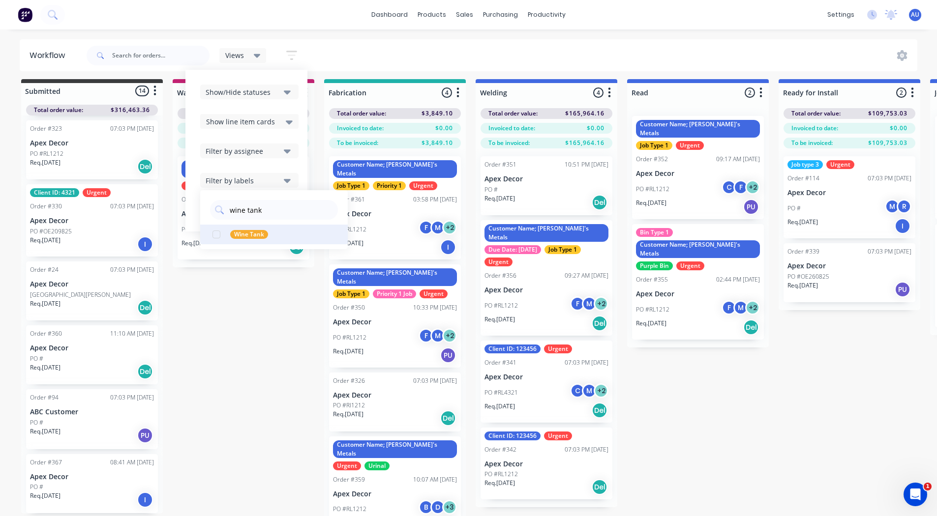
click at [215, 232] on div "button" at bounding box center [217, 235] width 20 height 20
click at [242, 326] on div "Submitted 14 Status colour #3A3C3E hex #3A3C3E Save Cancel Summaries Total orde…" at bounding box center [670, 313] width 1355 height 468
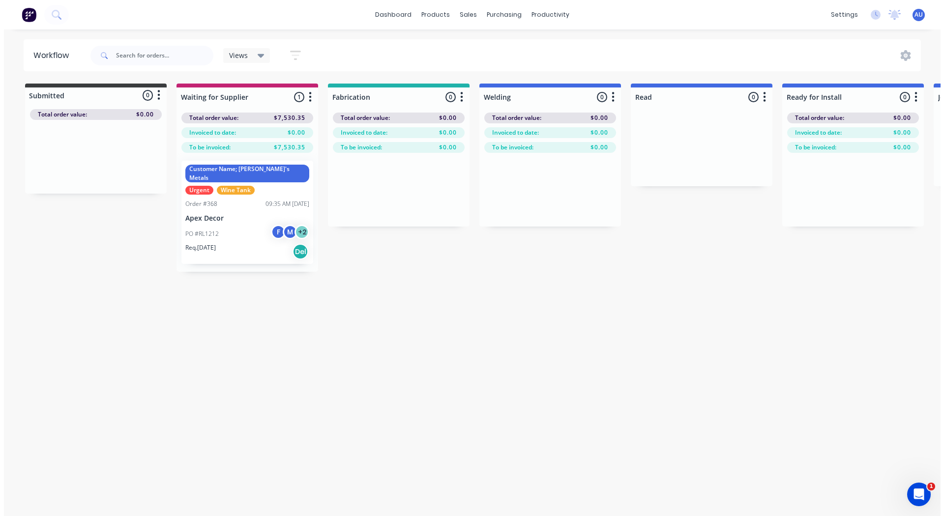
scroll to position [0, 0]
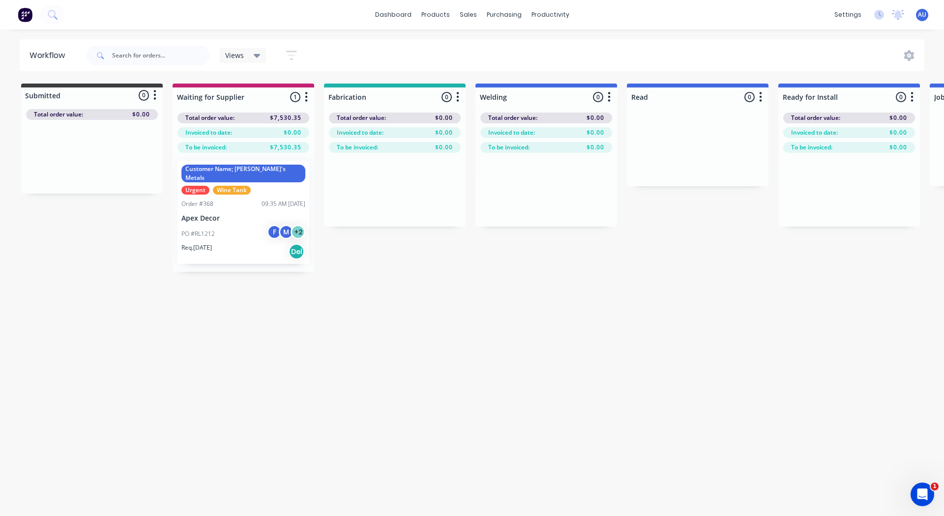
click at [258, 57] on icon at bounding box center [257, 56] width 7 height 4
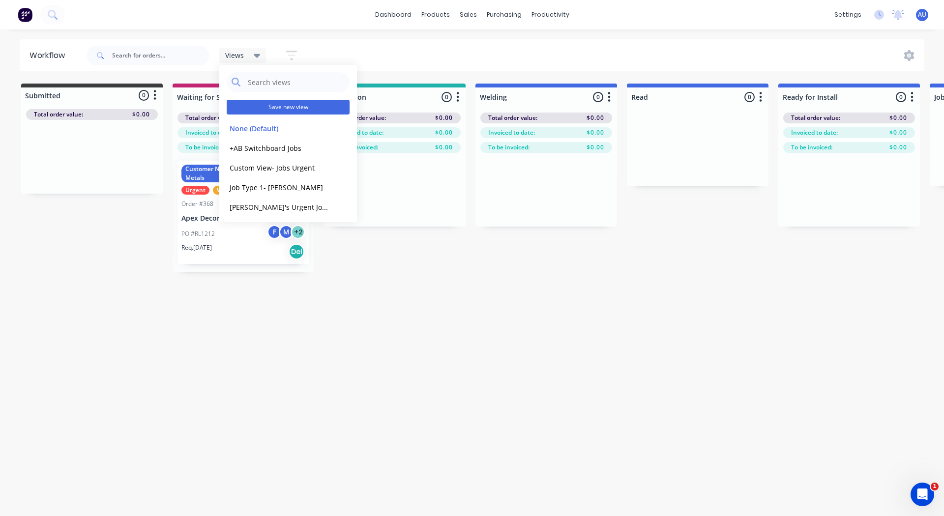
click at [274, 106] on button "Save new view" at bounding box center [288, 107] width 123 height 15
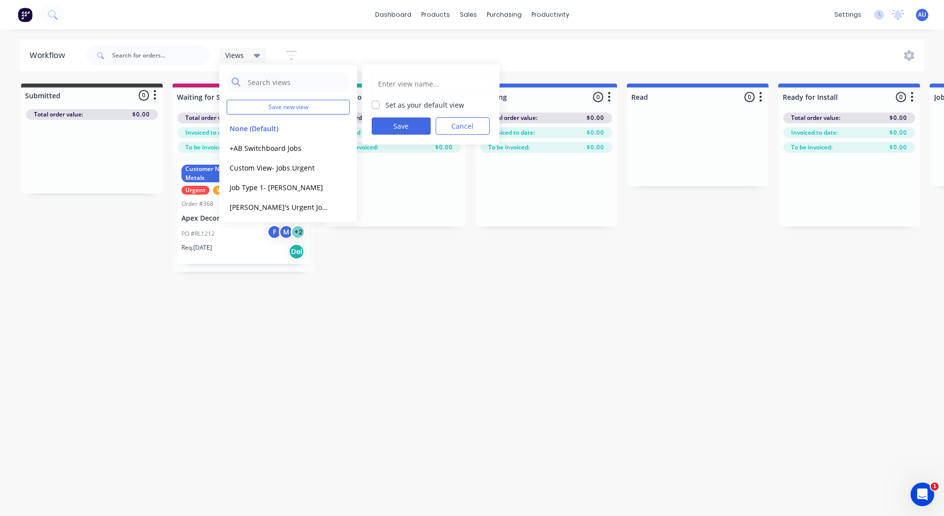
click at [404, 79] on input "text" at bounding box center [430, 84] width 107 height 19
type input "Tim's Wine Tank Jobs"
click at [402, 124] on button "Save" at bounding box center [401, 126] width 59 height 17
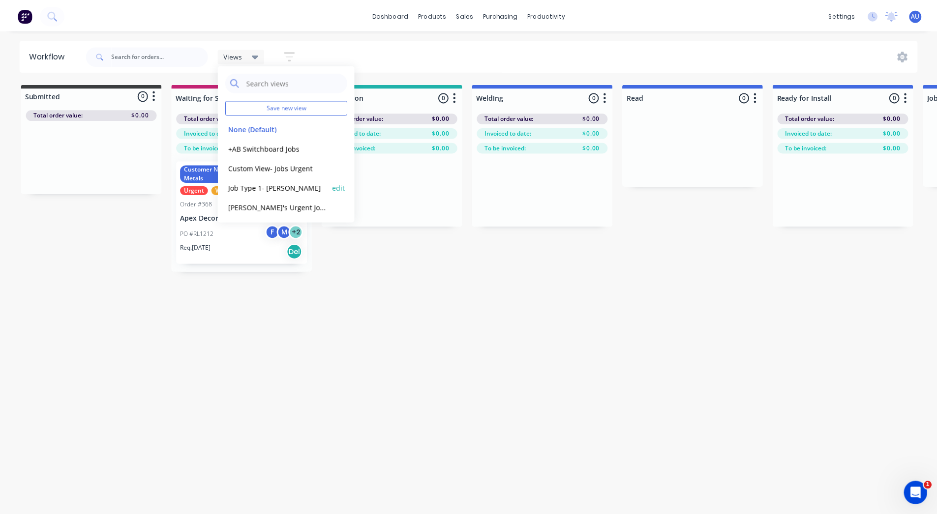
scroll to position [179, 0]
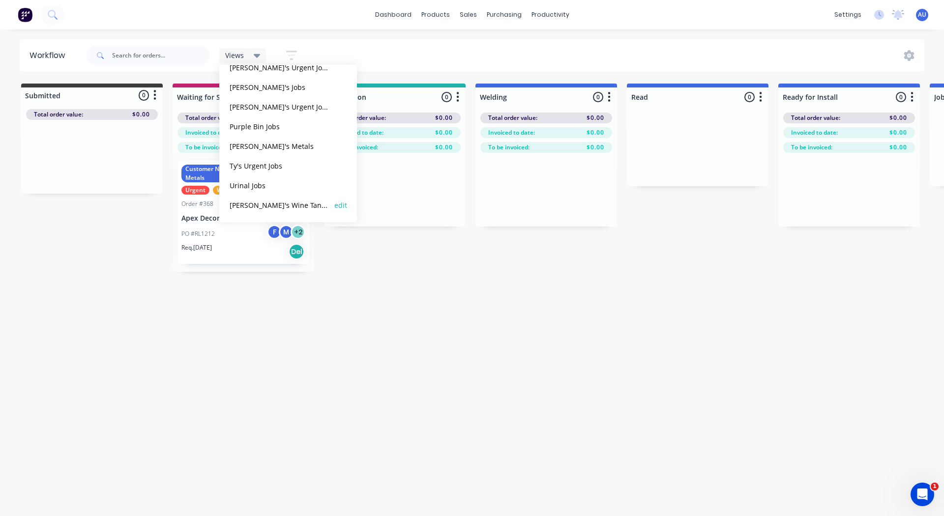
click at [249, 203] on button "Tim's Wine Tank Jobs" at bounding box center [279, 205] width 105 height 11
click at [238, 311] on div "Workflow Tim's Wine Tank Jobs Save new view None (Default) edit +AB Switchboard…" at bounding box center [472, 267] width 944 height 457
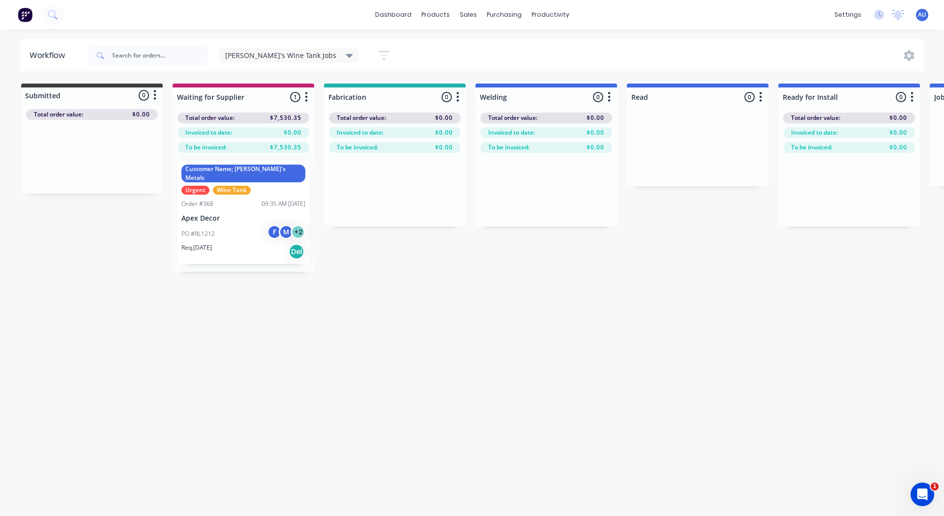
click at [287, 53] on span "Tim's Wine Tank Jobs" at bounding box center [280, 55] width 111 height 10
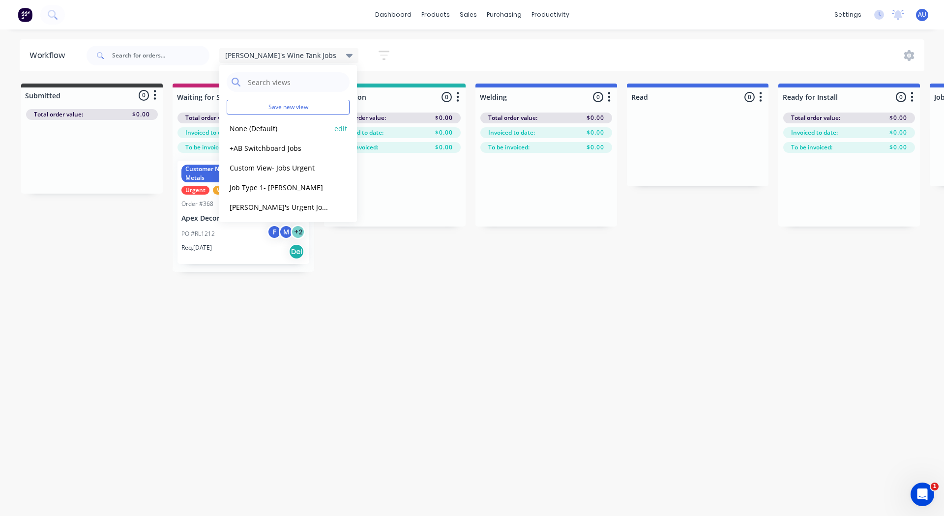
click at [276, 128] on button "None (Default)" at bounding box center [279, 128] width 105 height 11
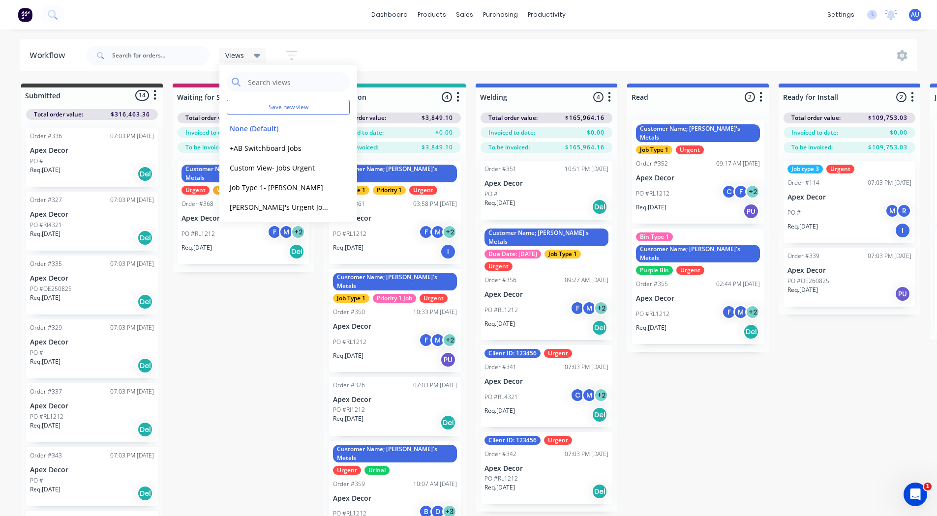
click at [407, 51] on div "Views Save new view None (Default) edit +AB Switchboard Jobs edit Custom View- …" at bounding box center [501, 56] width 833 height 30
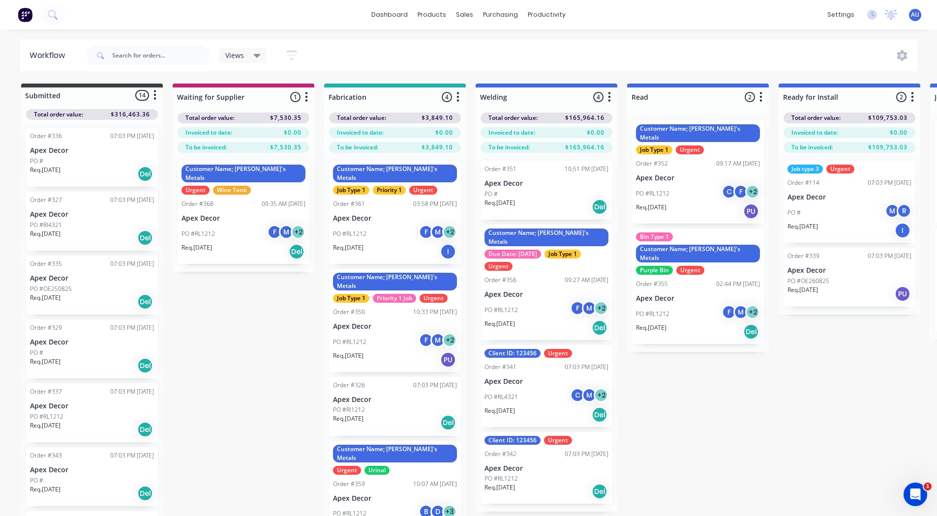
click at [244, 225] on div "PO #RL1212 F M + 2" at bounding box center [243, 234] width 124 height 19
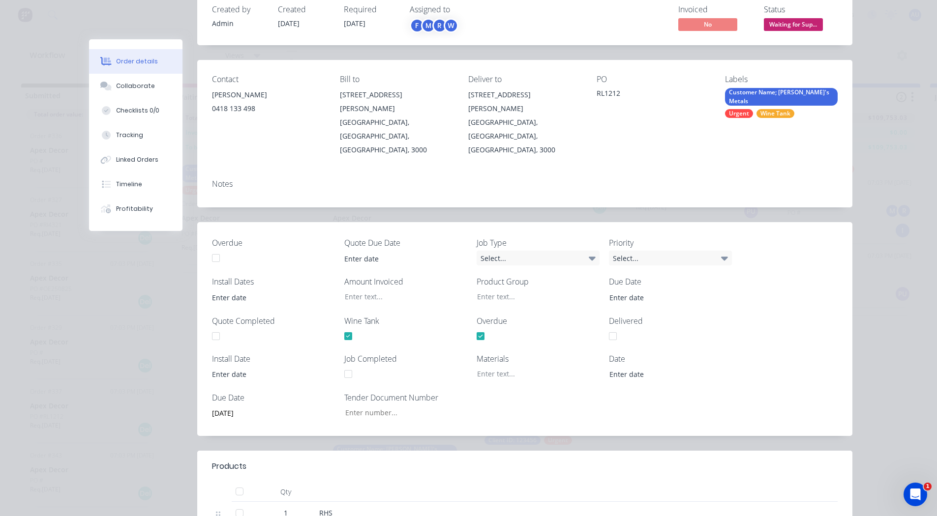
scroll to position [0, 0]
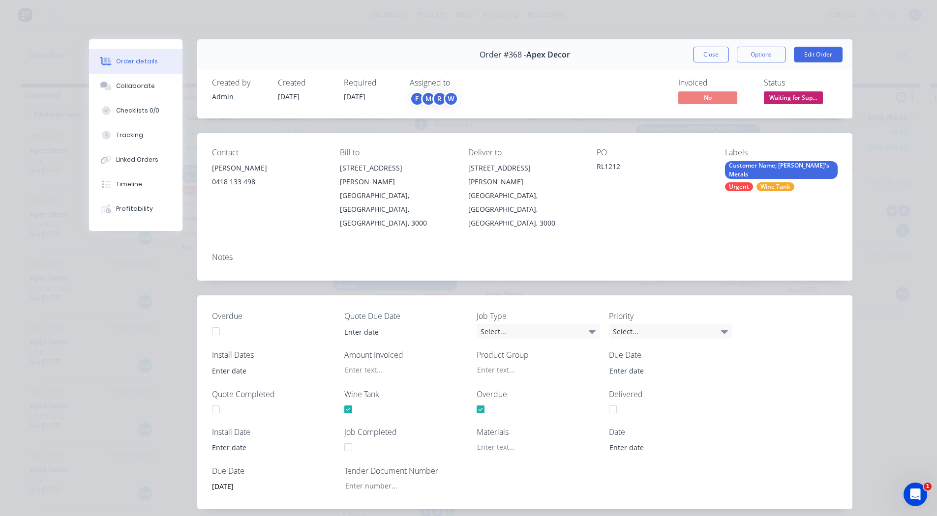
click at [435, 95] on div "R" at bounding box center [439, 98] width 15 height 15
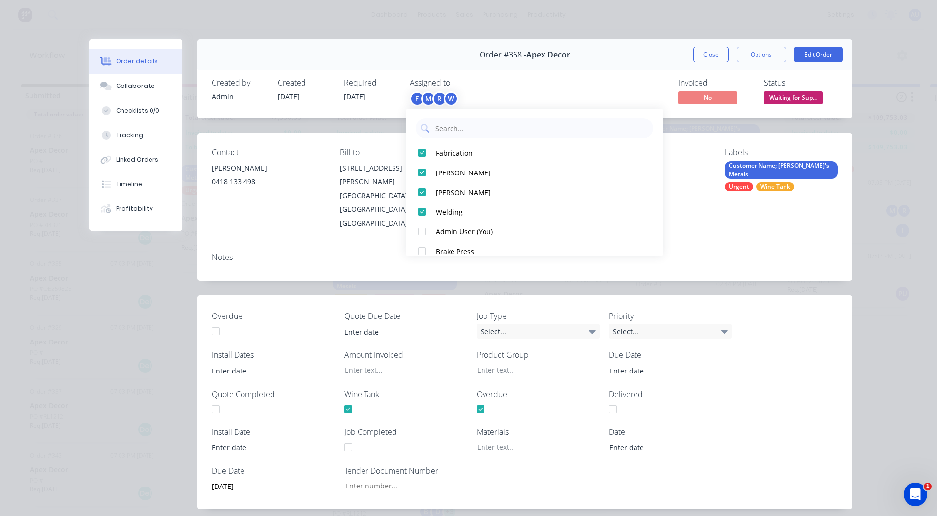
click at [344, 214] on div "Contact Tim 0418 133 498 Bill to 789 Collins Street Melbourne, Victoria, Austra…" at bounding box center [524, 189] width 655 height 112
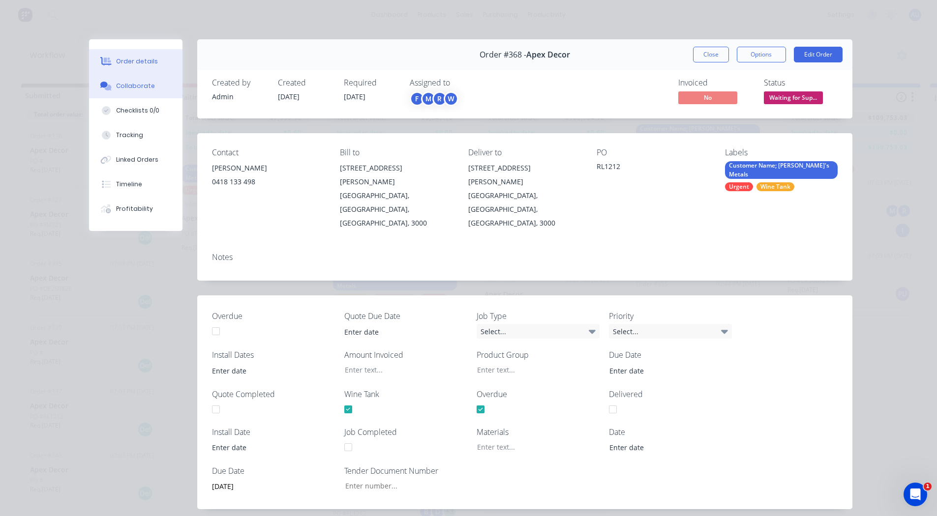
click at [127, 86] on div "Collaborate" at bounding box center [135, 86] width 39 height 9
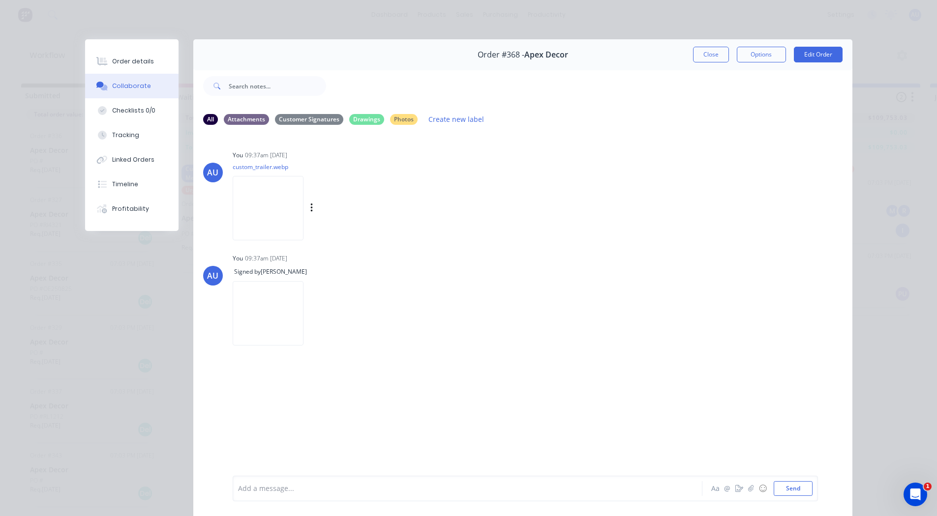
click at [253, 212] on img at bounding box center [268, 208] width 71 height 64
click at [129, 129] on button "Tracking" at bounding box center [131, 135] width 93 height 25
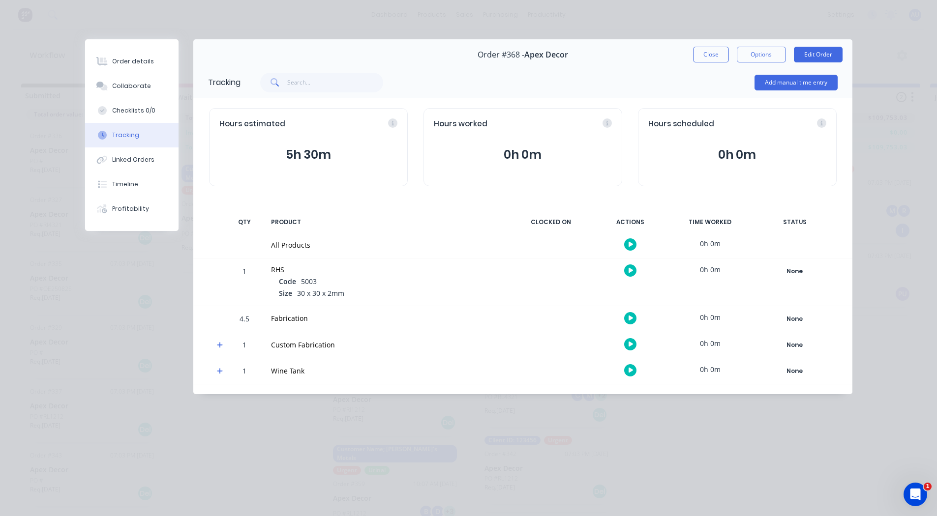
scroll to position [9, 0]
click at [629, 270] on icon "button" at bounding box center [630, 270] width 5 height 5
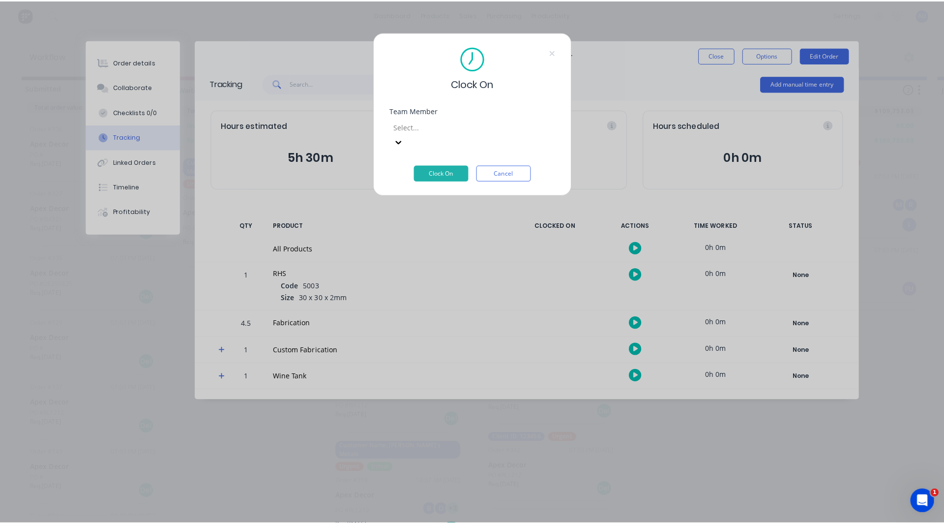
scroll to position [2, 0]
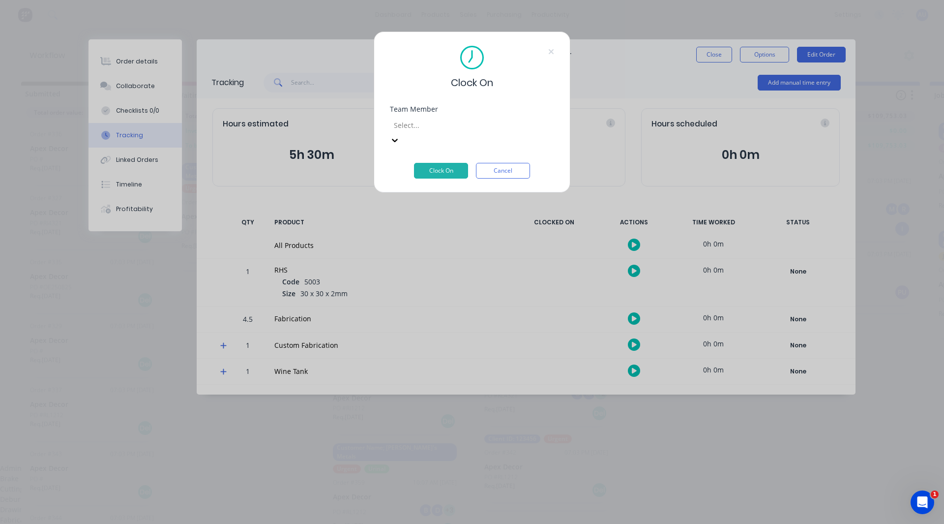
drag, startPoint x: 424, startPoint y: 126, endPoint x: 410, endPoint y: 94, distance: 35.6
click at [410, 94] on div "Clock On Team Member 14 results available. Use Up and Down to choose options, p…" at bounding box center [472, 111] width 197 height 161
click at [414, 126] on div at bounding box center [464, 125] width 142 height 12
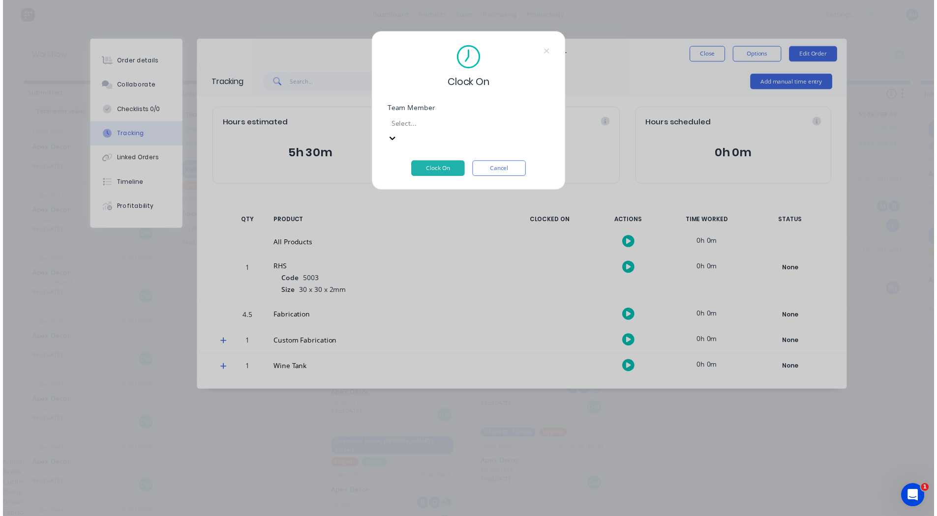
scroll to position [133, 0]
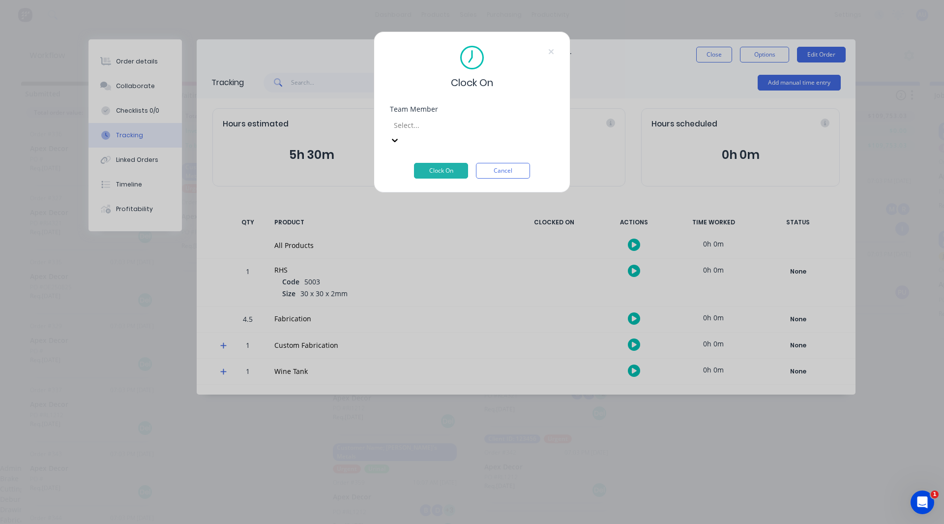
click at [443, 145] on div "Team Member Matthew" at bounding box center [472, 134] width 164 height 57
click at [441, 163] on button "Clock On" at bounding box center [441, 171] width 54 height 16
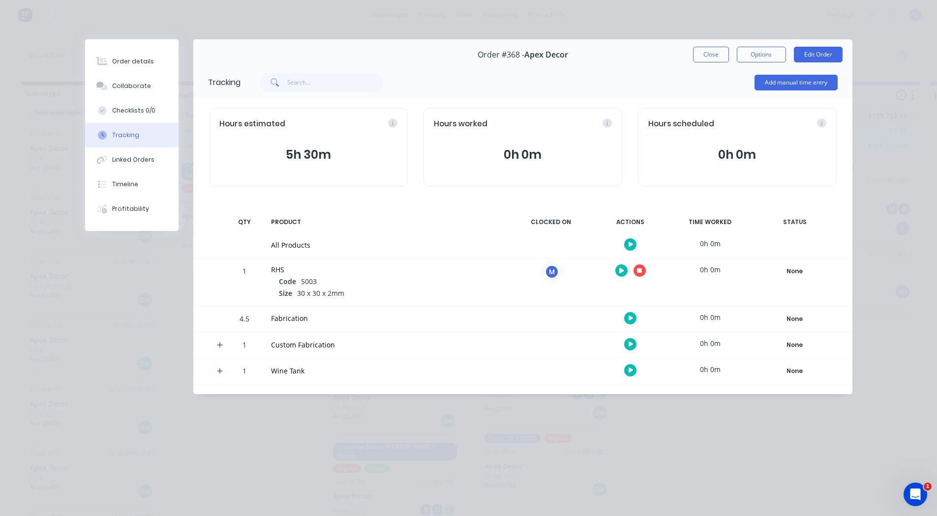
click at [219, 346] on icon at bounding box center [220, 346] width 6 height 6
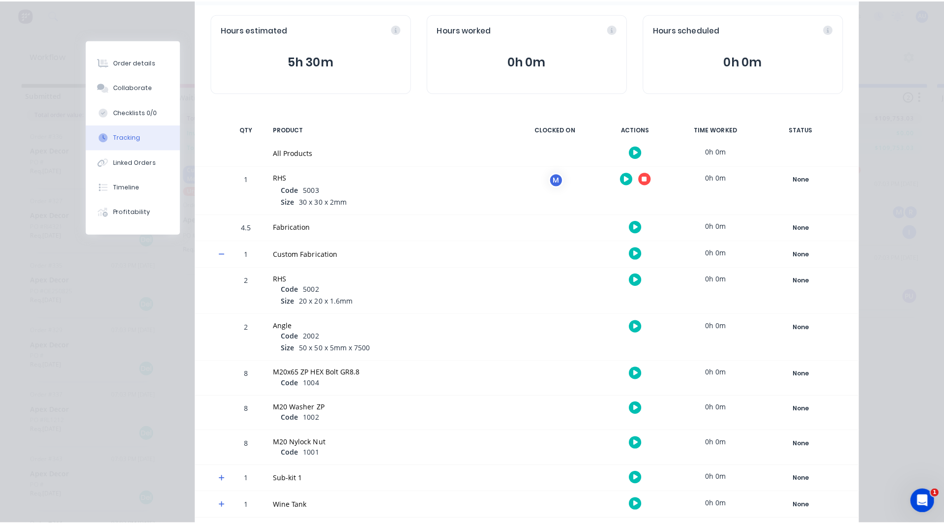
scroll to position [131, 0]
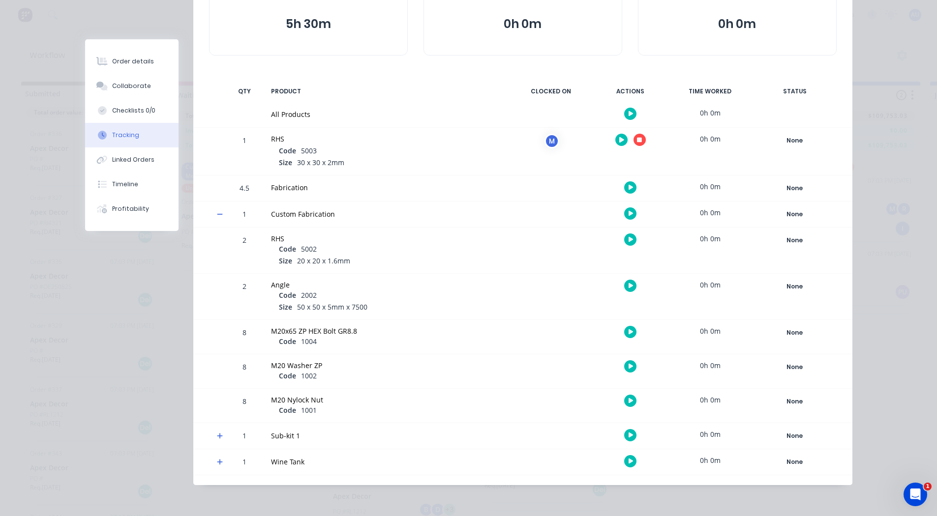
click at [628, 284] on icon "button" at bounding box center [630, 285] width 5 height 5
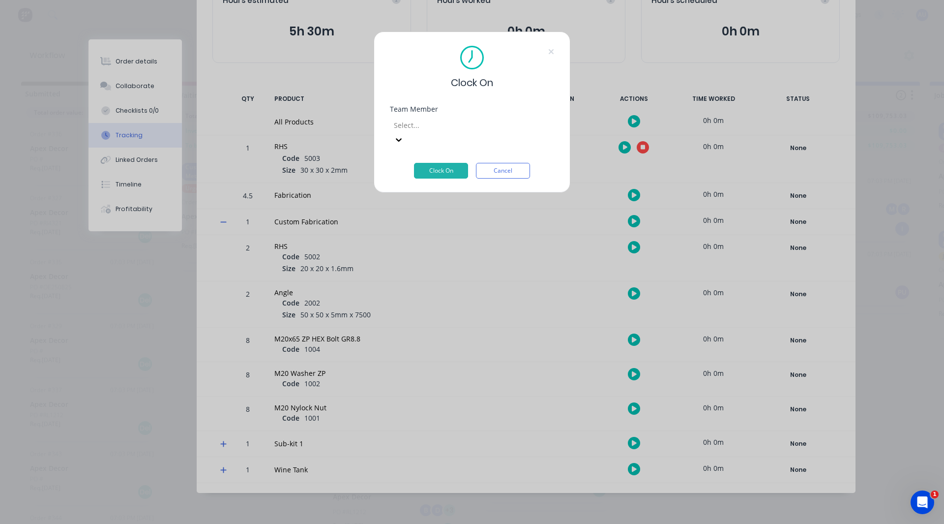
scroll to position [123, 0]
click at [425, 121] on div at bounding box center [464, 125] width 142 height 12
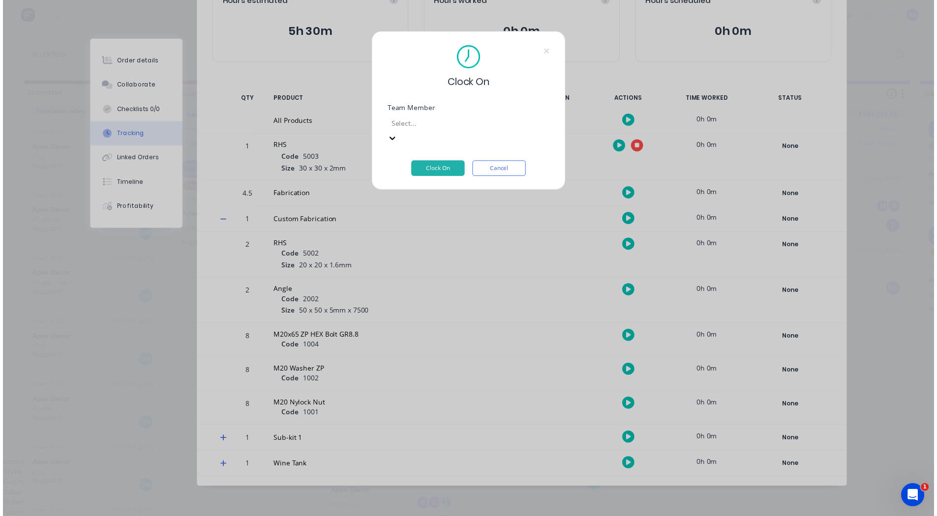
scroll to position [136, 0]
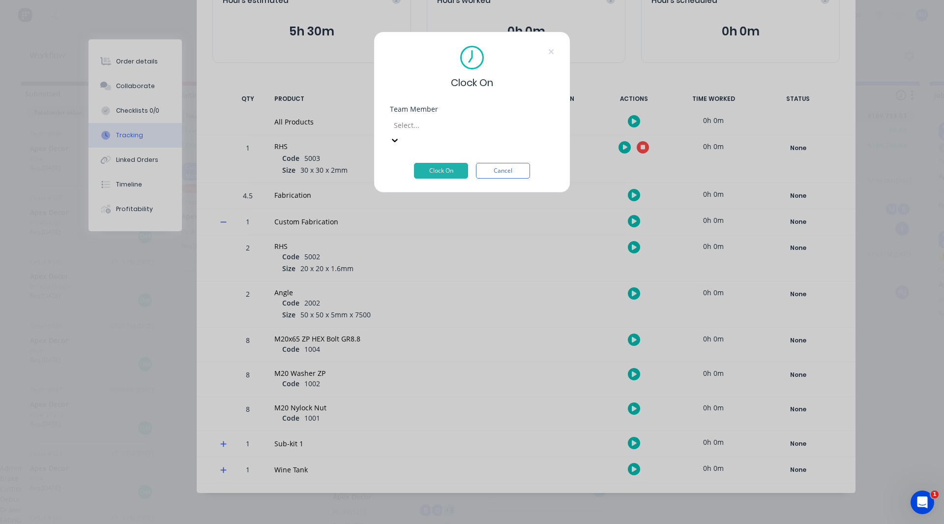
click at [447, 163] on button "Clock On" at bounding box center [441, 171] width 54 height 16
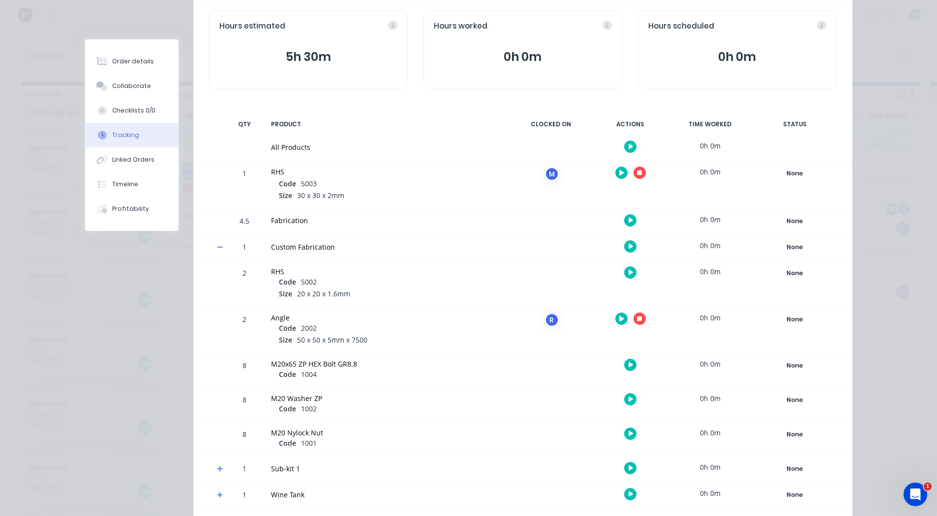
scroll to position [98, 0]
click at [637, 173] on icon "button" at bounding box center [639, 172] width 5 height 5
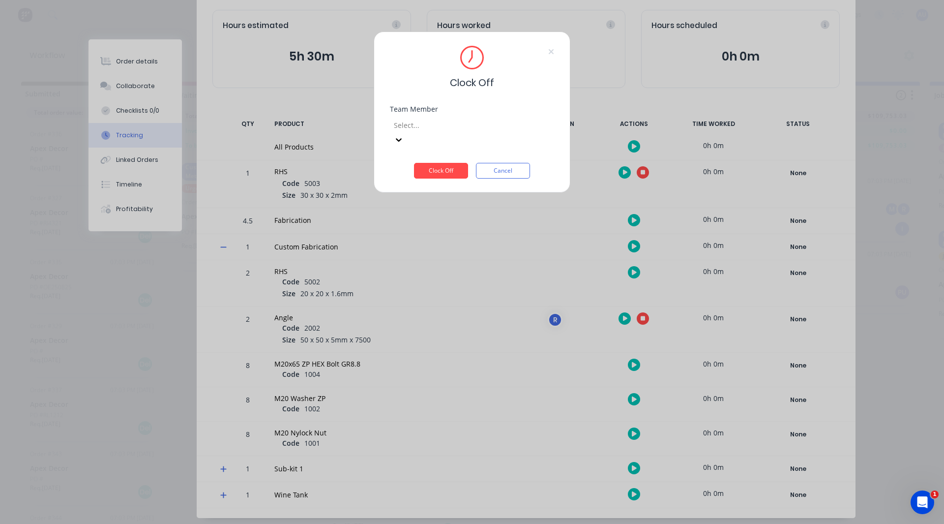
click at [449, 127] on div at bounding box center [464, 125] width 142 height 12
click at [445, 463] on div "[PERSON_NAME]" at bounding box center [468, 468] width 937 height 10
click at [446, 163] on button "Clock Off" at bounding box center [441, 171] width 54 height 16
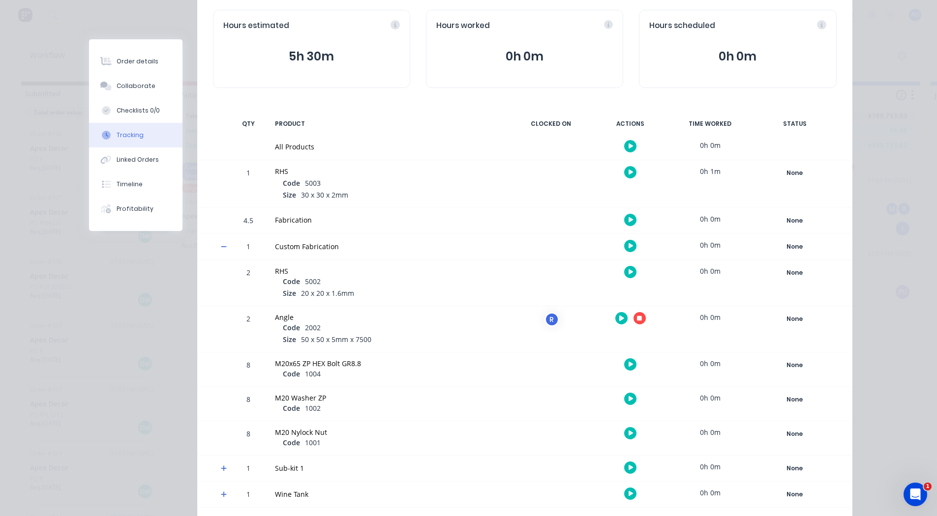
click at [637, 316] on icon "button" at bounding box center [639, 318] width 5 height 5
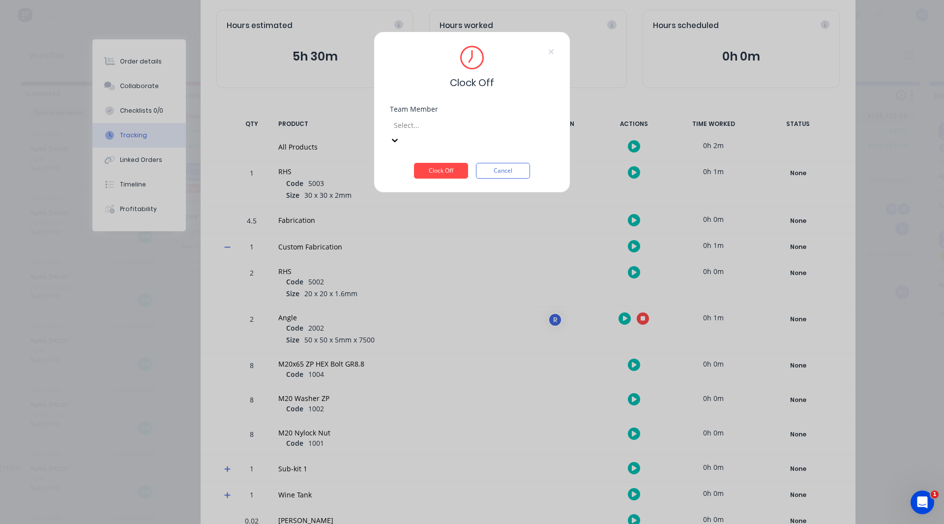
click at [440, 132] on div "Select..." at bounding box center [464, 125] width 148 height 15
click at [438, 463] on div "[PERSON_NAME]" at bounding box center [468, 468] width 937 height 10
click at [441, 163] on button "Clock Off" at bounding box center [441, 171] width 54 height 16
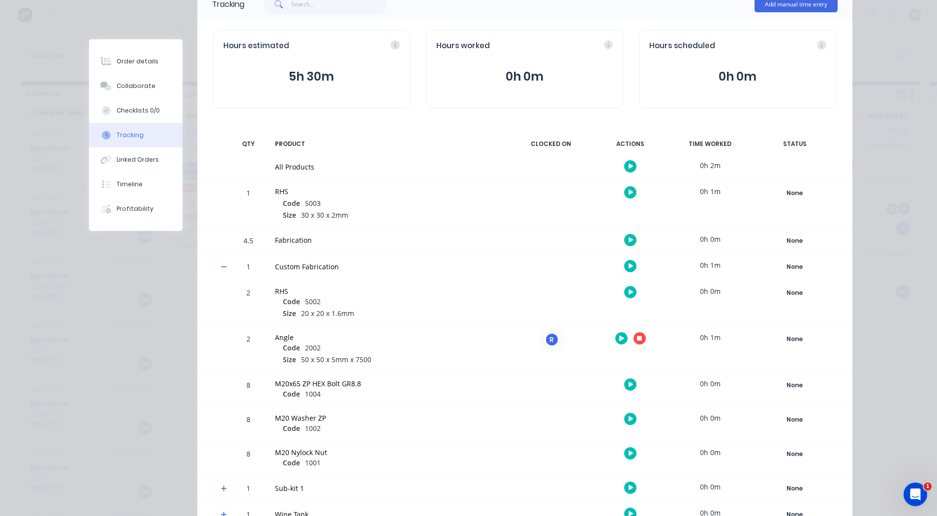
scroll to position [0, 0]
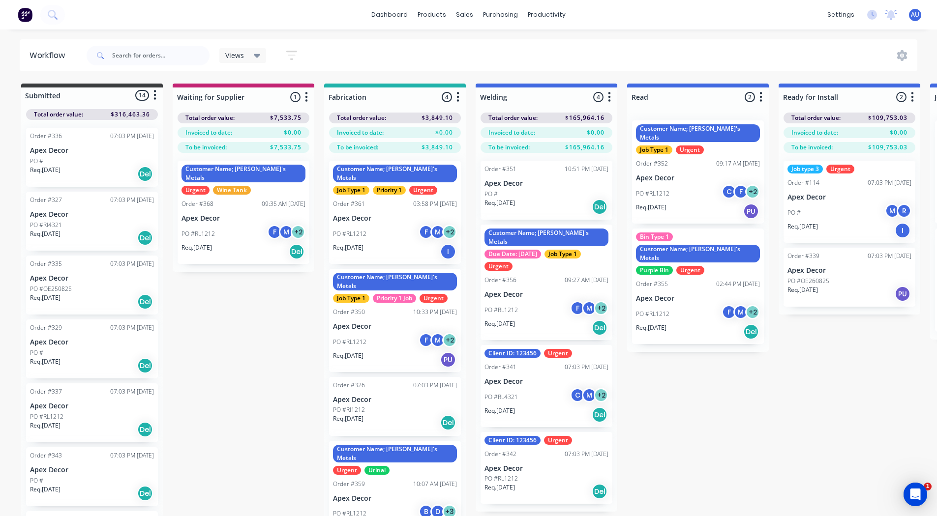
click at [245, 232] on div "PO #RL1212 F M + 2" at bounding box center [243, 234] width 124 height 19
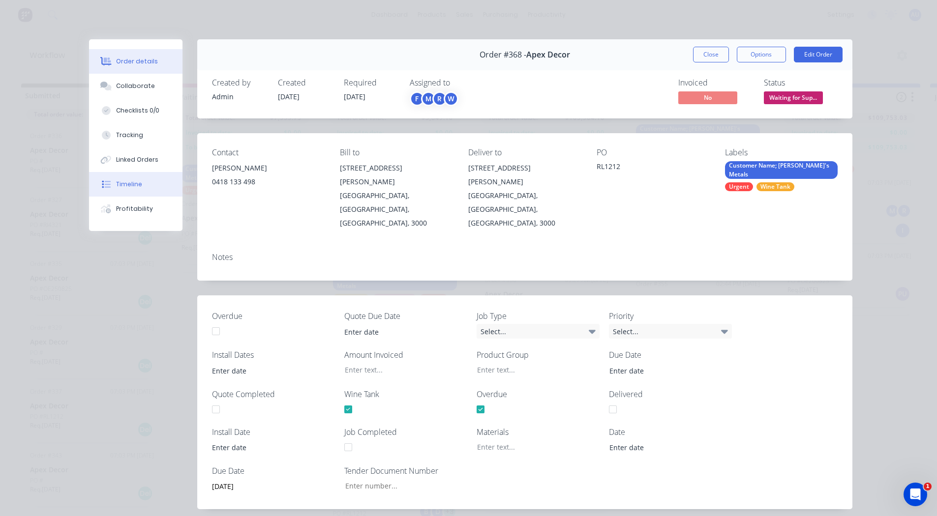
click at [120, 181] on div "Timeline" at bounding box center [129, 184] width 26 height 9
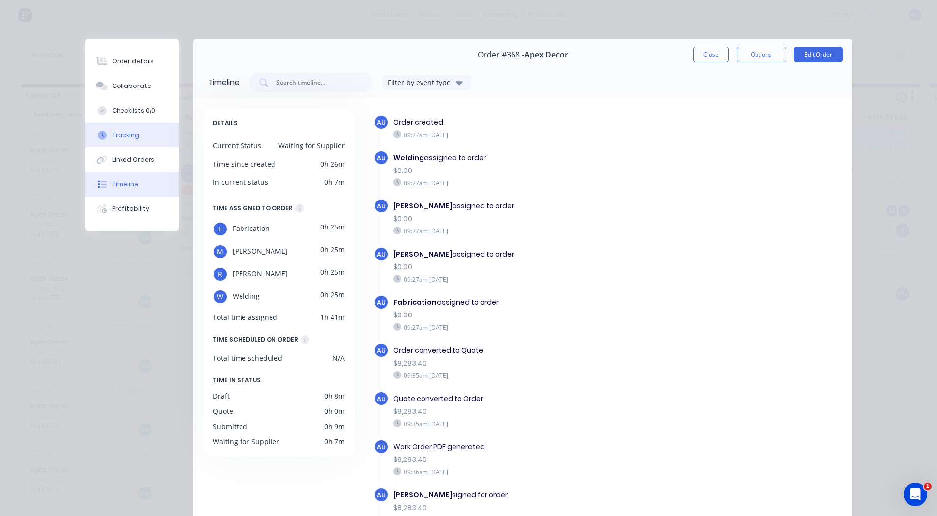
click at [119, 145] on button "Tracking" at bounding box center [131, 135] width 93 height 25
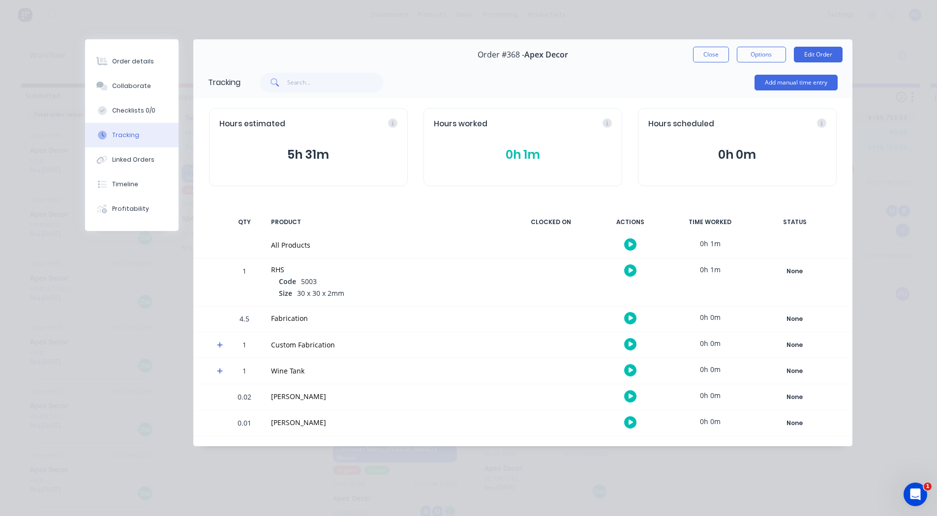
scroll to position [7, 0]
click at [137, 165] on button "Linked Orders" at bounding box center [131, 160] width 93 height 25
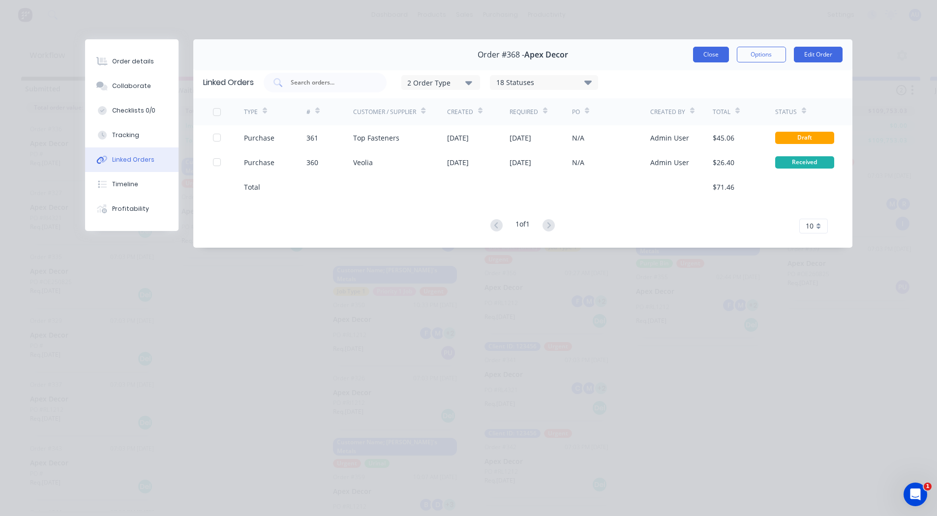
click at [707, 56] on button "Close" at bounding box center [711, 55] width 36 height 16
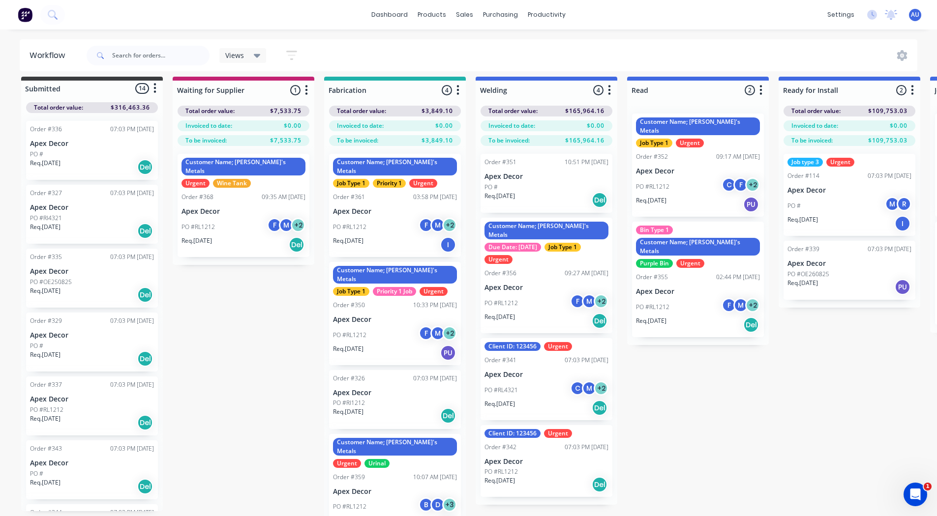
click at [457, 90] on icon "button" at bounding box center [458, 90] width 2 height 10
click at [393, 127] on button "Notifications" at bounding box center [414, 127] width 98 height 16
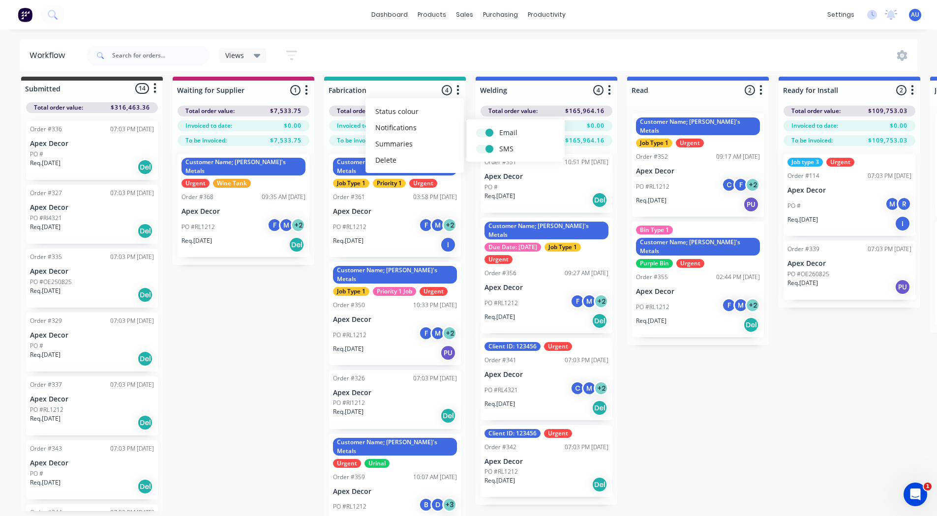
click at [499, 127] on label at bounding box center [499, 127] width 0 height 0
click at [481, 133] on input "checkbox" at bounding box center [480, 131] width 8 height 9
checkbox input "false"
click at [499, 144] on label at bounding box center [499, 144] width 0 height 0
click at [483, 148] on input "checkbox" at bounding box center [480, 148] width 8 height 9
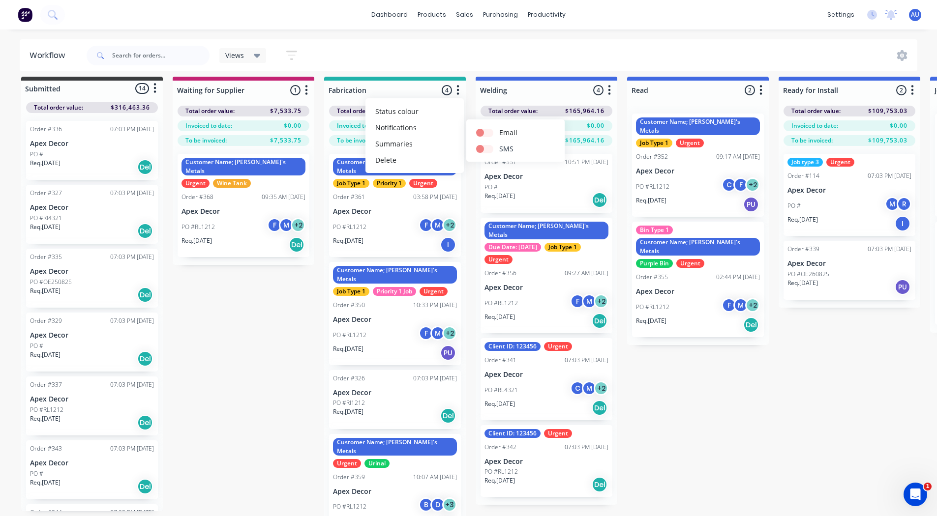
checkbox input "false"
click at [499, 127] on label at bounding box center [499, 127] width 0 height 0
click at [483, 129] on input "checkbox" at bounding box center [480, 131] width 8 height 9
checkbox input "true"
click at [499, 144] on label at bounding box center [499, 144] width 0 height 0
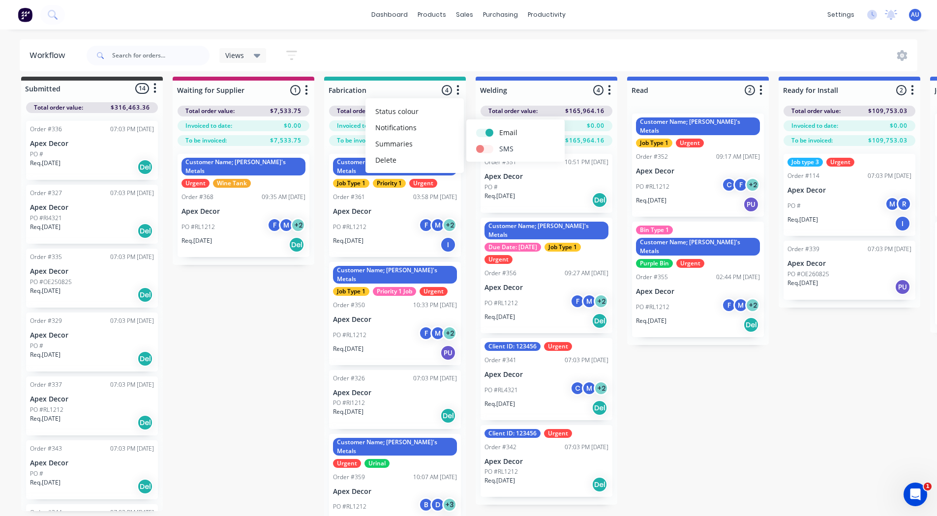
click at [483, 148] on input "checkbox" at bounding box center [480, 148] width 8 height 9
checkbox input "true"
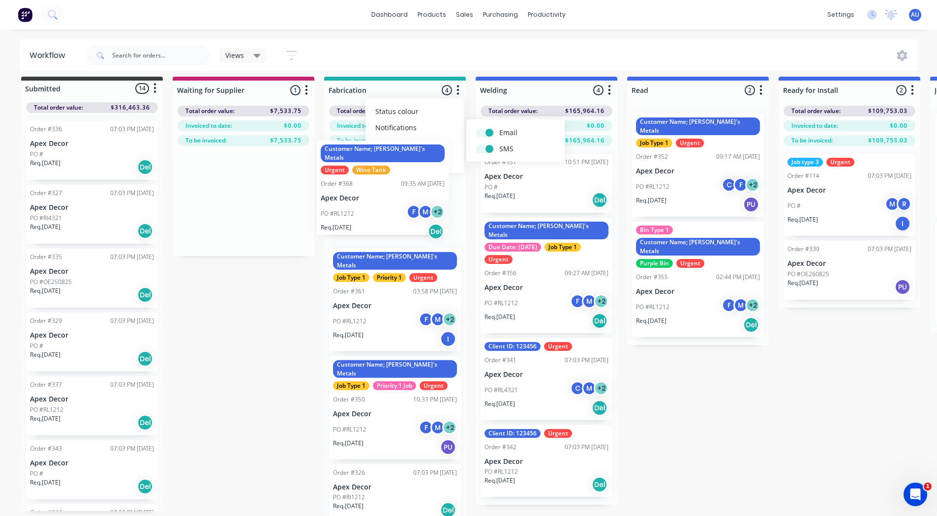
drag, startPoint x: 218, startPoint y: 196, endPoint x: 361, endPoint y: 181, distance: 143.3
click at [361, 181] on div "Submitted 14 Status colour #3A3C3E hex #3A3C3E Save Cancel Summaries Total orde…" at bounding box center [670, 311] width 1355 height 468
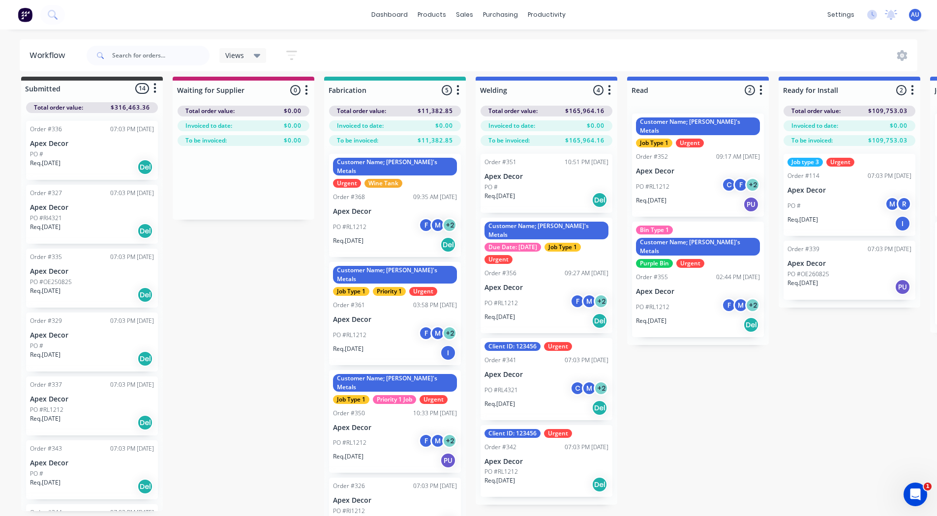
click at [458, 91] on icon "button" at bounding box center [457, 90] width 3 height 12
click at [431, 122] on button "Notifications" at bounding box center [414, 127] width 98 height 16
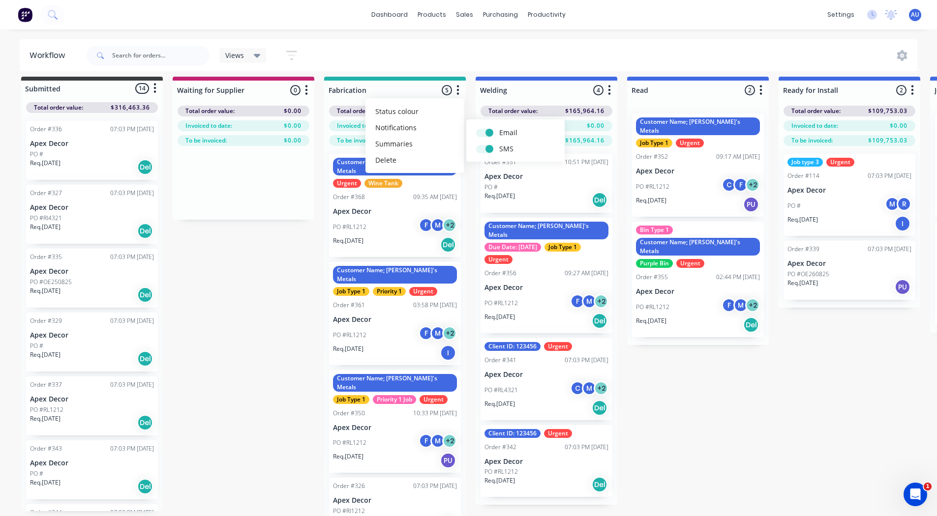
click at [666, 366] on div "Submitted 14 Status colour #3A3C3E hex #3A3C3E Save Cancel Summaries Total orde…" at bounding box center [670, 311] width 1355 height 468
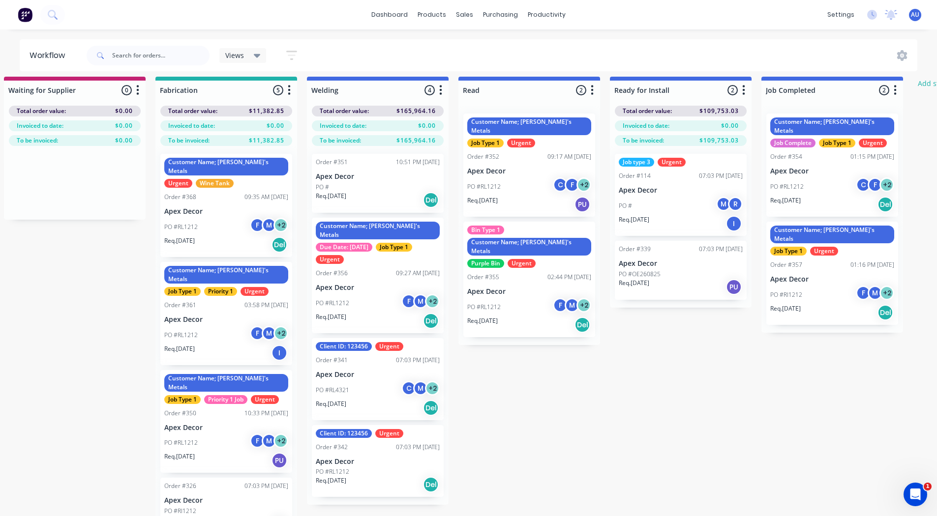
scroll to position [7, 172]
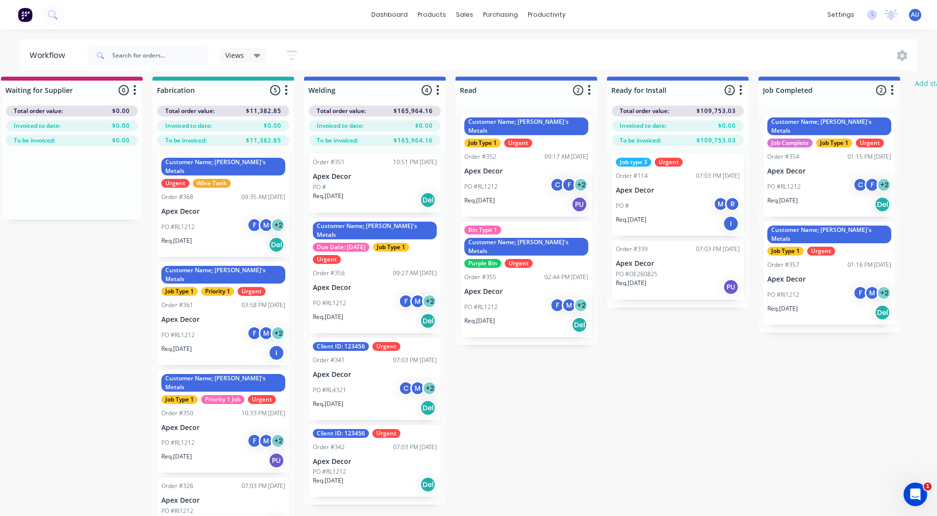
click at [739, 87] on icon "button" at bounding box center [740, 90] width 2 height 10
click at [665, 91] on div at bounding box center [678, 90] width 142 height 19
click at [665, 91] on input "Ready for Install" at bounding box center [659, 90] width 97 height 10
type input "Ready for Delivery"
click at [674, 350] on div "Submitted 14 Status colour #3A3C3E hex #3A3C3E Save Cancel Summaries Total orde…" at bounding box center [498, 311] width 1355 height 468
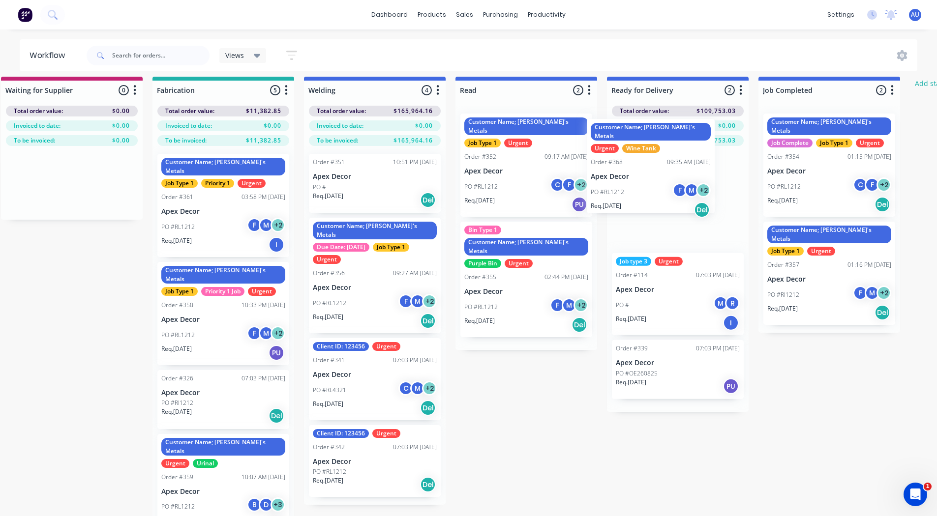
drag, startPoint x: 220, startPoint y: 216, endPoint x: 683, endPoint y: 167, distance: 465.3
click at [683, 167] on div "Submitted 14 Status colour #3A3C3E hex #3A3C3E Save Cancel Summaries Total orde…" at bounding box center [498, 311] width 1355 height 468
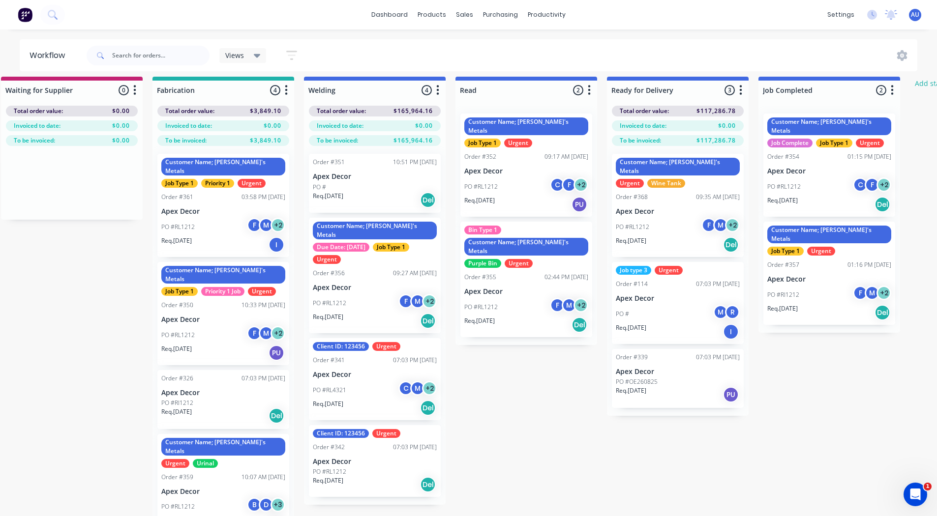
click at [740, 91] on icon "button" at bounding box center [740, 90] width 3 height 12
click at [694, 128] on button "Notifications" at bounding box center [697, 127] width 98 height 16
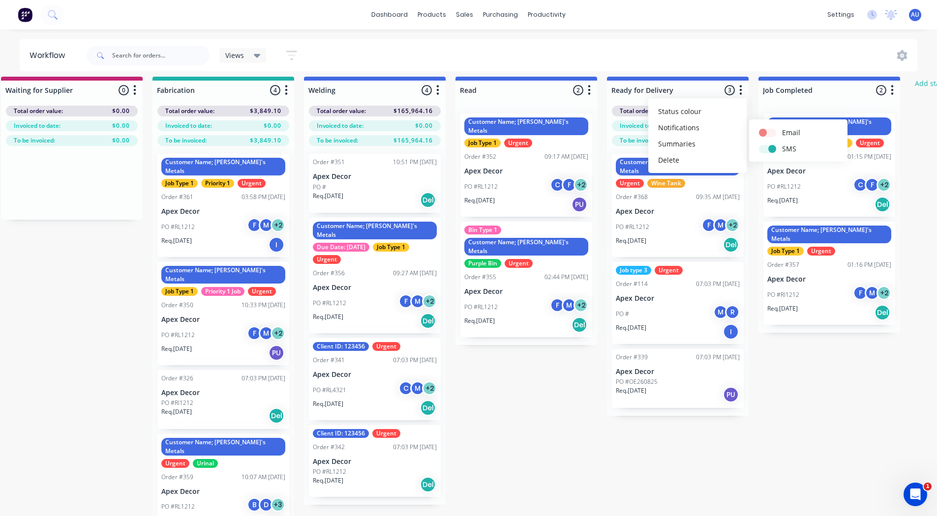
click at [840, 408] on div "Submitted 14 Status colour #3A3C3E hex #3A3C3E Save Cancel Summaries Total orde…" at bounding box center [498, 311] width 1355 height 468
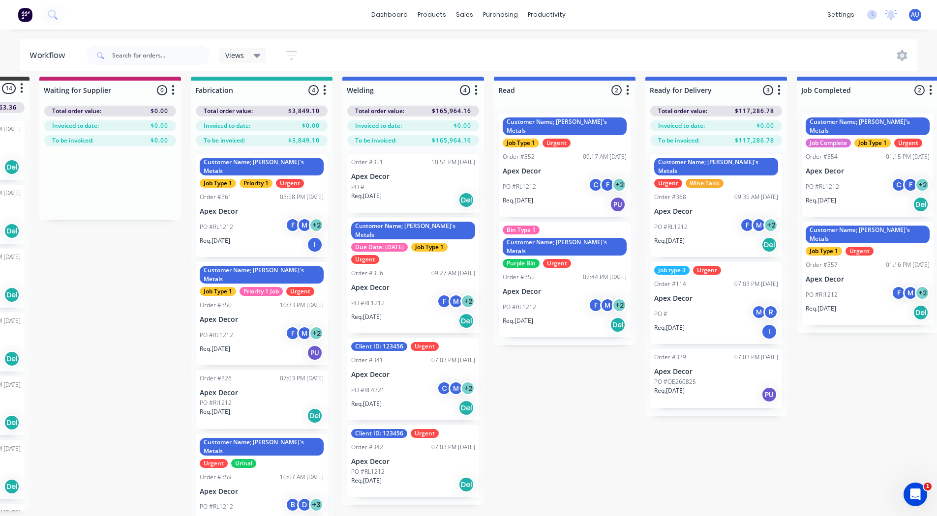
scroll to position [7, 0]
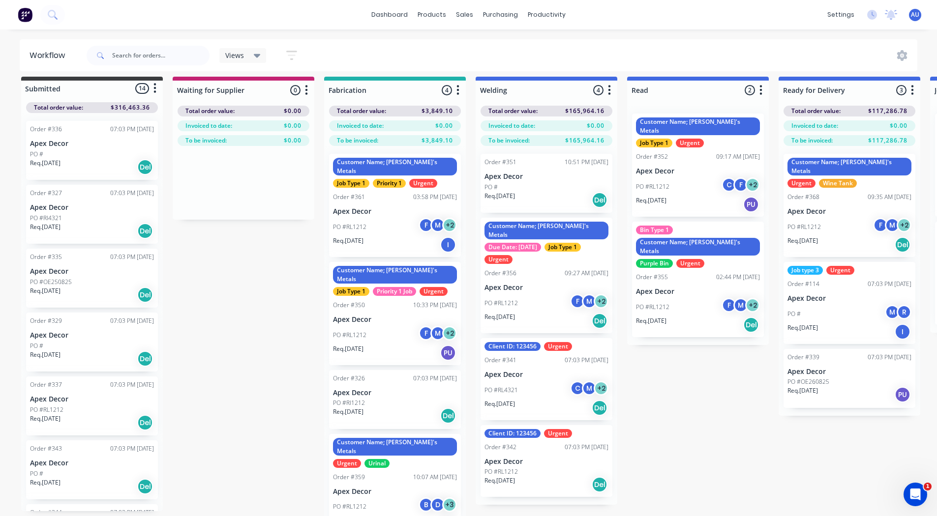
click at [273, 305] on div "Submitted 14 Status colour #3A3C3E hex #3A3C3E Save Cancel Summaries Total orde…" at bounding box center [670, 311] width 1355 height 468
click at [280, 279] on div "Submitted 14 Status colour #3A3C3E hex #3A3C3E Save Cancel Summaries Total orde…" at bounding box center [670, 311] width 1355 height 468
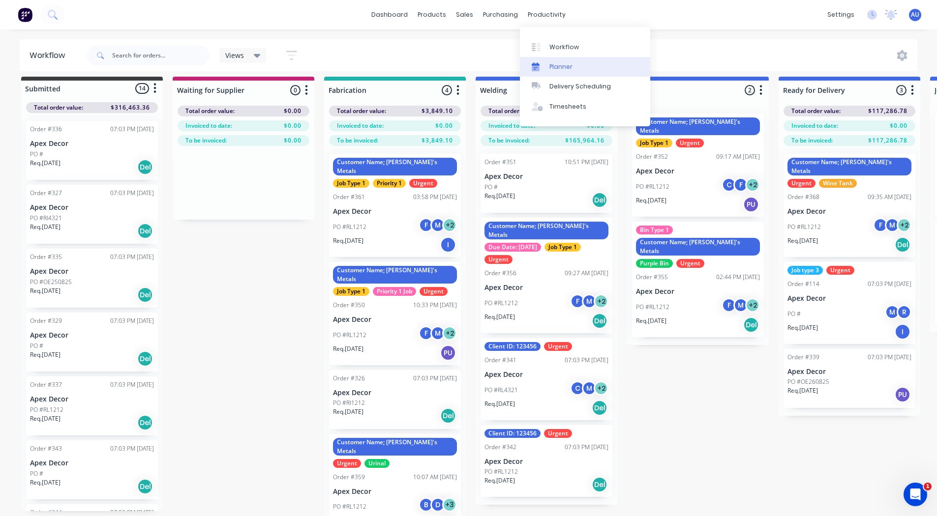
click at [569, 63] on div "Planner" at bounding box center [560, 66] width 23 height 9
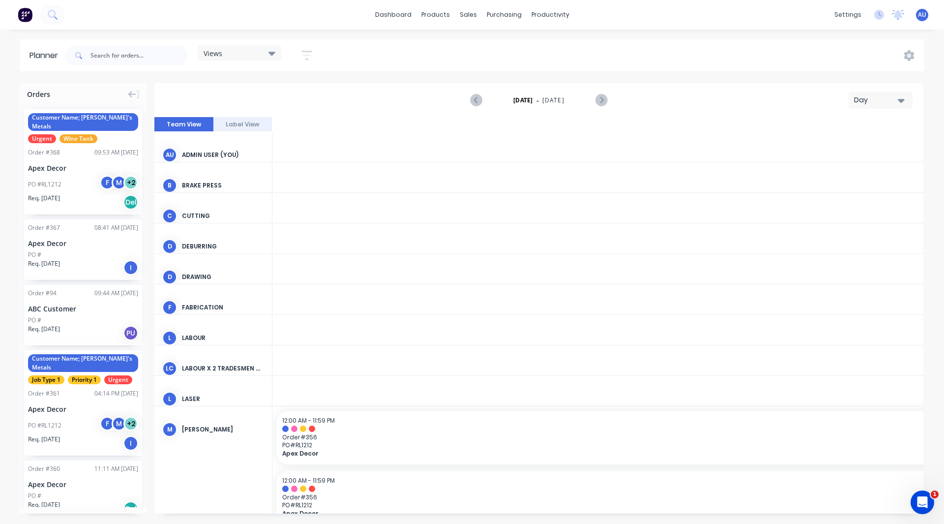
scroll to position [0, 1417]
click at [871, 97] on div "Day" at bounding box center [876, 100] width 45 height 10
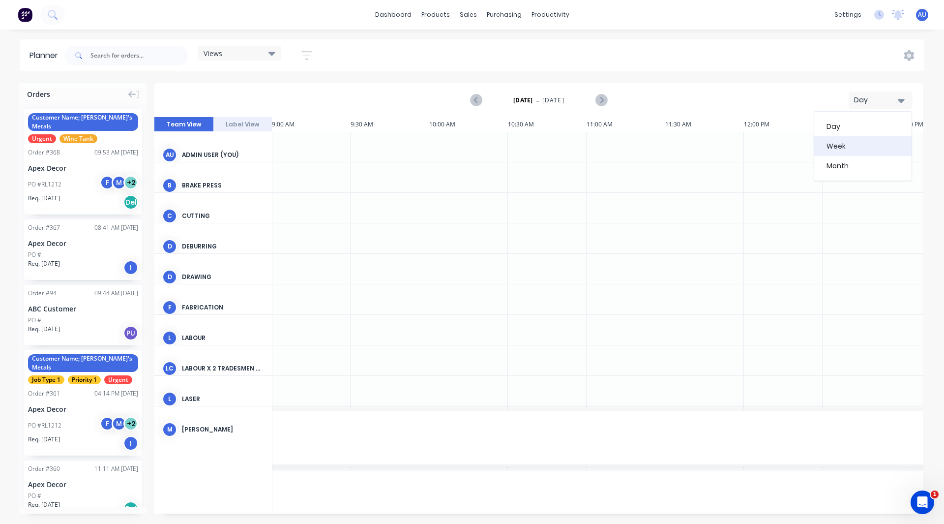
click at [861, 145] on div "Week" at bounding box center [862, 146] width 97 height 20
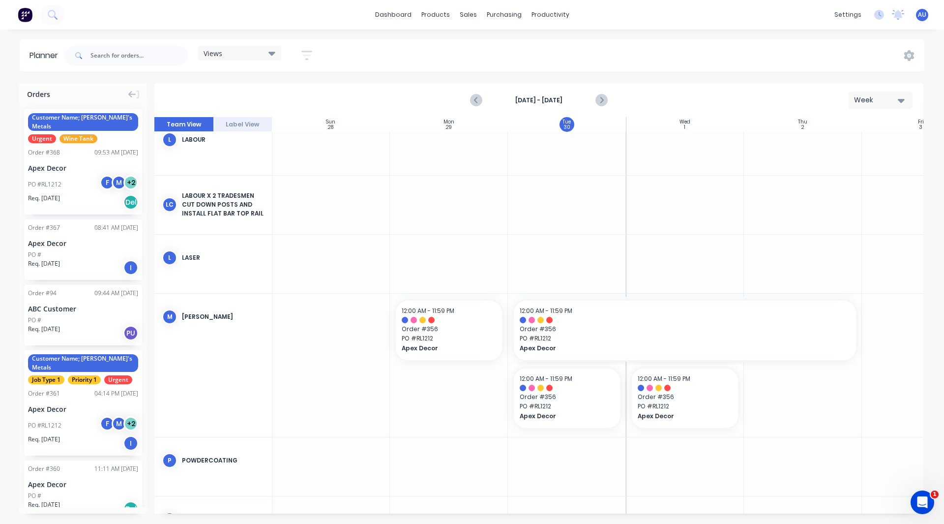
scroll to position [370, 0]
click at [598, 103] on icon "Next page" at bounding box center [601, 100] width 12 height 12
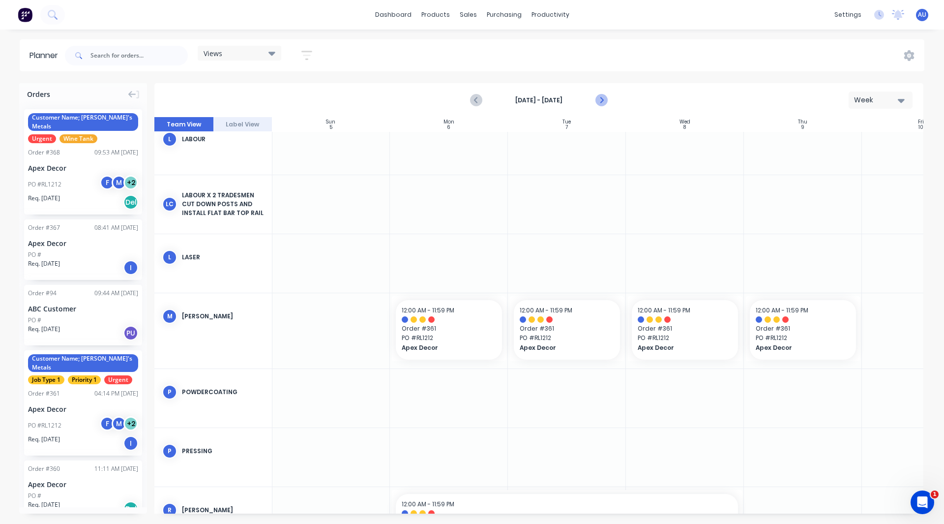
click at [601, 99] on icon "Next page" at bounding box center [601, 100] width 4 height 8
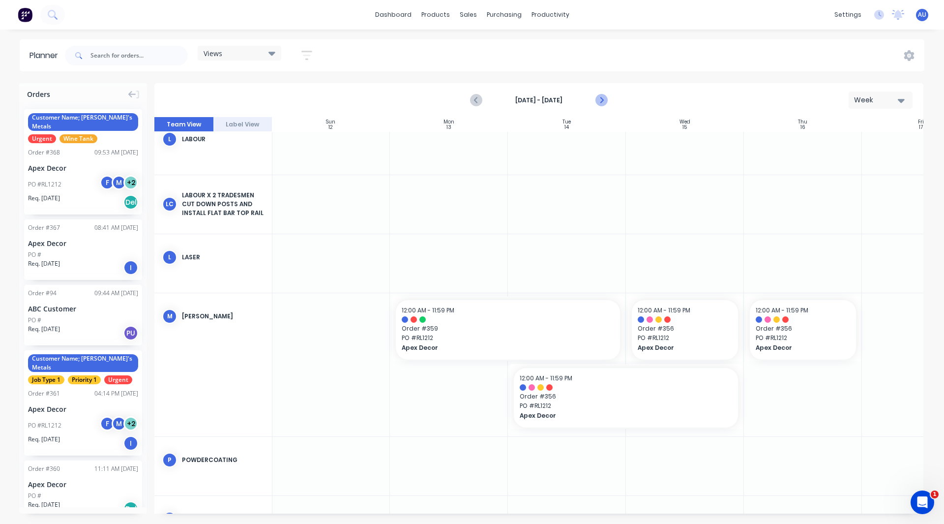
click at [601, 99] on icon "Next page" at bounding box center [601, 100] width 4 height 8
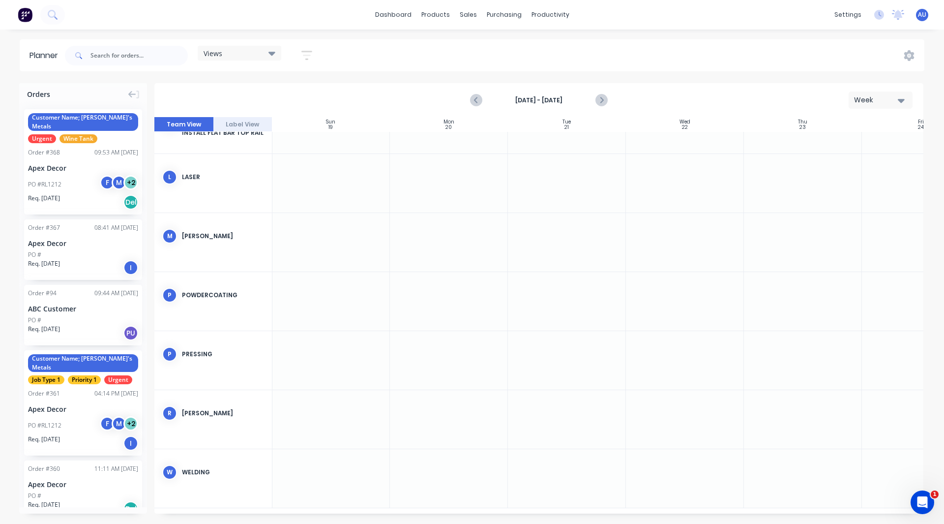
scroll to position [450, 0]
drag, startPoint x: 53, startPoint y: 160, endPoint x: 422, endPoint y: 228, distance: 374.9
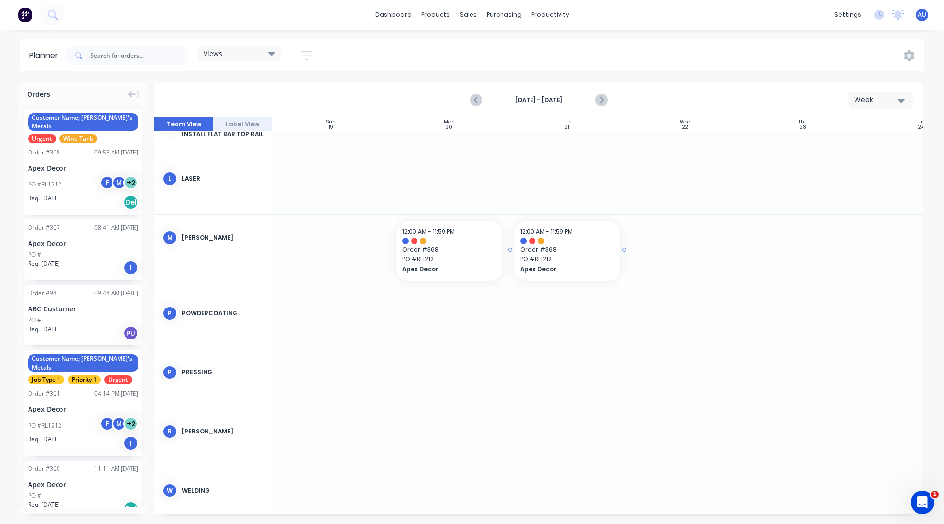
drag, startPoint x: 67, startPoint y: 170, endPoint x: 557, endPoint y: 238, distance: 494.5
drag, startPoint x: 68, startPoint y: 154, endPoint x: 680, endPoint y: 233, distance: 617.2
click at [7, 156] on div "Orders Customer Name; [PERSON_NAME]'s Metals Urgent Wine Tank Order # 368 09:53…" at bounding box center [472, 303] width 944 height 440
drag, startPoint x: 46, startPoint y: 158, endPoint x: 798, endPoint y: 246, distance: 757.4
drag, startPoint x: 745, startPoint y: 247, endPoint x: 554, endPoint y: 257, distance: 191.0
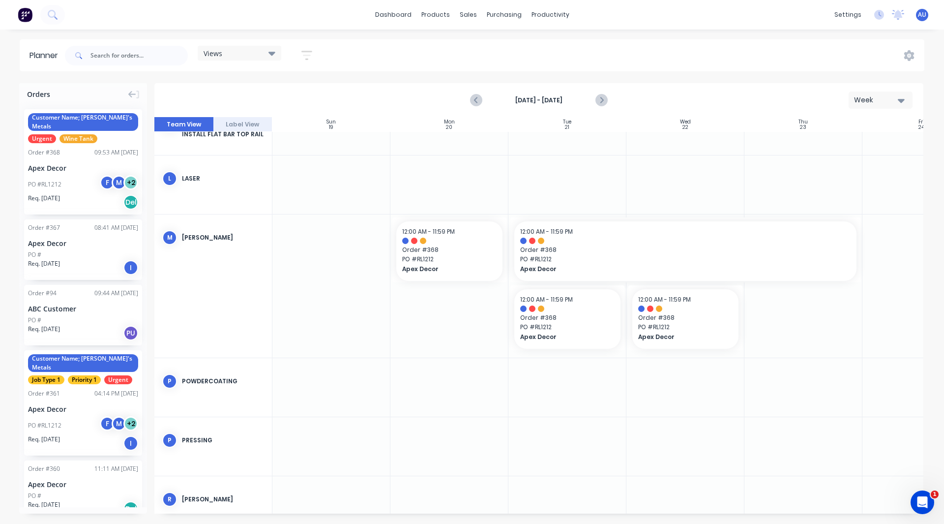
click at [866, 98] on div "Week" at bounding box center [876, 100] width 45 height 10
click at [850, 168] on div "Month" at bounding box center [862, 166] width 97 height 20
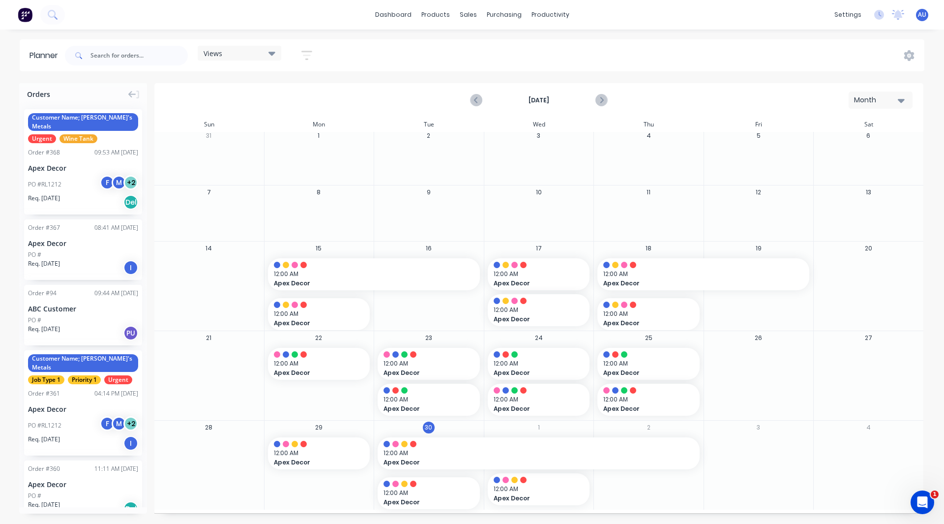
scroll to position [3, 0]
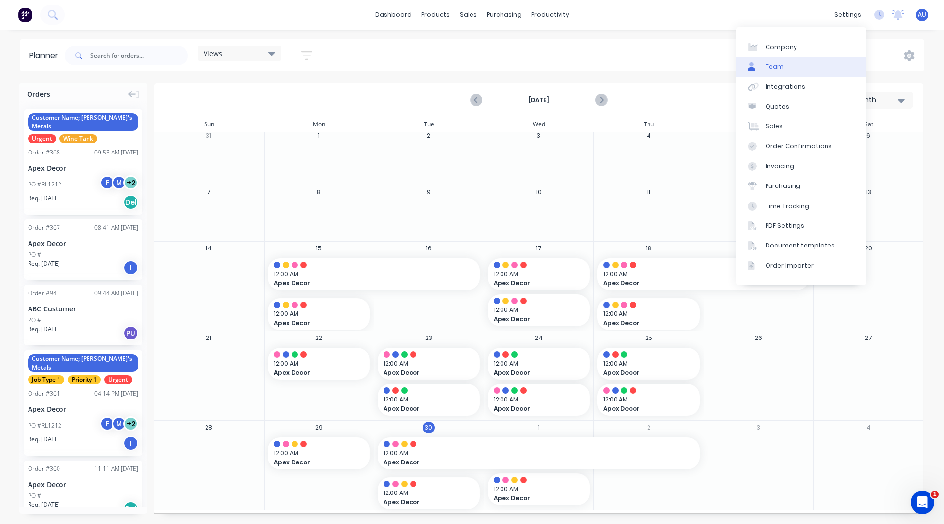
click at [782, 61] on link "Team" at bounding box center [801, 67] width 130 height 20
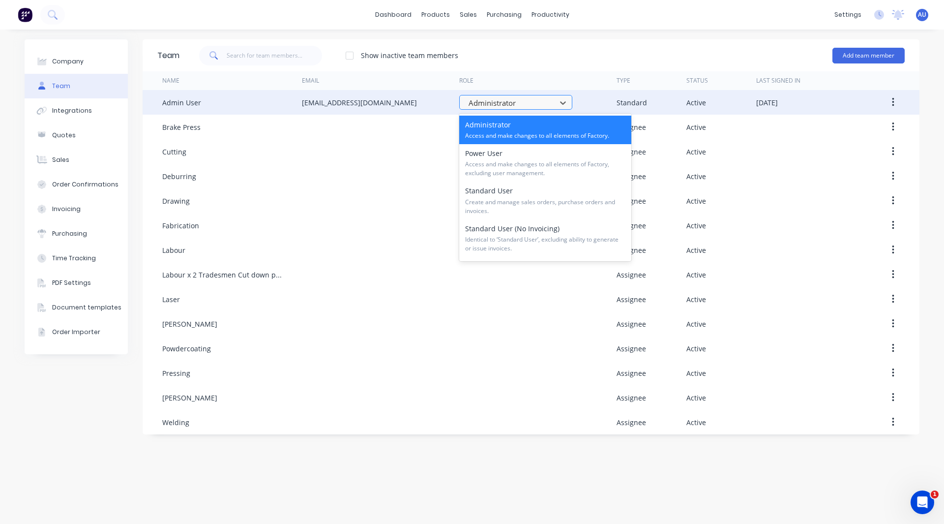
click at [482, 101] on div at bounding box center [510, 103] width 84 height 12
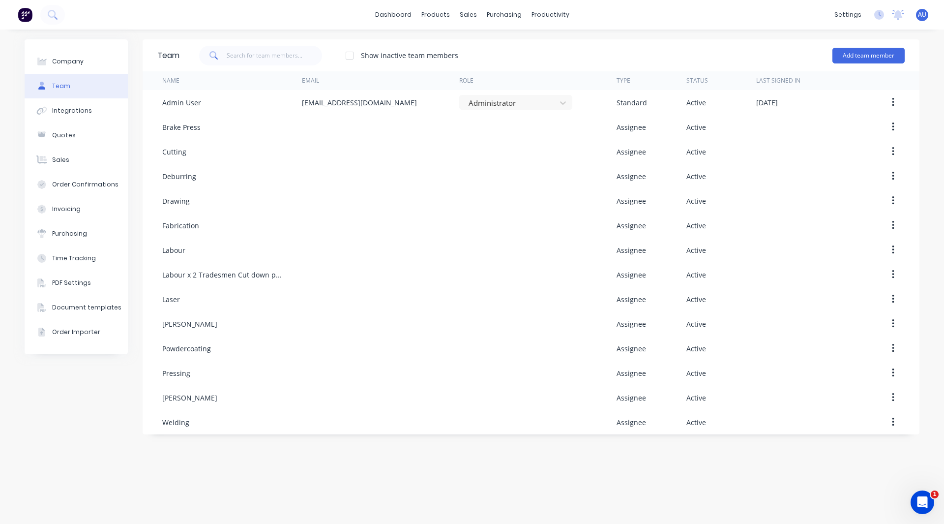
click at [306, 463] on div "Team Show inactive team members Add team member Name Email Role Type Status Las…" at bounding box center [531, 276] width 777 height 474
click at [125, 392] on div "Company Team Integrations Quotes Sales Order Confirmations Invoicing Purchasing…" at bounding box center [76, 276] width 103 height 474
click at [623, 32] on div "Company Team Integrations Quotes Sales Order Confirmations Invoicing Purchasing…" at bounding box center [472, 277] width 944 height 494
click at [101, 472] on div "Company Team Integrations Quotes Sales Order Confirmations Invoicing Purchasing…" at bounding box center [76, 276] width 103 height 474
click at [30, 17] on img at bounding box center [25, 14] width 15 height 15
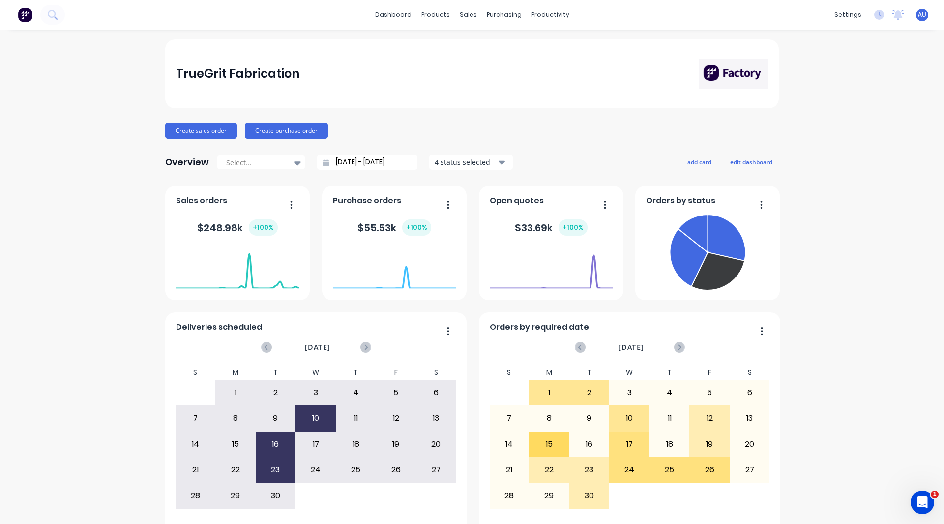
click at [0, 309] on div "TrueGrit Fabrication Create sales order Create purchase order Overview Select..…" at bounding box center [472, 295] width 944 height 513
click at [39, 307] on div "TrueGrit Fabrication Create sales order Create purchase order Overview Select..…" at bounding box center [472, 295] width 944 height 513
click at [857, 154] on div "TrueGrit Fabrication Create sales order Create purchase order Overview Select..…" at bounding box center [472, 295] width 944 height 513
click at [485, 46] on div "Sales Orders" at bounding box center [501, 47] width 40 height 9
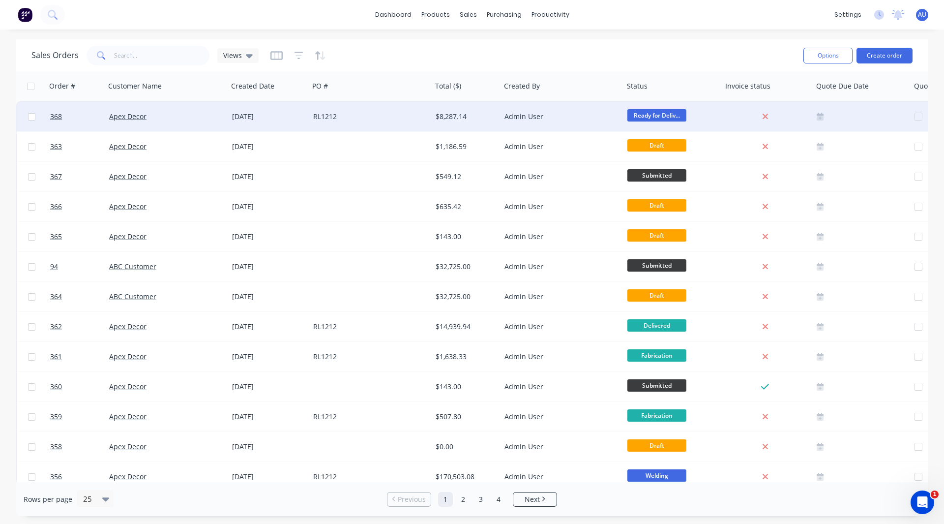
click at [169, 125] on div "Apex Decor" at bounding box center [166, 117] width 123 height 30
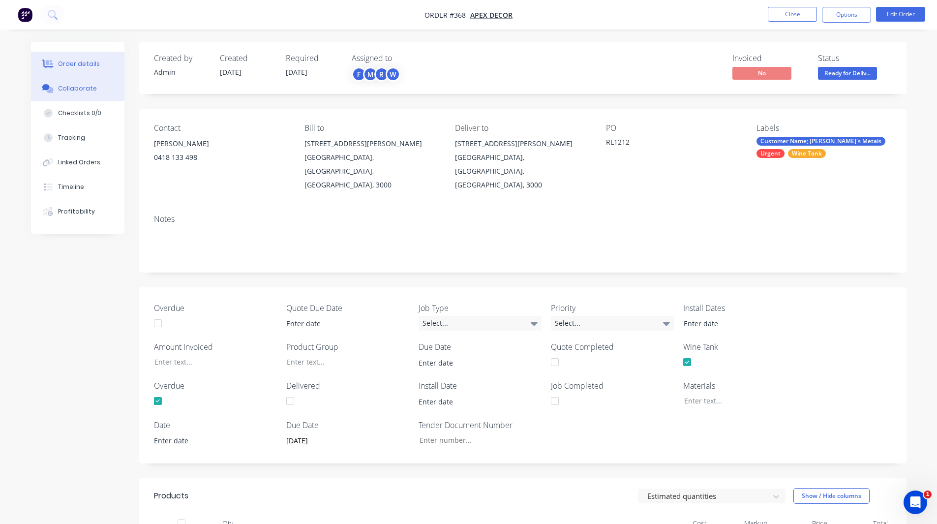
click at [87, 90] on div "Collaborate" at bounding box center [77, 88] width 39 height 9
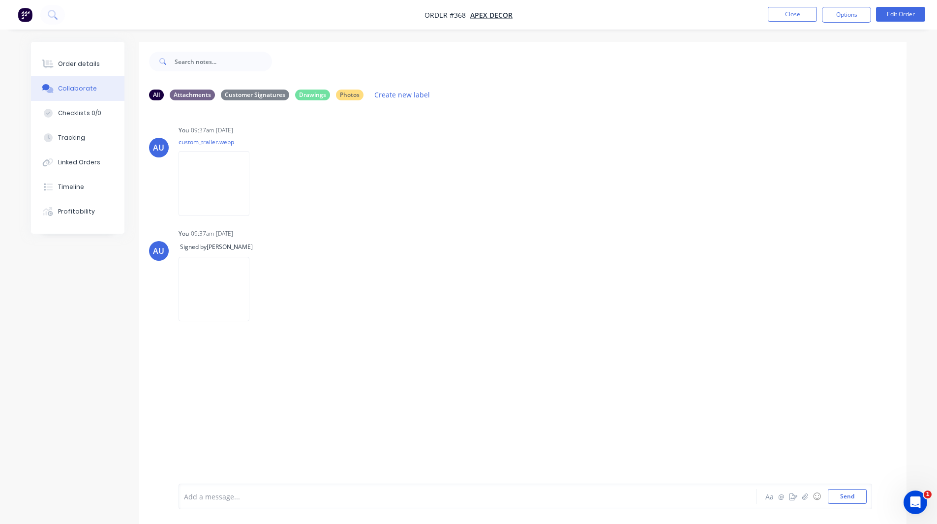
click at [207, 488] on div "Add a message... Aa @ ☺ Send" at bounding box center [524, 496] width 693 height 26
click at [197, 499] on div at bounding box center [439, 496] width 511 height 10
click at [912, 497] on icon "Open Intercom Messenger" at bounding box center [914, 501] width 16 height 16
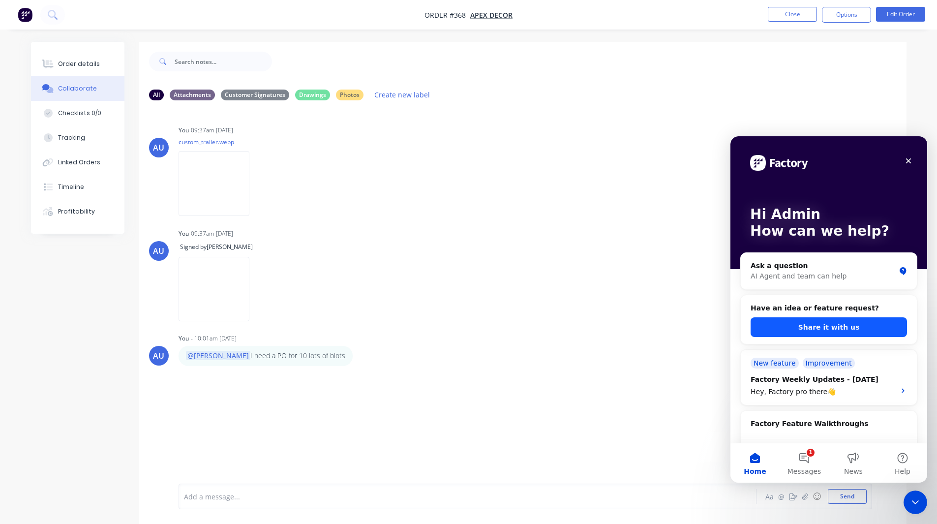
click at [812, 324] on button "Share it with us" at bounding box center [828, 327] width 156 height 20
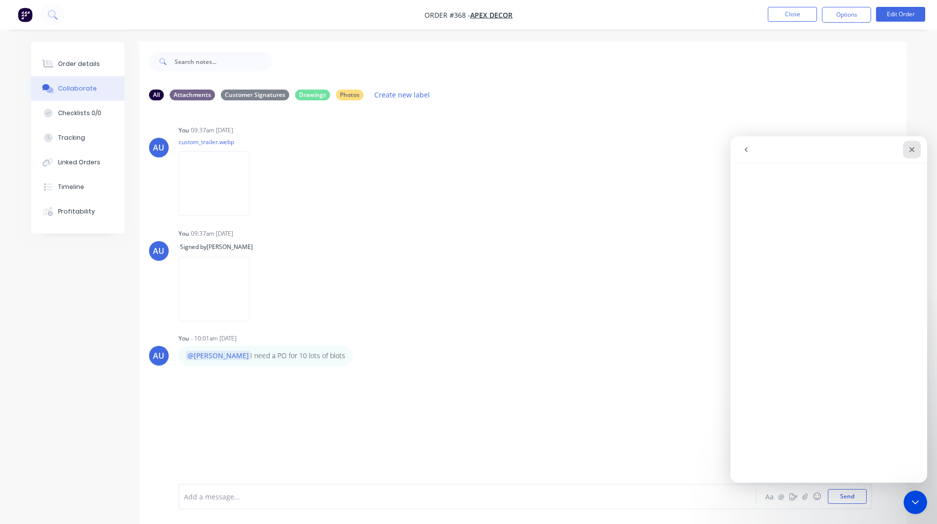
click at [906, 150] on div "Close" at bounding box center [912, 150] width 18 height 18
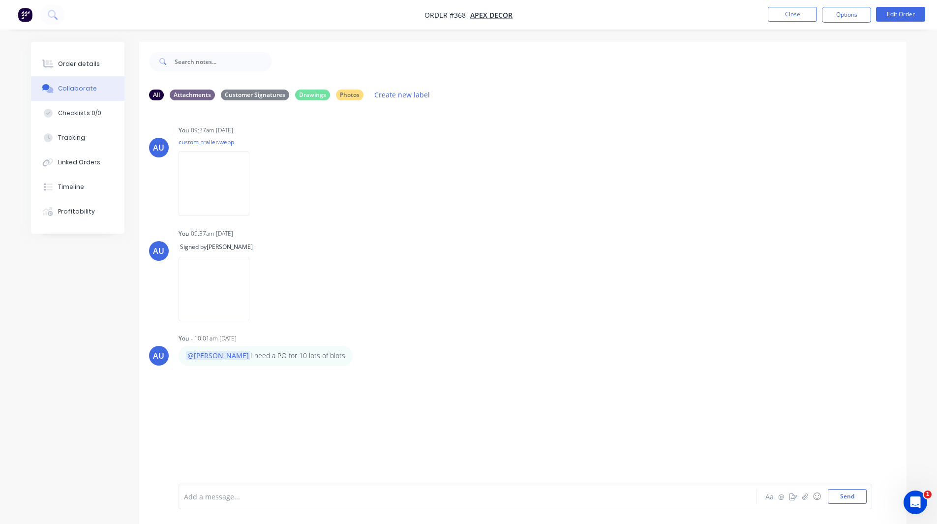
click at [55, 312] on div "All Attachments Customer Signatures Drawings Photos Create new label AU You 09:…" at bounding box center [468, 290] width 875 height 497
click at [66, 208] on div "Profitability" at bounding box center [76, 211] width 37 height 9
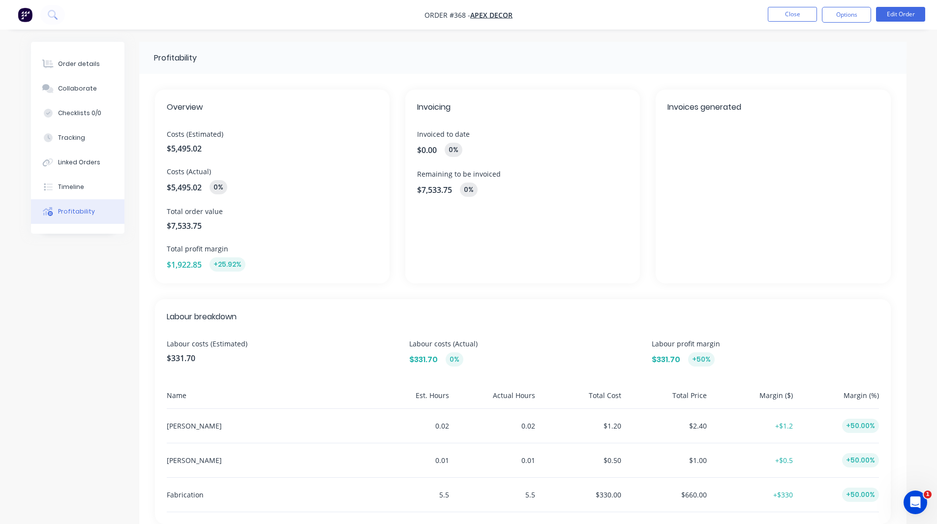
click at [221, 134] on span "Costs (Estimated)" at bounding box center [272, 134] width 211 height 10
click at [196, 173] on span "Costs (Actual)" at bounding box center [272, 171] width 211 height 10
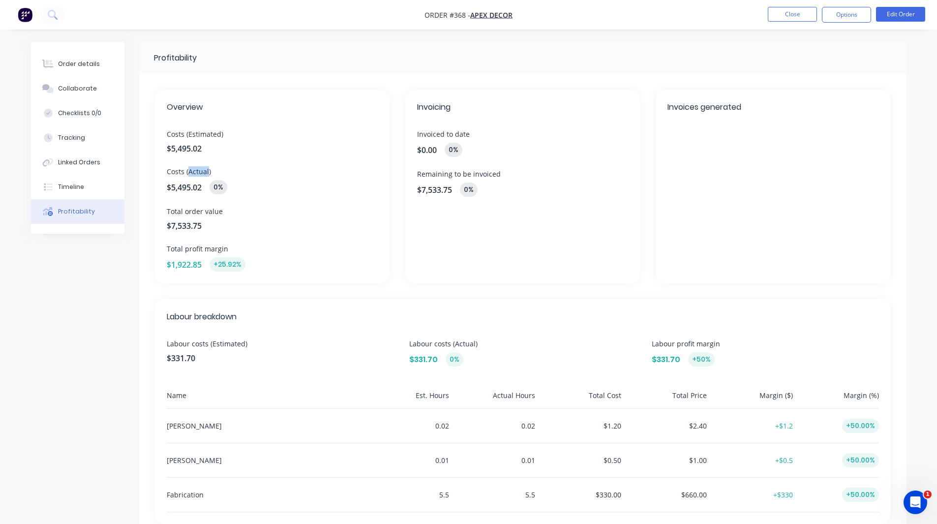
click at [196, 173] on span "Costs (Actual)" at bounding box center [272, 171] width 211 height 10
click at [218, 174] on span "Costs (Actual)" at bounding box center [272, 171] width 211 height 10
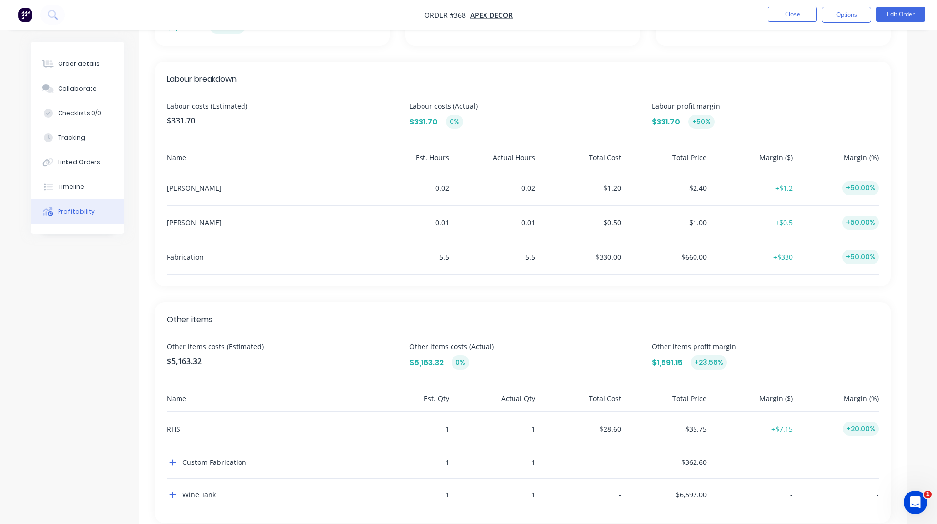
scroll to position [242, 0]
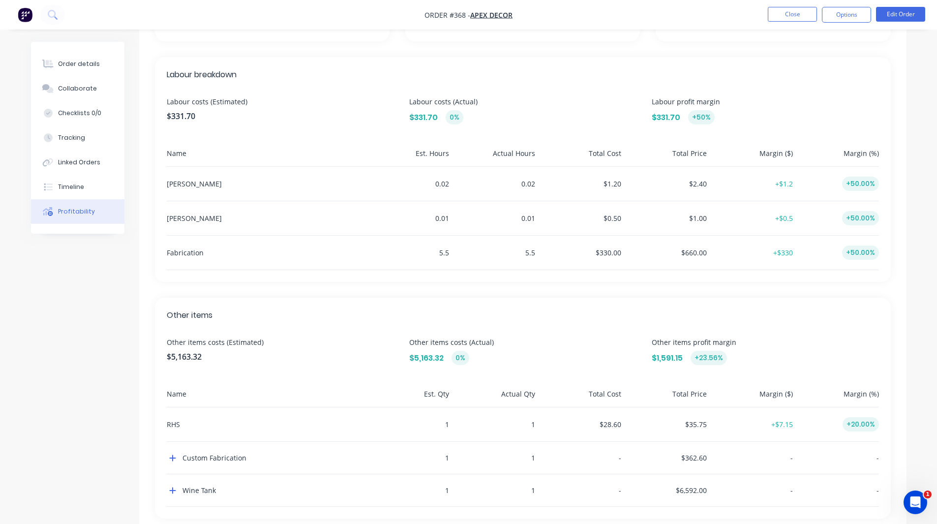
click at [183, 182] on div "[PERSON_NAME]" at bounding box center [265, 184] width 197 height 34
click at [175, 220] on div "[PERSON_NAME]" at bounding box center [265, 218] width 197 height 34
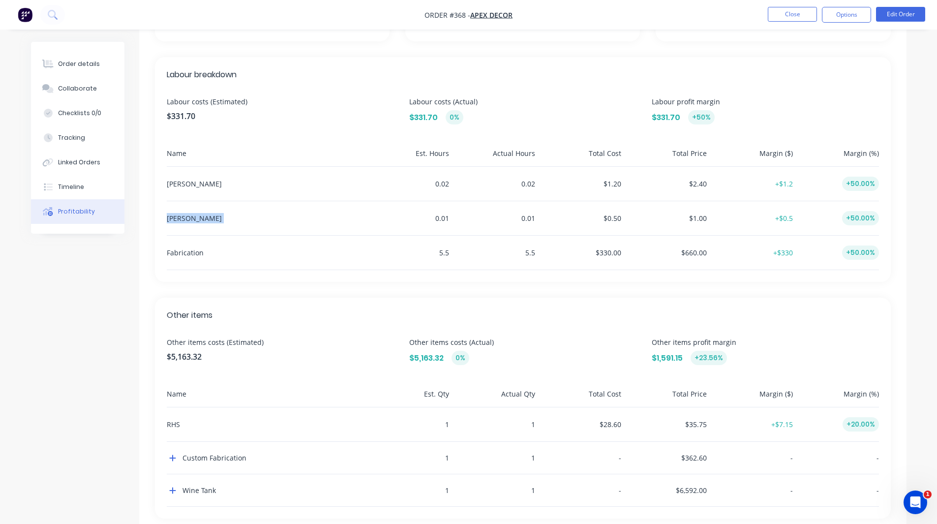
click at [175, 220] on div "[PERSON_NAME]" at bounding box center [265, 218] width 197 height 34
click at [442, 216] on div "0.01" at bounding box center [408, 218] width 82 height 34
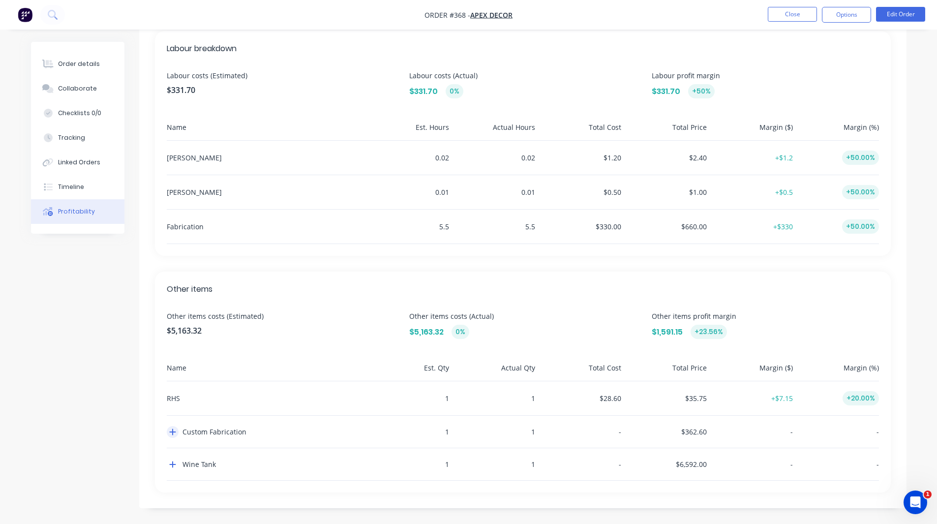
click at [170, 430] on icon "button" at bounding box center [172, 432] width 7 height 8
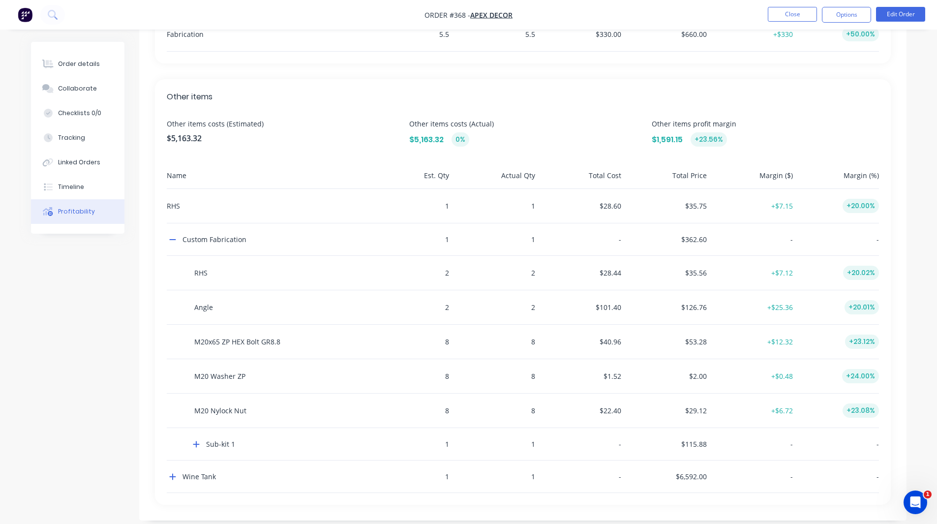
scroll to position [460, 0]
click at [175, 240] on icon "button" at bounding box center [172, 239] width 6 height 1
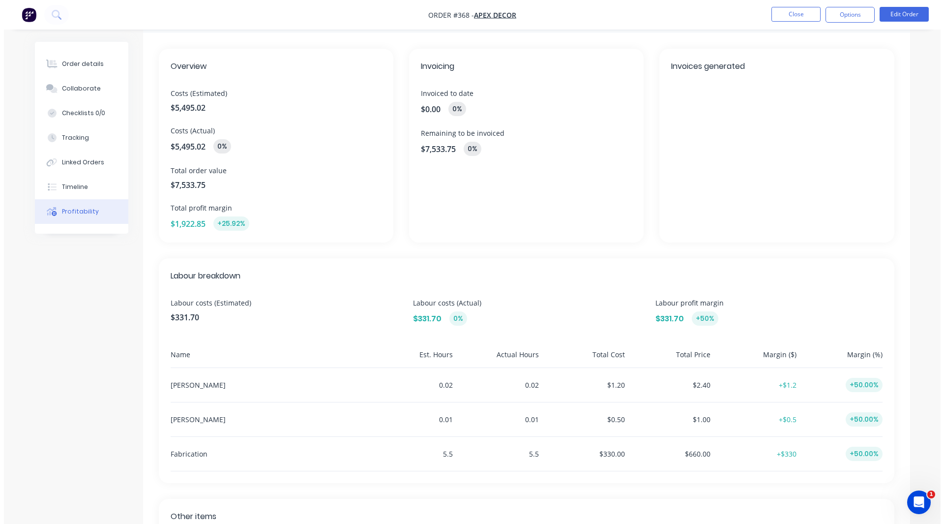
scroll to position [0, 0]
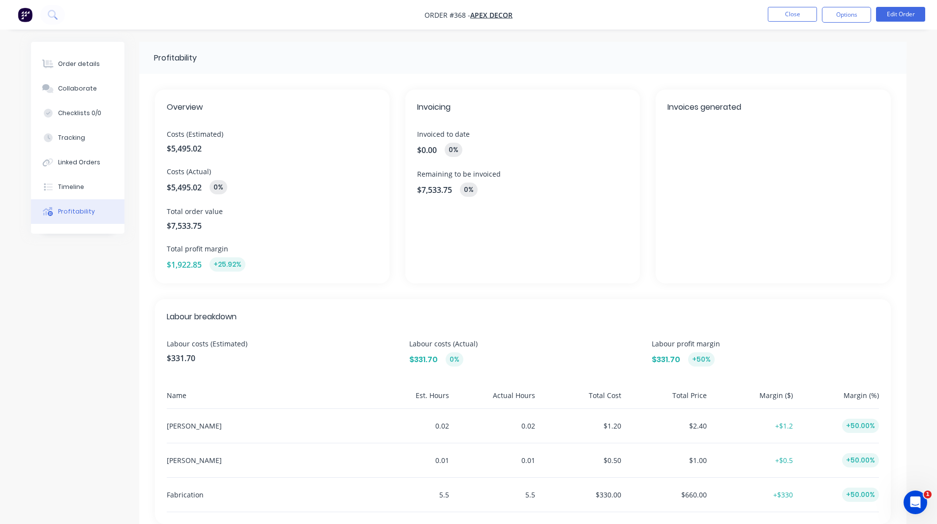
click at [24, 14] on img "button" at bounding box center [25, 14] width 15 height 15
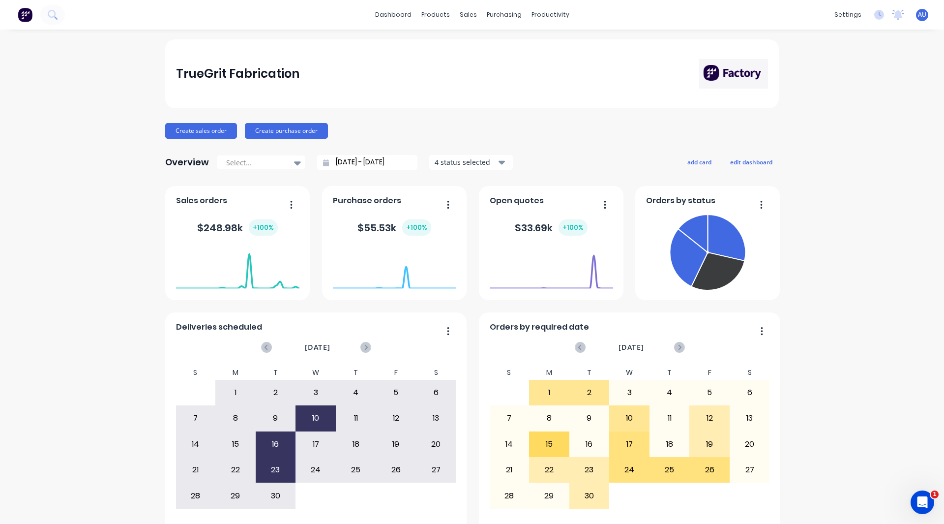
click at [111, 125] on div "TrueGrit Fabrication Create sales order Create purchase order Overview Select..…" at bounding box center [472, 295] width 944 height 513
click at [454, 46] on div "Product Catalogue" at bounding box center [475, 47] width 61 height 9
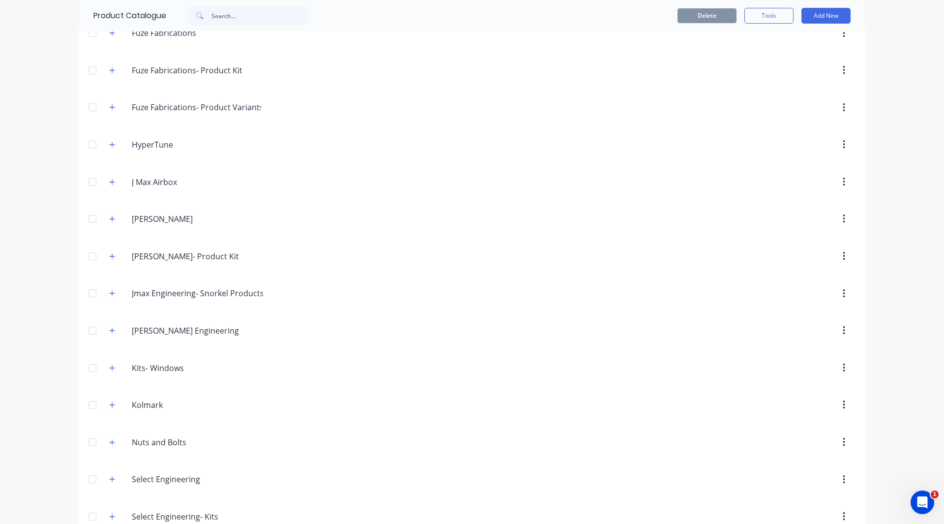
scroll to position [782, 0]
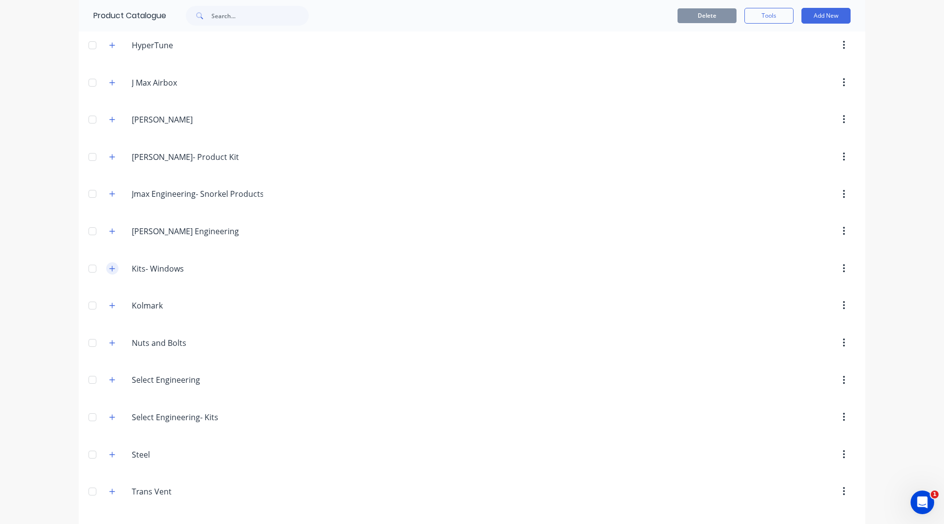
click at [110, 268] on icon "button" at bounding box center [112, 268] width 5 height 5
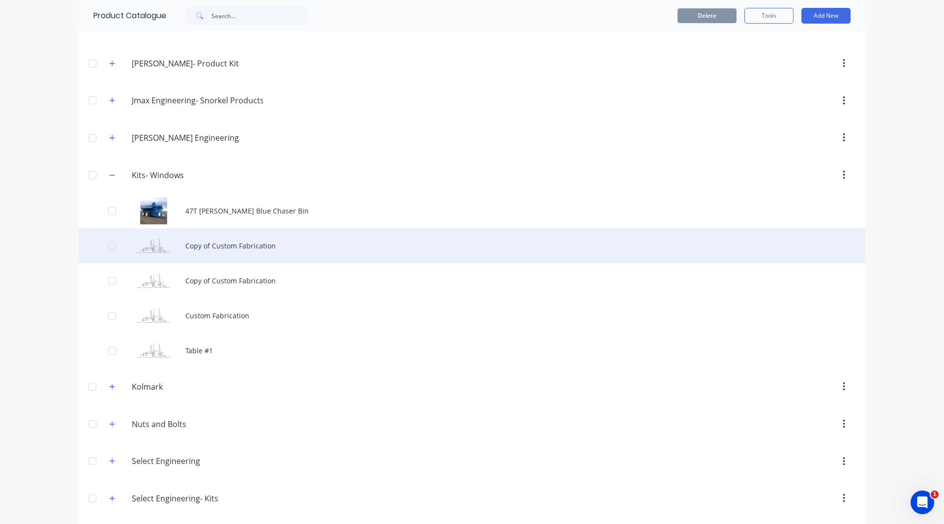
scroll to position [884, 0]
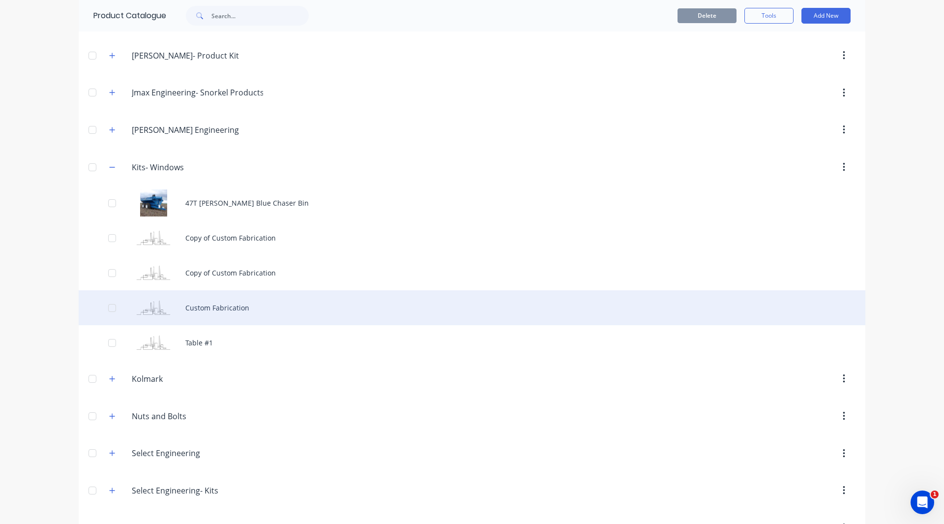
click at [208, 305] on div "Custom Fabrication" at bounding box center [472, 307] width 787 height 35
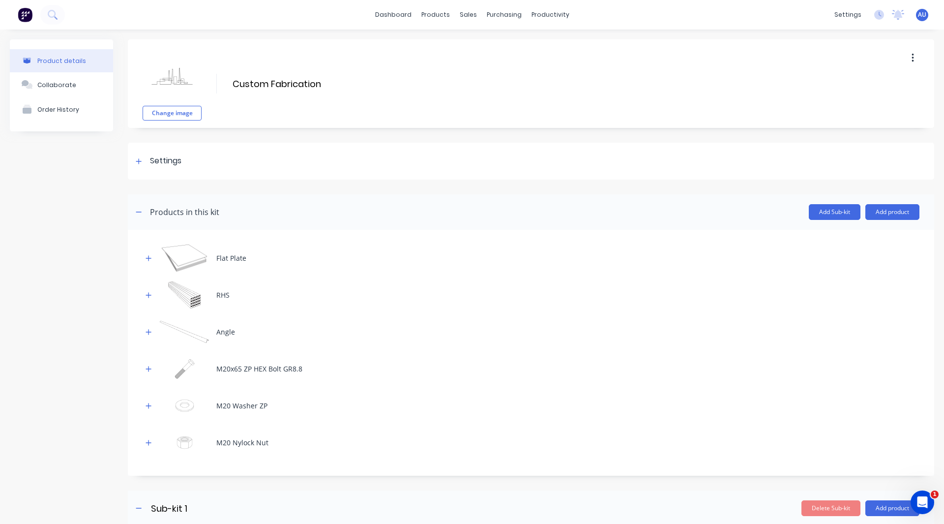
click at [21, 19] on img at bounding box center [25, 14] width 15 height 15
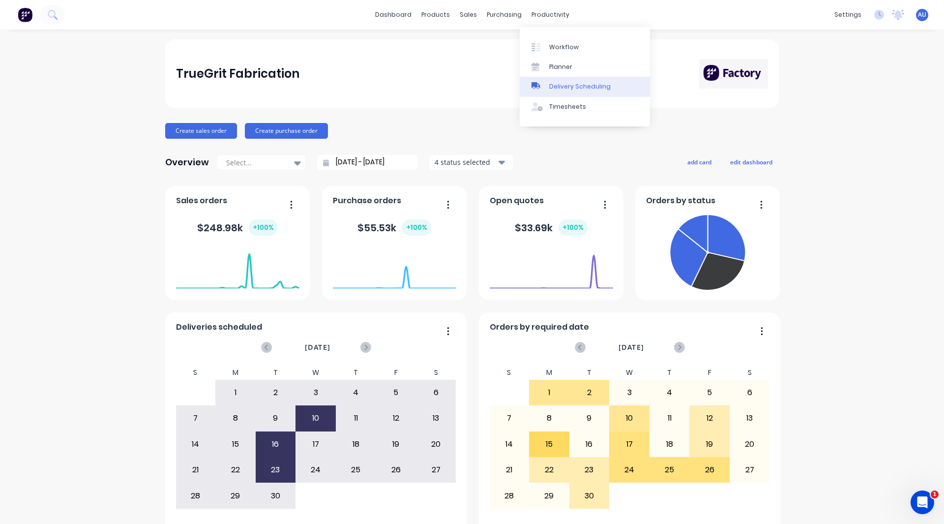
click at [561, 84] on div "Delivery Scheduling" at bounding box center [579, 86] width 61 height 9
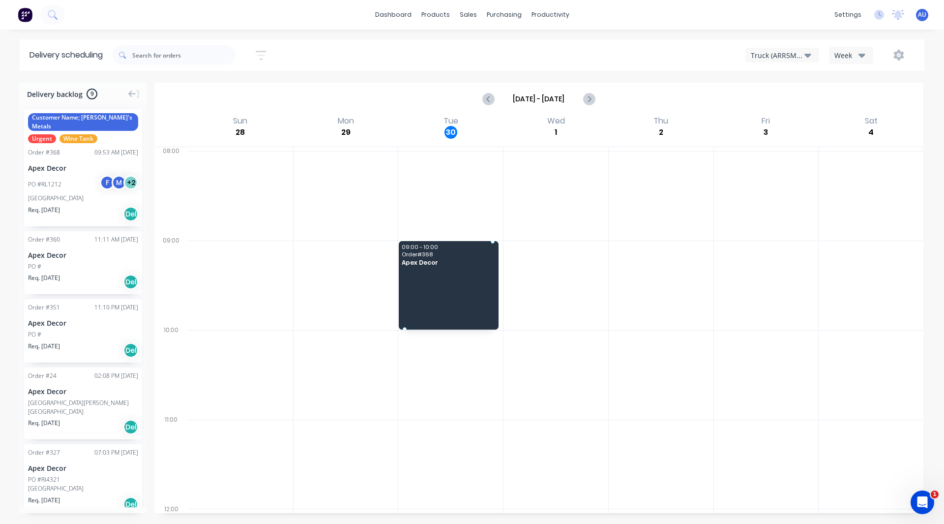
drag, startPoint x: 47, startPoint y: 161, endPoint x: 449, endPoint y: 258, distance: 413.3
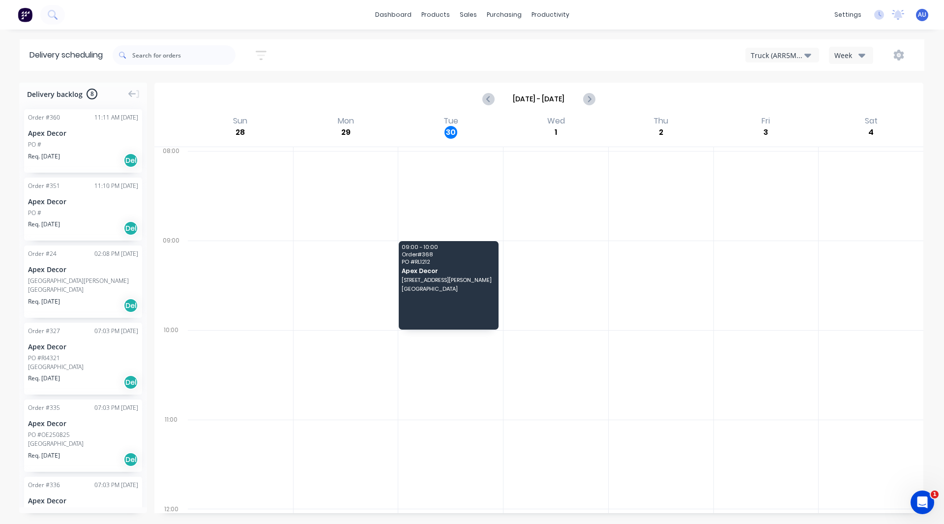
scroll to position [198, 0]
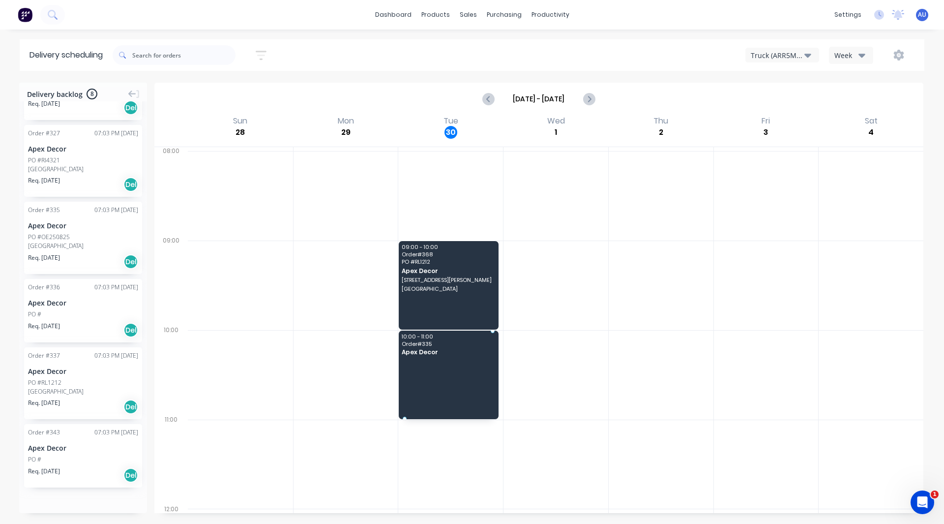
drag, startPoint x: 73, startPoint y: 221, endPoint x: 462, endPoint y: 340, distance: 407.2
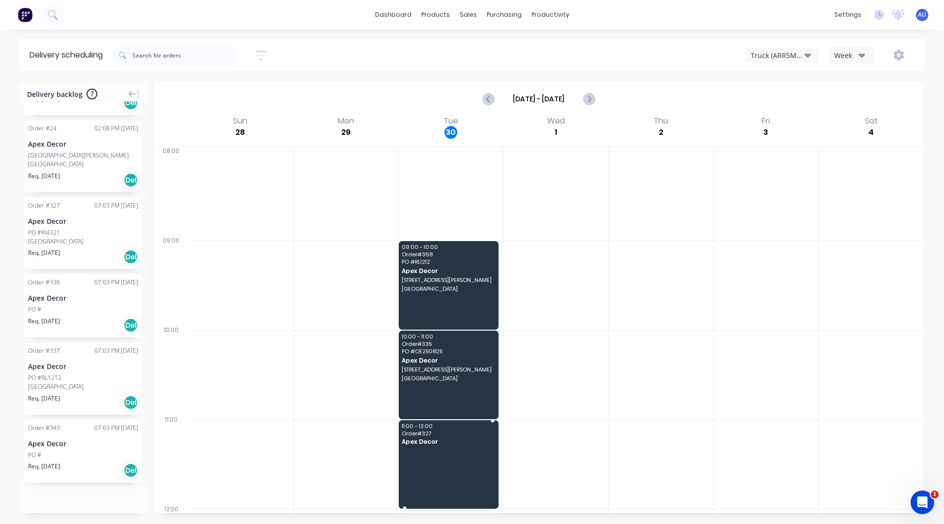
drag, startPoint x: 70, startPoint y: 240, endPoint x: 460, endPoint y: 445, distance: 440.1
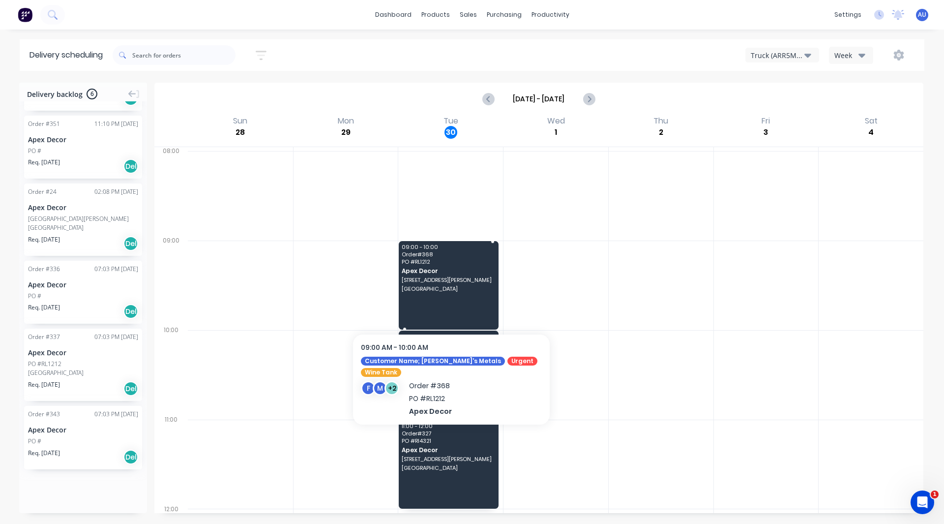
click at [458, 265] on div "09:00 - 10:00 Order # 368 PO # RL1212 Apex Decor [STREET_ADDRESS][PERSON_NAME]" at bounding box center [449, 285] width 100 height 89
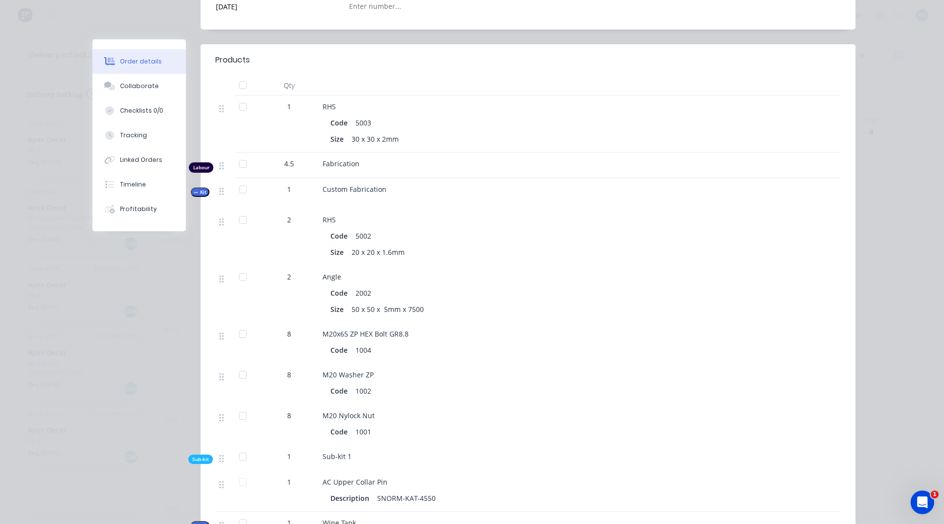
scroll to position [480, 0]
click at [132, 80] on button "Collaborate" at bounding box center [138, 86] width 93 height 25
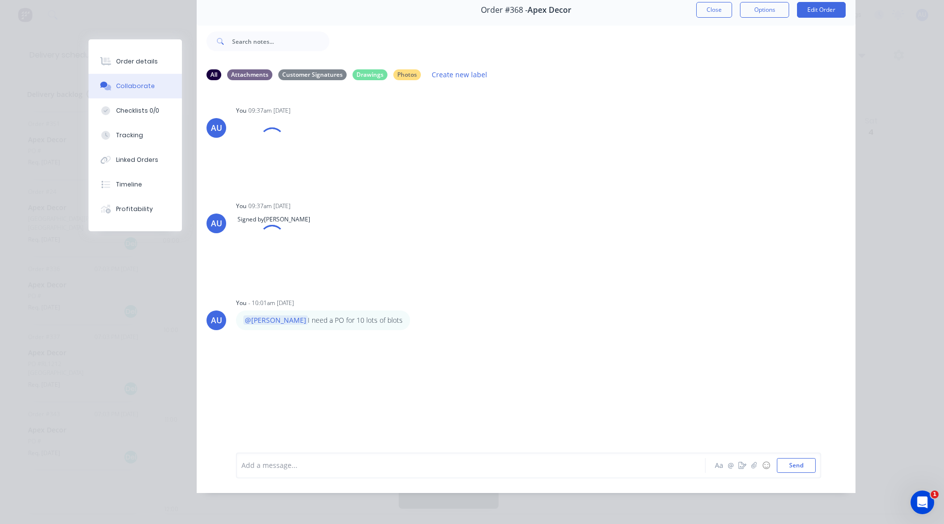
scroll to position [0, 0]
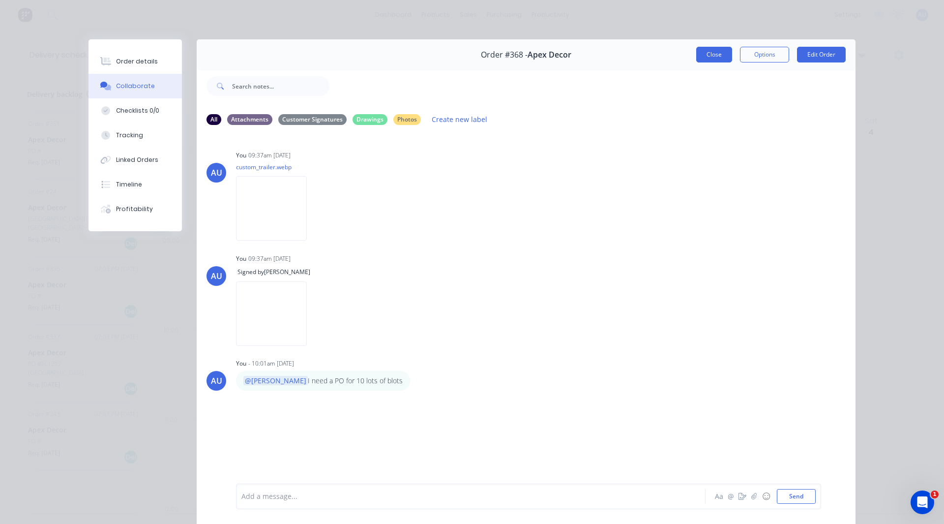
click at [714, 58] on button "Close" at bounding box center [714, 55] width 36 height 16
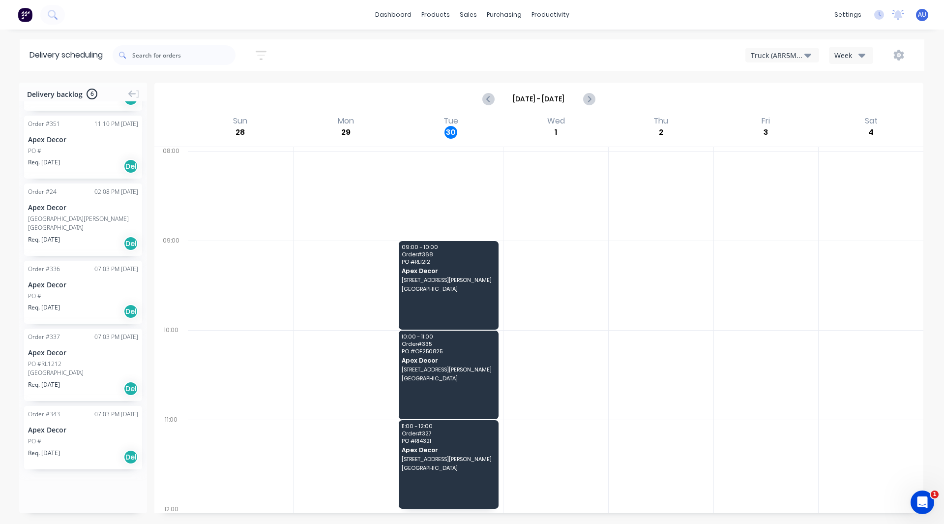
click at [773, 51] on div "Truck (ARR5MM)" at bounding box center [778, 55] width 54 height 10
click at [678, 64] on div "Sort by Most recent Created date Required date Order number Customer name Most …" at bounding box center [519, 55] width 812 height 28
